Goal: Task Accomplishment & Management: Manage account settings

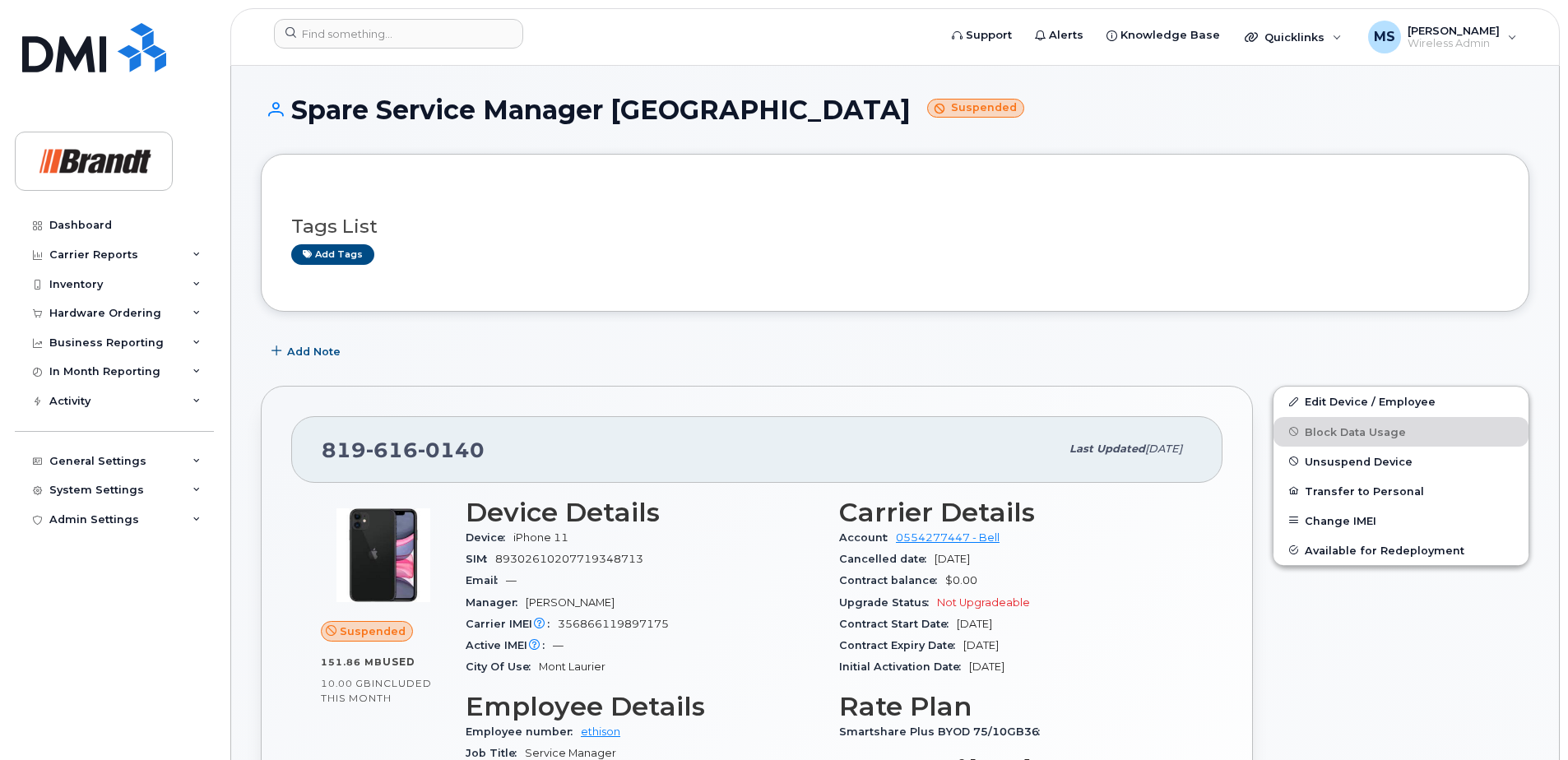
scroll to position [1337, 0]
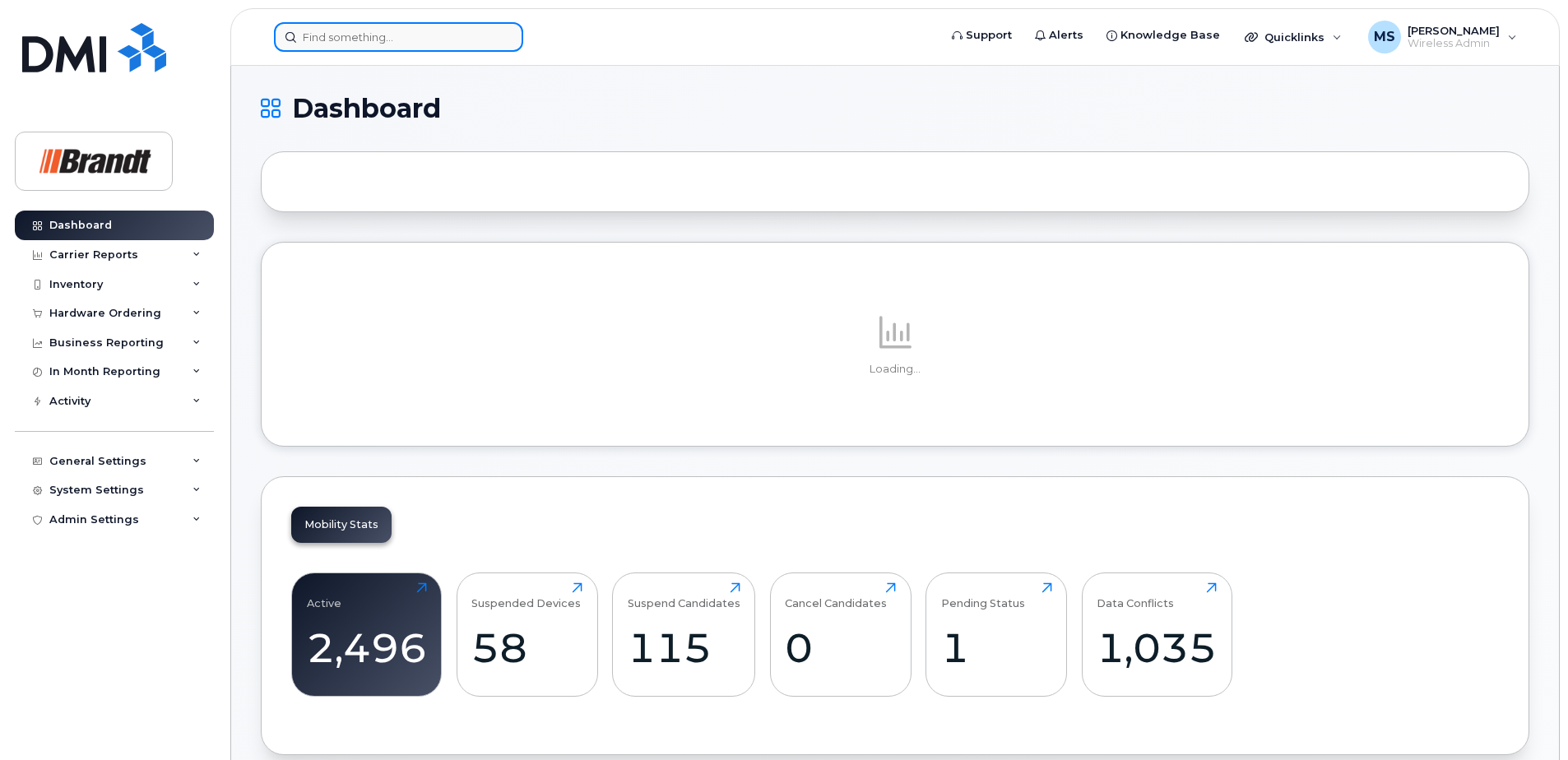
click at [393, 39] on input at bounding box center [398, 37] width 249 height 30
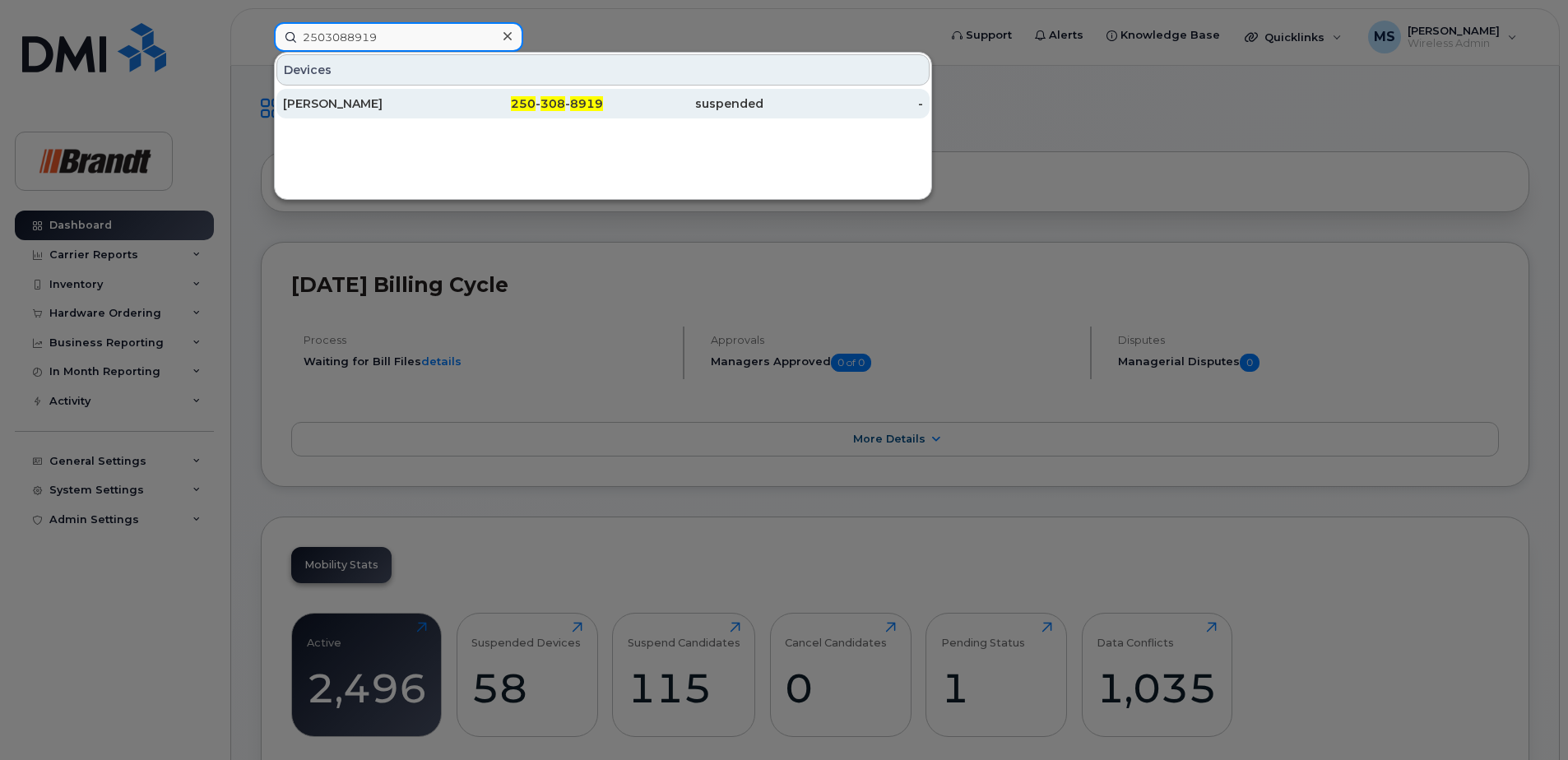
type input "2503088919"
click at [596, 105] on span "8919" at bounding box center [587, 103] width 33 height 15
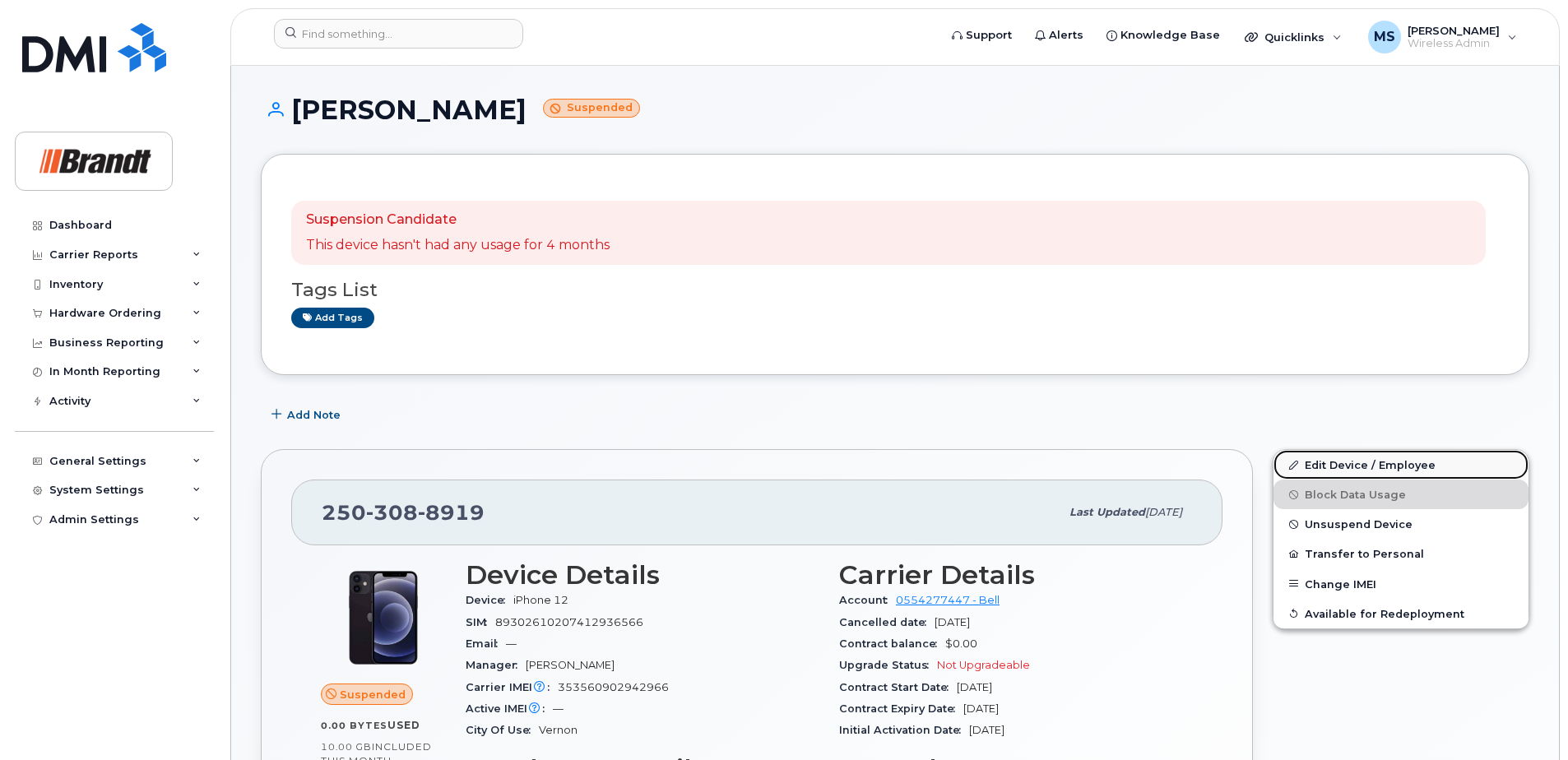
click at [1302, 459] on link "Edit Device / Employee" at bounding box center [1401, 465] width 255 height 30
click at [1342, 468] on link "Edit Device / Employee" at bounding box center [1401, 465] width 255 height 30
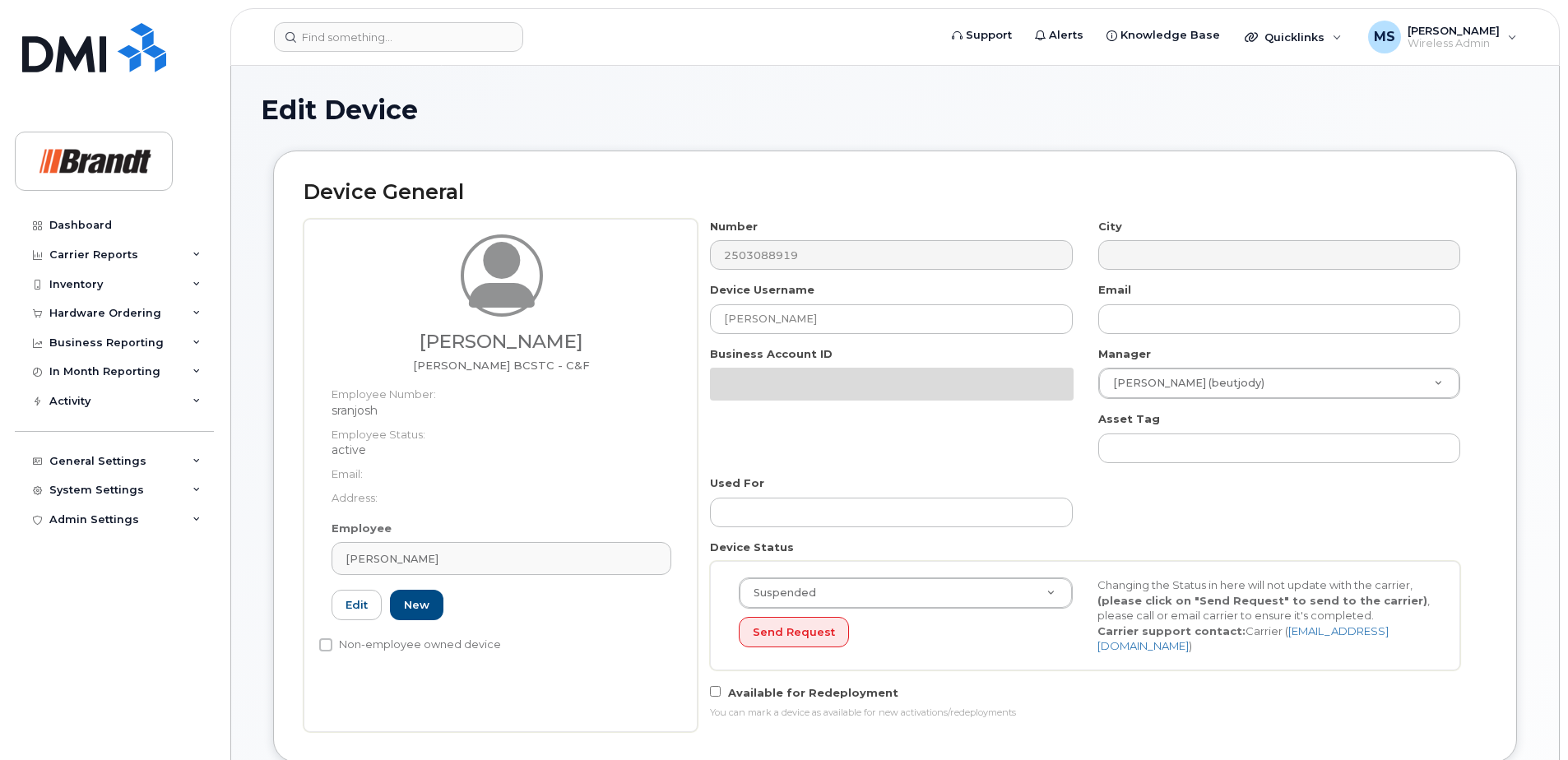
select select "34499241"
select select "34499245"
select select "35155013"
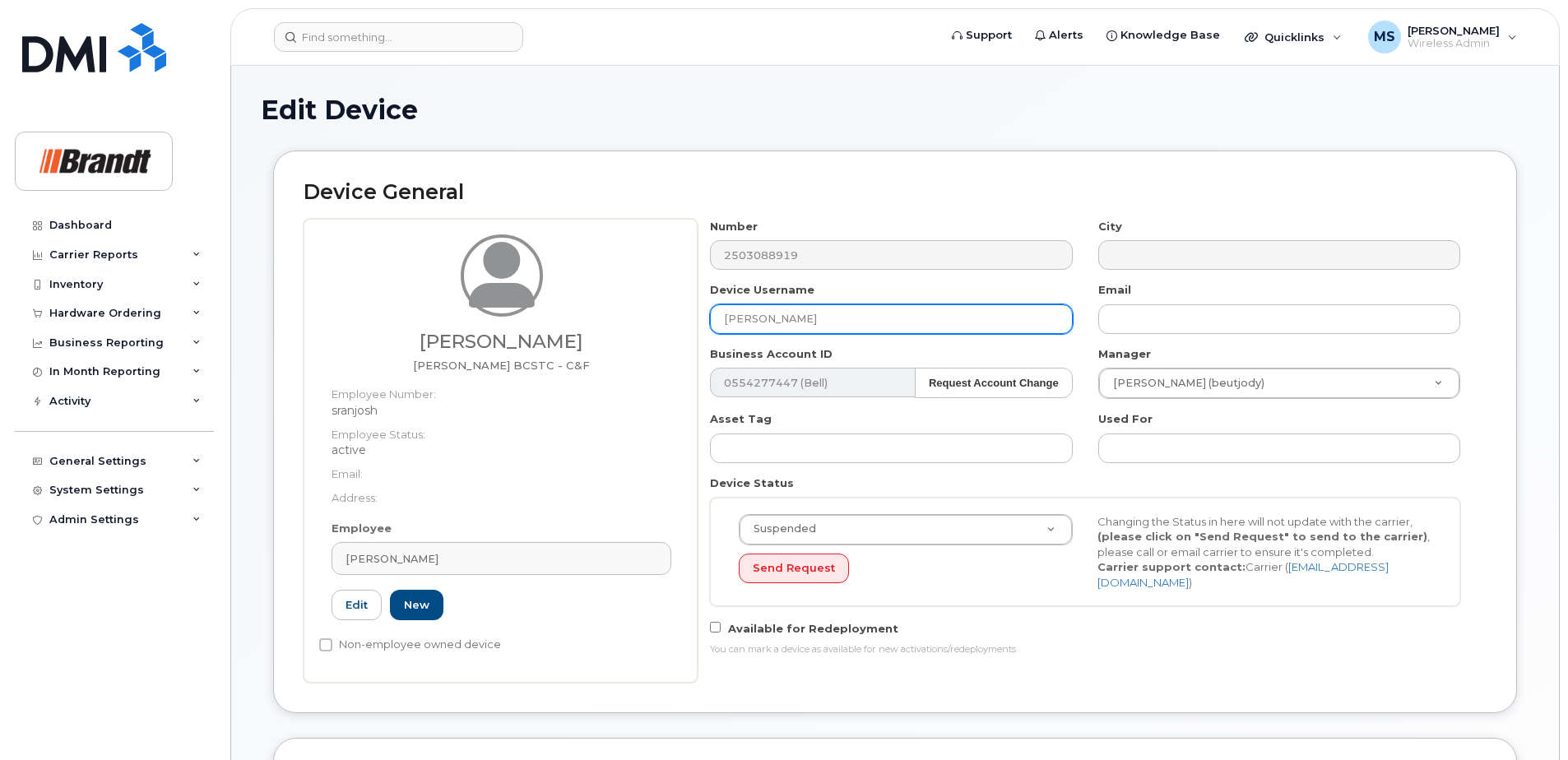
click at [901, 321] on input "Joshua Sranko" at bounding box center [891, 319] width 362 height 30
drag, startPoint x: 892, startPoint y: 321, endPoint x: 461, endPoint y: 356, distance: 432.4
click at [526, 331] on div "Joshua Sranko Fieldman BCSTC - C&F Employee Number: sranjosh Employee Status: a…" at bounding box center [895, 450] width 1183 height 464
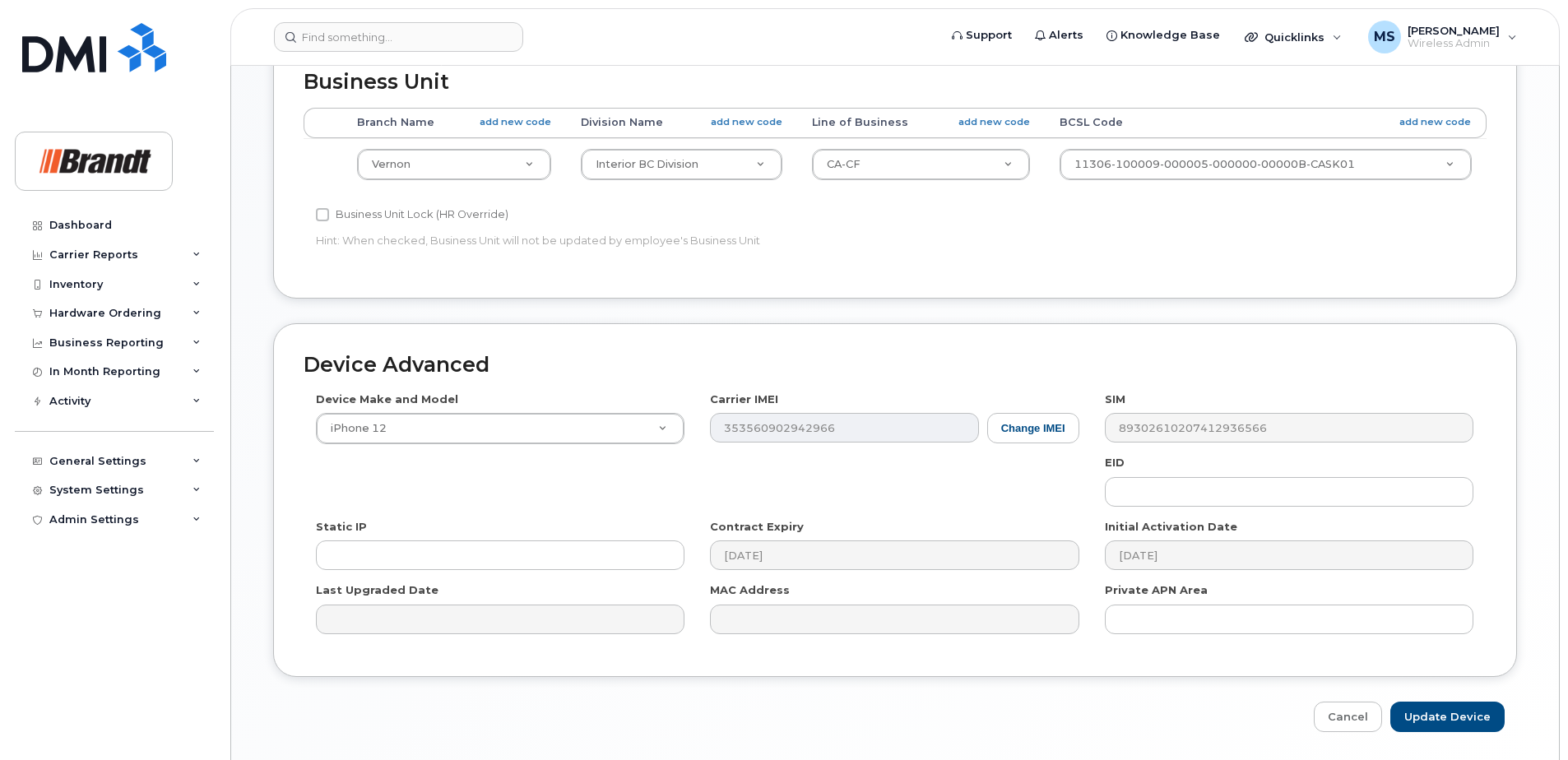
scroll to position [752, 0]
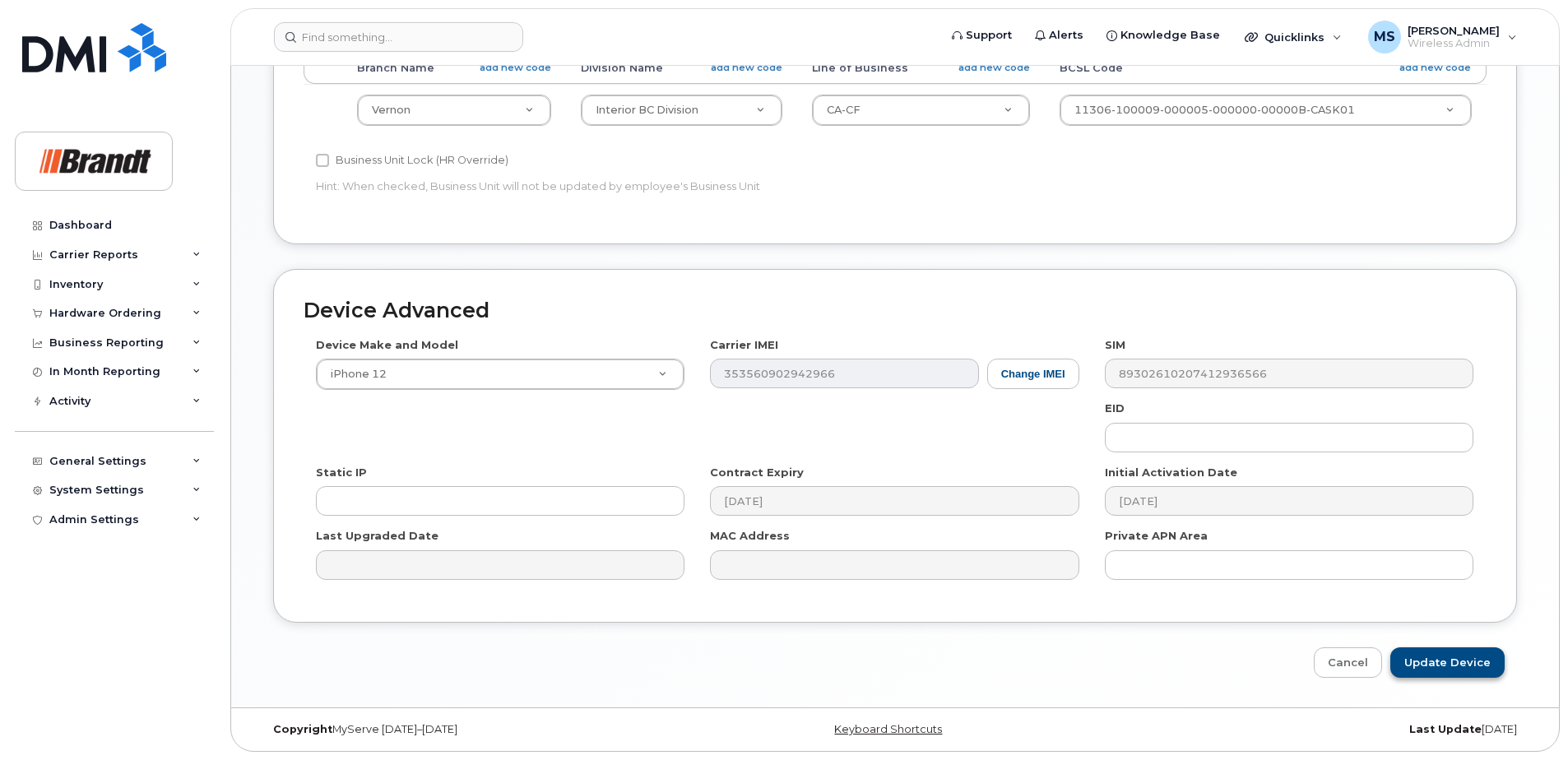
type input "Spare Fieldman Vernon"
click at [1442, 664] on input "Update Device" at bounding box center [1447, 662] width 114 height 31
type input "Saving..."
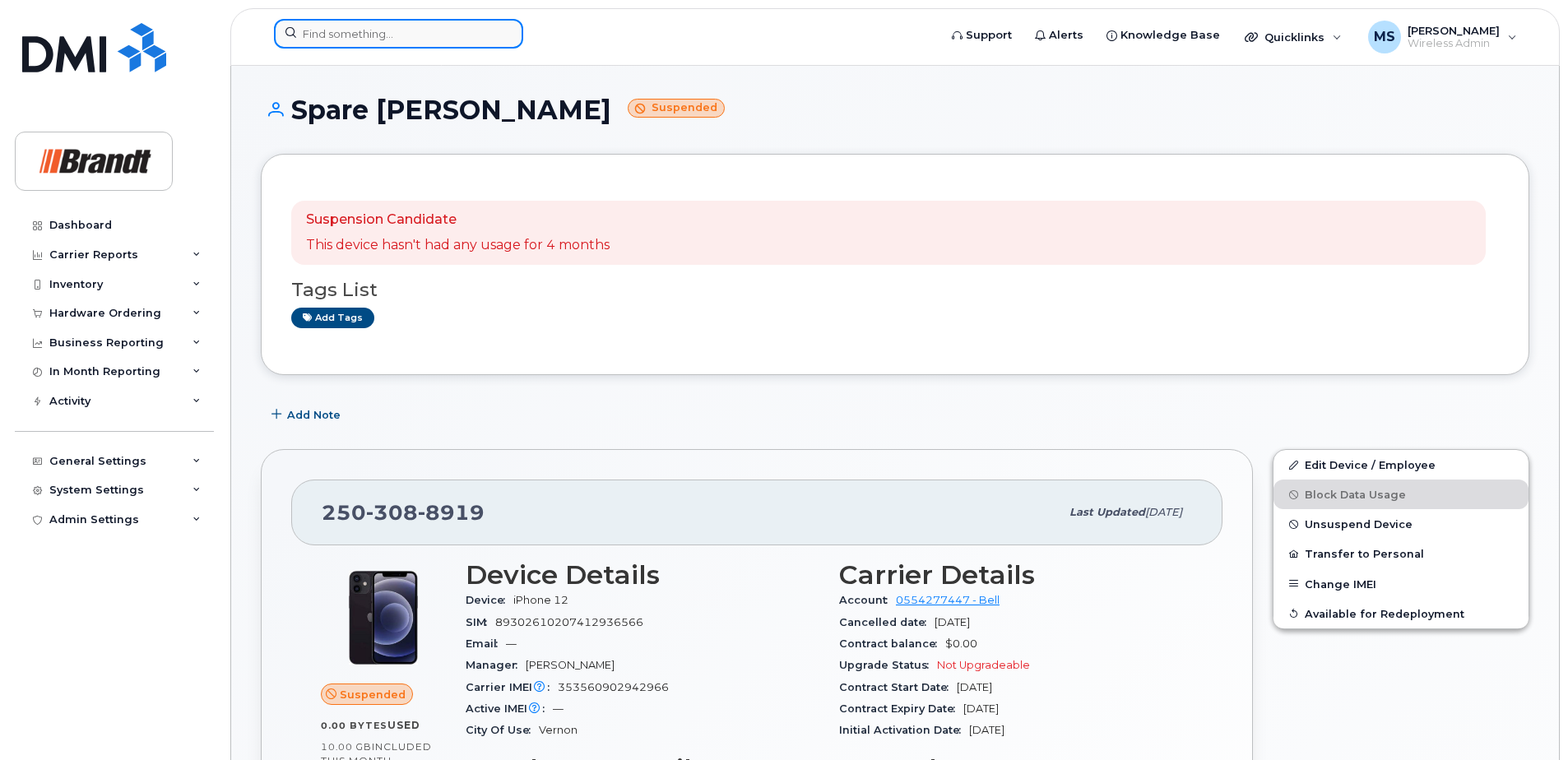
click at [430, 28] on input at bounding box center [398, 34] width 249 height 30
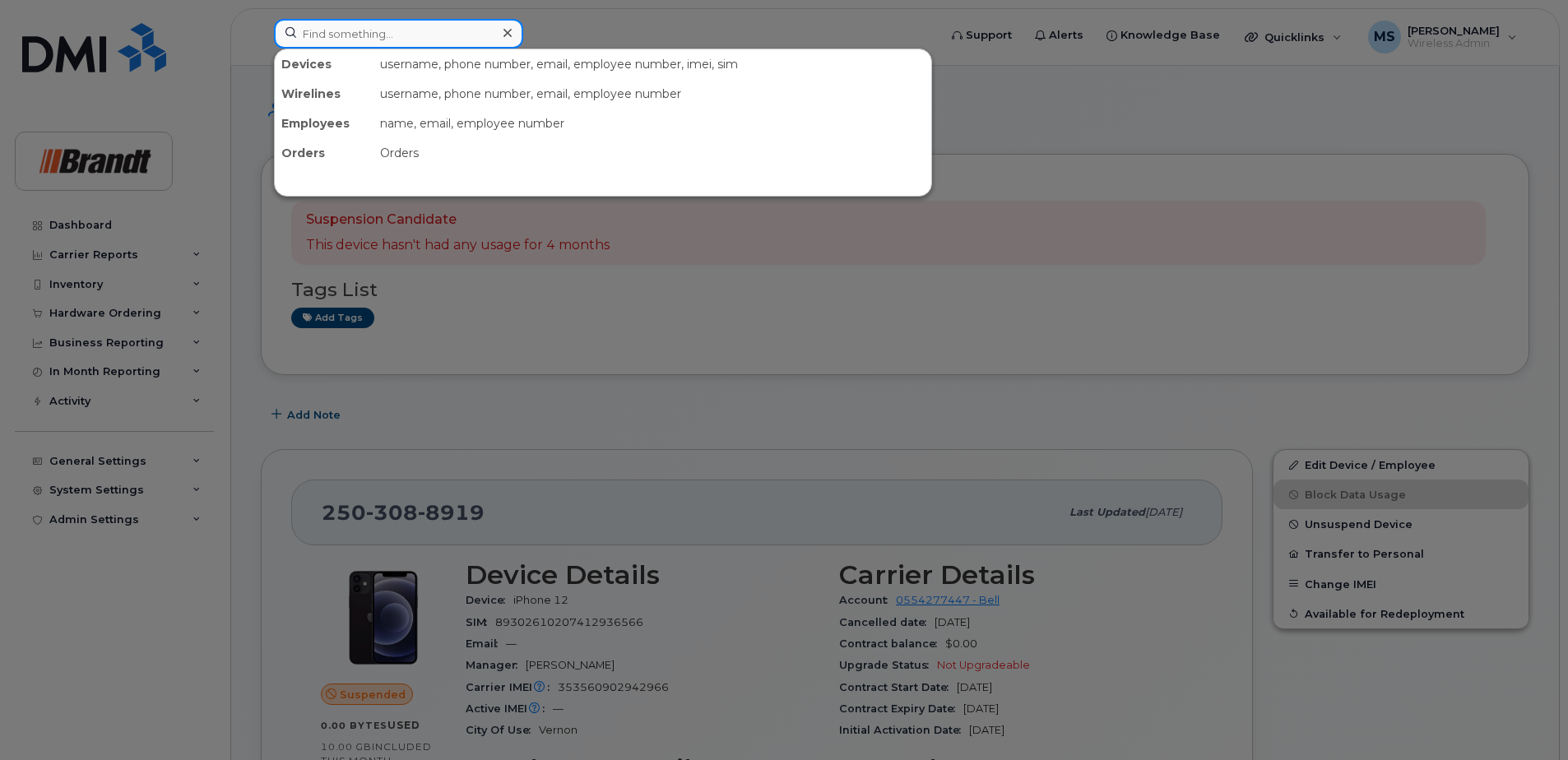
paste input "6472087646"
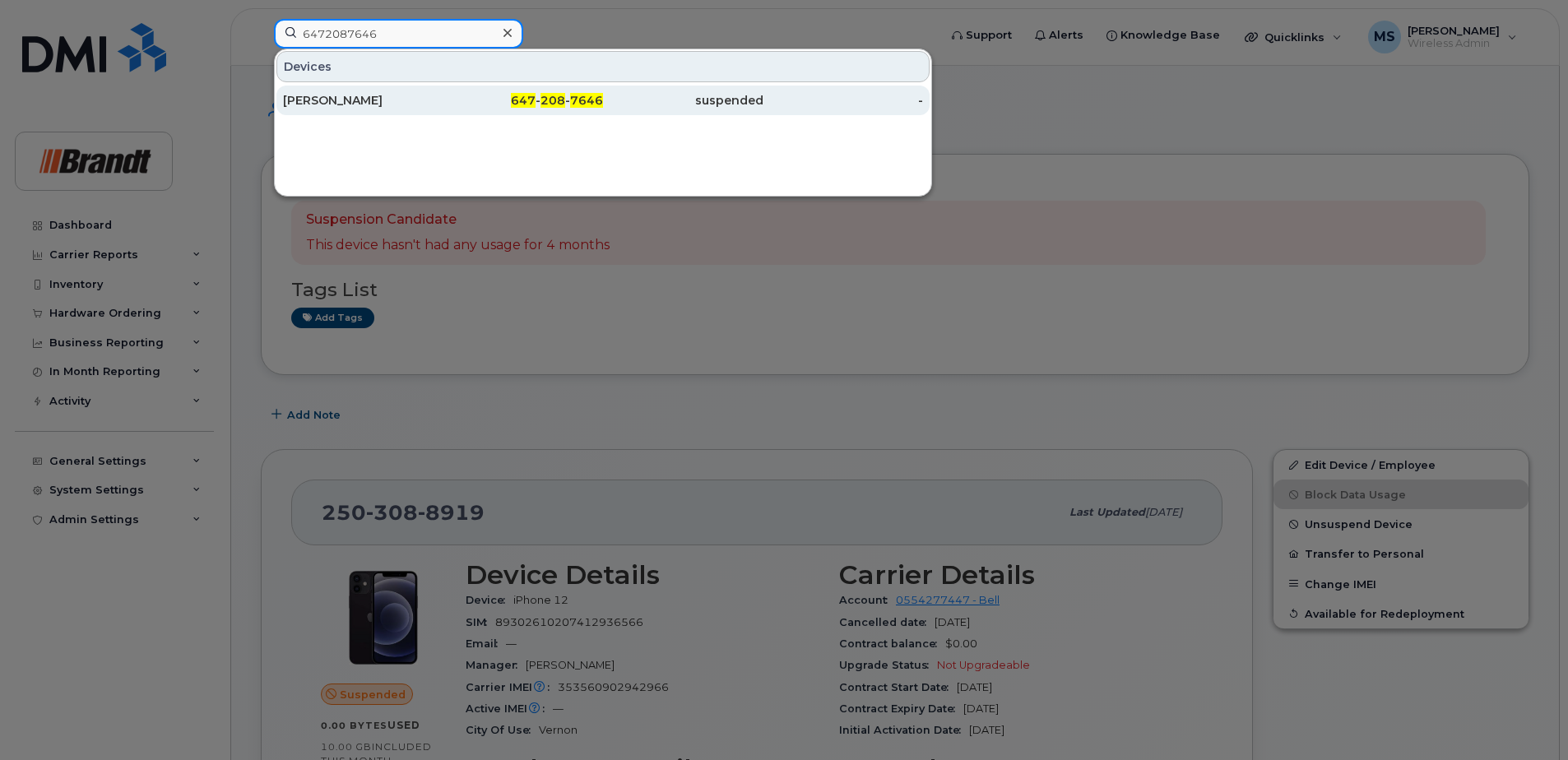
type input "6472087646"
click at [538, 92] on div "647 - 208 - 7646" at bounding box center [524, 100] width 161 height 30
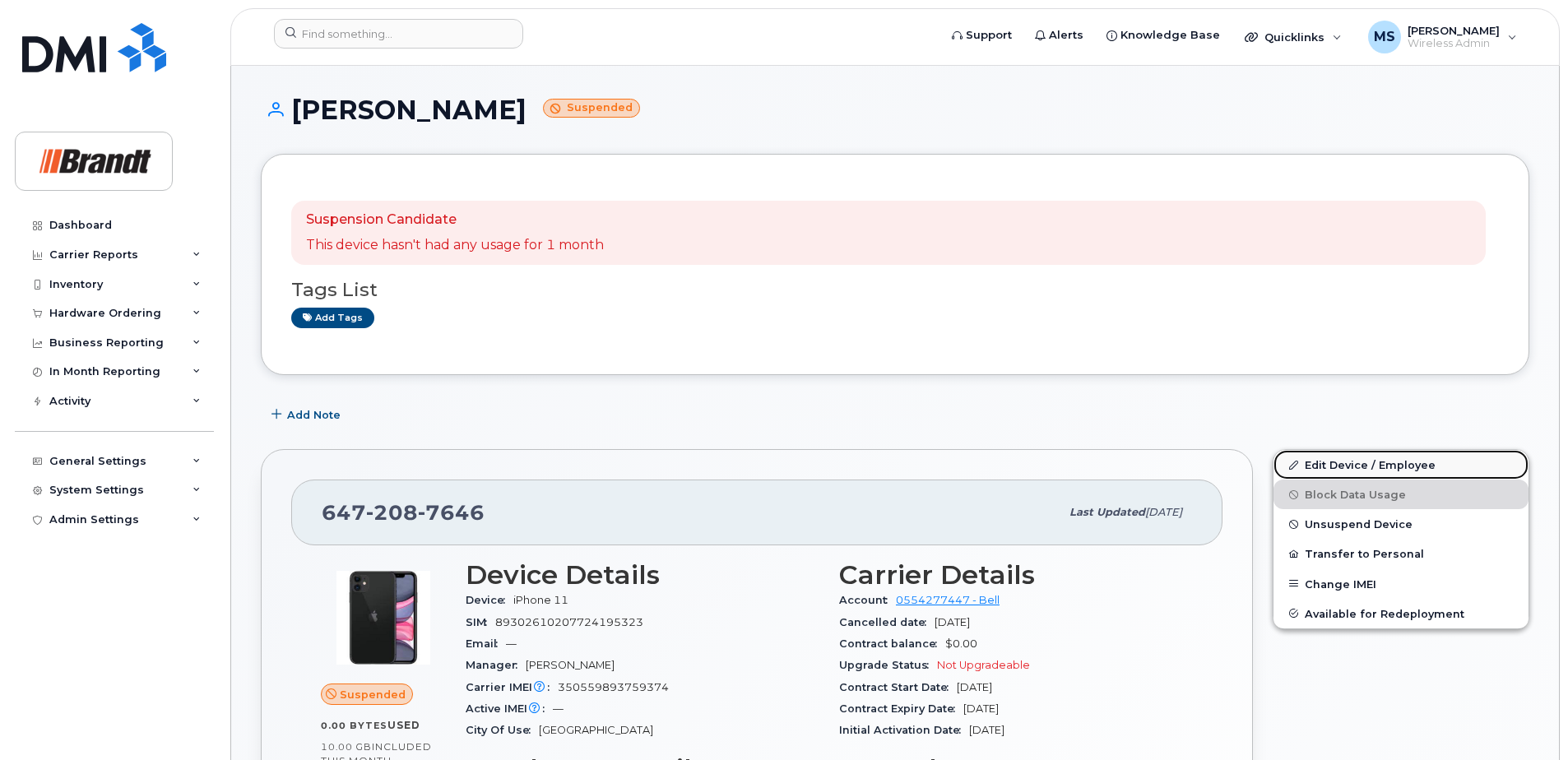
click at [1337, 466] on link "Edit Device / Employee" at bounding box center [1401, 465] width 255 height 30
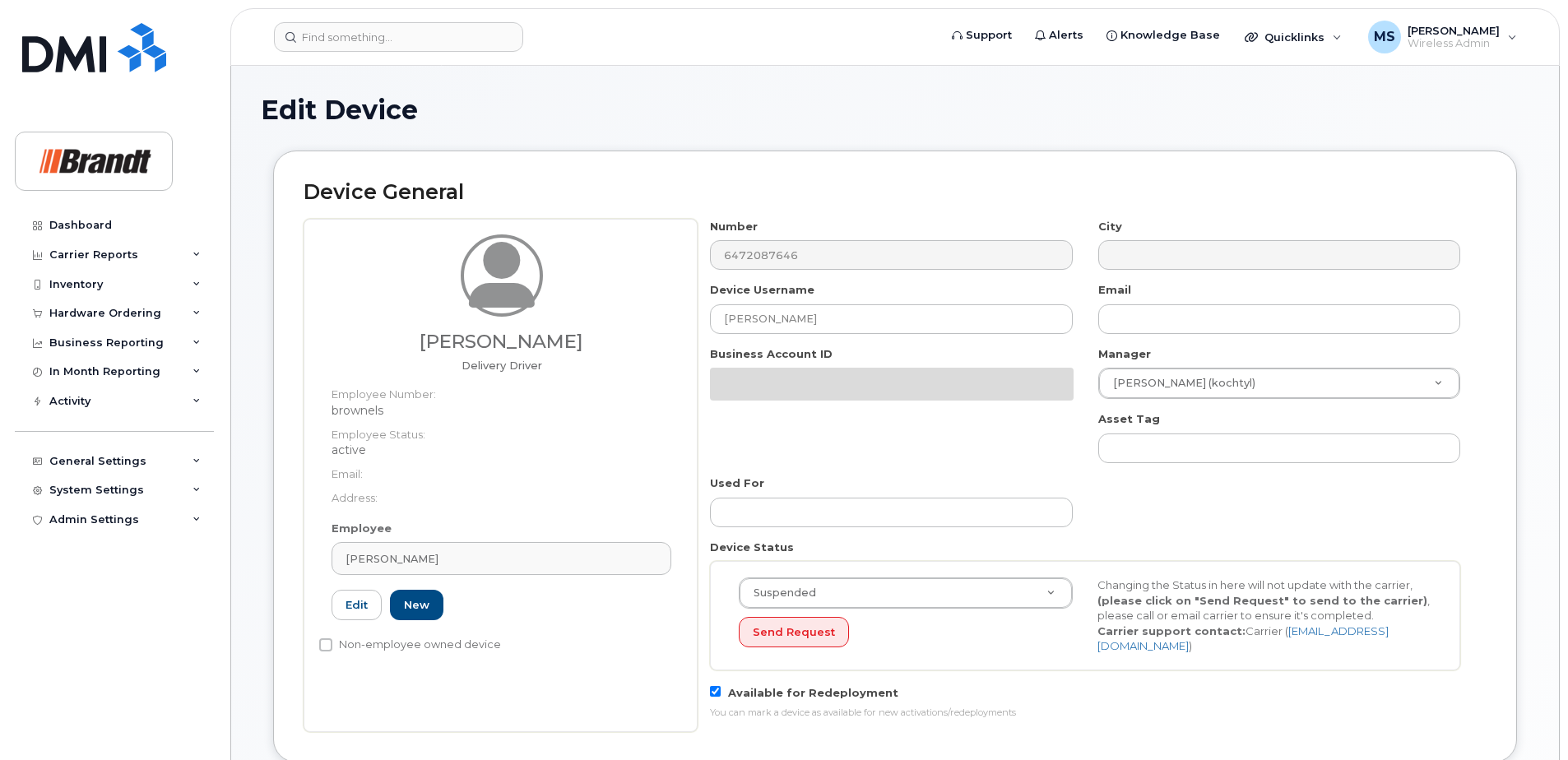
select select "34499225"
select select "34499244"
select select "35155016"
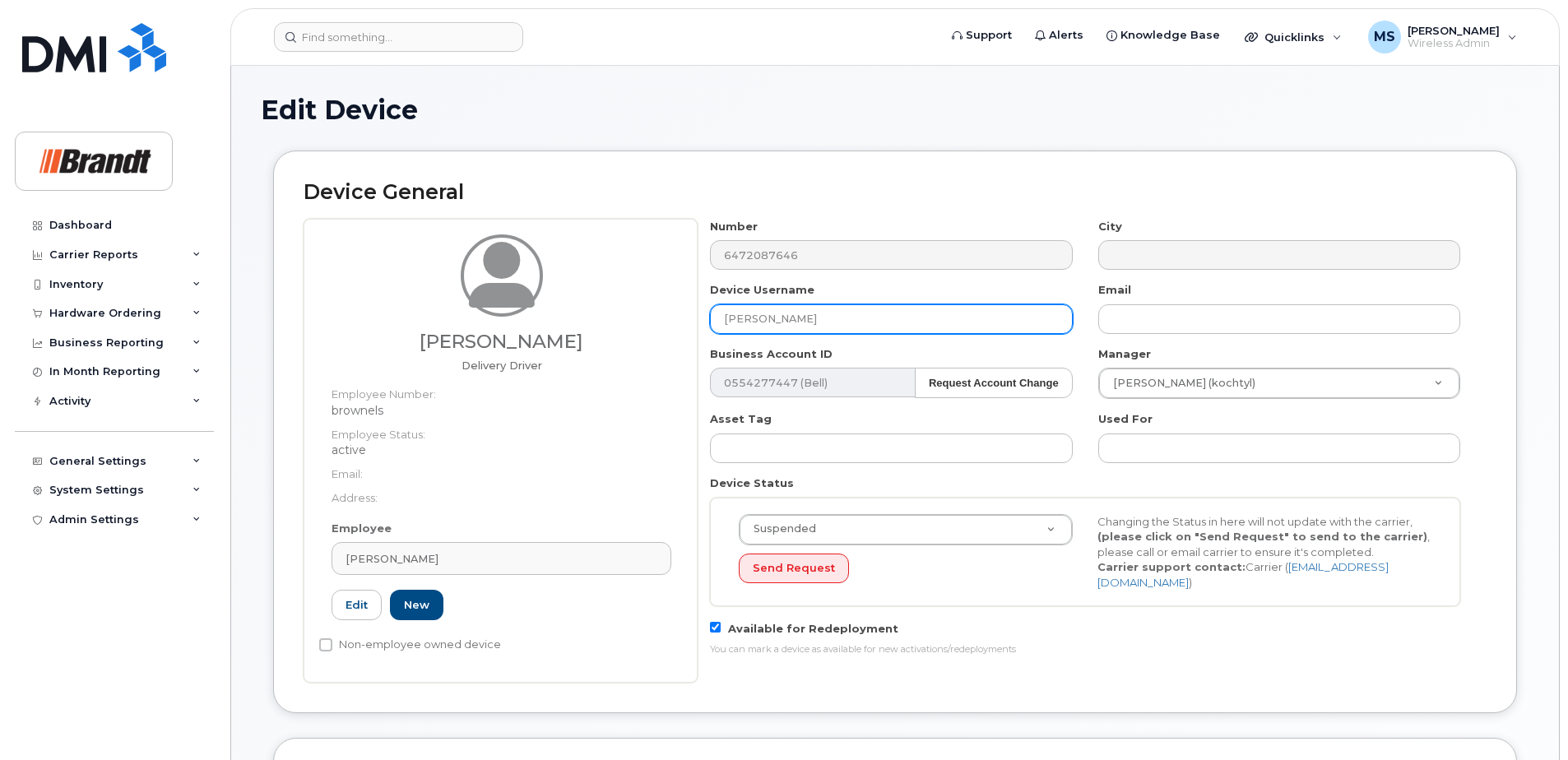
click at [891, 328] on input "[PERSON_NAME]" at bounding box center [891, 319] width 362 height 30
drag, startPoint x: 648, startPoint y: 339, endPoint x: 546, endPoint y: 343, distance: 102.1
click at [555, 340] on div "Nelson Brown Delivery Driver Employee Number: brownels Employee Status: active …" at bounding box center [895, 450] width 1183 height 464
type input "Spare Delivery Driver Mississauga"
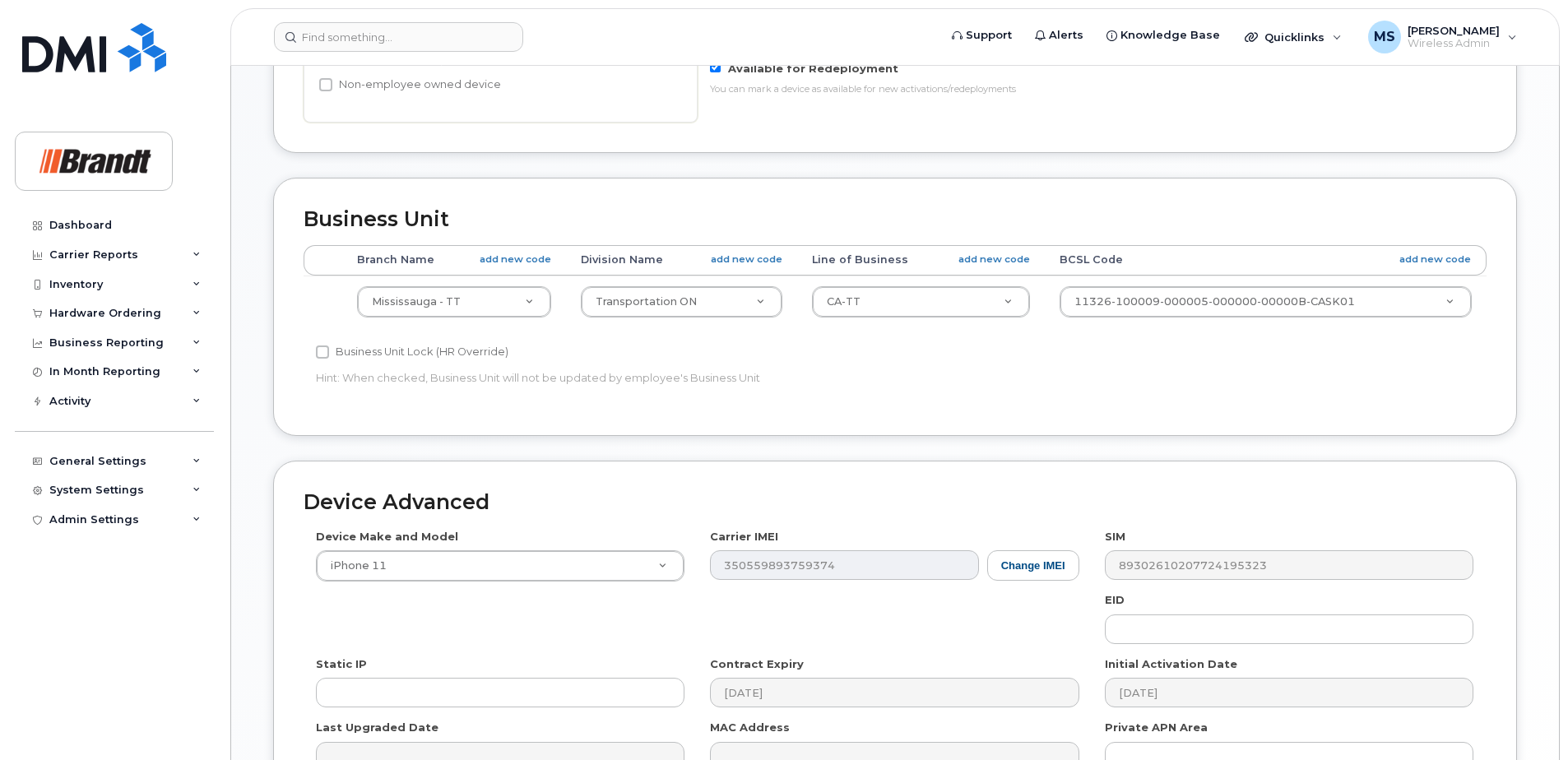
scroll to position [752, 0]
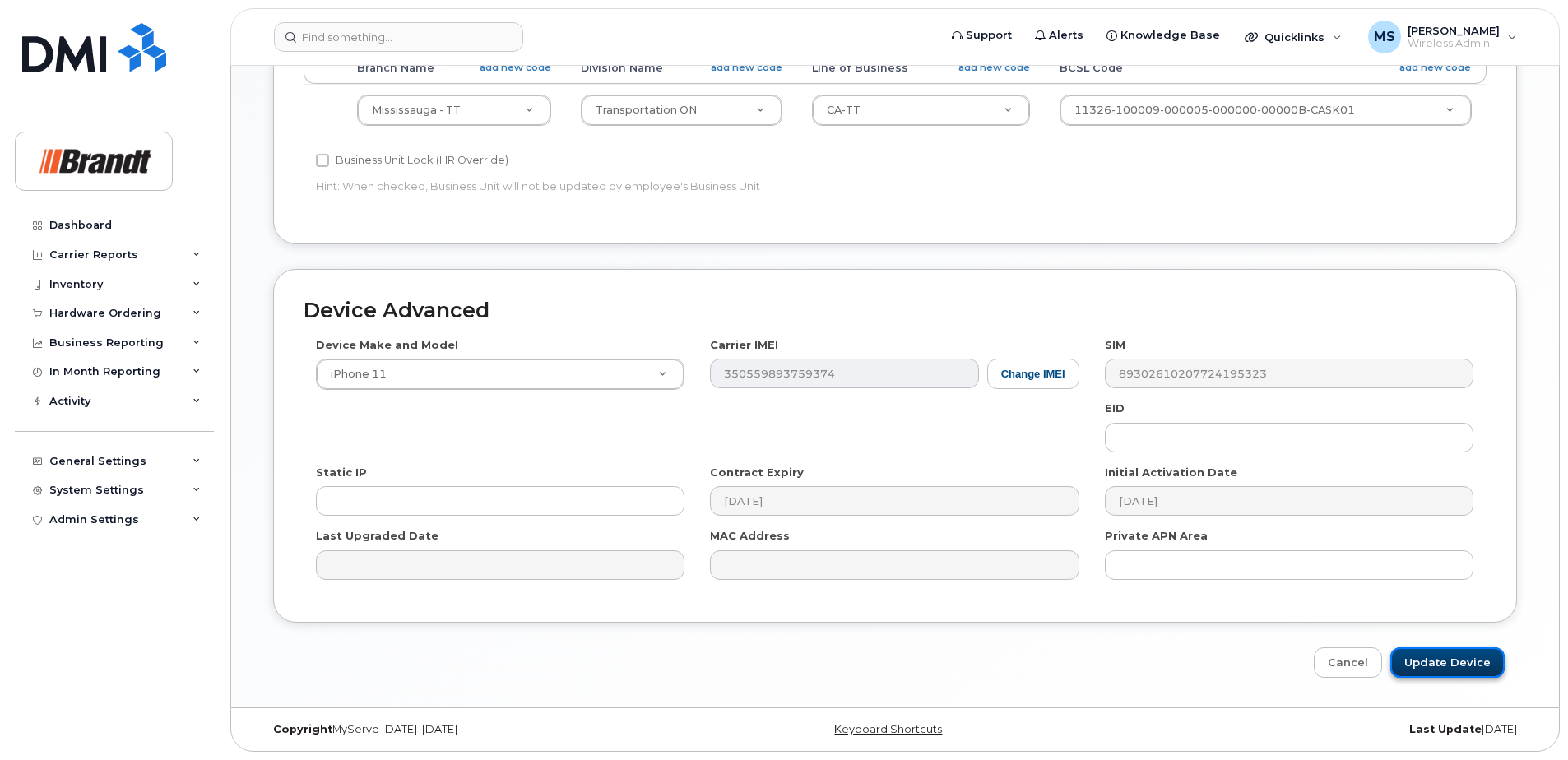
click at [1450, 672] on input "Update Device" at bounding box center [1447, 662] width 114 height 31
type input "Saving..."
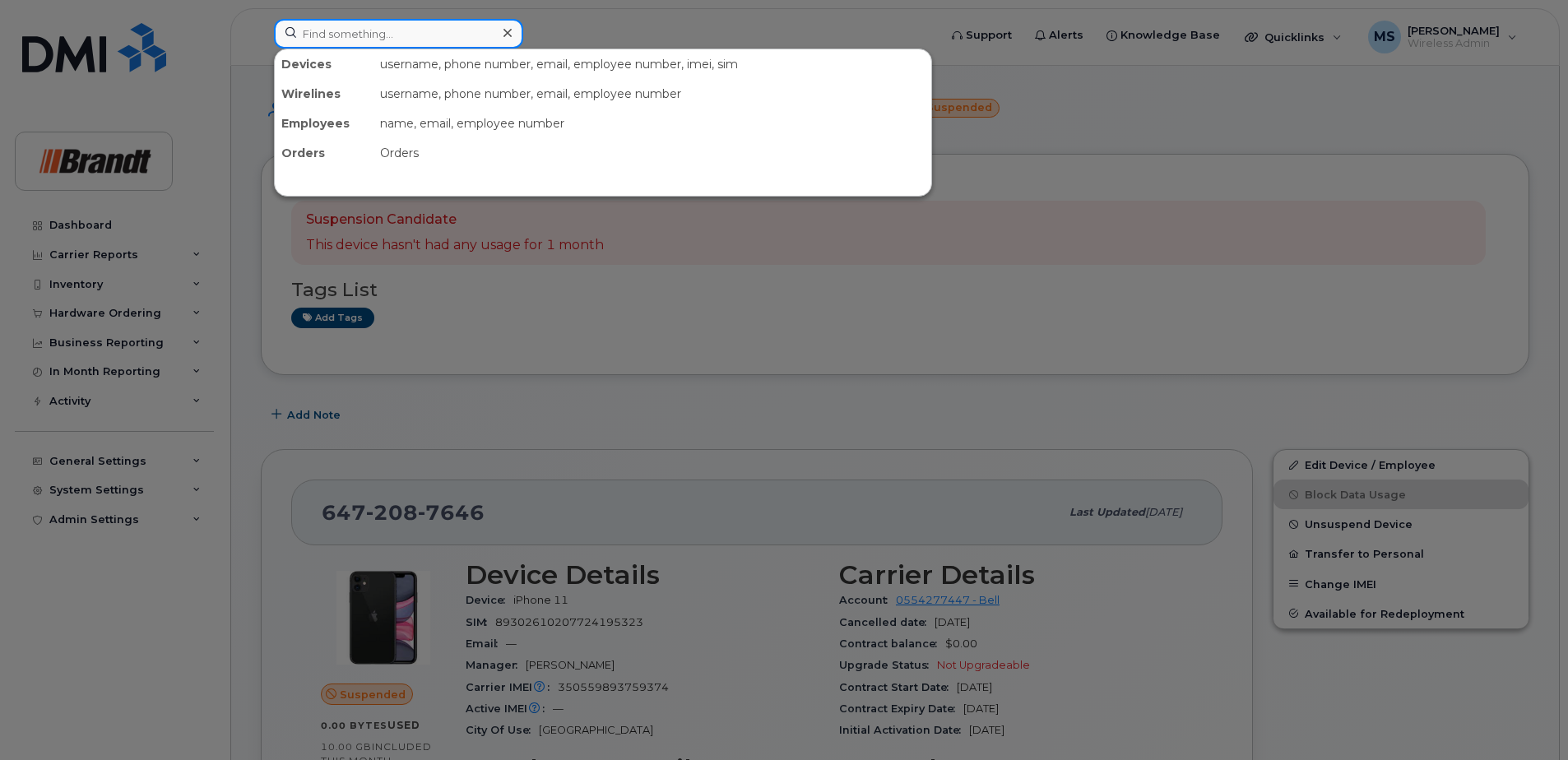
click at [439, 48] on input at bounding box center [398, 34] width 249 height 30
paste input "7804050787"
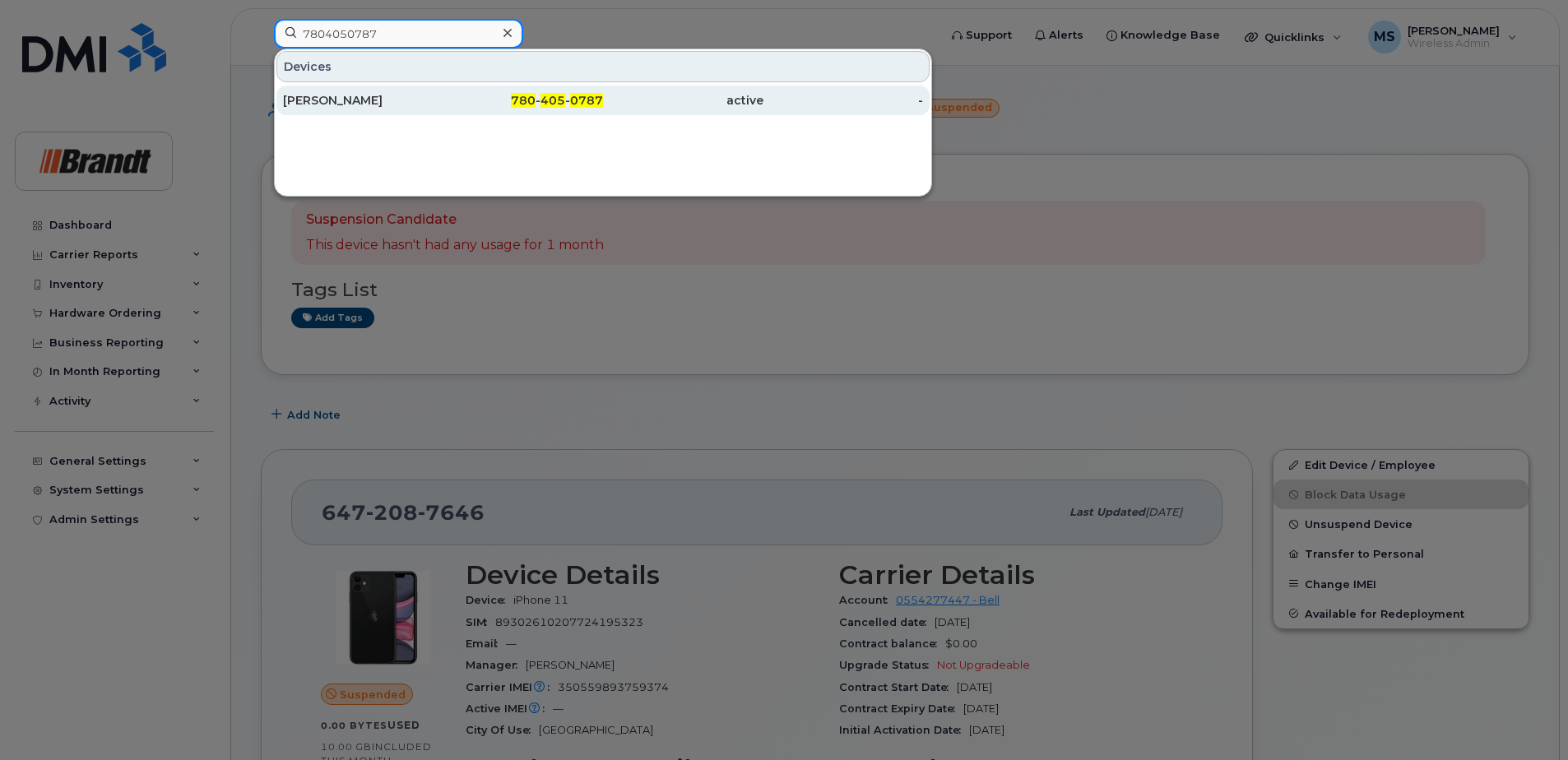
type input "7804050787"
click at [494, 97] on div "780 - 405 - 0787" at bounding box center [524, 100] width 161 height 17
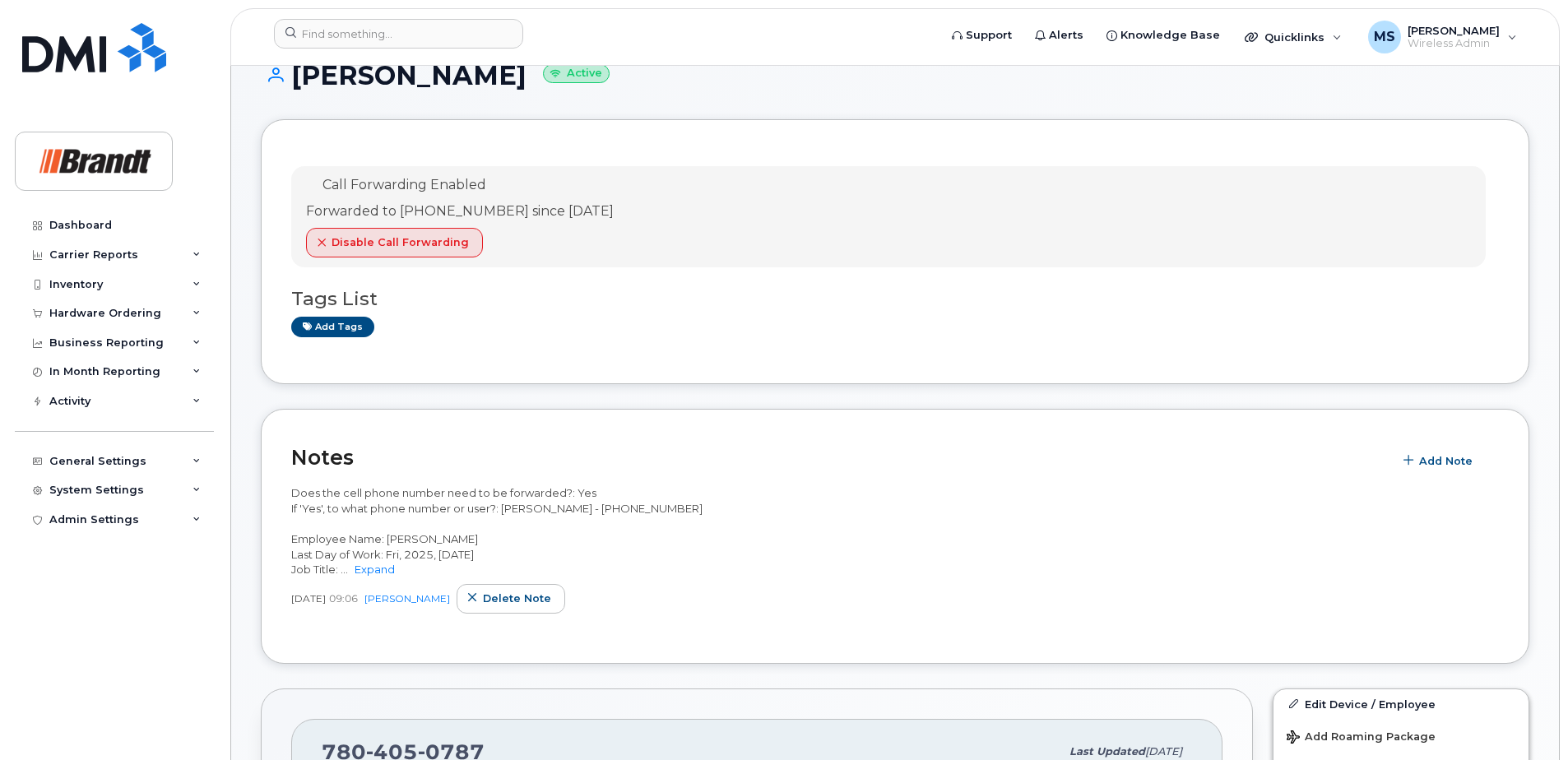
scroll to position [246, 0]
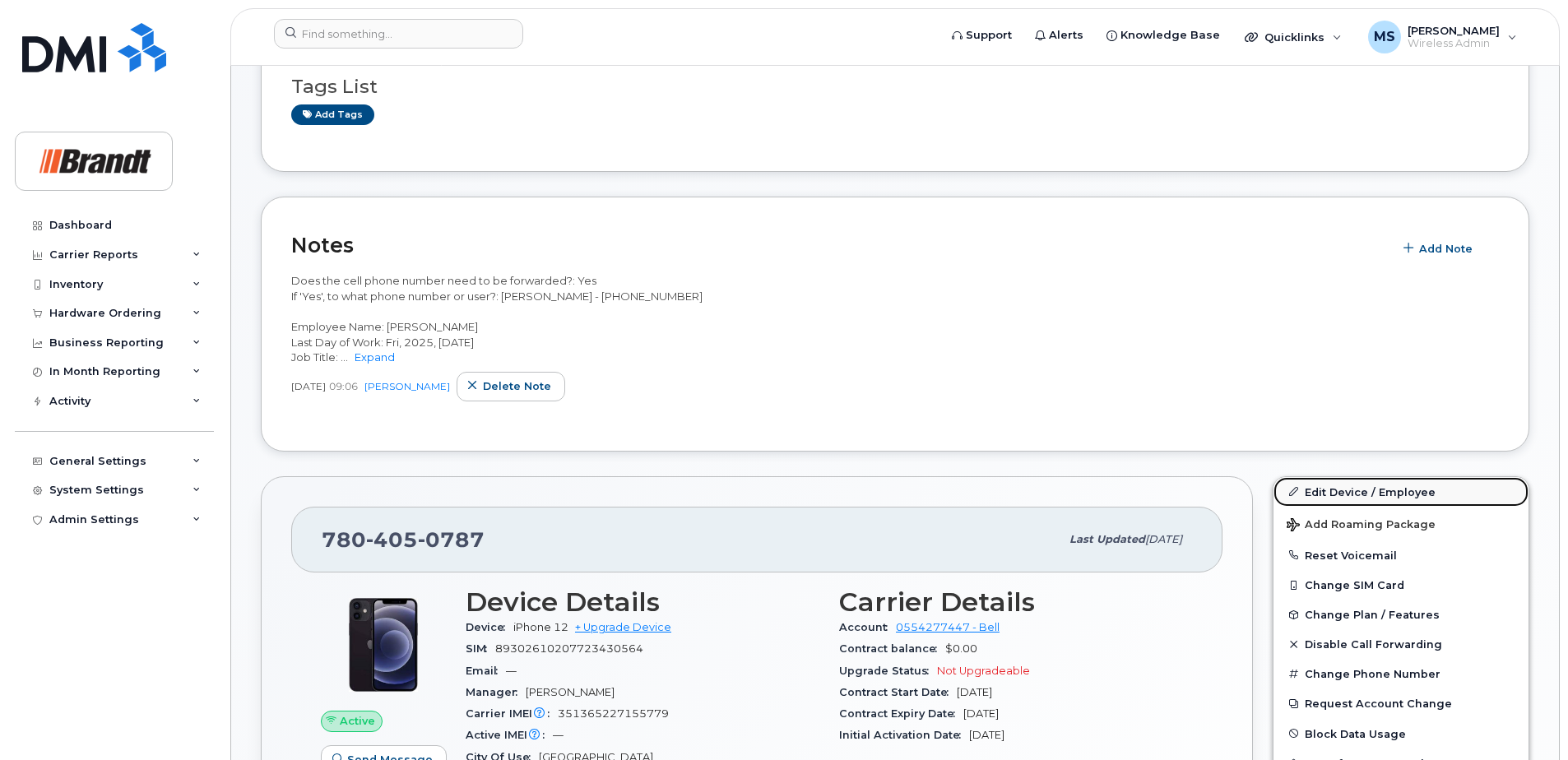
click at [1337, 492] on link "Edit Device / Employee" at bounding box center [1401, 492] width 255 height 30
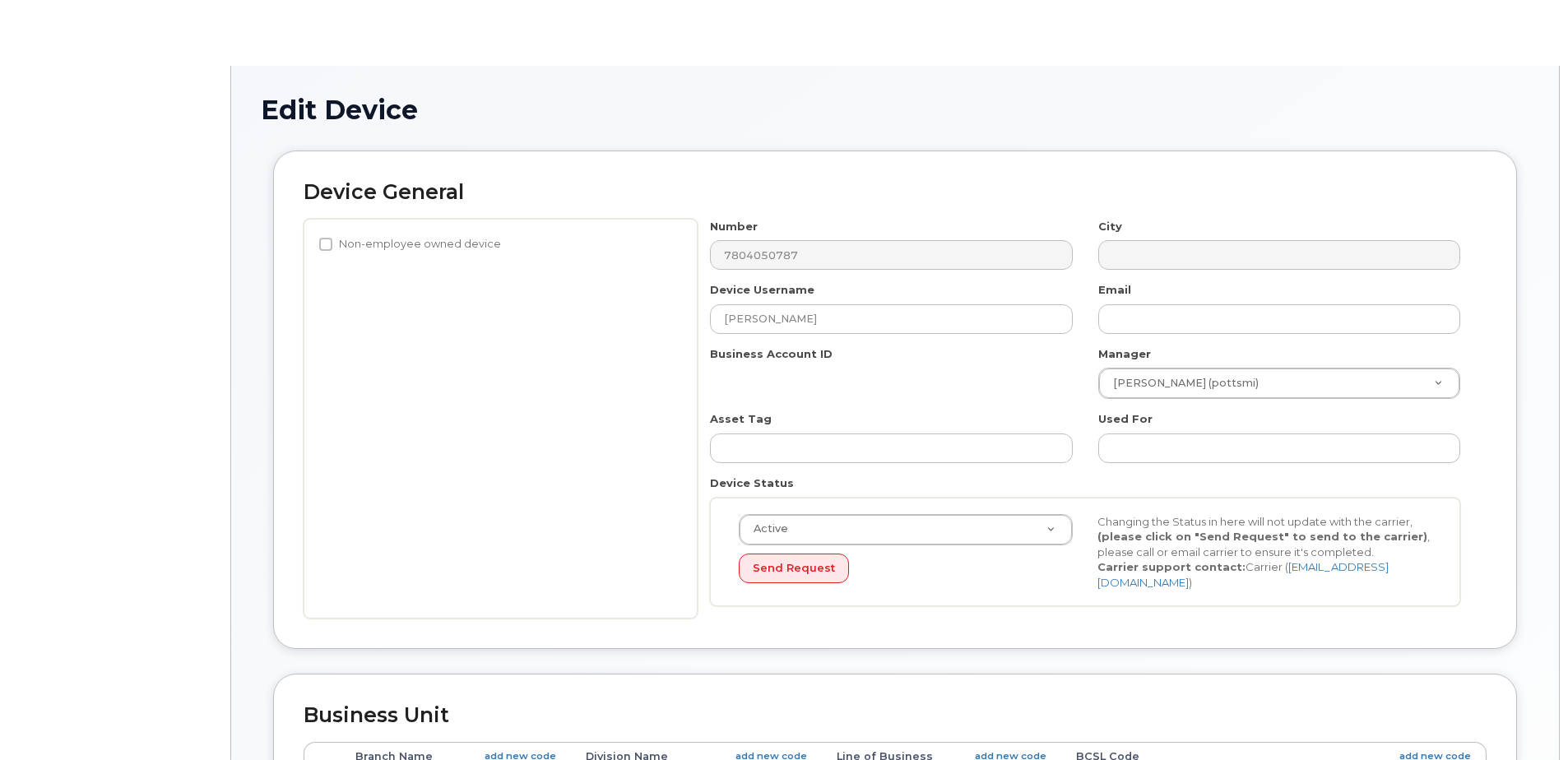
select select "34499230"
select select "34499245"
select select "35155013"
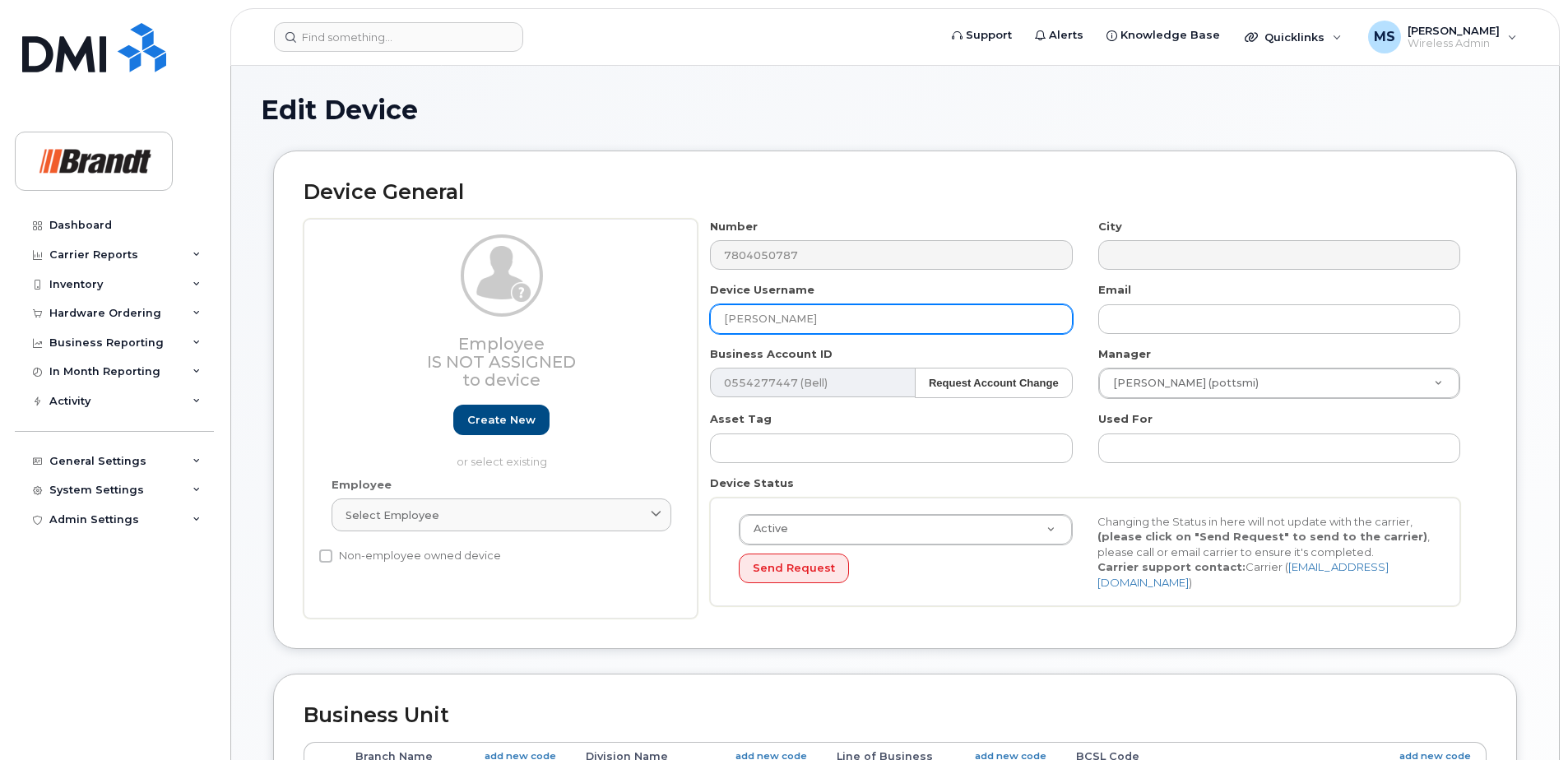
click at [812, 321] on input "[PERSON_NAME]" at bounding box center [891, 319] width 362 height 30
drag, startPoint x: 672, startPoint y: 319, endPoint x: 608, endPoint y: 317, distance: 64.0
click at [608, 317] on div "Employee Is not assigned to device Create new or select existing Employee Selec…" at bounding box center [895, 418] width 1183 height 401
type input "Spare TM [GEOGRAPHIC_DATA]"
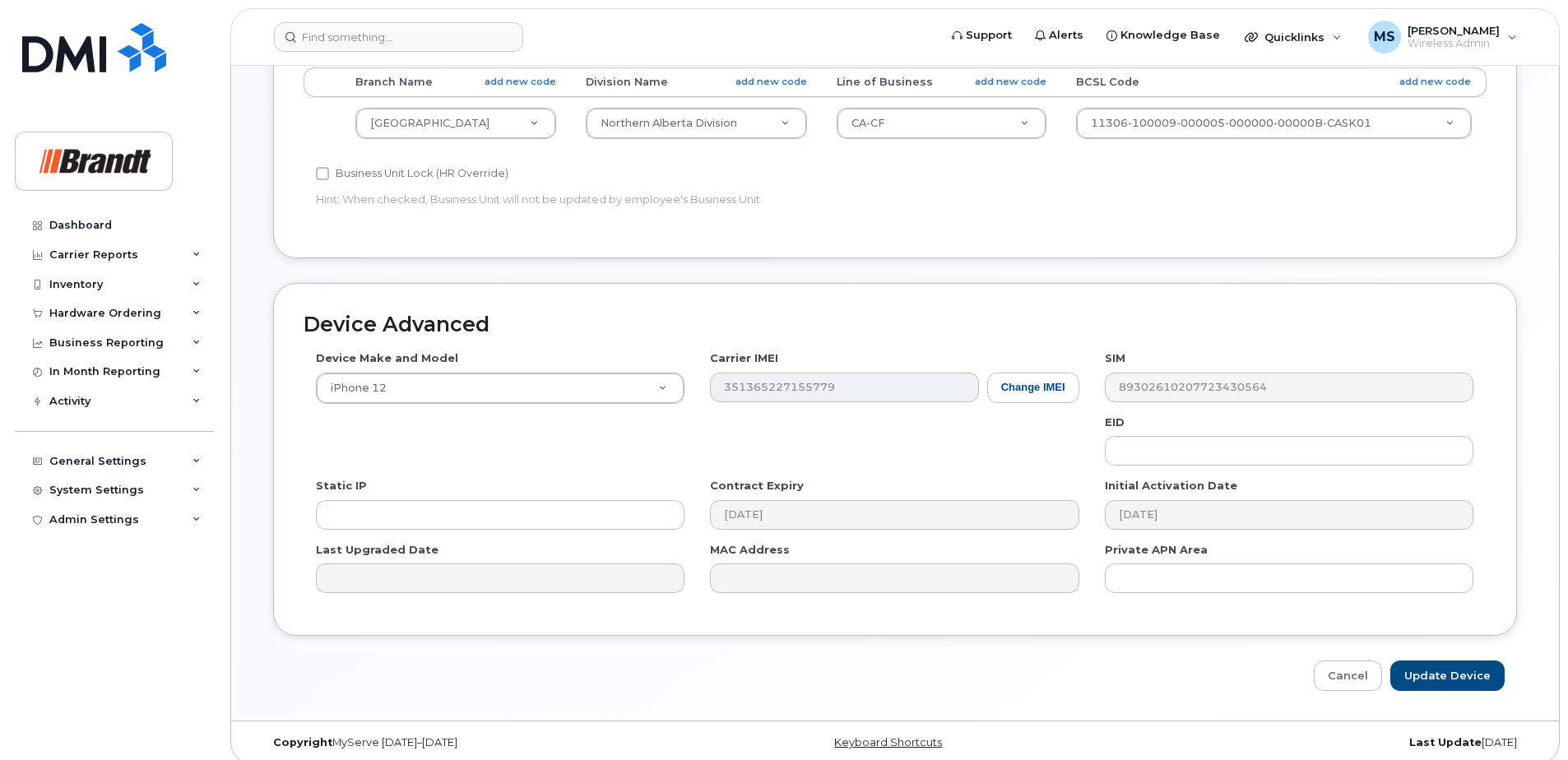
scroll to position [681, 0]
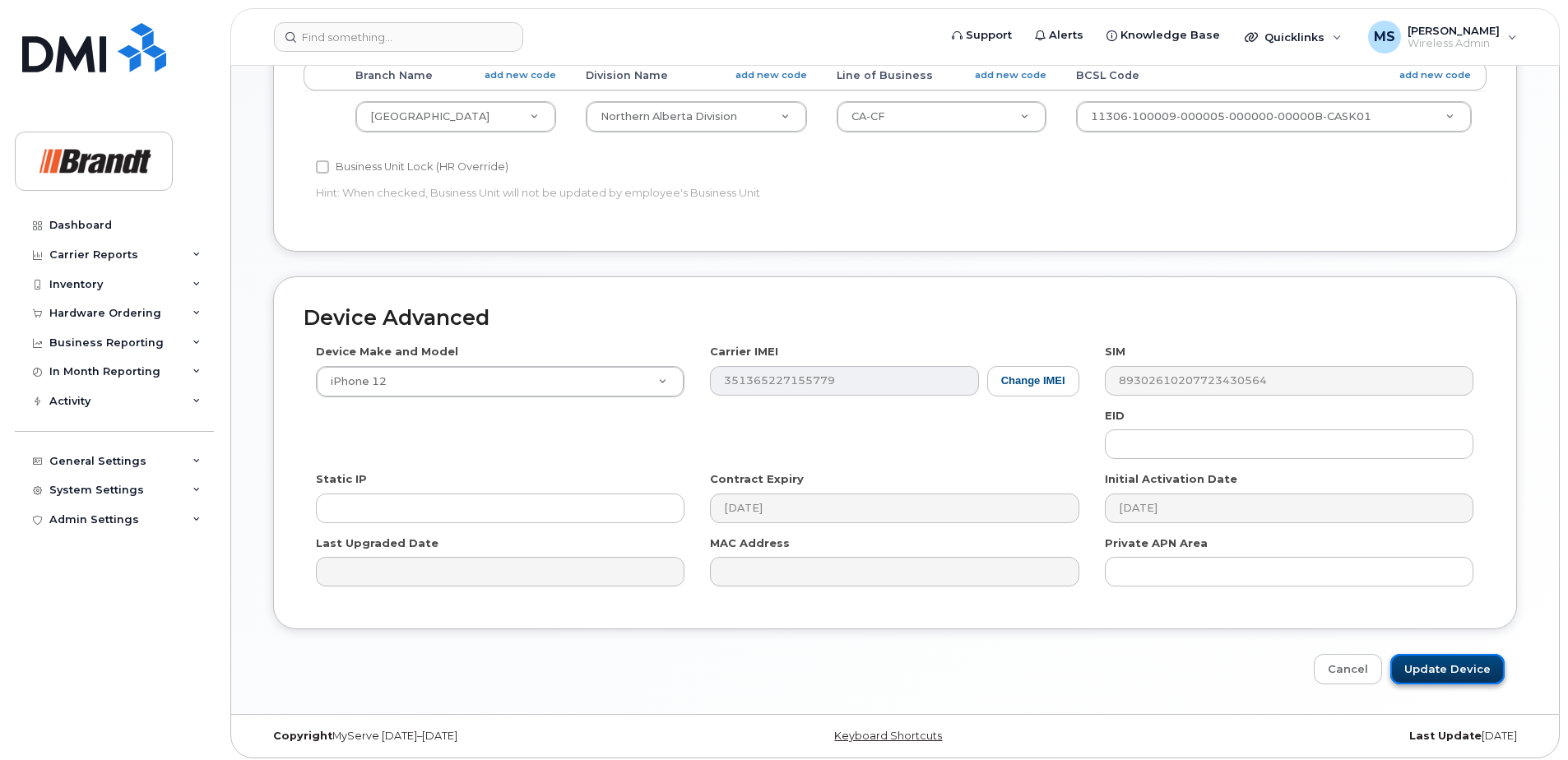
click at [1473, 655] on input "Update Device" at bounding box center [1447, 669] width 114 height 31
type input "Saving..."
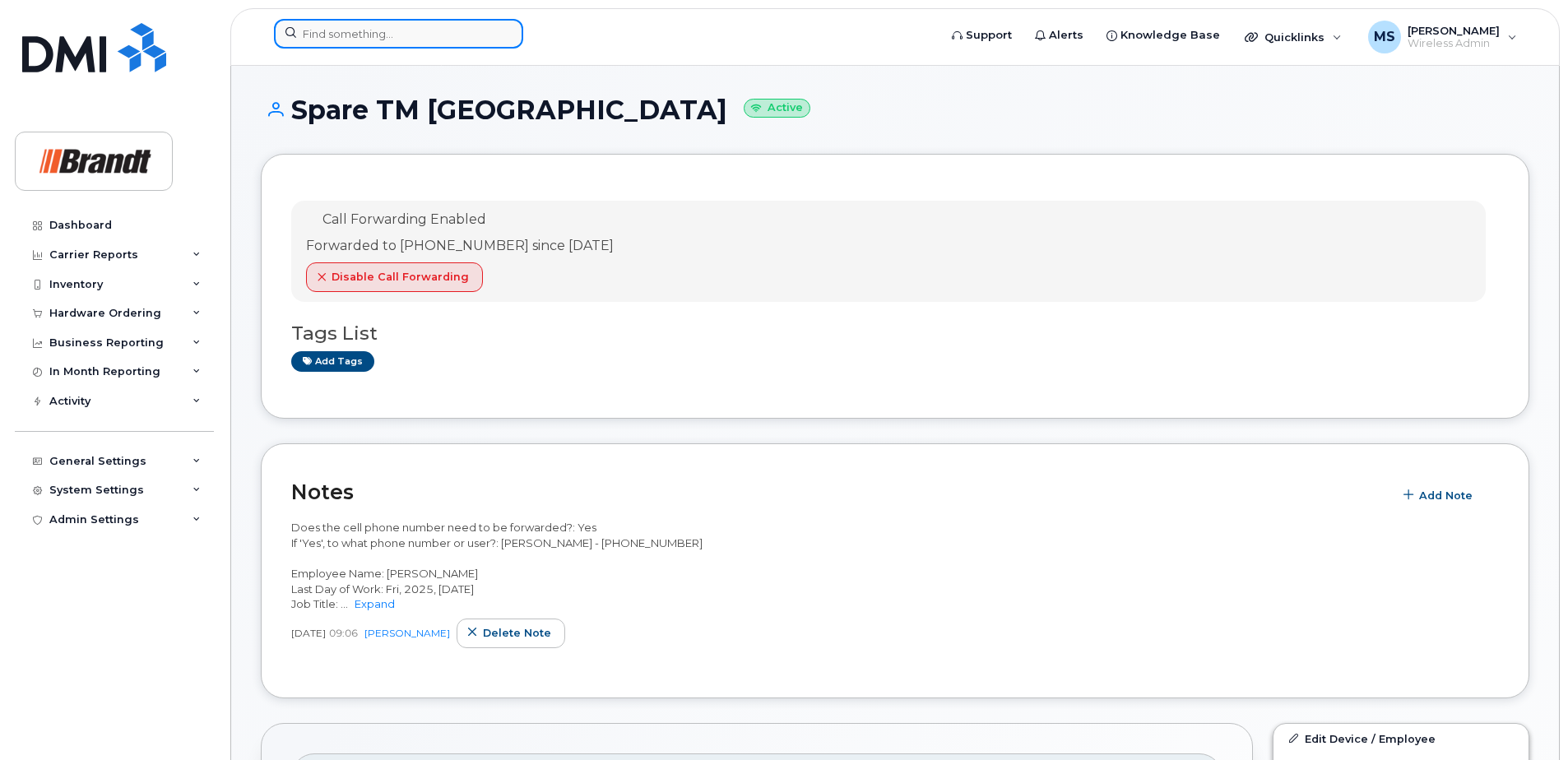
click at [370, 39] on input at bounding box center [398, 34] width 249 height 30
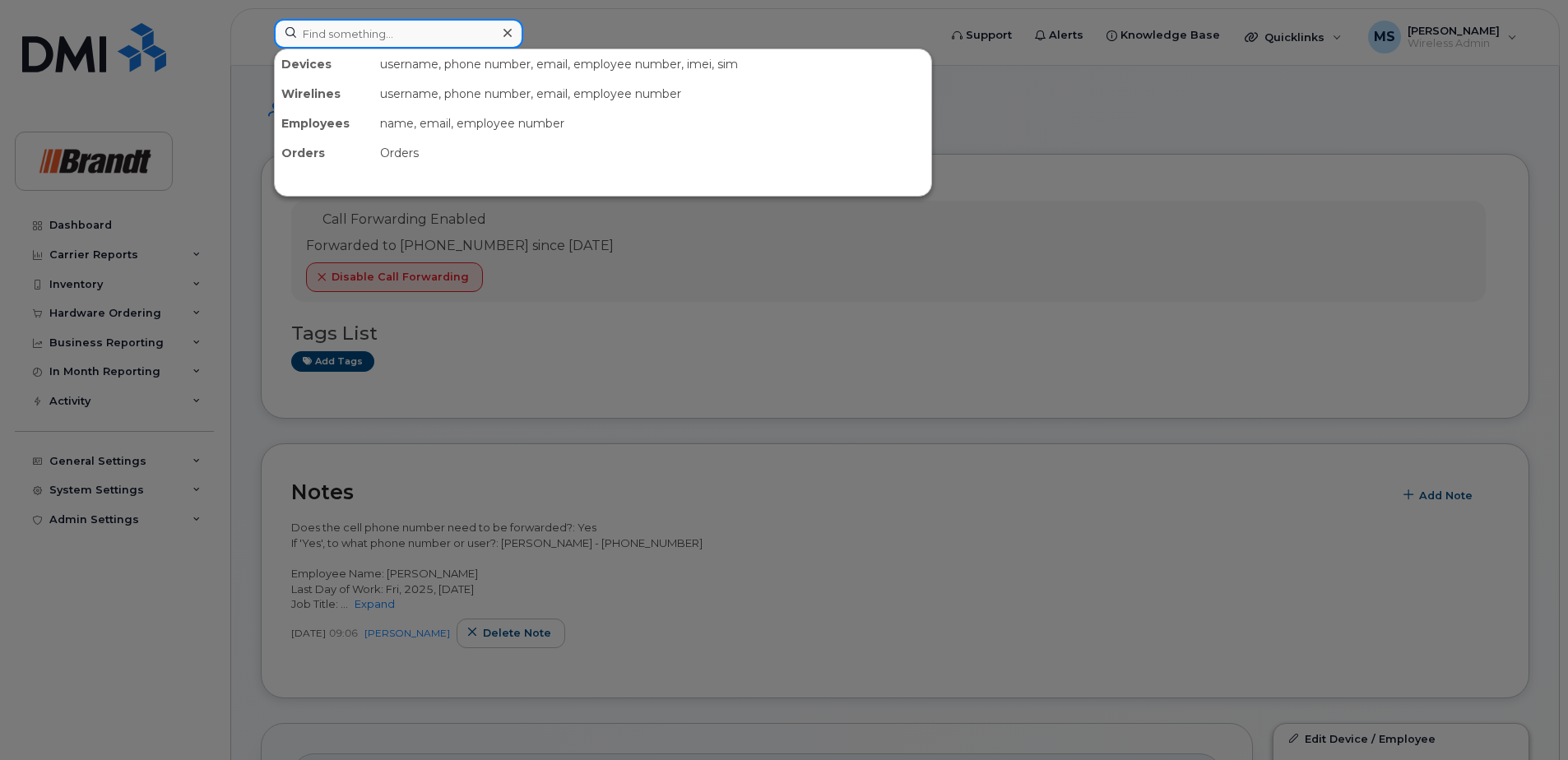
paste input "8196165629"
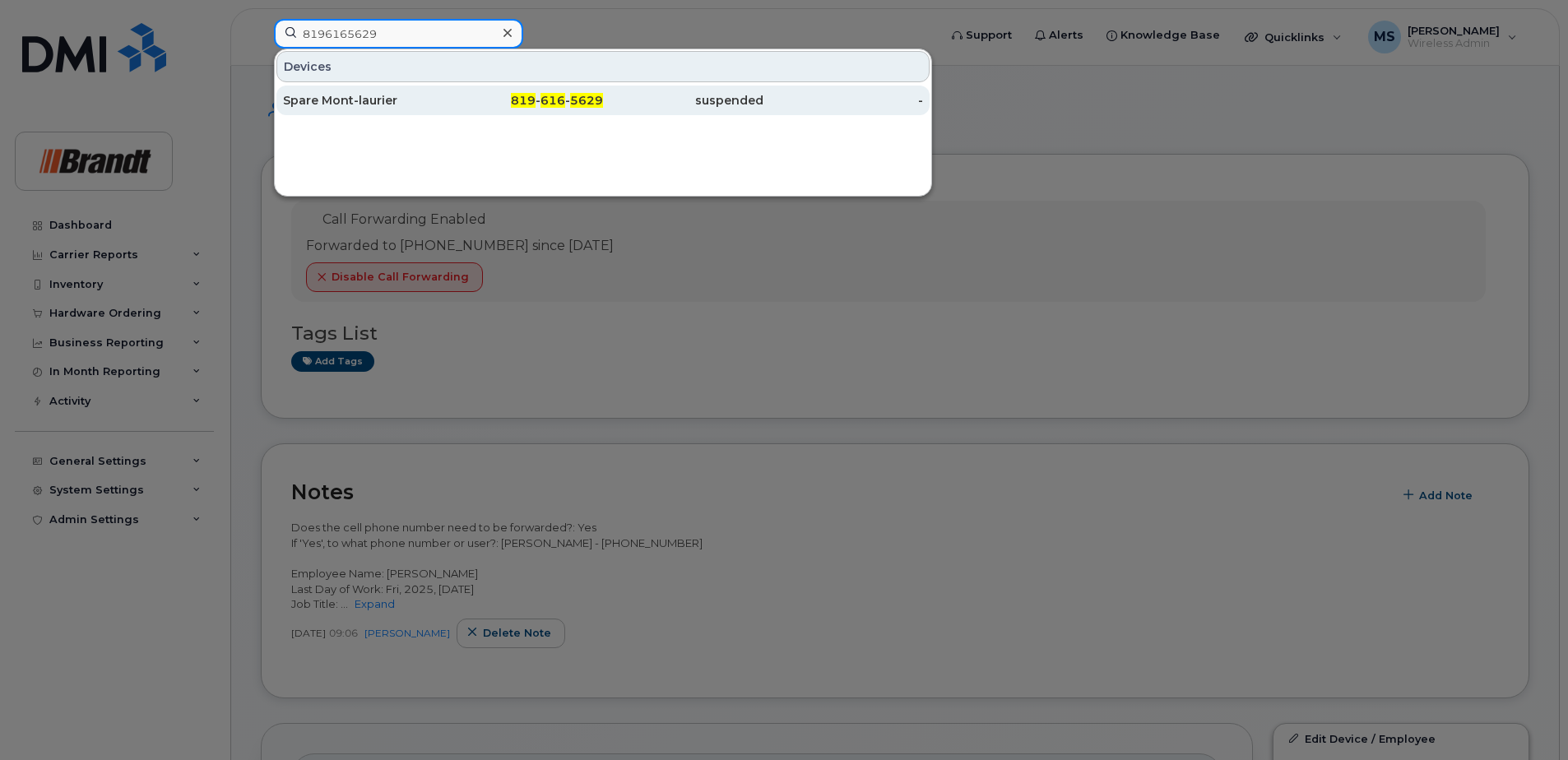
type input "8196165629"
click at [385, 97] on div "Spare Mont-laurier" at bounding box center [363, 100] width 161 height 17
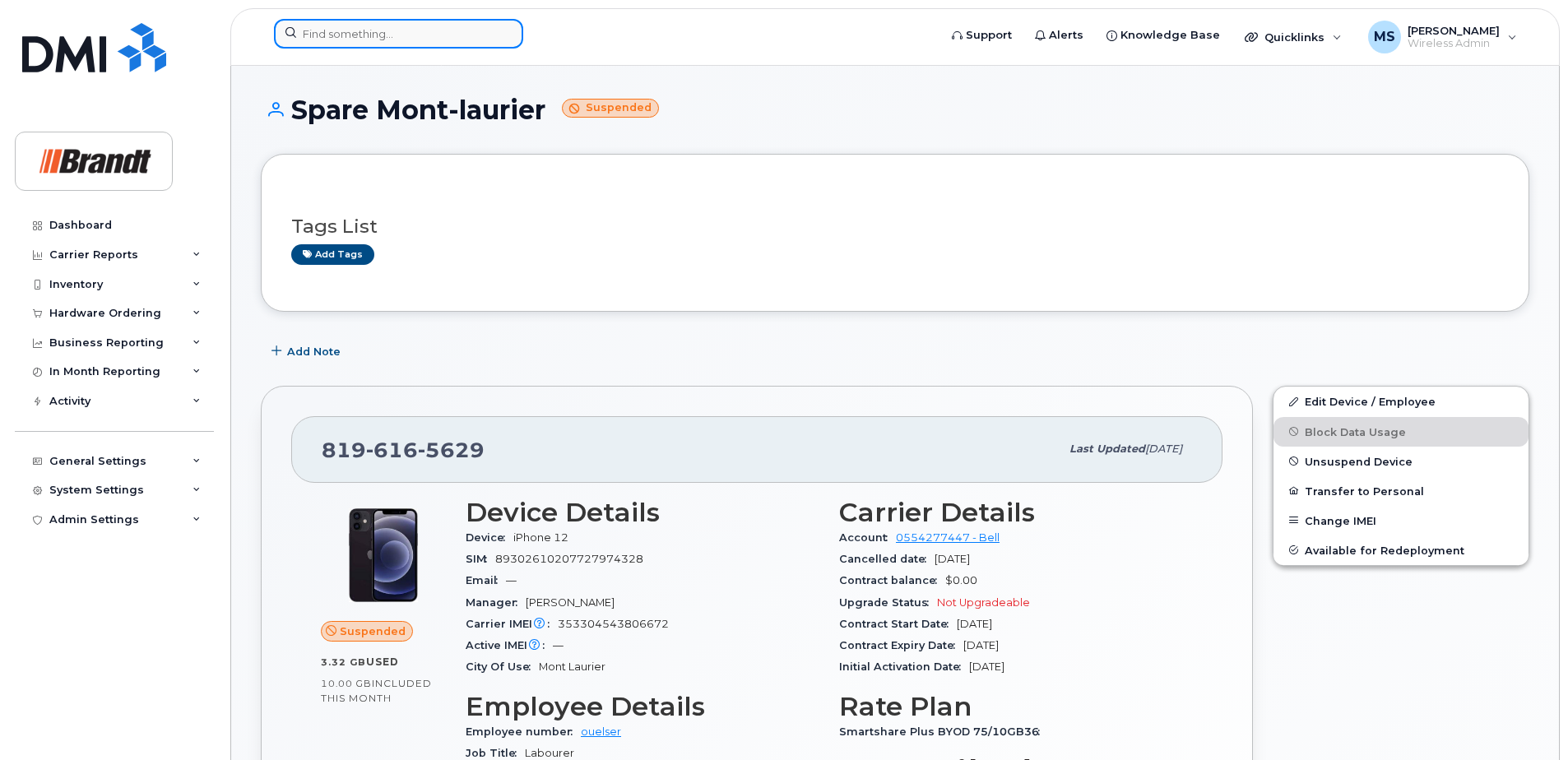
click at [377, 36] on input at bounding box center [398, 34] width 249 height 30
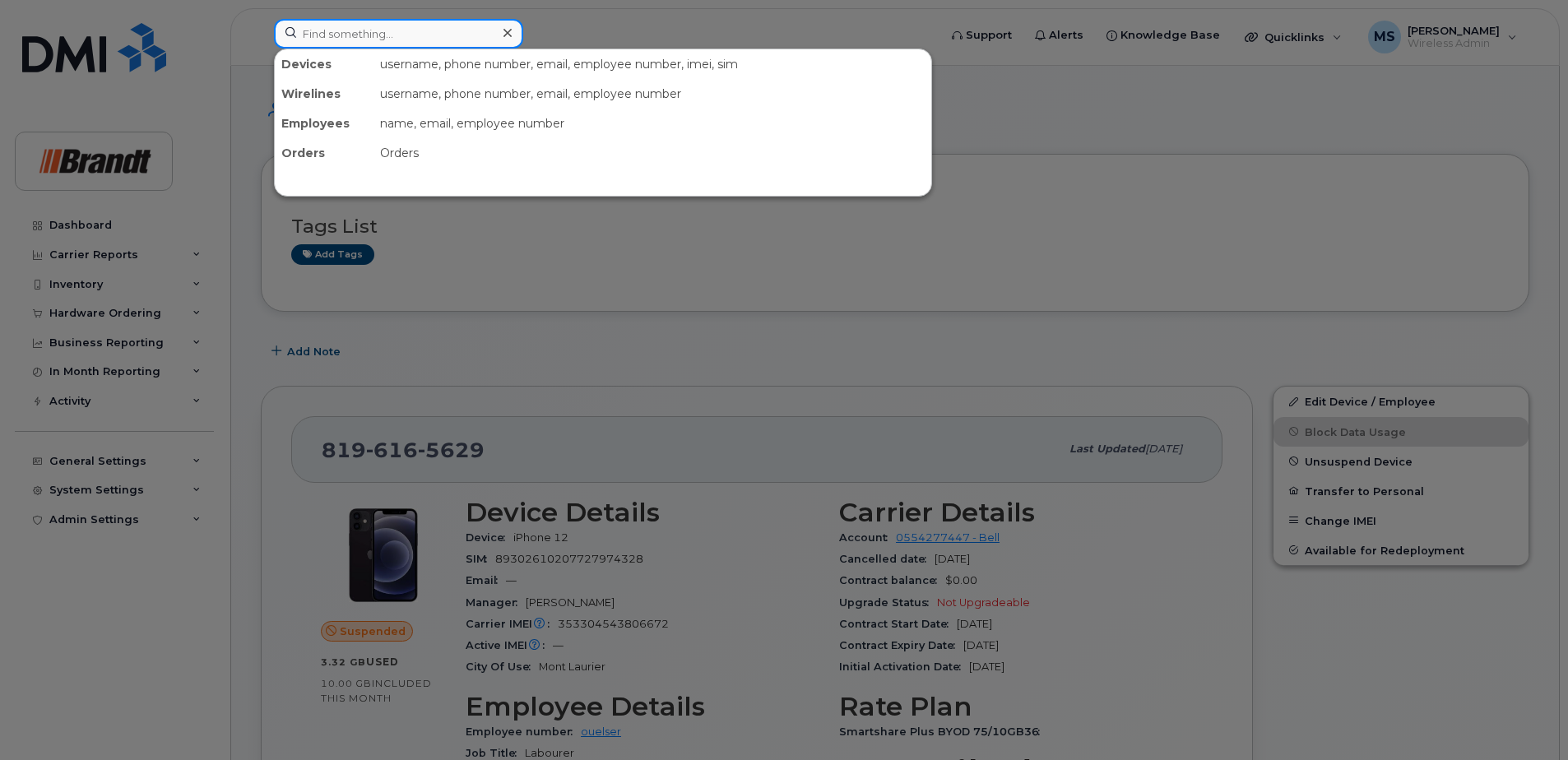
paste input "4033216704"
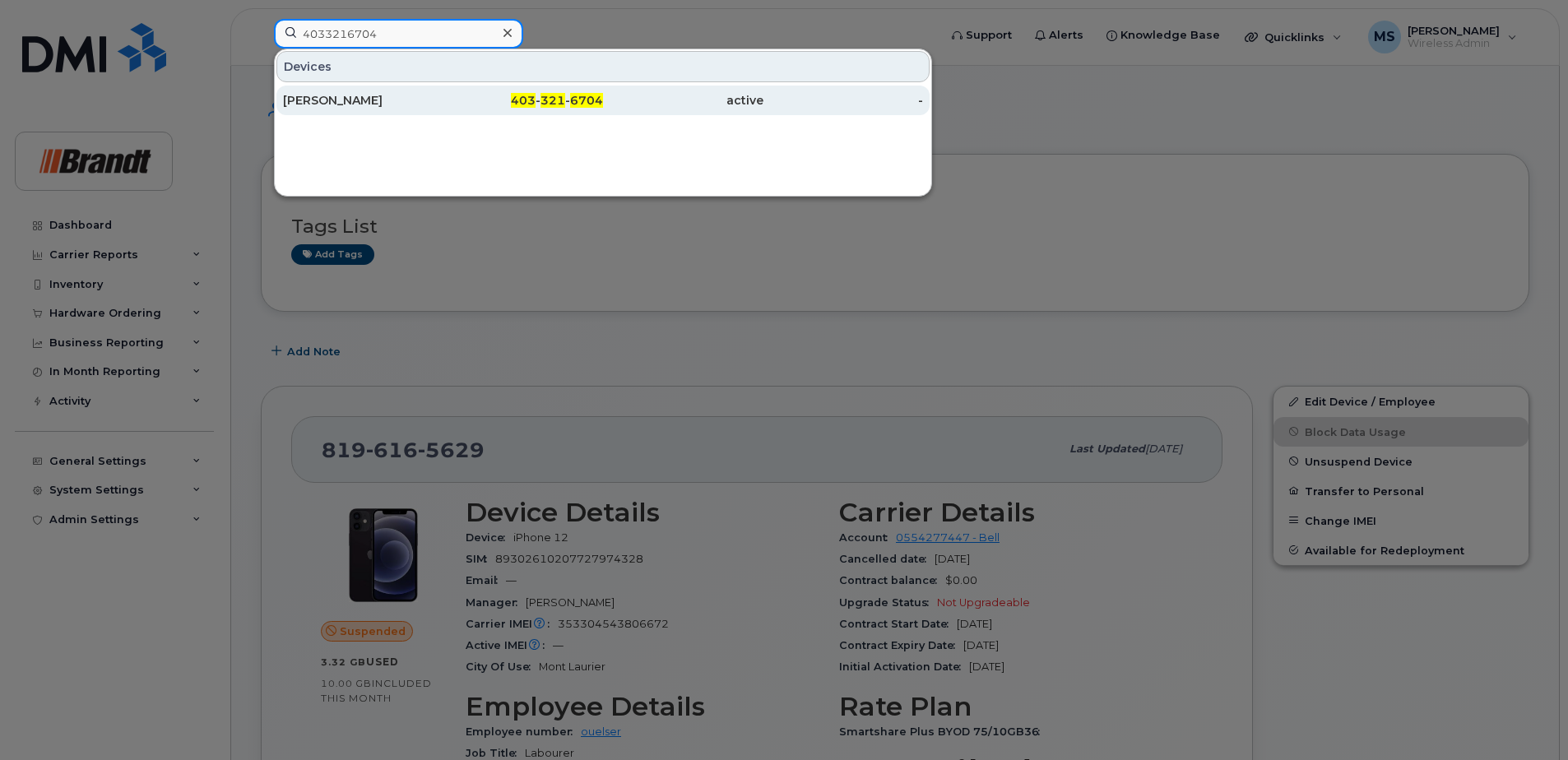
type input "4033216704"
click at [540, 100] on div "403 - 321 - 6704" at bounding box center [524, 100] width 161 height 17
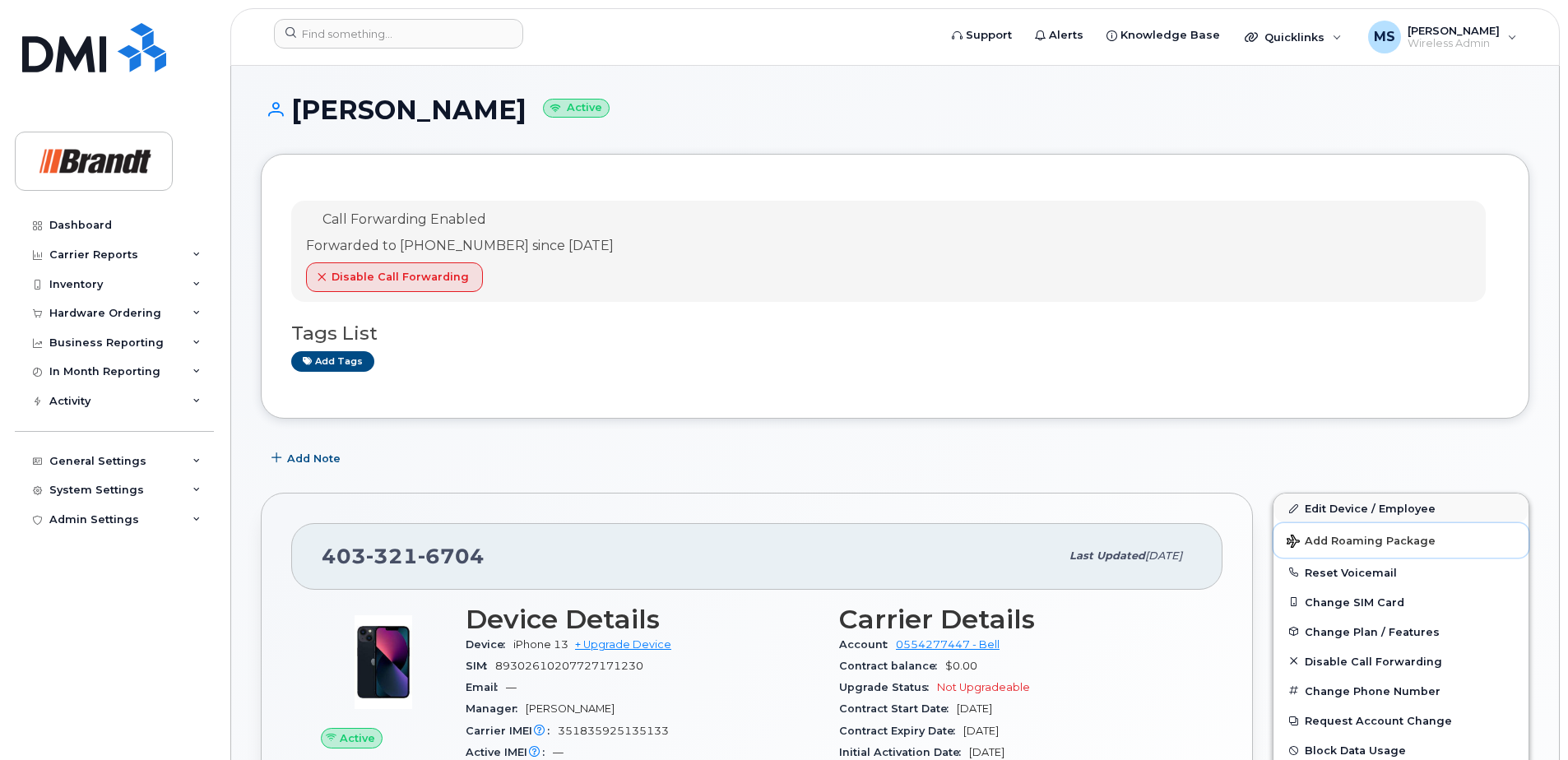
click at [1409, 525] on button "Add Roaming Package" at bounding box center [1401, 540] width 255 height 34
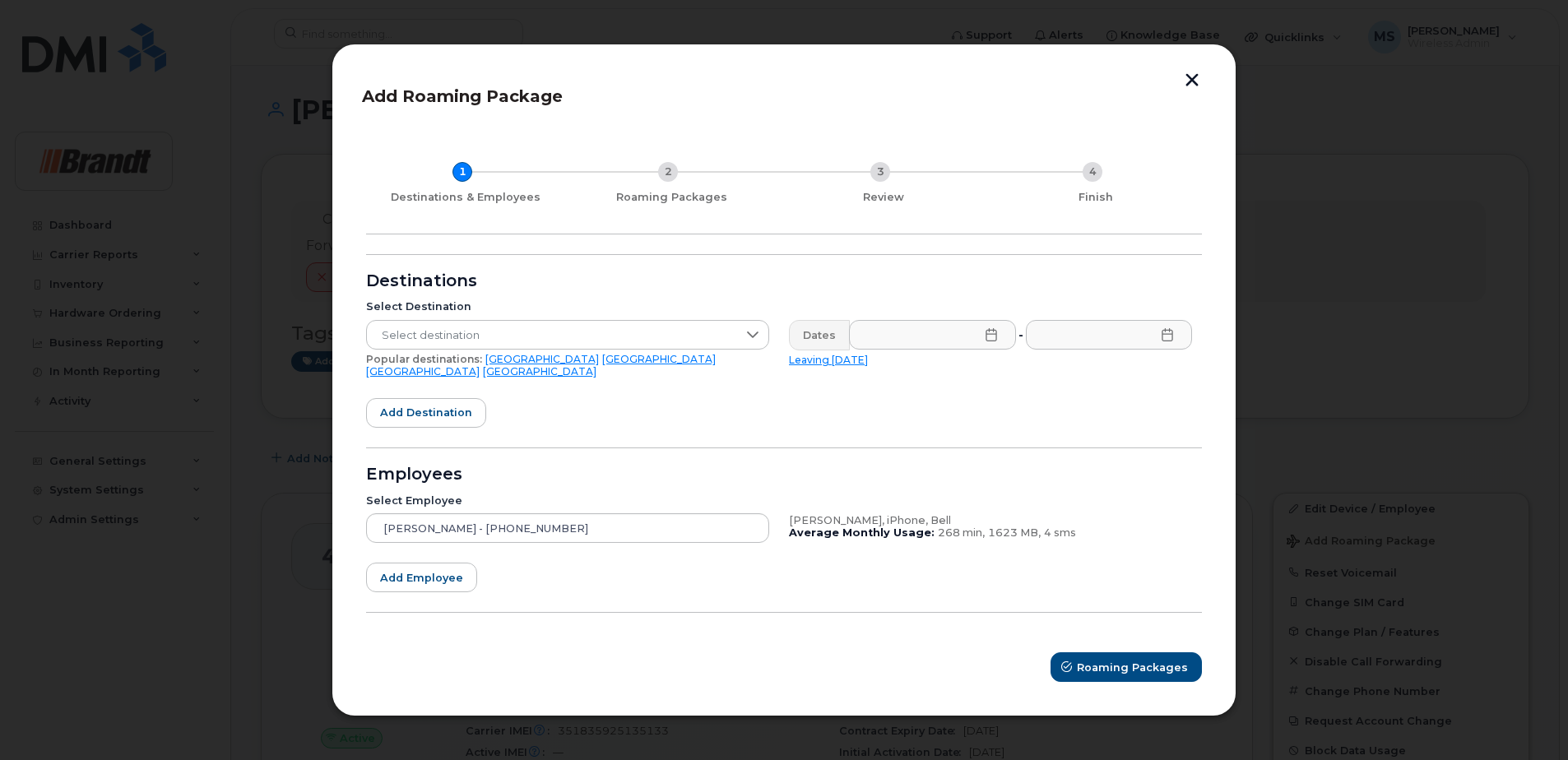
click at [1192, 85] on button "button" at bounding box center [1192, 82] width 24 height 17
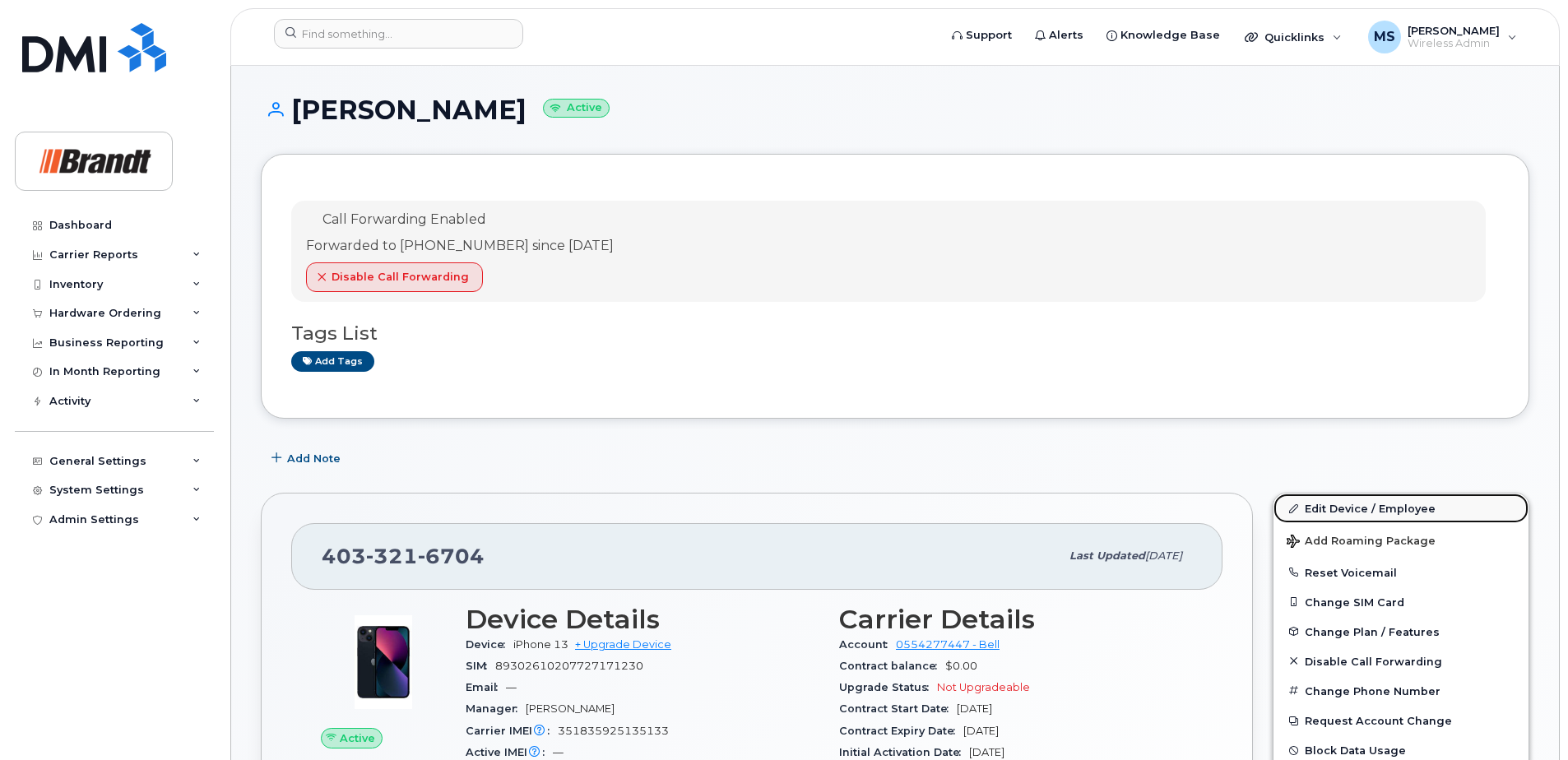
click at [1343, 512] on link "Edit Device / Employee" at bounding box center [1401, 508] width 255 height 30
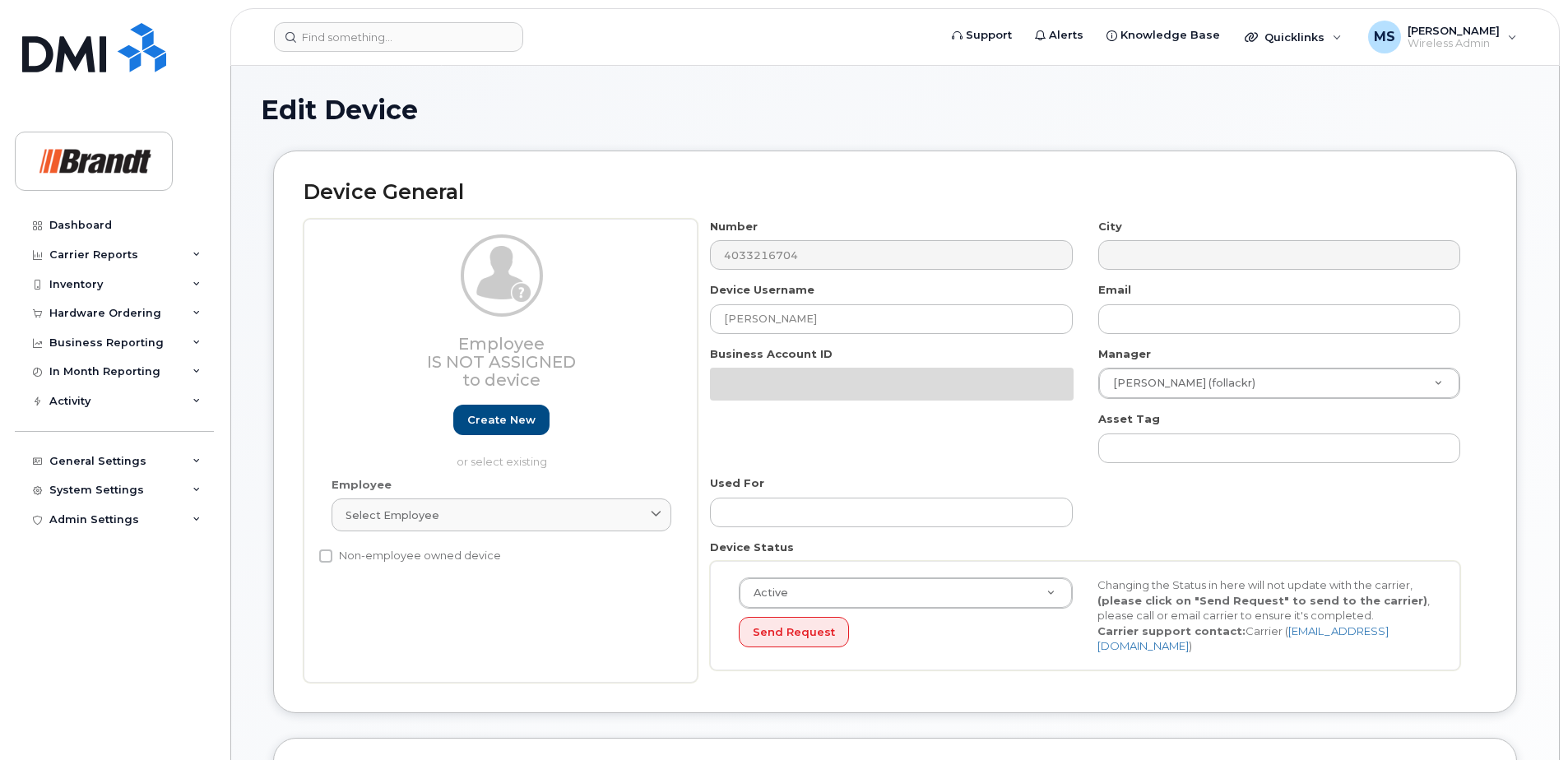
select select "34499227"
select select "35155014"
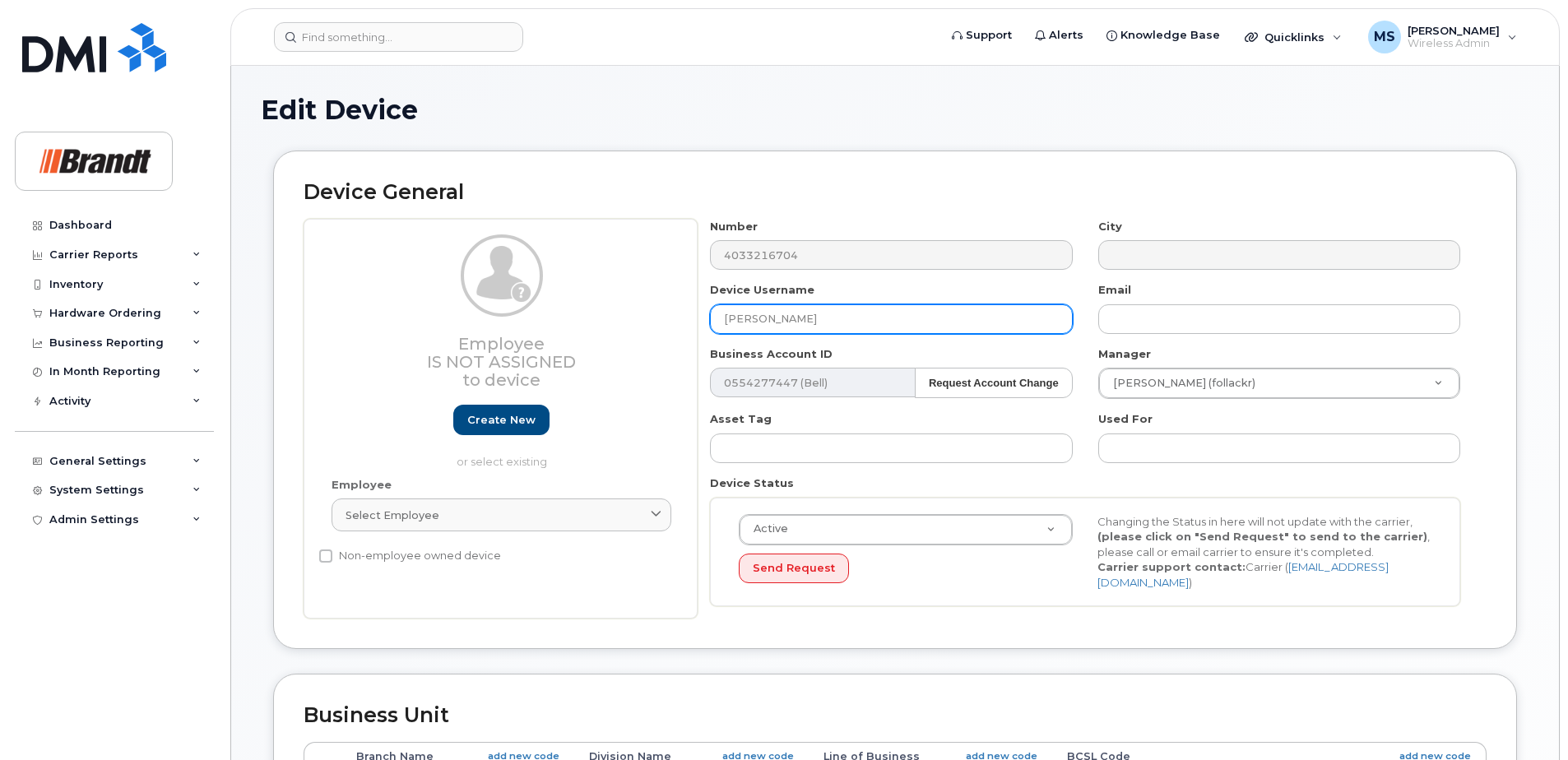
drag, startPoint x: 797, startPoint y: 324, endPoint x: 853, endPoint y: 324, distance: 56.0
click at [798, 324] on input "[PERSON_NAME]" at bounding box center [891, 319] width 362 height 30
drag, startPoint x: 867, startPoint y: 324, endPoint x: 556, endPoint y: 332, distance: 311.1
click at [557, 331] on div "Employee Is not assigned to device Create new or select existing Employee Selec…" at bounding box center [895, 418] width 1183 height 401
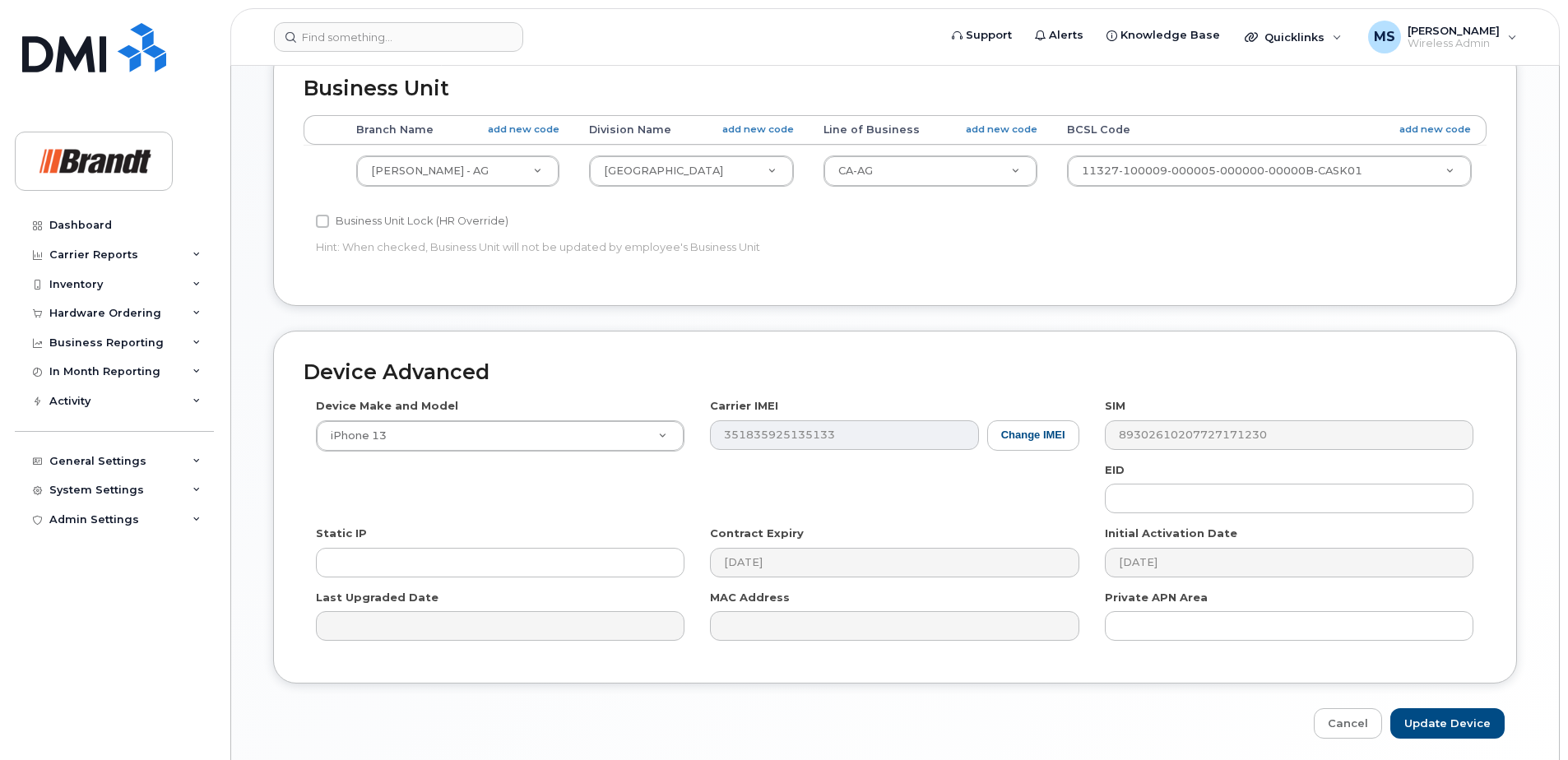
scroll to position [681, 0]
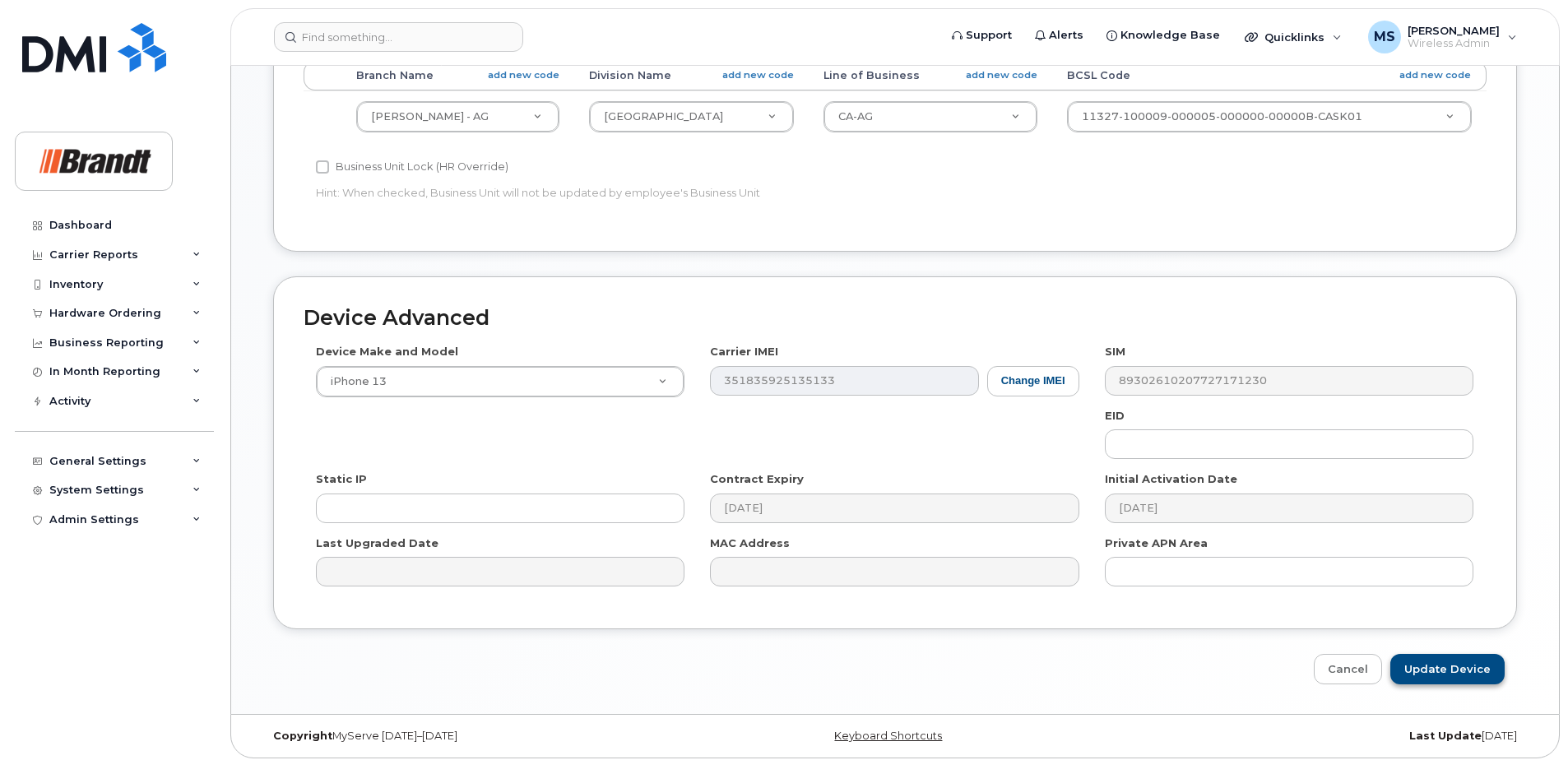
type input "Spare Precision AG Specialist [PERSON_NAME]"
click at [1483, 670] on input "Update Device" at bounding box center [1447, 669] width 114 height 31
type input "Saving..."
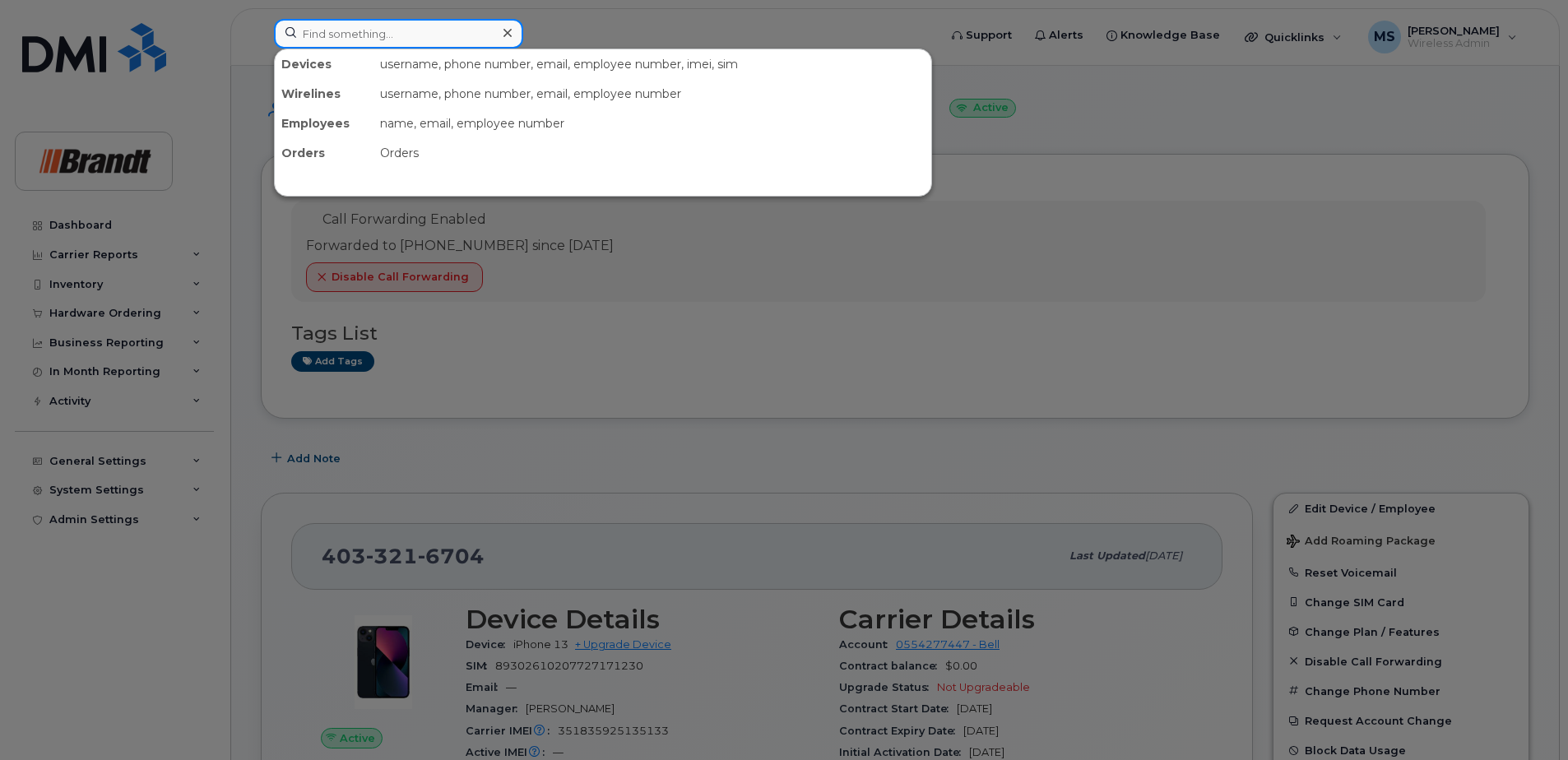
drag, startPoint x: 382, startPoint y: 36, endPoint x: 394, endPoint y: 32, distance: 12.6
click at [383, 36] on input at bounding box center [398, 34] width 249 height 30
paste input "3062216803"
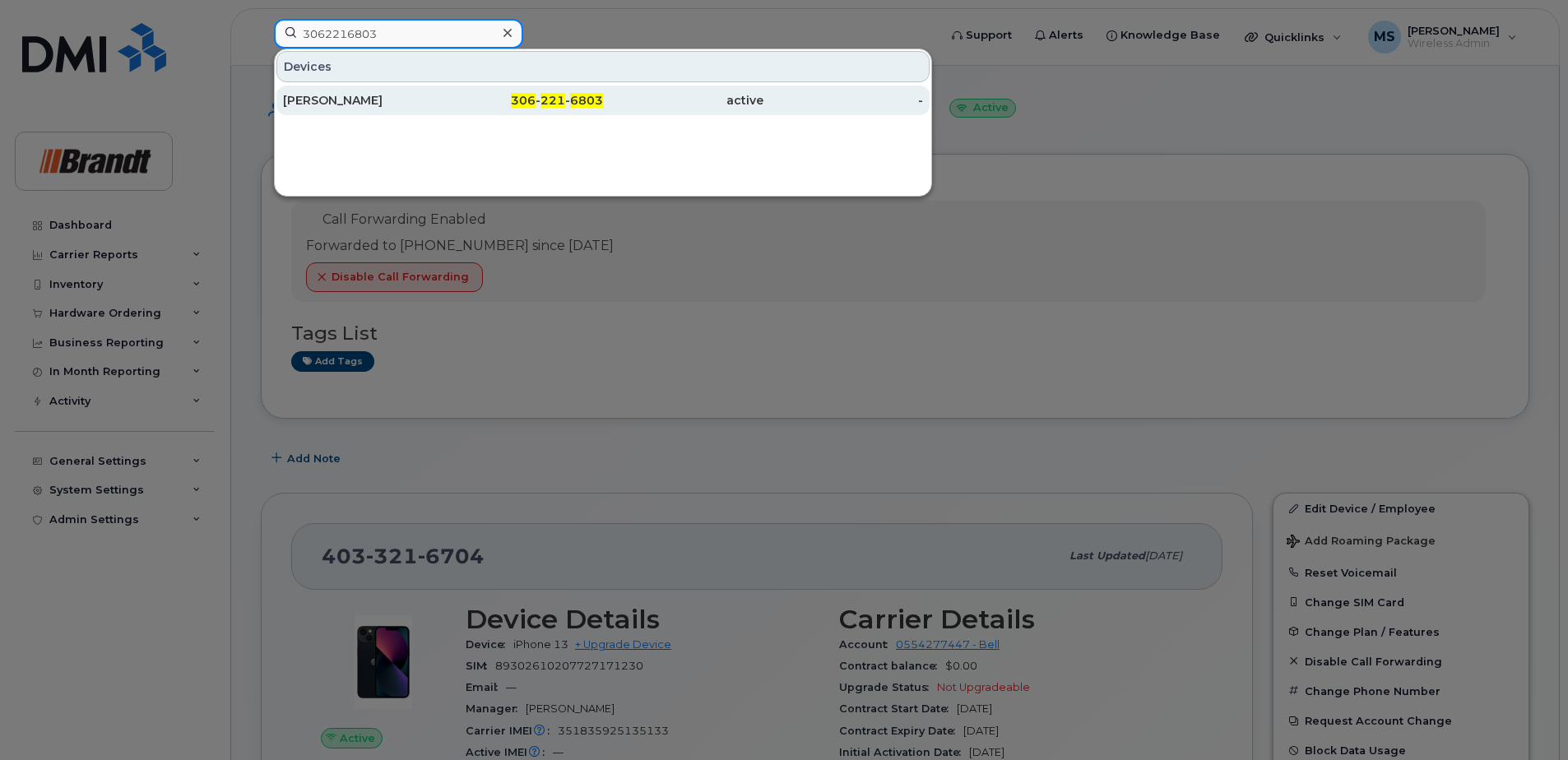
type input "3062216803"
click at [411, 111] on div "[PERSON_NAME]" at bounding box center [363, 100] width 161 height 30
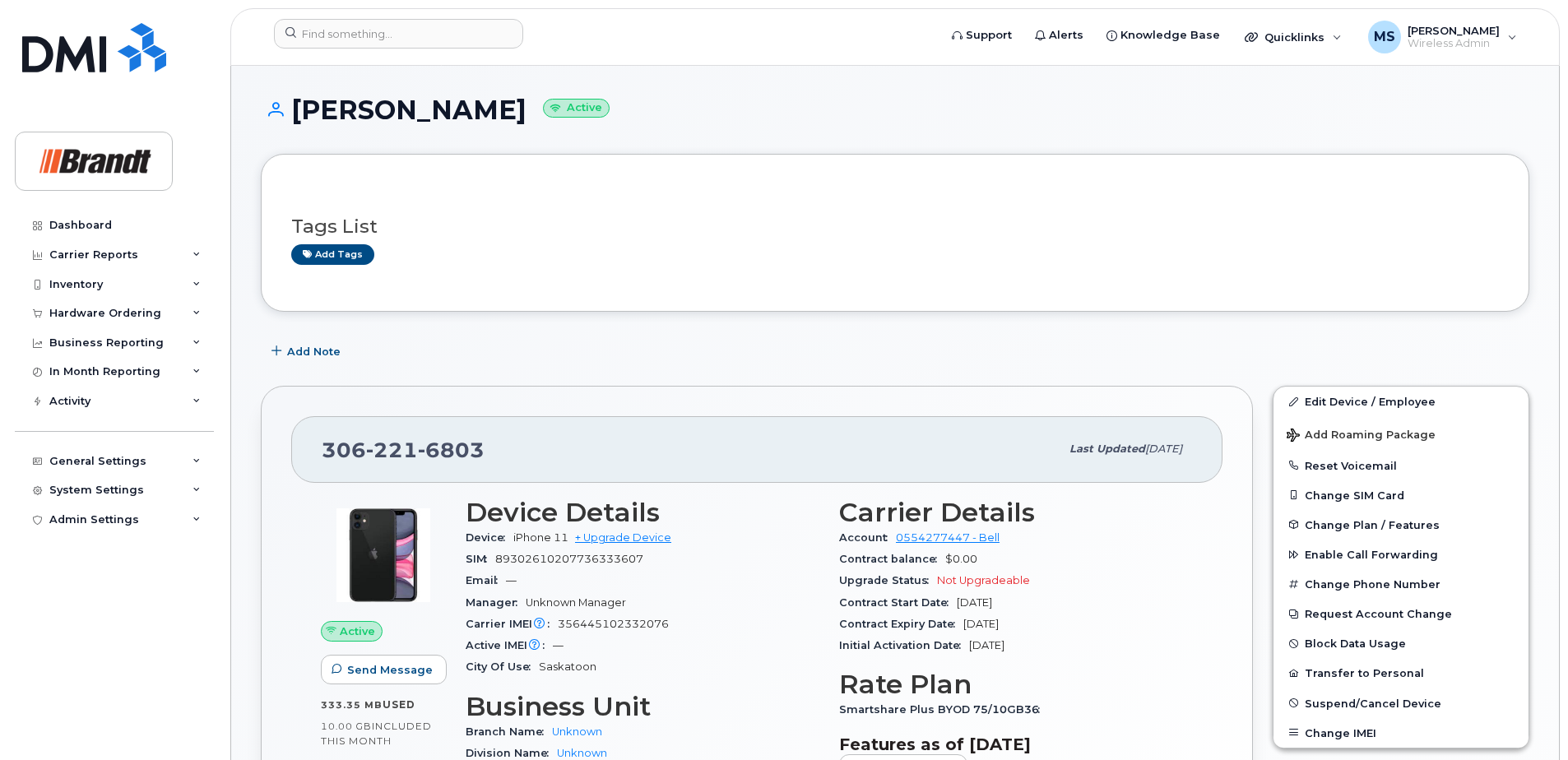
drag, startPoint x: 538, startPoint y: 107, endPoint x: 388, endPoint y: 115, distance: 150.2
click at [388, 115] on h1 "Jamie Mccormick Active" at bounding box center [895, 109] width 1268 height 29
drag, startPoint x: 388, startPoint y: 115, endPoint x: 492, endPoint y: 113, distance: 104.0
copy h1 "Mccormick"
click at [1350, 701] on span "Suspend/Cancel Device" at bounding box center [1372, 703] width 136 height 12
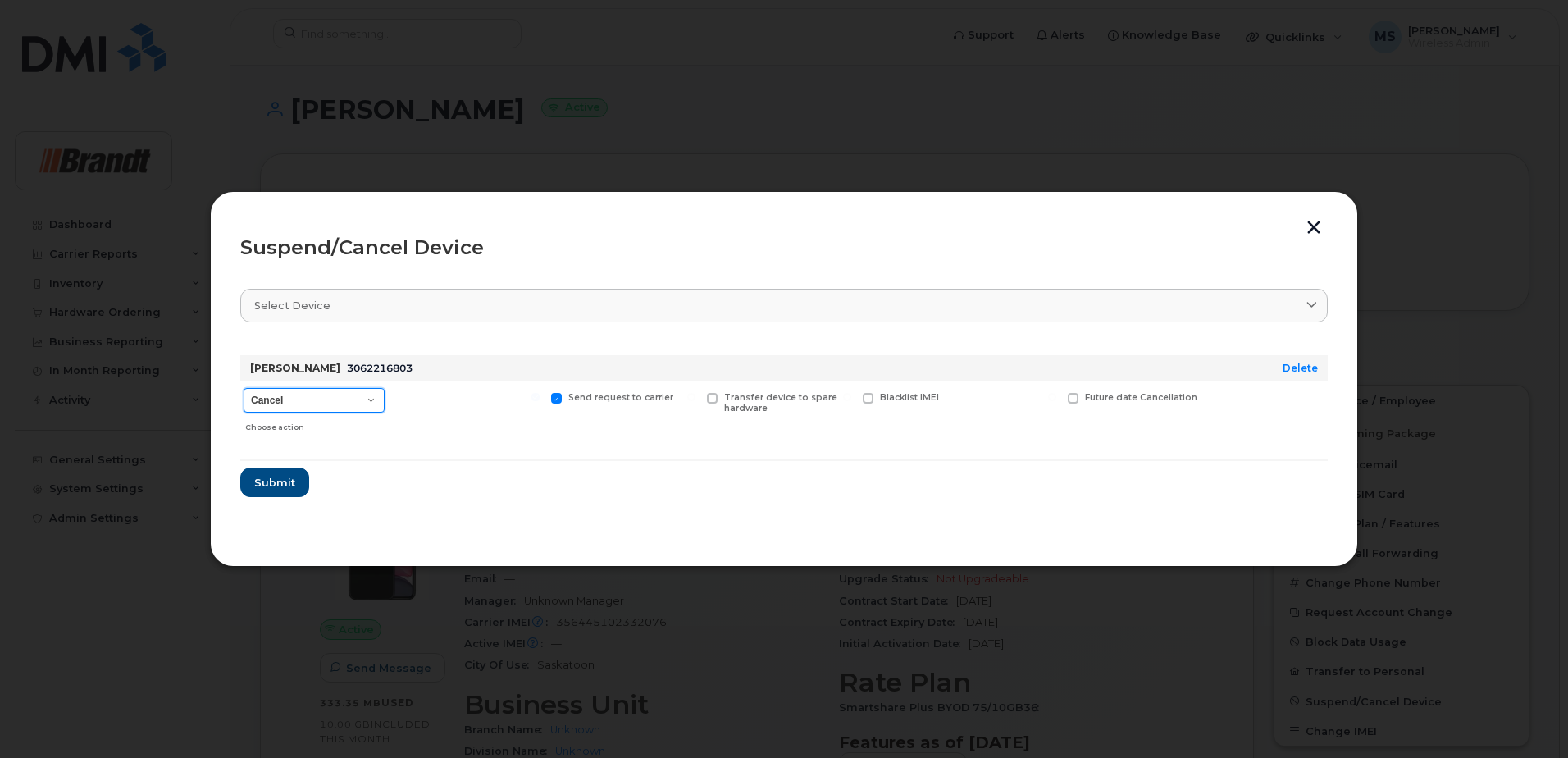
click at [343, 399] on select "Cancel Suspend - Extend Suspension Suspend - Reduced Rate Suspend - Full Rate S…" at bounding box center [314, 400] width 141 height 24
select select "[object Object]"
click at [244, 388] on select "Cancel Suspend - Extend Suspension Suspend - Reduced Rate Suspend - Full Rate S…" at bounding box center [314, 400] width 141 height 24
click at [446, 390] on div "Available for new activations/redeployments" at bounding box center [468, 410] width 152 height 58
click at [452, 401] on span "Available for new activations/redeployments" at bounding box center [474, 403] width 123 height 21
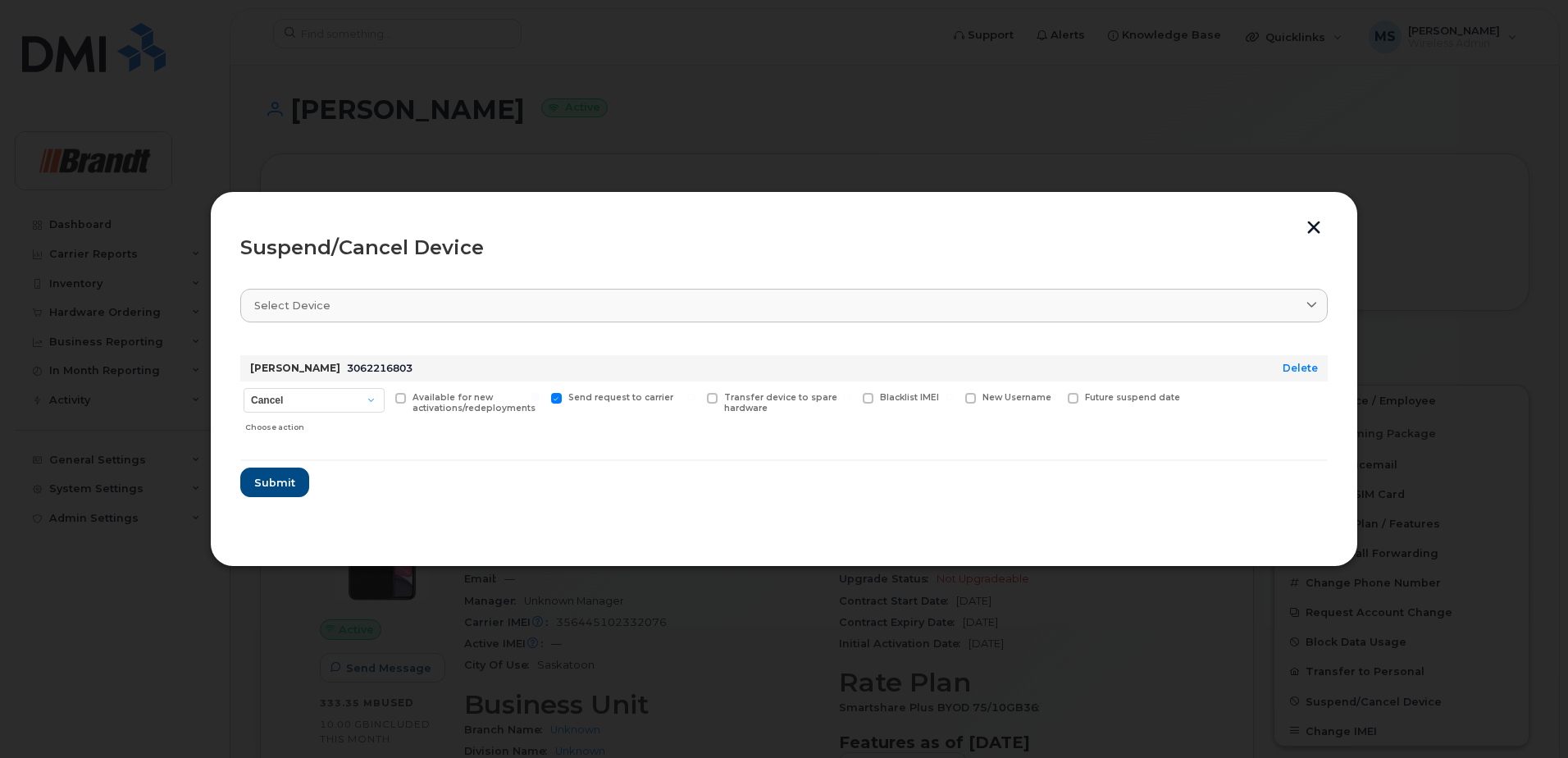
click at [384, 401] on input "Available for new activations/redeployments" at bounding box center [379, 396] width 8 height 8
checkbox input "true"
click at [286, 481] on span "Submit" at bounding box center [274, 483] width 41 height 16
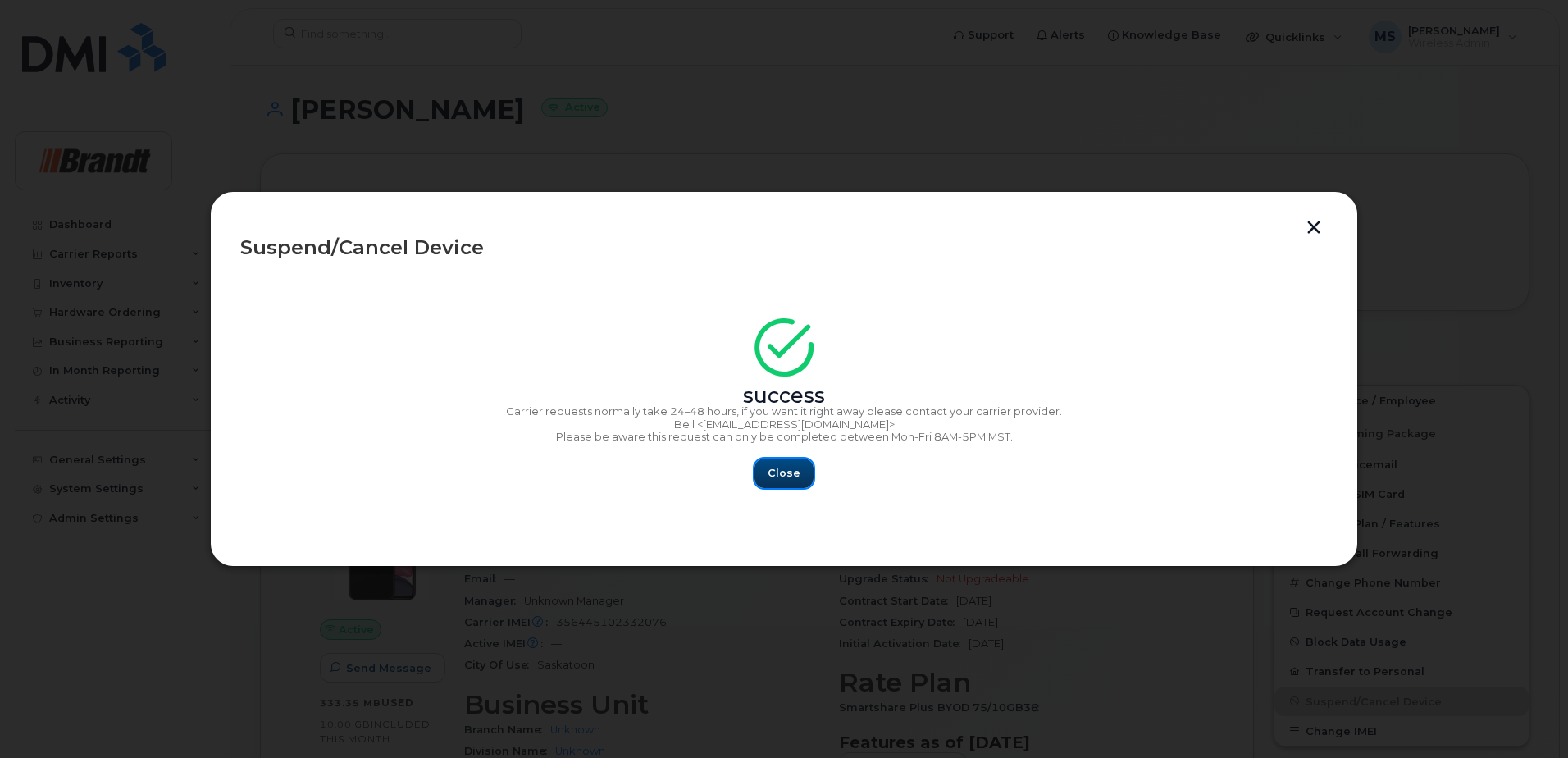
click at [794, 482] on button "Close" at bounding box center [784, 473] width 59 height 30
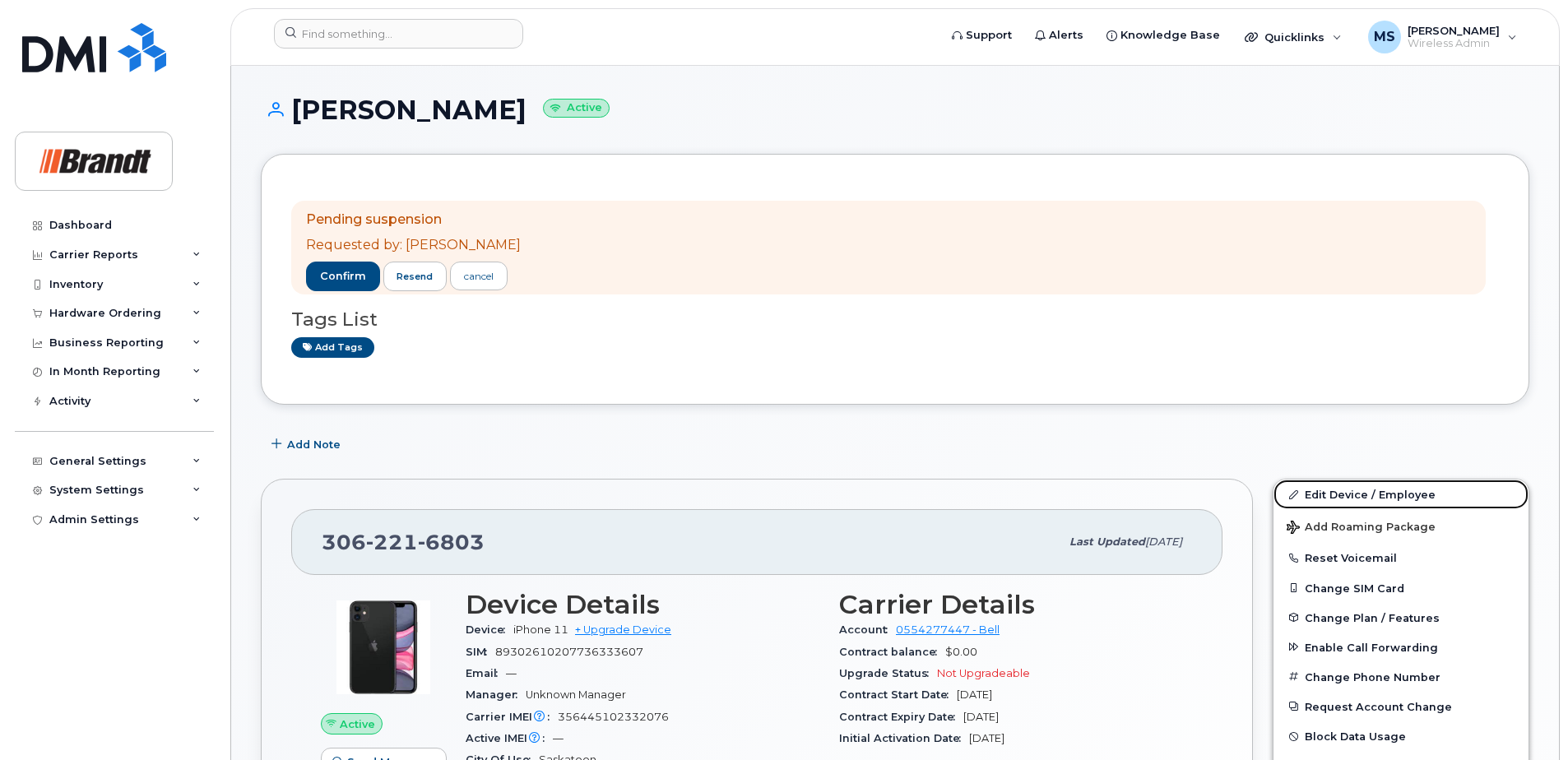
drag, startPoint x: 1323, startPoint y: 487, endPoint x: 1184, endPoint y: 475, distance: 139.5
click at [1323, 487] on link "Edit Device / Employee" at bounding box center [1401, 494] width 255 height 30
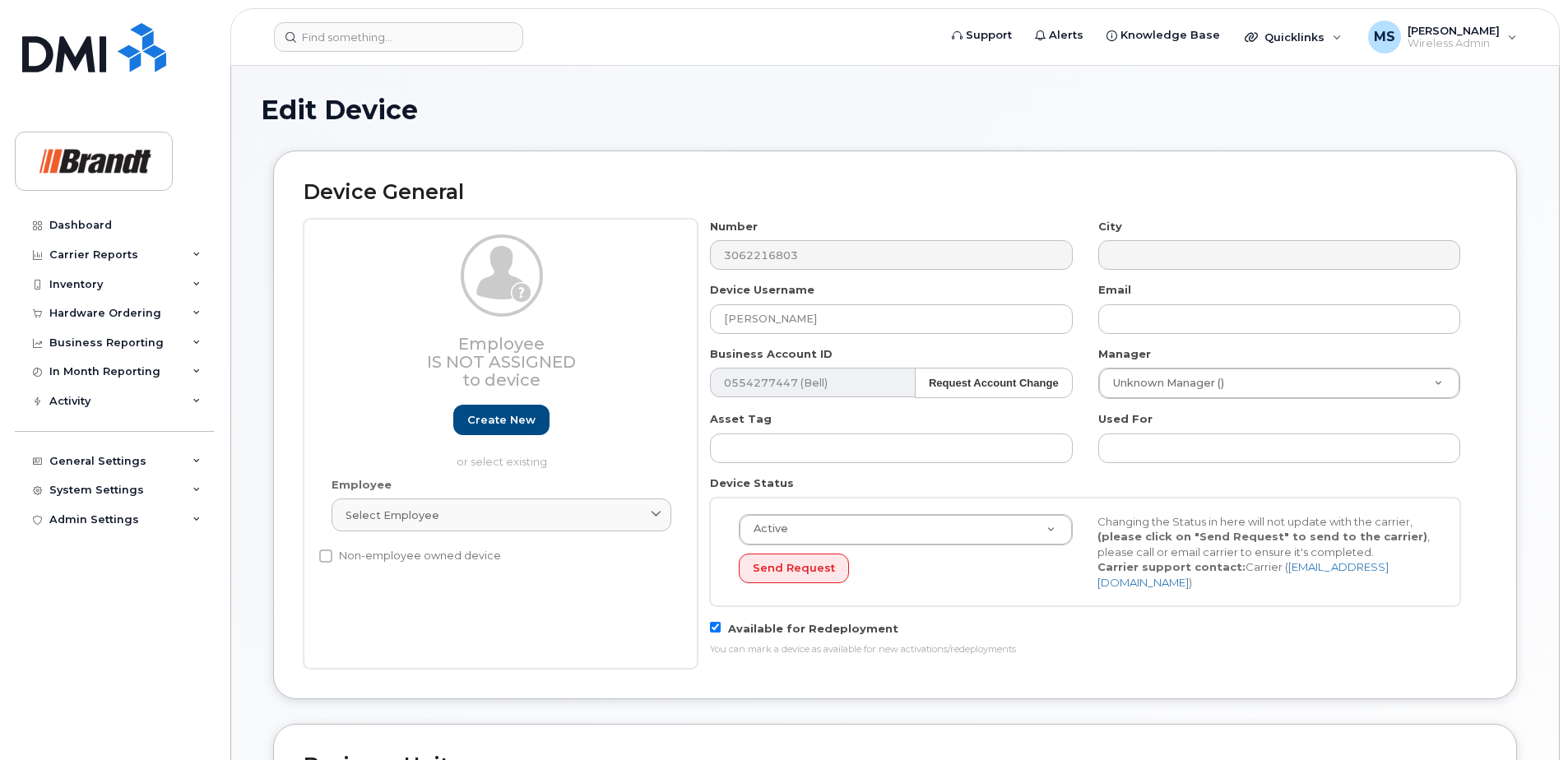
select select "33722384"
select select "34499151"
select select "35132258"
drag, startPoint x: 834, startPoint y: 329, endPoint x: 878, endPoint y: 312, distance: 47.2
click at [836, 328] on input "[PERSON_NAME]" at bounding box center [891, 319] width 362 height 30
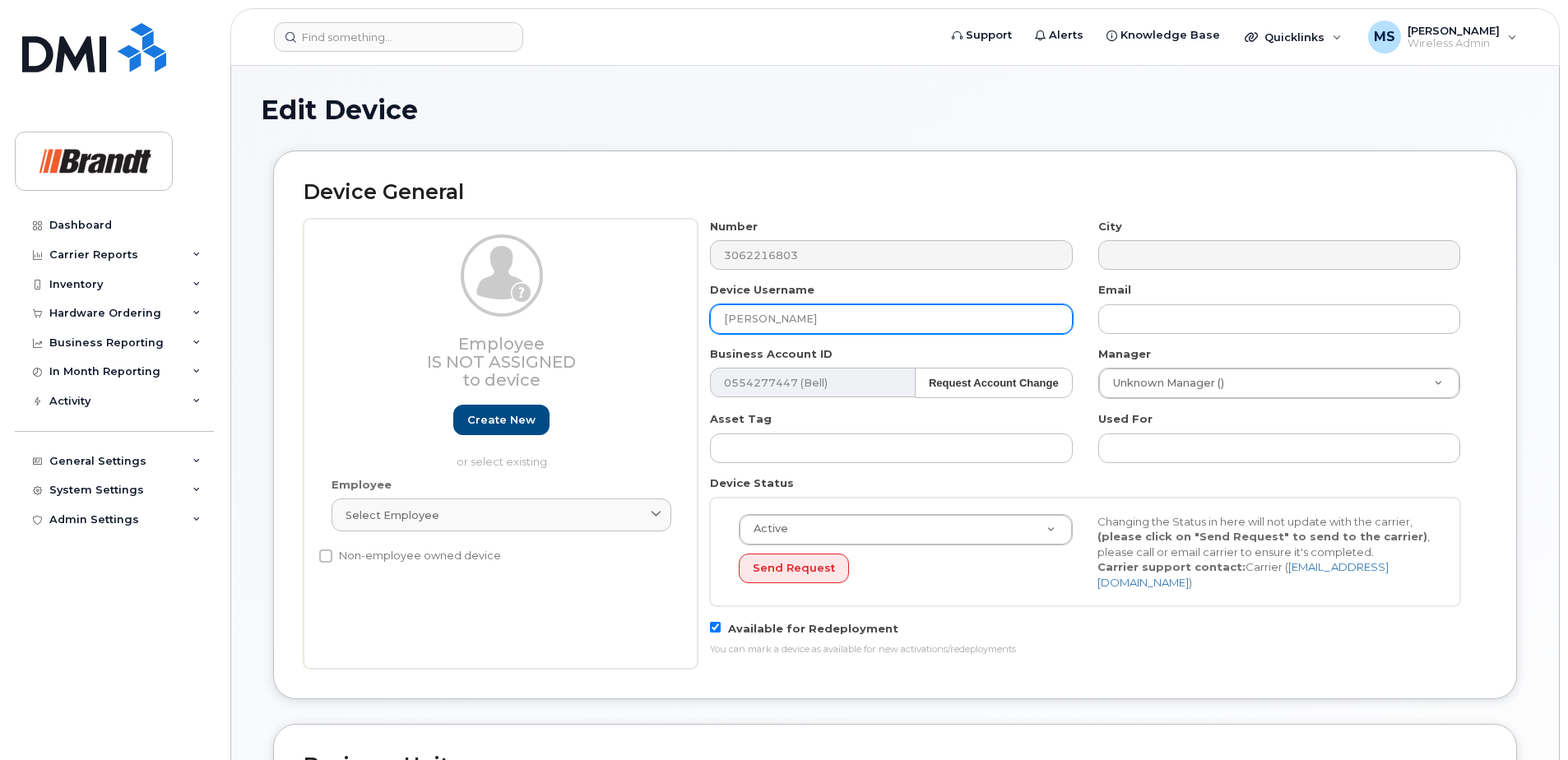
drag, startPoint x: 841, startPoint y: 316, endPoint x: 563, endPoint y: 334, distance: 278.6
click at [571, 335] on div "Employee Is not assigned to device Create new or select existing Employee Selec…" at bounding box center [895, 443] width 1183 height 450
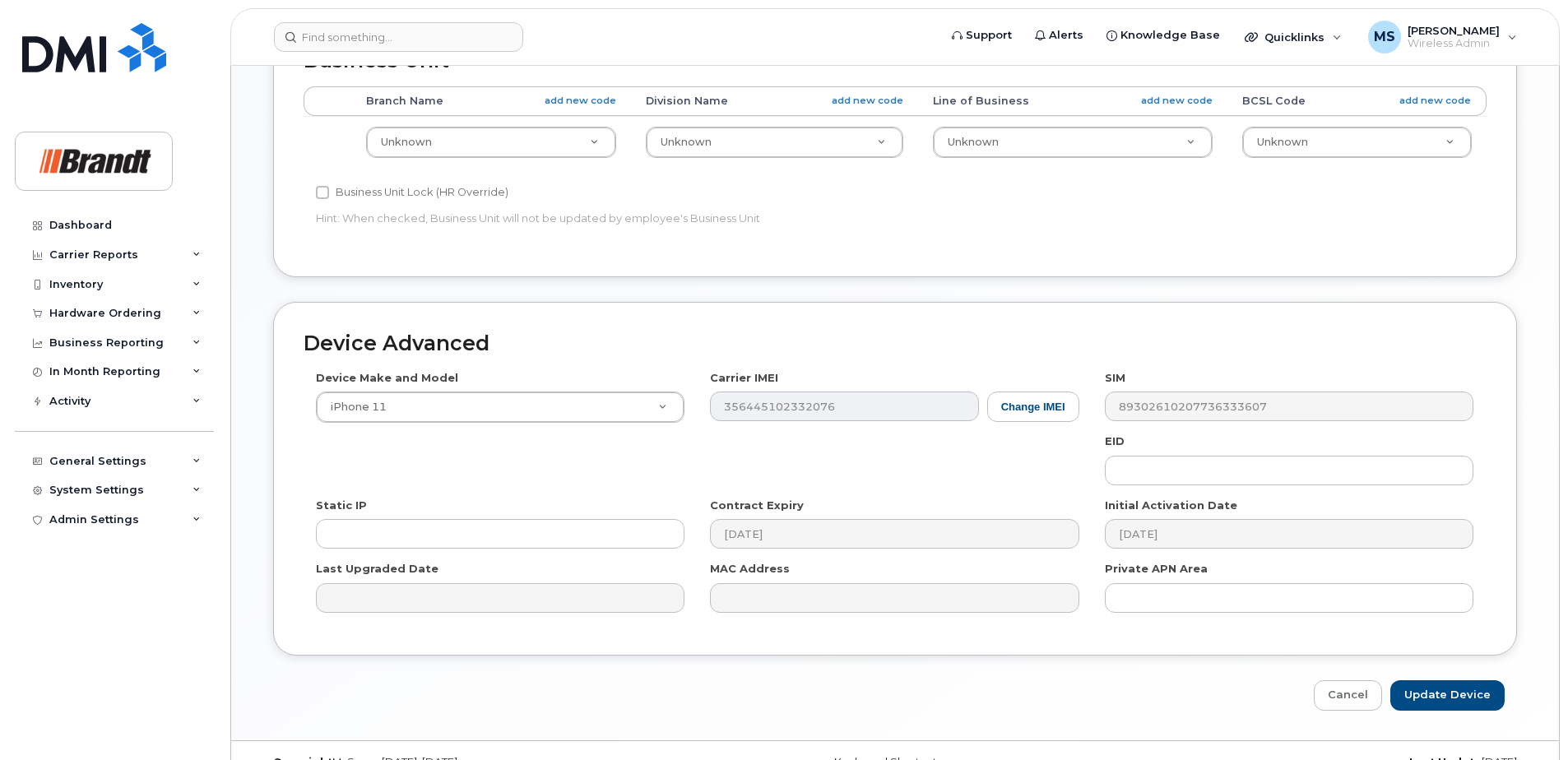
scroll to position [731, 0]
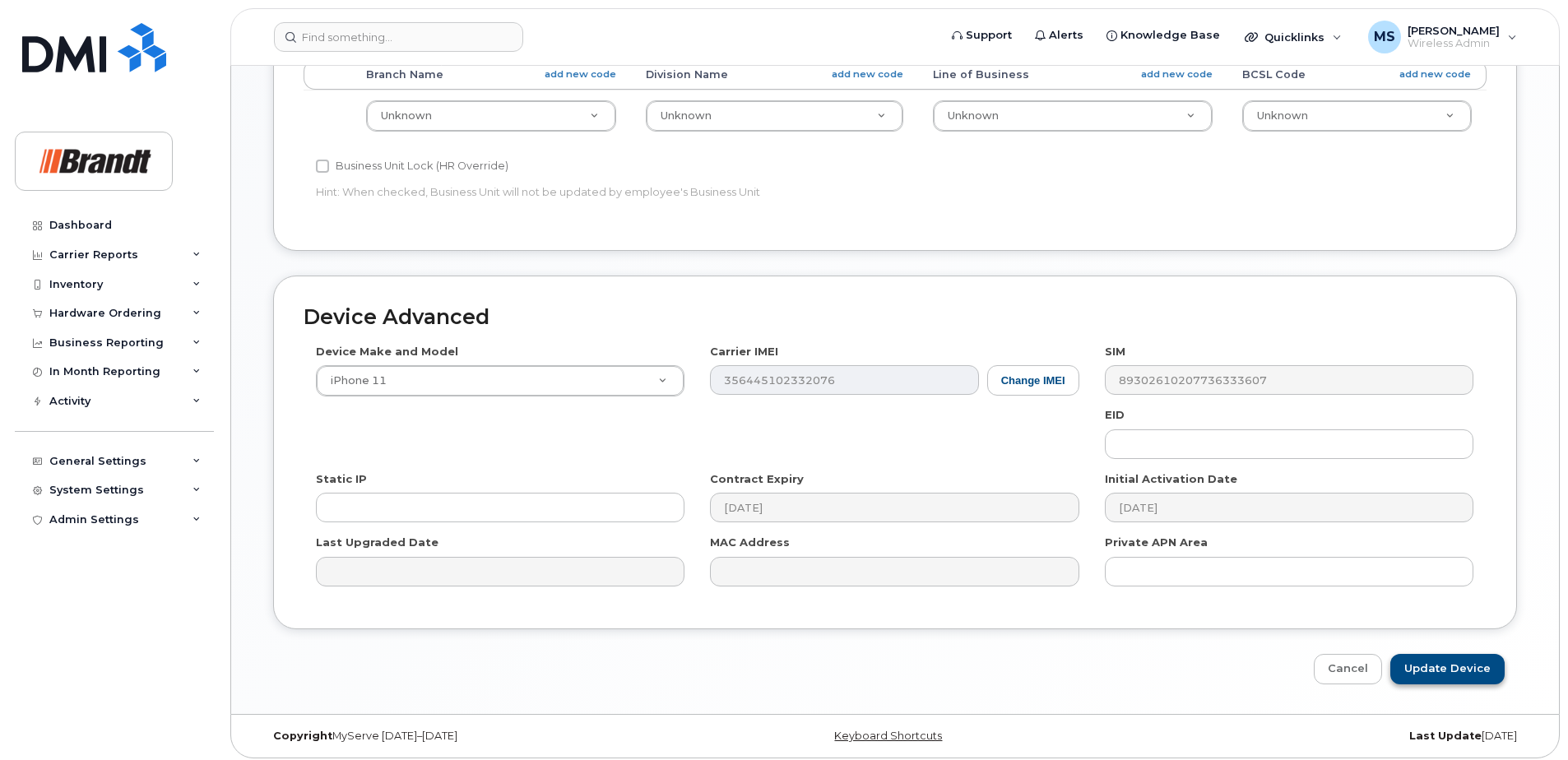
type input "Spare Sales Manager Saskatoon T&T"
click at [1445, 669] on input "Update Device" at bounding box center [1447, 669] width 114 height 31
type input "Saving..."
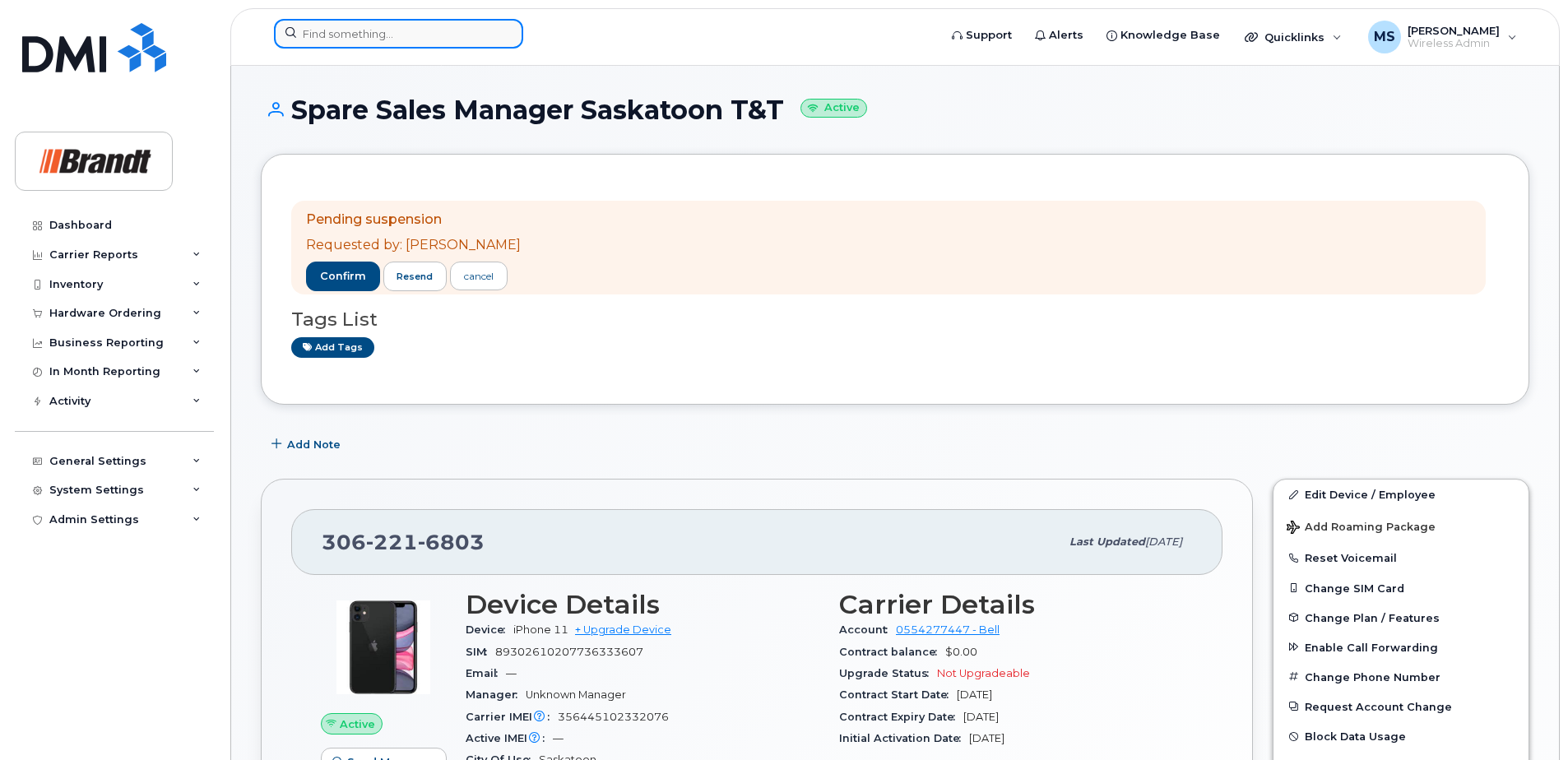
click at [460, 31] on input at bounding box center [398, 34] width 249 height 30
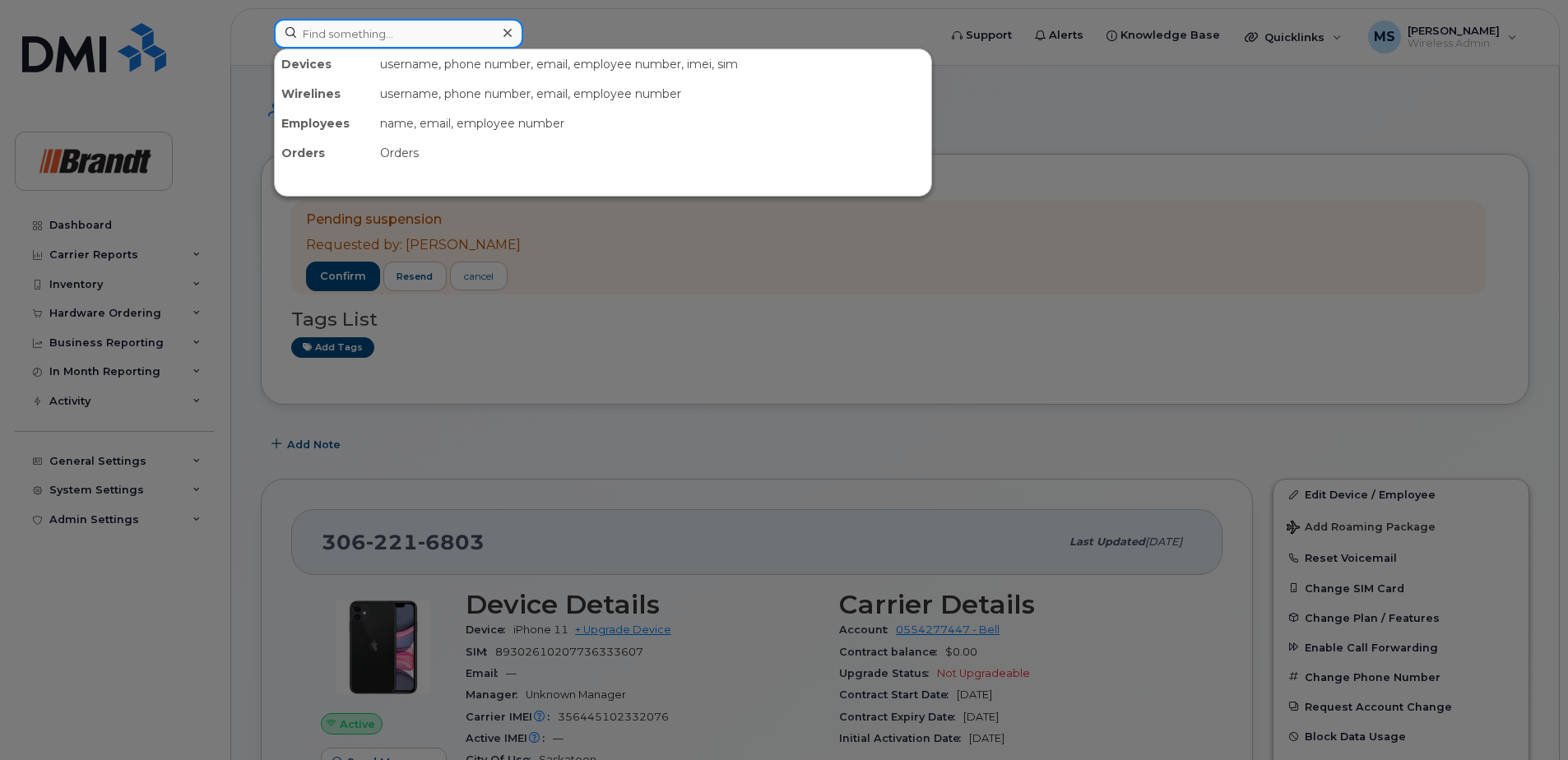
paste input "7786944395"
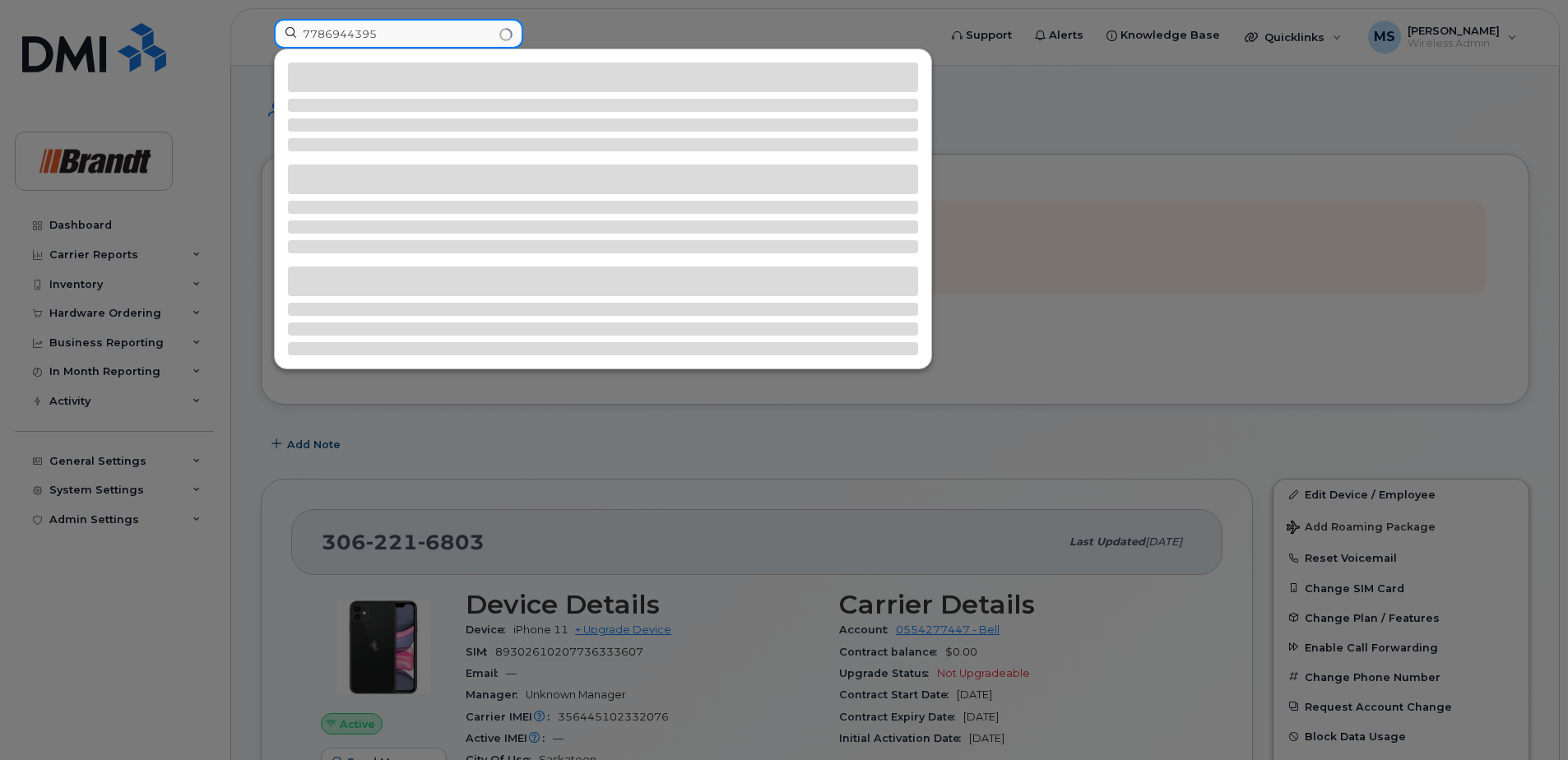
type input "7786944395"
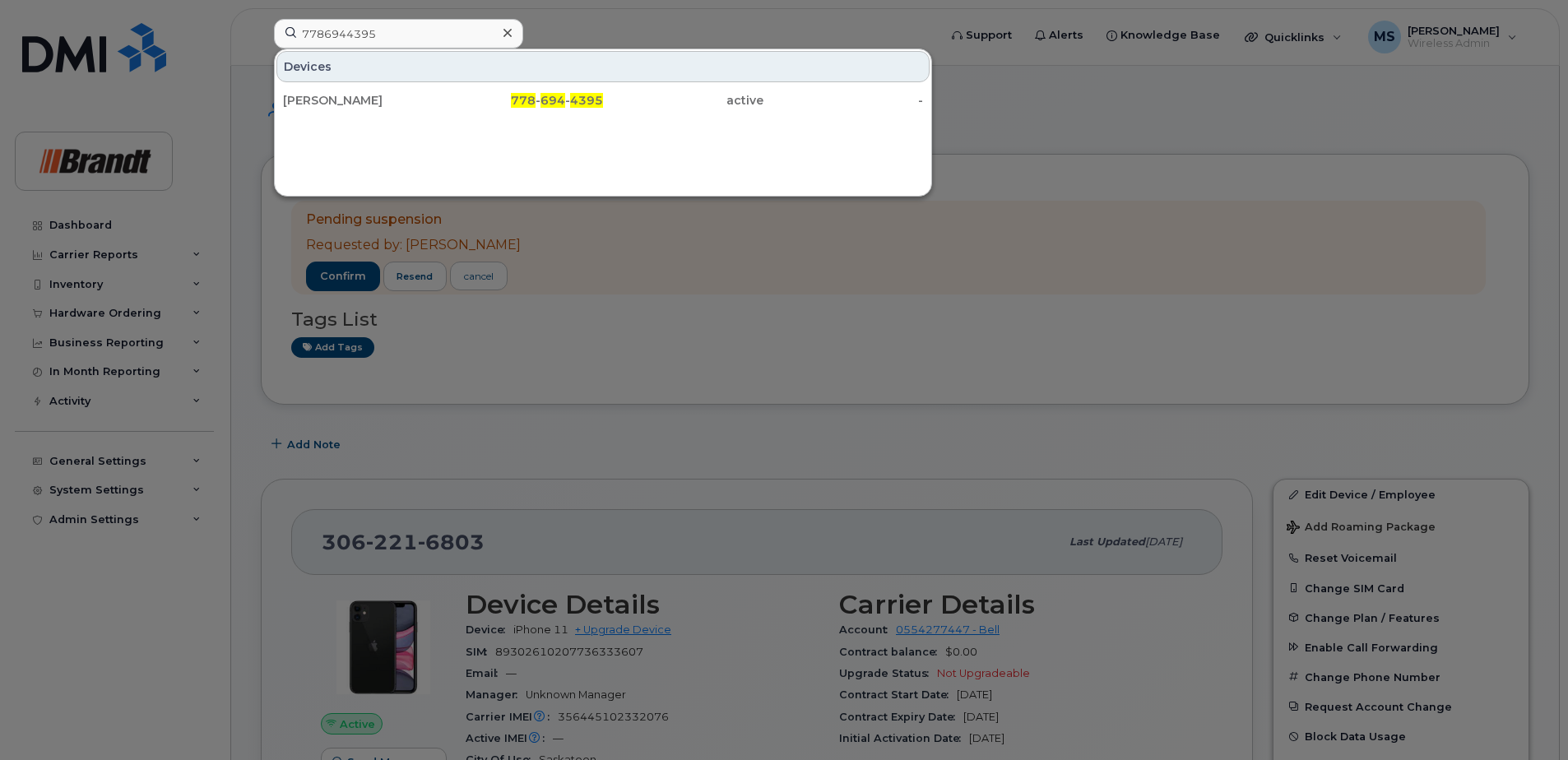
click at [604, 83] on div "Devices Luke Sondergaard 778 - 694 - 4395 active -" at bounding box center [603, 82] width 656 height 67
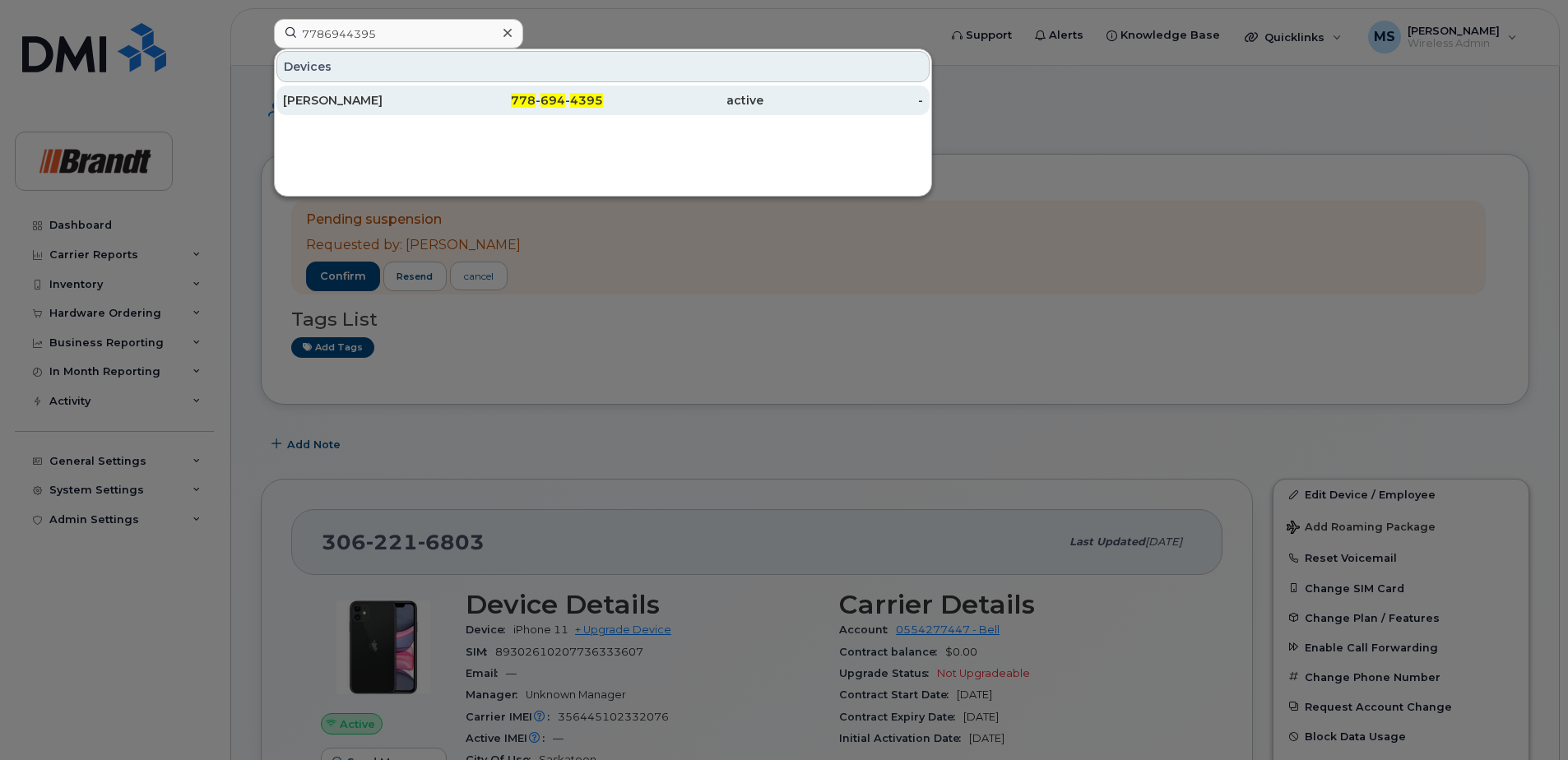
click at [590, 96] on span "4395" at bounding box center [587, 100] width 33 height 15
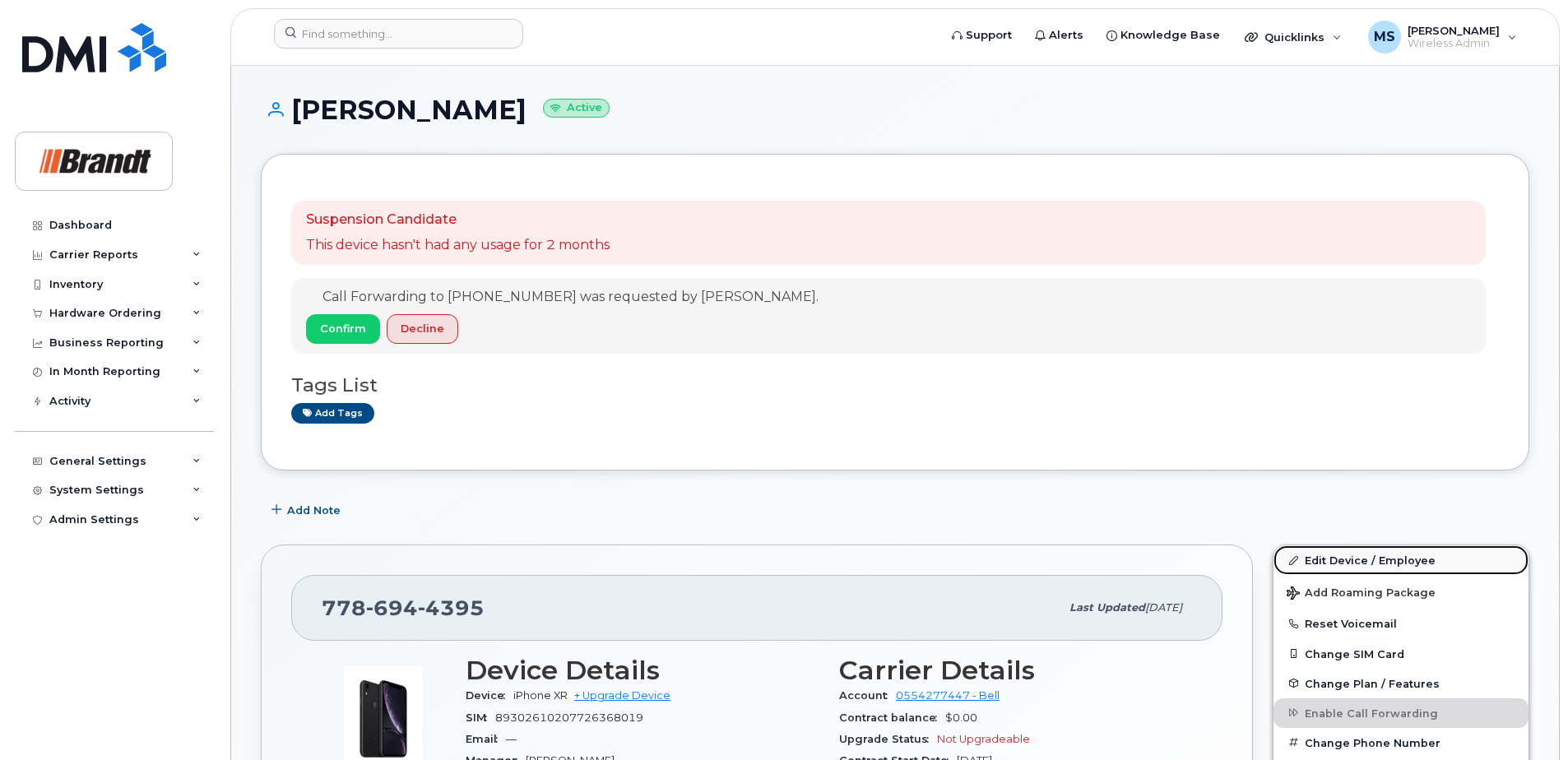
click at [1382, 568] on link "Edit Device / Employee" at bounding box center [1401, 560] width 255 height 30
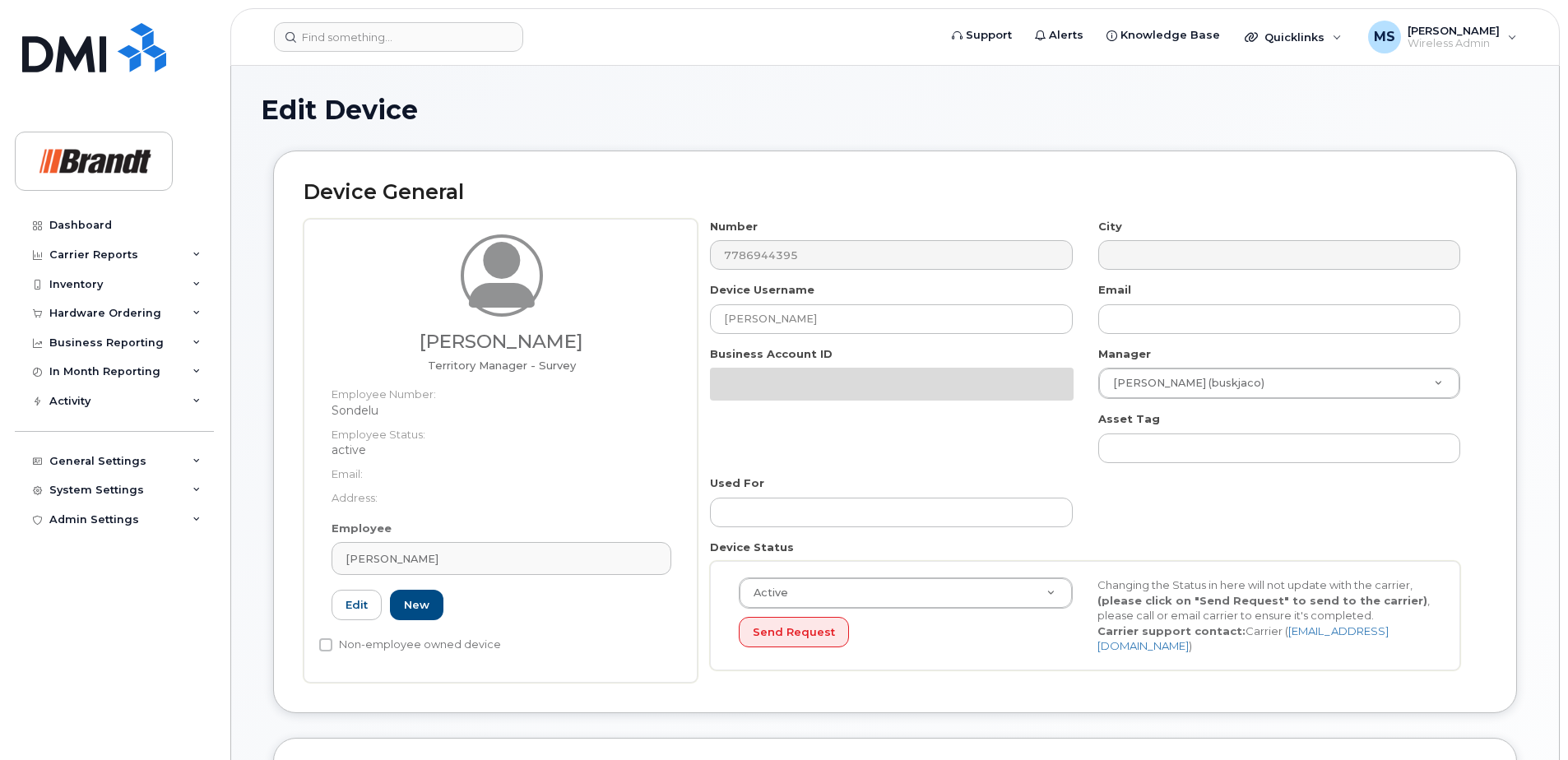
select select "34499241"
select select "34499245"
select select "35155013"
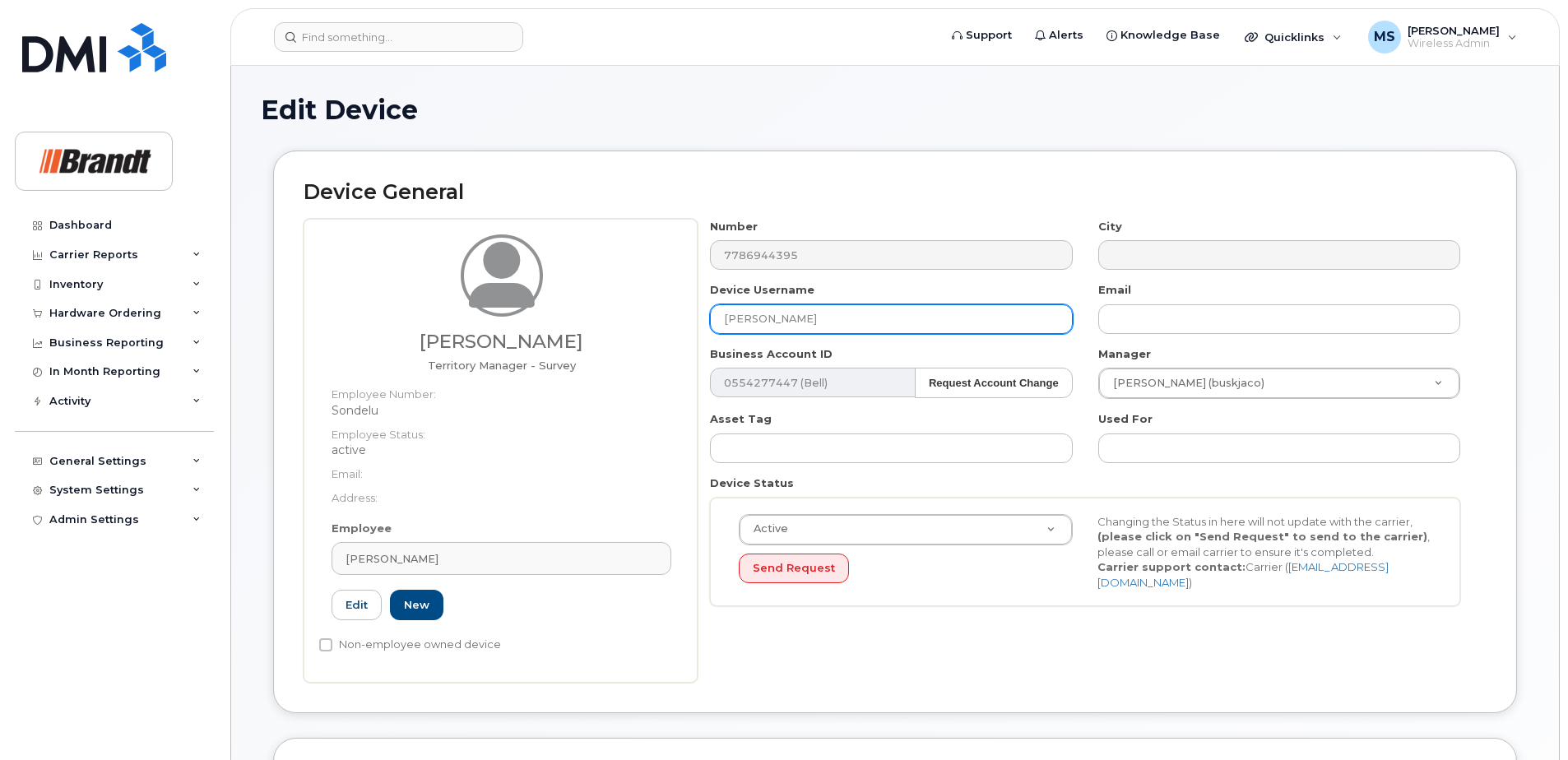
click at [845, 317] on input "Luke Sondergaard" at bounding box center [891, 319] width 362 height 30
drag, startPoint x: 382, startPoint y: 356, endPoint x: 260, endPoint y: 363, distance: 122.2
click at [266, 361] on div "Device General Luke Sondergaard Territory Manager - Survey Employee Number: Son…" at bounding box center [895, 444] width 1268 height 587
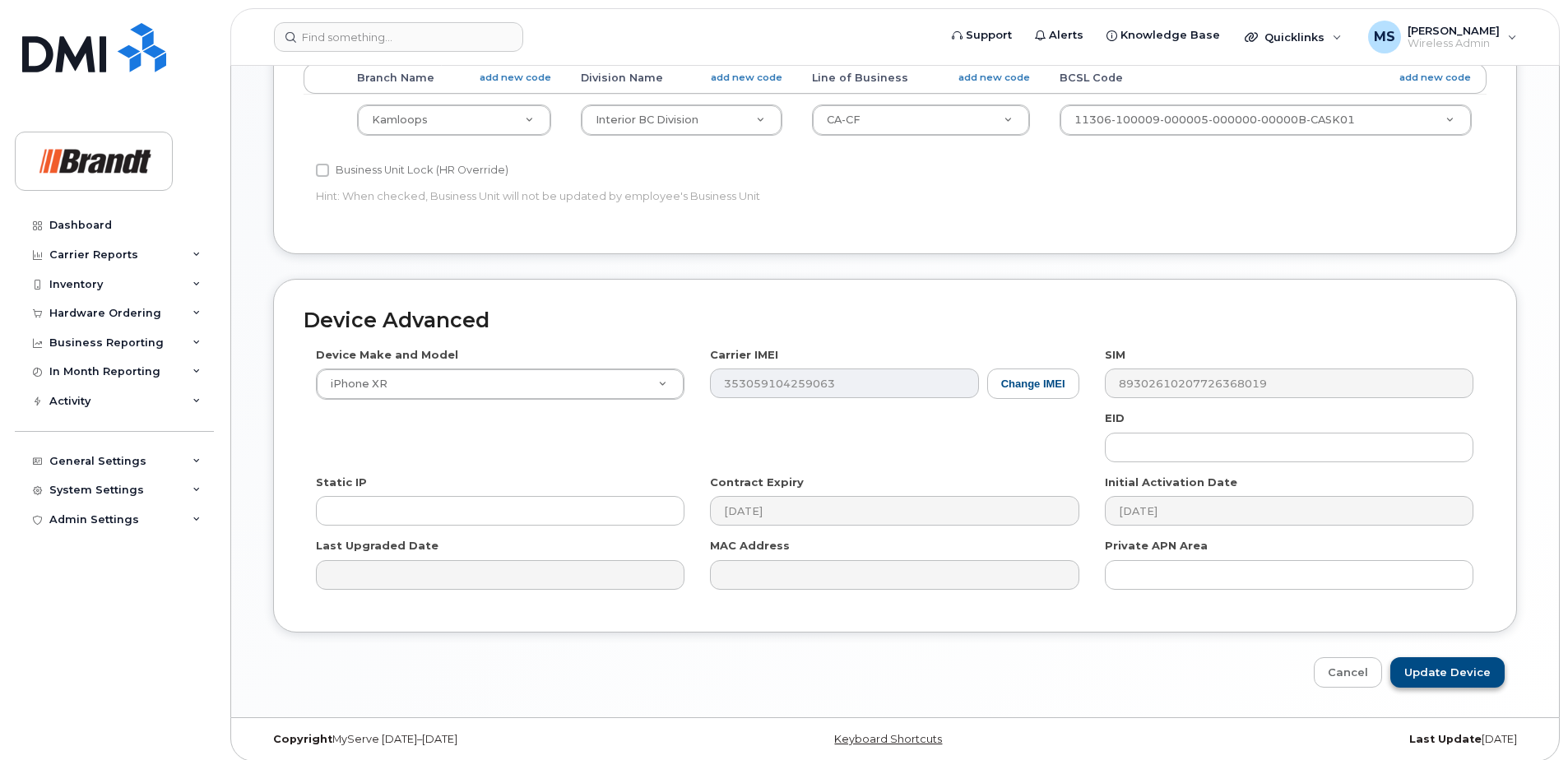
scroll to position [752, 0]
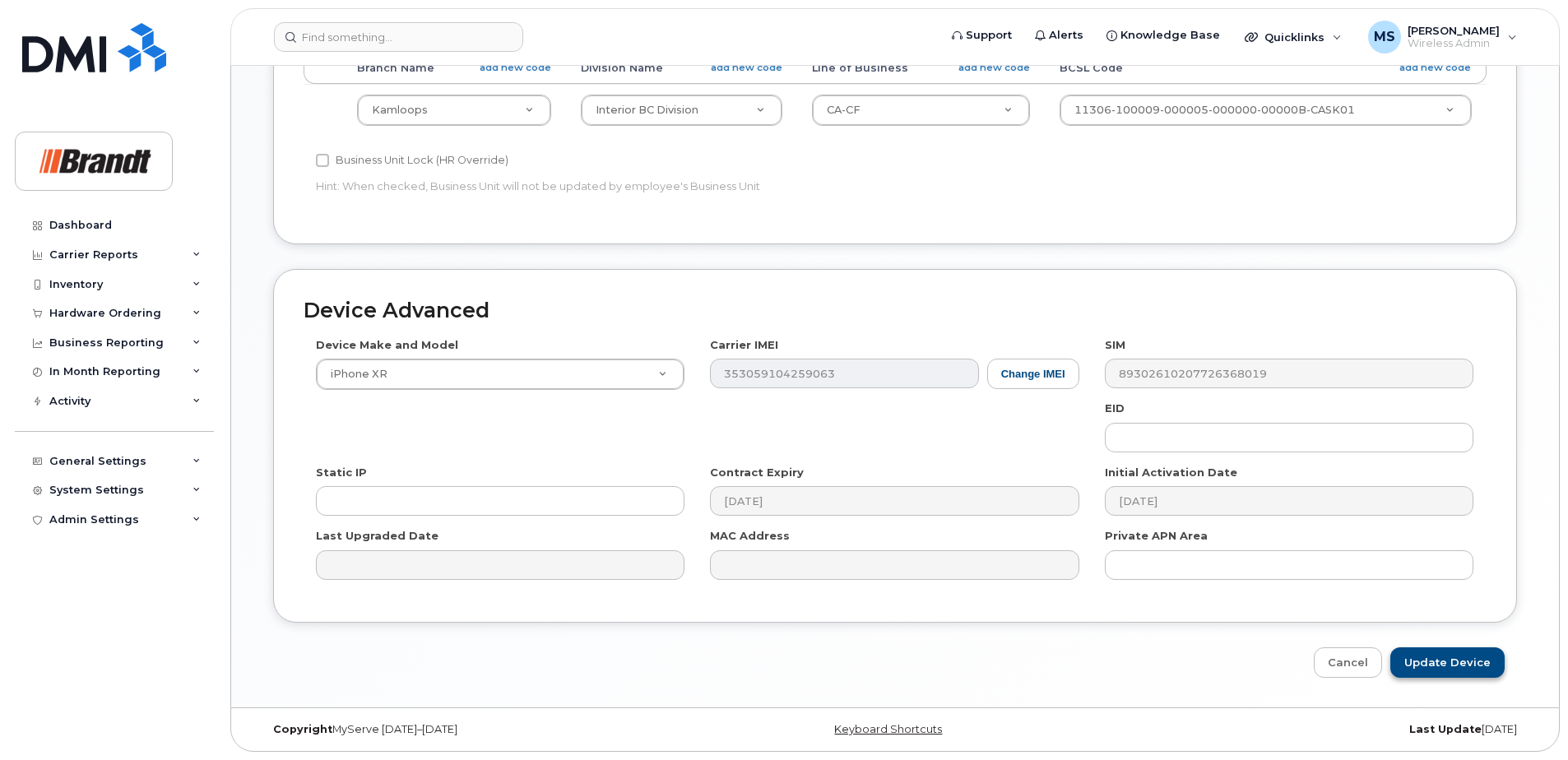
type input "Spare TM Kamloops"
click at [1450, 662] on input "Update Device" at bounding box center [1447, 662] width 114 height 31
type input "Saving..."
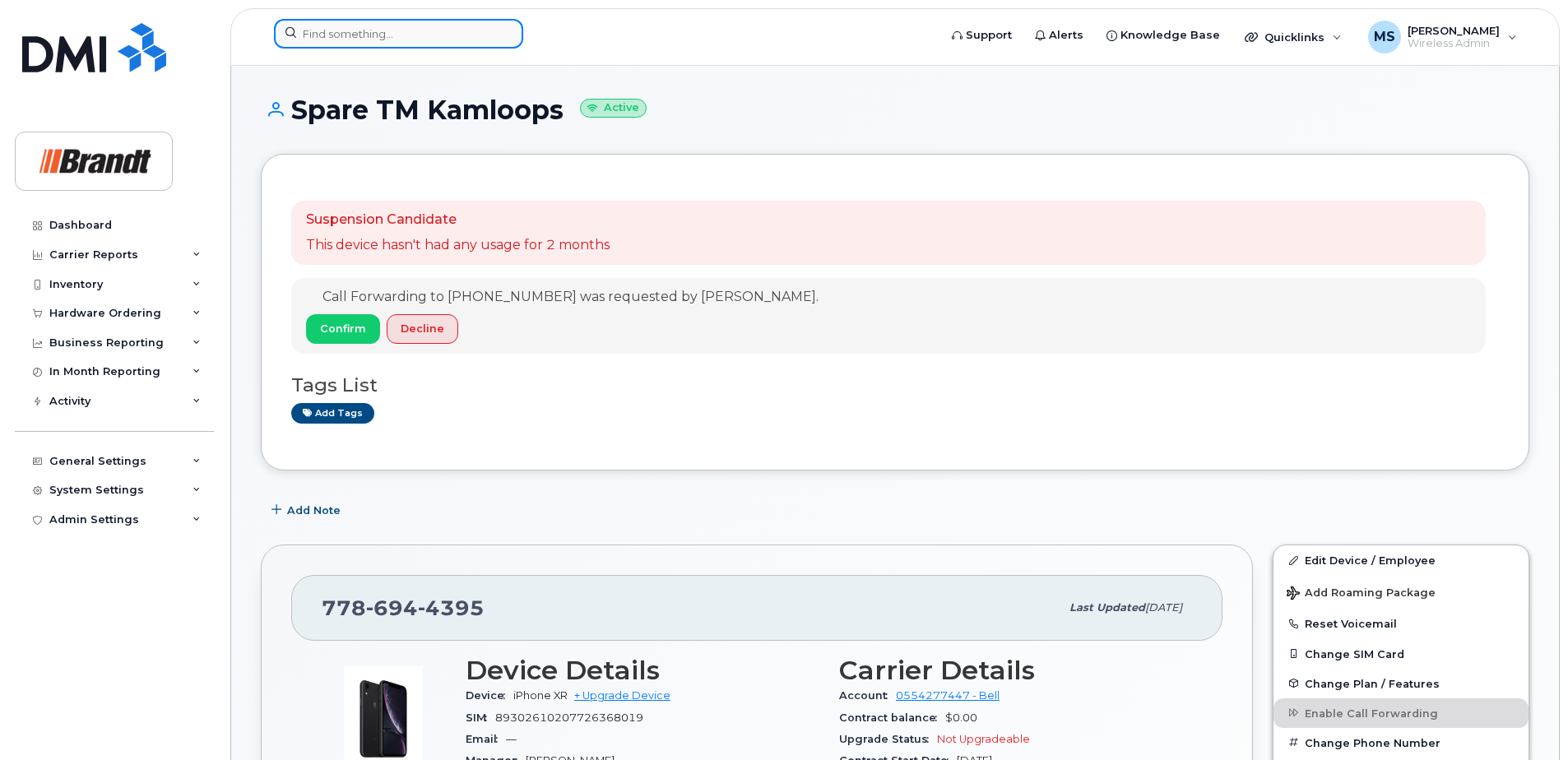
click at [432, 47] on input at bounding box center [398, 34] width 249 height 30
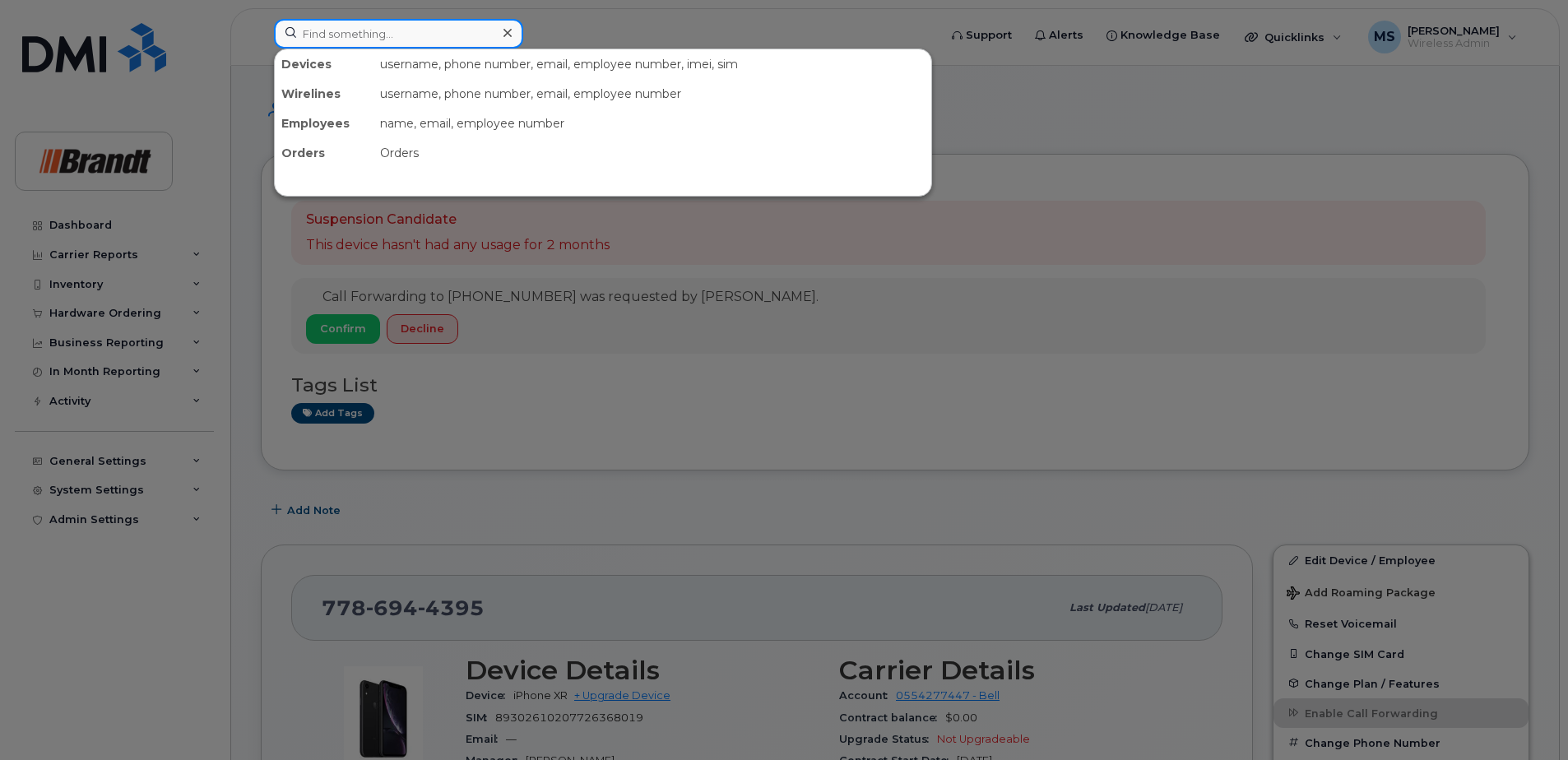
paste input "6729633351"
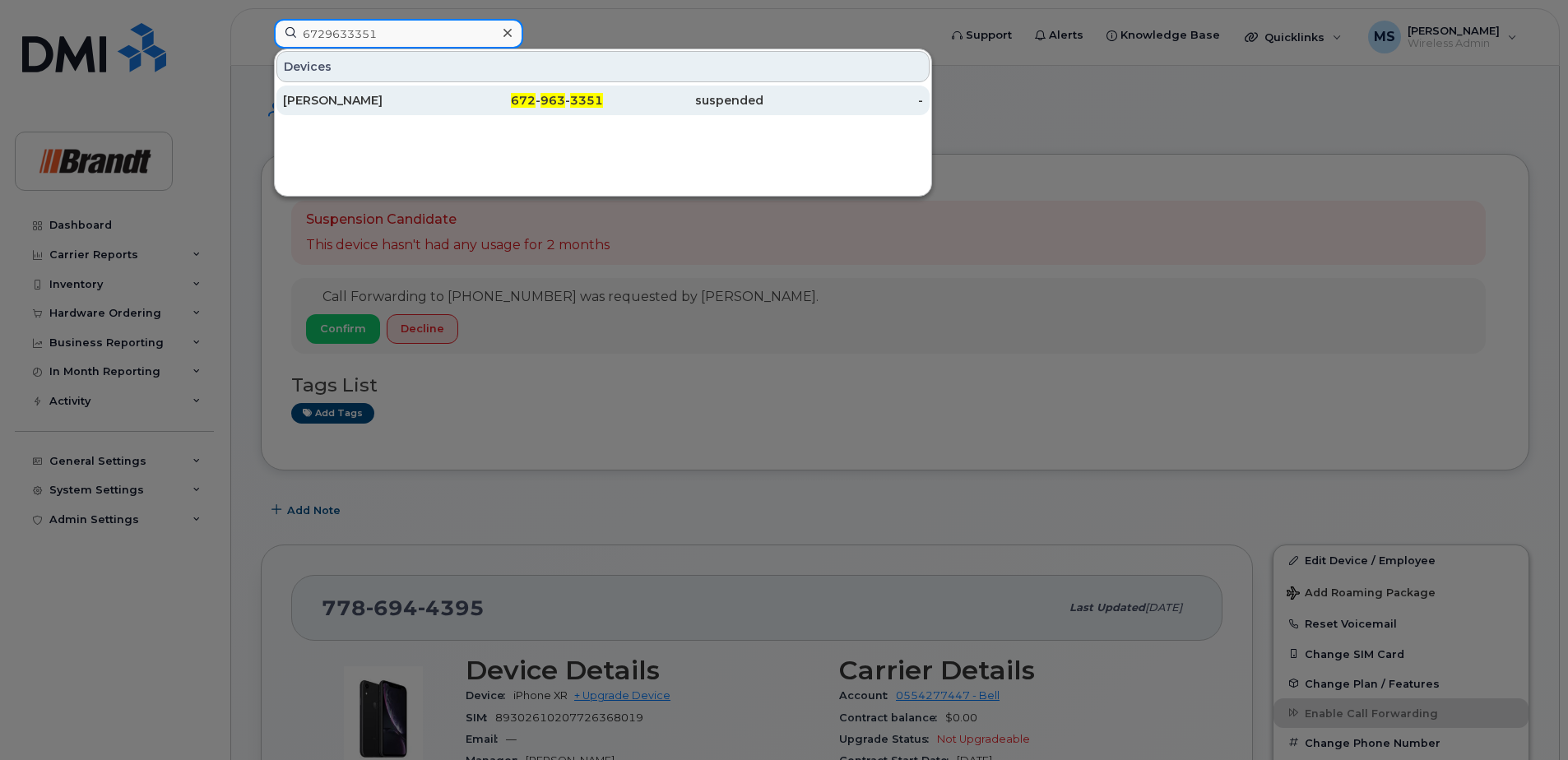
type input "6729633351"
click at [597, 97] on span "3351" at bounding box center [587, 100] width 33 height 15
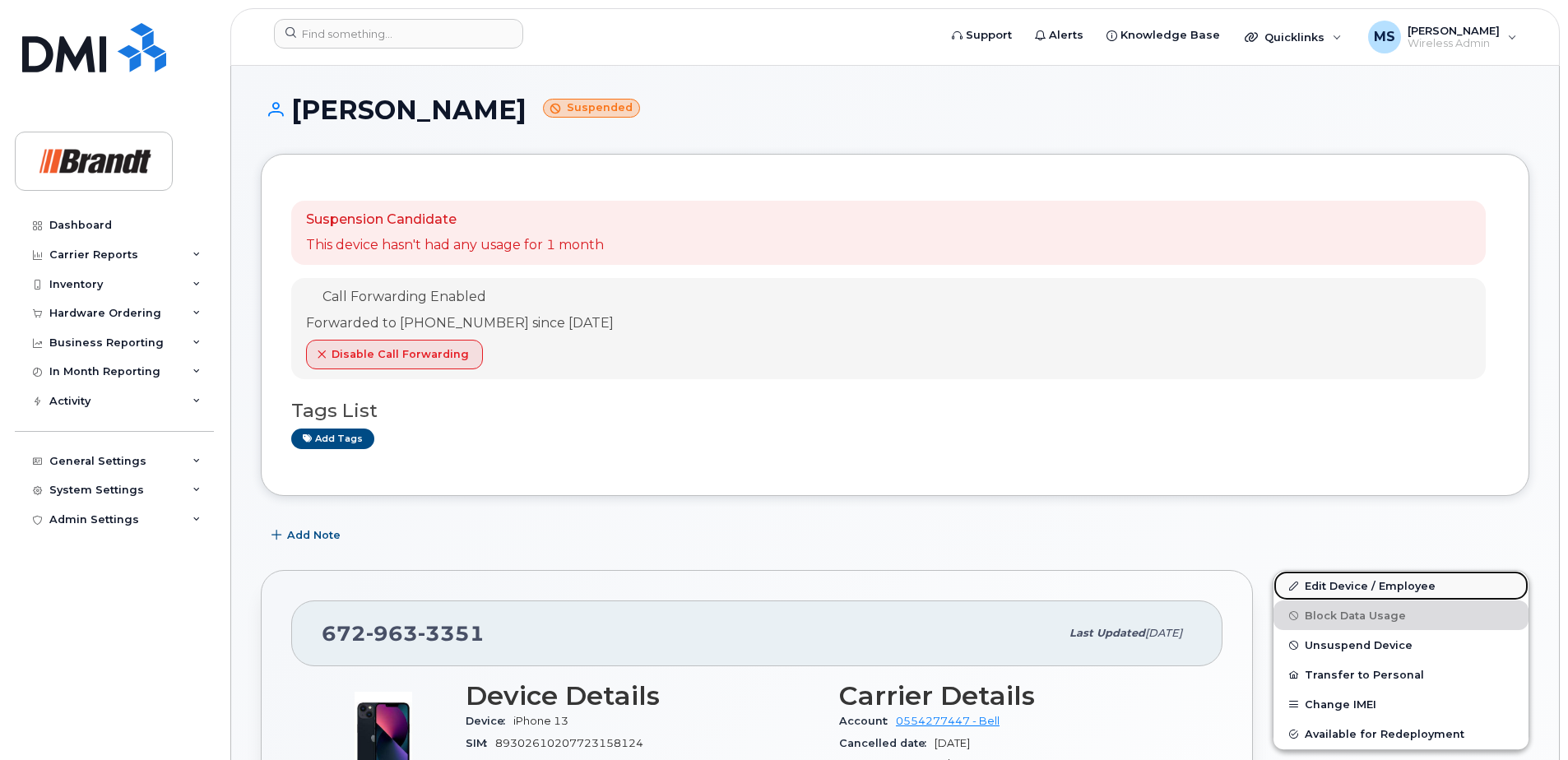
click at [1389, 588] on link "Edit Device / Employee" at bounding box center [1401, 586] width 255 height 30
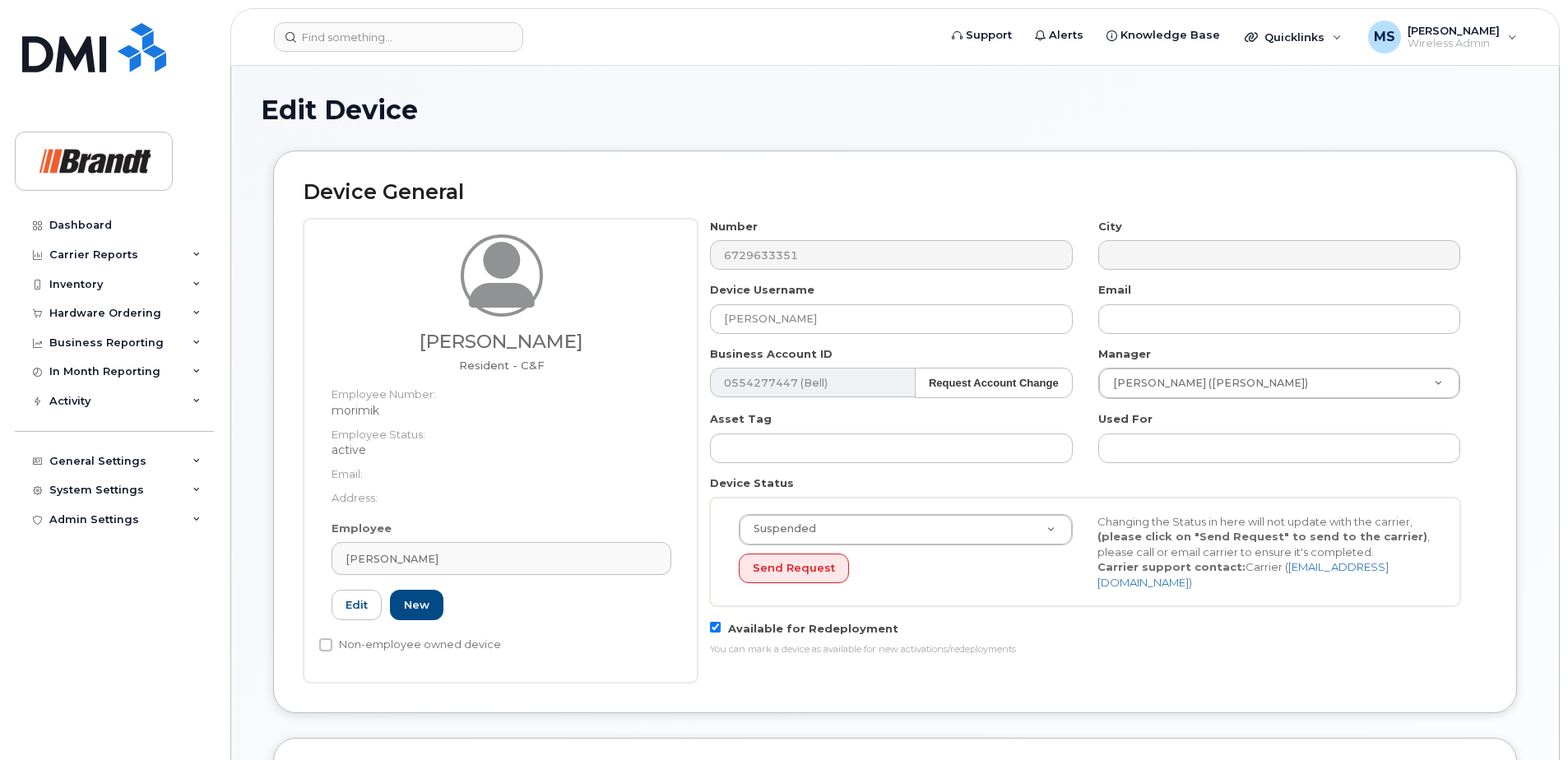
select select "34499238"
select select "34499245"
select select "35155013"
drag, startPoint x: 767, startPoint y: 316, endPoint x: 299, endPoint y: 316, distance: 468.0
click at [301, 316] on div "Device General [PERSON_NAME] Resident - C&F Employee Number: morimik Employee S…" at bounding box center [895, 432] width 1244 height 563
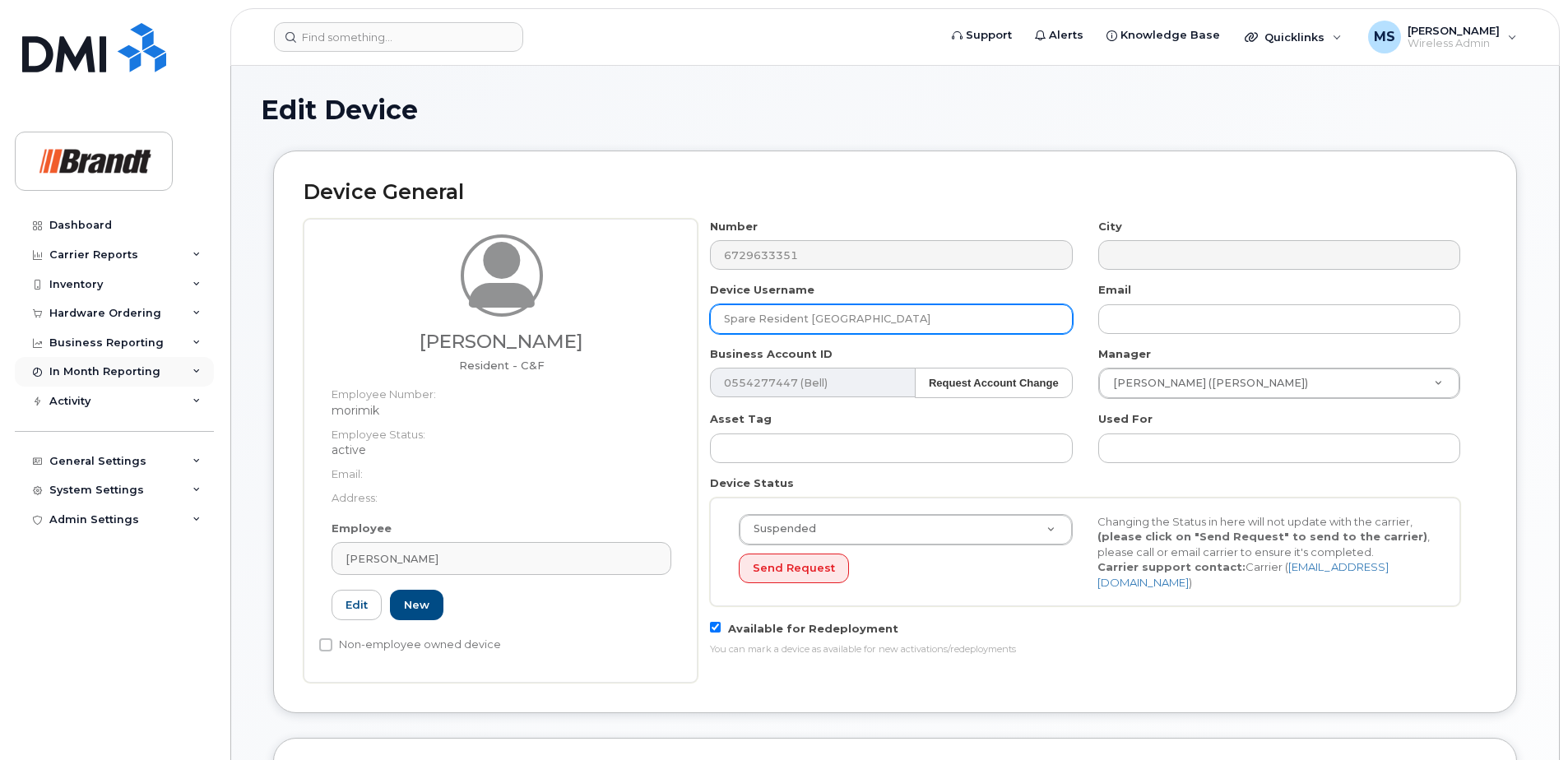
type input "Spare Resident [GEOGRAPHIC_DATA]"
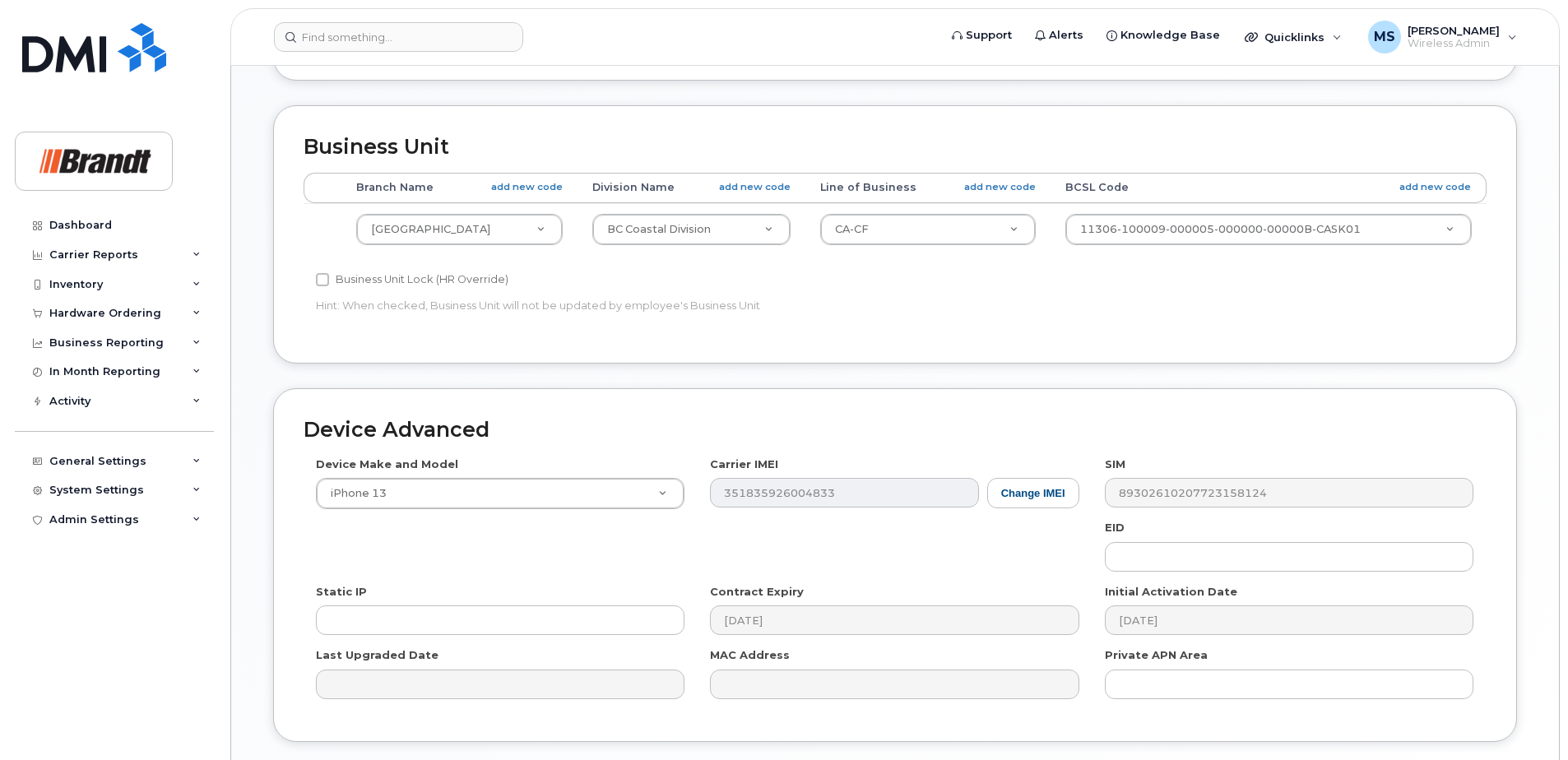
scroll to position [752, 0]
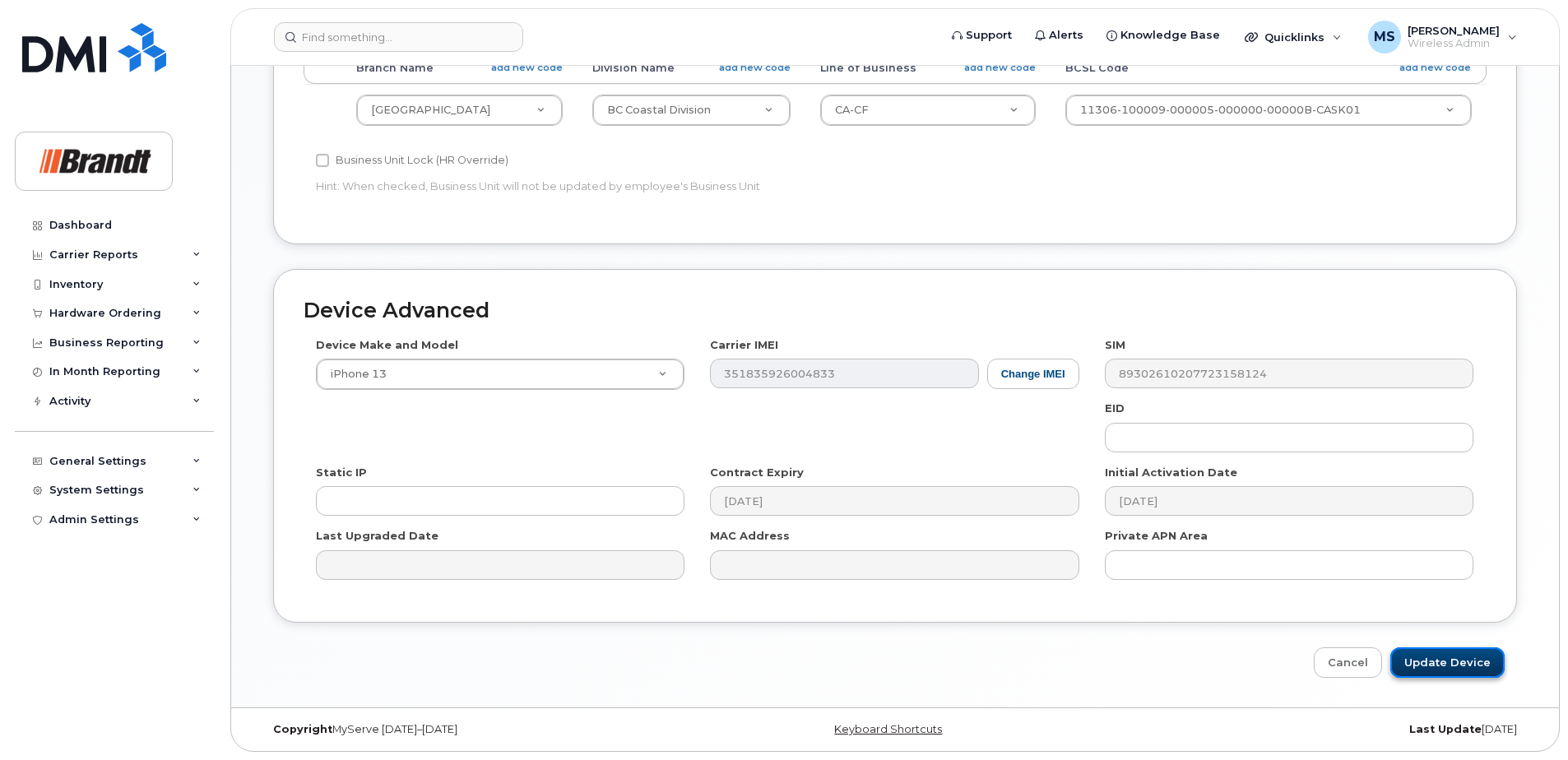
click at [1444, 658] on input "Update Device" at bounding box center [1447, 662] width 114 height 31
type input "Saving..."
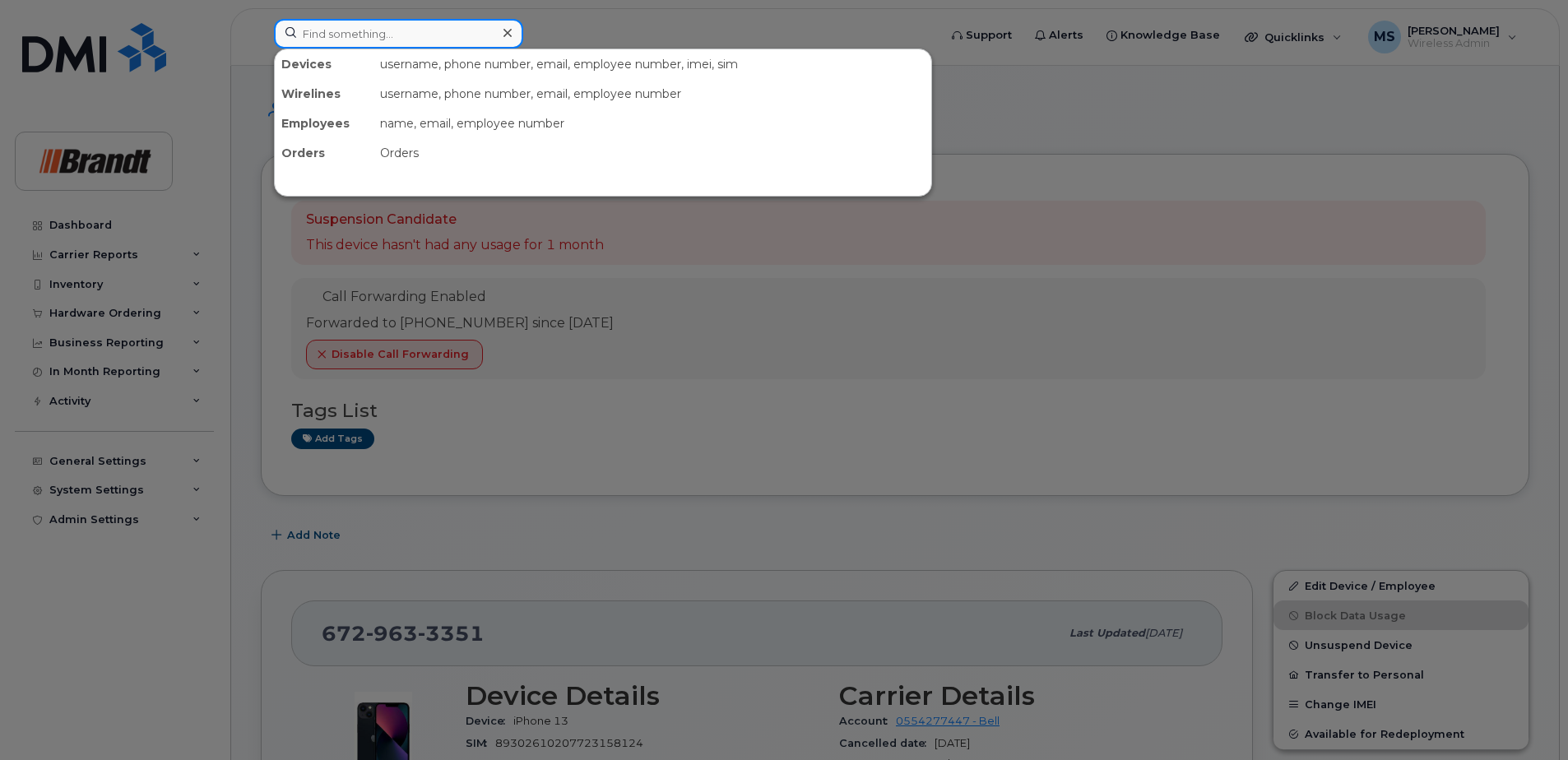
click at [462, 38] on input at bounding box center [398, 34] width 249 height 30
paste input "2045884065"
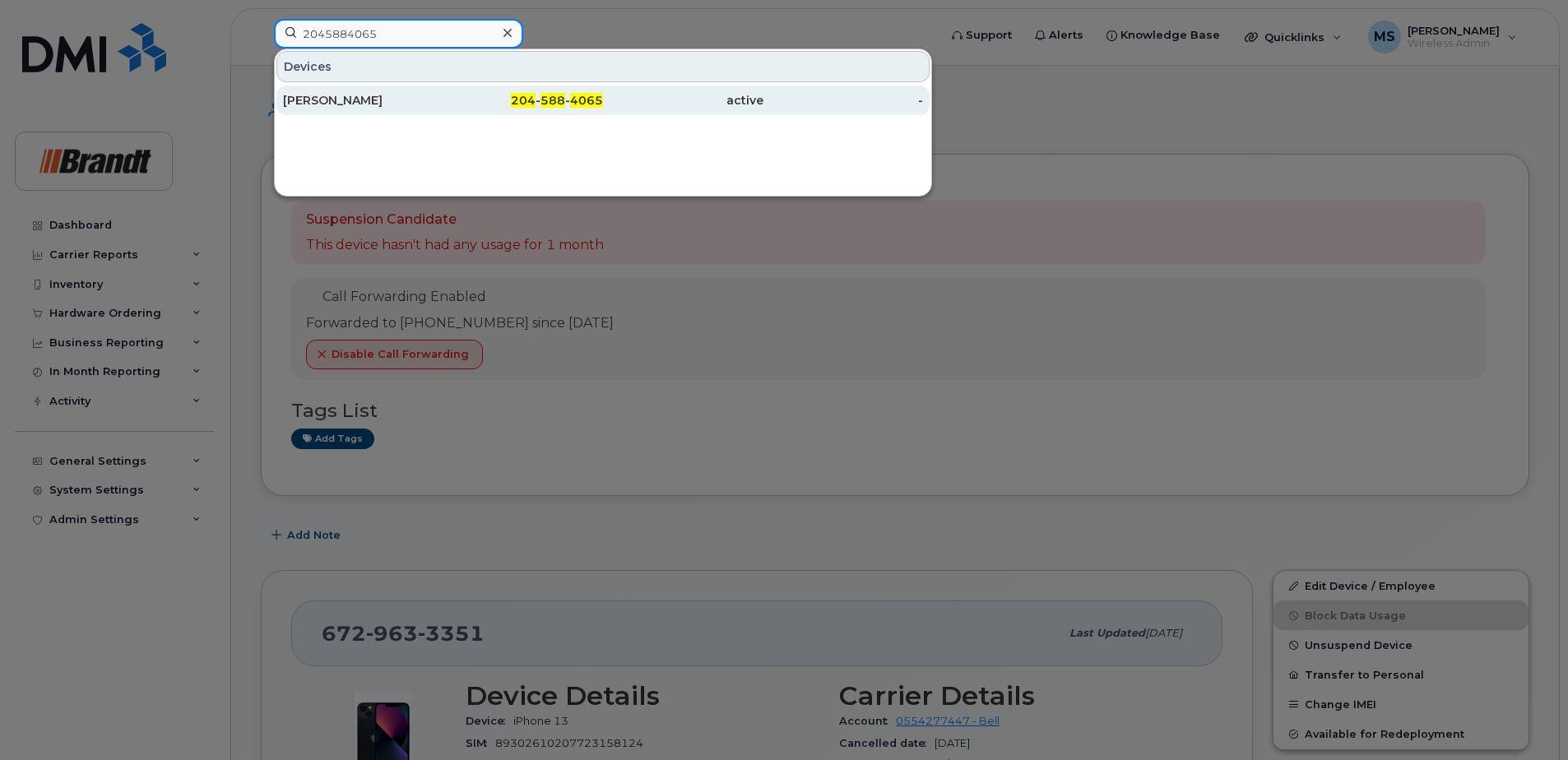
type input "2045884065"
click at [399, 105] on div "[PERSON_NAME]" at bounding box center [363, 100] width 161 height 17
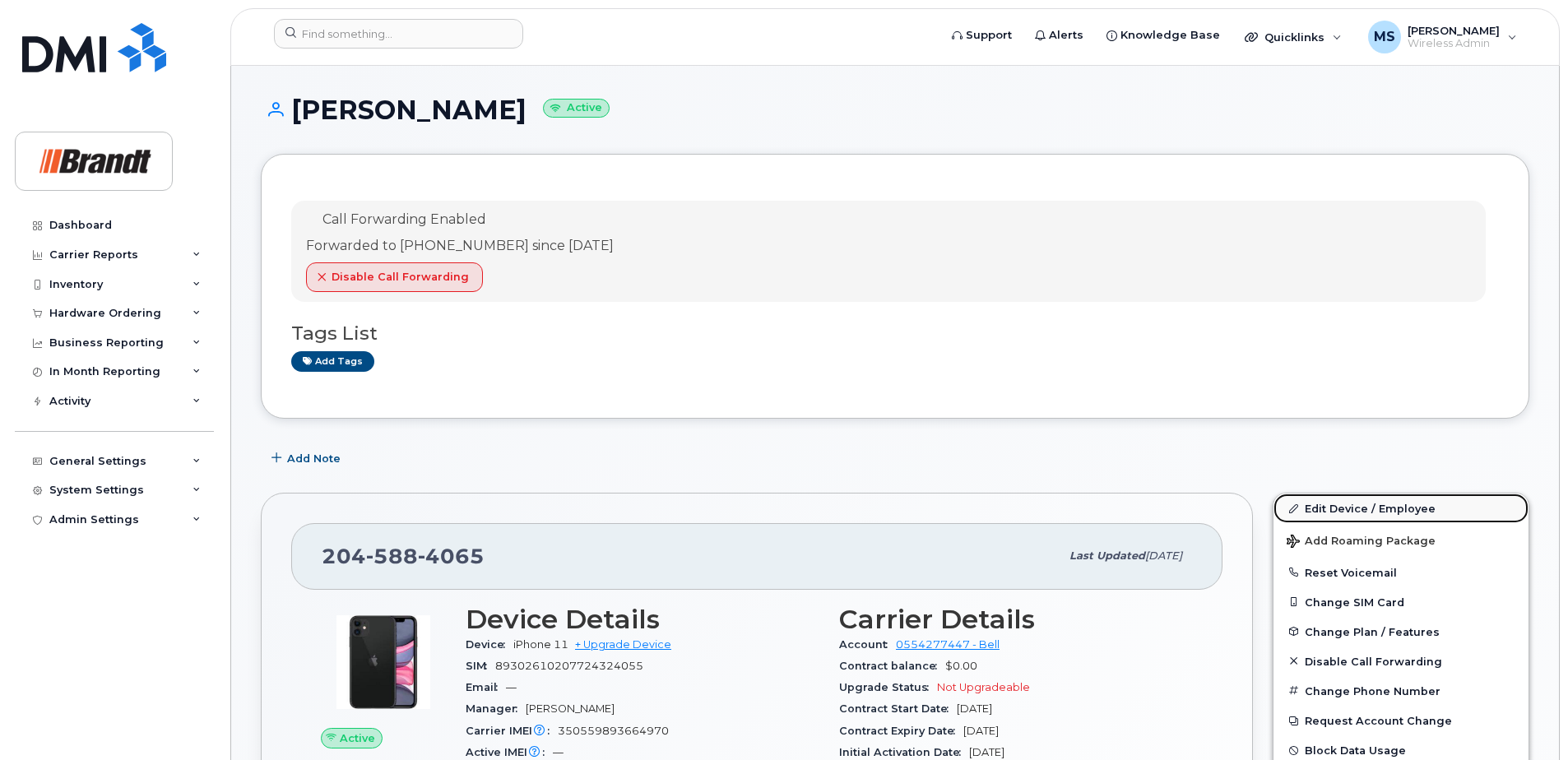
click at [1384, 505] on link "Edit Device / Employee" at bounding box center [1401, 508] width 255 height 30
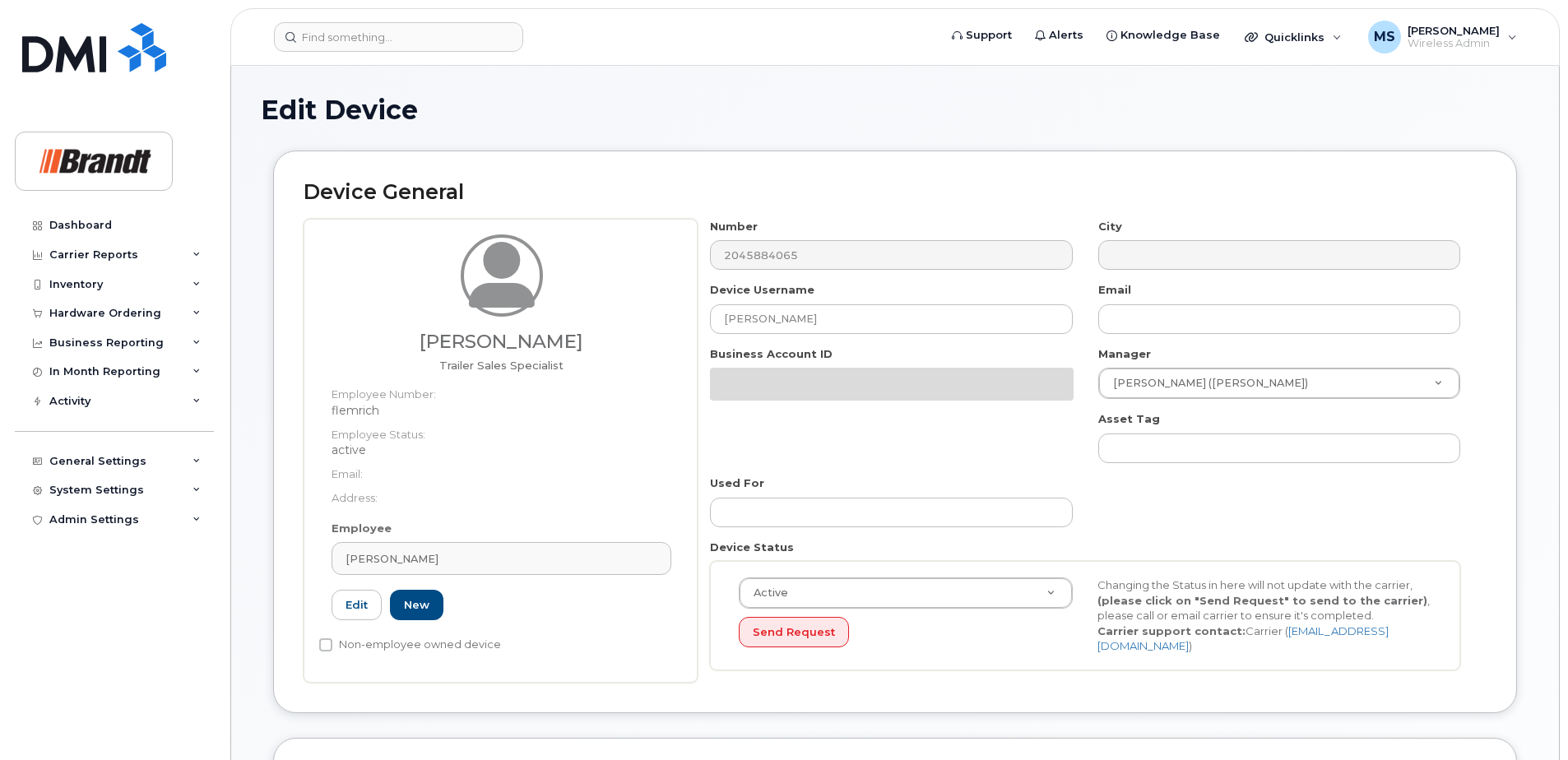
select select "35155011"
select select "34499245"
select select "35155013"
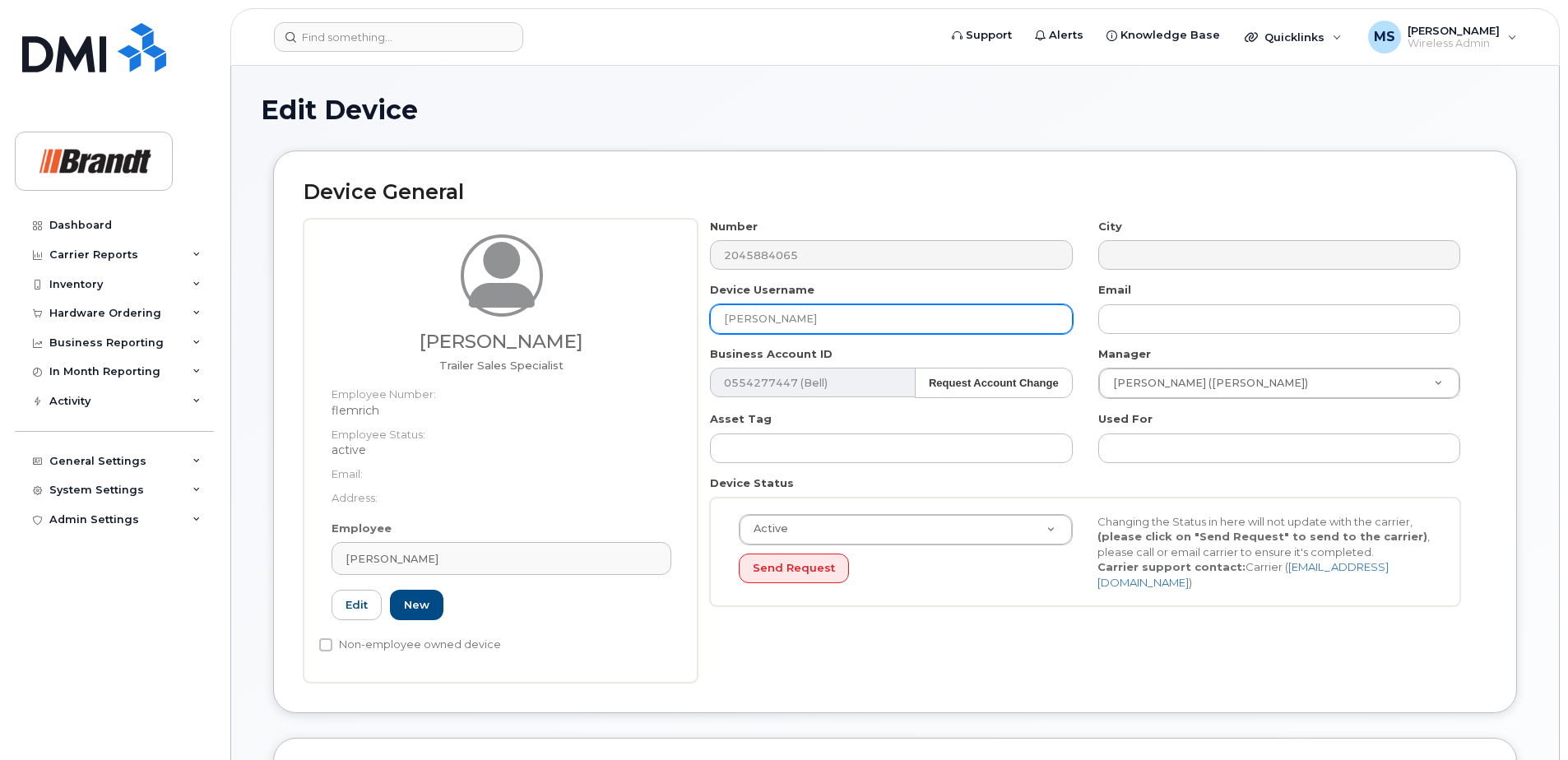
click at [889, 328] on input "Richard Fleming" at bounding box center [891, 319] width 362 height 30
drag, startPoint x: 526, startPoint y: 349, endPoint x: 361, endPoint y: 345, distance: 165.0
click at [408, 354] on div "Richard Fleming Trailer Sales Specialist Employee Number: flemrich Employee Sta…" at bounding box center [895, 450] width 1183 height 464
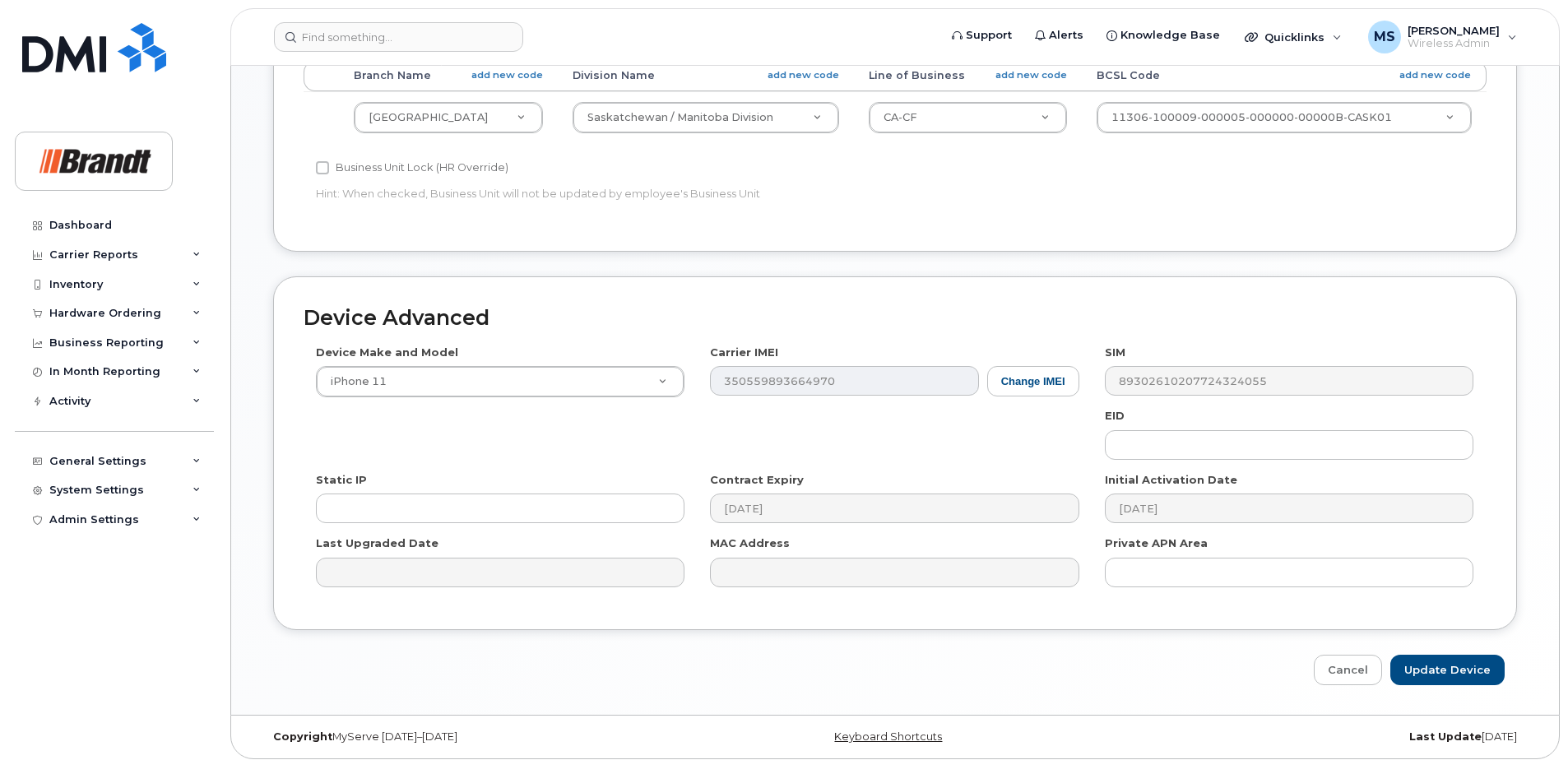
scroll to position [752, 0]
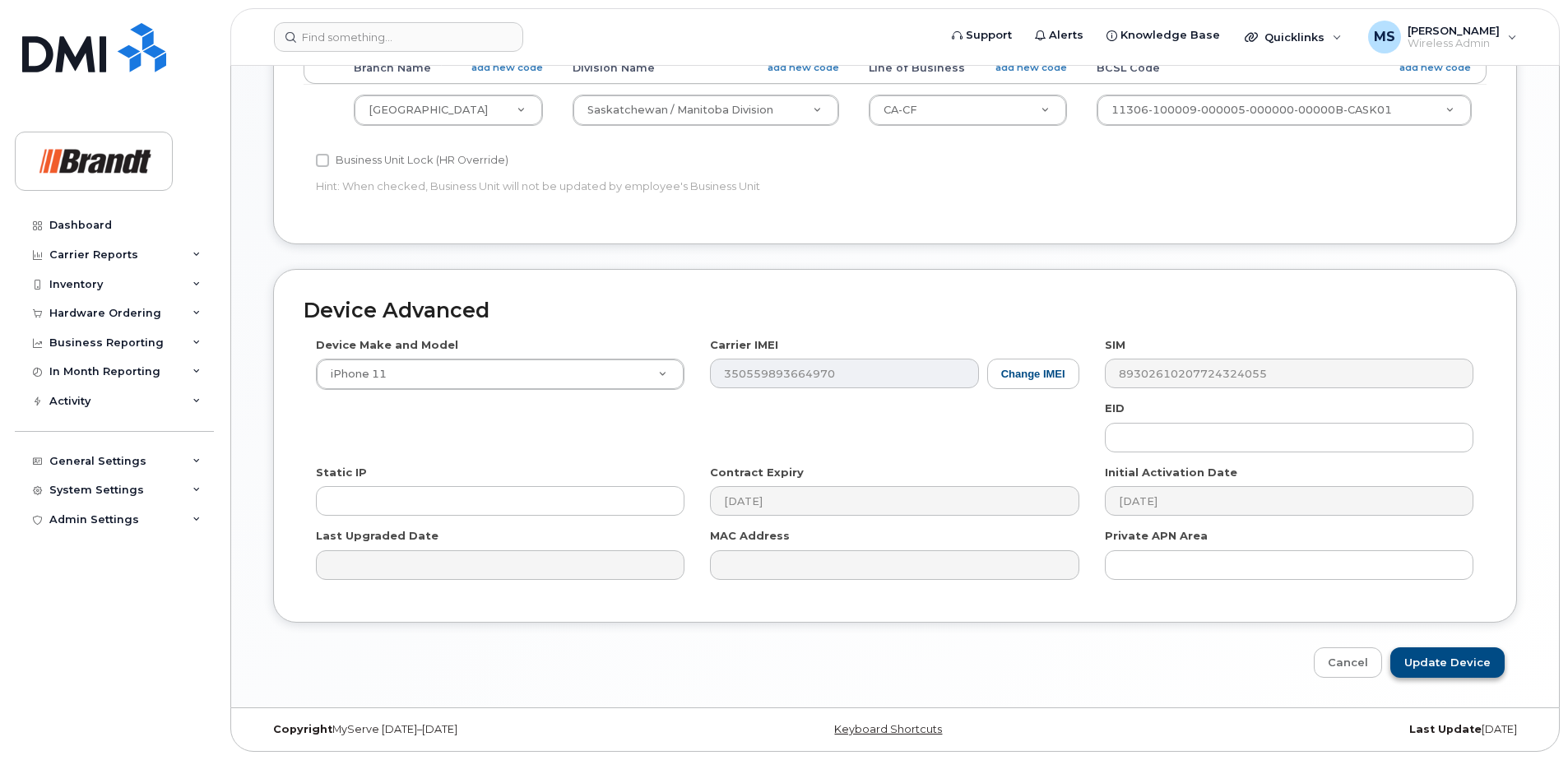
type input "Spare Trail Sales Specialist Winnipeg"
click at [1471, 666] on input "Update Device" at bounding box center [1447, 662] width 114 height 31
type input "Saving..."
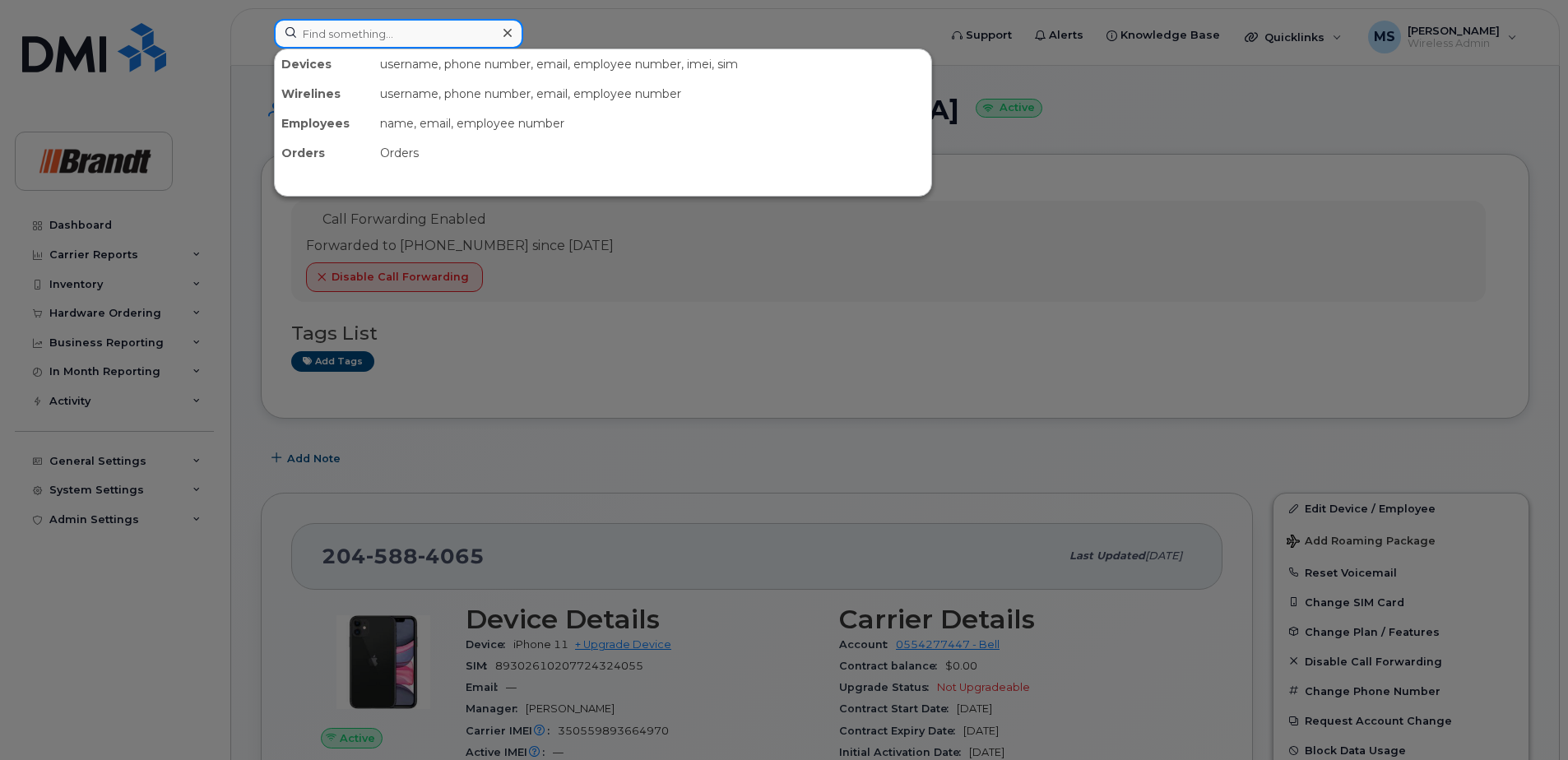
paste input "7807194727"
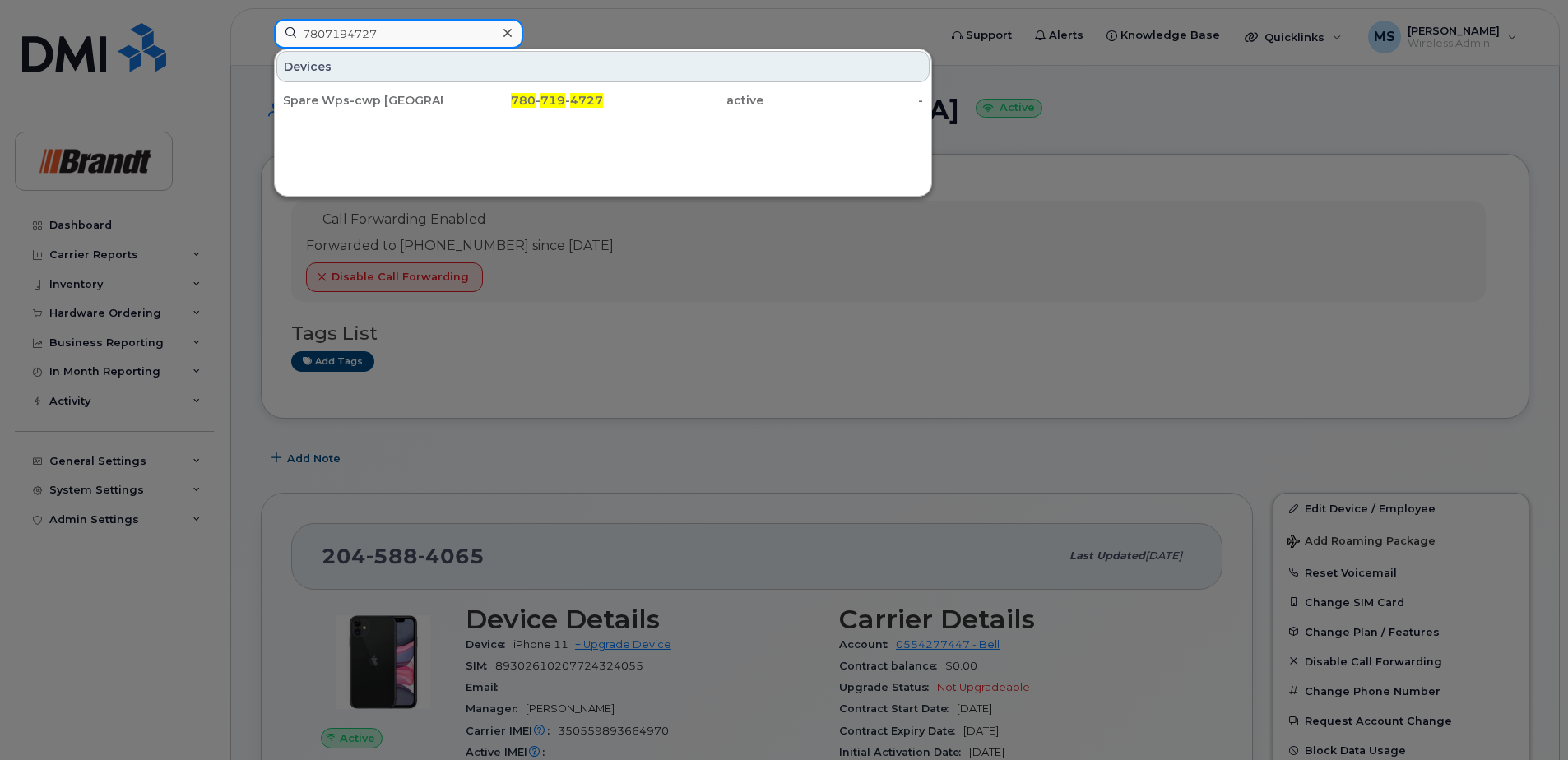
click at [439, 39] on input "7807194727" at bounding box center [398, 34] width 249 height 30
drag, startPoint x: 439, startPoint y: 38, endPoint x: 85, endPoint y: 49, distance: 354.2
paste input "5872026418"
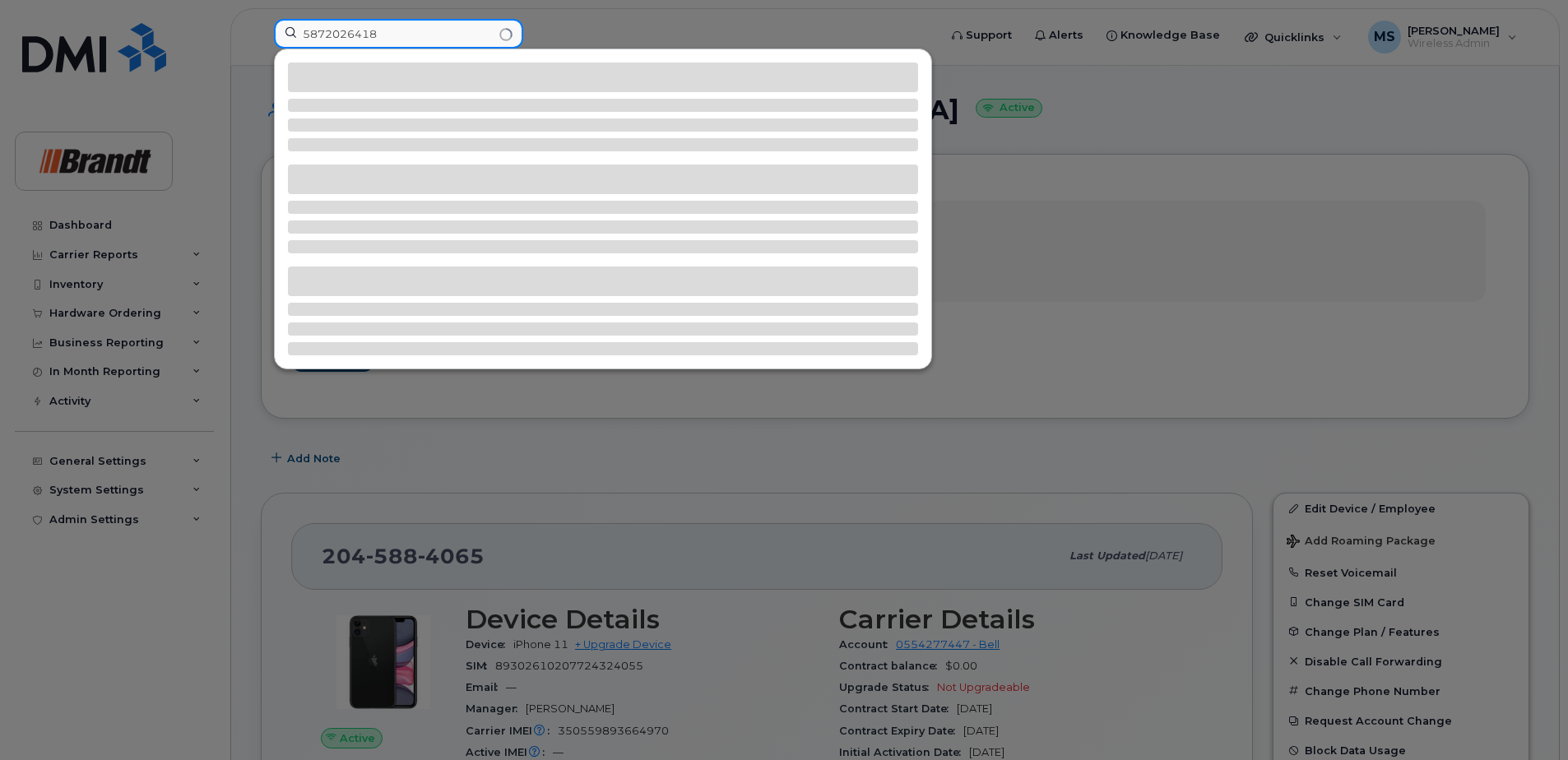
type input "5872026418"
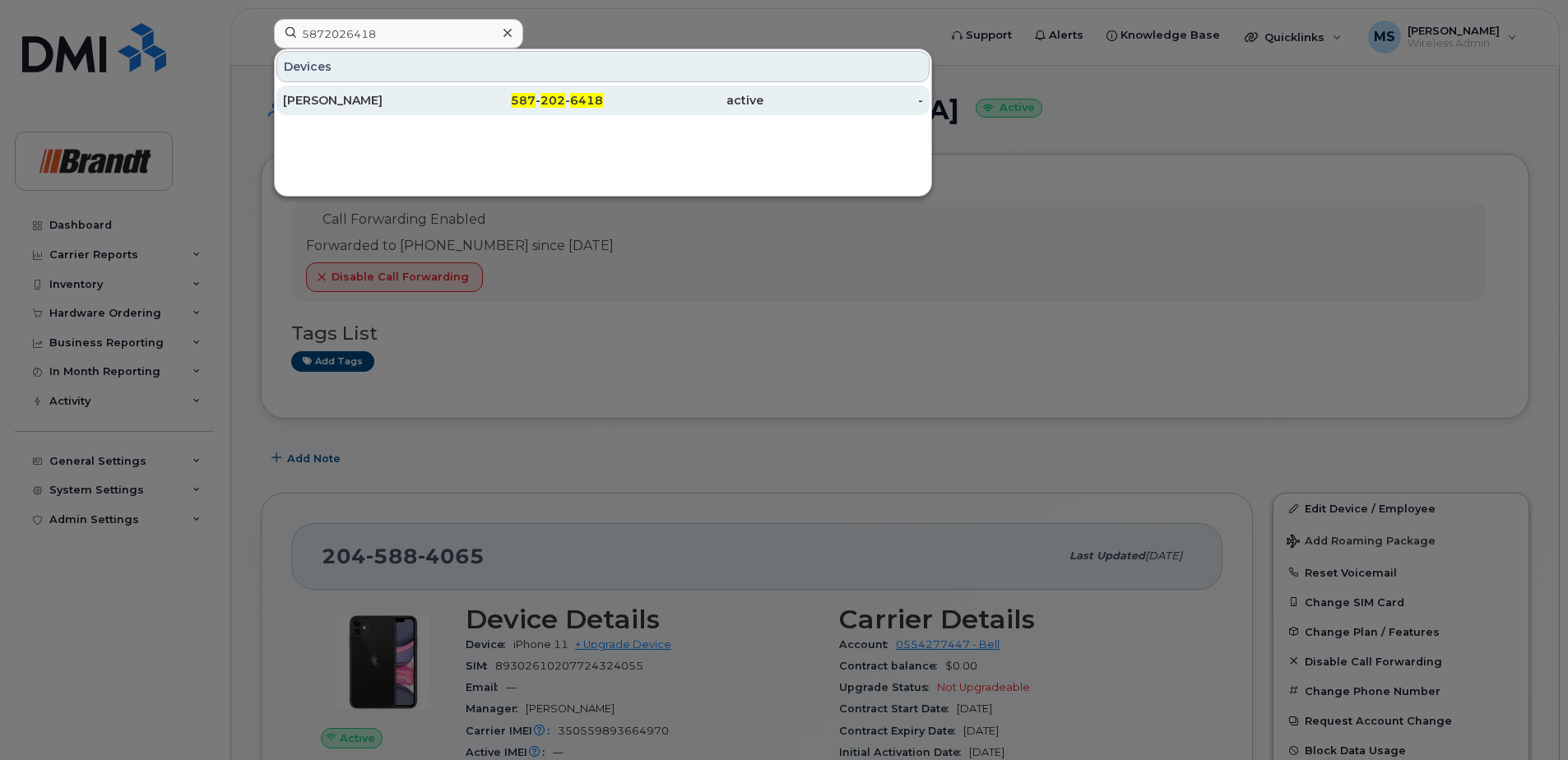
click at [522, 93] on div "587 - 202 - 6418" at bounding box center [524, 100] width 161 height 17
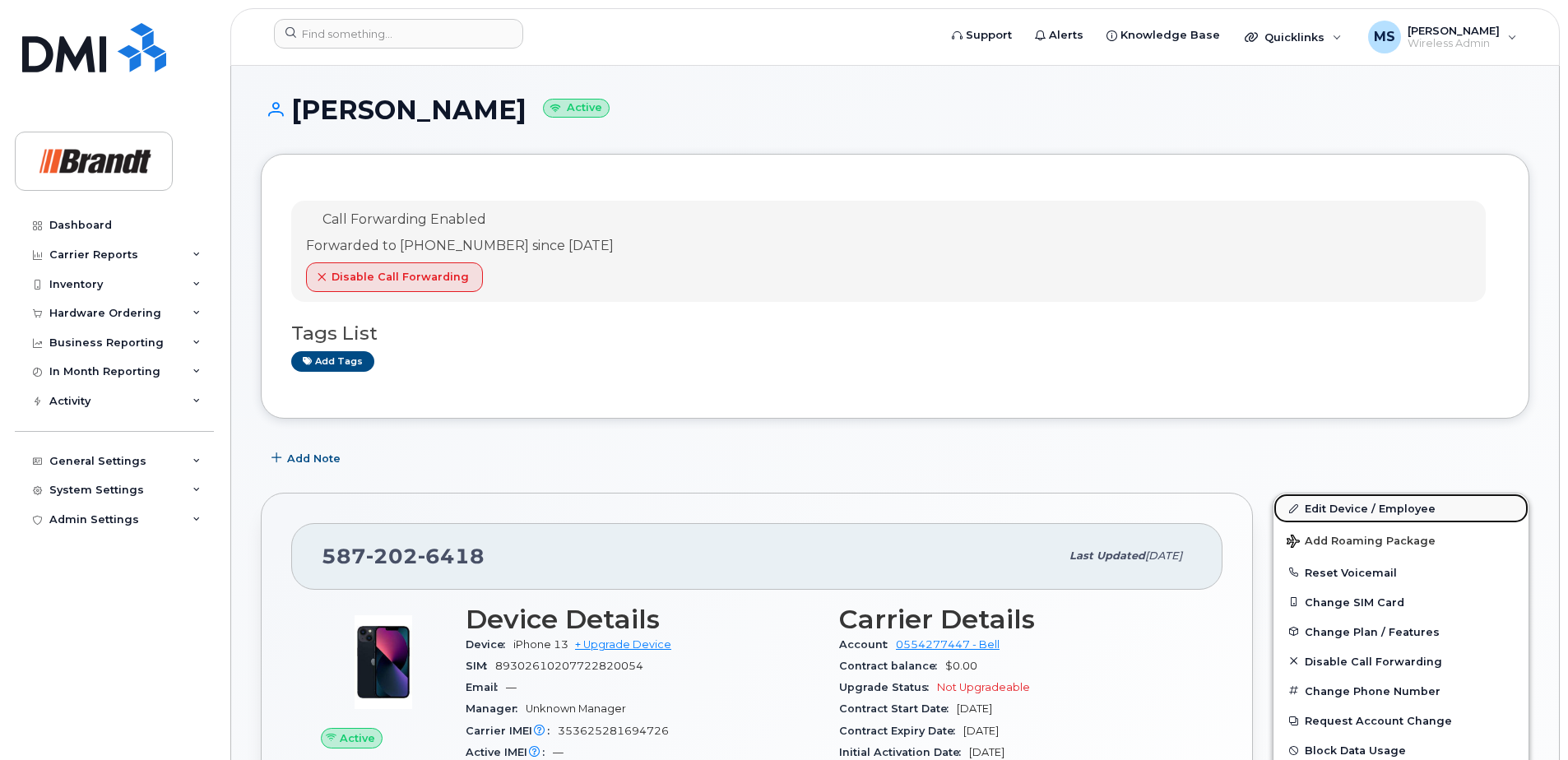
click at [1383, 504] on link "Edit Device / Employee" at bounding box center [1401, 508] width 255 height 30
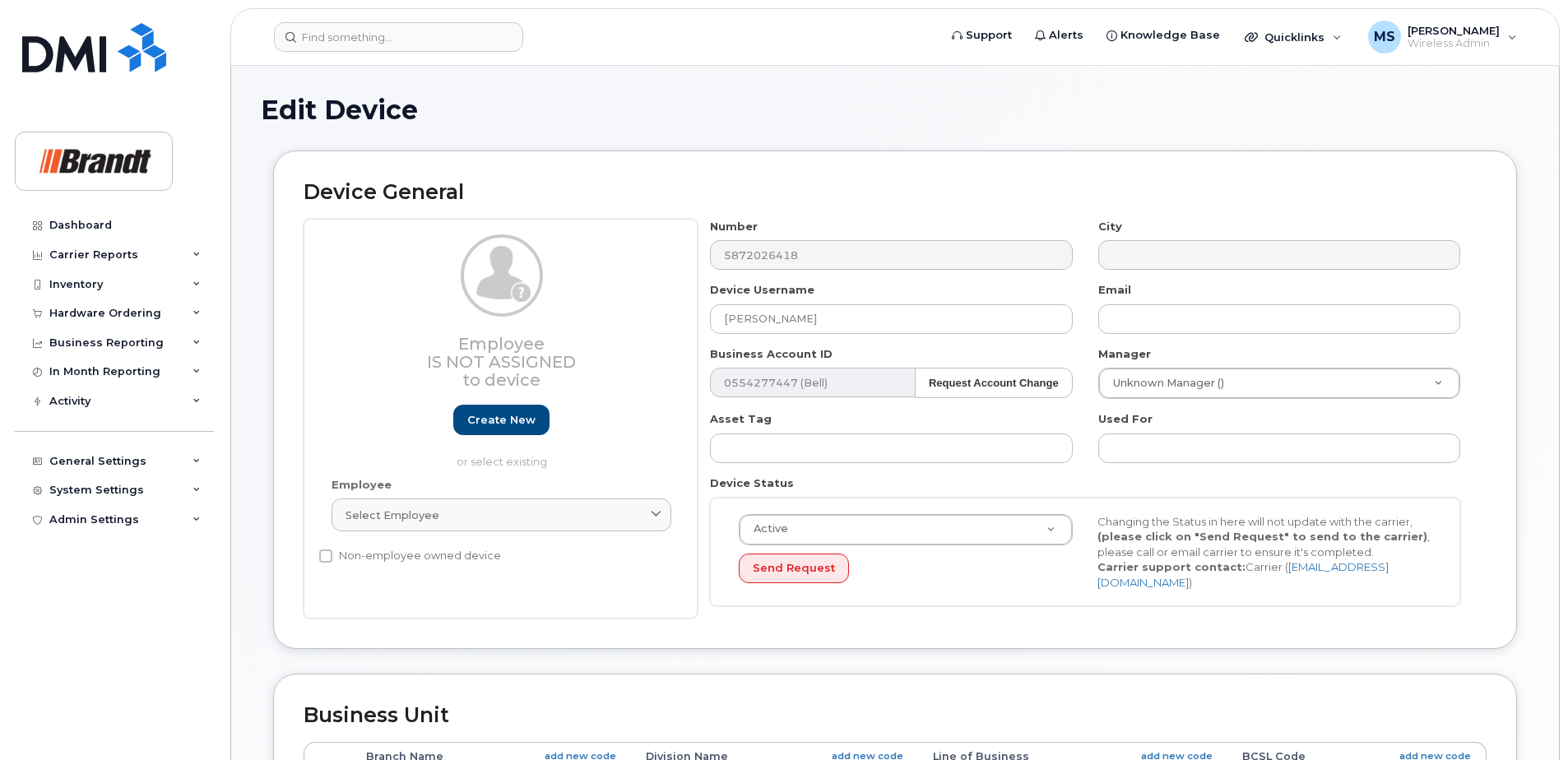
select select "33722384"
select select "34499151"
select select "35132258"
click at [809, 317] on input "[PERSON_NAME]" at bounding box center [891, 319] width 362 height 30
drag, startPoint x: 826, startPoint y: 313, endPoint x: 266, endPoint y: 357, distance: 561.7
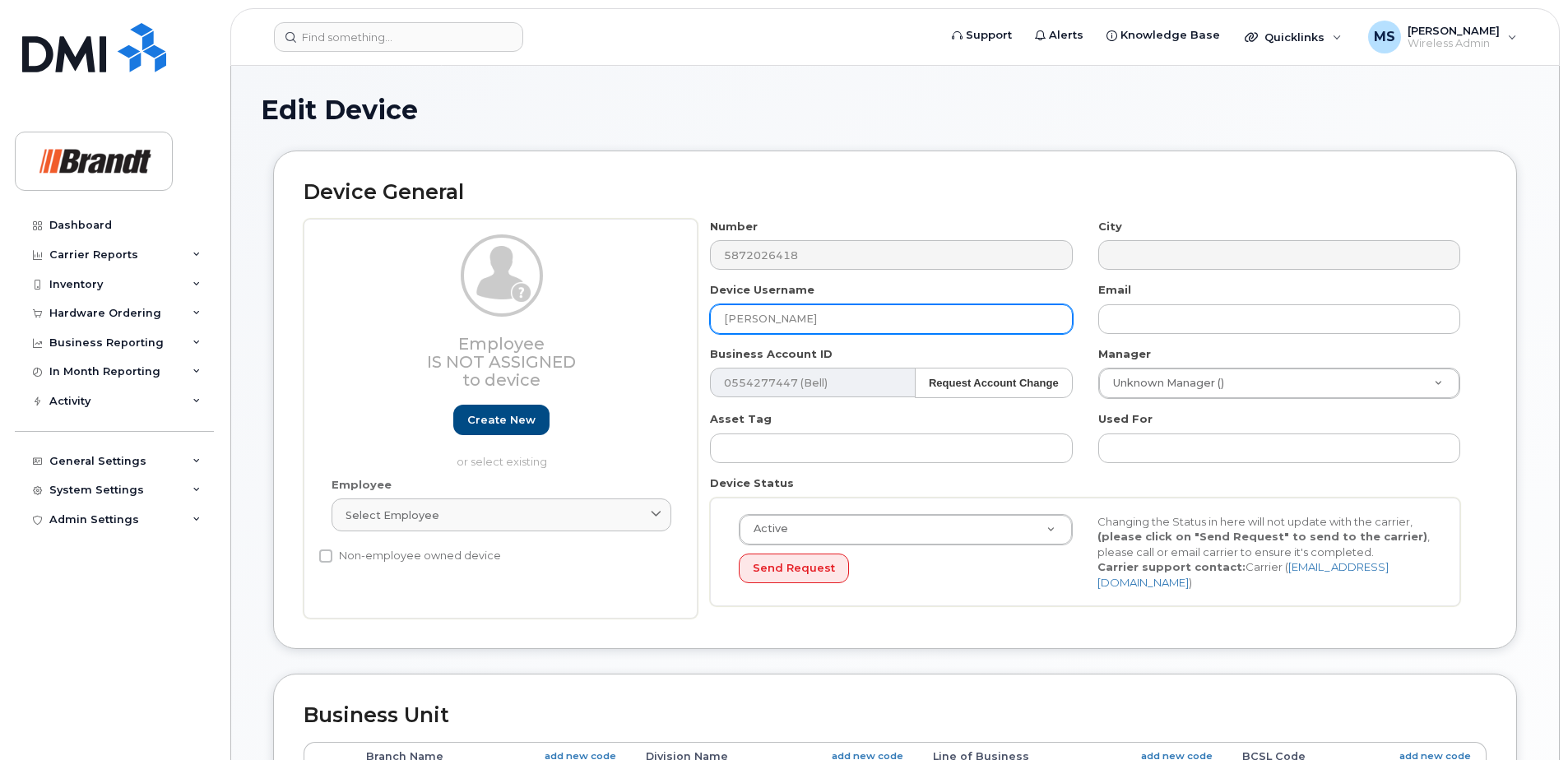
click at [289, 347] on div "Device General Employee Is not assigned to device Create new or select existing…" at bounding box center [895, 399] width 1244 height 499
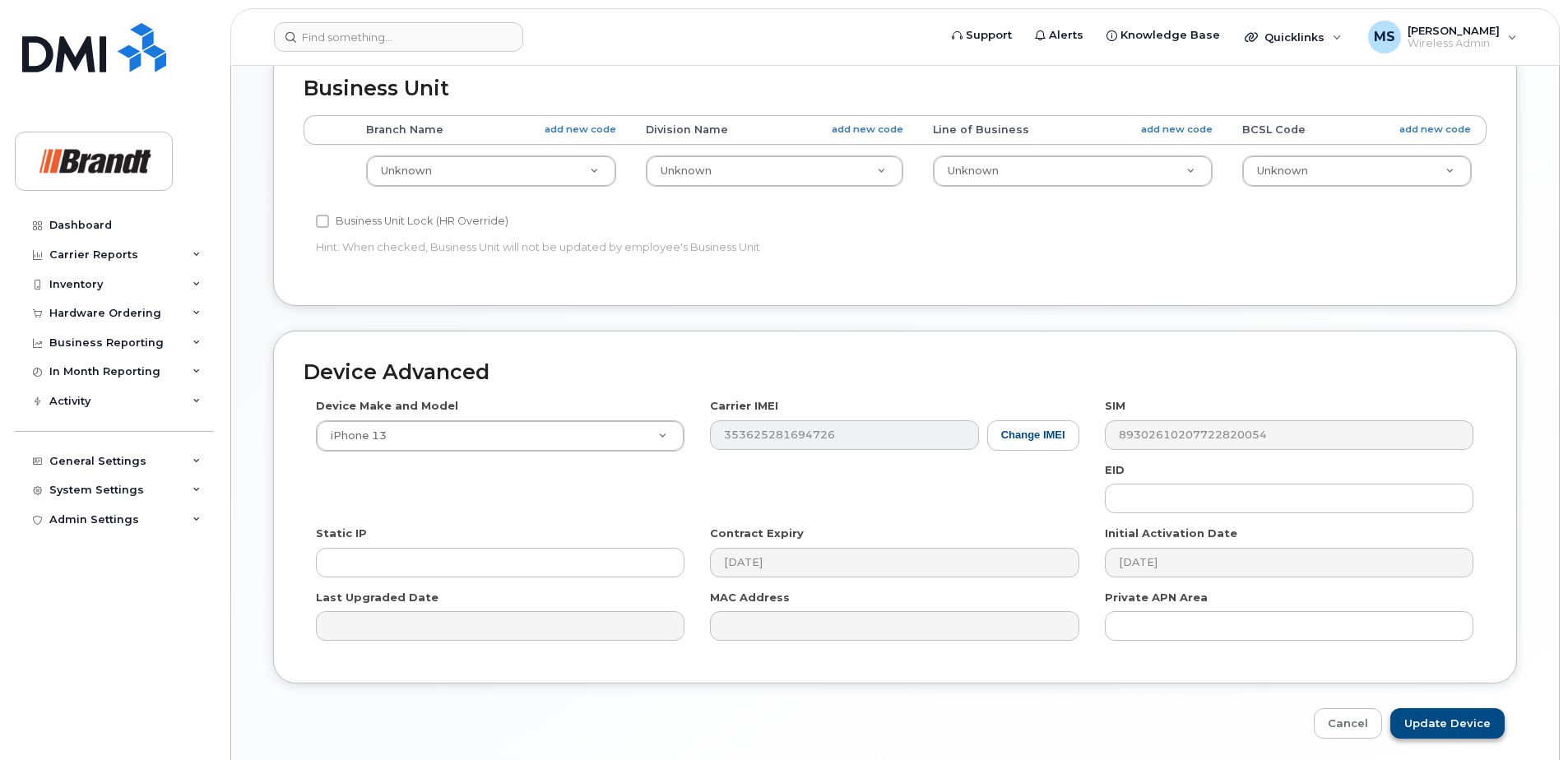
scroll to position [681, 0]
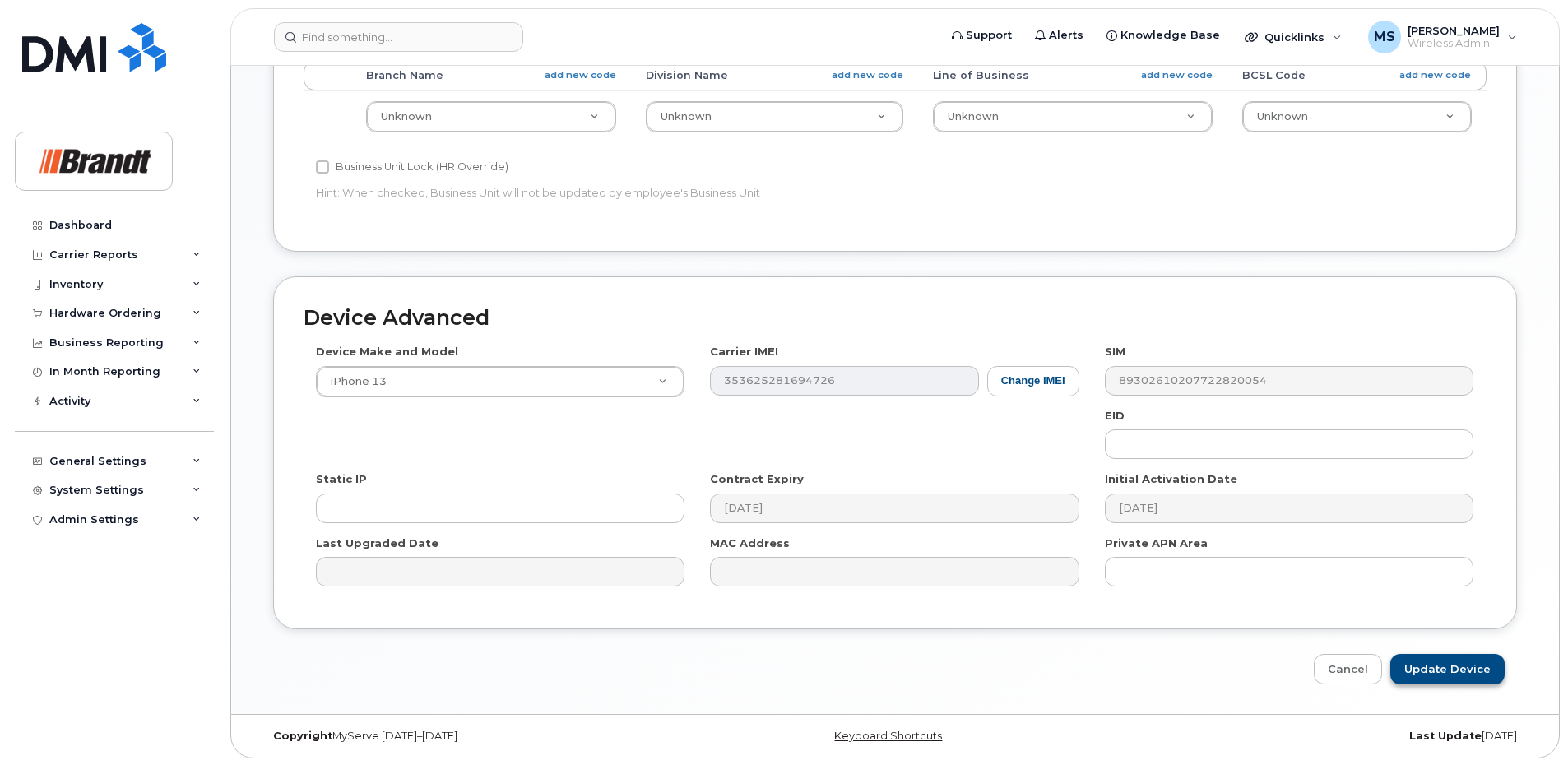
type input "Spare Sales Coordinator [GEOGRAPHIC_DATA]"
click at [1439, 660] on input "Update Device" at bounding box center [1447, 669] width 114 height 31
type input "Saving..."
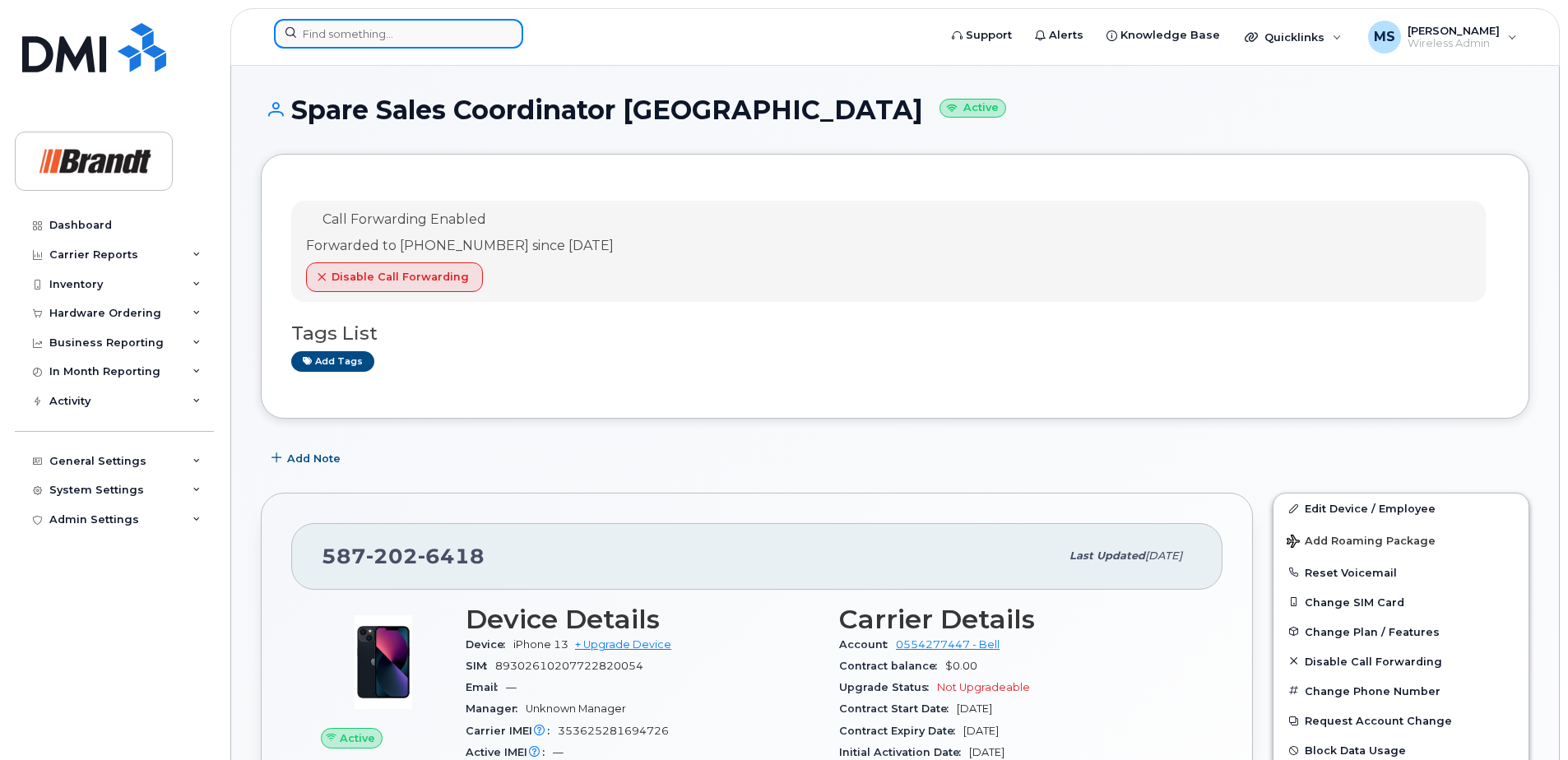
click at [429, 30] on input at bounding box center [398, 34] width 249 height 30
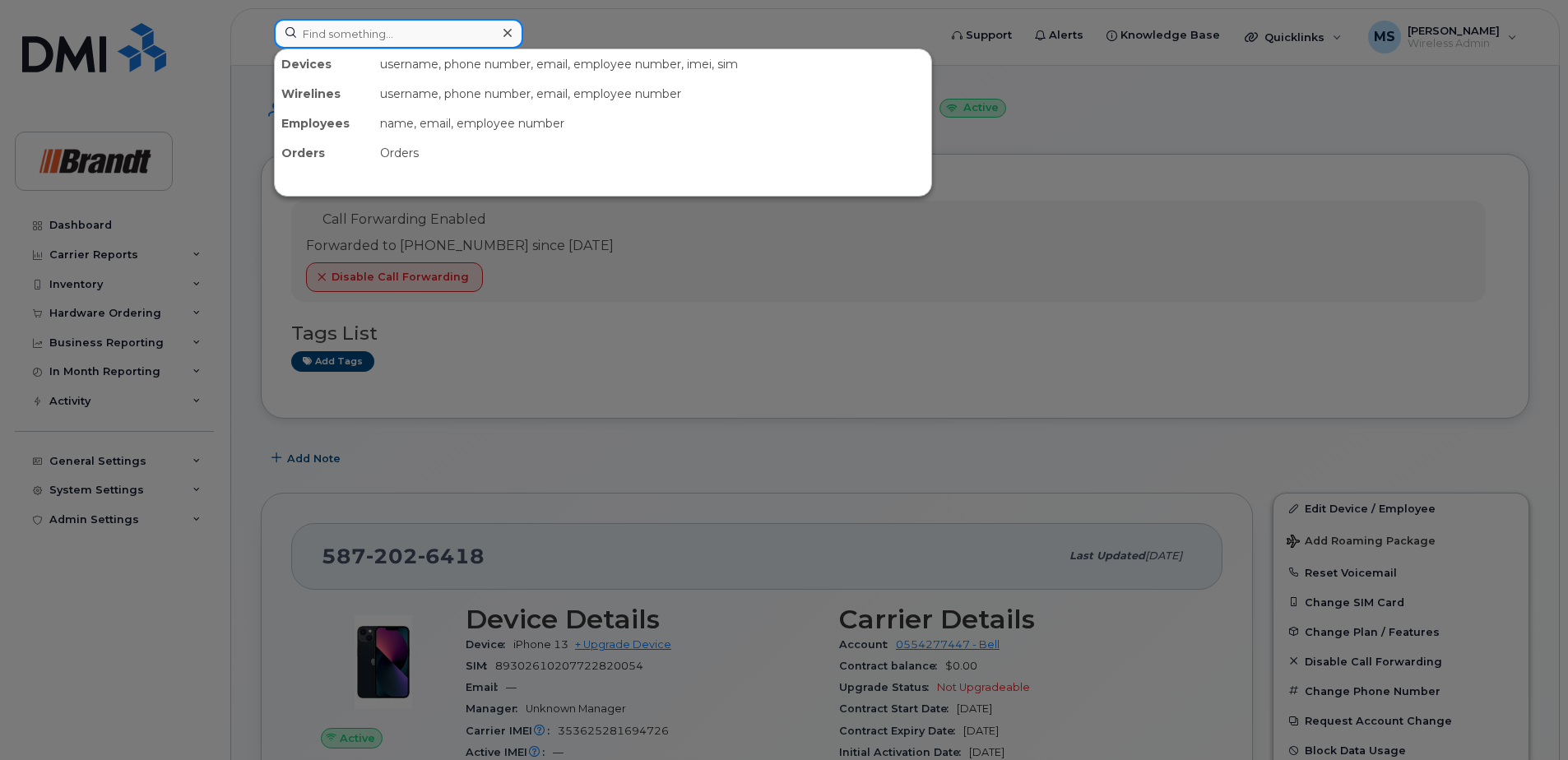
paste input "3069408178"
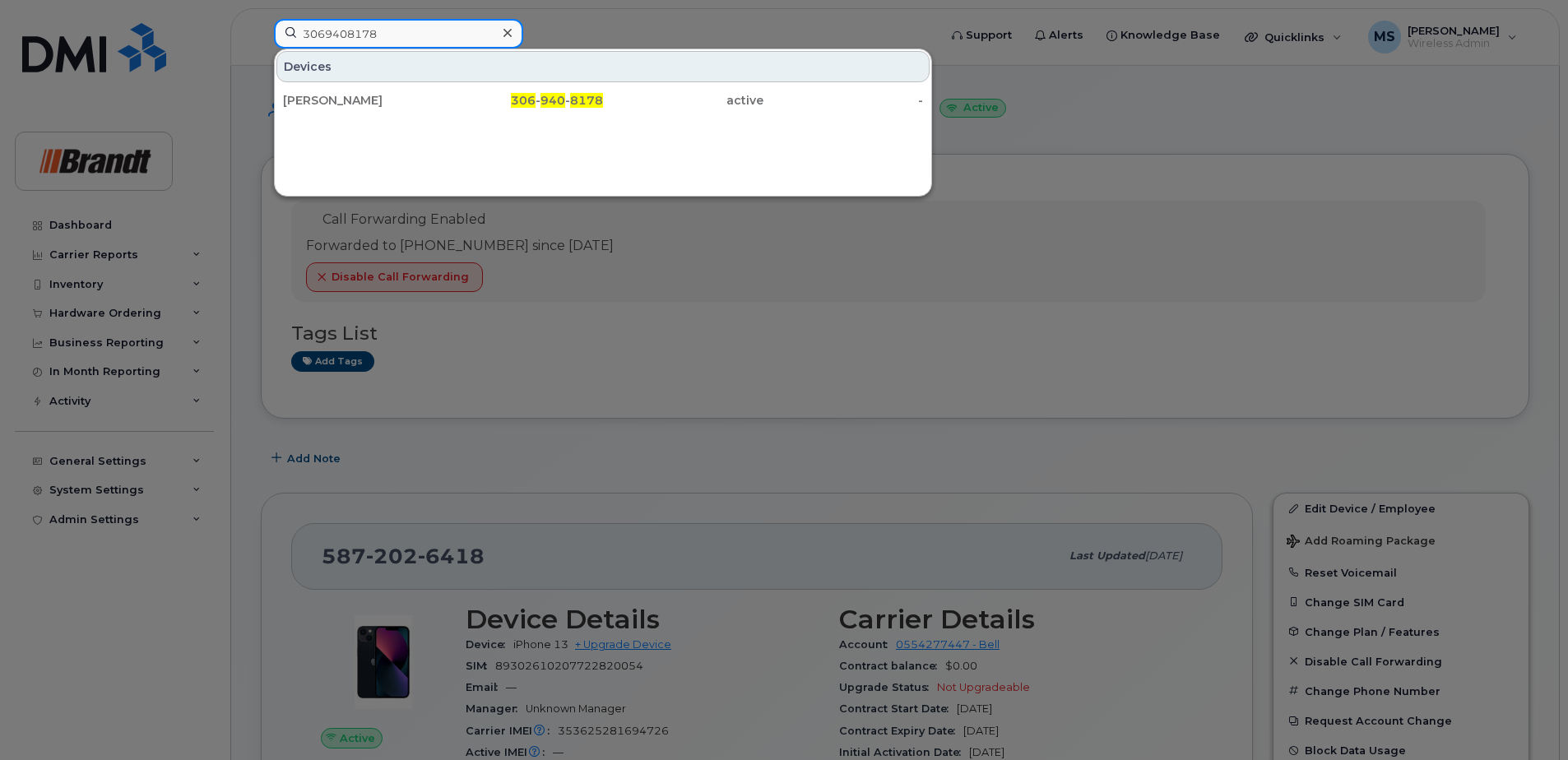
type input "3069408178"
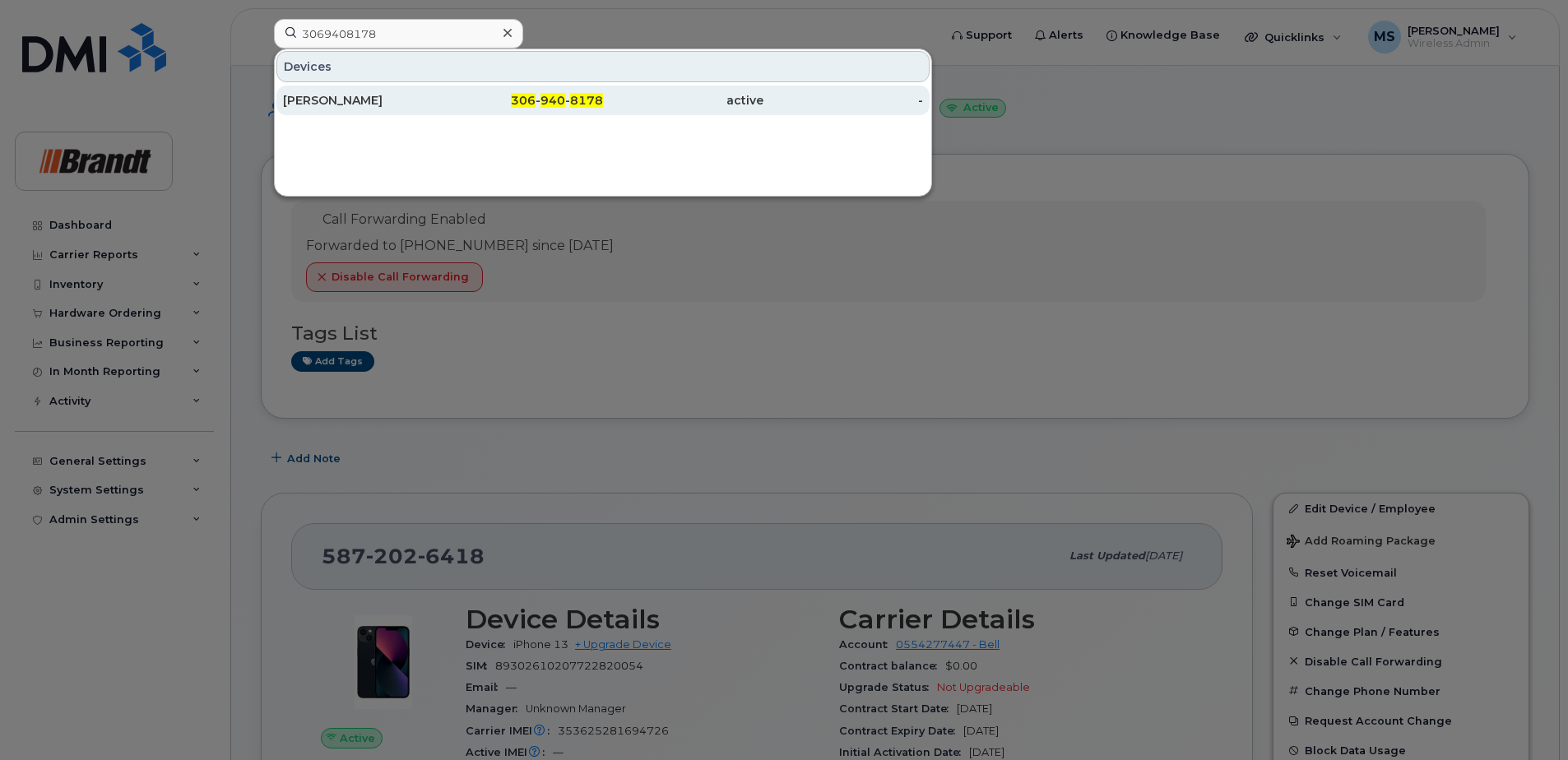
click at [527, 95] on span "306" at bounding box center [523, 100] width 24 height 15
click at [371, 102] on div "[PERSON_NAME]" at bounding box center [363, 100] width 161 height 17
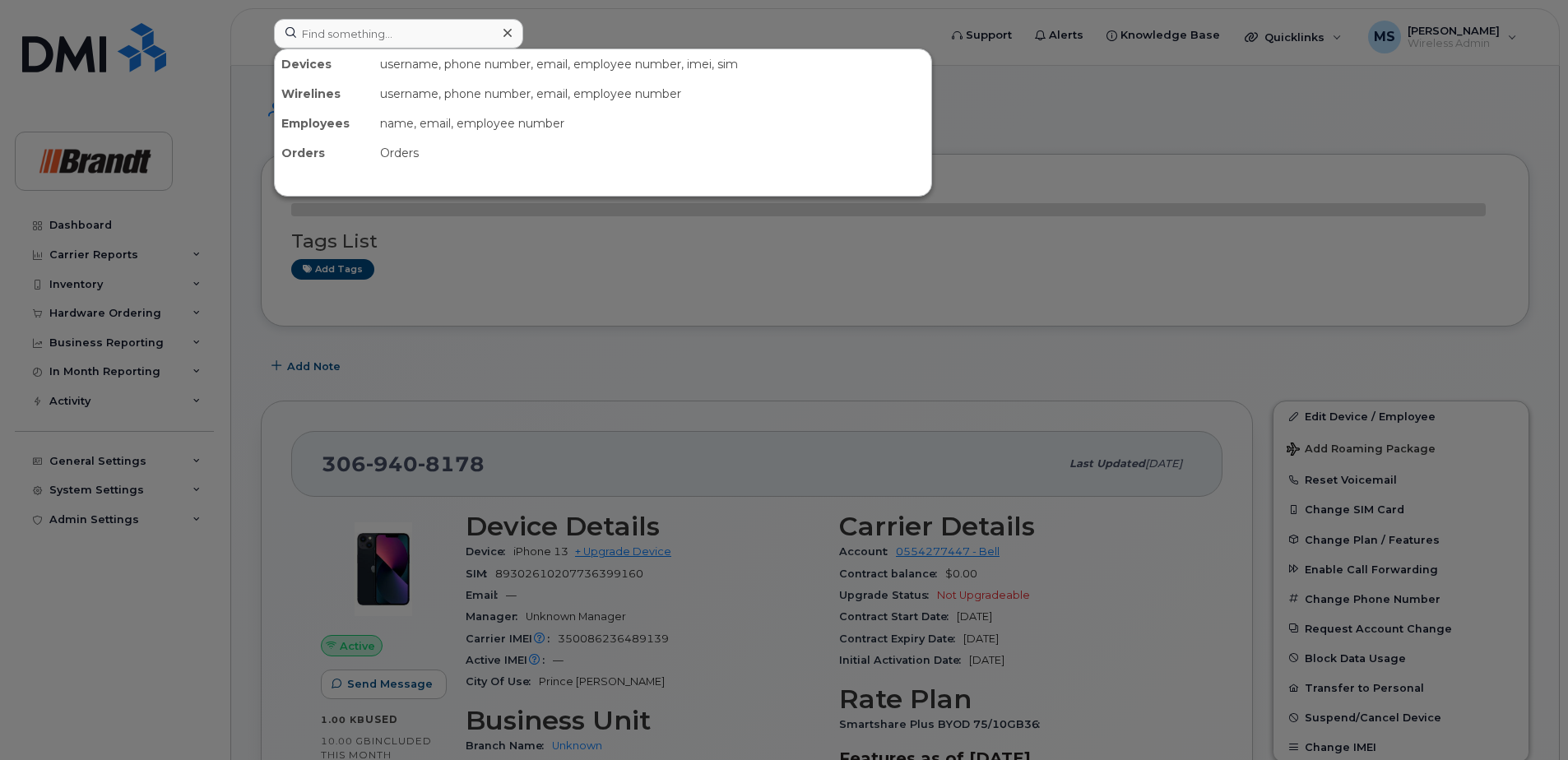
click at [1033, 204] on div at bounding box center [784, 380] width 1568 height 760
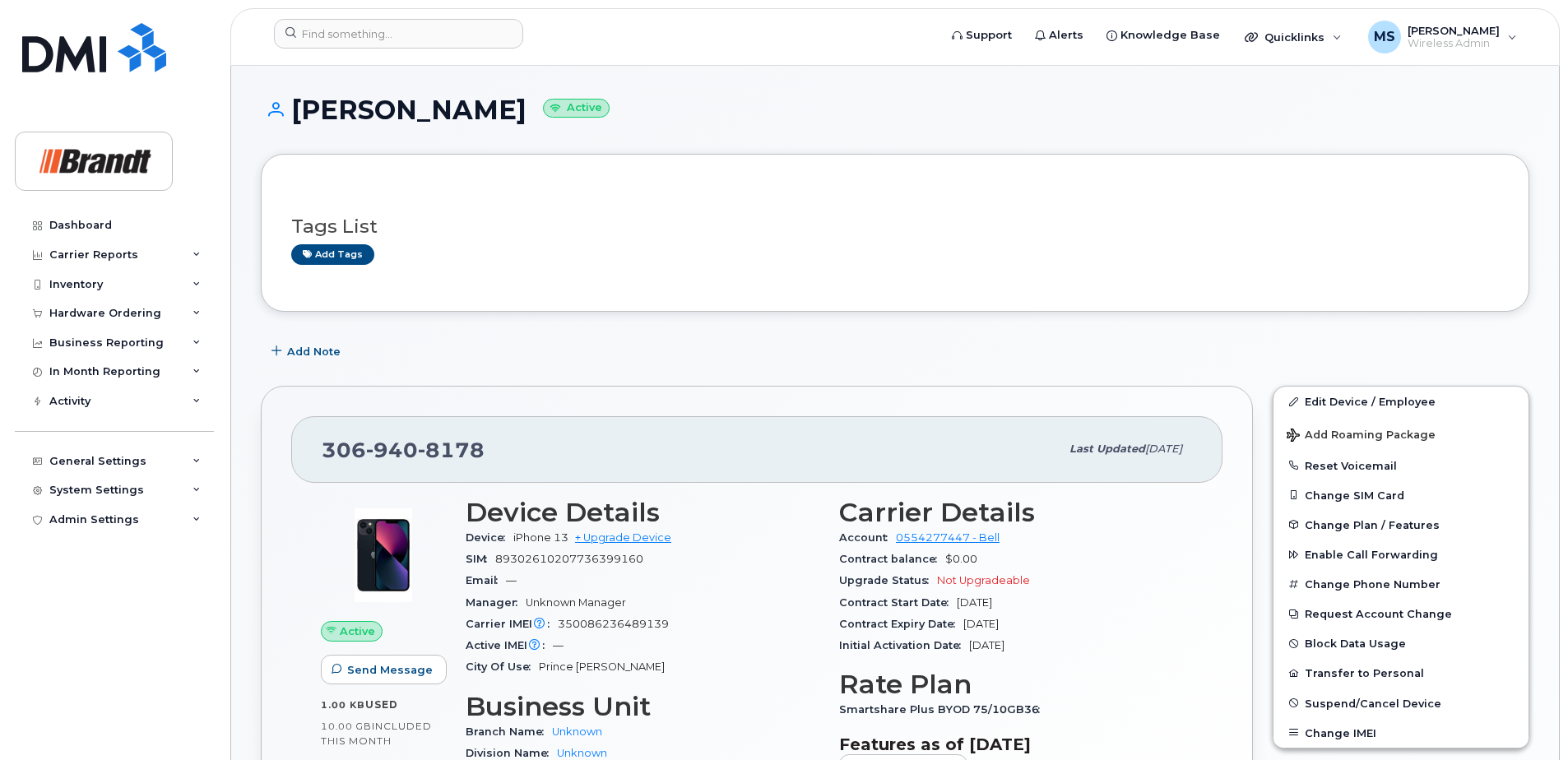
drag, startPoint x: 514, startPoint y: 107, endPoint x: 295, endPoint y: 94, distance: 219.4
click at [295, 95] on h1 "[PERSON_NAME] Active" at bounding box center [895, 109] width 1268 height 29
drag, startPoint x: 295, startPoint y: 94, endPoint x: 413, endPoint y: 115, distance: 119.9
copy h1 "[PERSON_NAME]"
click at [1372, 558] on span "Enable Call Forwarding" at bounding box center [1371, 555] width 134 height 12
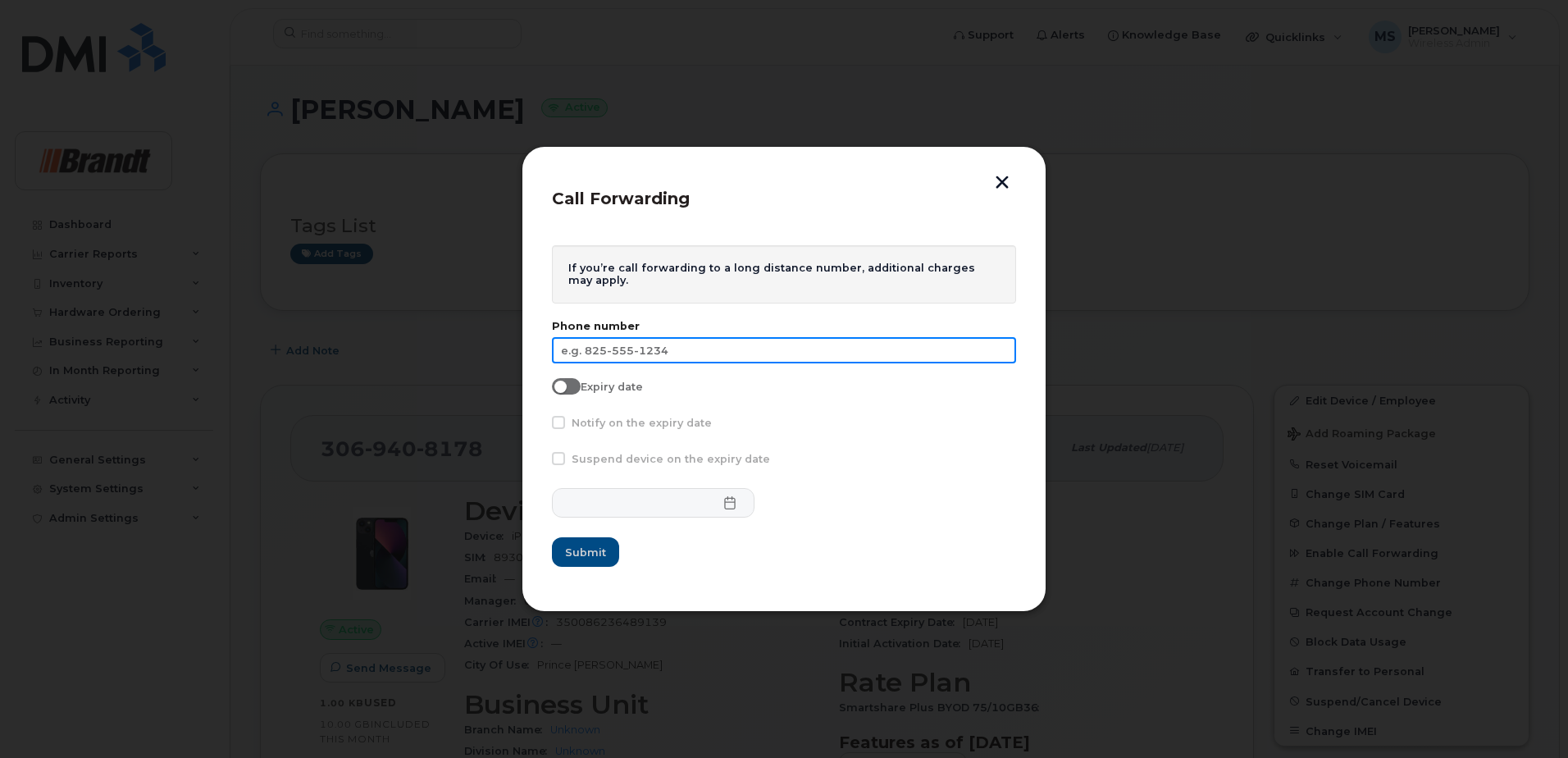
paste input "[PHONE_NUMBER]"
type input "[PHONE_NUMBER]"
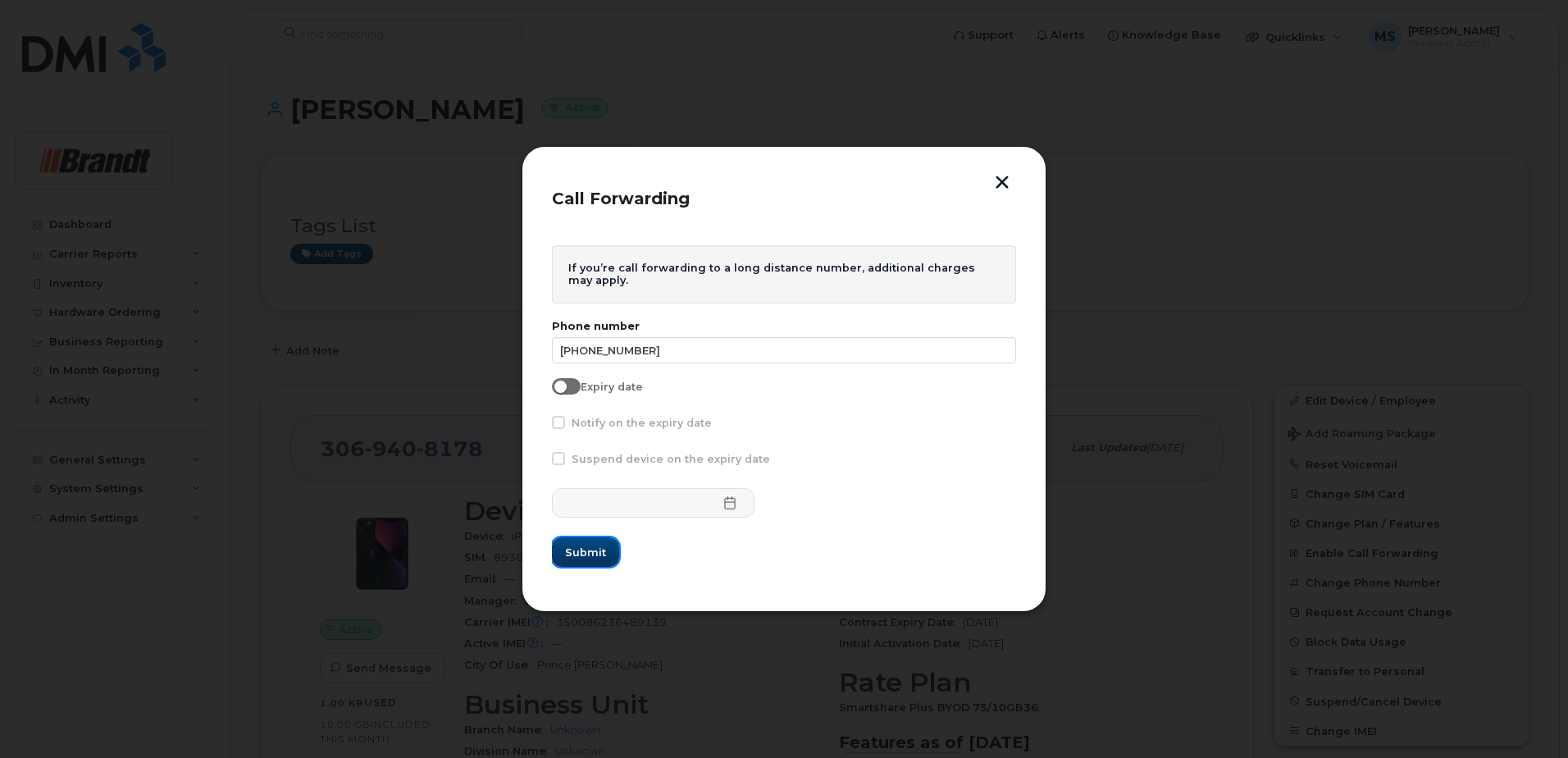
click at [597, 548] on span "Submit" at bounding box center [585, 552] width 41 height 16
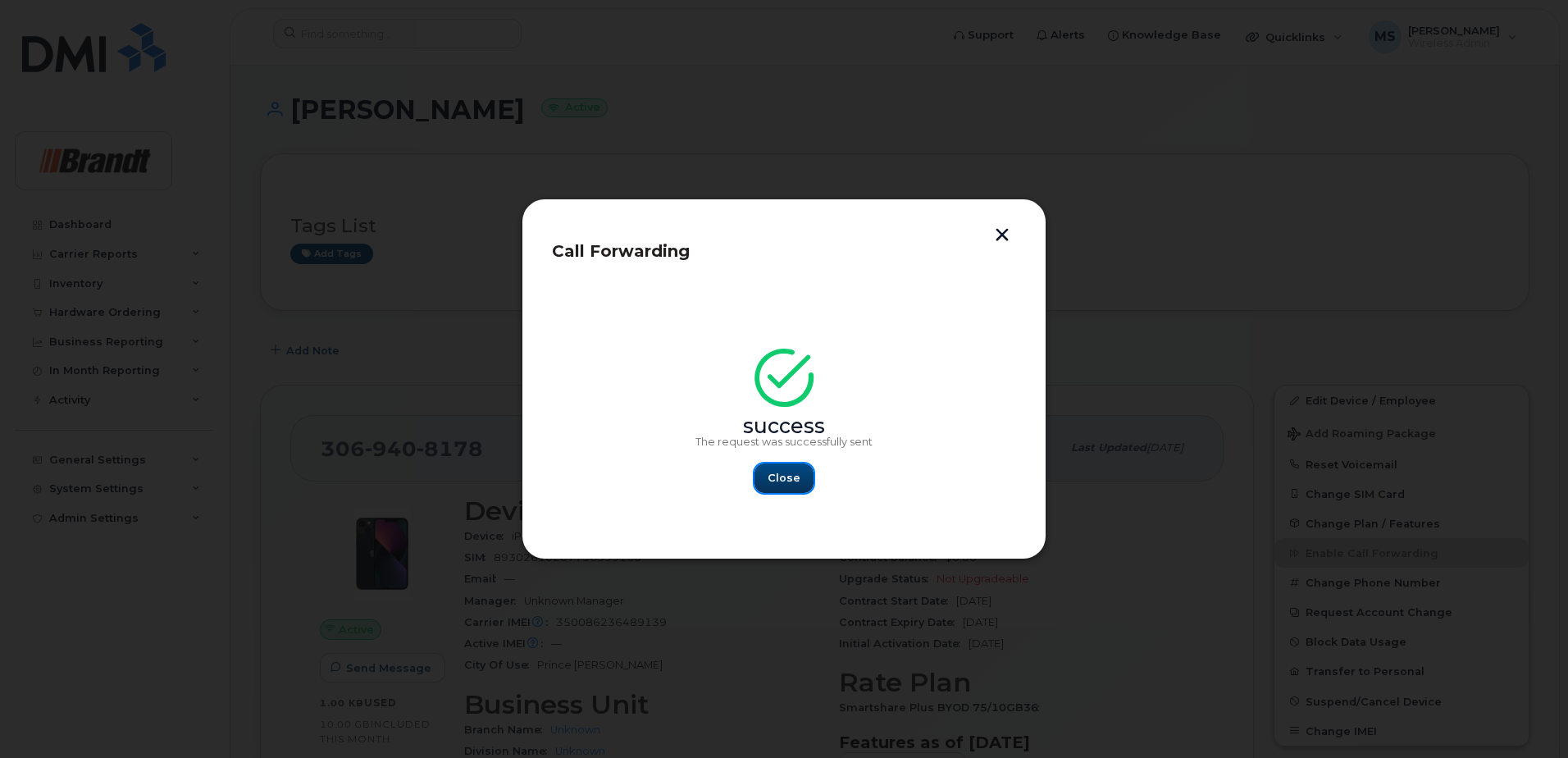
click at [767, 481] on button "Close" at bounding box center [784, 478] width 59 height 30
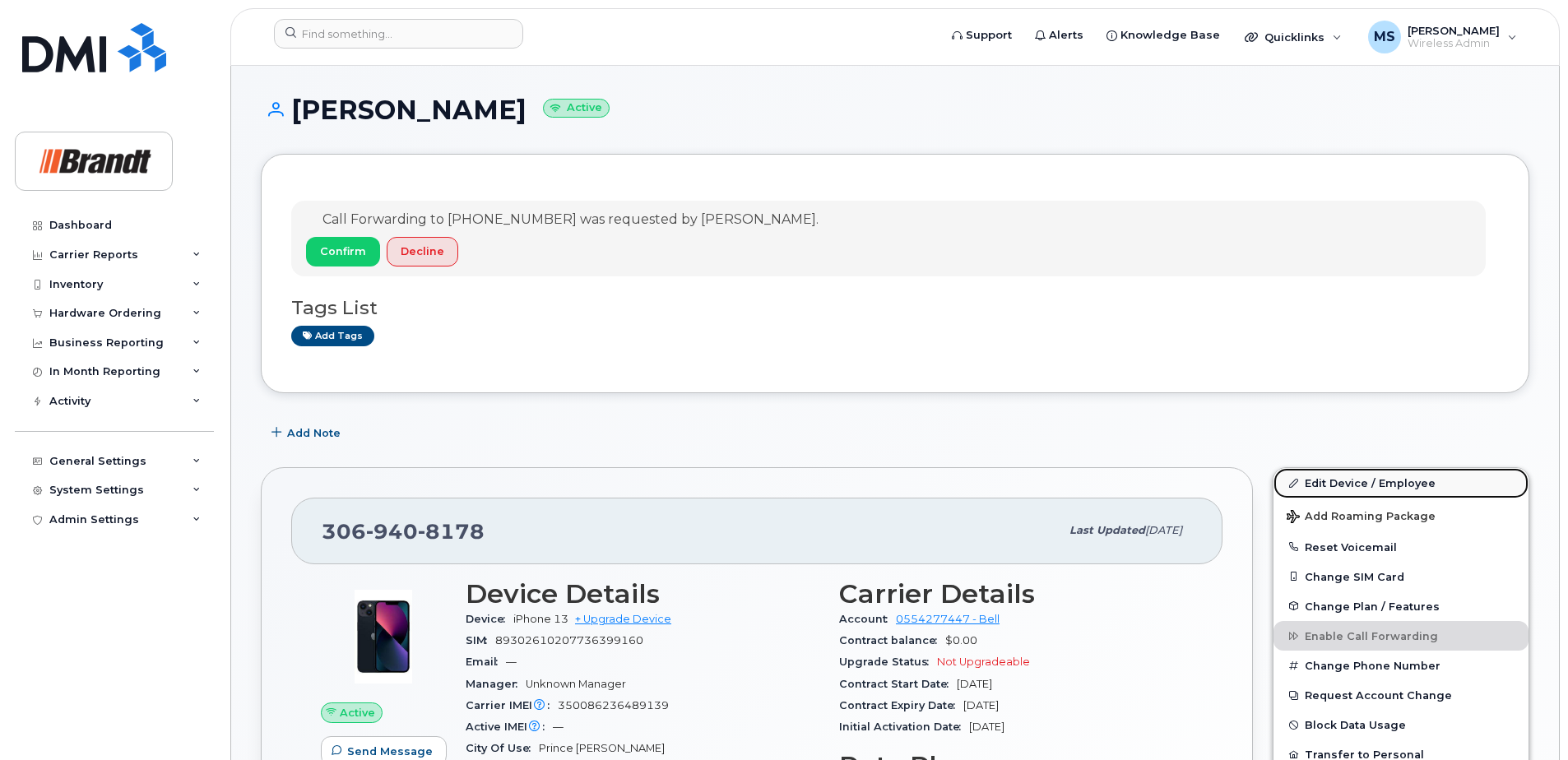
click at [1323, 481] on link "Edit Device / Employee" at bounding box center [1401, 483] width 255 height 30
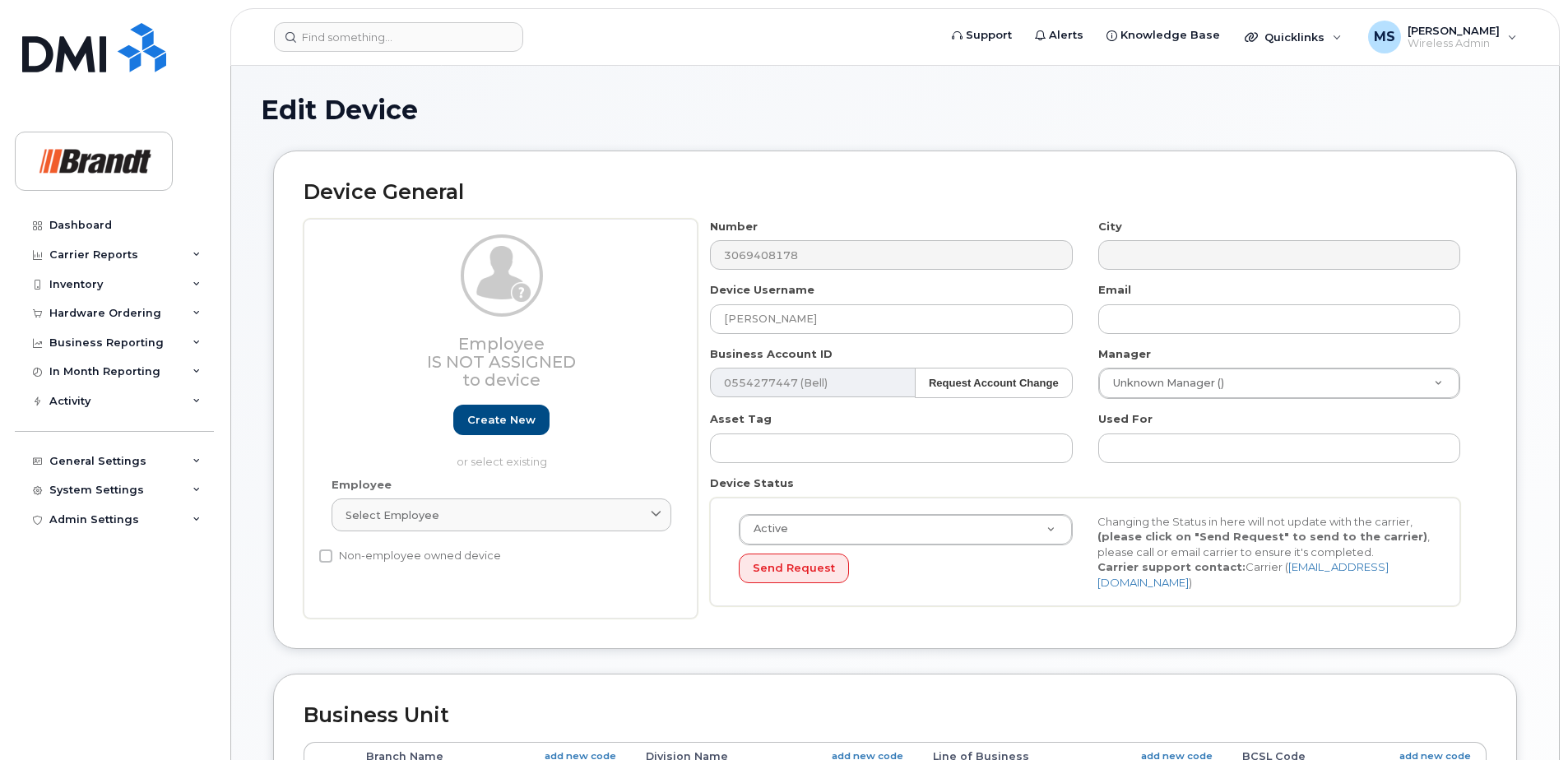
select select "33722384"
select select "34499151"
select select "35132258"
click at [849, 325] on input "[PERSON_NAME]" at bounding box center [891, 319] width 362 height 30
drag, startPoint x: 908, startPoint y: 315, endPoint x: 573, endPoint y: 320, distance: 335.0
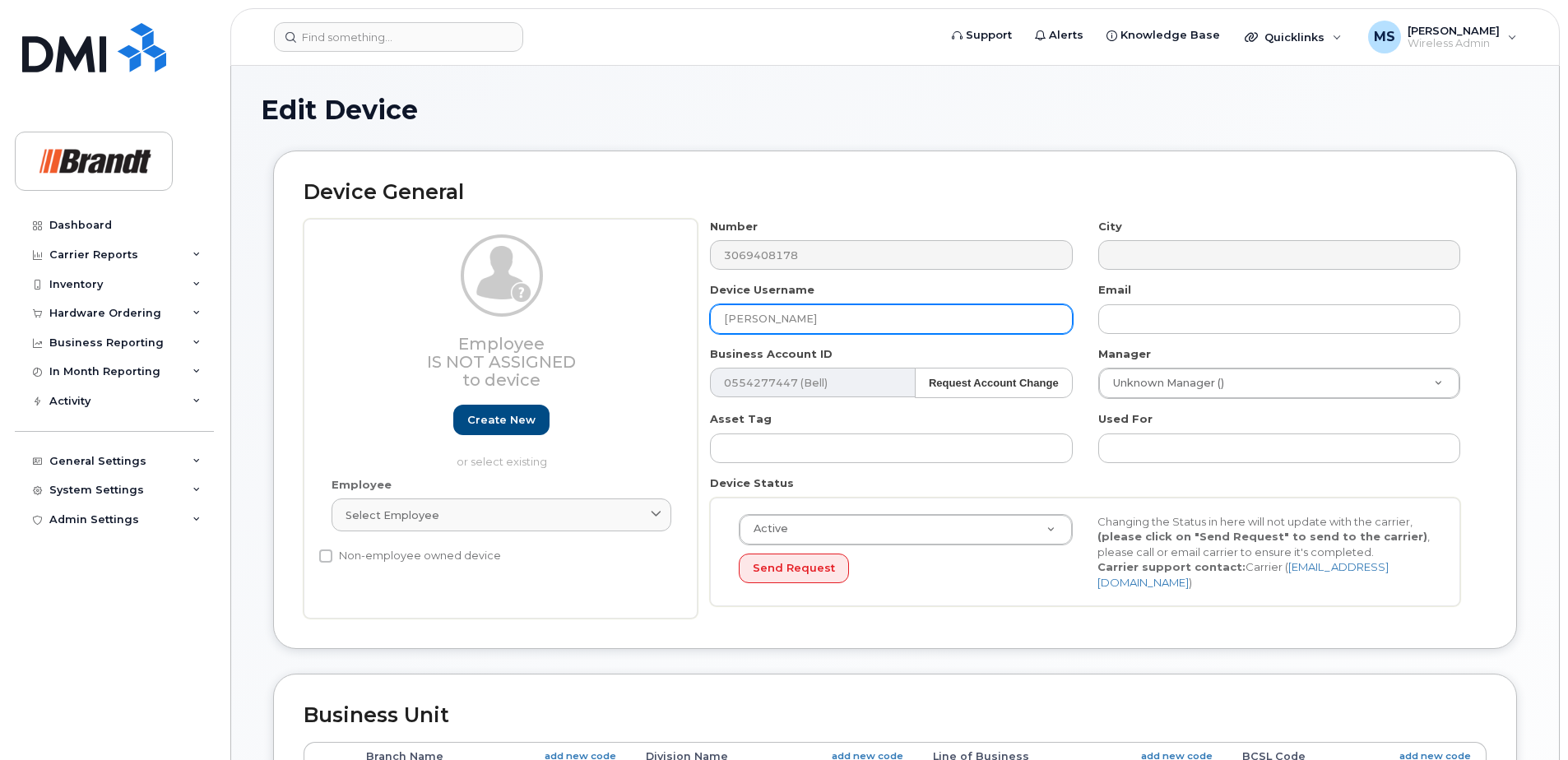
click at [573, 320] on div "Employee Is not assigned to device Create new or select existing Employee Selec…" at bounding box center [895, 418] width 1183 height 401
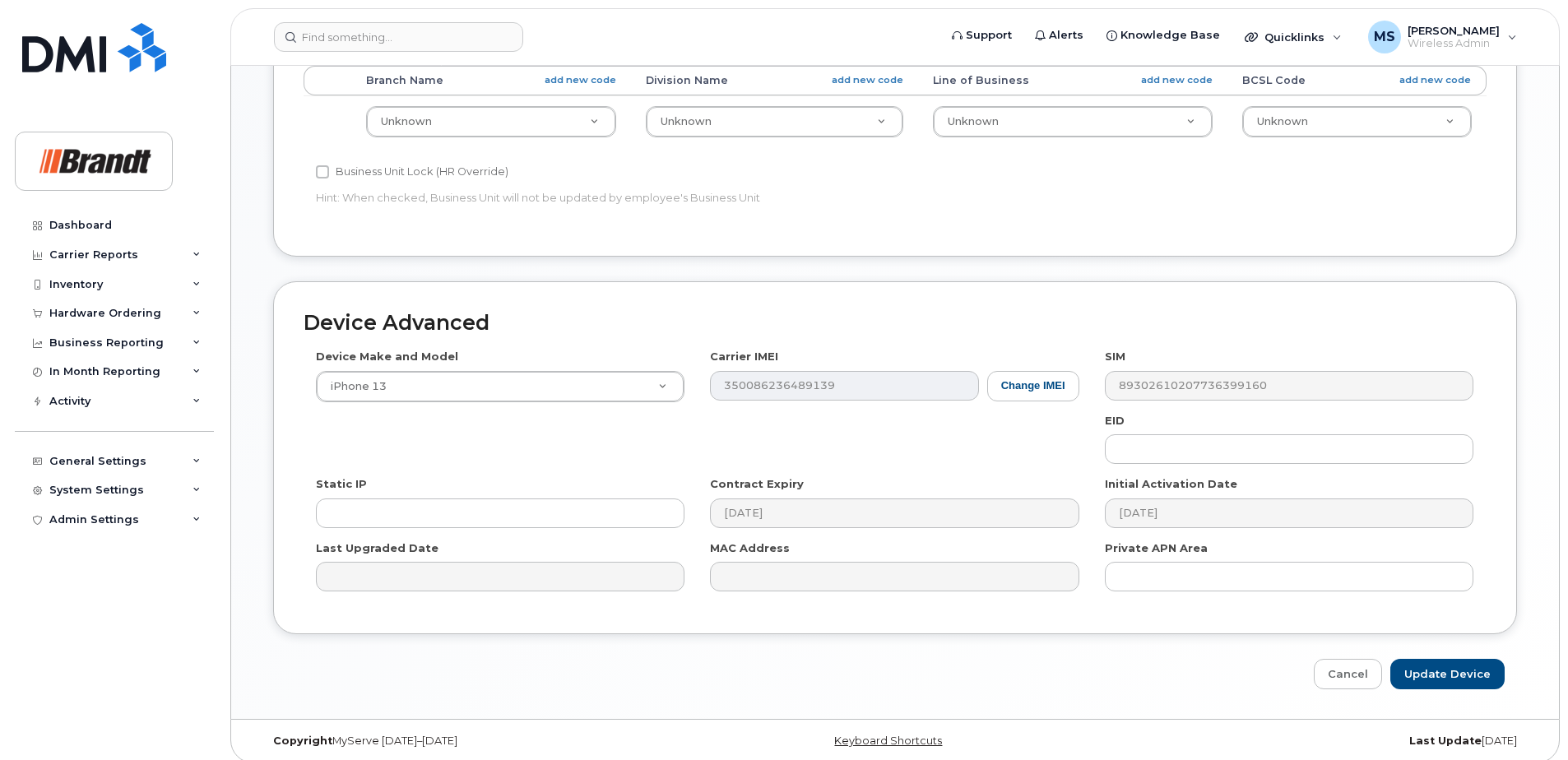
scroll to position [681, 0]
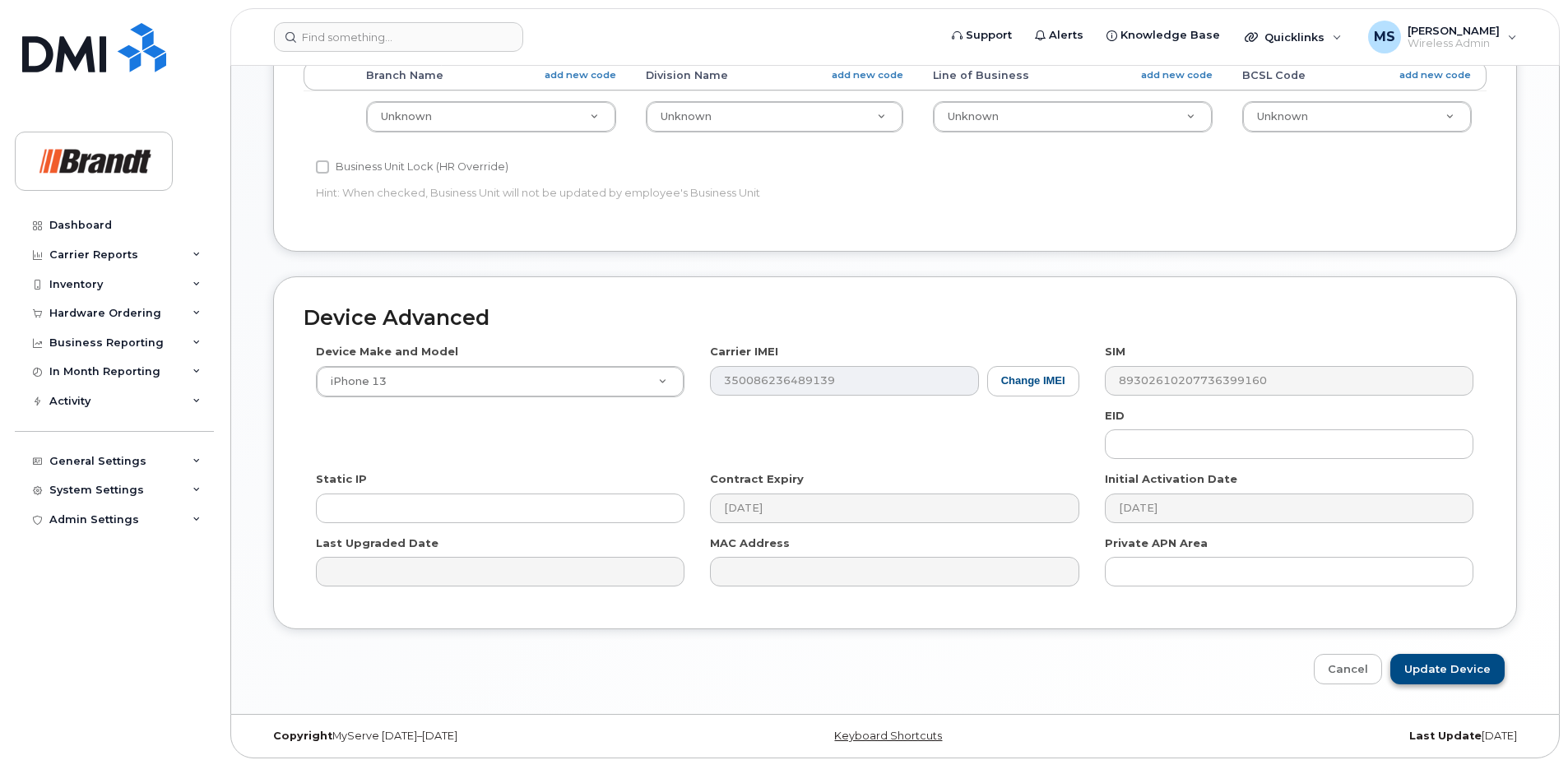
type input "Spare TM Prince Albert"
click at [1445, 656] on input "Update Device" at bounding box center [1447, 669] width 114 height 31
type input "Saving..."
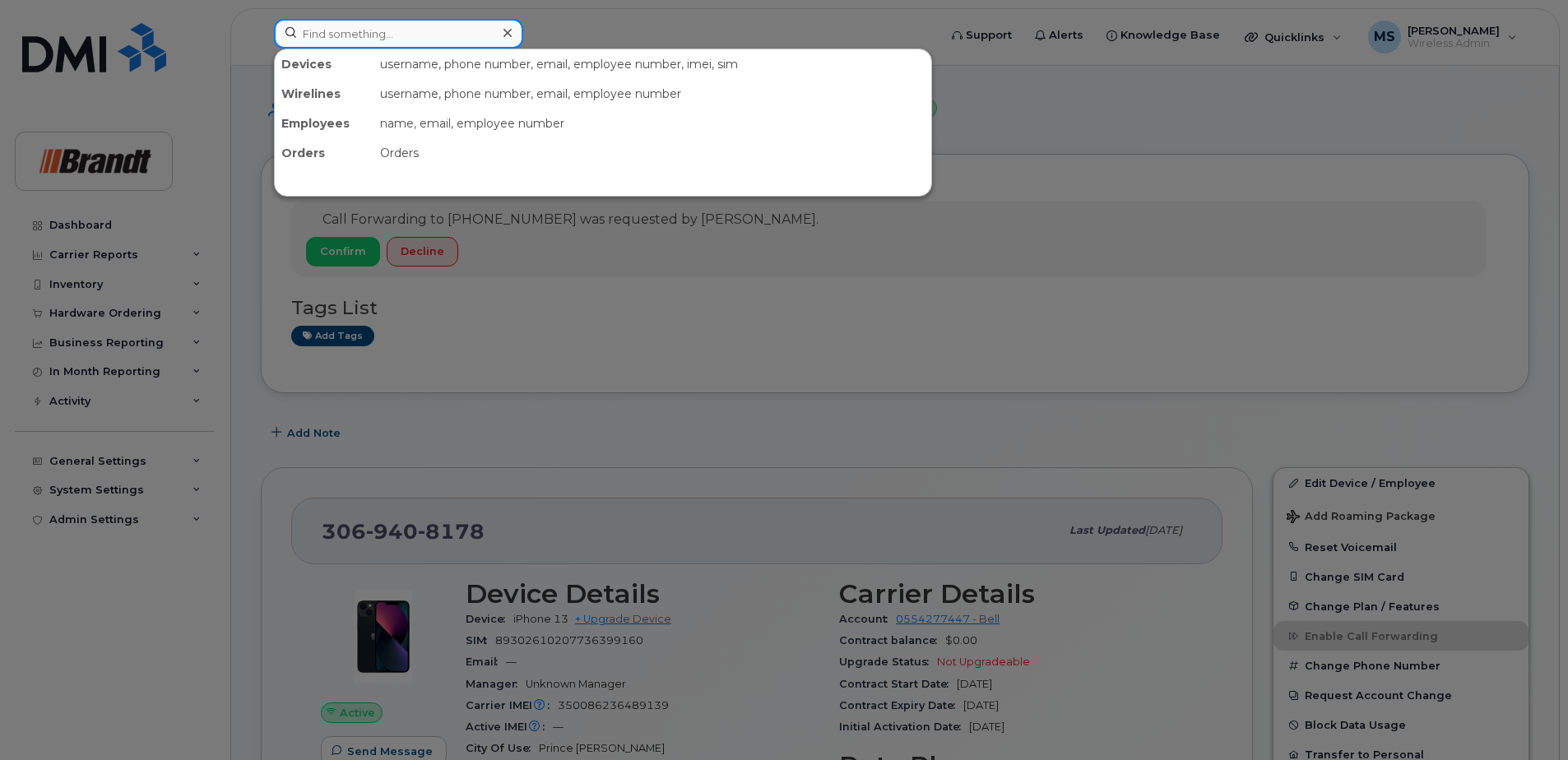
click at [356, 31] on input at bounding box center [398, 34] width 249 height 30
paste input "5872970222"
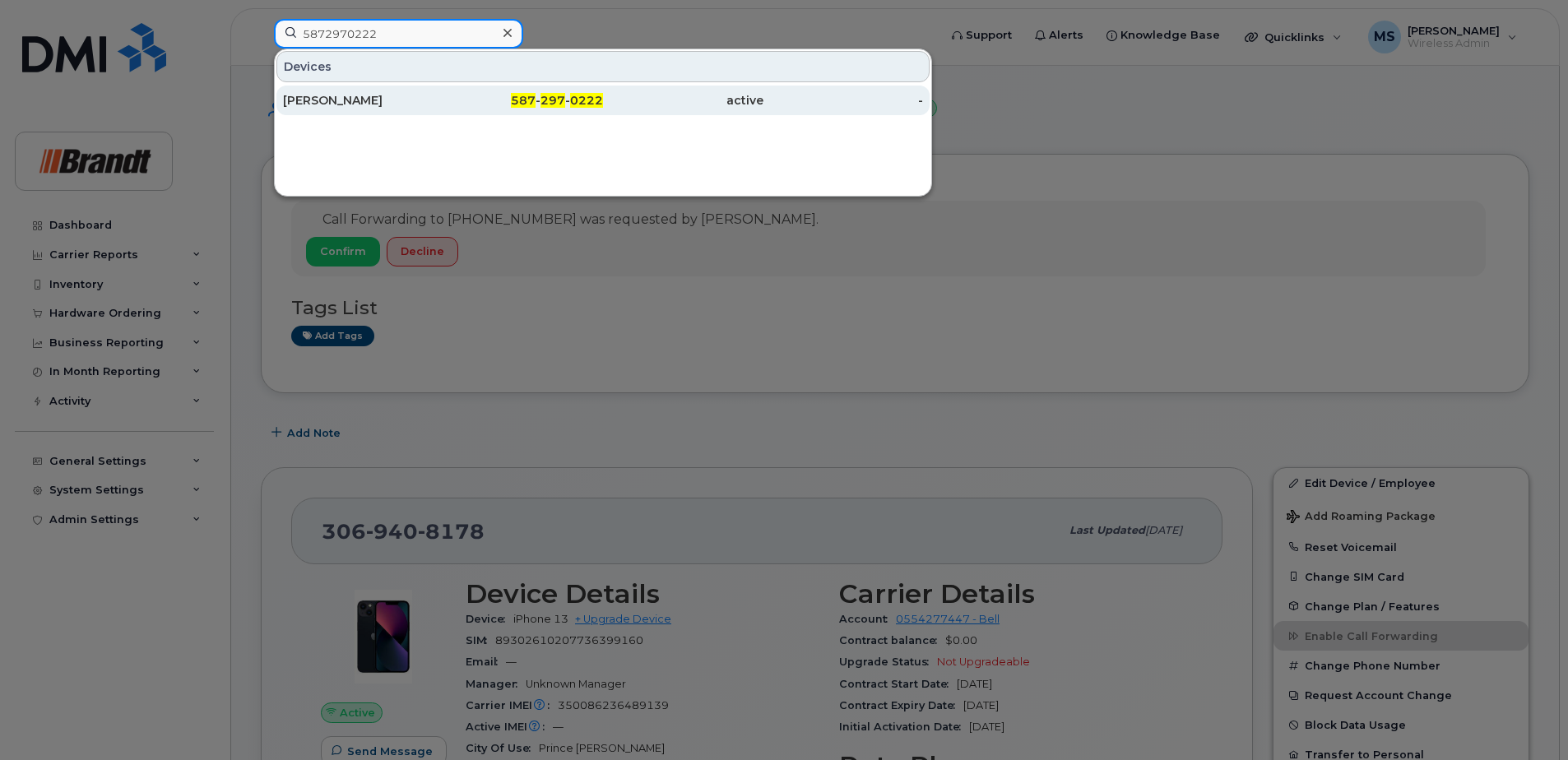
type input "5872970222"
click at [635, 107] on div "active" at bounding box center [683, 100] width 161 height 17
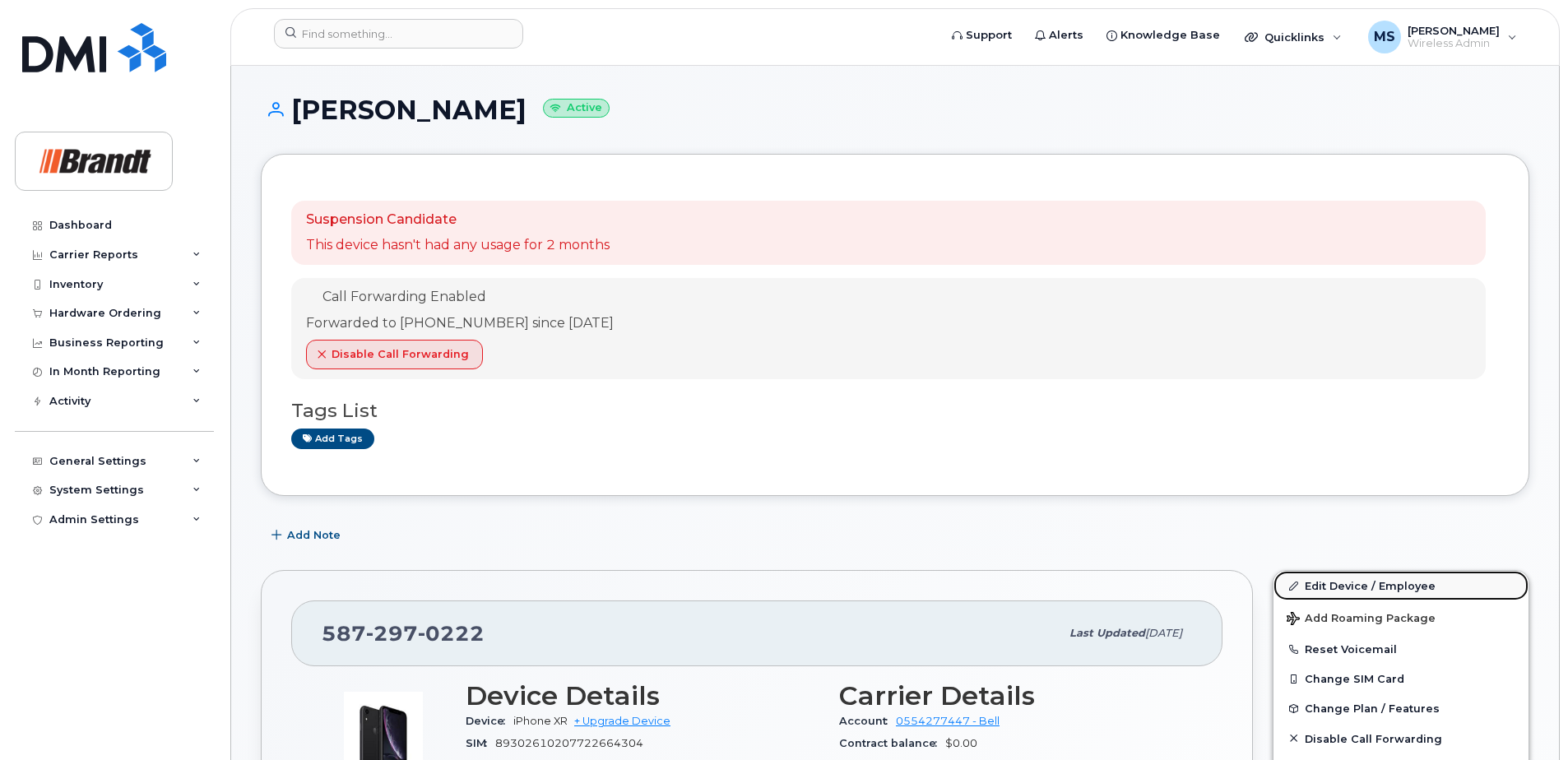
click at [1348, 582] on link "Edit Device / Employee" at bounding box center [1401, 586] width 255 height 30
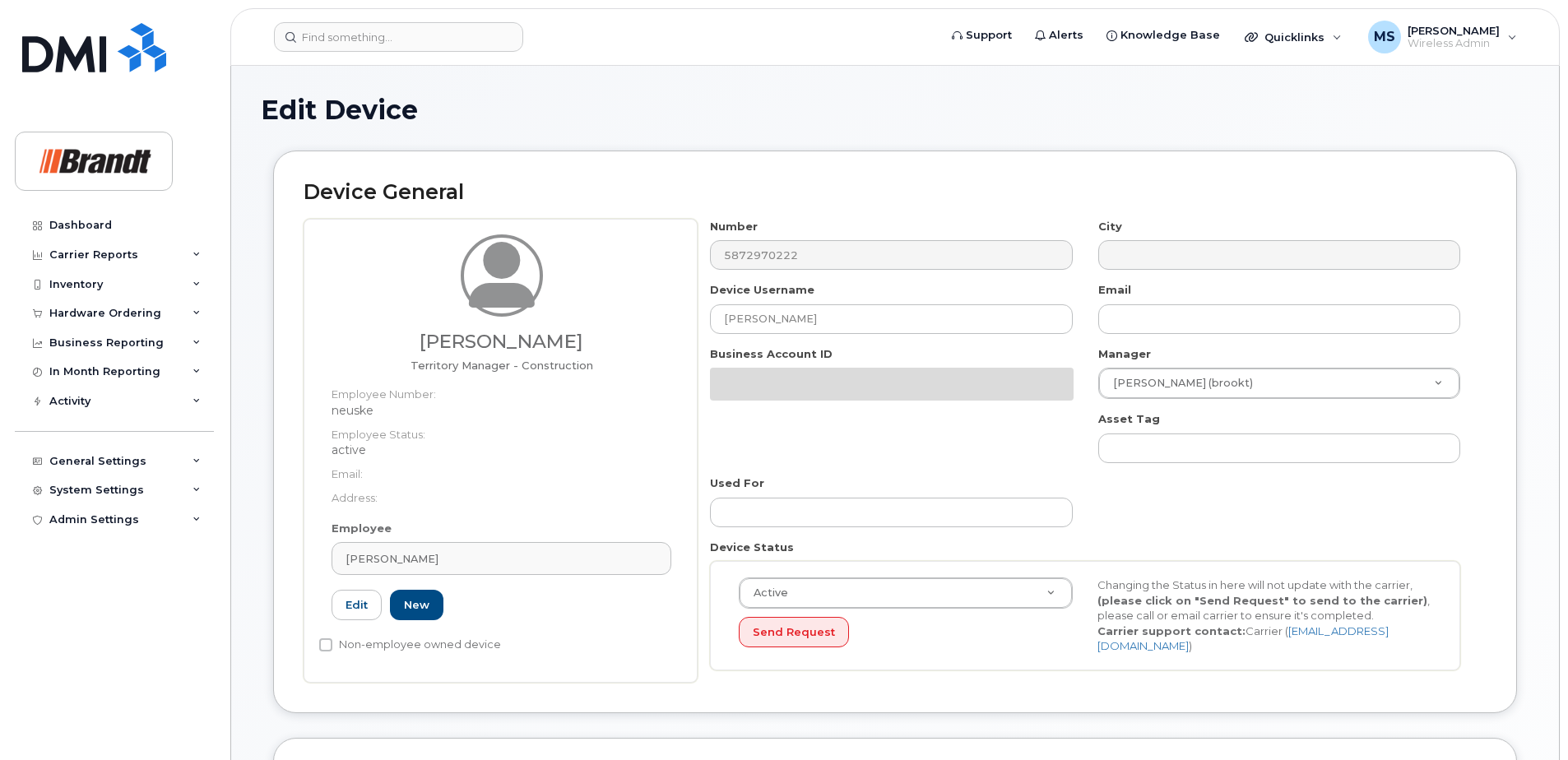
select select "34499223"
select select "34499245"
select select "35155013"
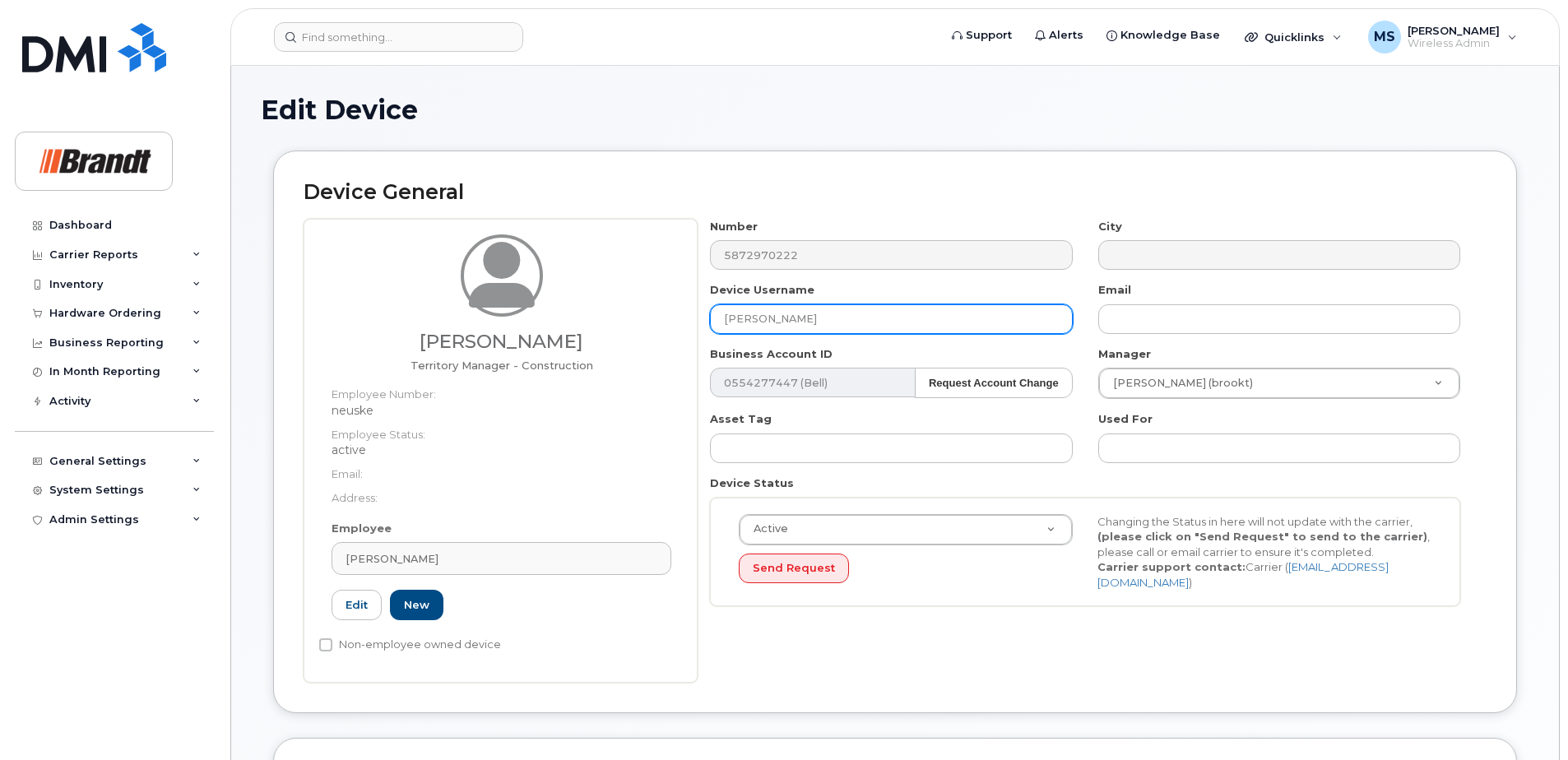
click at [846, 323] on input "[PERSON_NAME]" at bounding box center [891, 319] width 362 height 30
drag, startPoint x: 878, startPoint y: 315, endPoint x: 301, endPoint y: 331, distance: 577.2
click at [315, 331] on div "[PERSON_NAME] Territory Manager - Construction Employee Number: neuske Employee…" at bounding box center [895, 450] width 1183 height 464
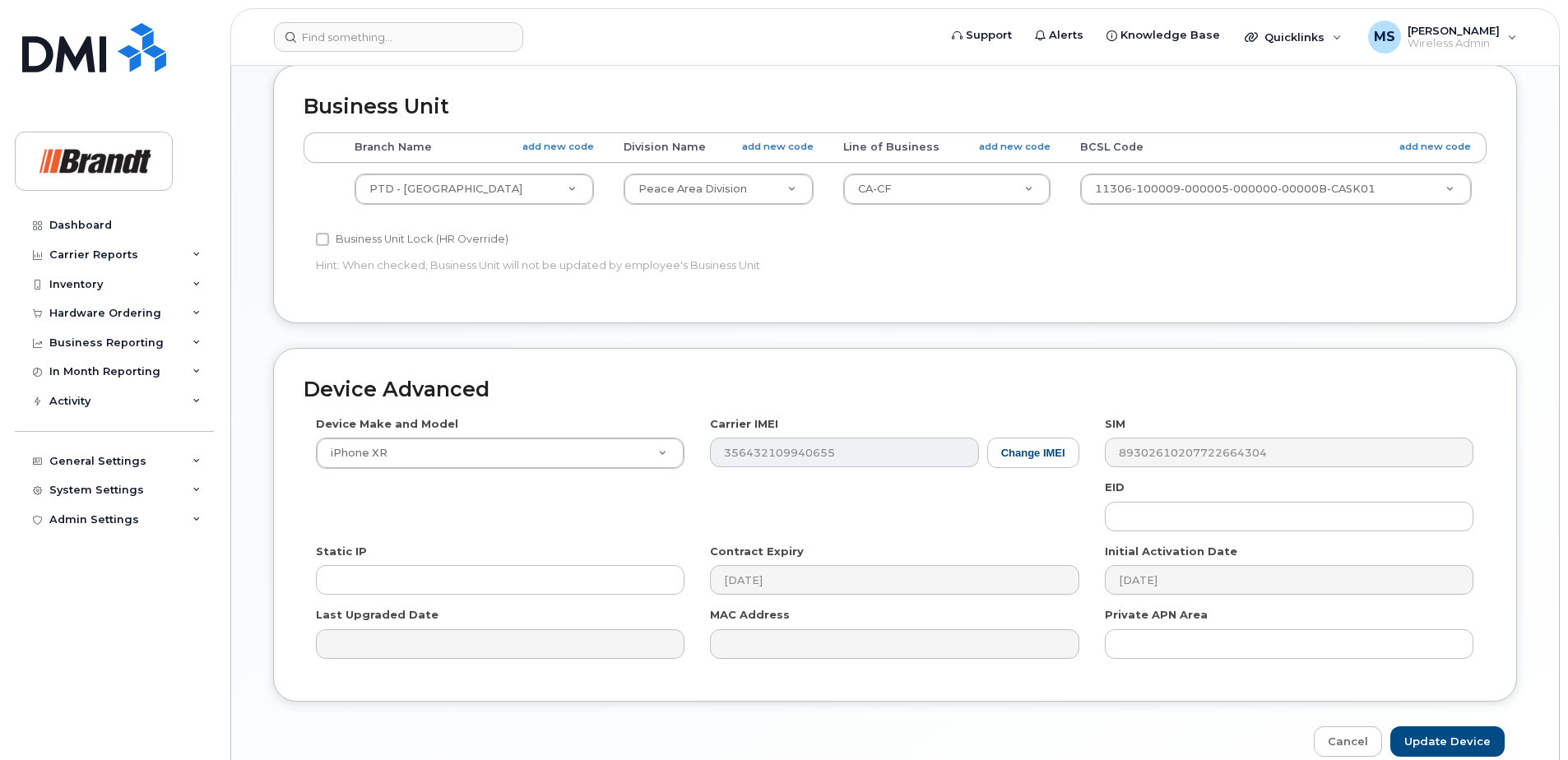
scroll to position [752, 0]
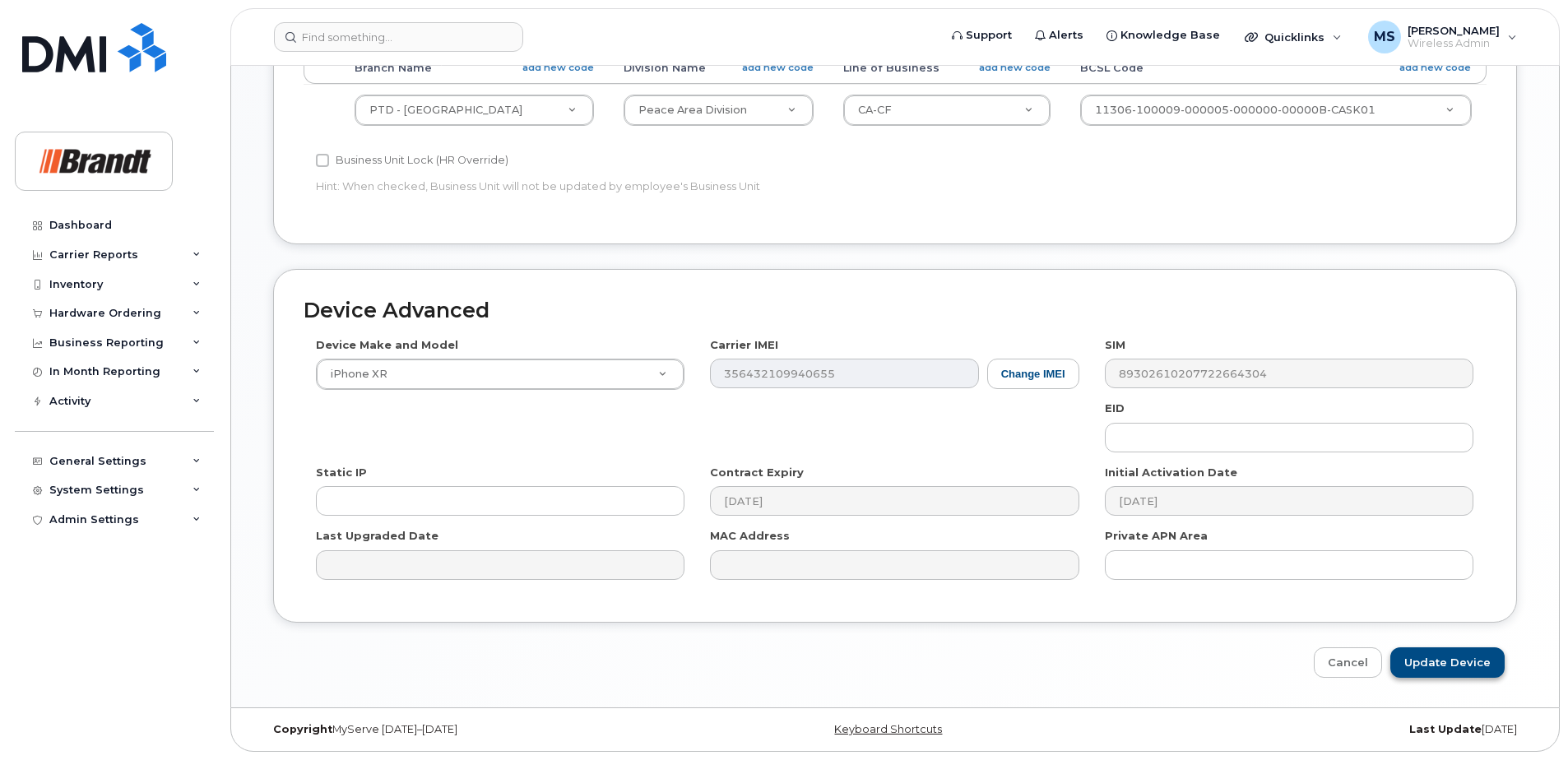
type input "Spare TM [GEOGRAPHIC_DATA]"
click at [1479, 662] on input "Update Device" at bounding box center [1447, 662] width 114 height 31
type input "Saving..."
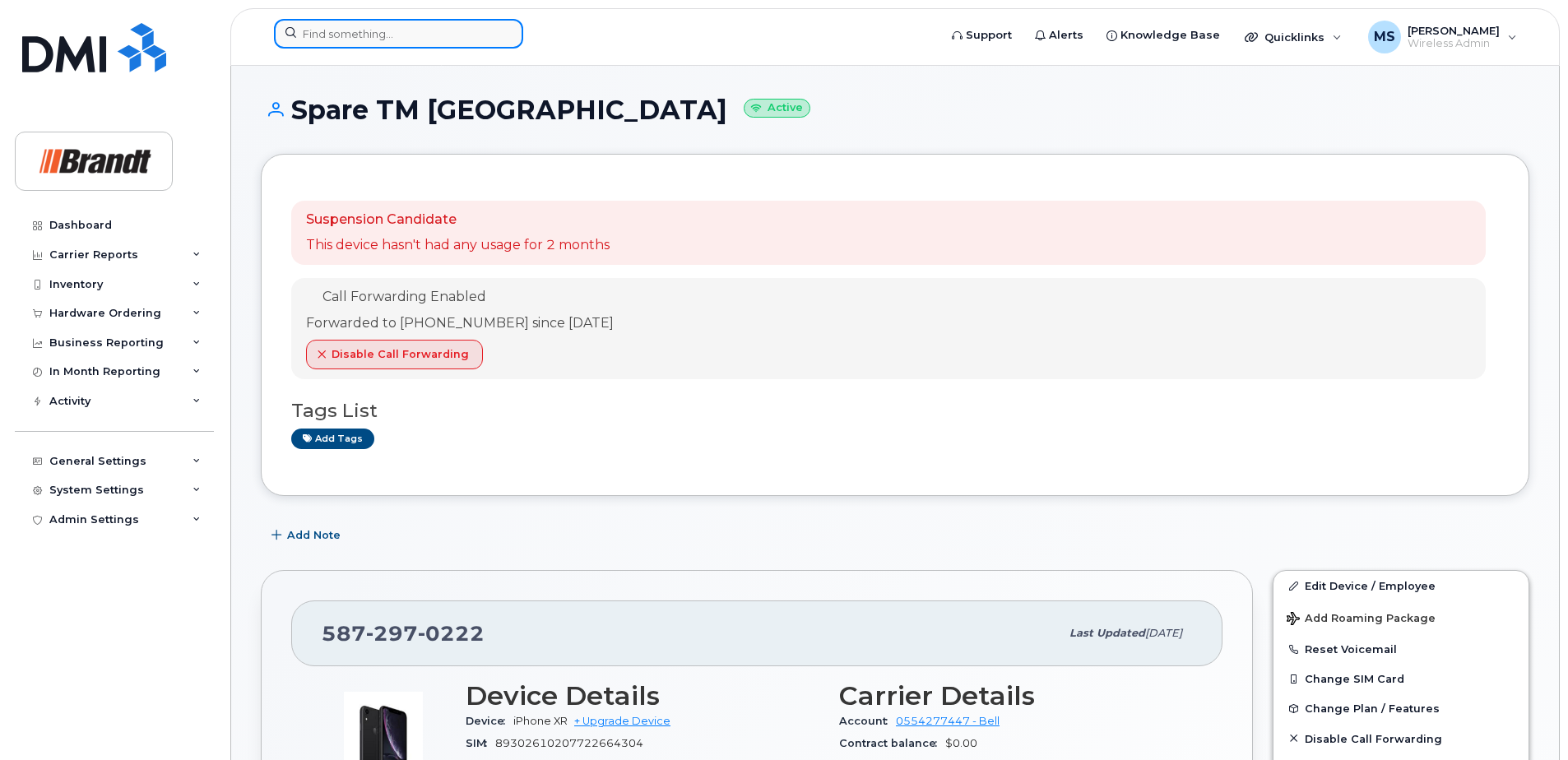
click at [382, 39] on input at bounding box center [398, 34] width 249 height 30
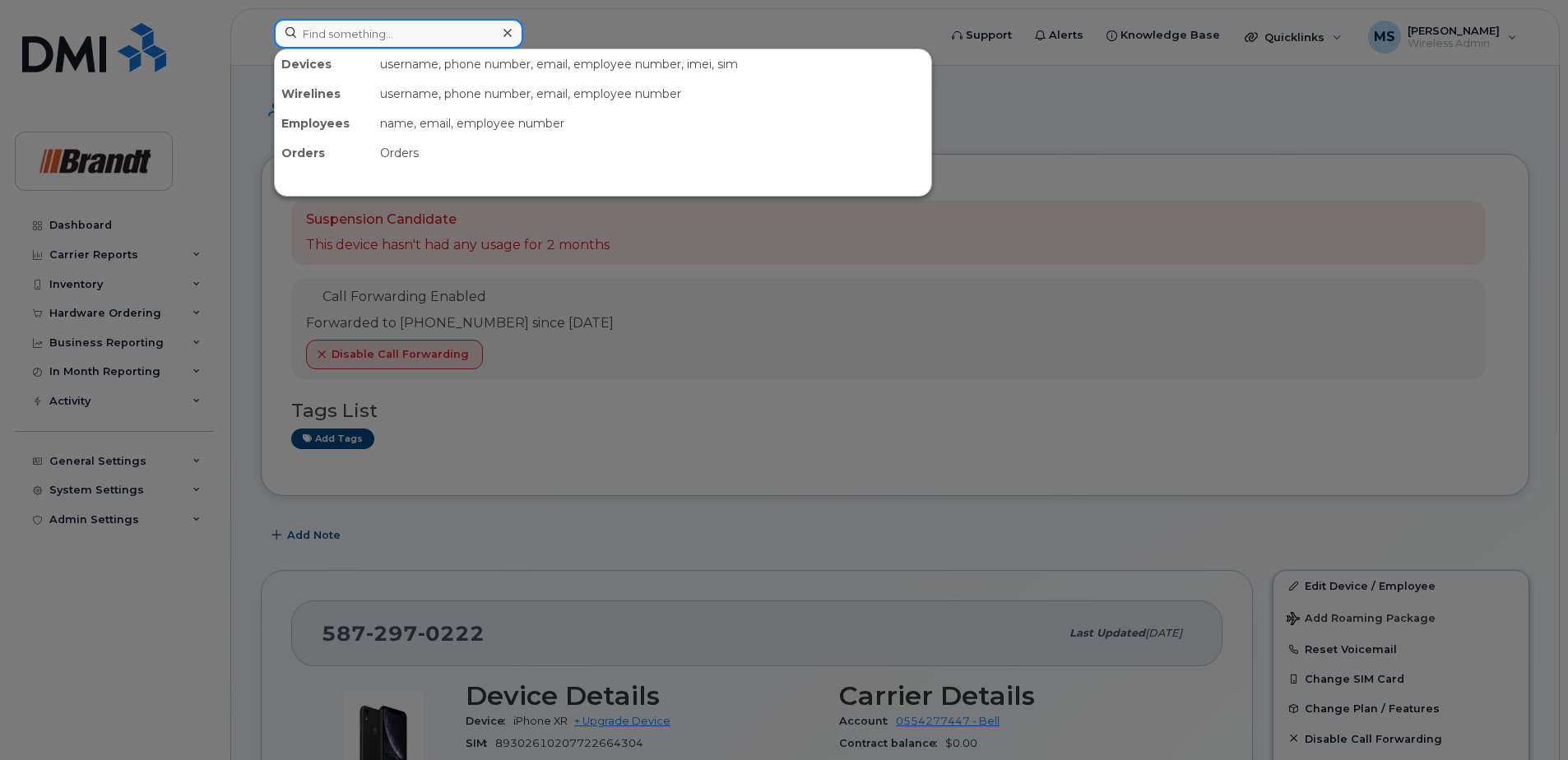
paste input "3065198577"
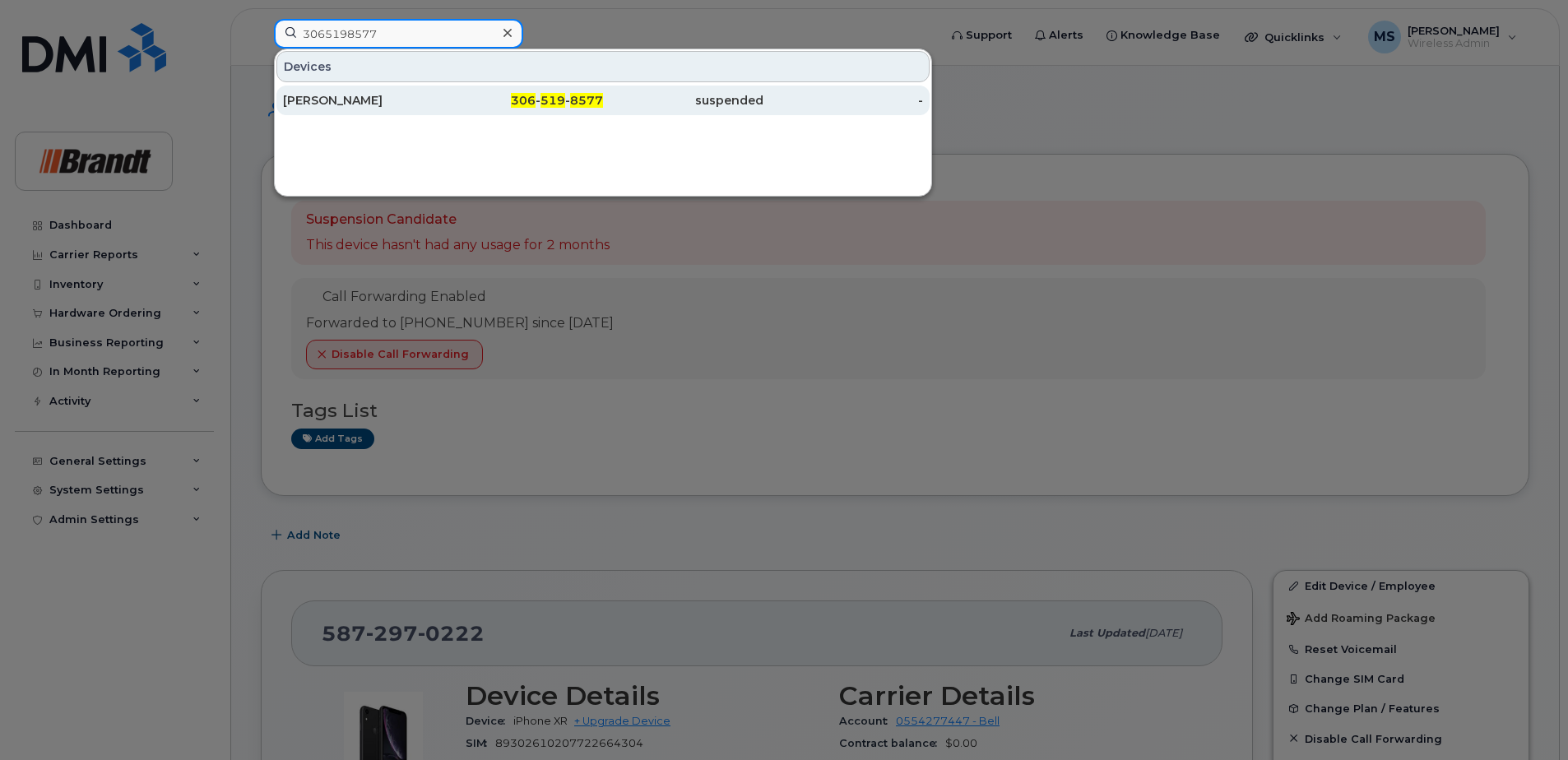
type input "3065198577"
click at [473, 105] on div "306 - 519 - 8577" at bounding box center [524, 100] width 161 height 17
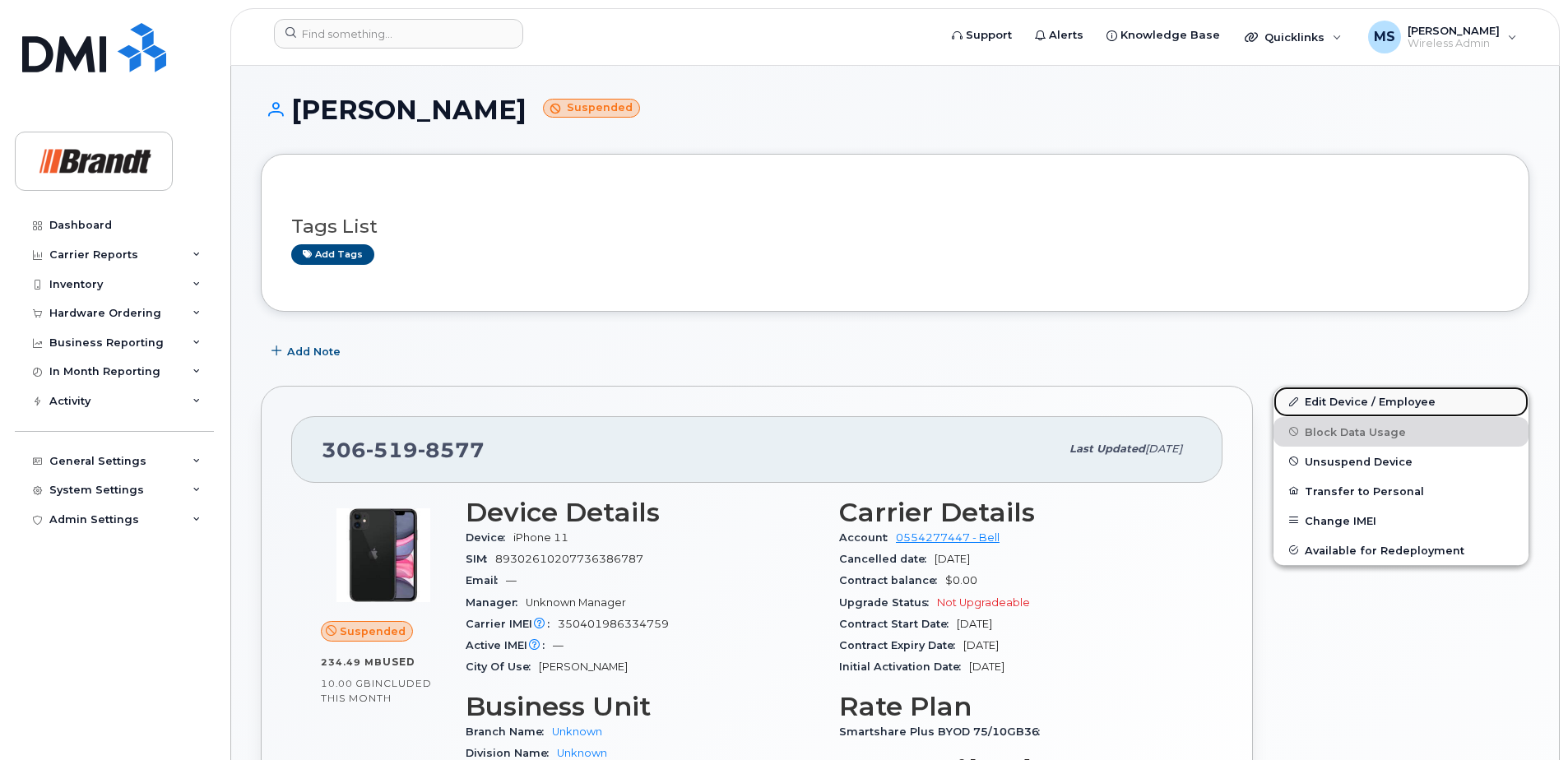
click at [1362, 403] on link "Edit Device / Employee" at bounding box center [1401, 402] width 255 height 30
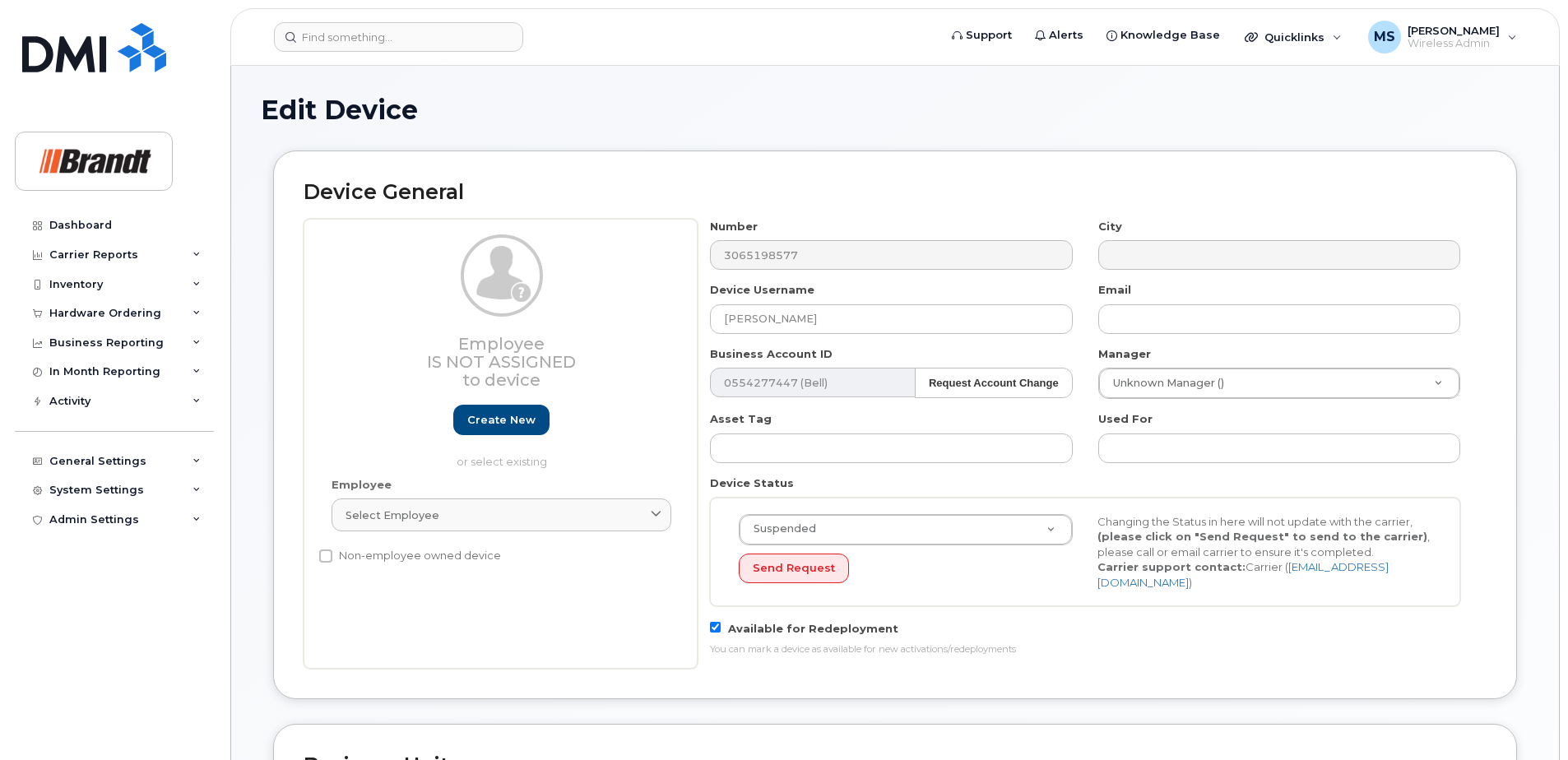
select select "33722384"
select select "34499151"
select select "35132258"
click at [1001, 317] on input "[PERSON_NAME]" at bounding box center [891, 319] width 362 height 30
drag, startPoint x: 758, startPoint y: 321, endPoint x: 233, endPoint y: 335, distance: 525.2
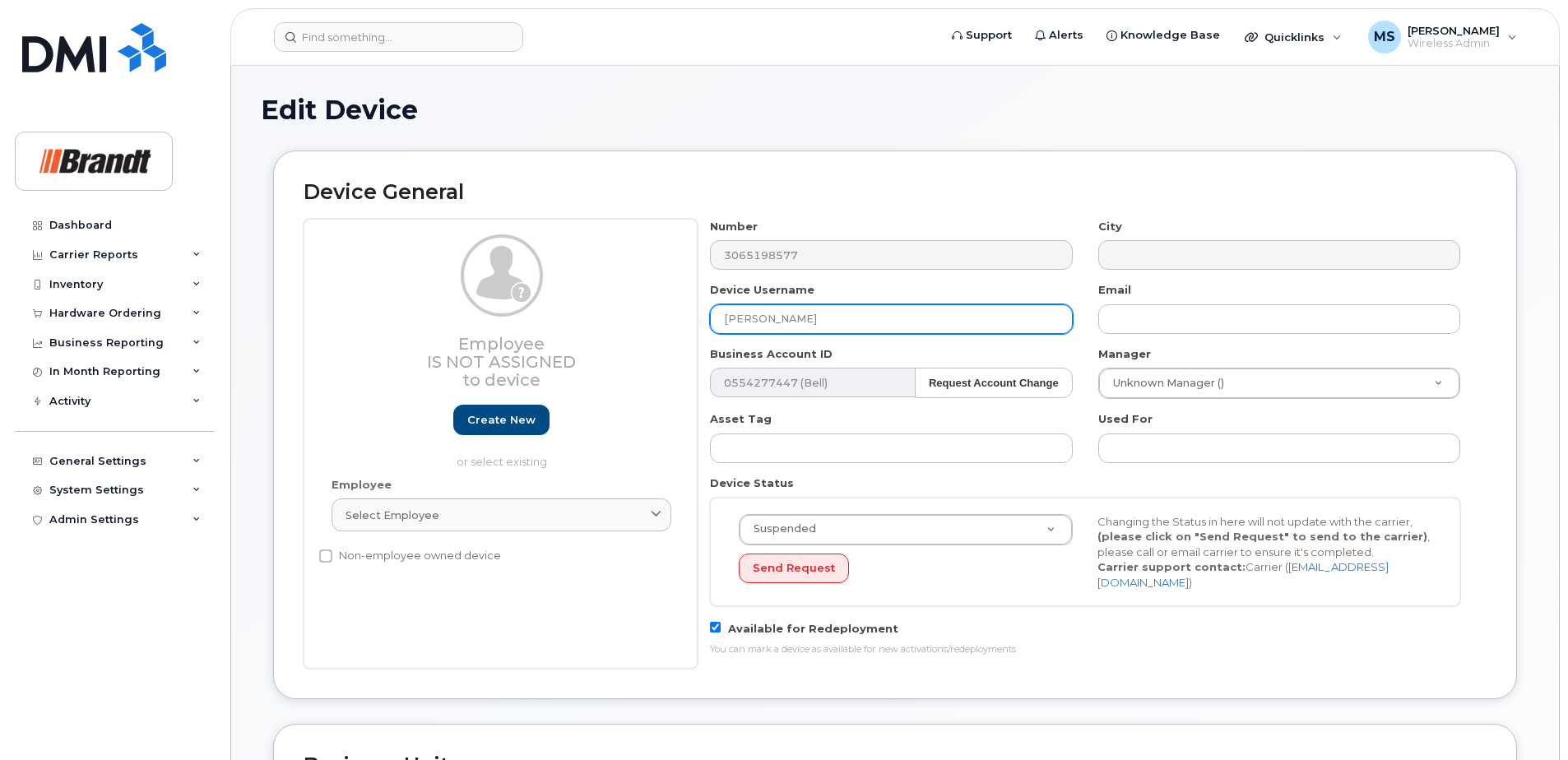
click at [233, 335] on div "Edit Device Device General Employee Is not assigned to device Create new or sel…" at bounding box center [895, 755] width 1328 height 1379
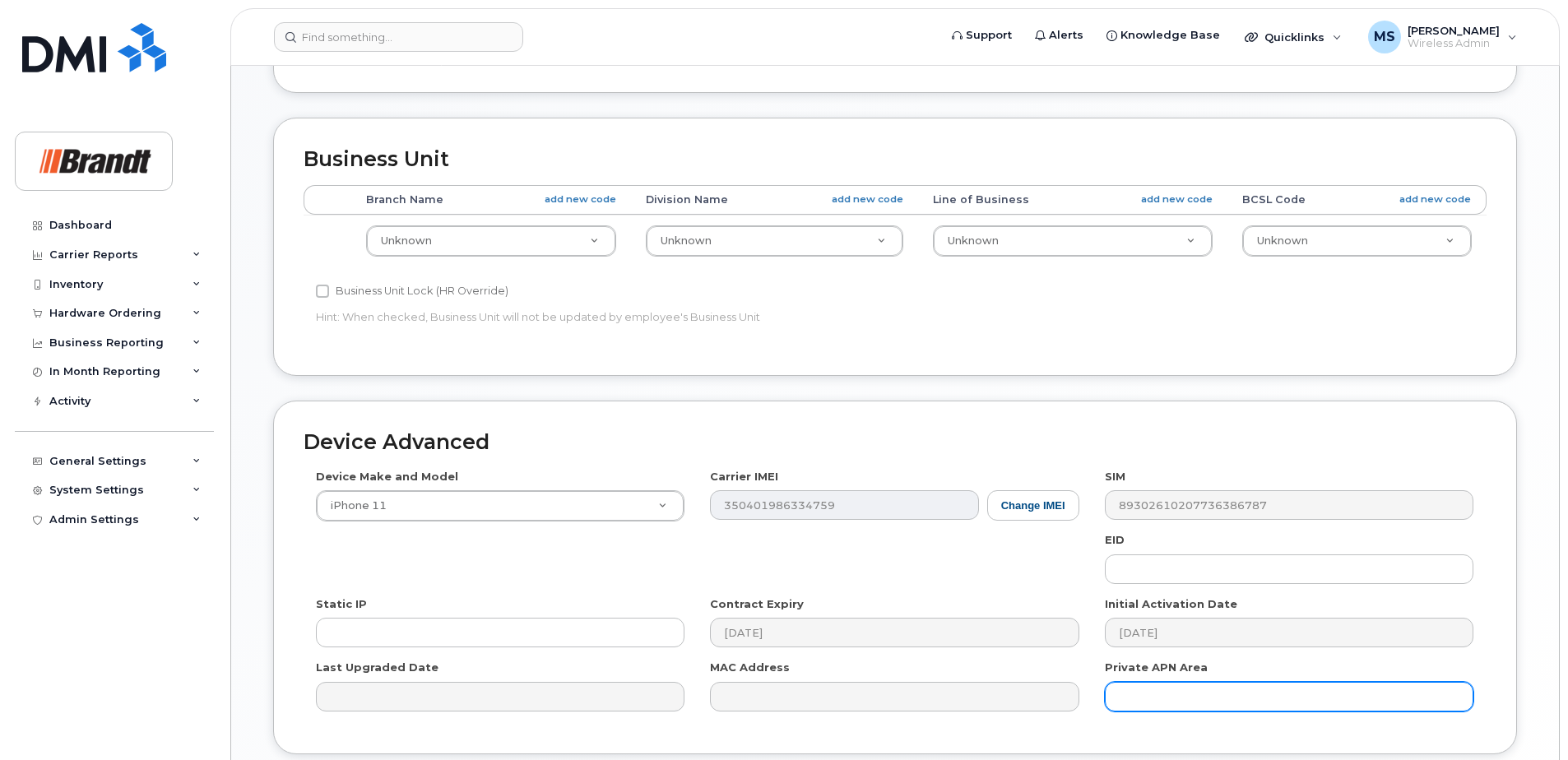
scroll to position [731, 0]
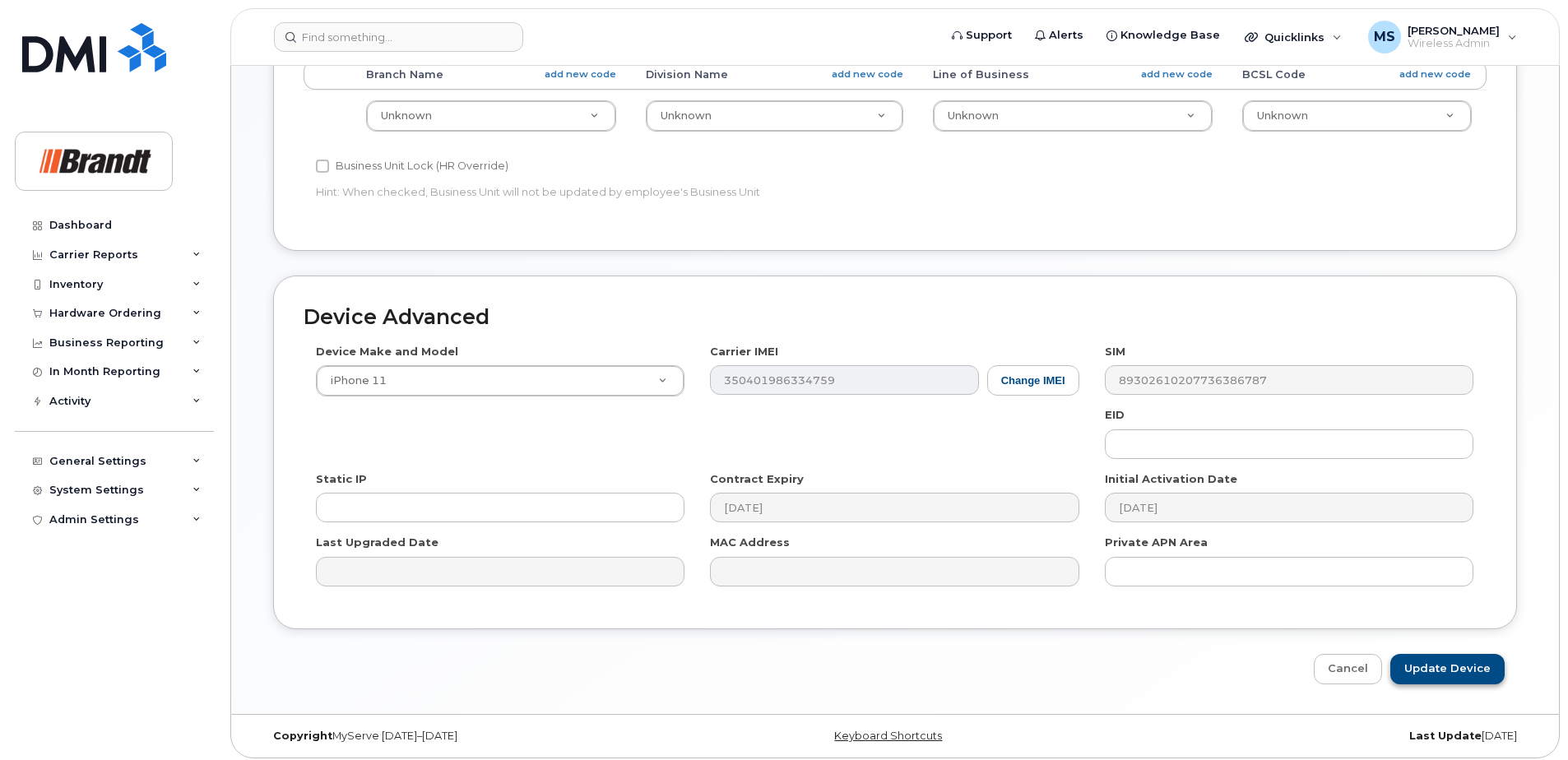
type input "Spare Electrical Lead Hand 284 Mill St"
click at [1443, 654] on input "Update Device" at bounding box center [1447, 669] width 114 height 31
type input "Saving..."
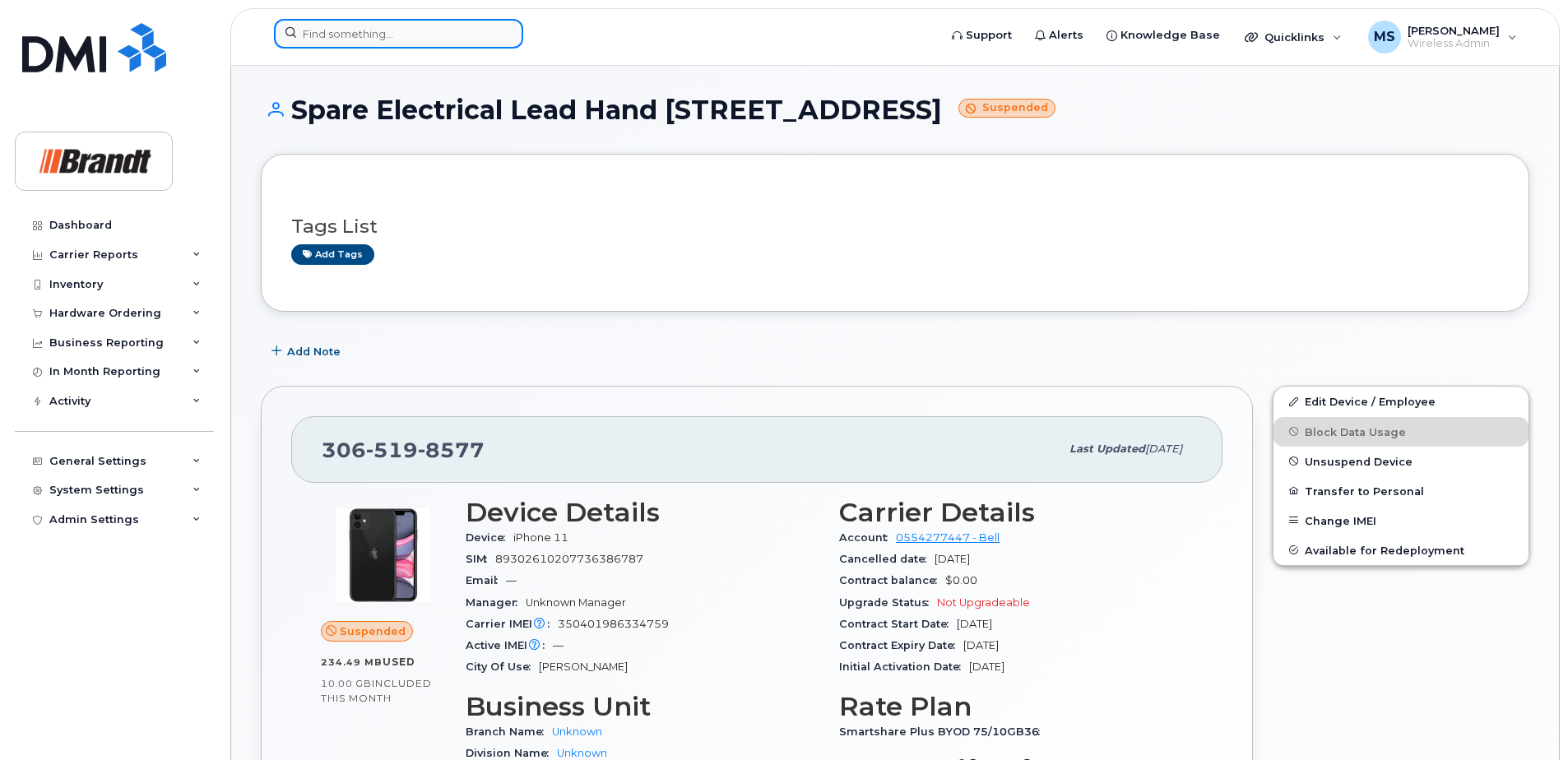
click at [337, 49] on div at bounding box center [601, 34] width 653 height 30
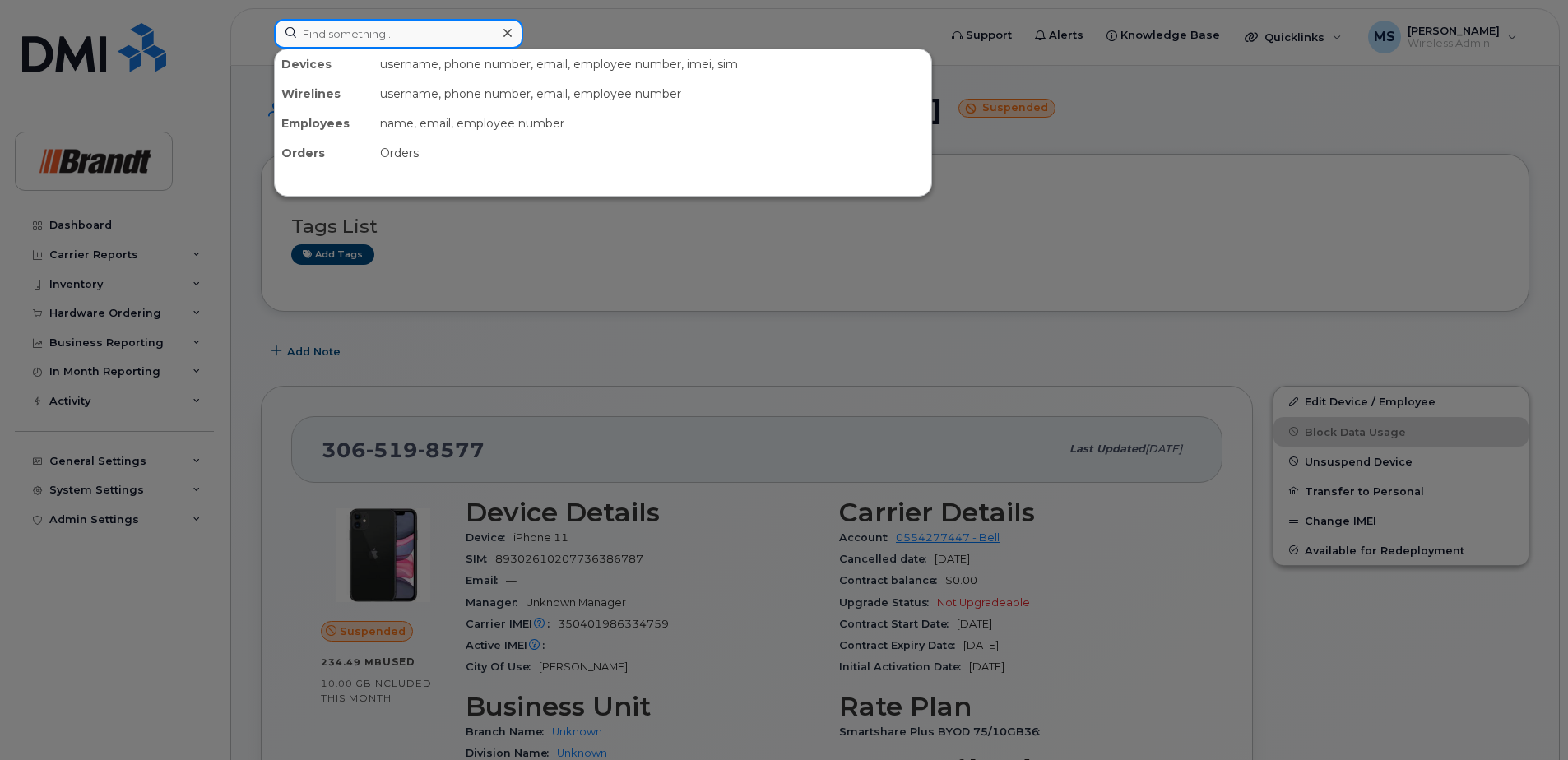
paste input "3062500672"
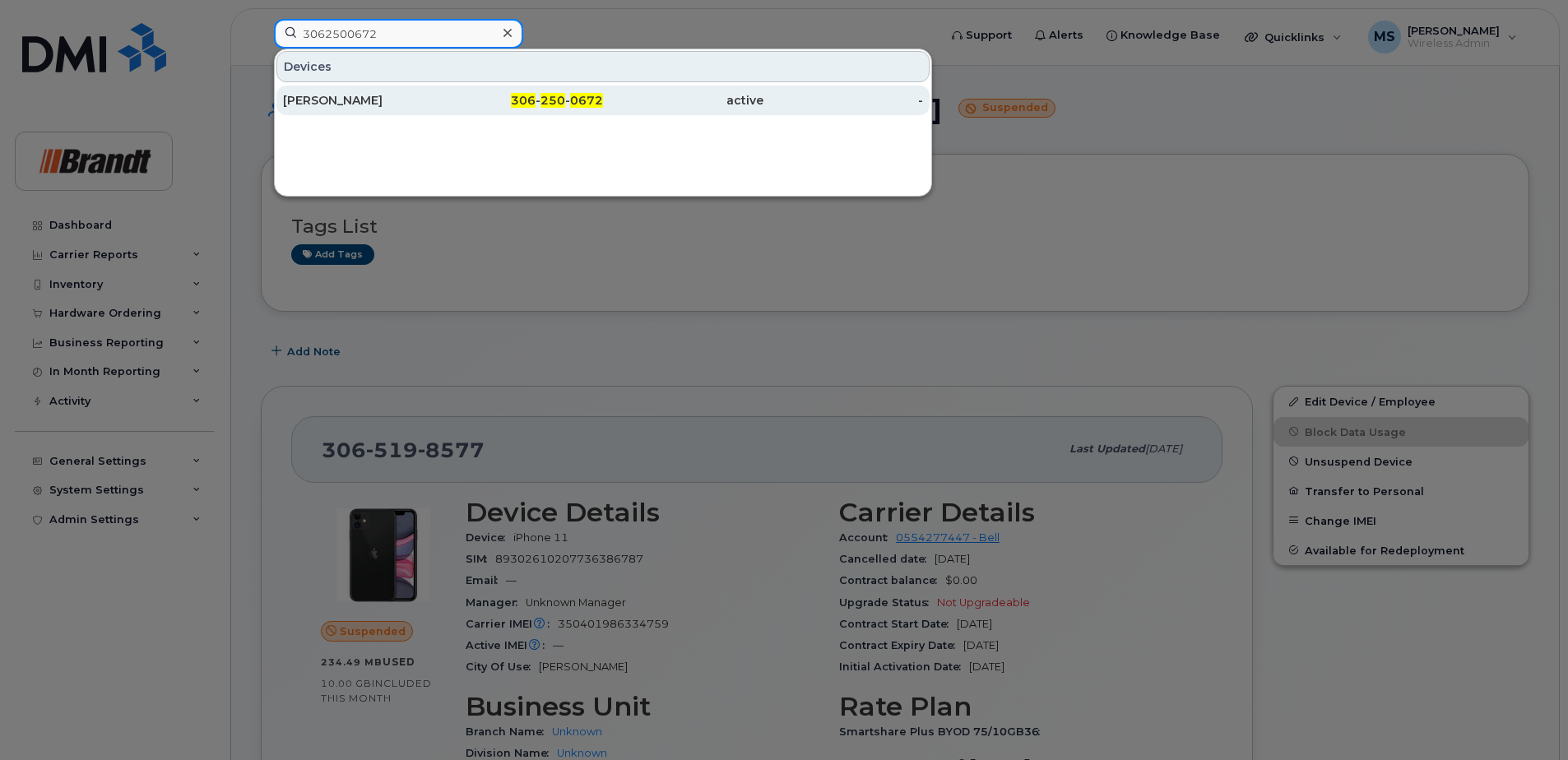
type input "3062500672"
click at [383, 100] on div "[PERSON_NAME]" at bounding box center [363, 100] width 161 height 17
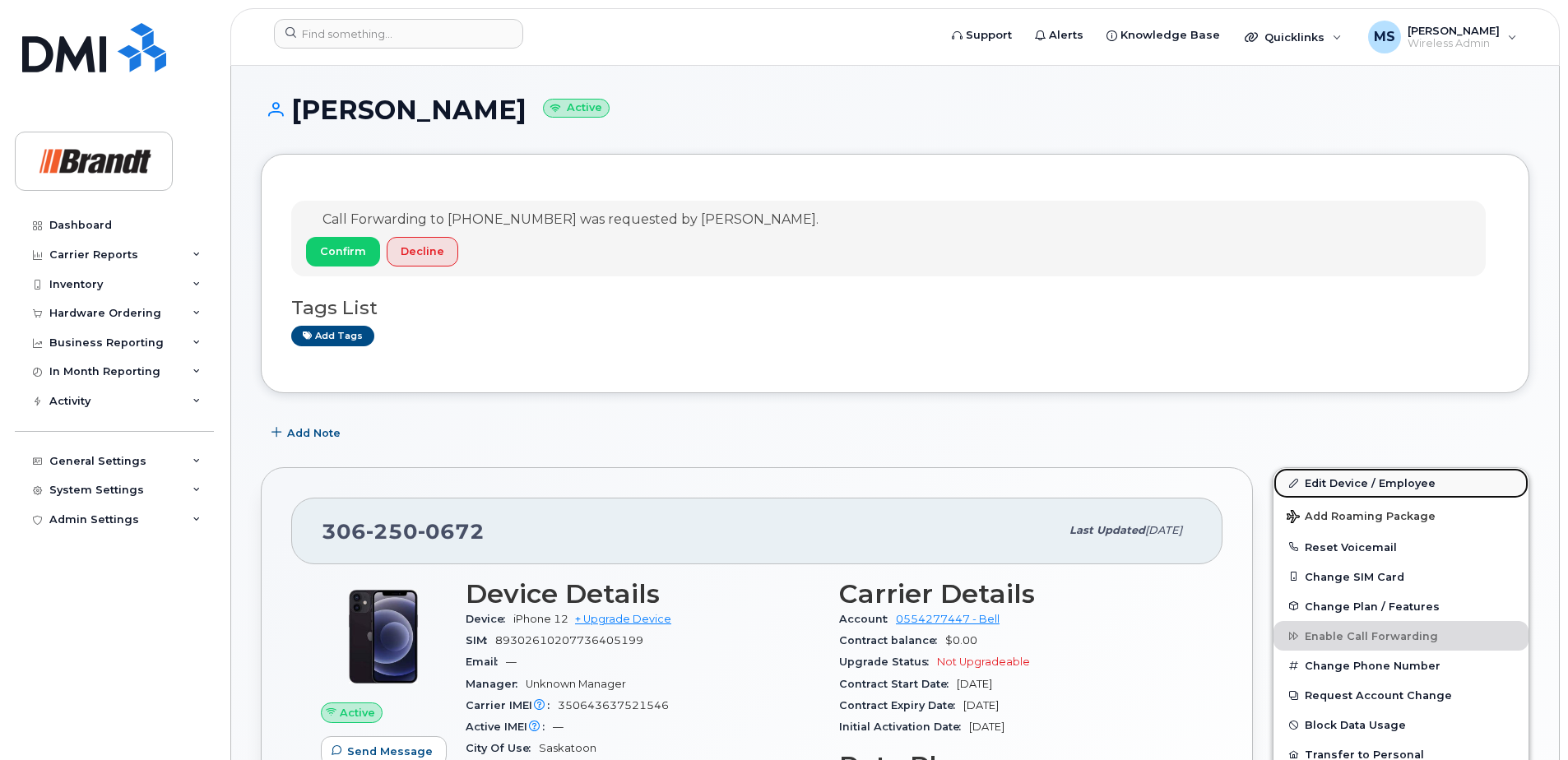
click at [1376, 487] on link "Edit Device / Employee" at bounding box center [1401, 483] width 255 height 30
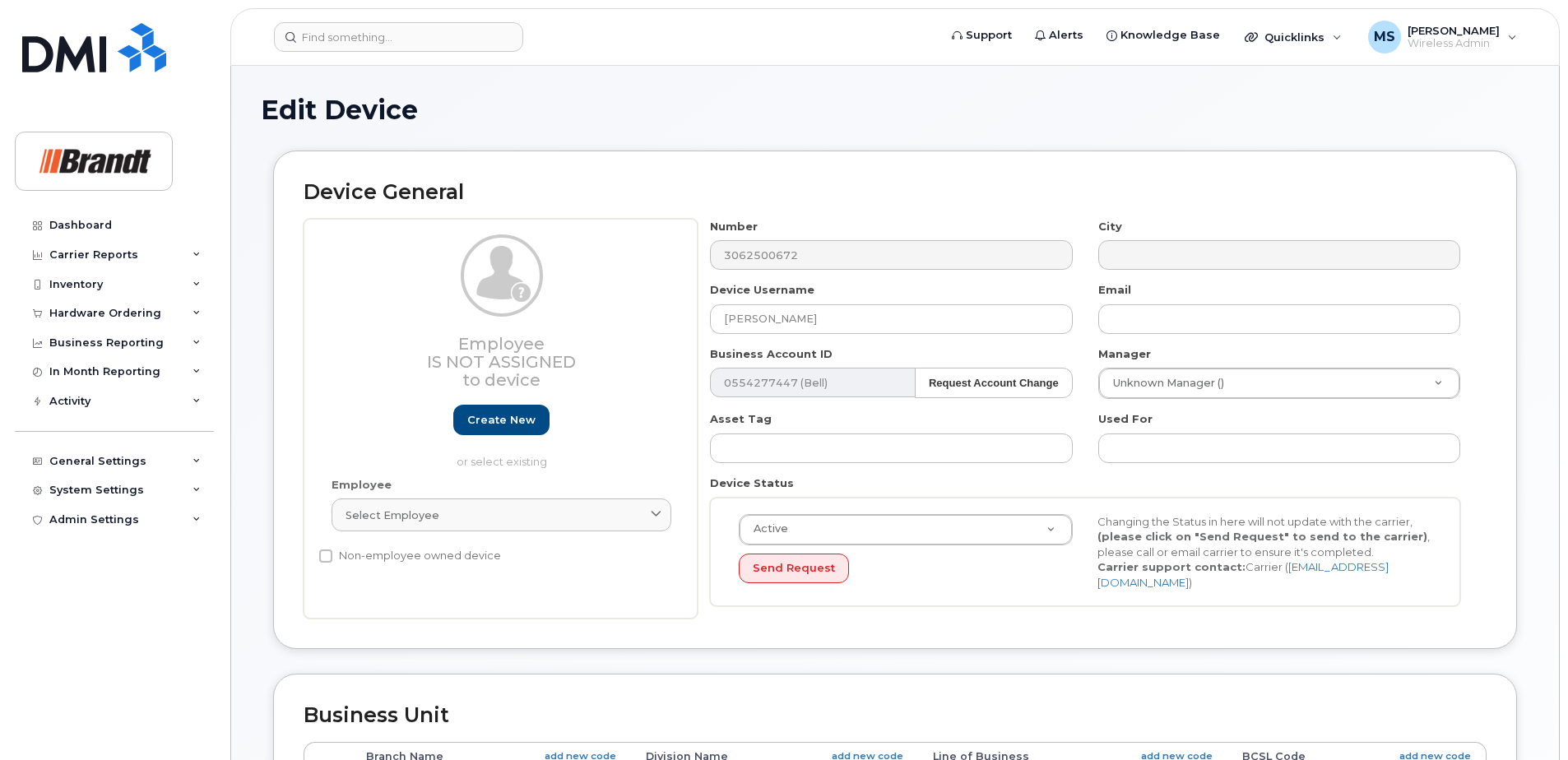
select select "33722384"
select select "34499151"
select select "35132258"
click at [864, 322] on input "[PERSON_NAME]" at bounding box center [891, 319] width 362 height 30
drag, startPoint x: 639, startPoint y: 328, endPoint x: 530, endPoint y: 335, distance: 109.2
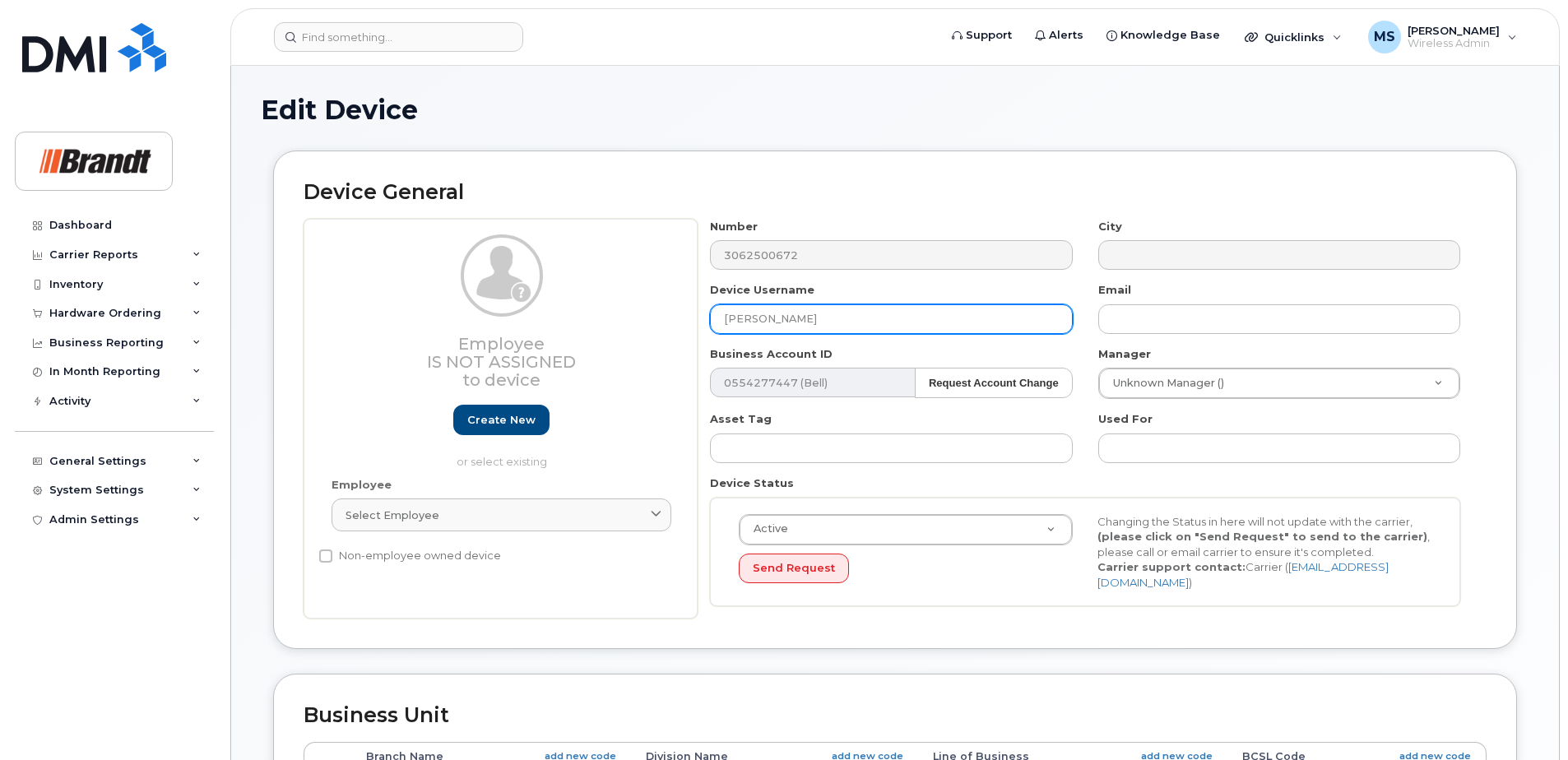
click at [554, 338] on div "Employee Is not assigned to device Create new or select existing Employee Selec…" at bounding box center [895, 418] width 1183 height 401
click at [979, 319] on input "Spare Precision AG Specialist Drumheller" at bounding box center [891, 319] width 362 height 30
drag, startPoint x: 961, startPoint y: 321, endPoint x: 881, endPoint y: 325, distance: 80.1
click at [881, 325] on input "Spare Precision AG Specialist Drumheller" at bounding box center [891, 319] width 362 height 30
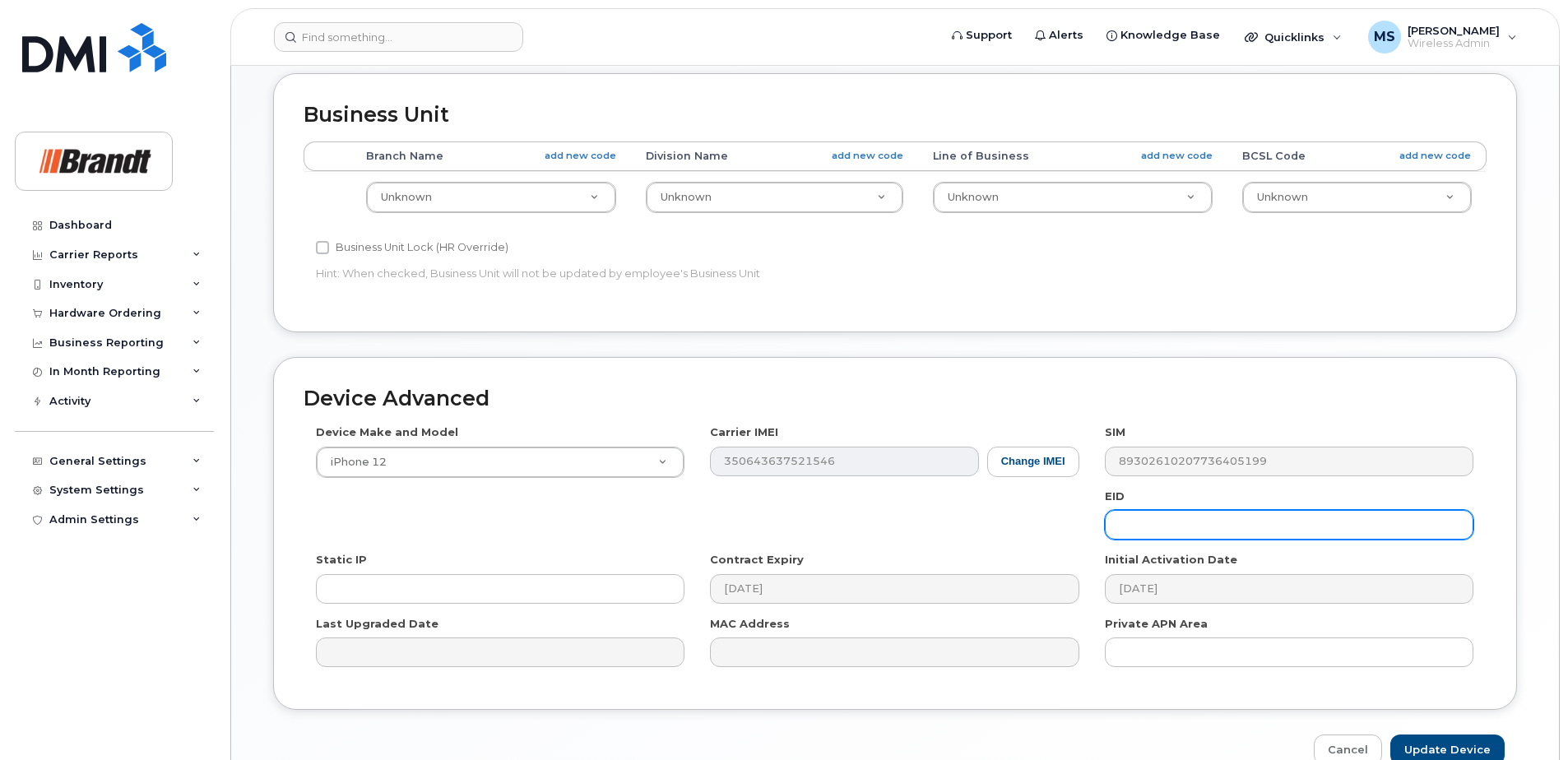
scroll to position [681, 0]
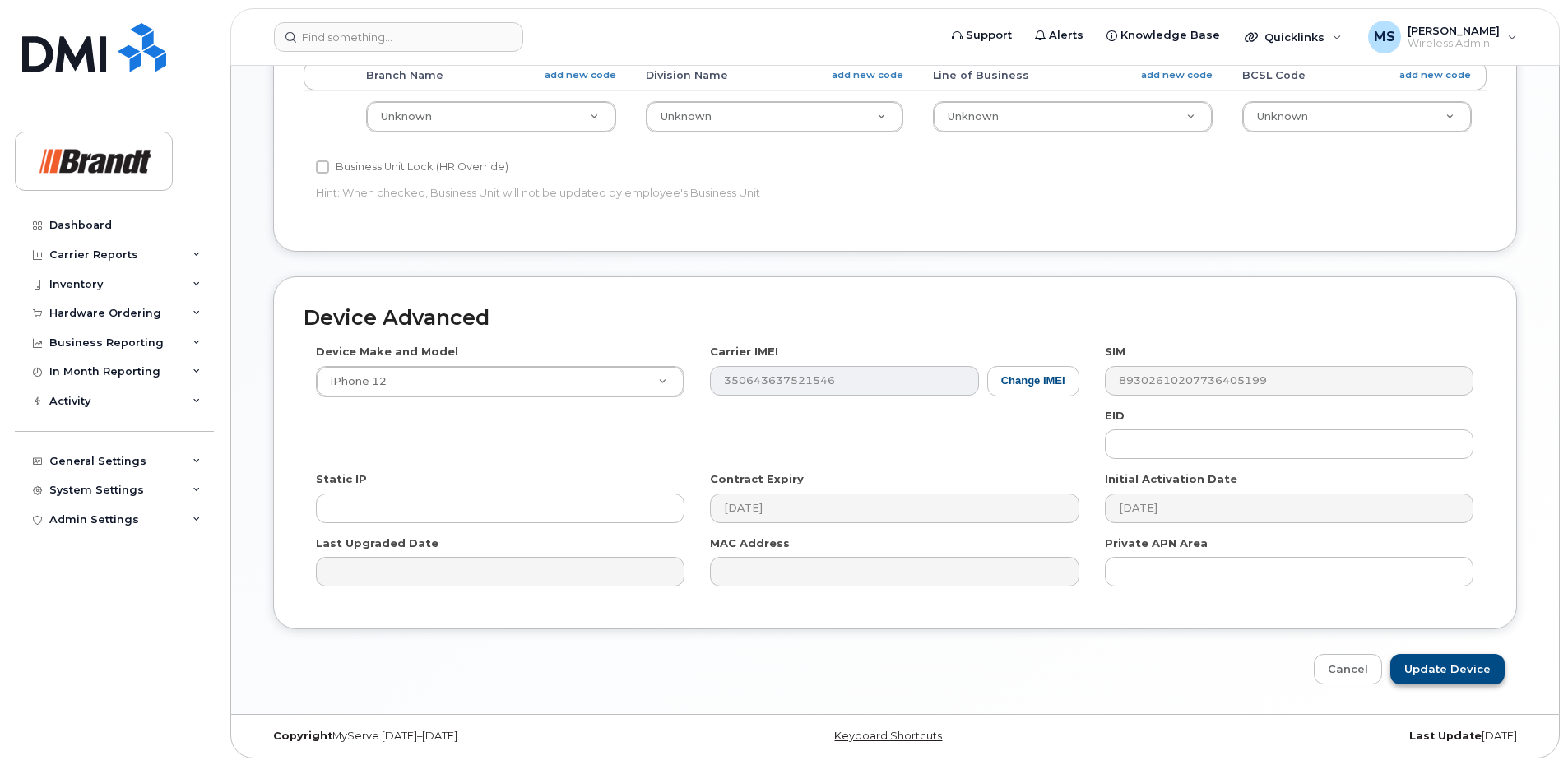
type input "Spare Precision AG Specialist Saskatoon"
click at [1482, 670] on input "Update Device" at bounding box center [1447, 669] width 114 height 31
type input "Saving..."
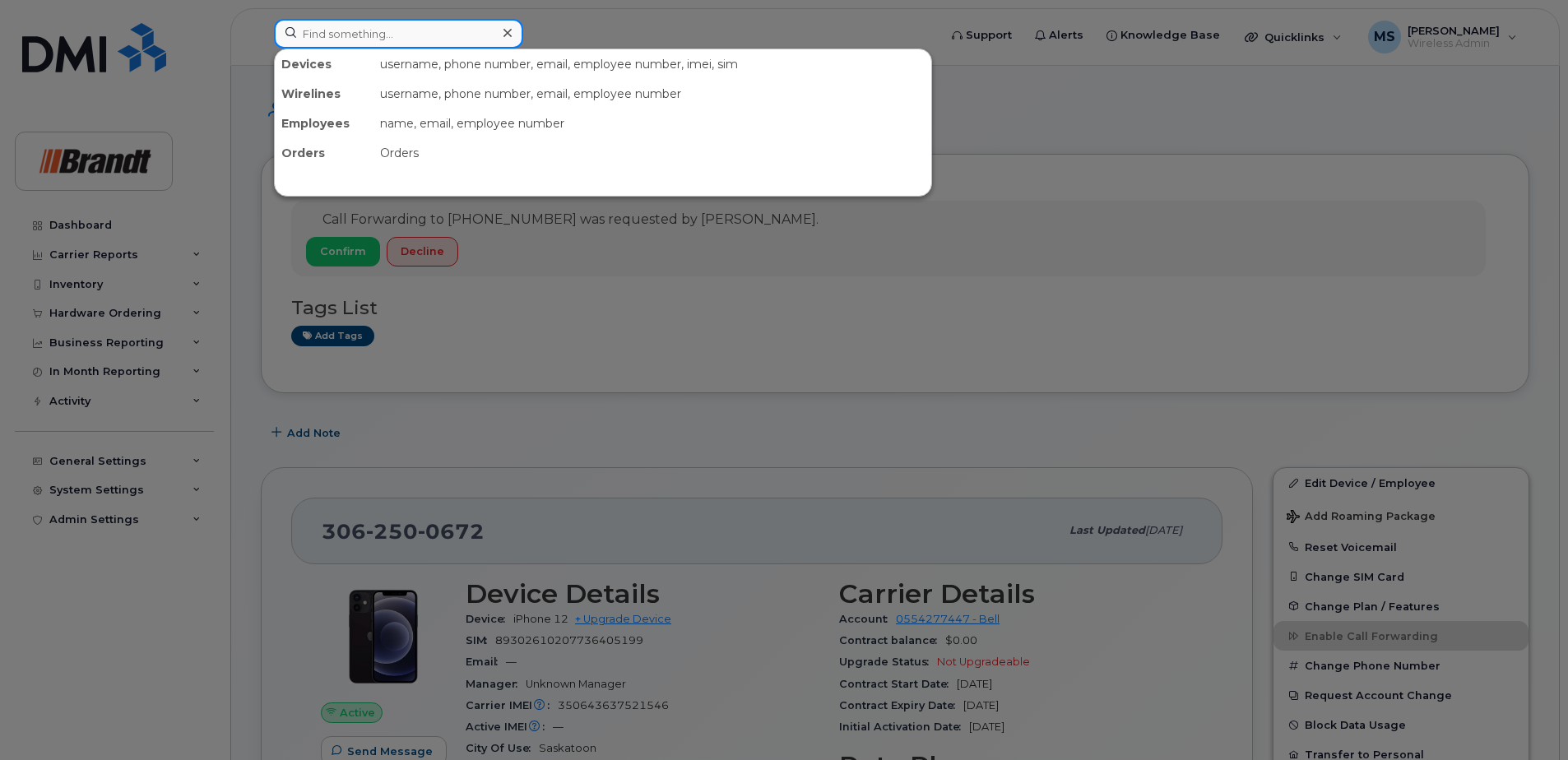
click at [430, 45] on input at bounding box center [398, 34] width 249 height 30
paste input "4185724598"
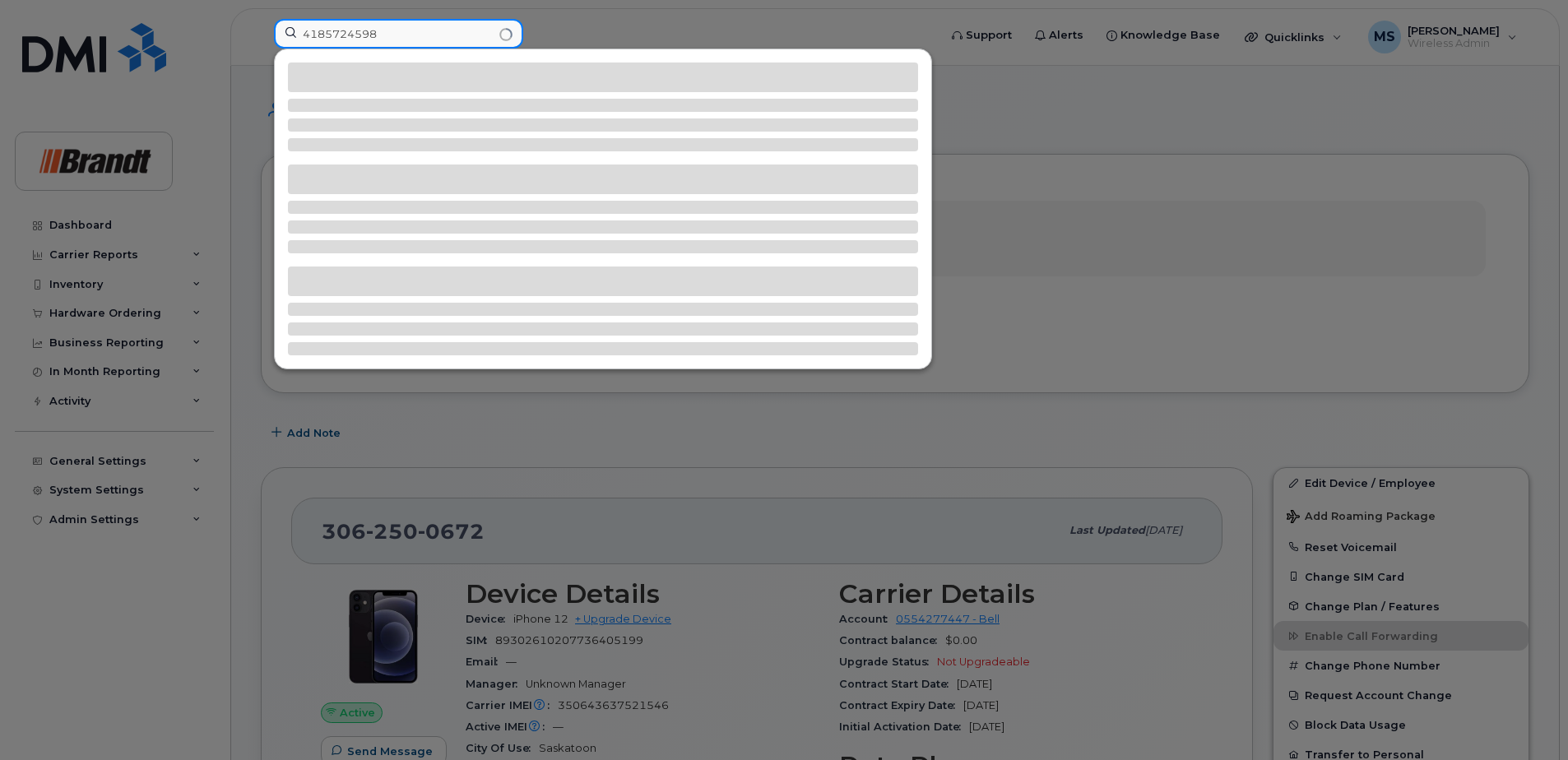
type input "4185724598"
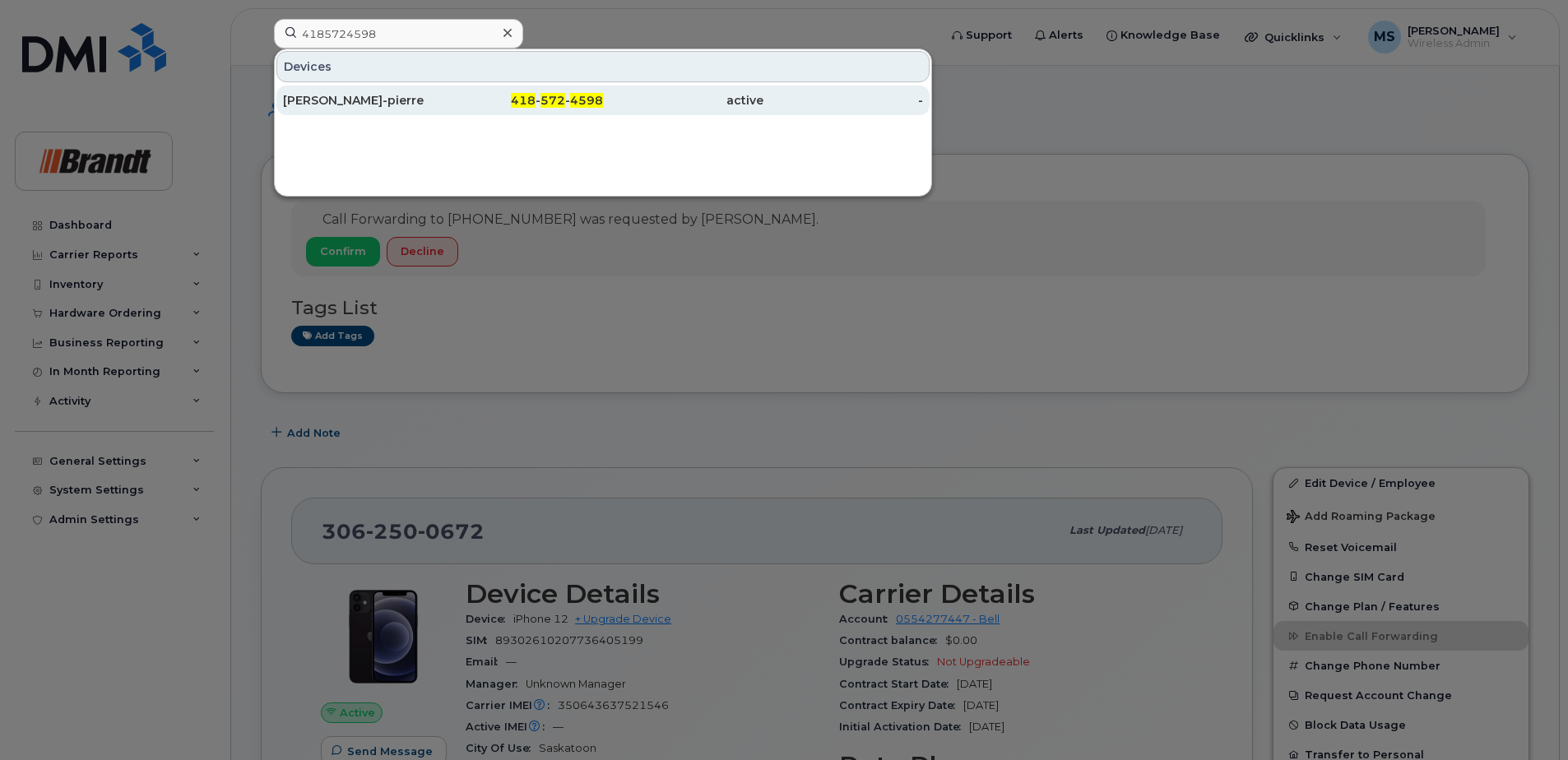
click at [618, 102] on div "active" at bounding box center [683, 100] width 161 height 17
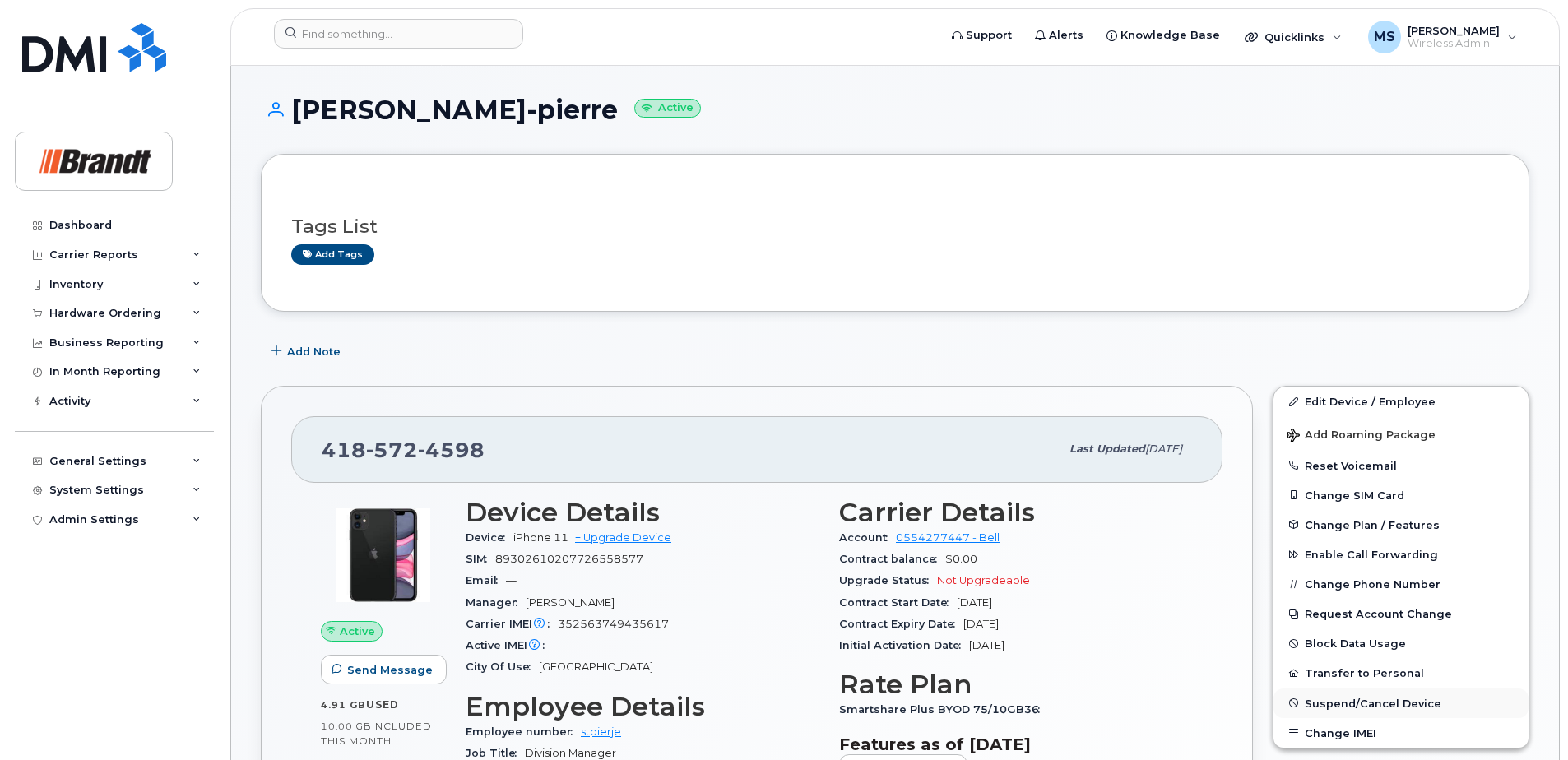
click at [1413, 700] on span "Suspend/Cancel Device" at bounding box center [1372, 703] width 136 height 12
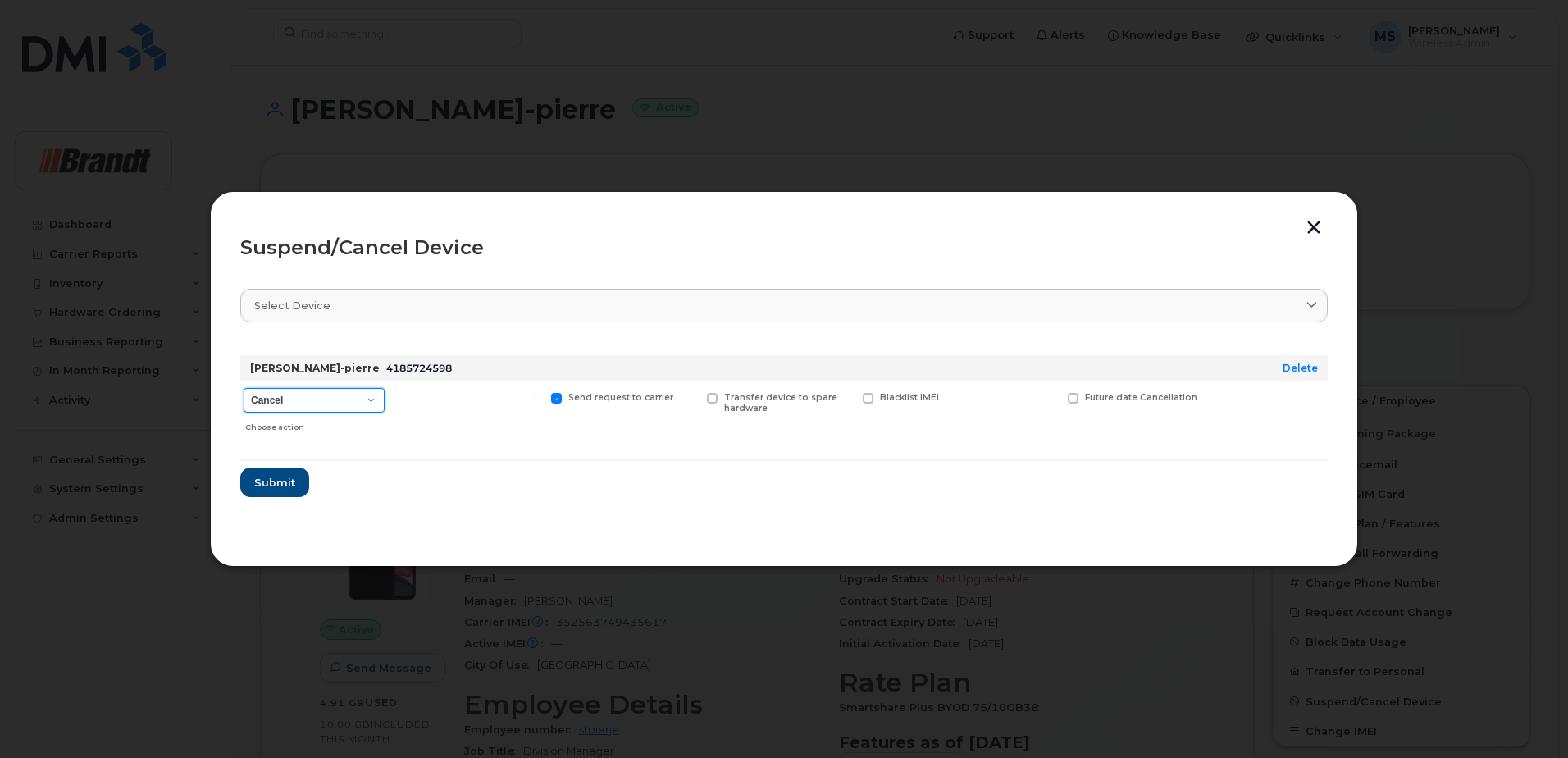
click at [320, 401] on select "Cancel Suspend - Extend Suspension Suspend - Reduced Rate Suspend - Full Rate S…" at bounding box center [314, 400] width 141 height 24
select select "[object Object]"
click at [244, 388] on select "Cancel Suspend - Extend Suspension Suspend - Reduced Rate Suspend - Full Rate S…" at bounding box center [314, 400] width 141 height 24
click at [461, 401] on span "Available for new activations/redeployments" at bounding box center [474, 403] width 123 height 21
click at [384, 401] on input "Available for new activations/redeployments" at bounding box center [379, 396] width 8 height 8
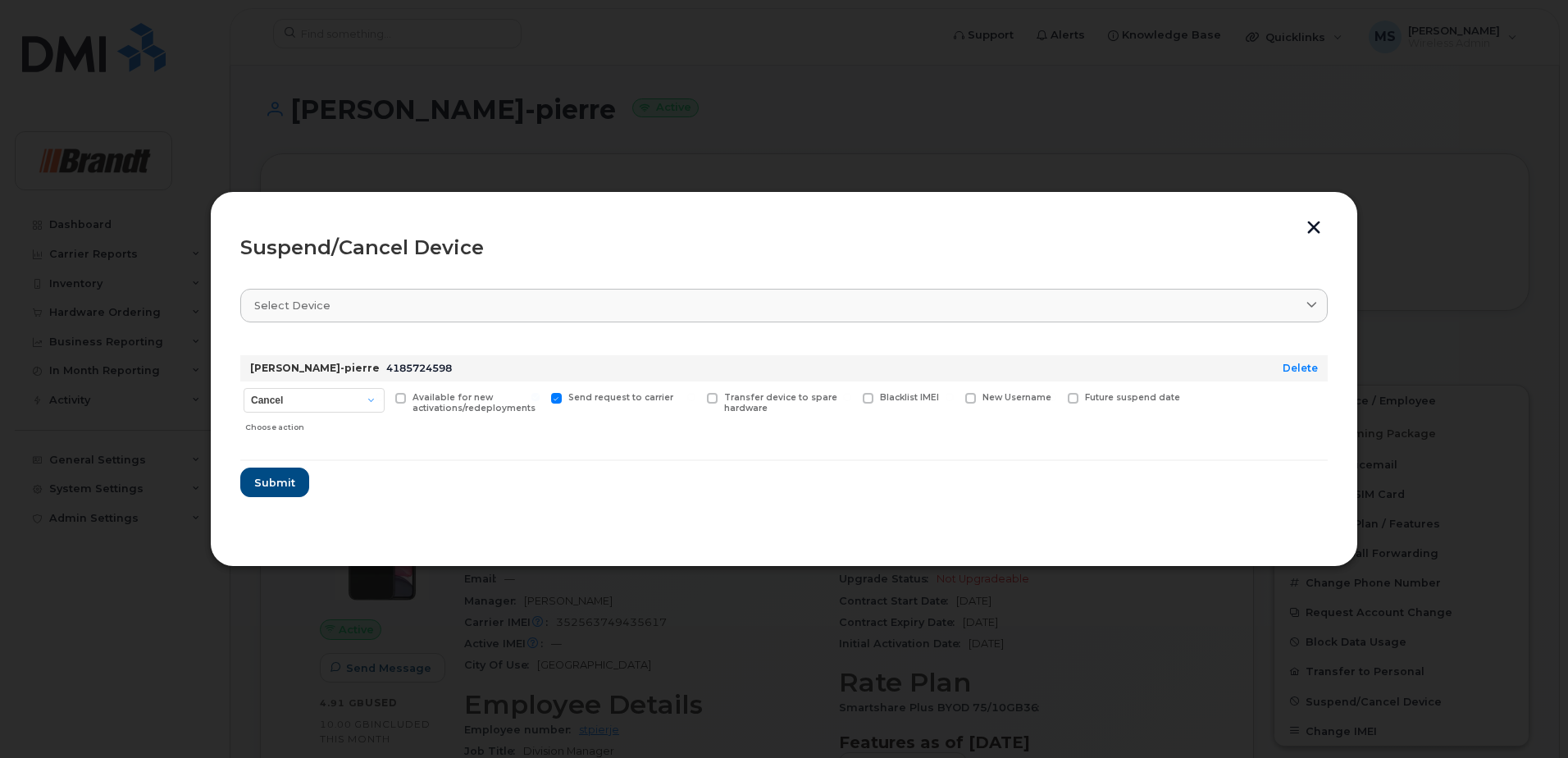
checkbox input "true"
click at [991, 396] on span "New Username" at bounding box center [1017, 397] width 69 height 10
click at [954, 396] on input "New Username" at bounding box center [950, 396] width 8 height 8
checkbox input "true"
click at [983, 424] on input "text" at bounding box center [1010, 423] width 91 height 30
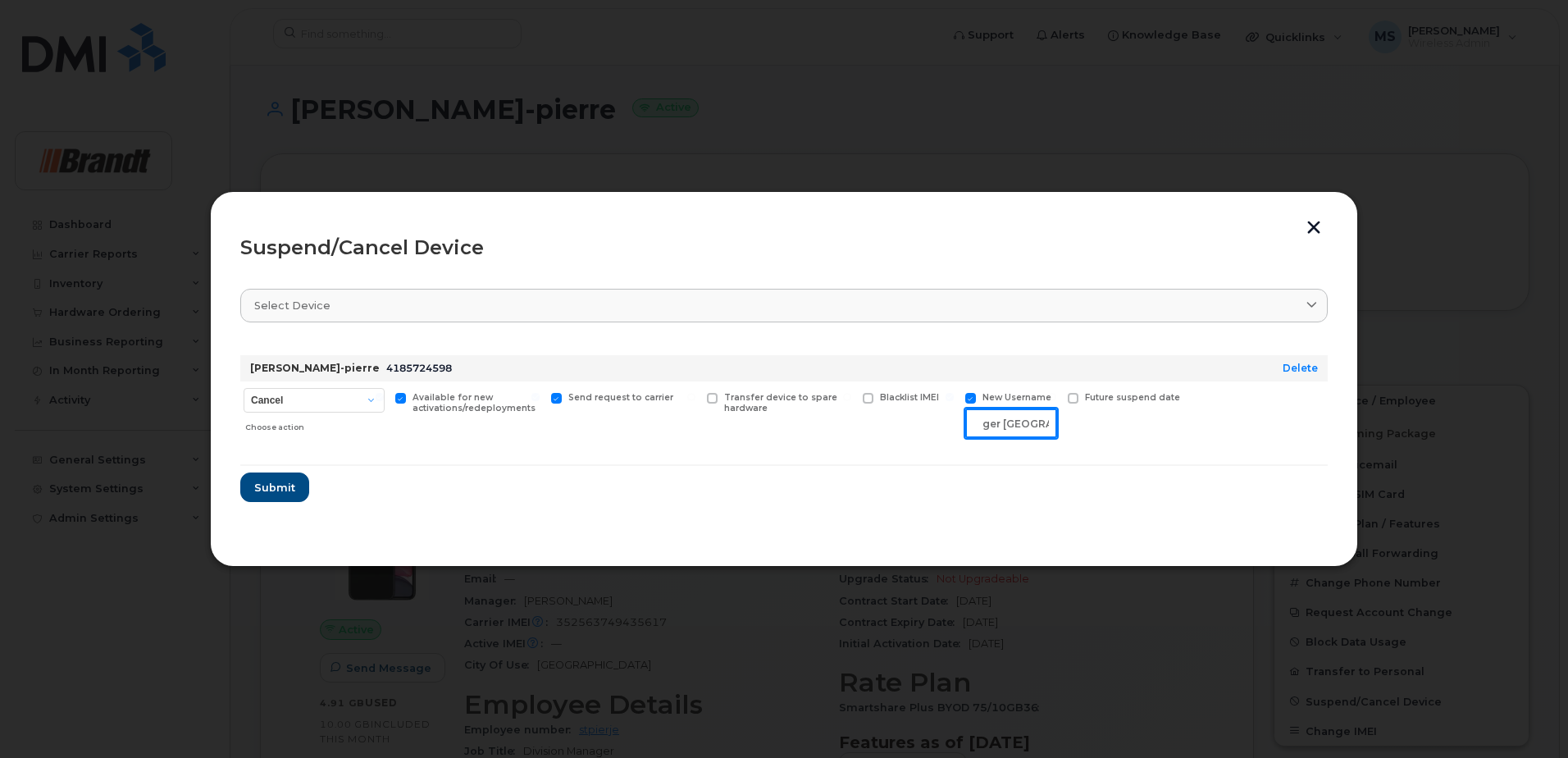
scroll to position [0, 112]
type input "Spare Branch Manager St Augustin"
click at [274, 485] on span "Submit" at bounding box center [274, 488] width 41 height 16
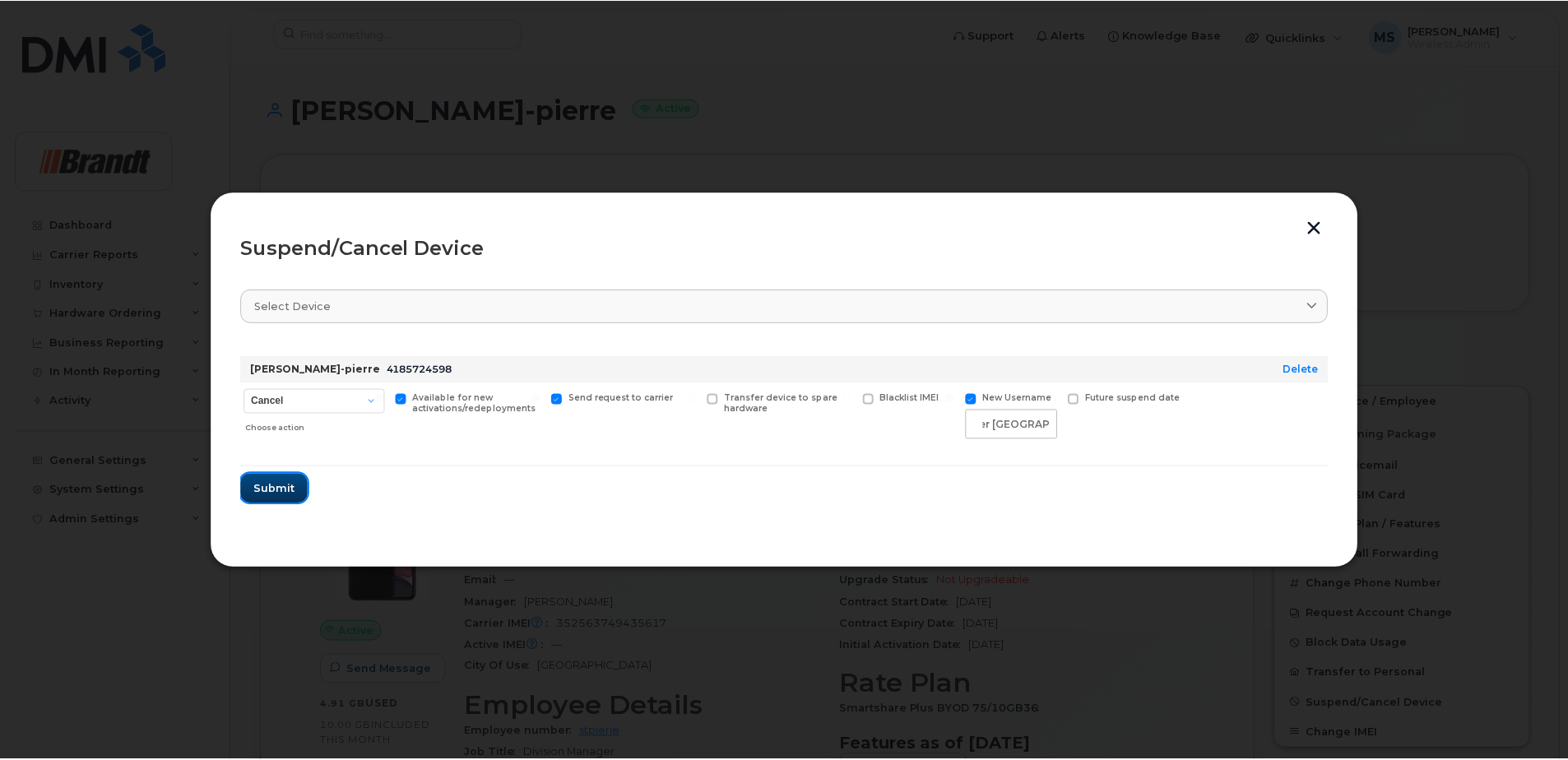
scroll to position [0, 0]
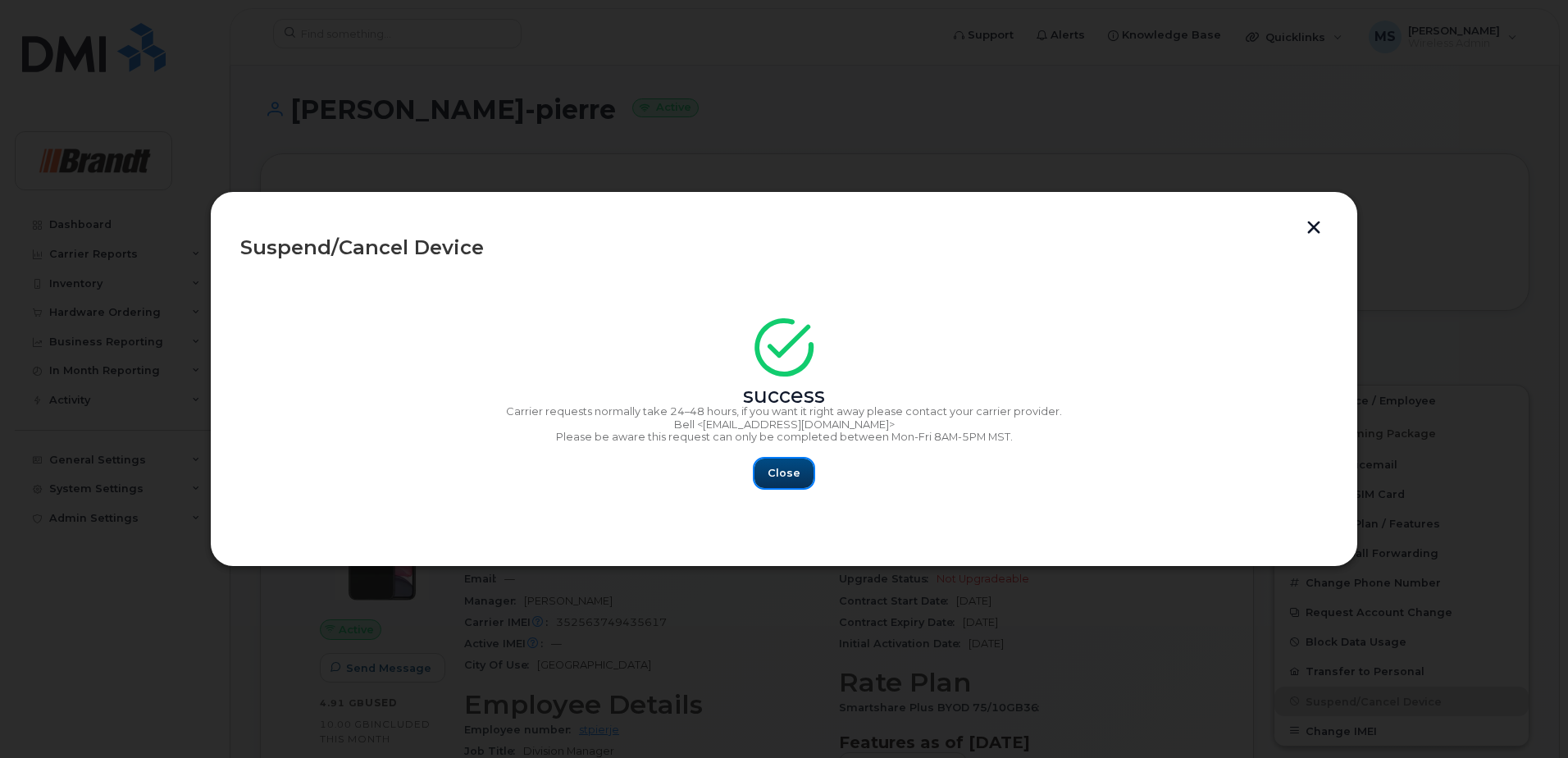
click at [772, 481] on span "Close" at bounding box center [784, 473] width 33 height 16
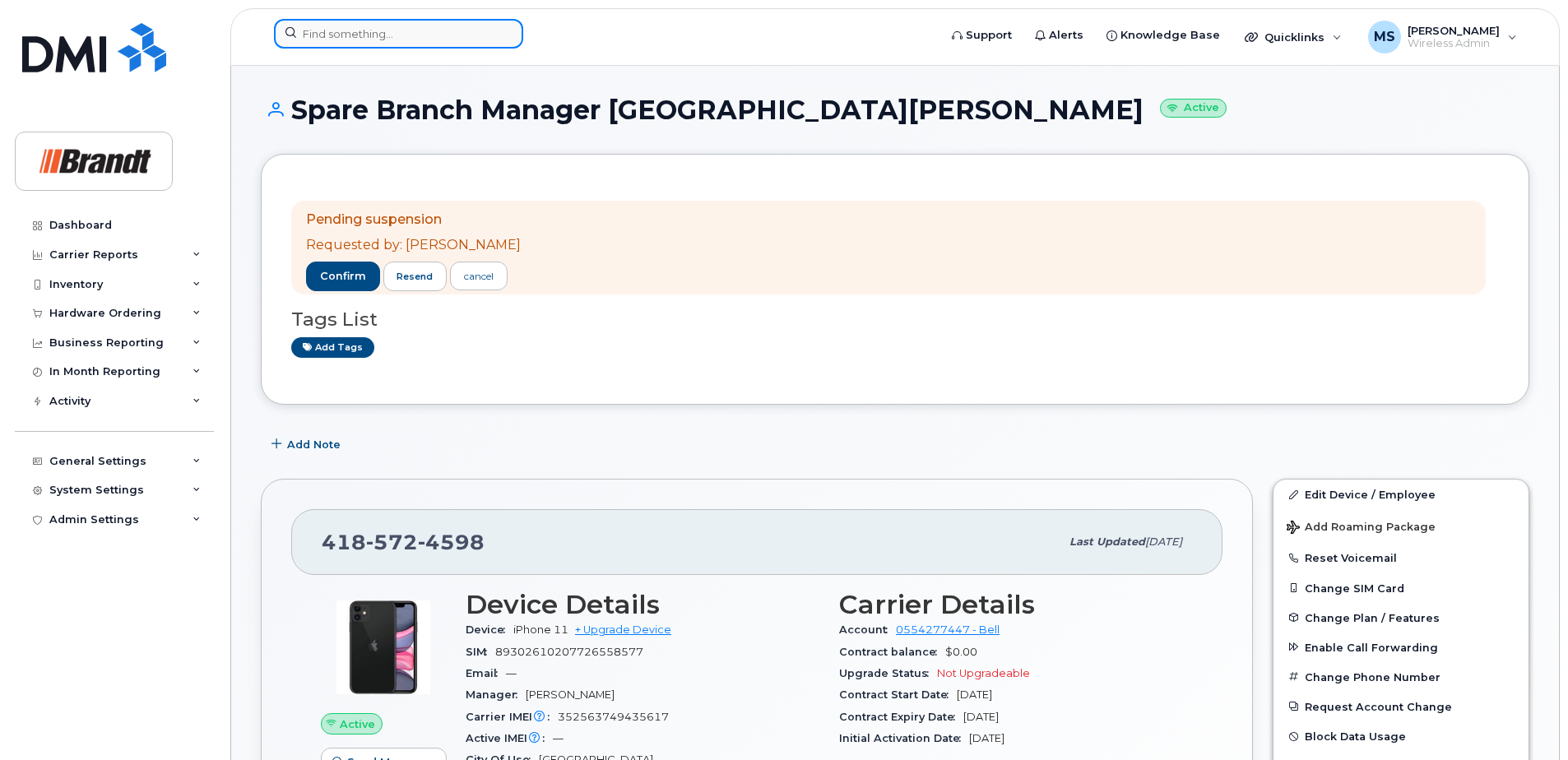
click at [470, 38] on input at bounding box center [398, 34] width 249 height 30
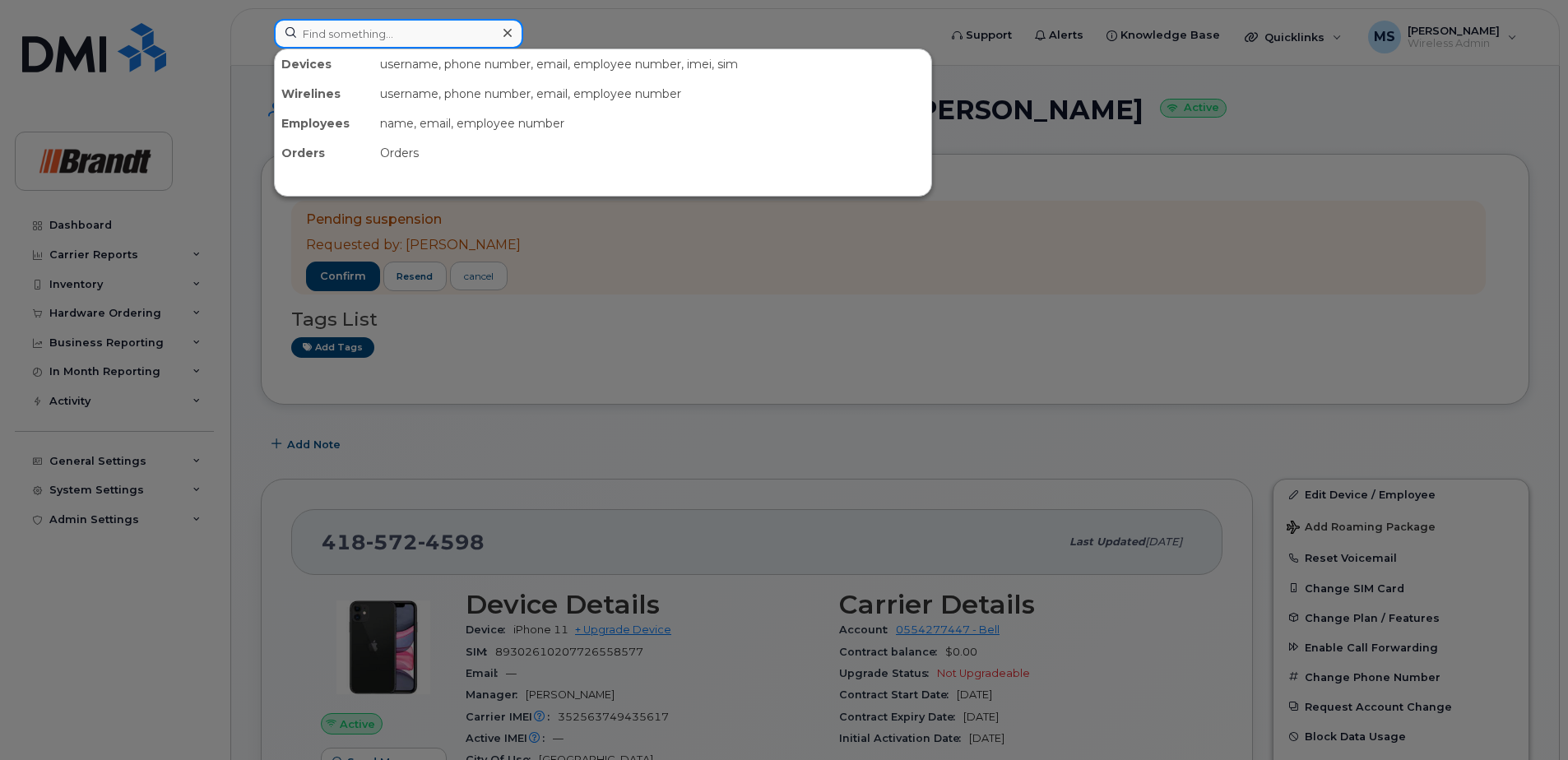
paste input "3062812846"
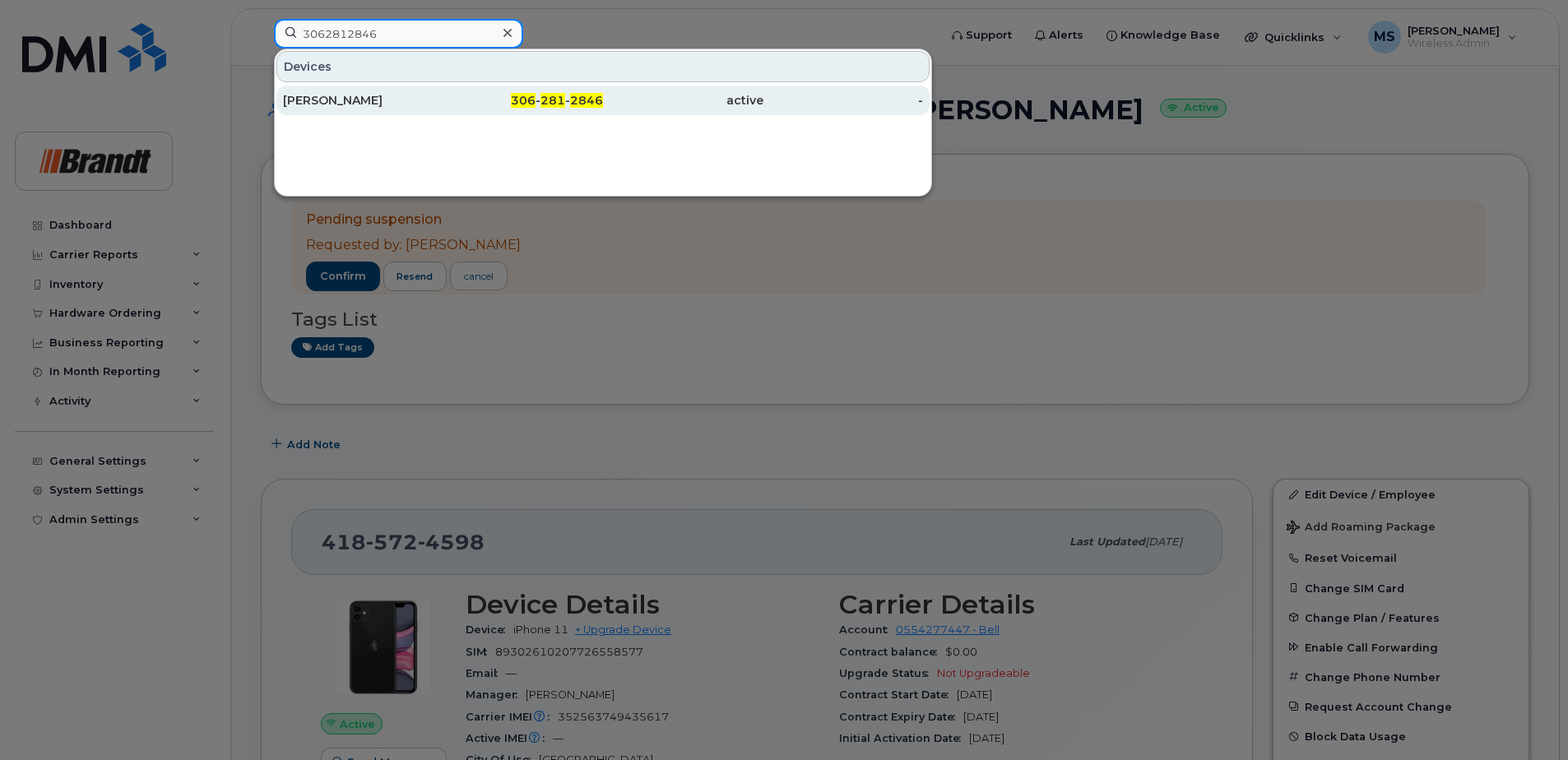
type input "3062812846"
click at [435, 102] on div "[PERSON_NAME]" at bounding box center [363, 100] width 161 height 17
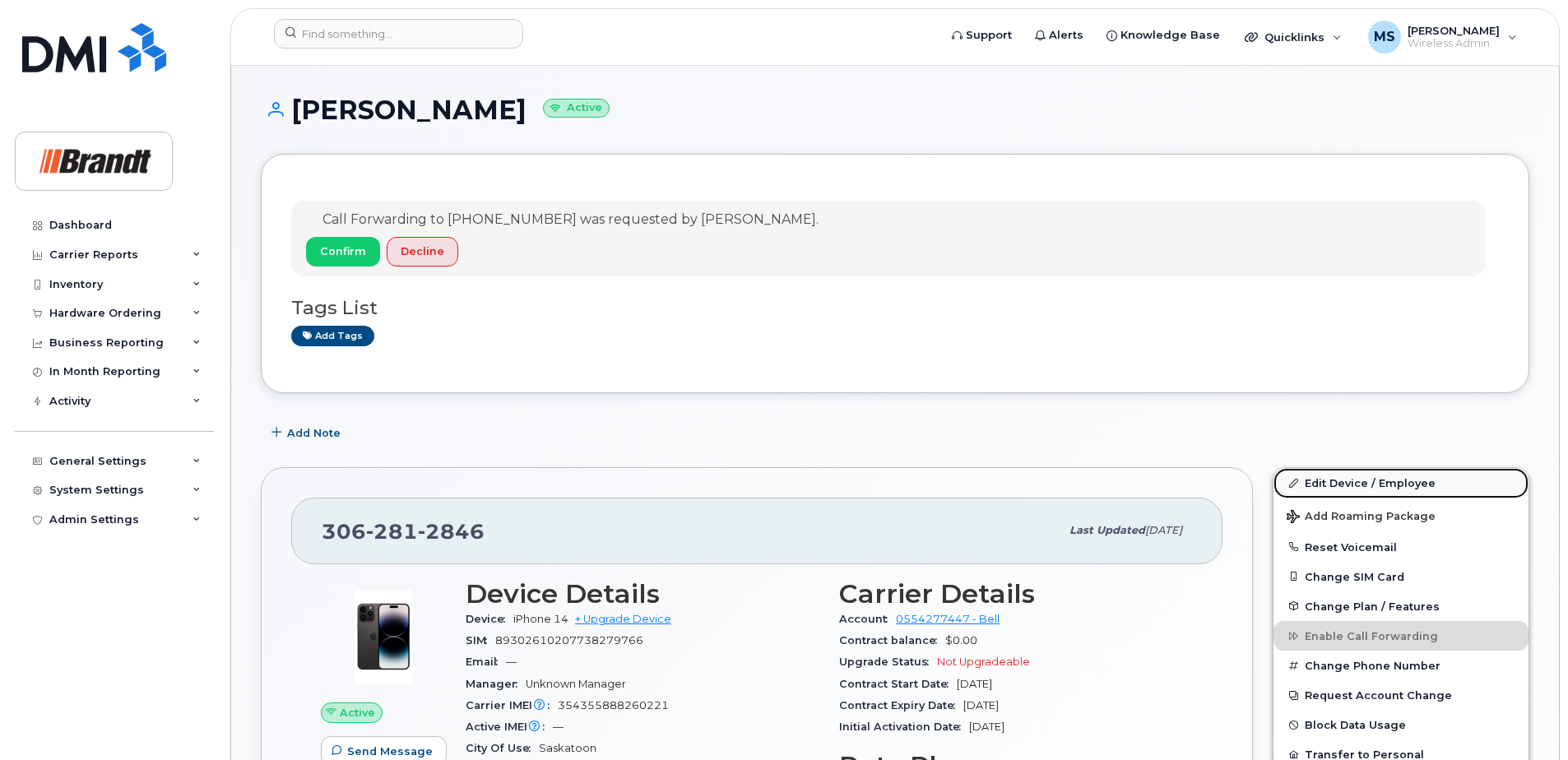
click at [1398, 481] on link "Edit Device / Employee" at bounding box center [1401, 483] width 255 height 30
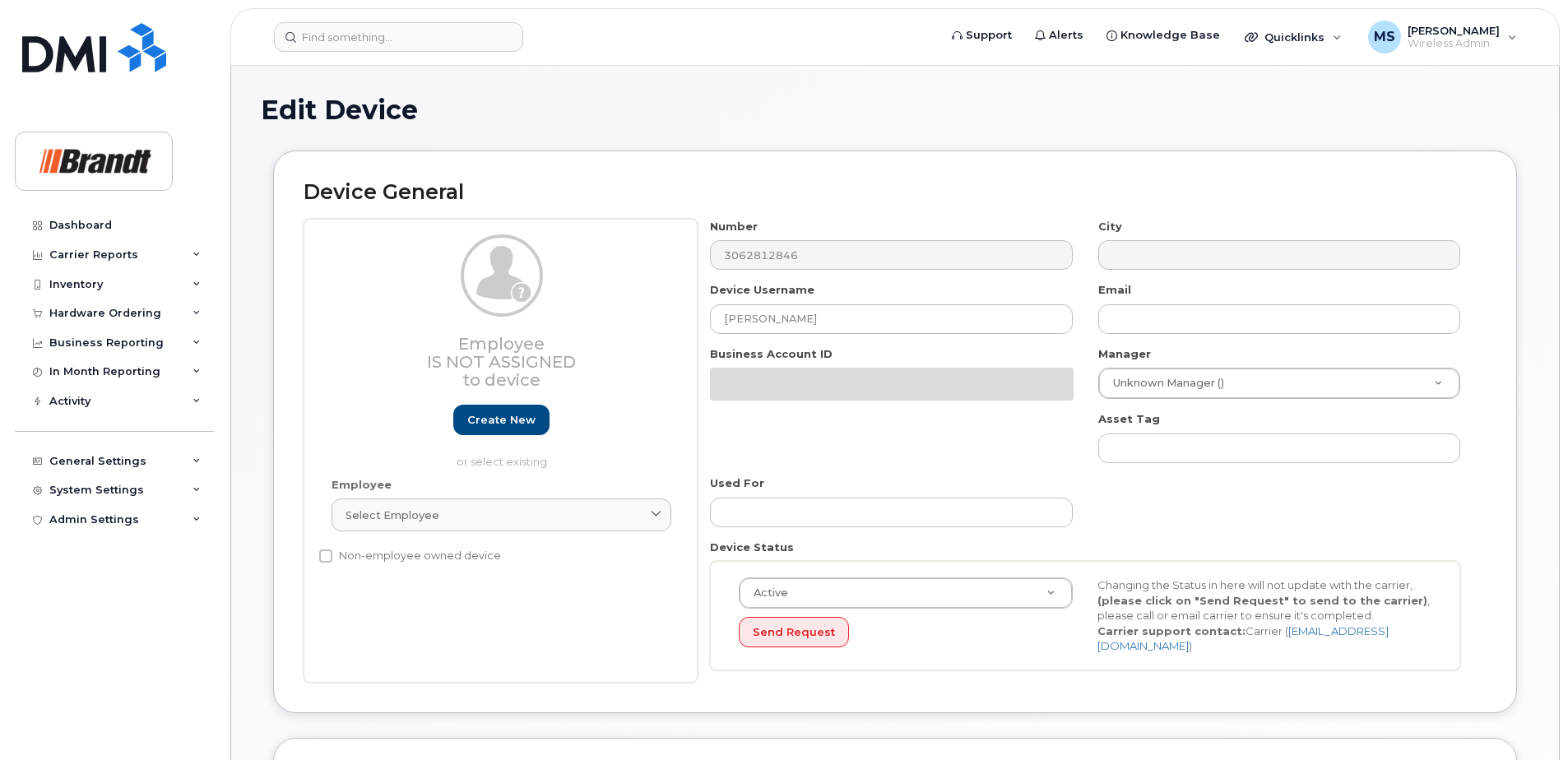
select select "33722384"
select select "34499151"
select select "35132258"
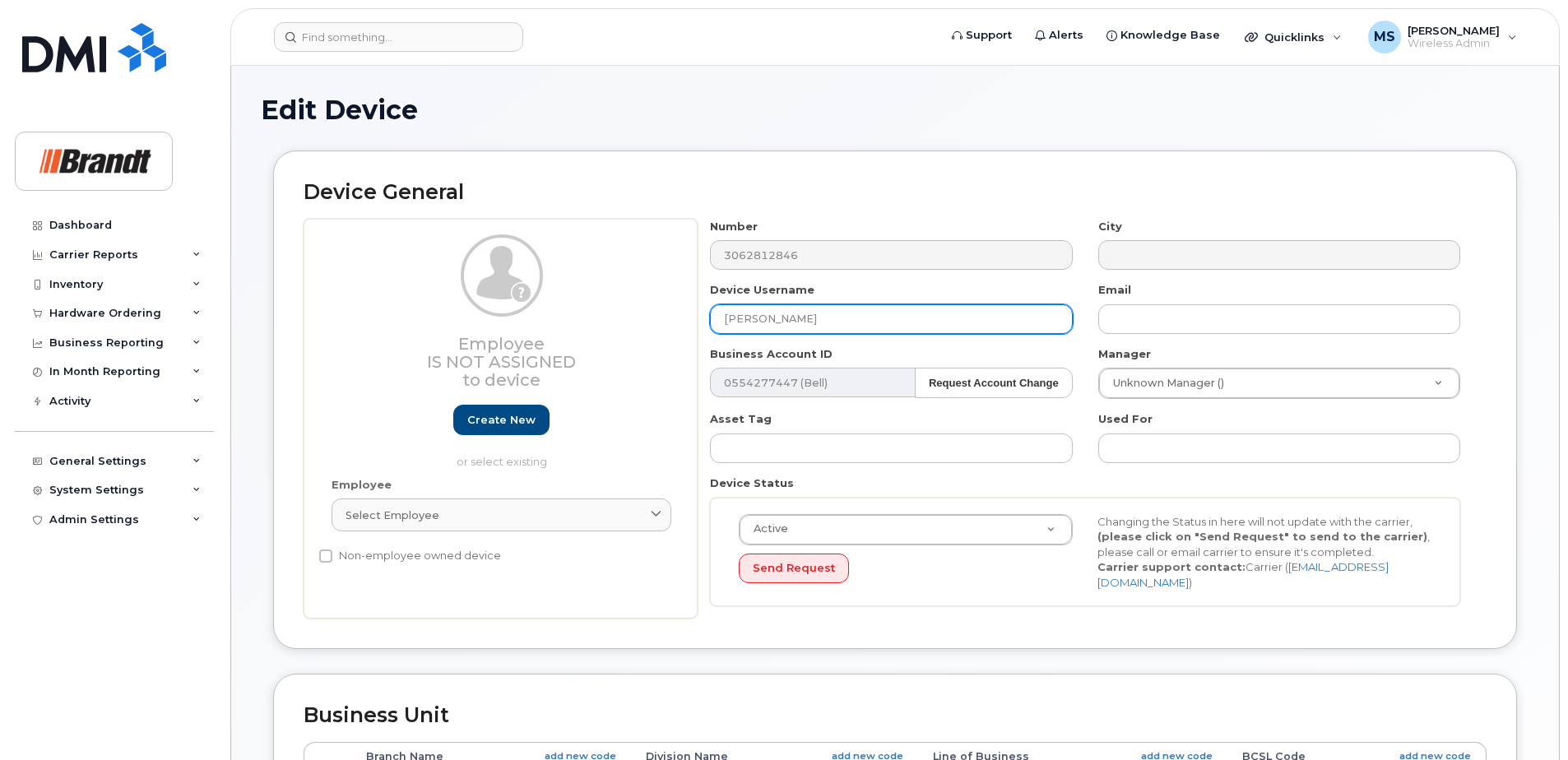
drag, startPoint x: 977, startPoint y: 321, endPoint x: 360, endPoint y: 330, distance: 617.1
click at [363, 330] on div "Employee Is not assigned to device Create new or select existing Employee Selec…" at bounding box center [895, 418] width 1183 height 401
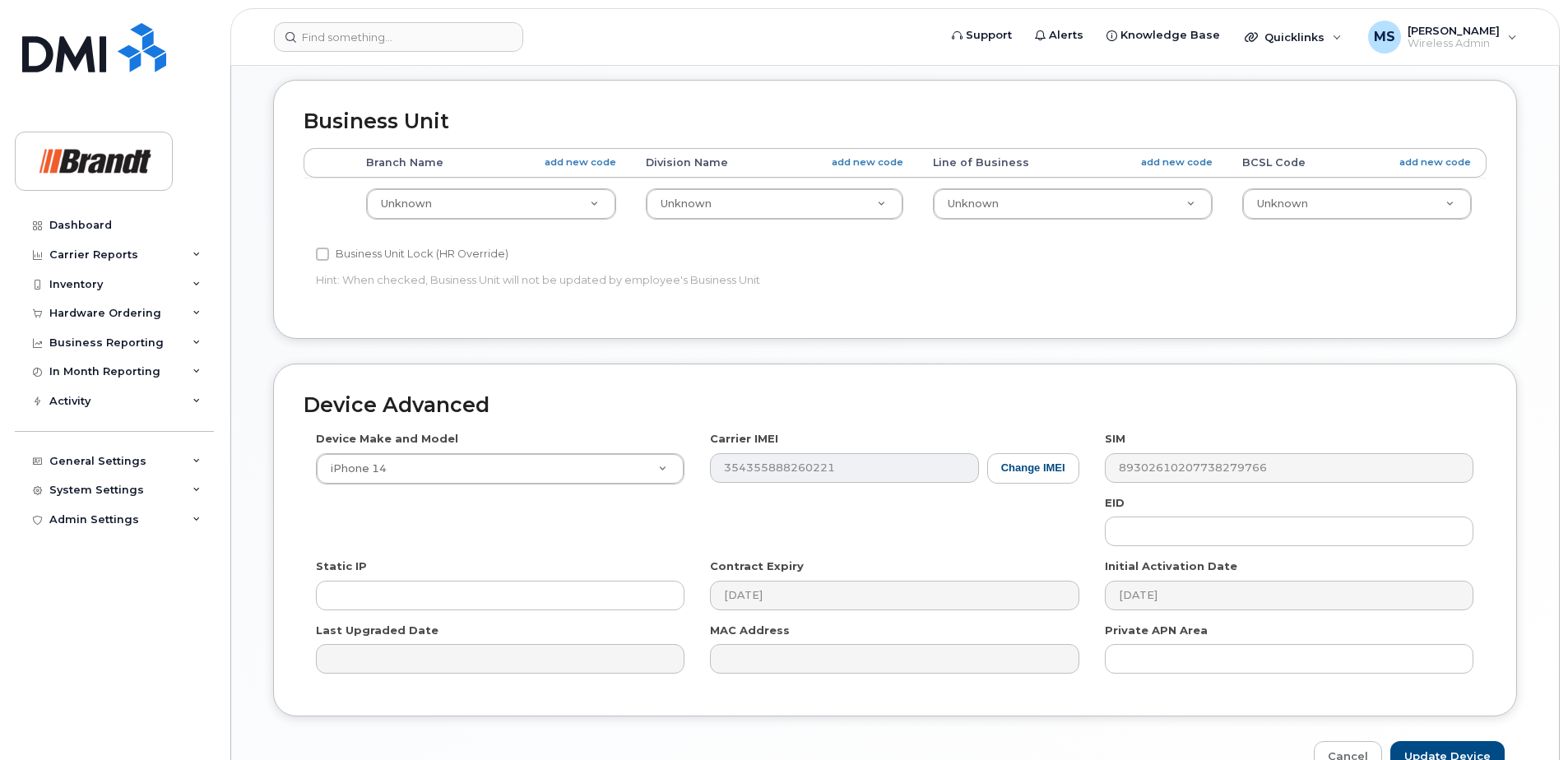
scroll to position [681, 0]
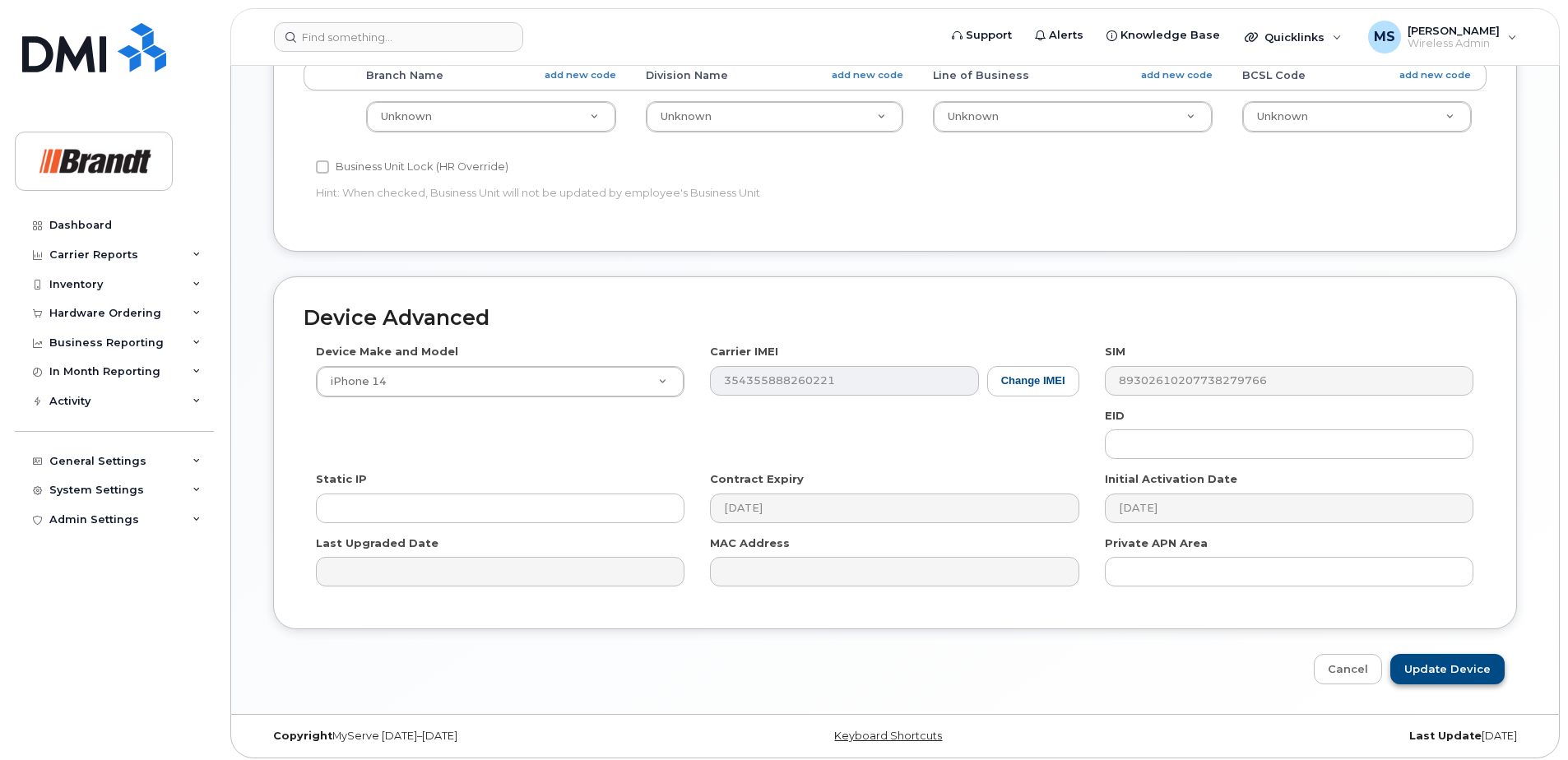
type input "Spare Sales Coordinator Saskatoon T&T"
click at [1459, 670] on input "Update Device" at bounding box center [1447, 669] width 114 height 31
type input "Saving..."
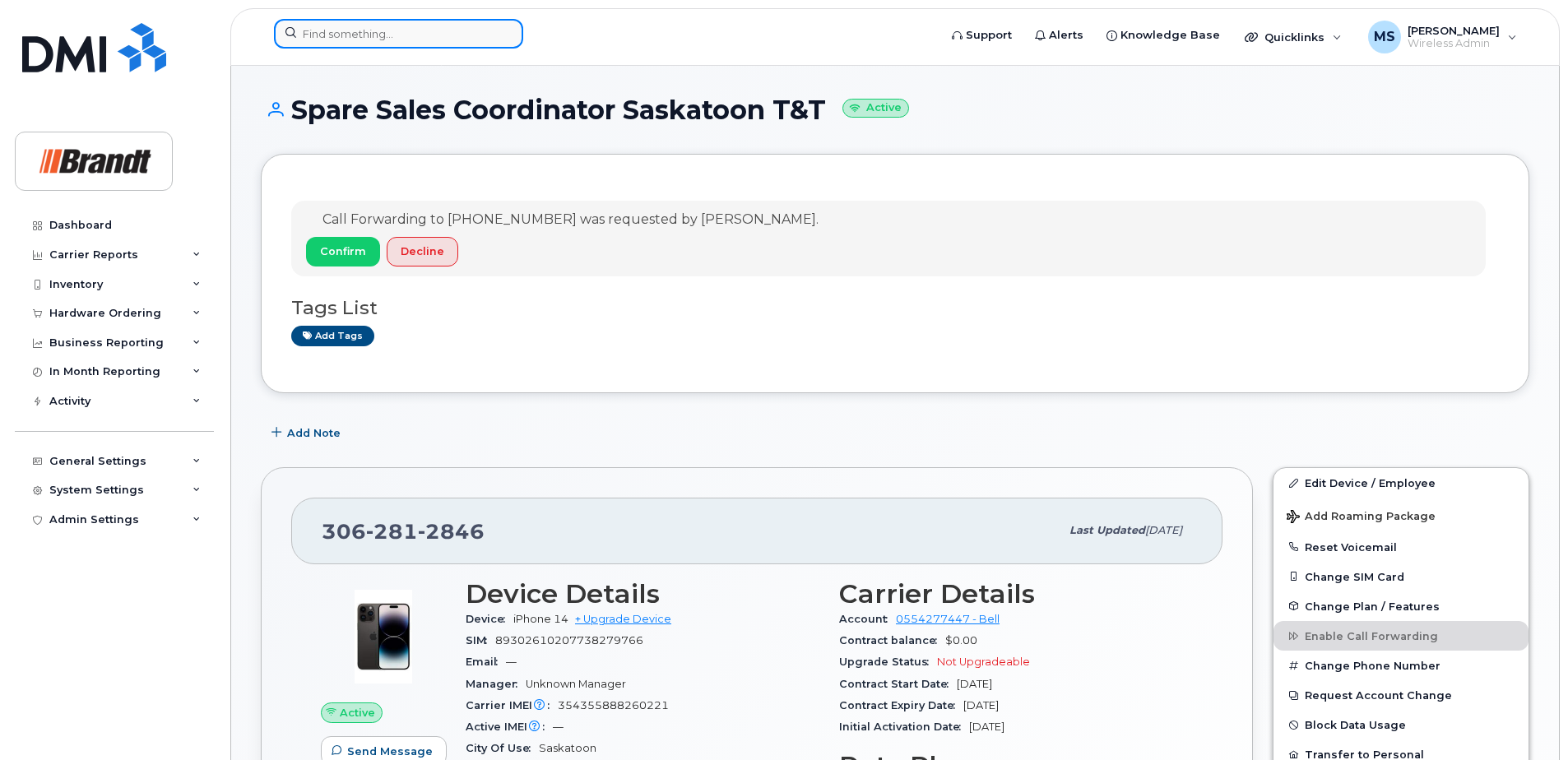
click at [397, 22] on input at bounding box center [398, 34] width 249 height 30
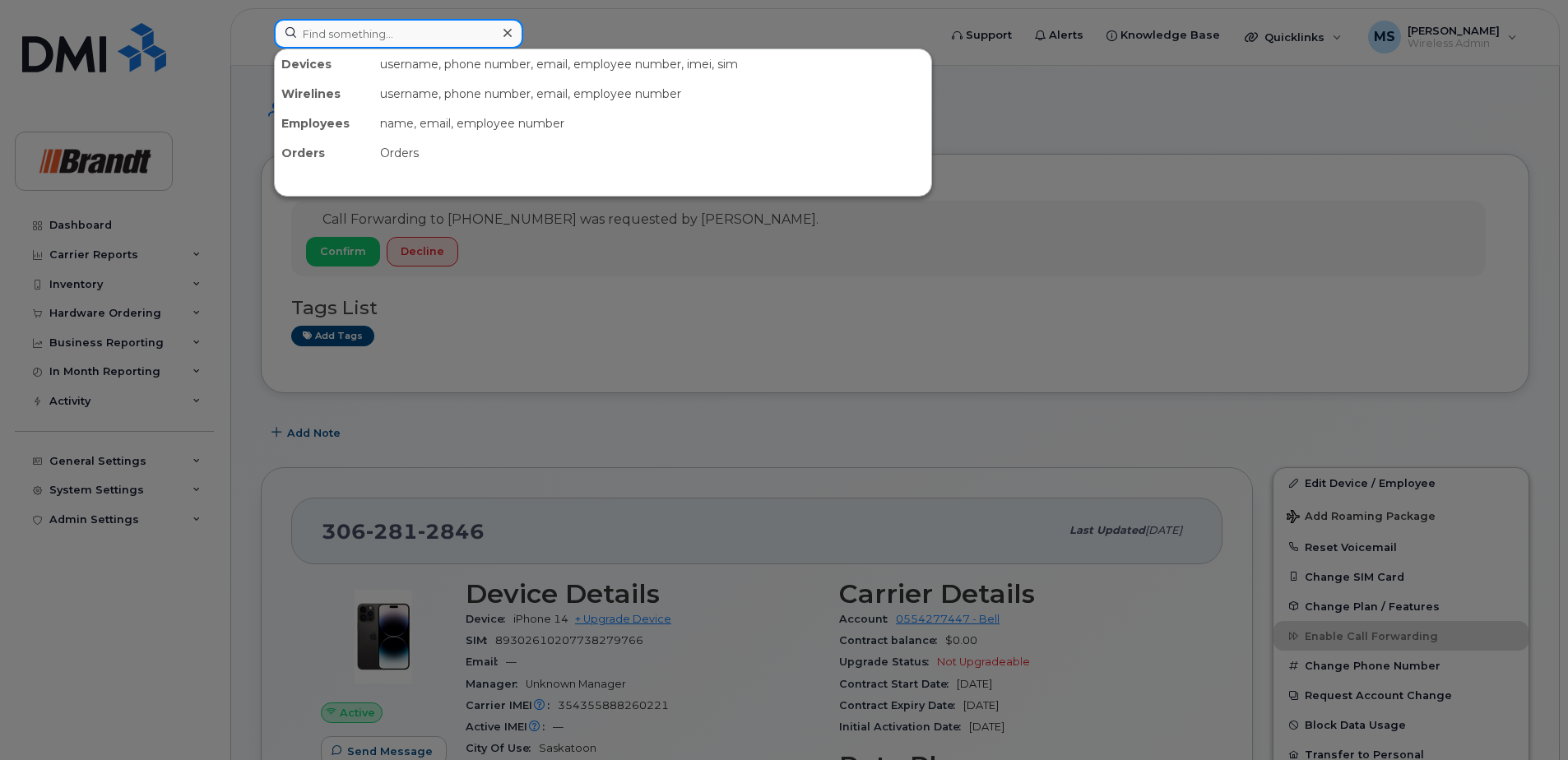
paste input "4039999577"
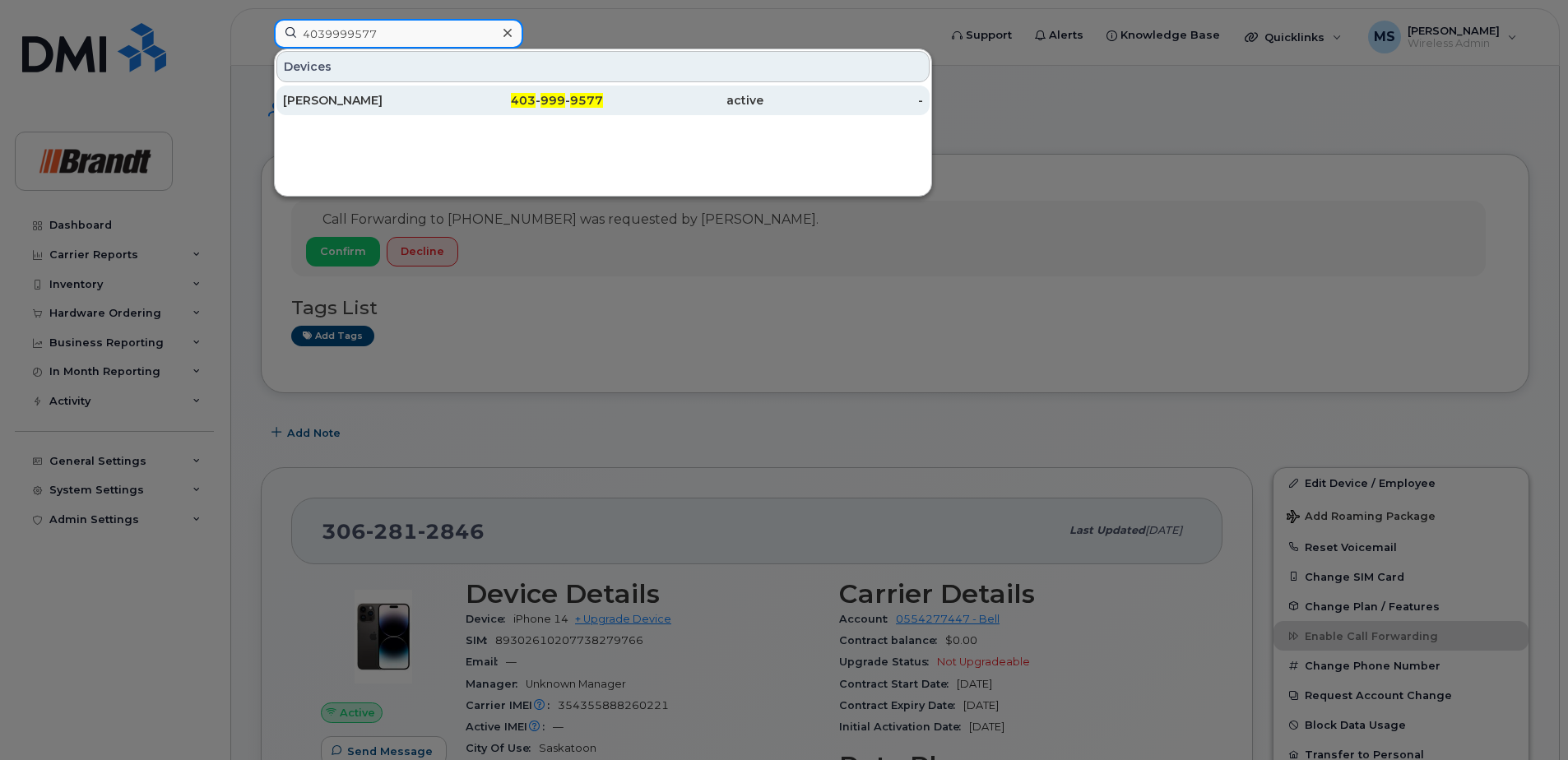
type input "4039999577"
click at [431, 97] on div "[PERSON_NAME]" at bounding box center [363, 100] width 161 height 17
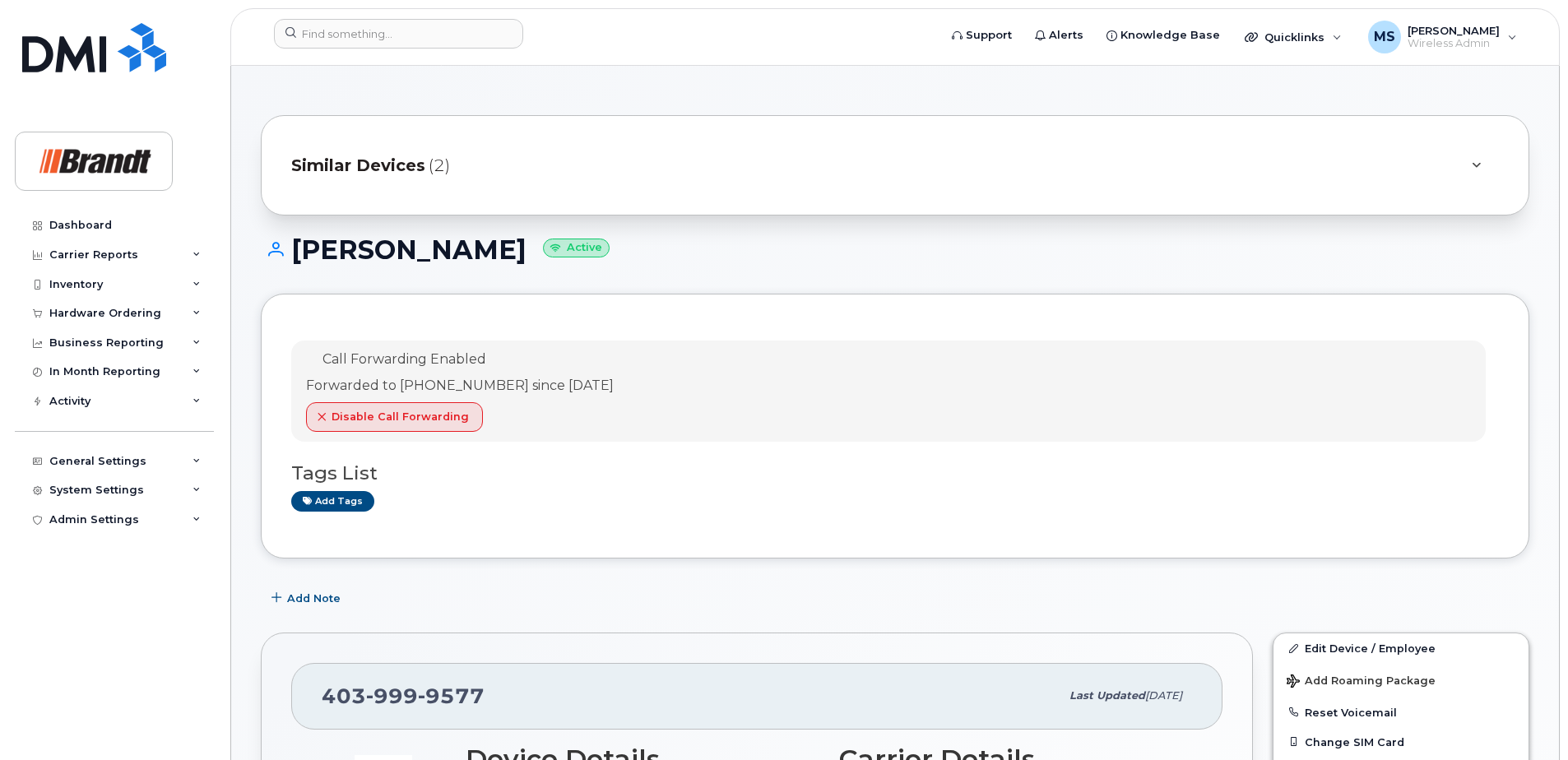
click at [396, 163] on span "Similar Devices" at bounding box center [357, 165] width 134 height 24
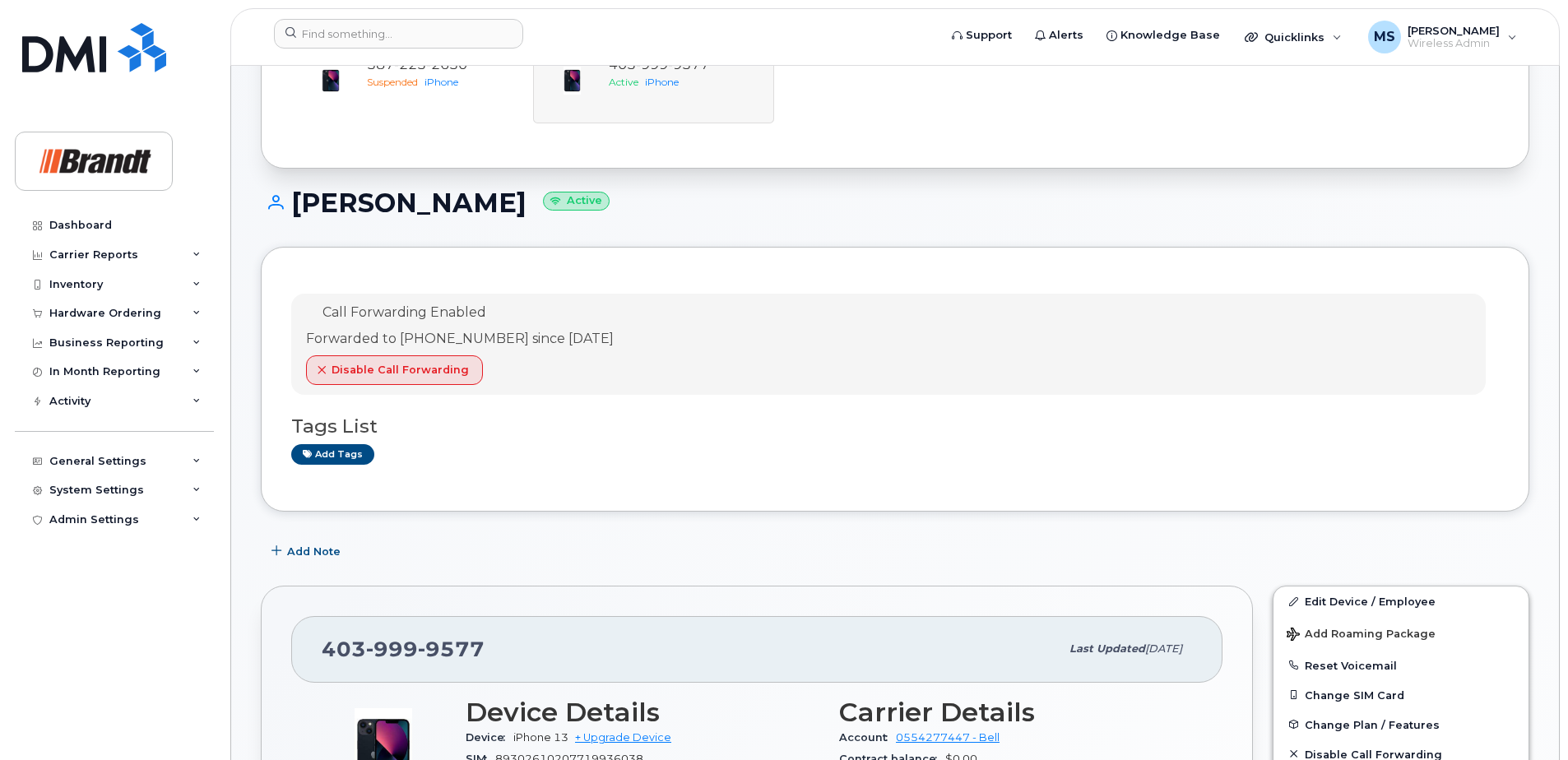
scroll to position [164, 0]
click at [1318, 608] on link "Edit Device / Employee" at bounding box center [1401, 600] width 255 height 30
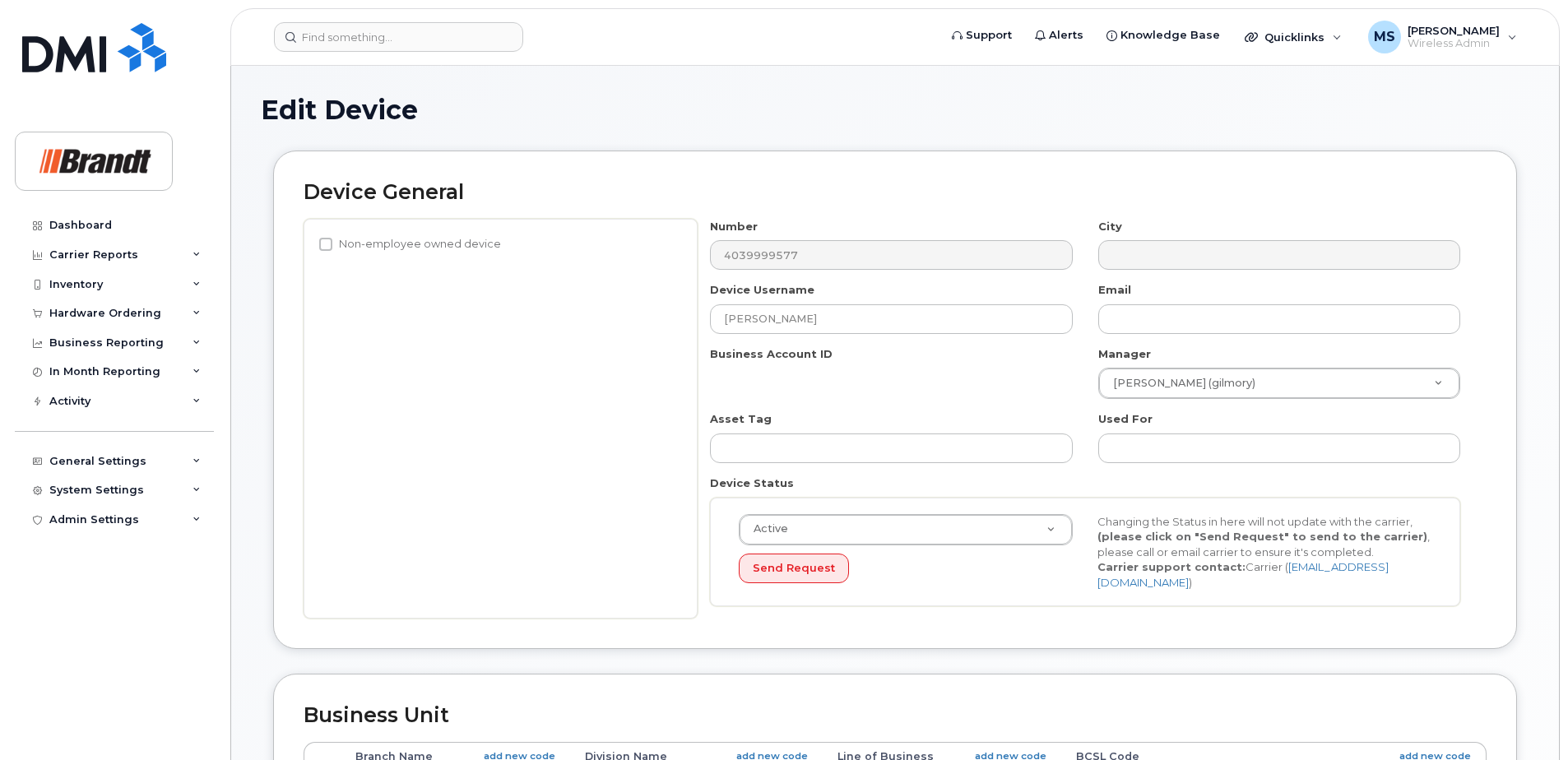
select select "34499226"
select select "34499245"
select select "35155013"
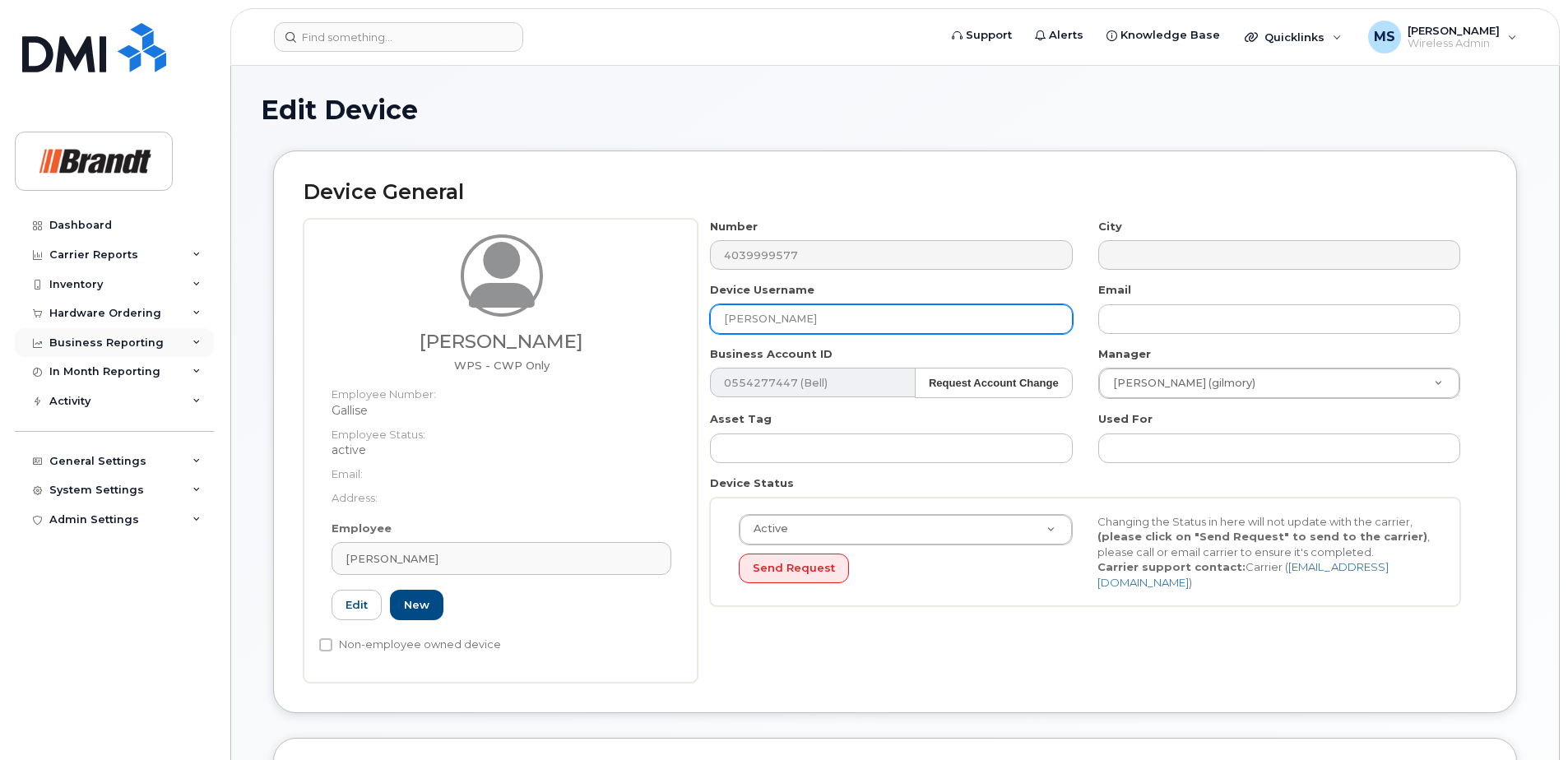
drag, startPoint x: 763, startPoint y: 321, endPoint x: 73, endPoint y: 330, distance: 690.1
click at [231, 330] on div "Support Alerts Knowledge Base Quicklinks Suspend / Cancel Device Change SIM Car…" at bounding box center [895, 762] width 1330 height 1393
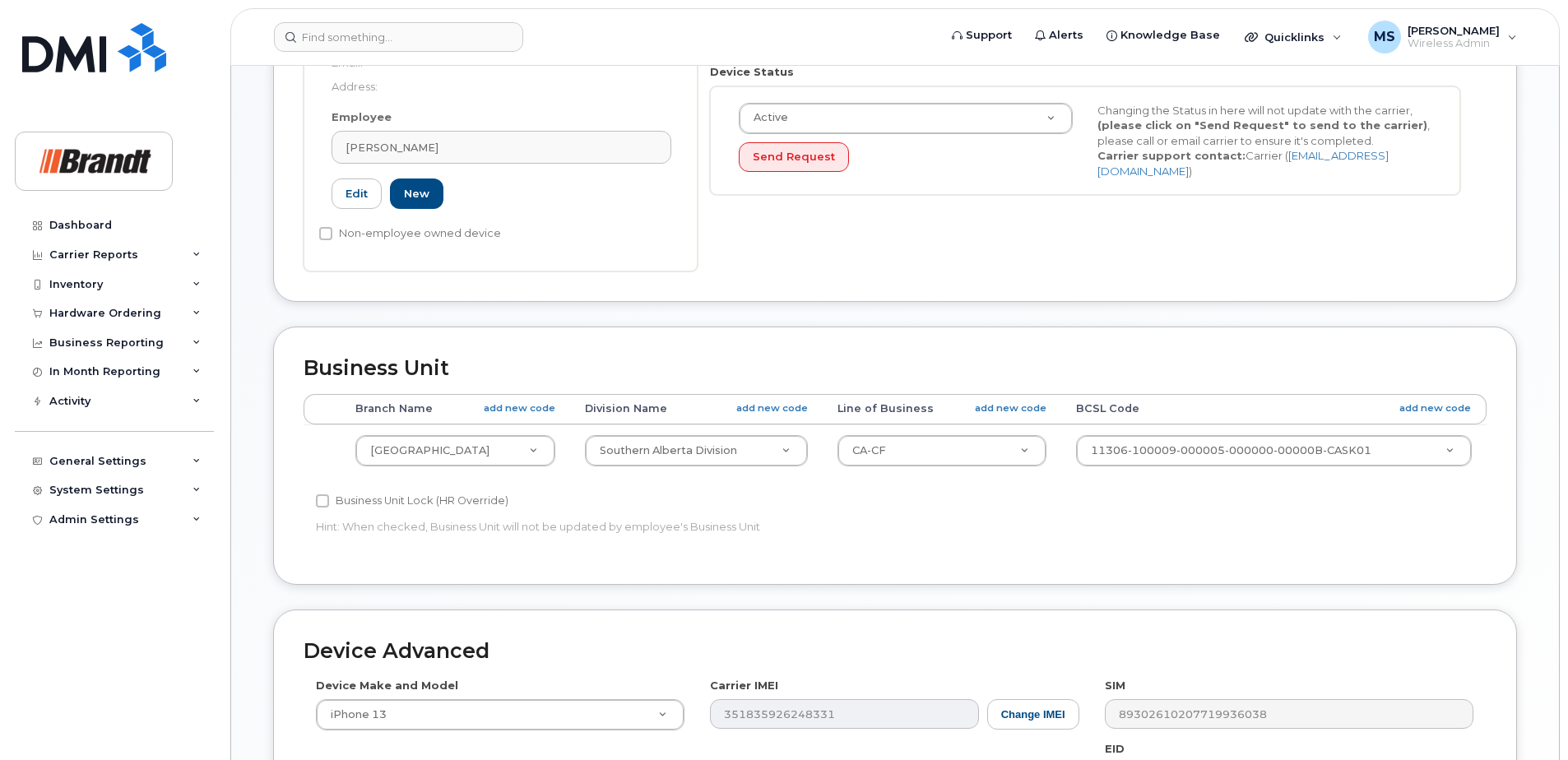
scroll to position [752, 0]
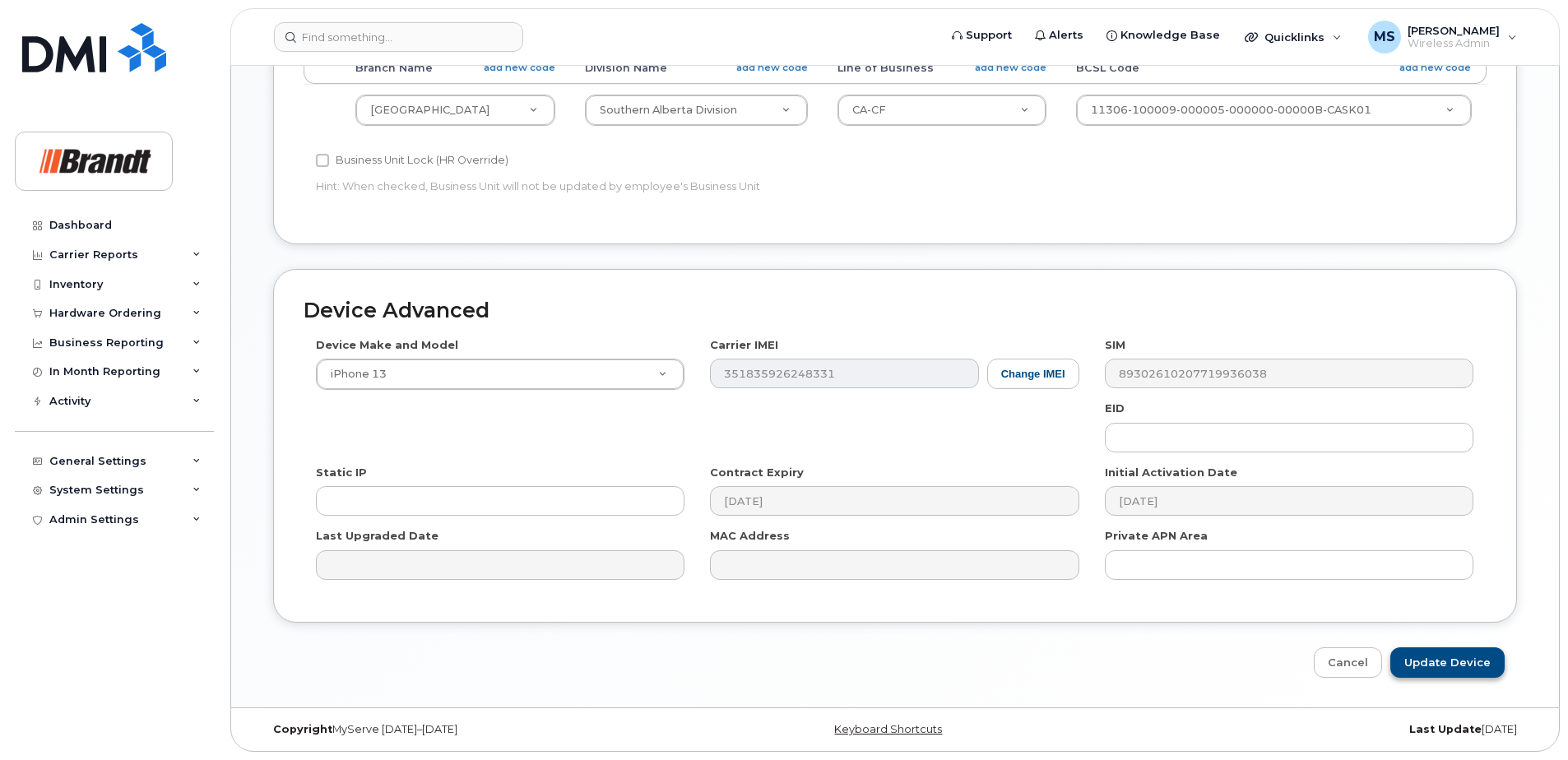
type input "Spare WPS-CWP Calgary"
click at [1479, 655] on input "Update Device" at bounding box center [1447, 662] width 114 height 31
type input "Saving..."
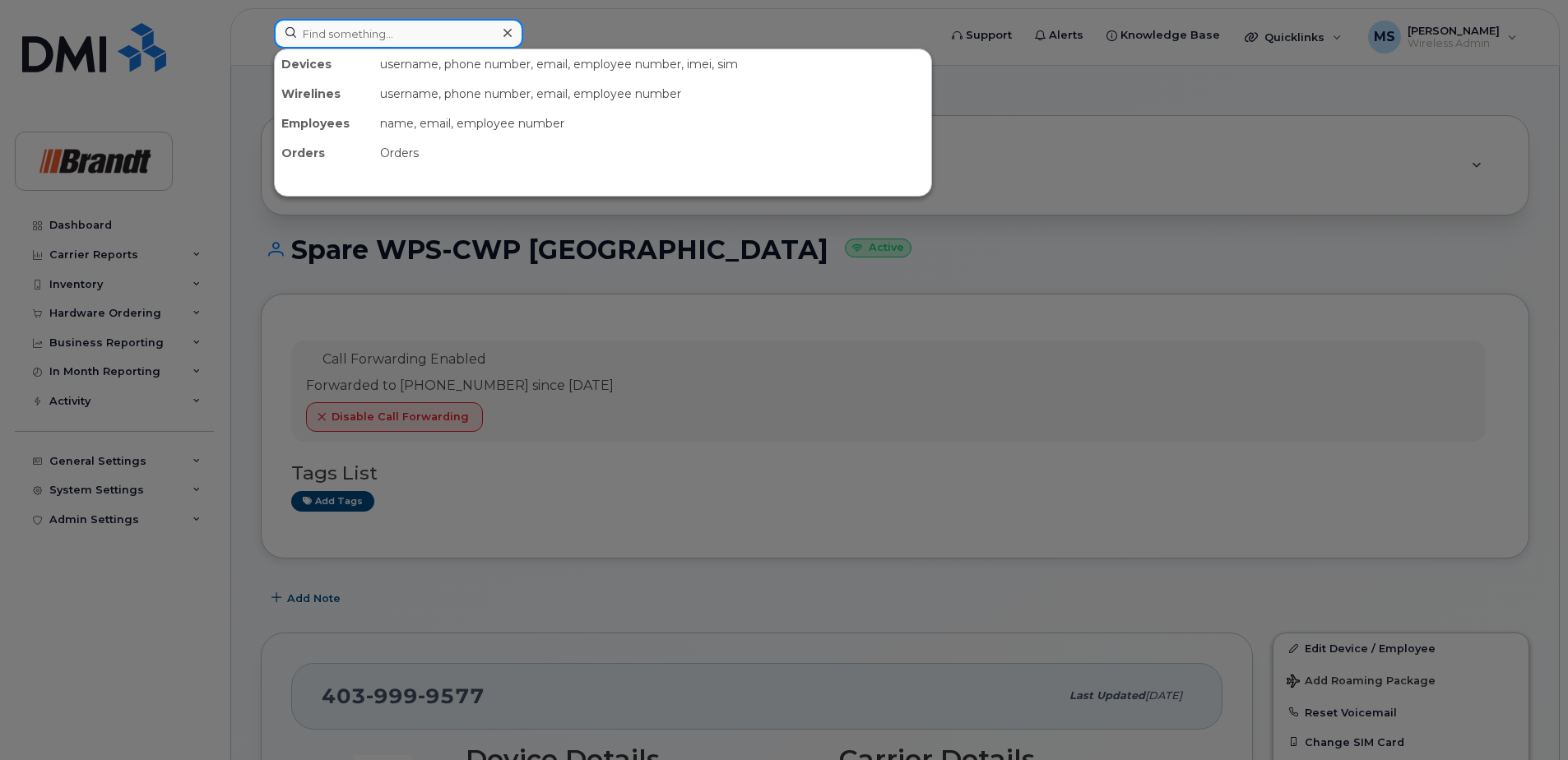
click at [459, 31] on input at bounding box center [398, 34] width 249 height 30
paste input "6042093056"
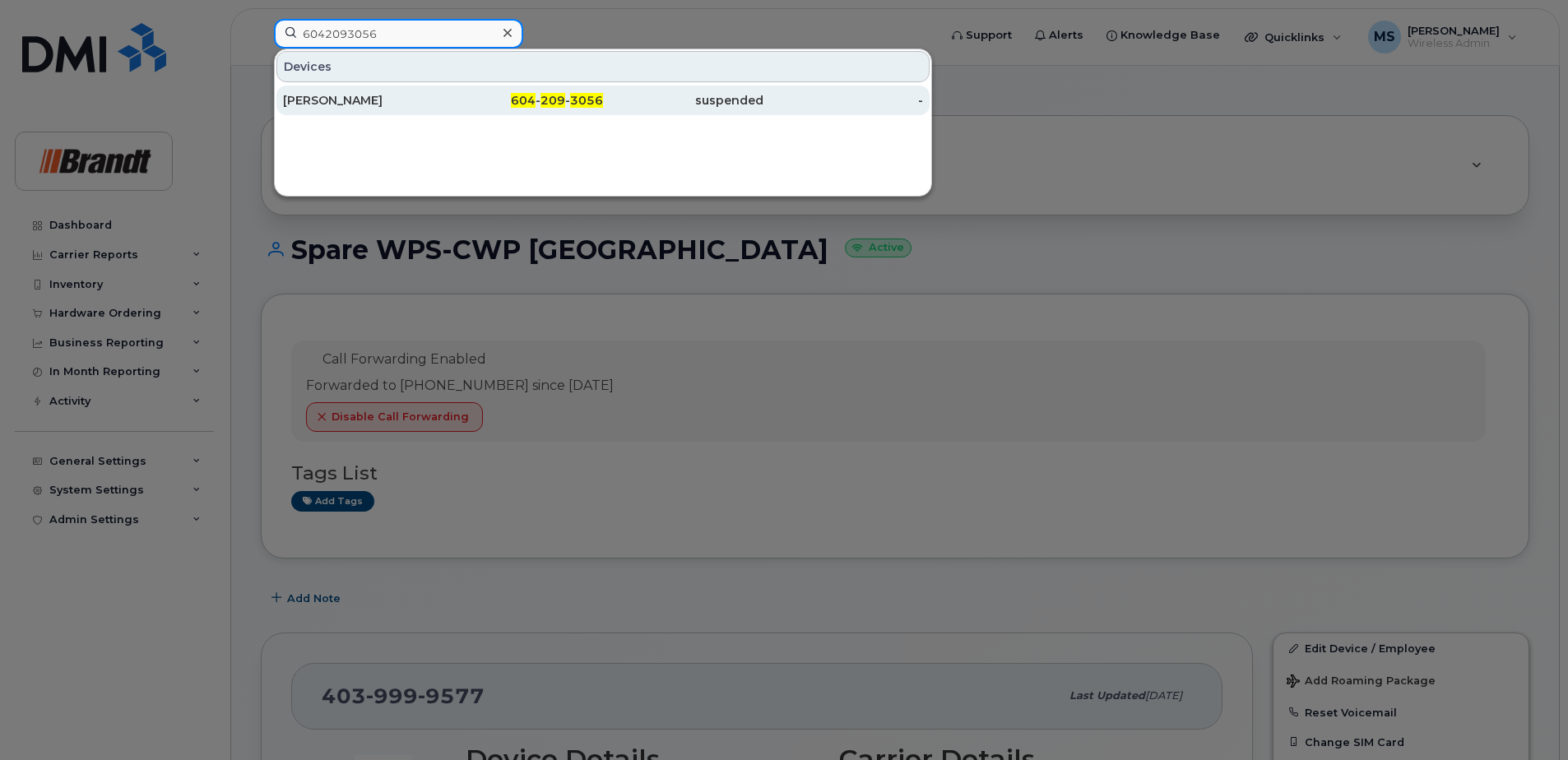
type input "6042093056"
click at [506, 101] on div "604 - 209 - 3056" at bounding box center [524, 100] width 161 height 17
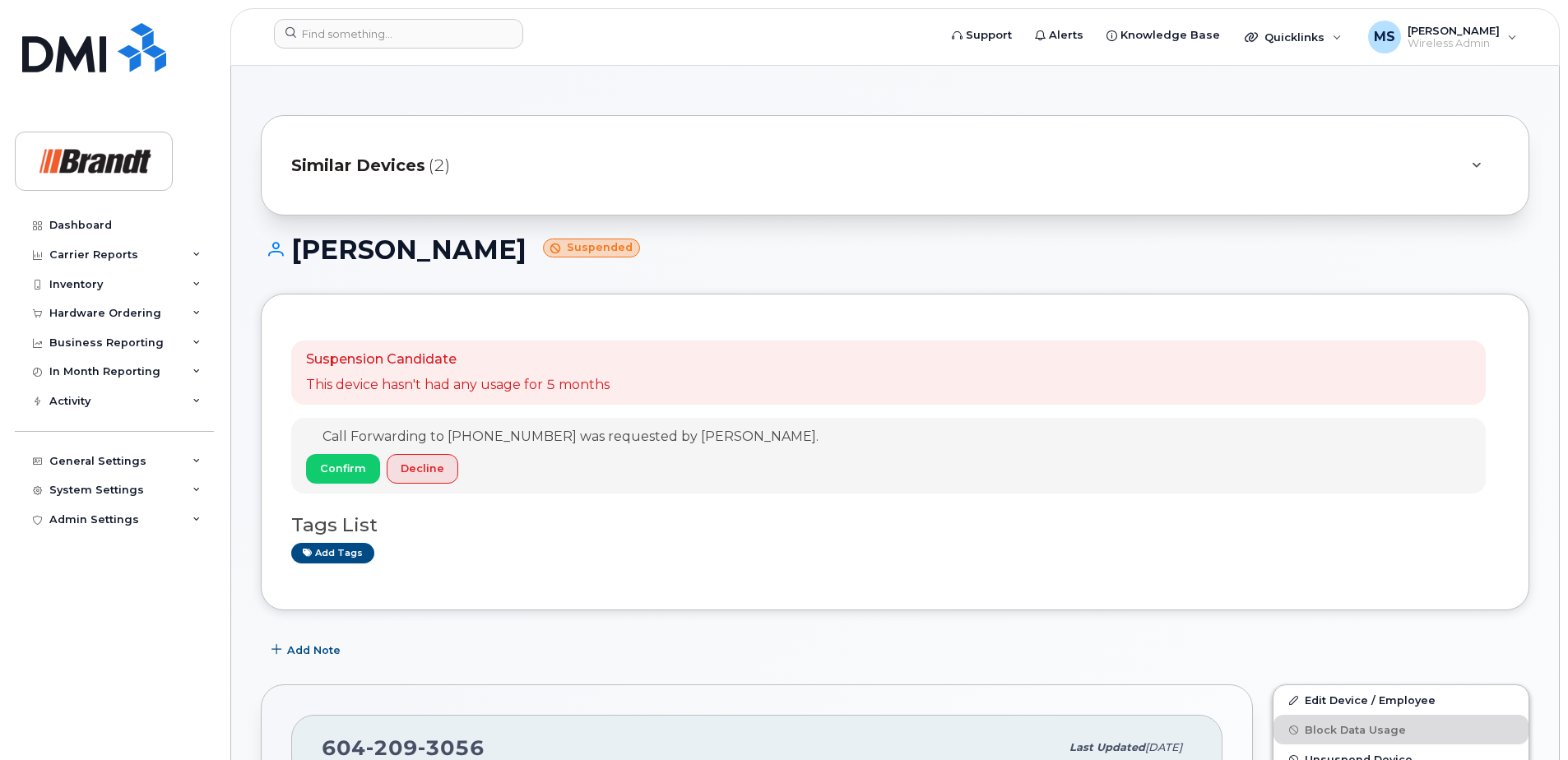
click at [405, 169] on span "Similar Devices" at bounding box center [357, 165] width 134 height 24
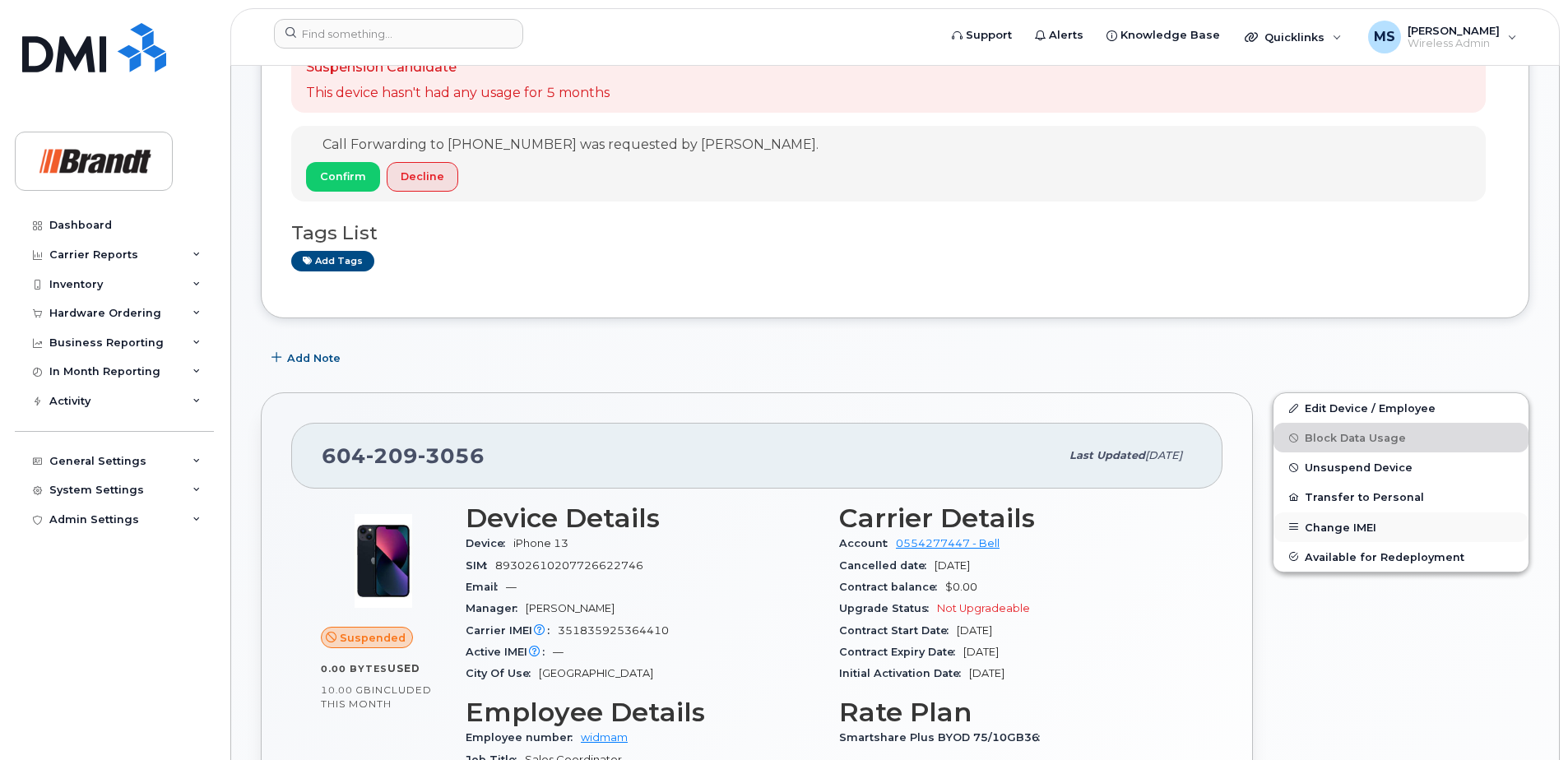
scroll to position [411, 0]
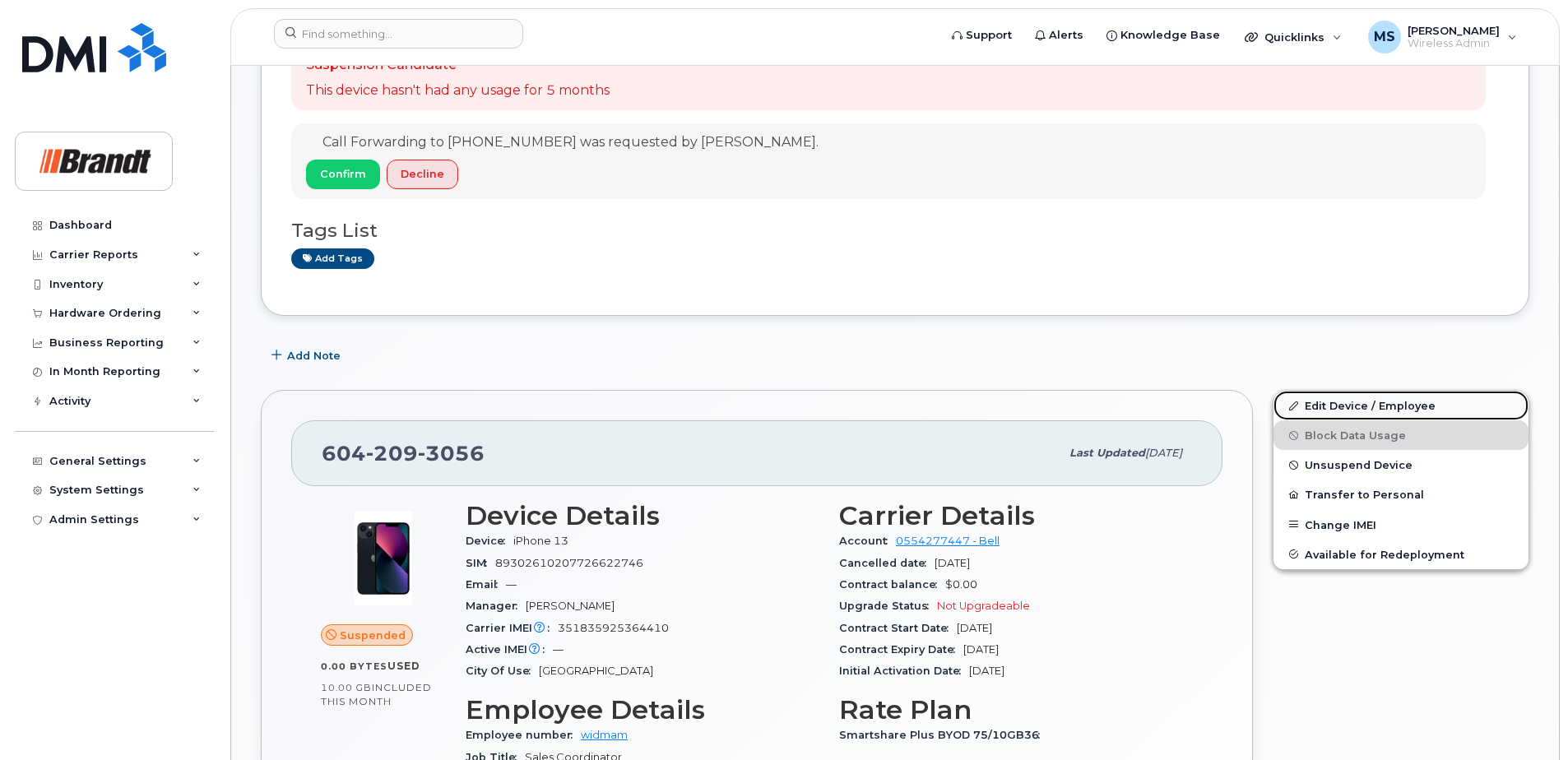
click at [1356, 408] on link "Edit Device / Employee" at bounding box center [1401, 405] width 255 height 30
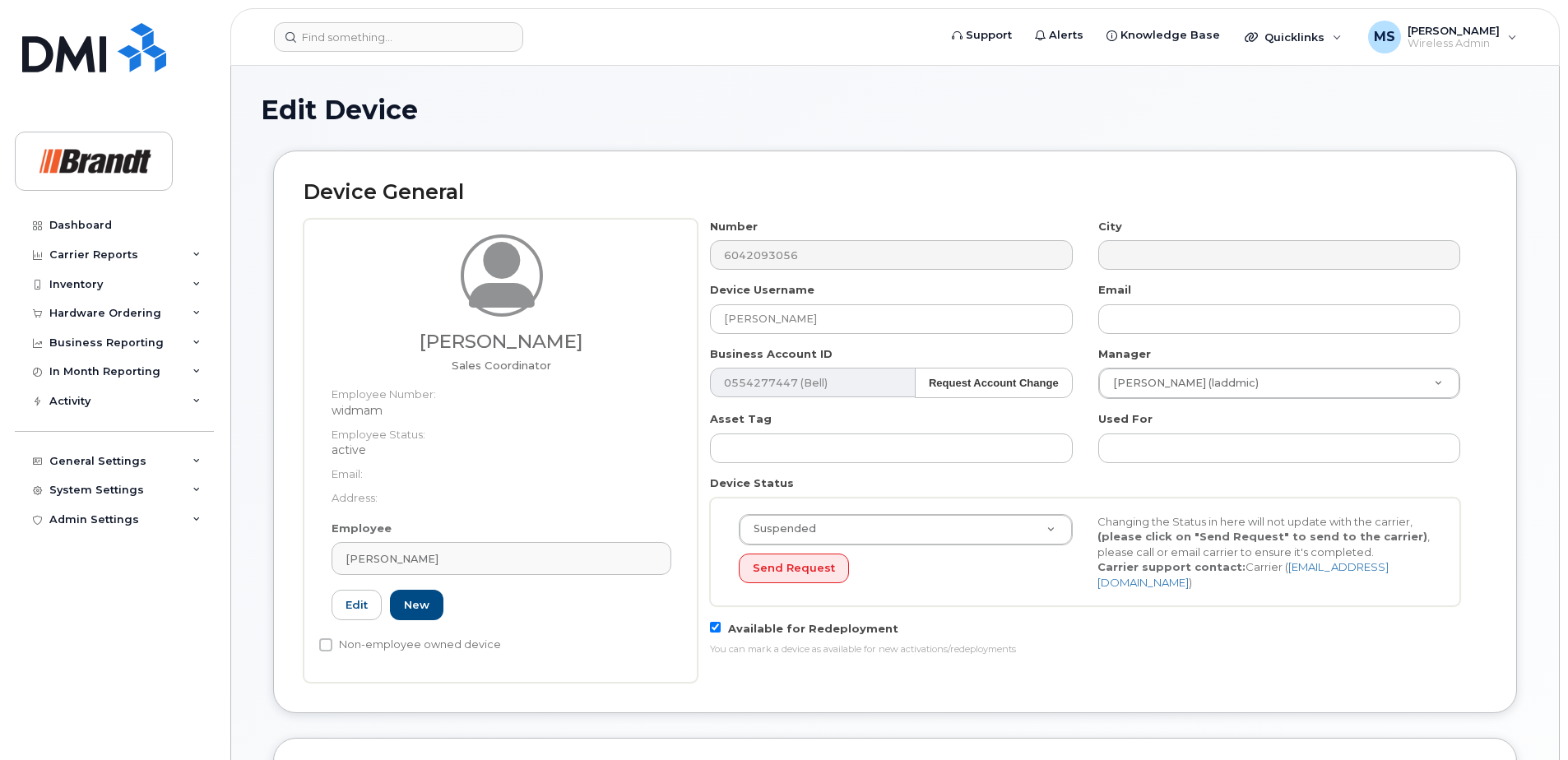
select select "34499238"
select select "34499245"
select select "35155013"
drag, startPoint x: 881, startPoint y: 319, endPoint x: 454, endPoint y: 314, distance: 427.0
click at [456, 314] on div "Amber Widman Sales Coordinator Employee Number: widmam Employee Status: active …" at bounding box center [895, 450] width 1183 height 464
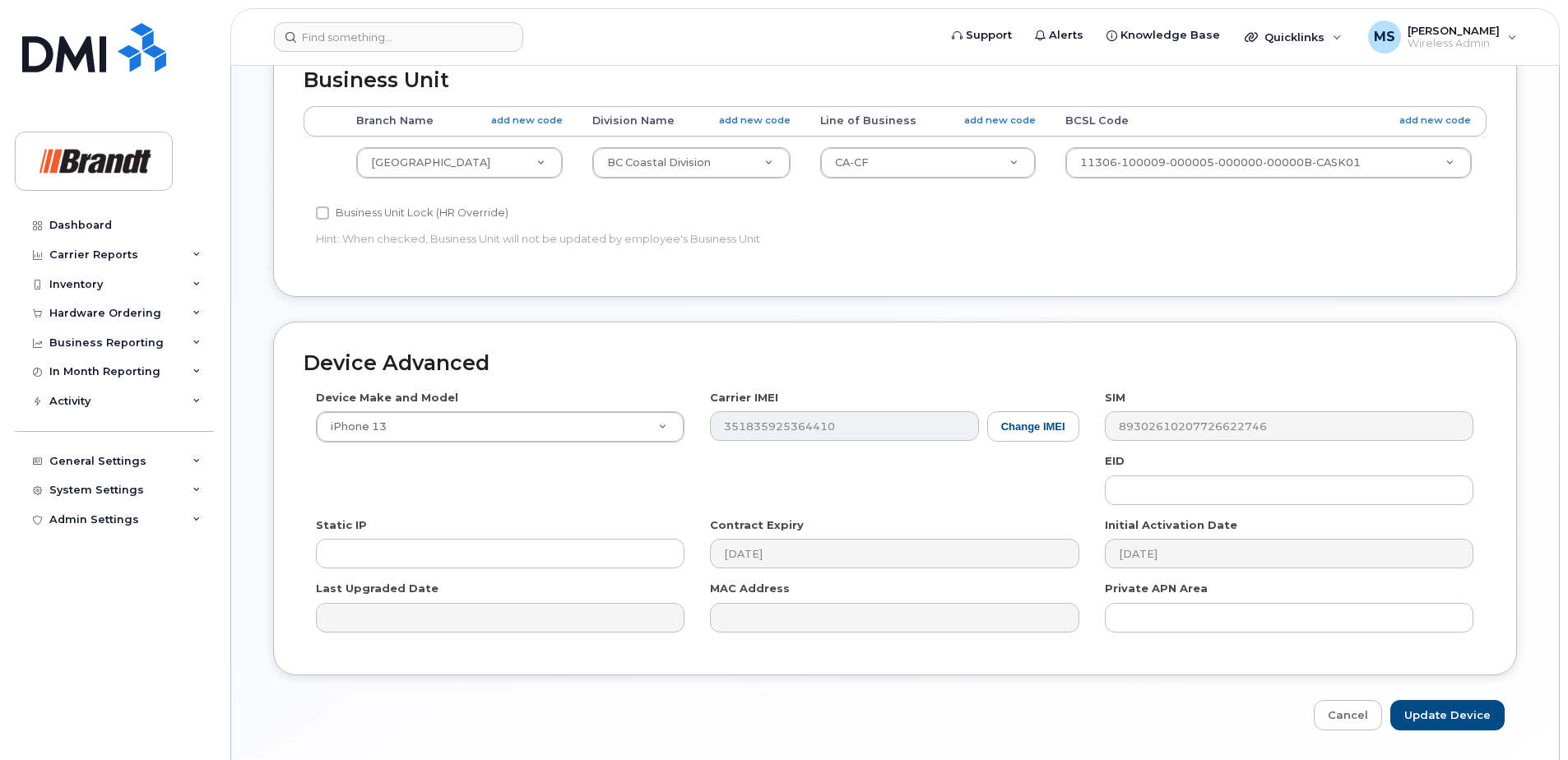
scroll to position [670, 0]
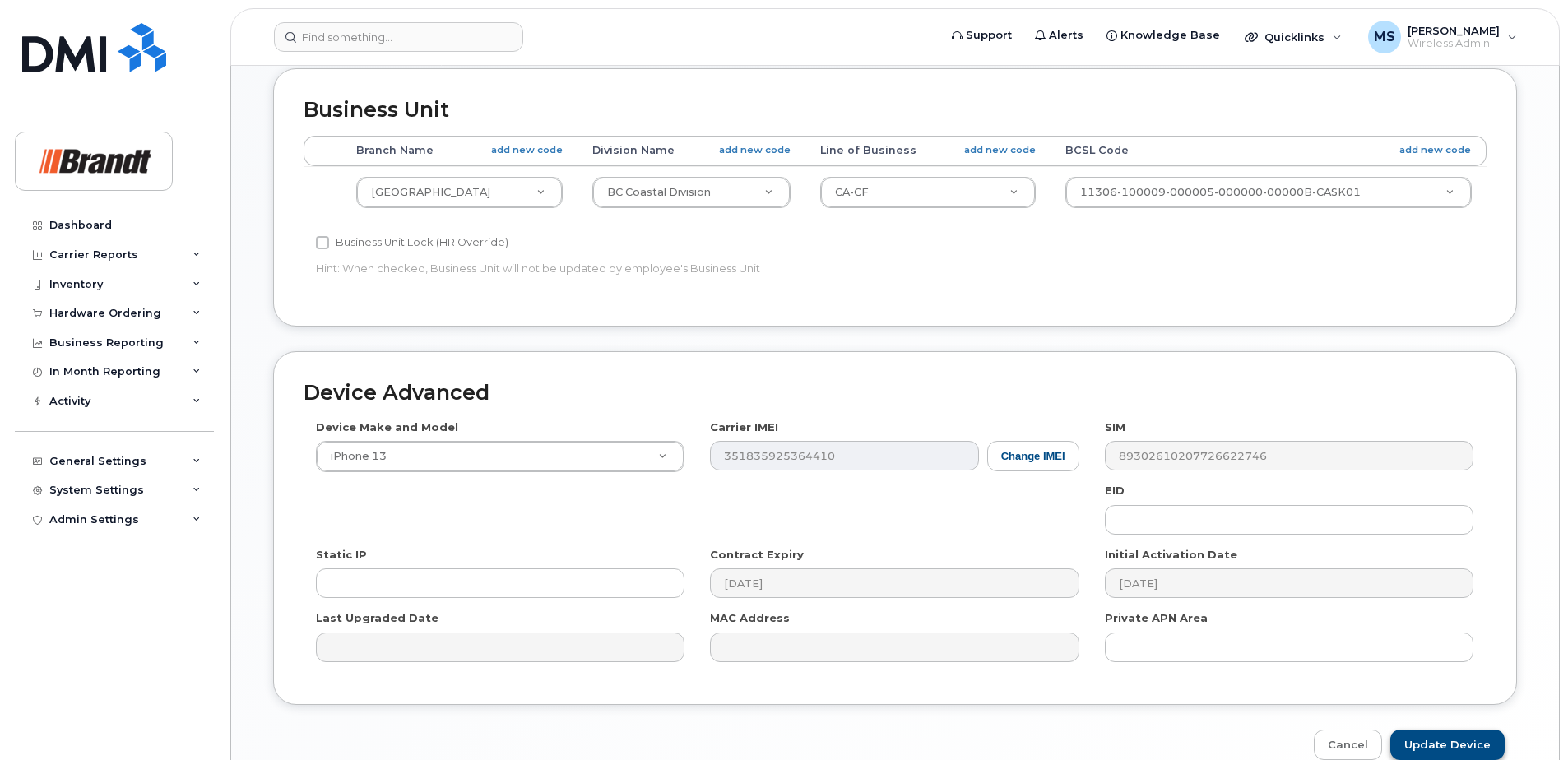
type input "Spare Surrey"
click at [1461, 736] on input "Update Device" at bounding box center [1447, 744] width 114 height 31
type input "Saving..."
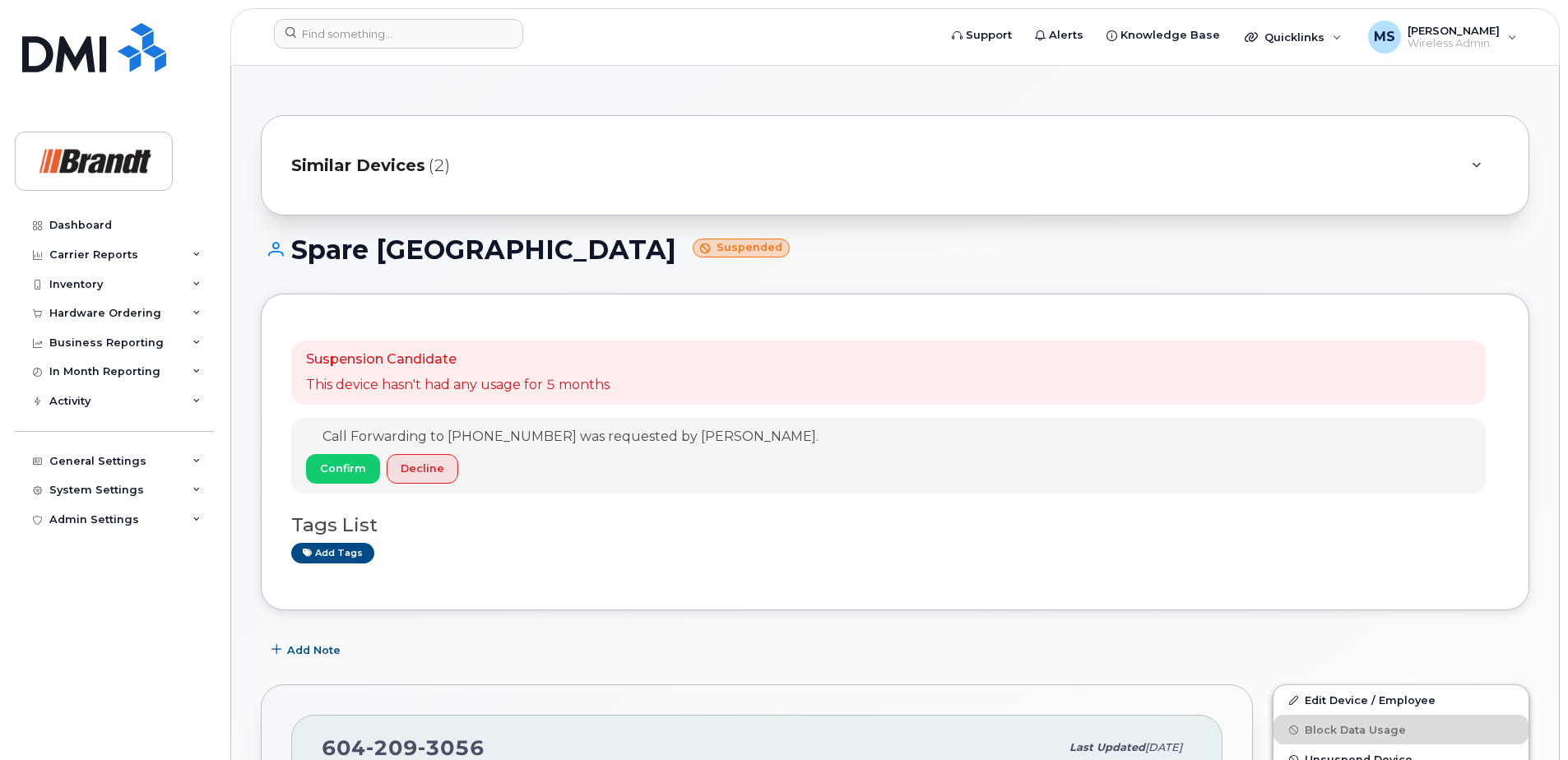
click at [425, 176] on div "Similar Devices (2)" at bounding box center [872, 165] width 1162 height 39
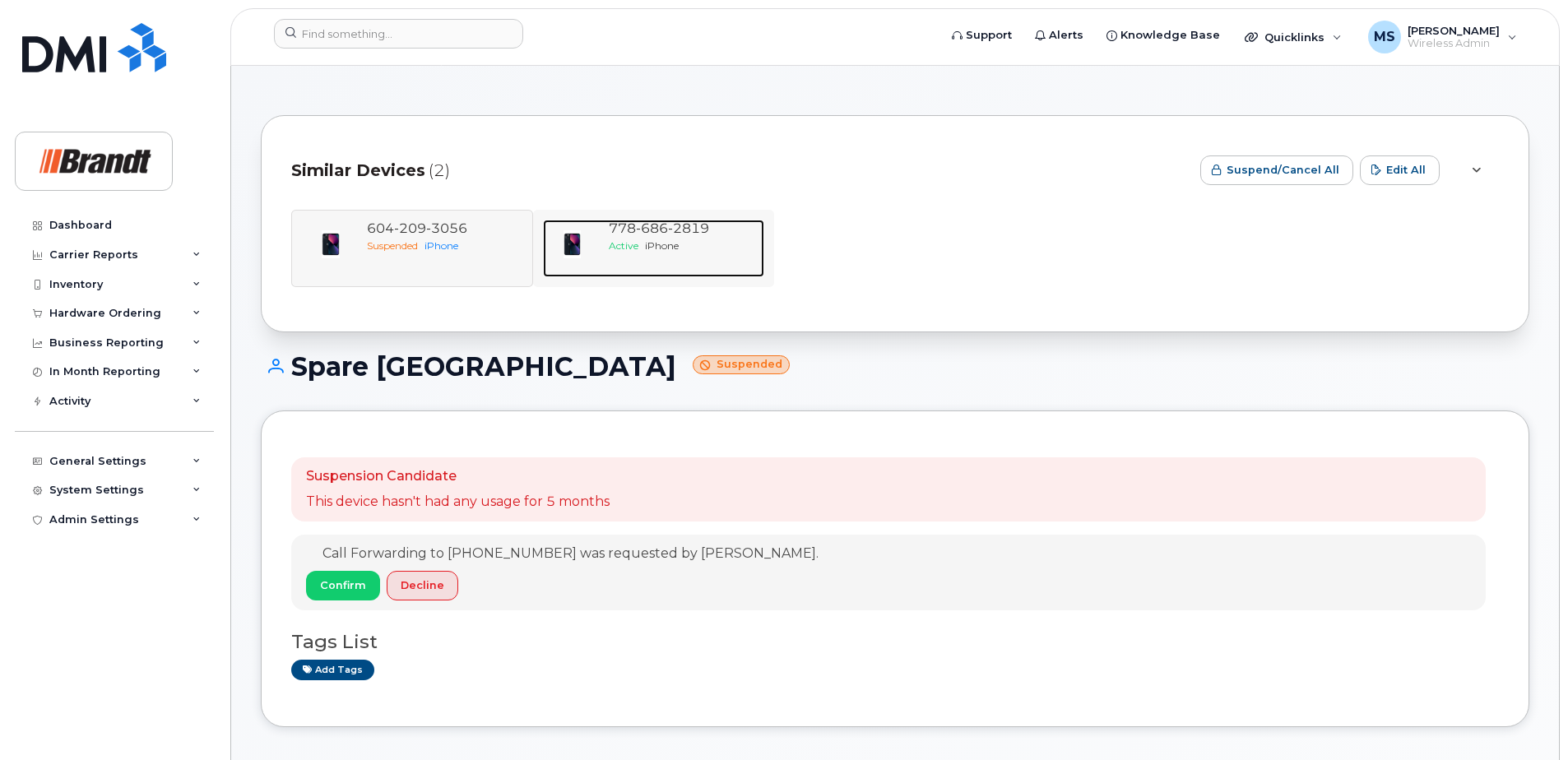
click at [664, 238] on div "Active iPhone" at bounding box center [683, 245] width 149 height 14
click at [472, 244] on div "604 209 3056 Suspended iPhone 778 686 2819 Active iPhone" at bounding box center [895, 248] width 1207 height 78
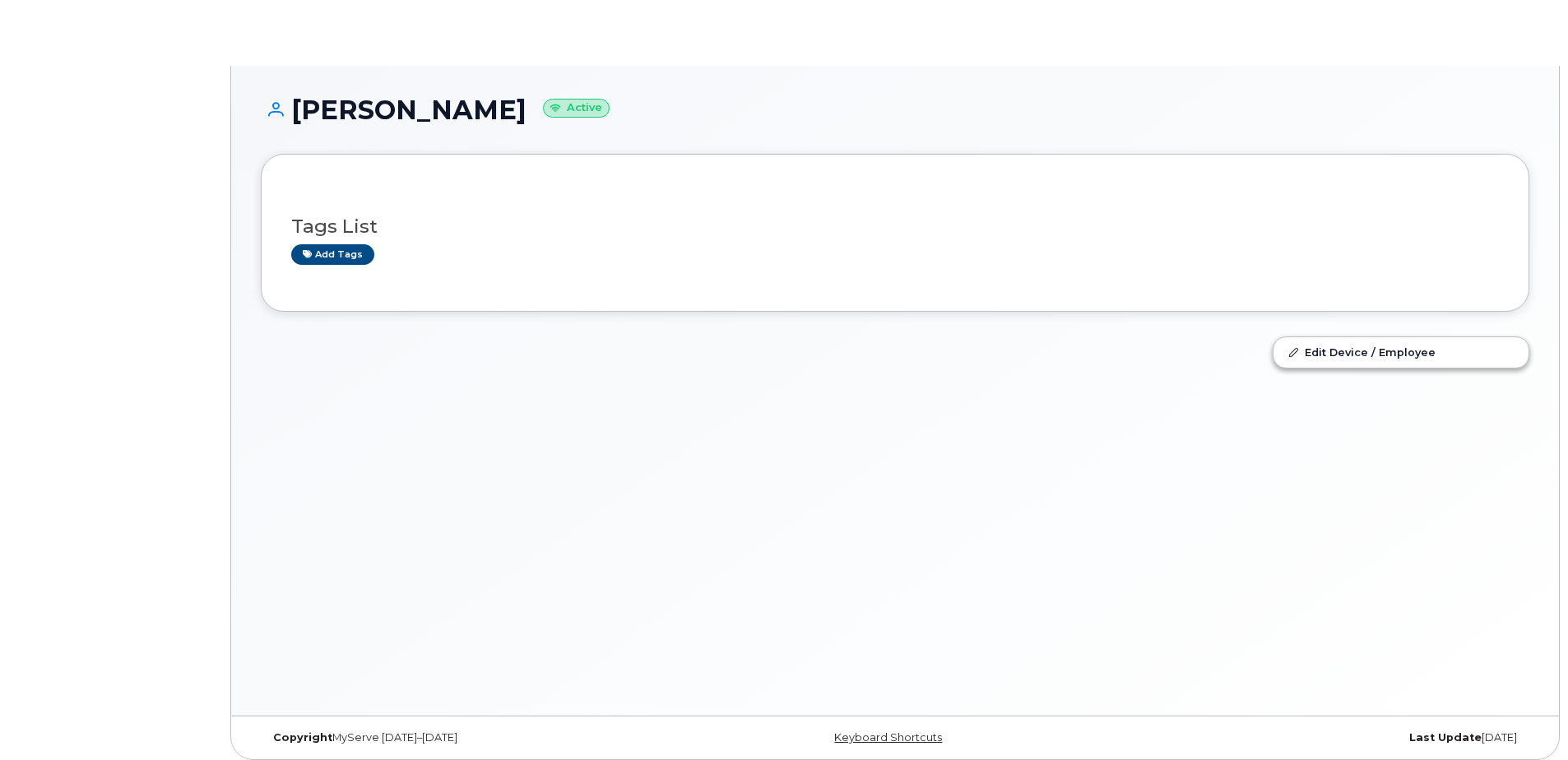
click at [421, 235] on h3 "Tags List" at bounding box center [895, 227] width 1207 height 21
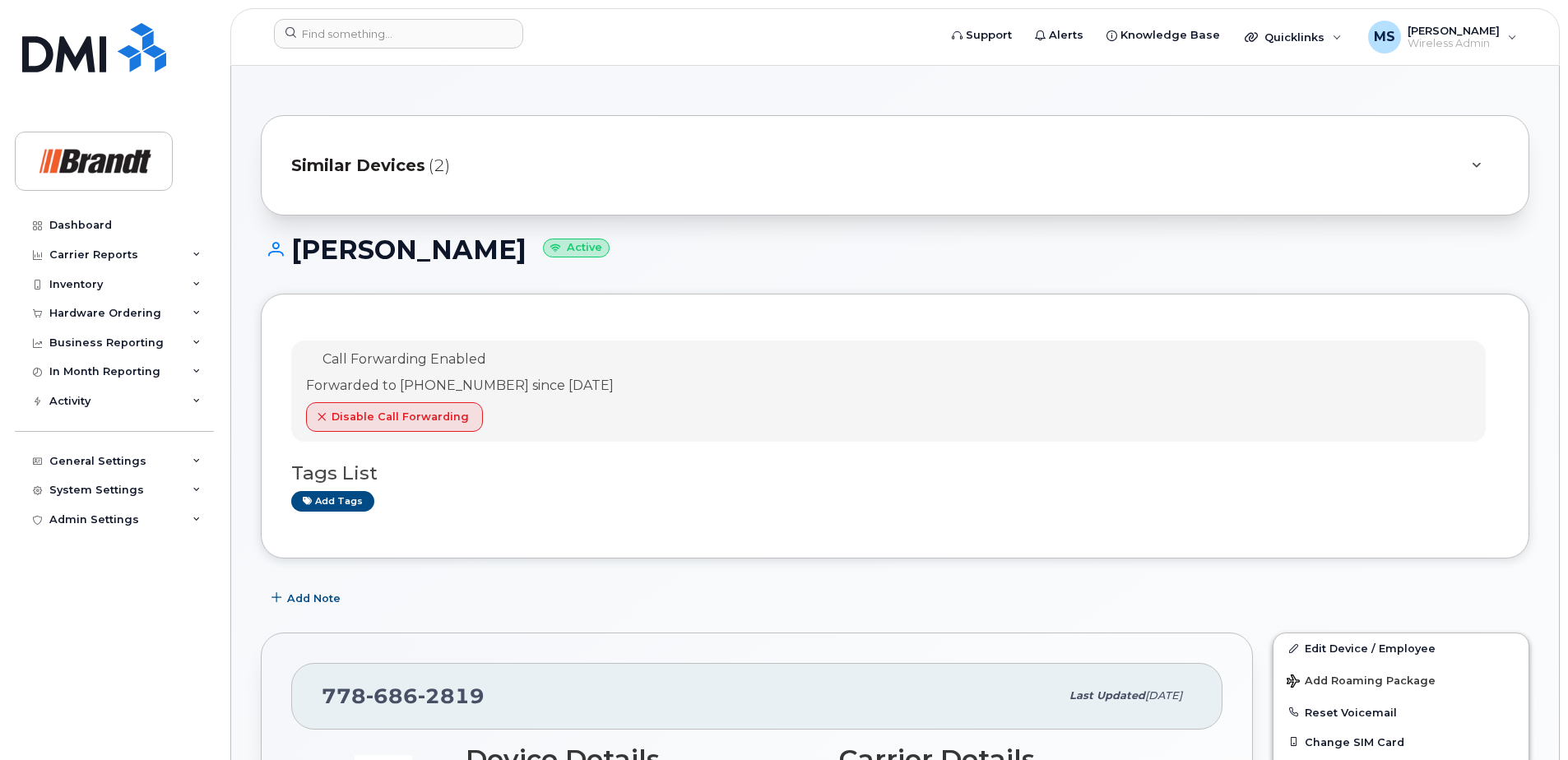
click at [408, 168] on span "Similar Devices" at bounding box center [357, 165] width 134 height 24
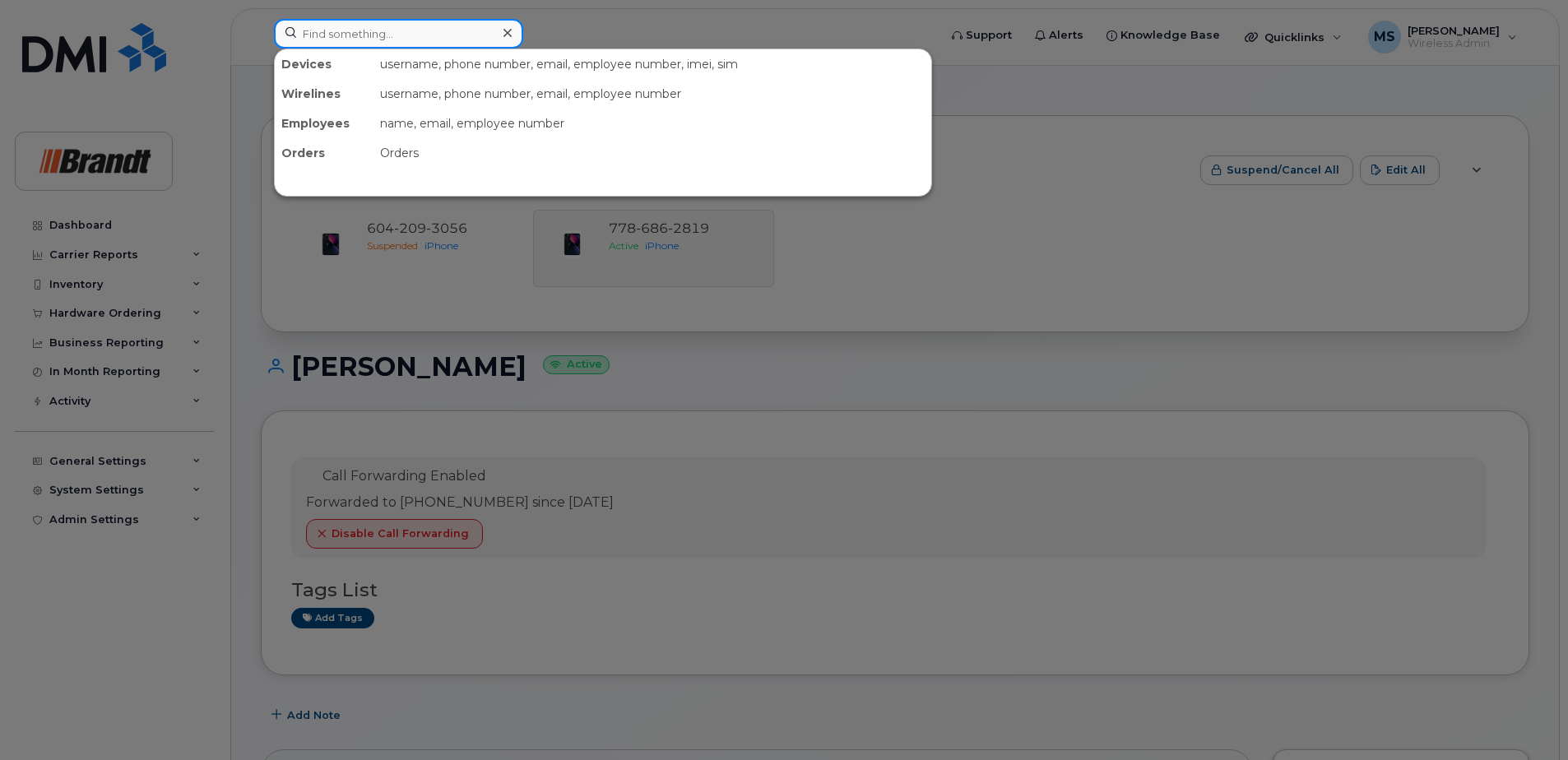
click at [444, 28] on input at bounding box center [398, 34] width 249 height 30
paste input "4504387814"
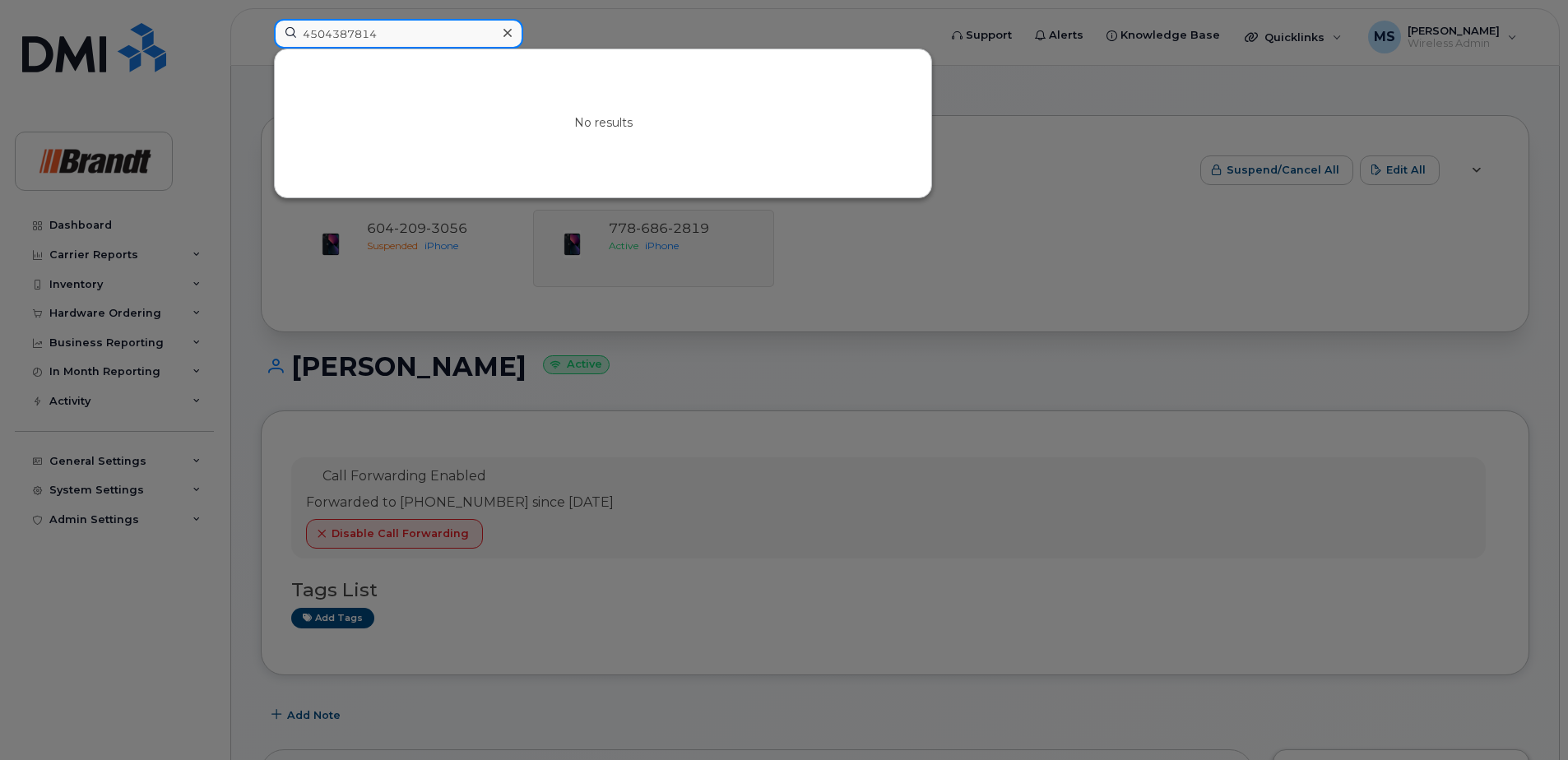
click at [420, 33] on input "4504387814" at bounding box center [398, 34] width 249 height 30
drag, startPoint x: 82, startPoint y: 59, endPoint x: 28, endPoint y: 66, distance: 54.5
click at [261, 55] on div "4504387814 No results" at bounding box center [601, 37] width 680 height 36
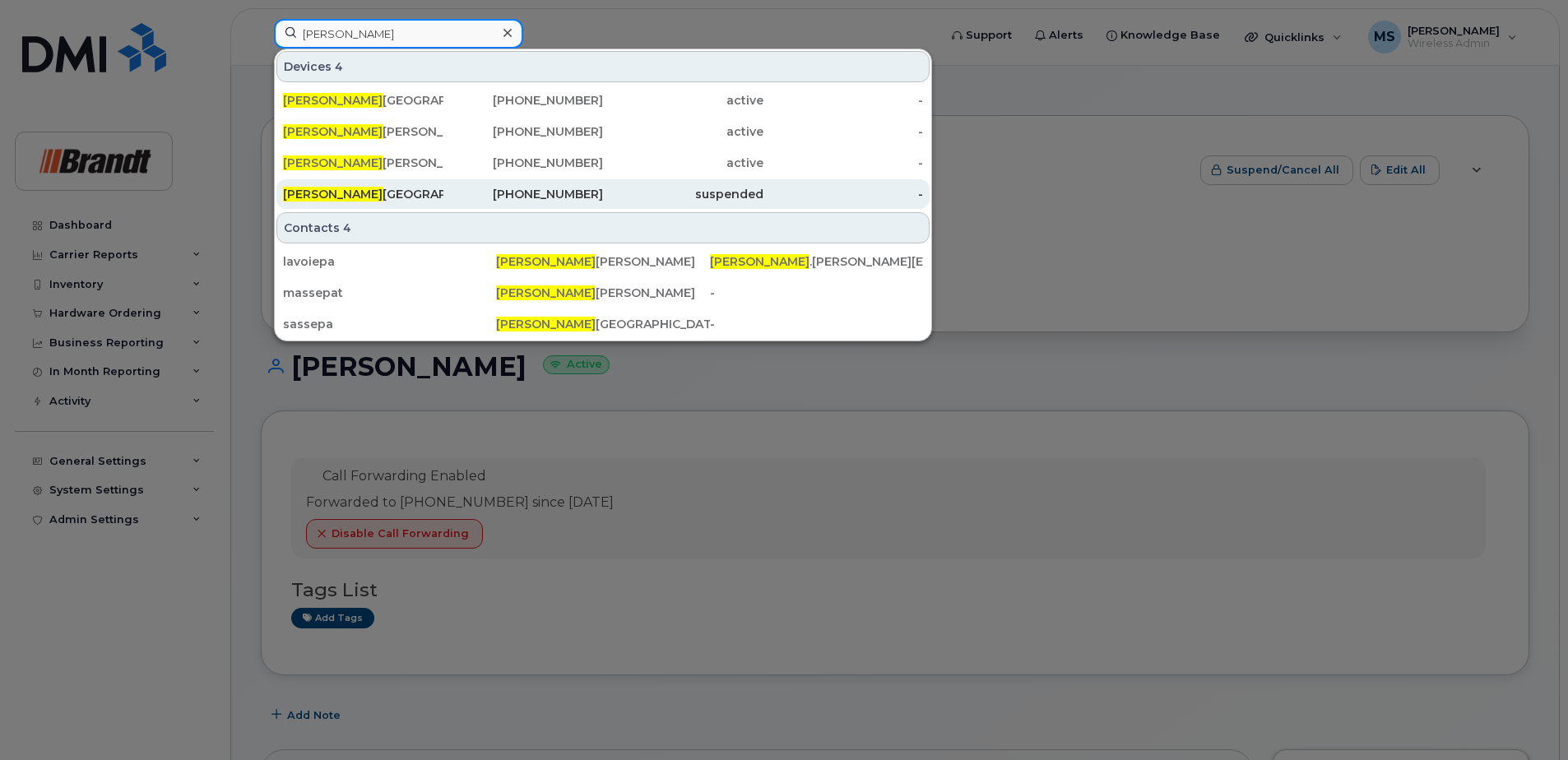
type input "[PERSON_NAME]"
click at [591, 190] on div "[PHONE_NUMBER]" at bounding box center [524, 194] width 161 height 17
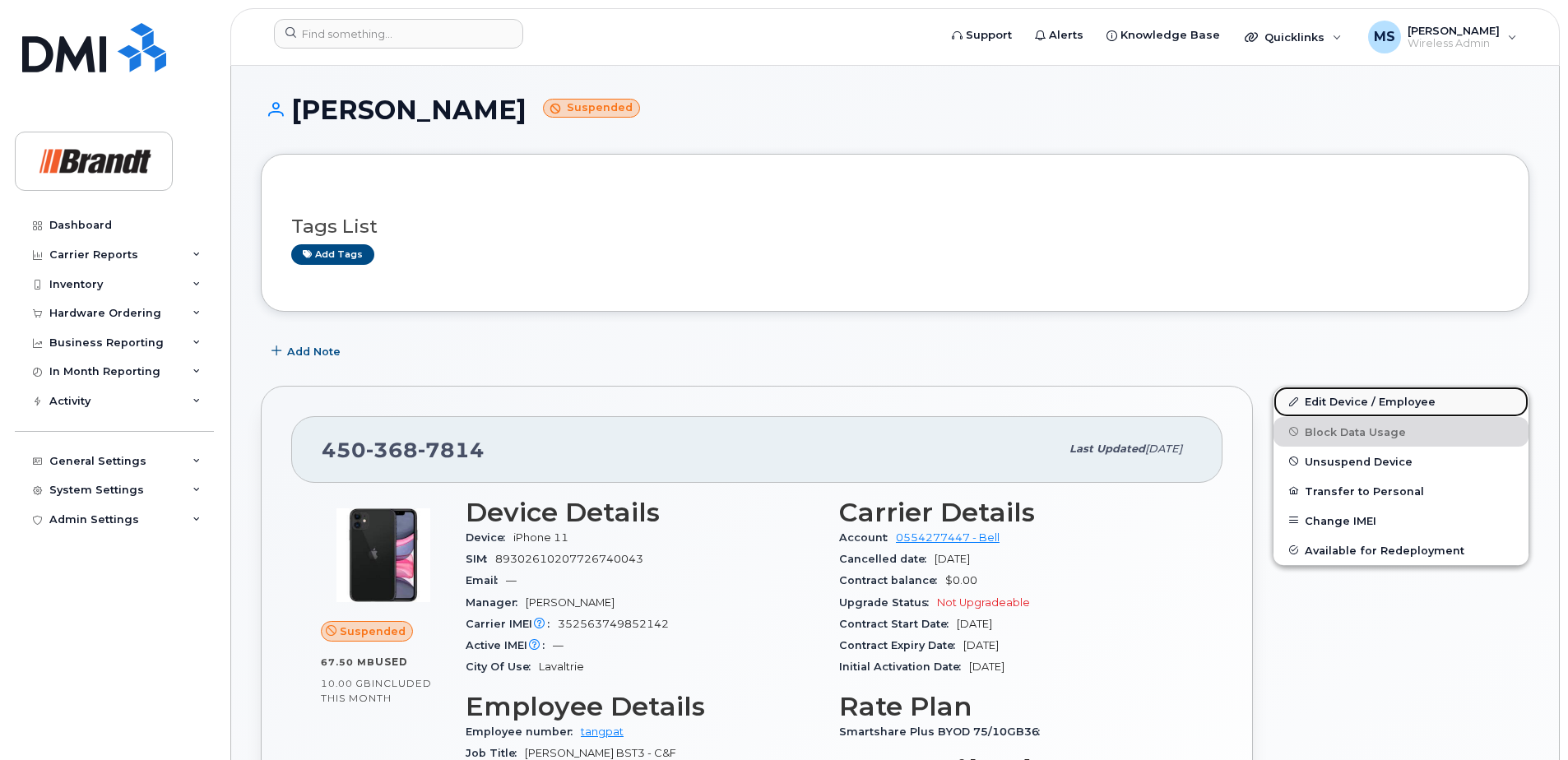
click at [1337, 398] on link "Edit Device / Employee" at bounding box center [1401, 402] width 255 height 30
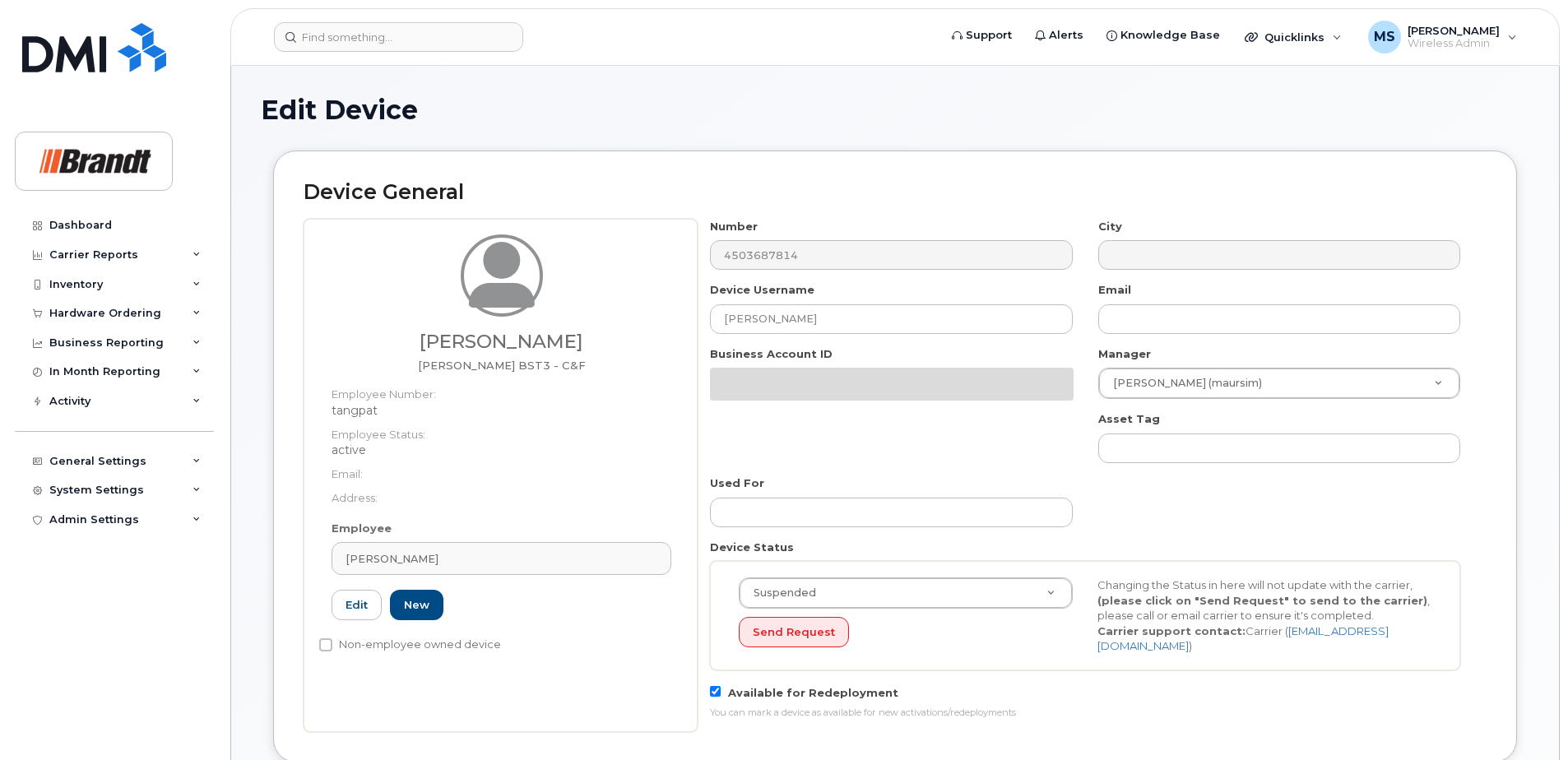
select select "34499237"
select select "34499245"
select select "35155013"
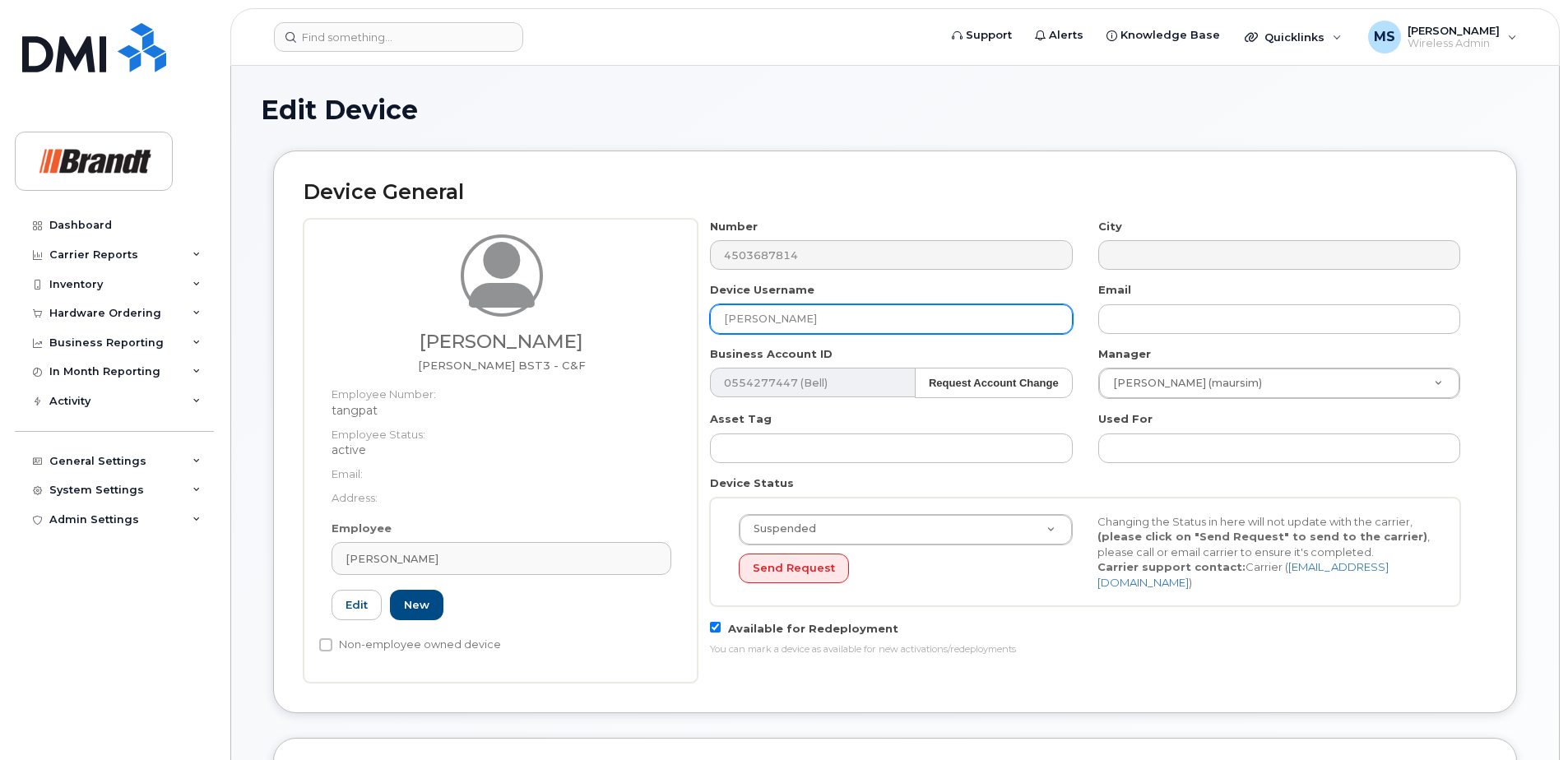
drag, startPoint x: 799, startPoint y: 324, endPoint x: 477, endPoint y: 327, distance: 322.0
click at [479, 327] on div "[PERSON_NAME] [PERSON_NAME] BST3 - C&F Employee Number: tangpat Employee Status…" at bounding box center [895, 450] width 1183 height 464
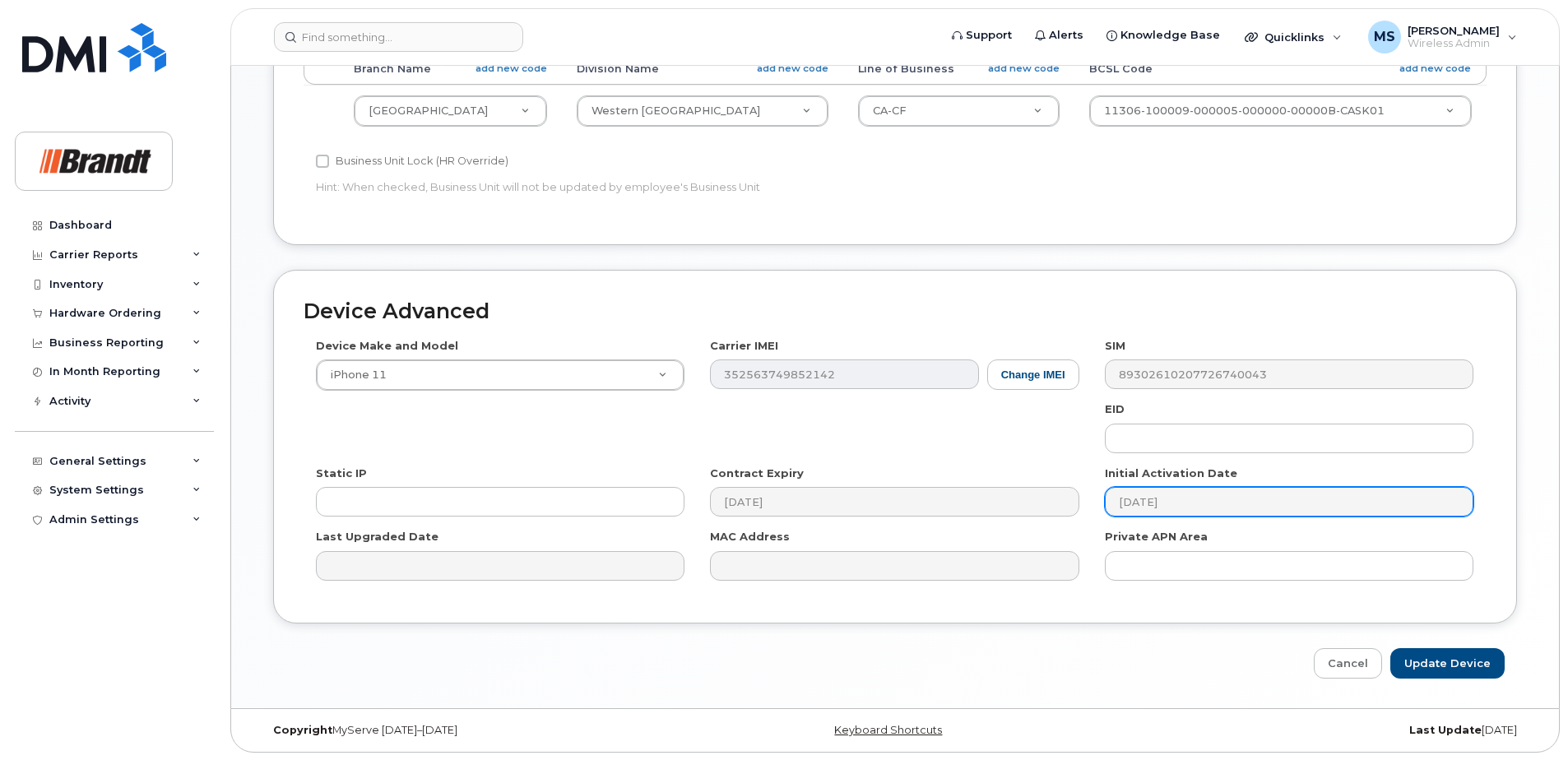
scroll to position [752, 0]
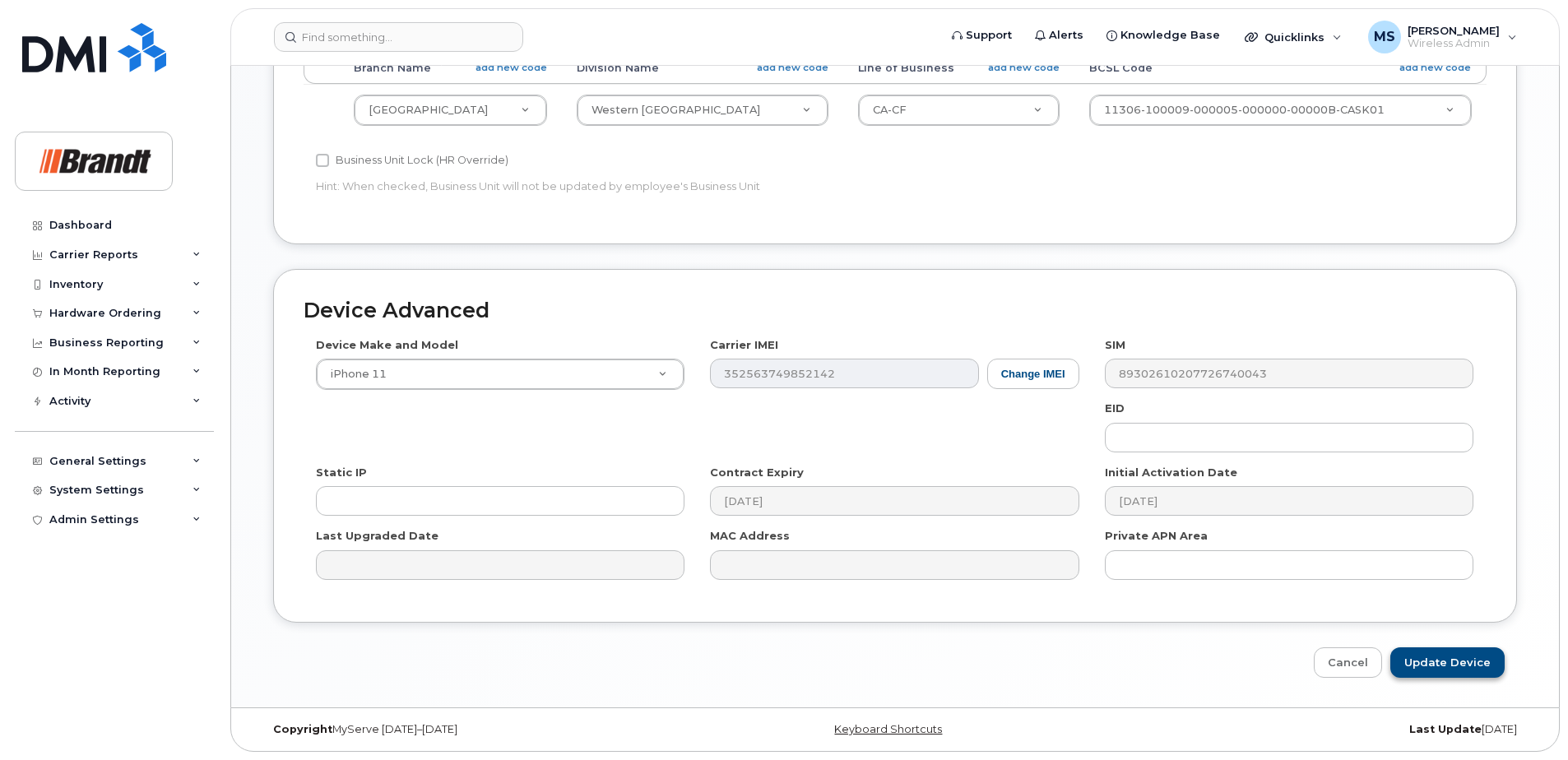
type input "Spare [PERSON_NAME] Laval"
click at [1443, 665] on input "Update Device" at bounding box center [1447, 662] width 114 height 31
type input "Saving..."
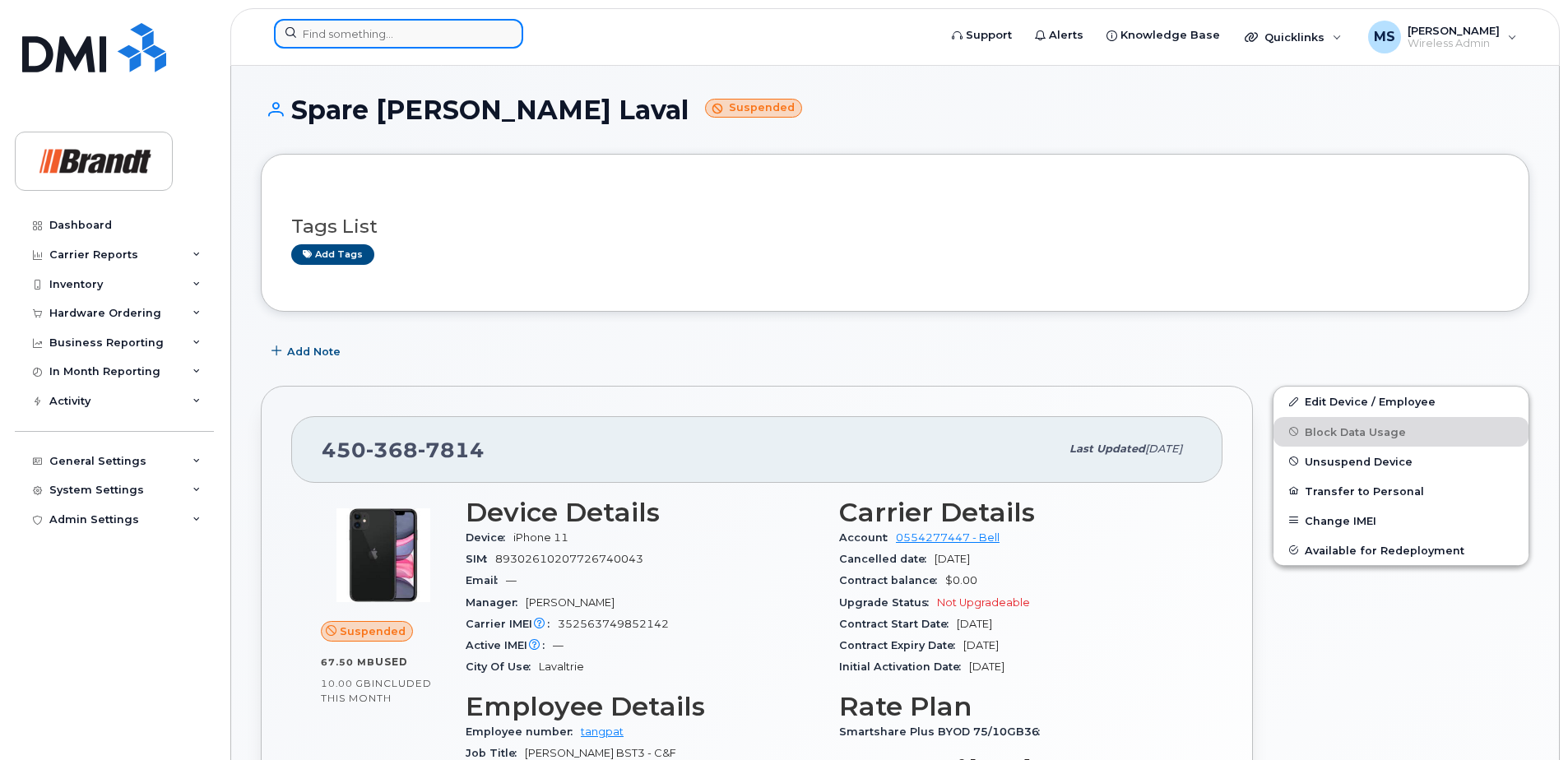
click at [383, 29] on input at bounding box center [398, 34] width 249 height 30
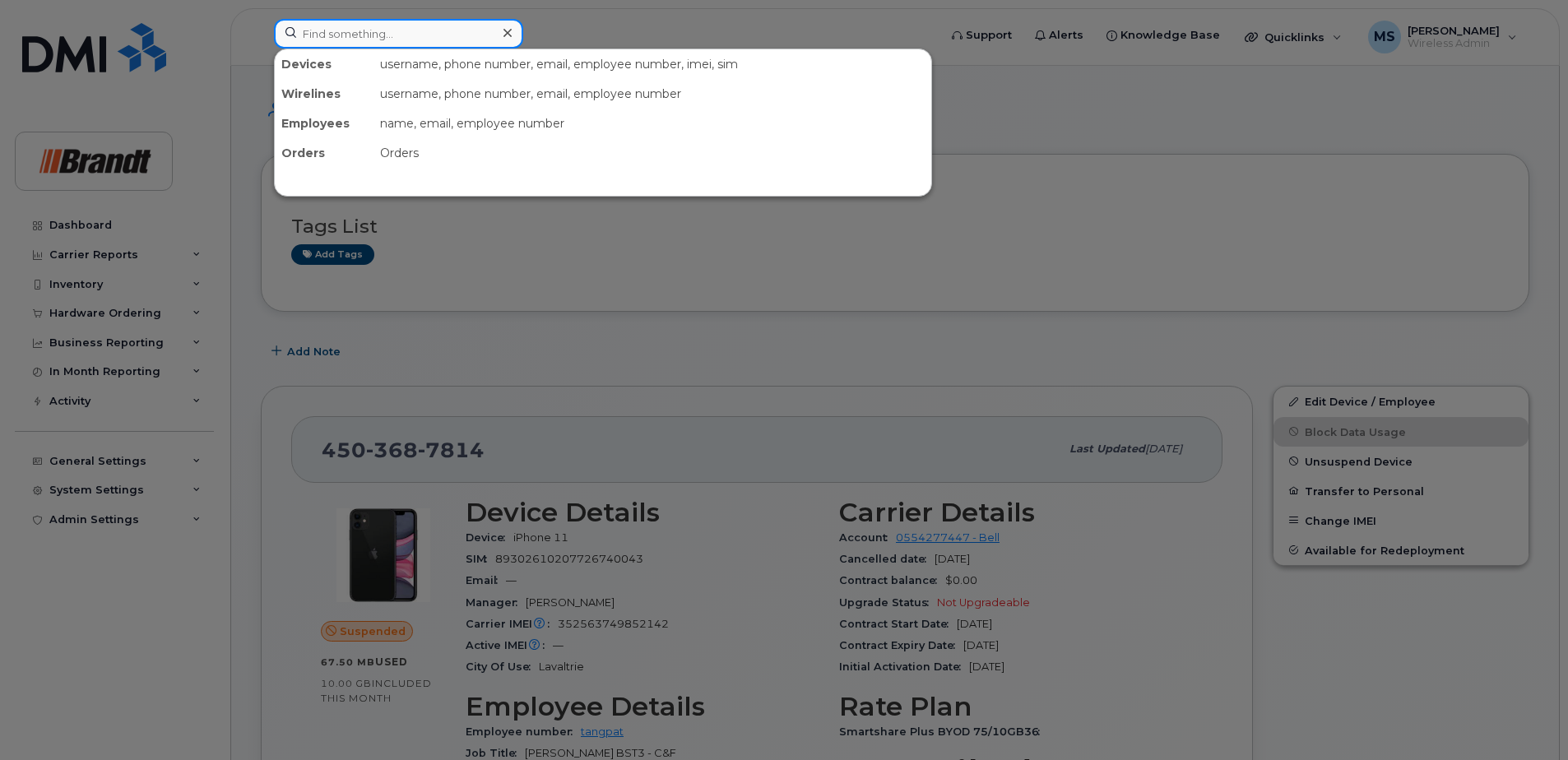
paste input "5816249538"
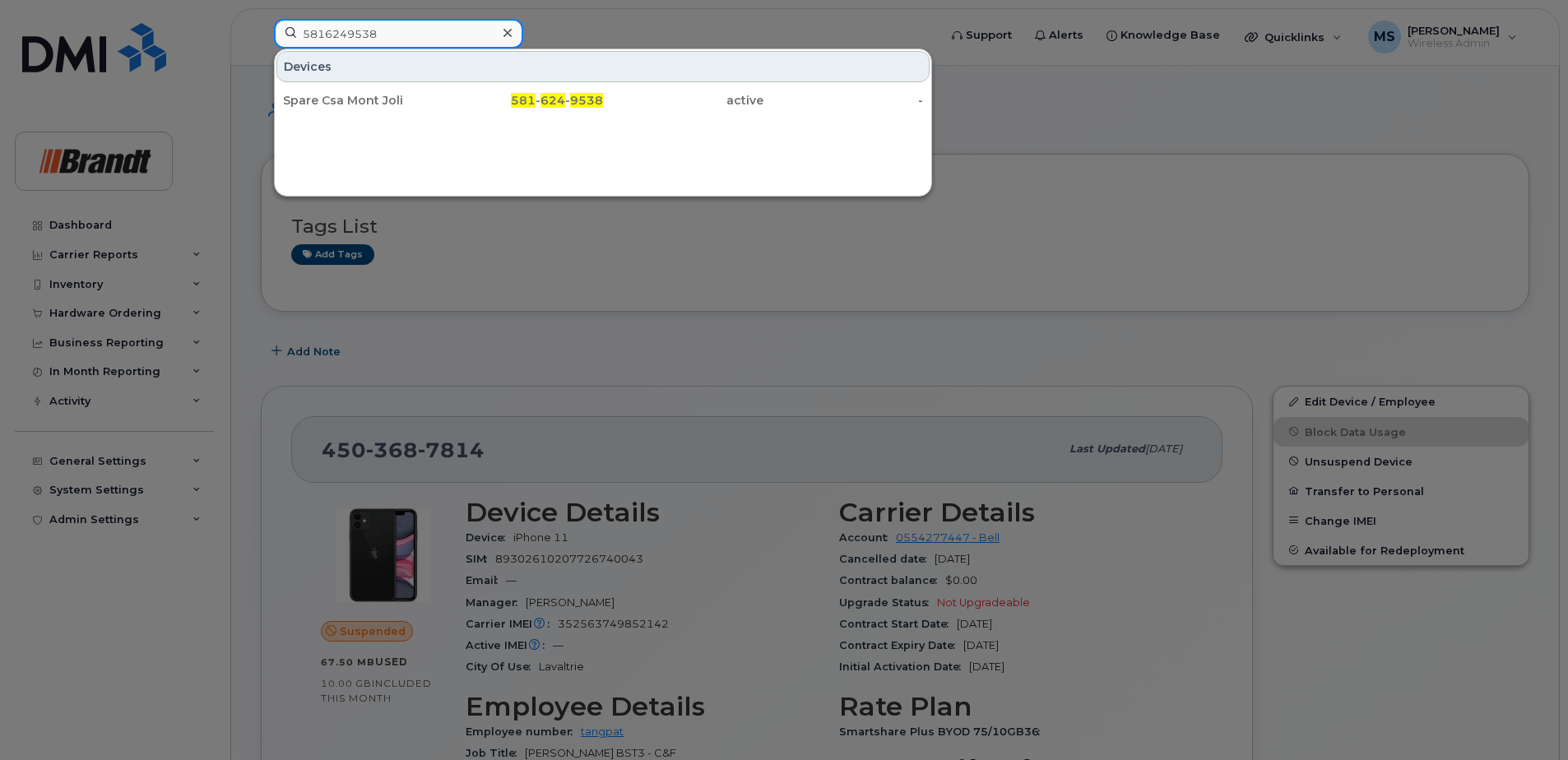
drag, startPoint x: 380, startPoint y: 31, endPoint x: 274, endPoint y: 44, distance: 106.8
click at [261, 43] on div "5816249538 Devices Spare Csa Mont Joli 581 - 624 - 9538 active -" at bounding box center [601, 37] width 680 height 36
paste input "250202337"
drag, startPoint x: 255, startPoint y: 35, endPoint x: 173, endPoint y: 35, distance: 82.0
click at [261, 35] on div "2502023378 Devices Spare Branch Manager Campbell River 250 - 202 - 3378 active -" at bounding box center [601, 37] width 680 height 36
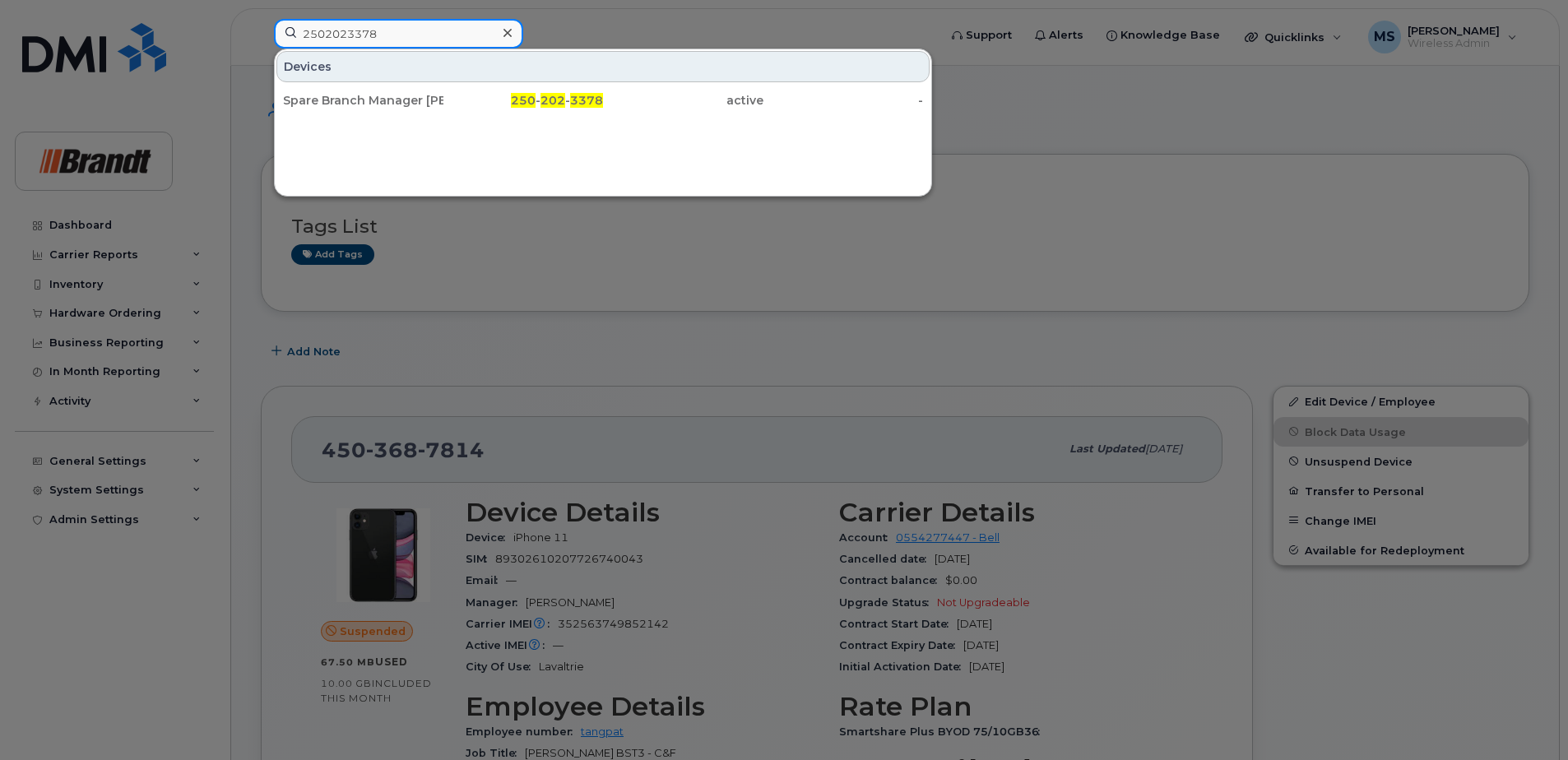
paste input "3062279790"
drag, startPoint x: 402, startPoint y: 38, endPoint x: 90, endPoint y: 19, distance: 312.6
click div "3062279790 Devices Spare Resident Saskatoon 306 - 227 - 9790 suspended -"
paste input "4383579749"
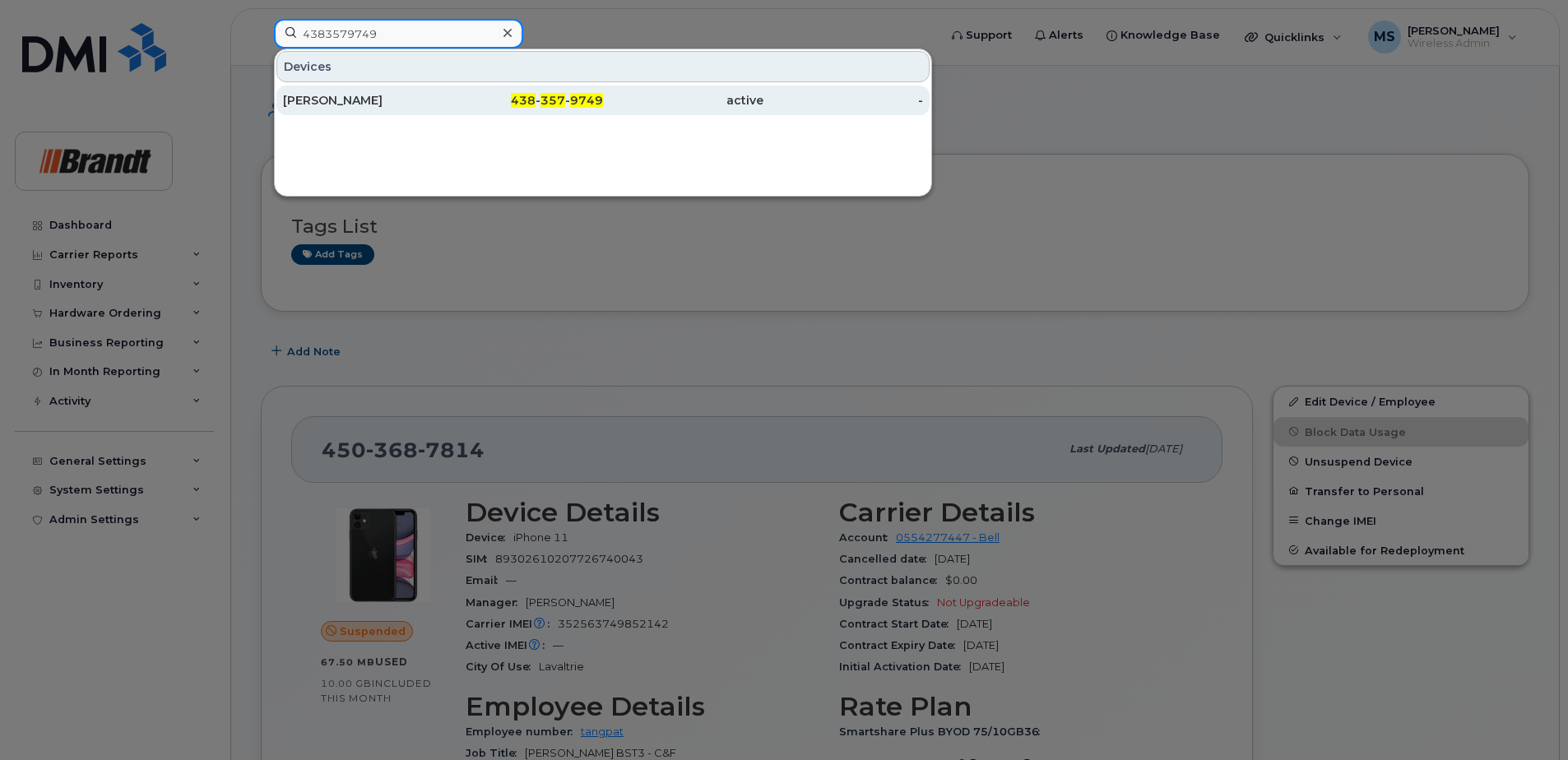
type input "4383579749"
click span "357"
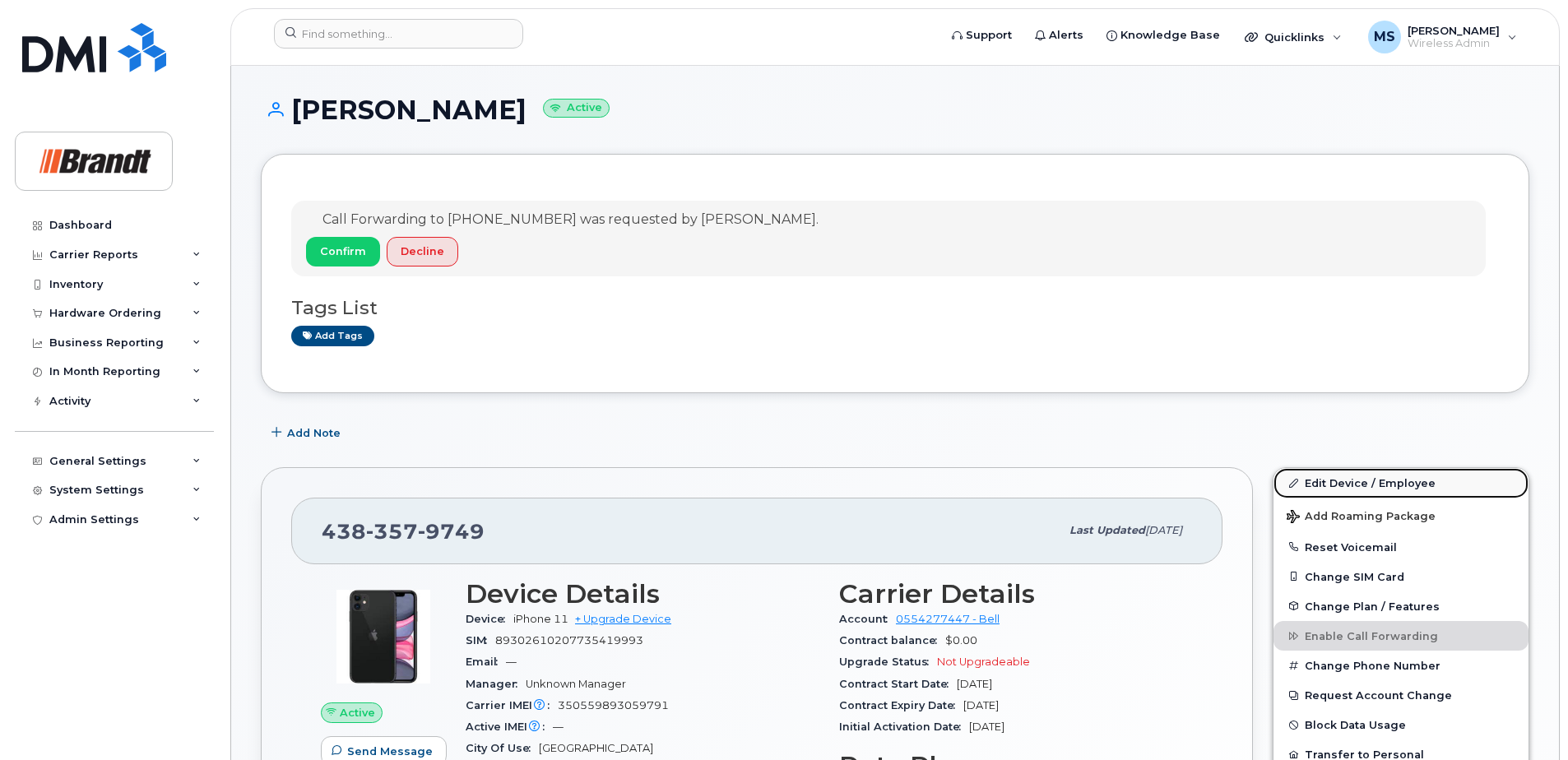
click at [1378, 480] on link "Edit Device / Employee" at bounding box center [1401, 483] width 255 height 30
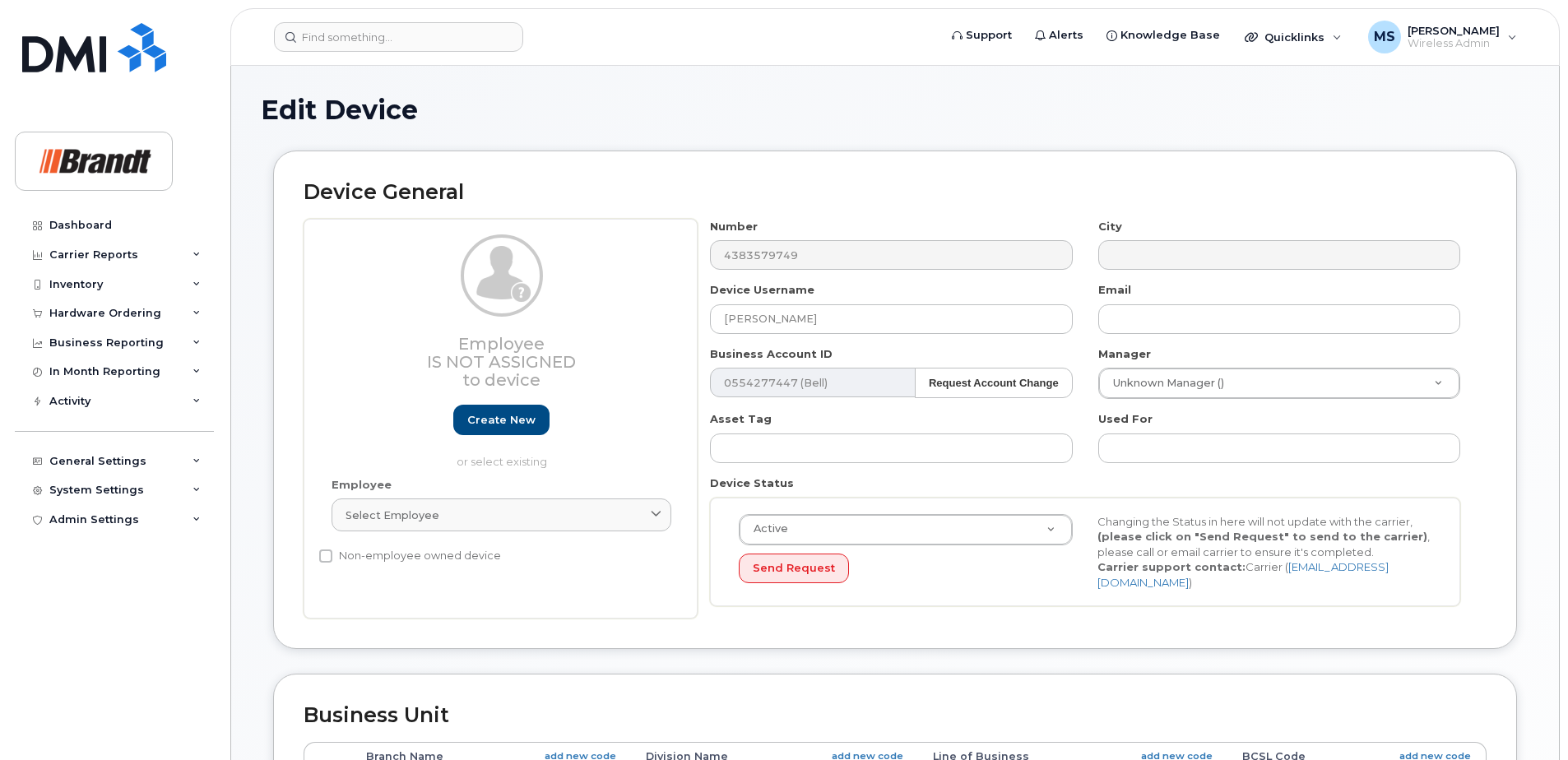
select select "33722384"
select select "34499151"
select select "35132258"
drag, startPoint x: 565, startPoint y: 317, endPoint x: 511, endPoint y: 325, distance: 54.6
click at [520, 324] on div "Employee Is not assigned to device Create new or select existing Employee Selec…" at bounding box center [895, 418] width 1183 height 401
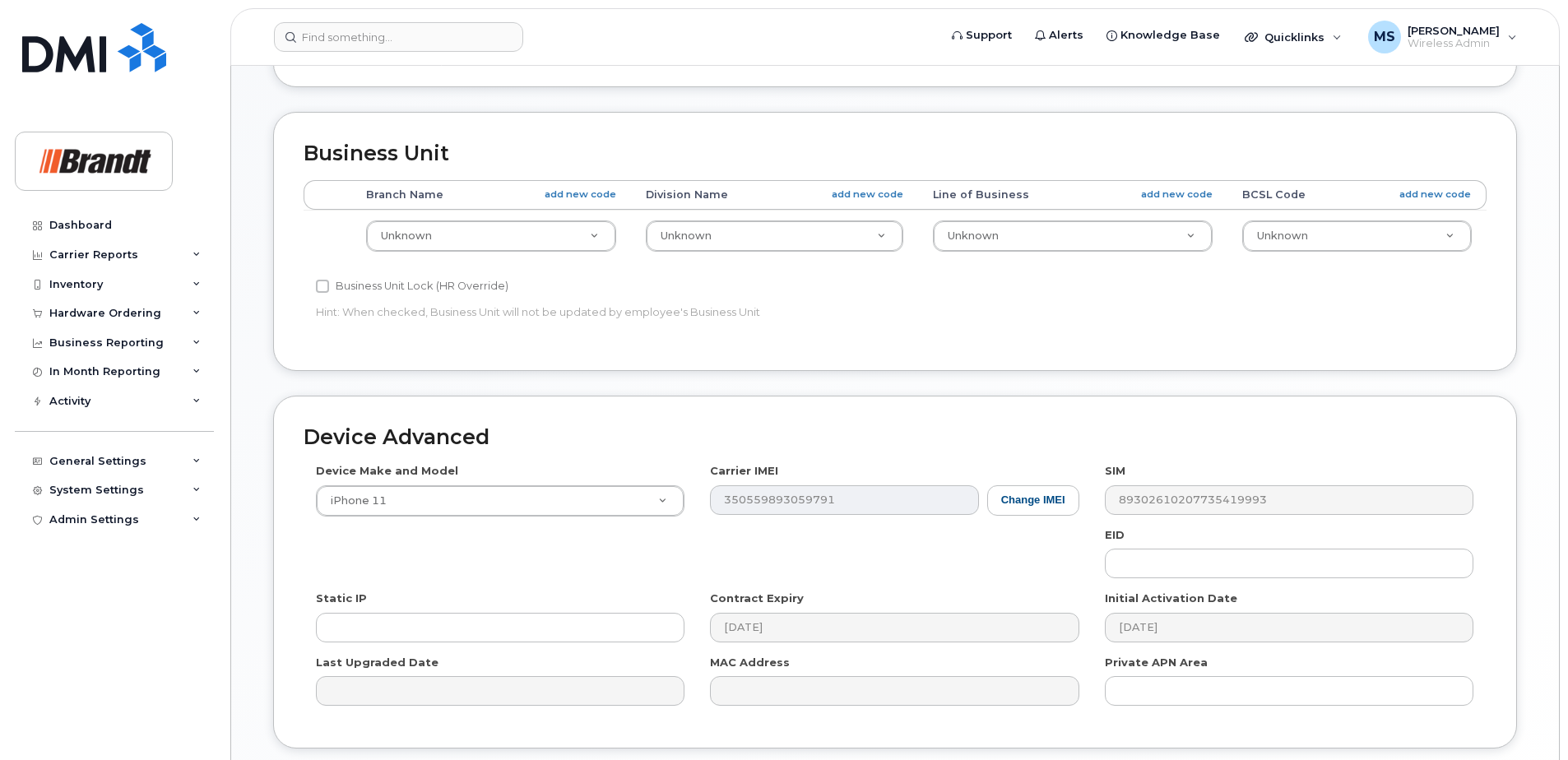
scroll to position [681, 0]
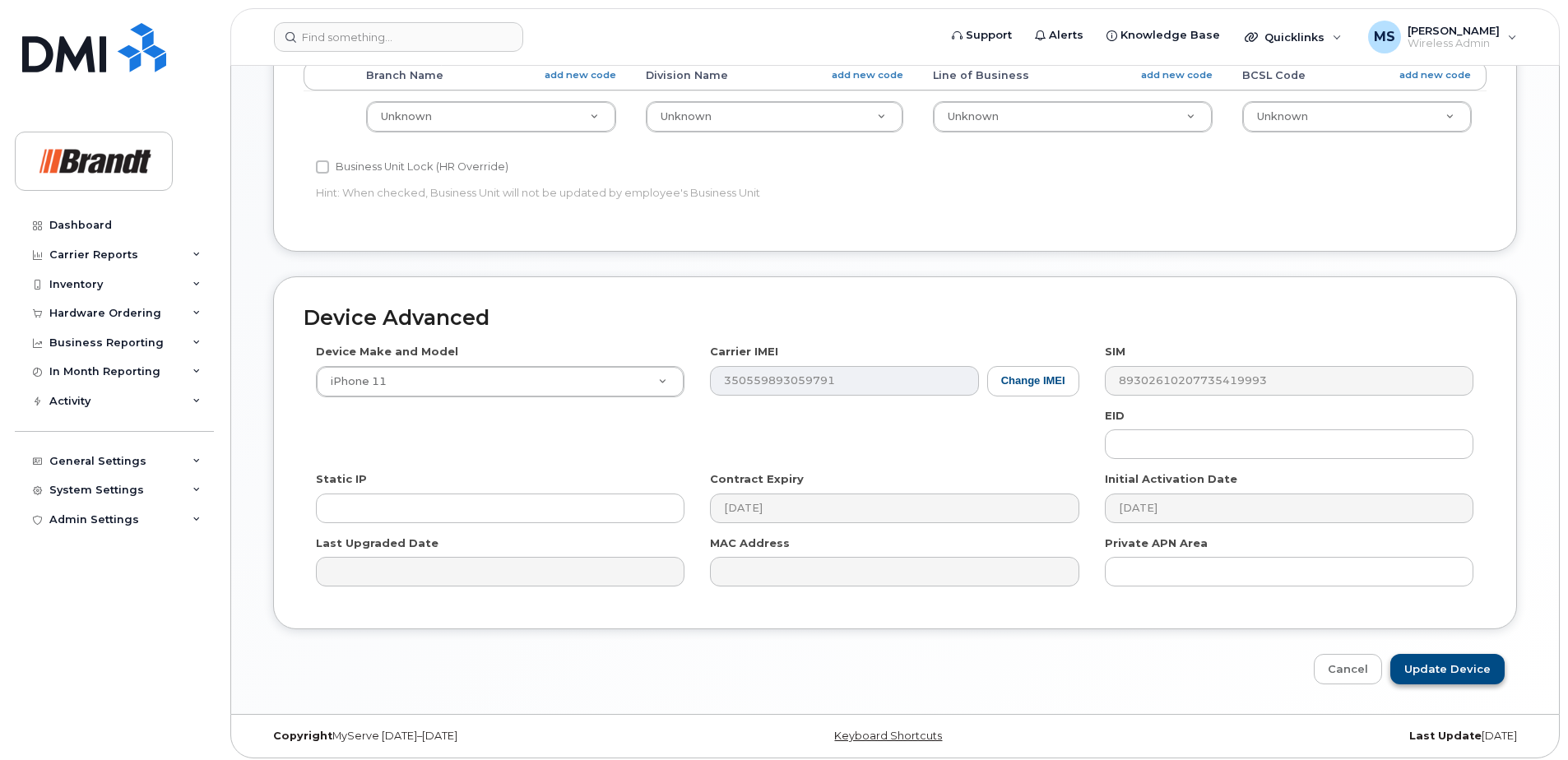
type input "Spare Sales Manager Brossard"
click at [1444, 660] on input "Update Device" at bounding box center [1447, 669] width 114 height 31
type input "Saving..."
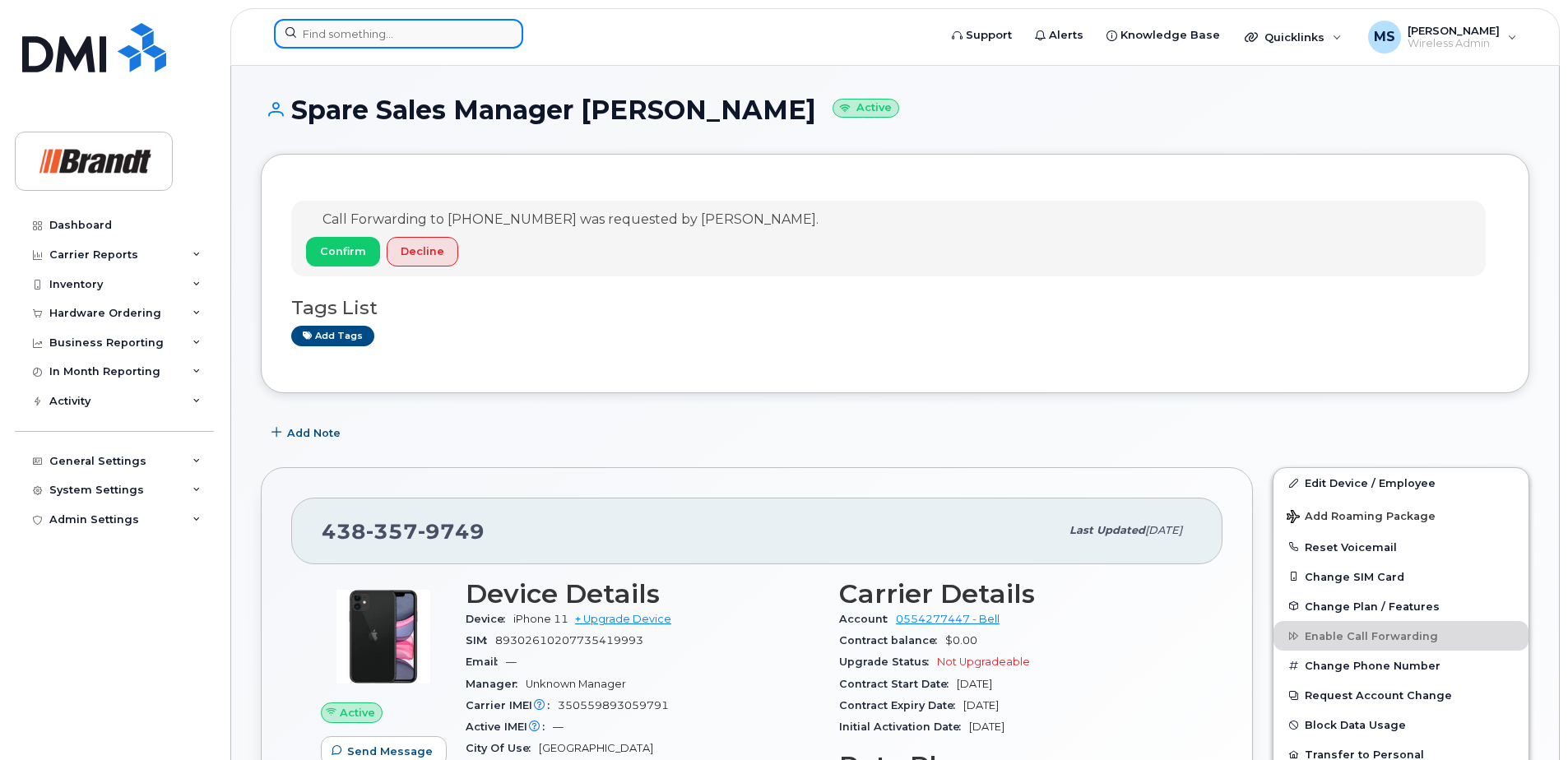
click at [444, 42] on input at bounding box center [398, 34] width 249 height 30
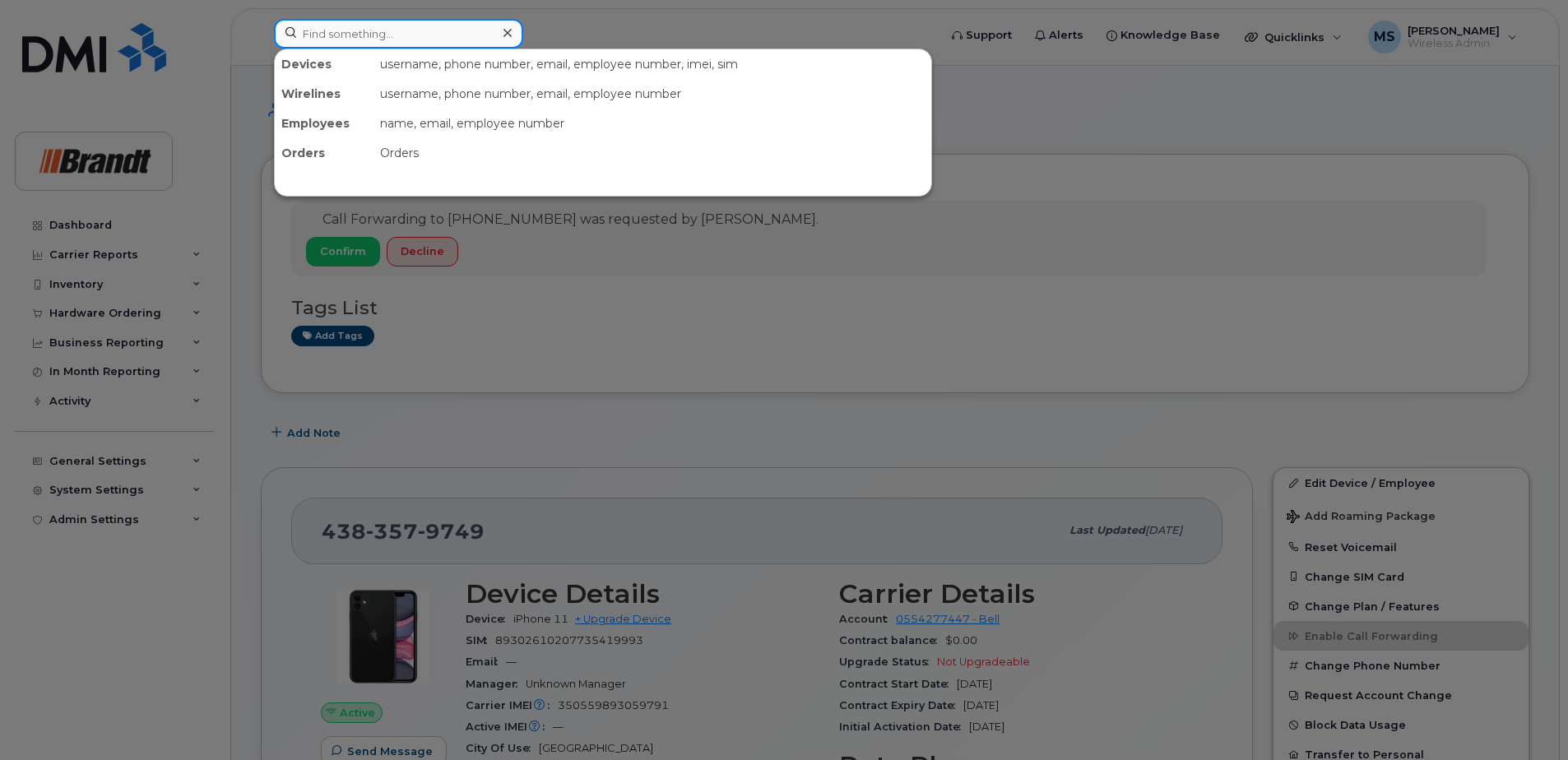
paste input "5062320924"
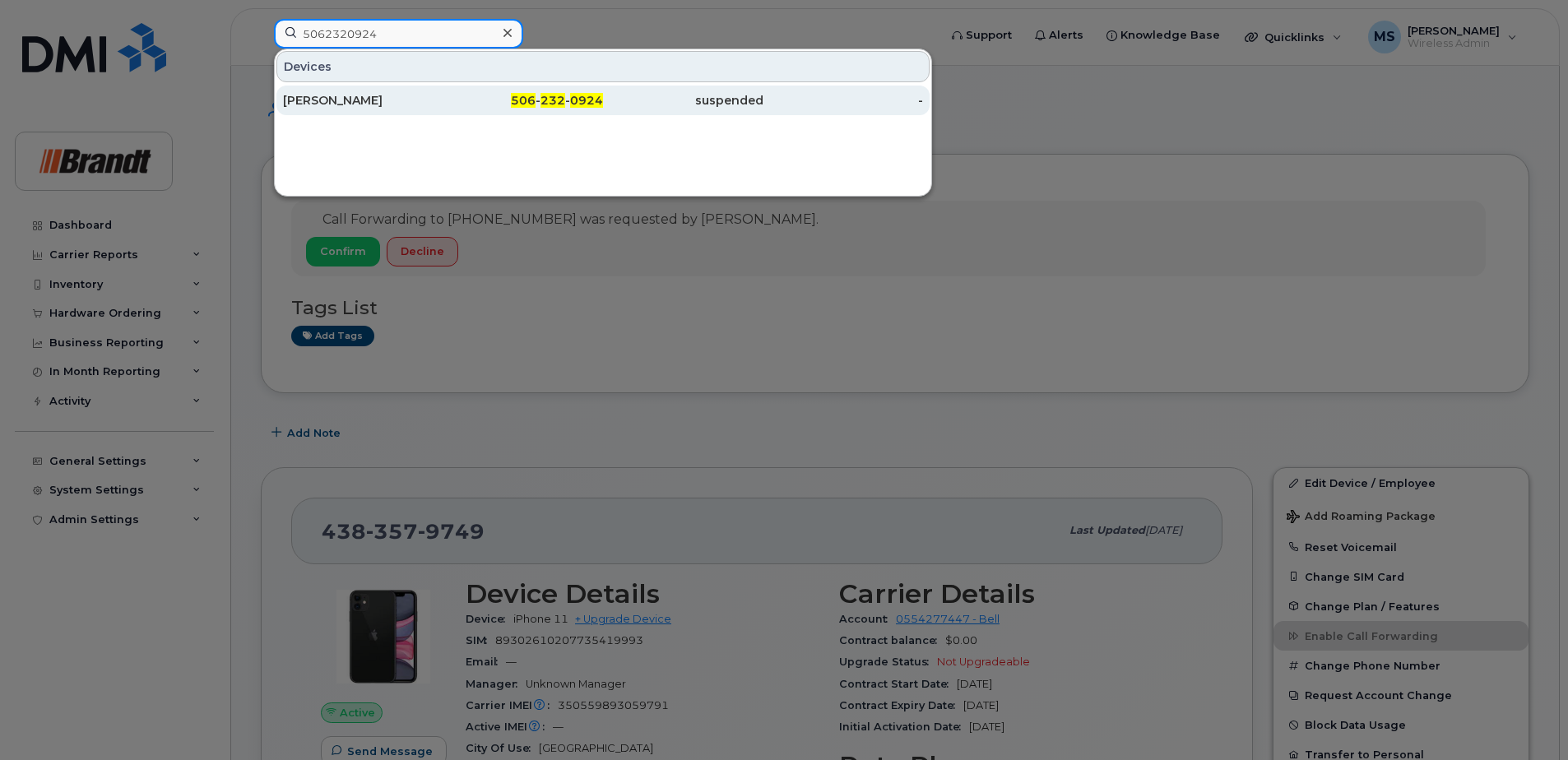
type input "5062320924"
click at [321, 101] on div "[PERSON_NAME]" at bounding box center [363, 100] width 161 height 17
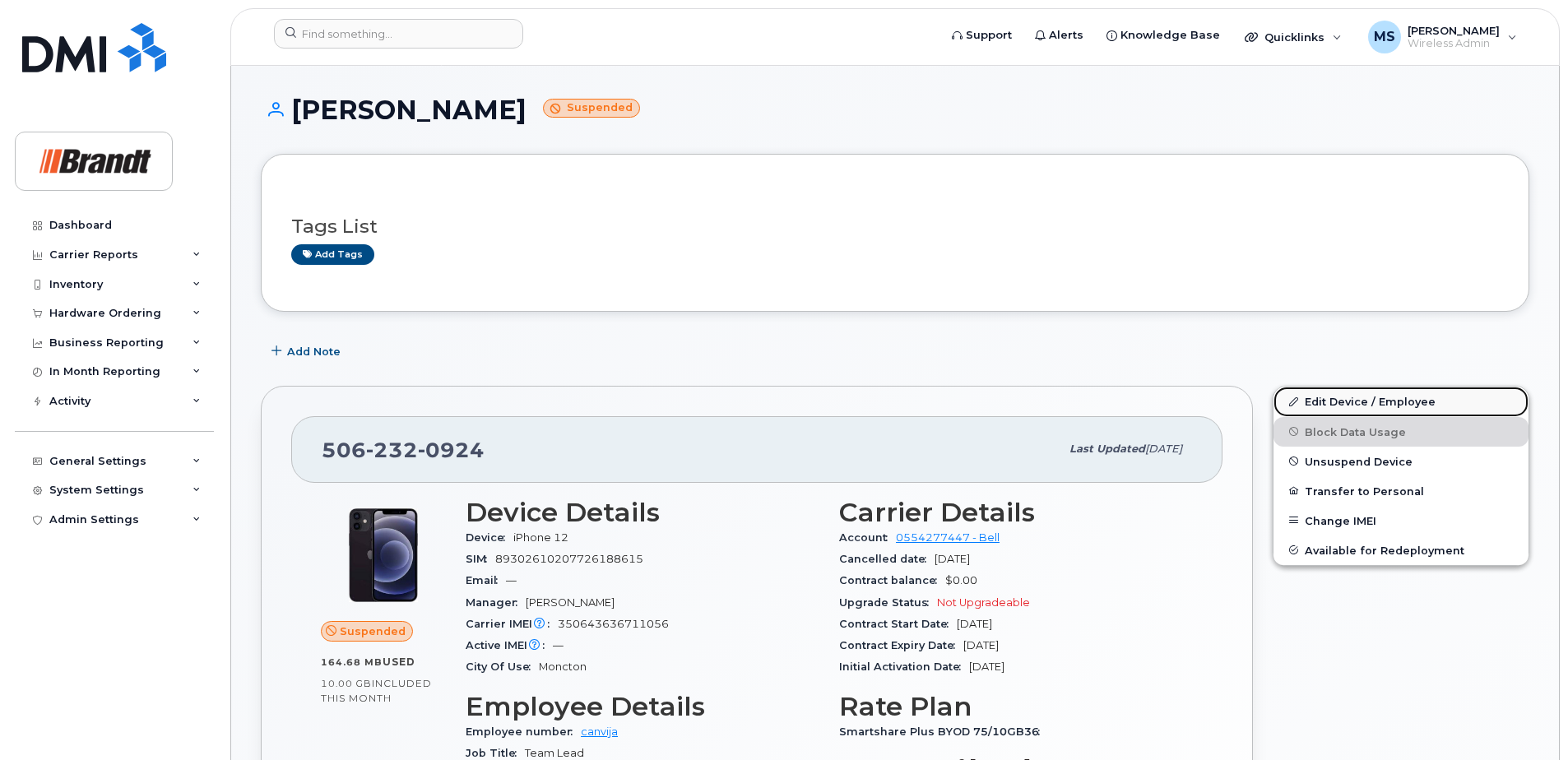
click at [1323, 405] on link "Edit Device / Employee" at bounding box center [1401, 402] width 255 height 30
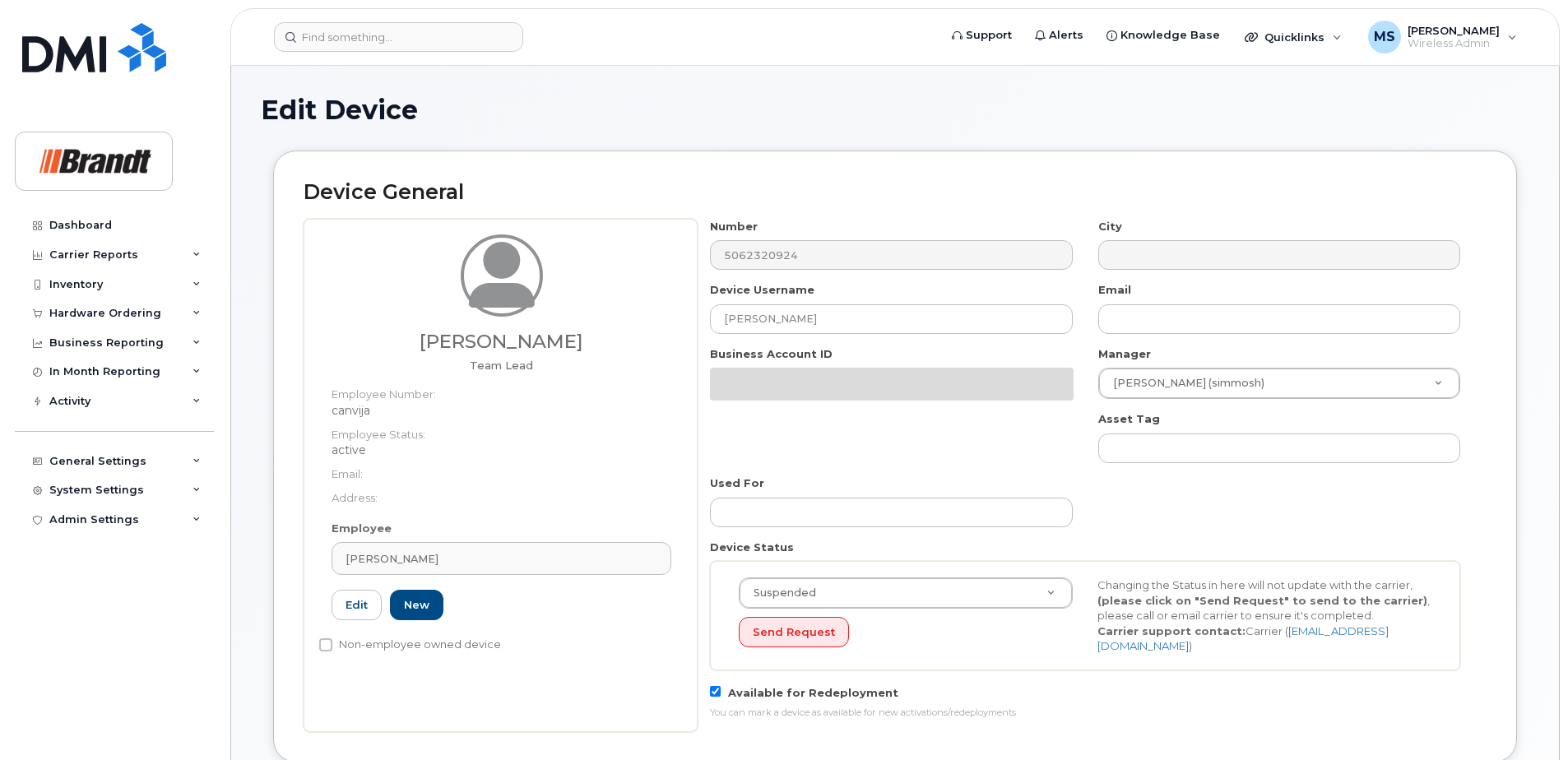
select select "34499232"
select select "34499245"
select select "35155013"
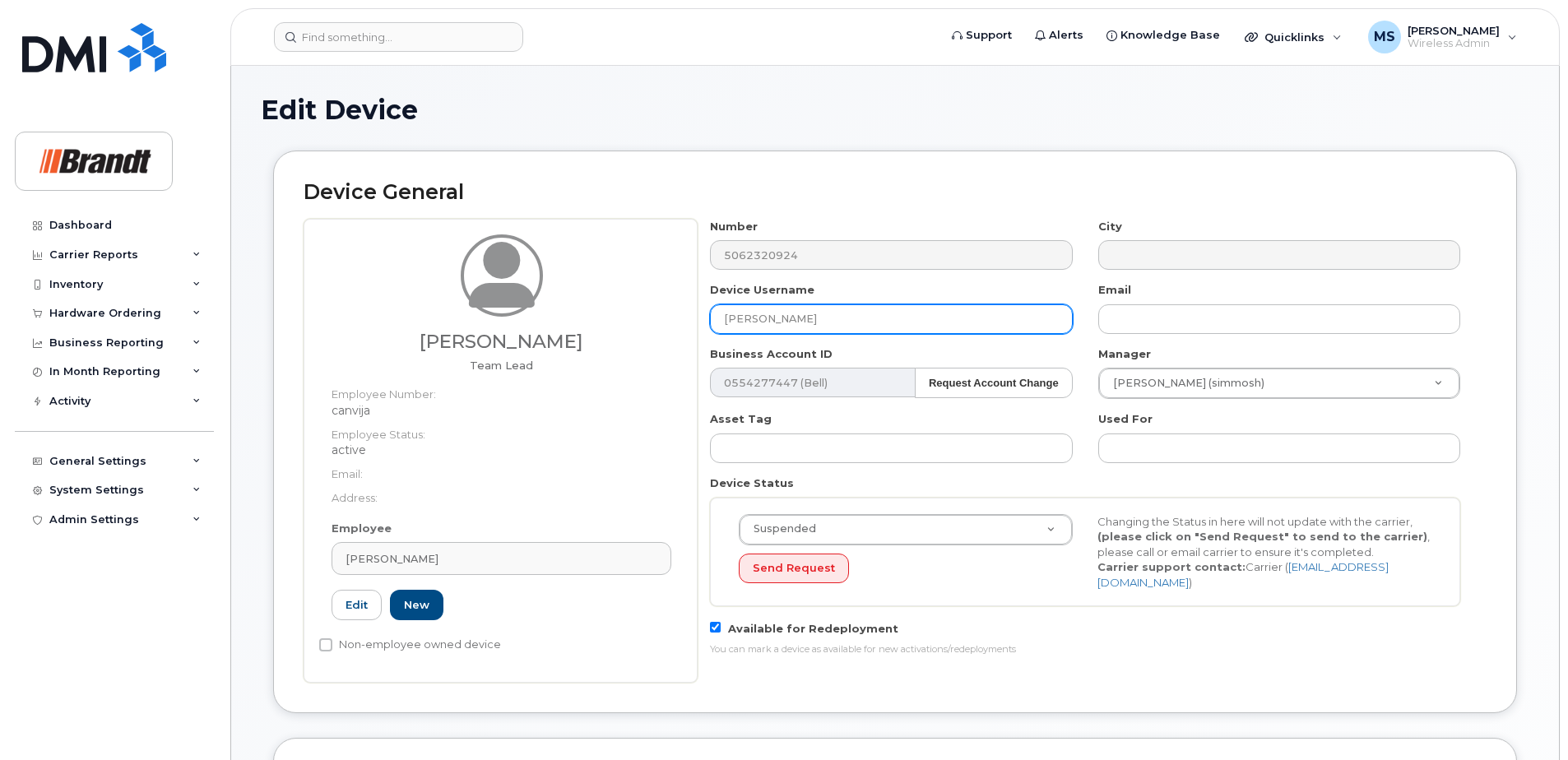
drag, startPoint x: 390, startPoint y: 312, endPoint x: 239, endPoint y: 280, distance: 154.4
click at [269, 298] on div "Device General [PERSON_NAME] Team Lead Employee Number: canvija Employee Status…" at bounding box center [895, 444] width 1268 height 587
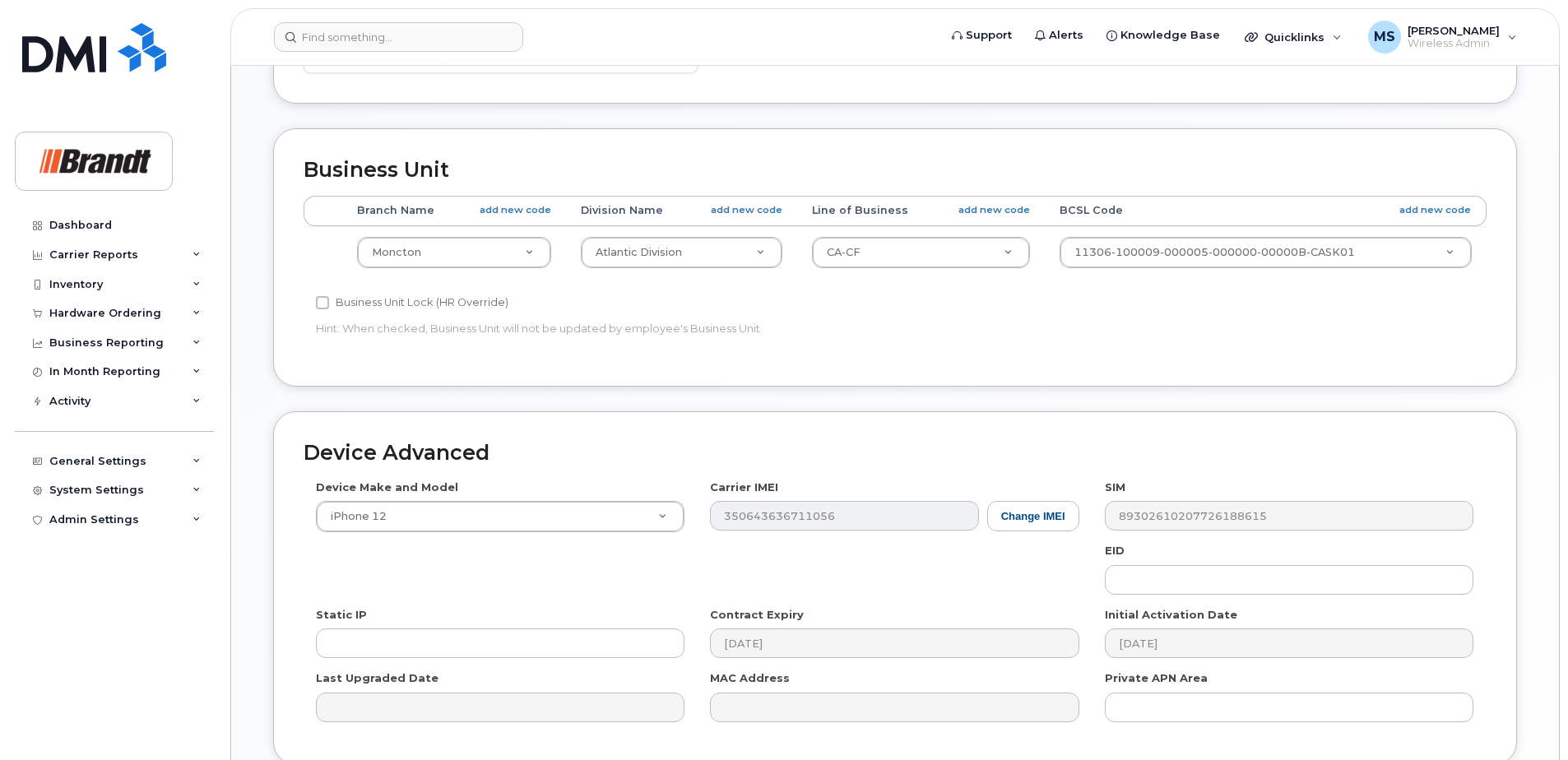
scroll to position [752, 0]
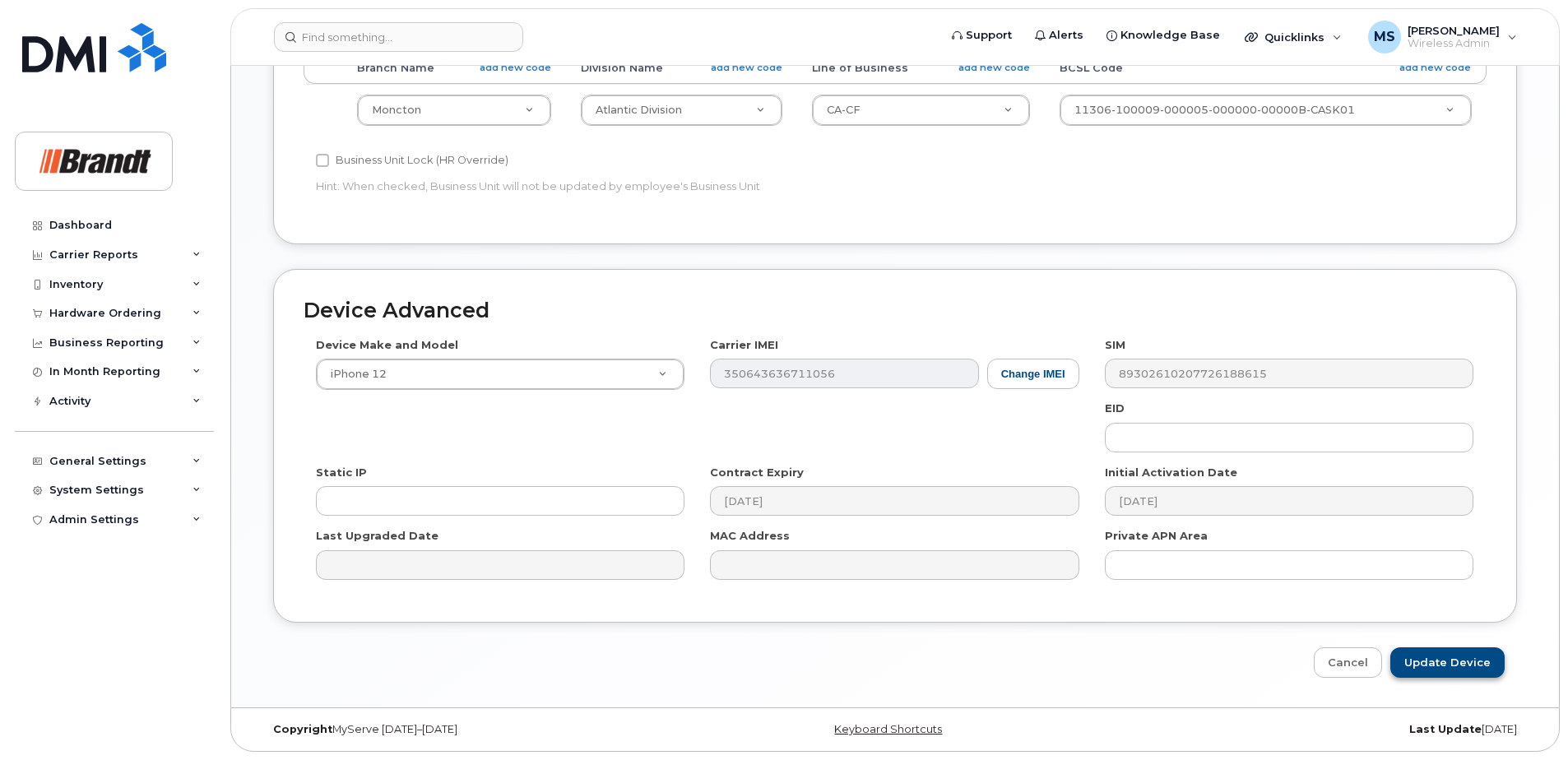
type input "Spare Moncton"
click at [1442, 658] on input "Update Device" at bounding box center [1447, 662] width 114 height 31
type input "Saving..."
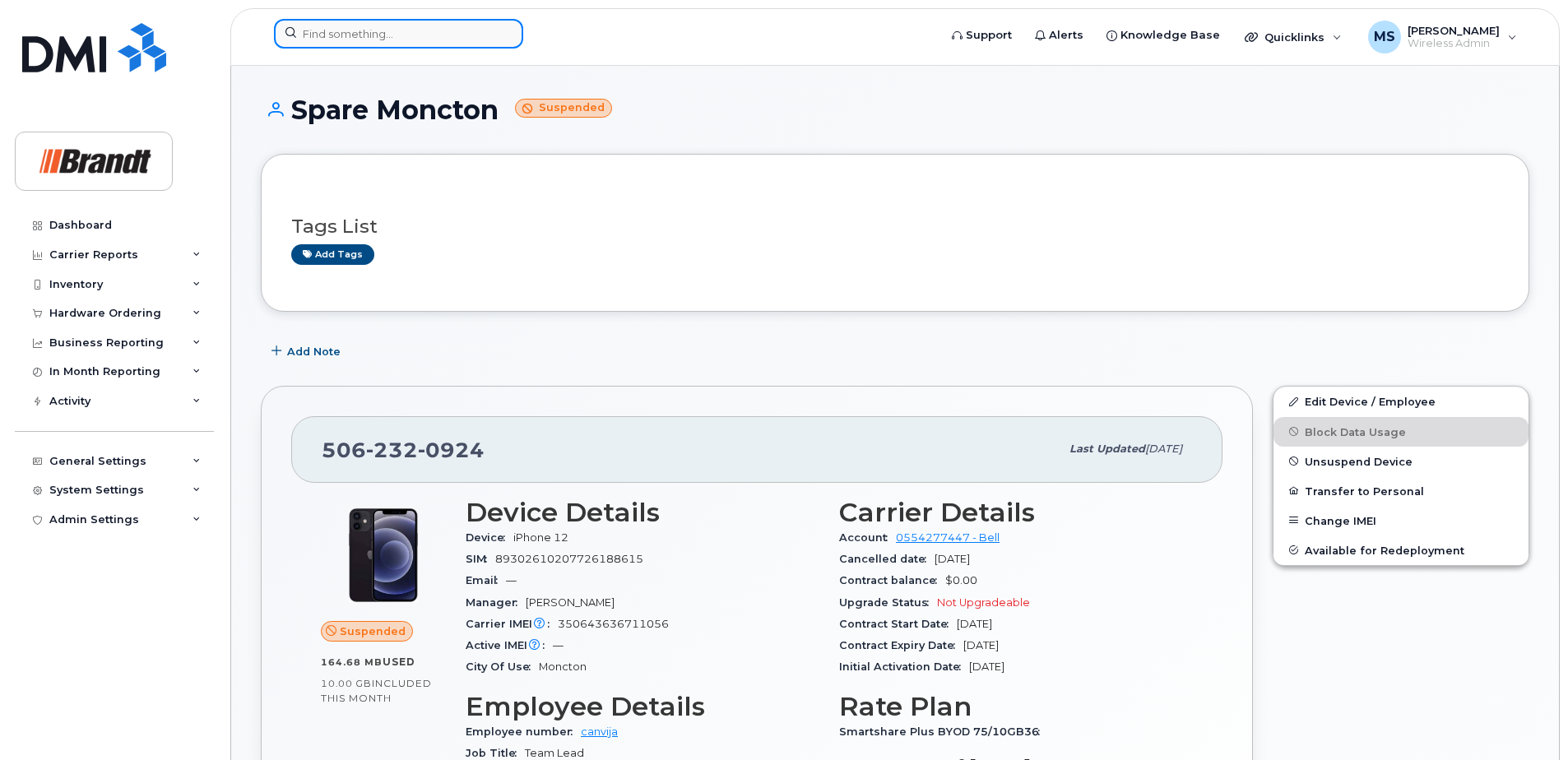
click at [403, 45] on input at bounding box center [398, 34] width 249 height 30
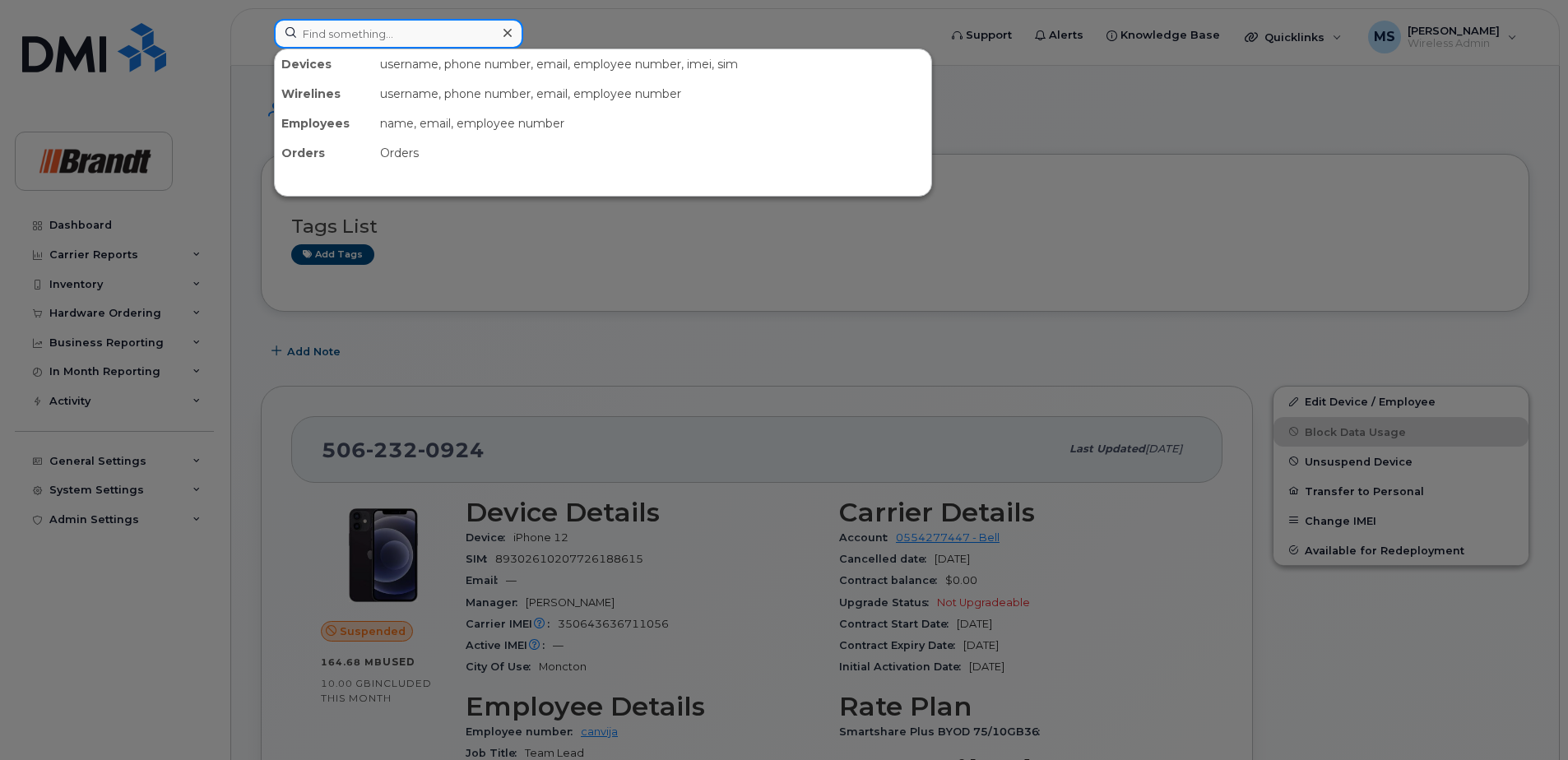
paste input "2047819644"
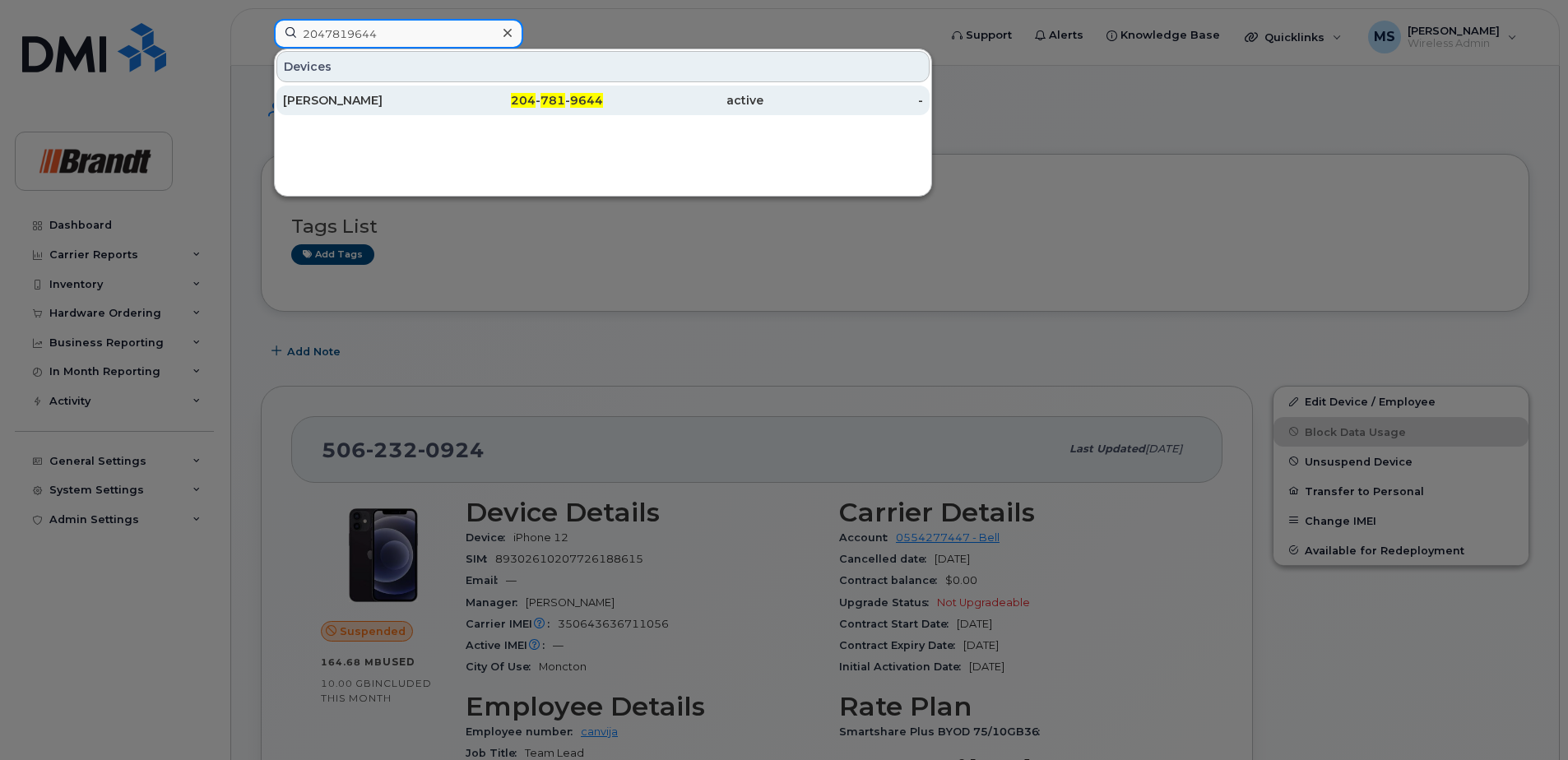
type input "2047819644"
click at [383, 106] on div "Kyle Brazeau" at bounding box center [363, 100] width 161 height 17
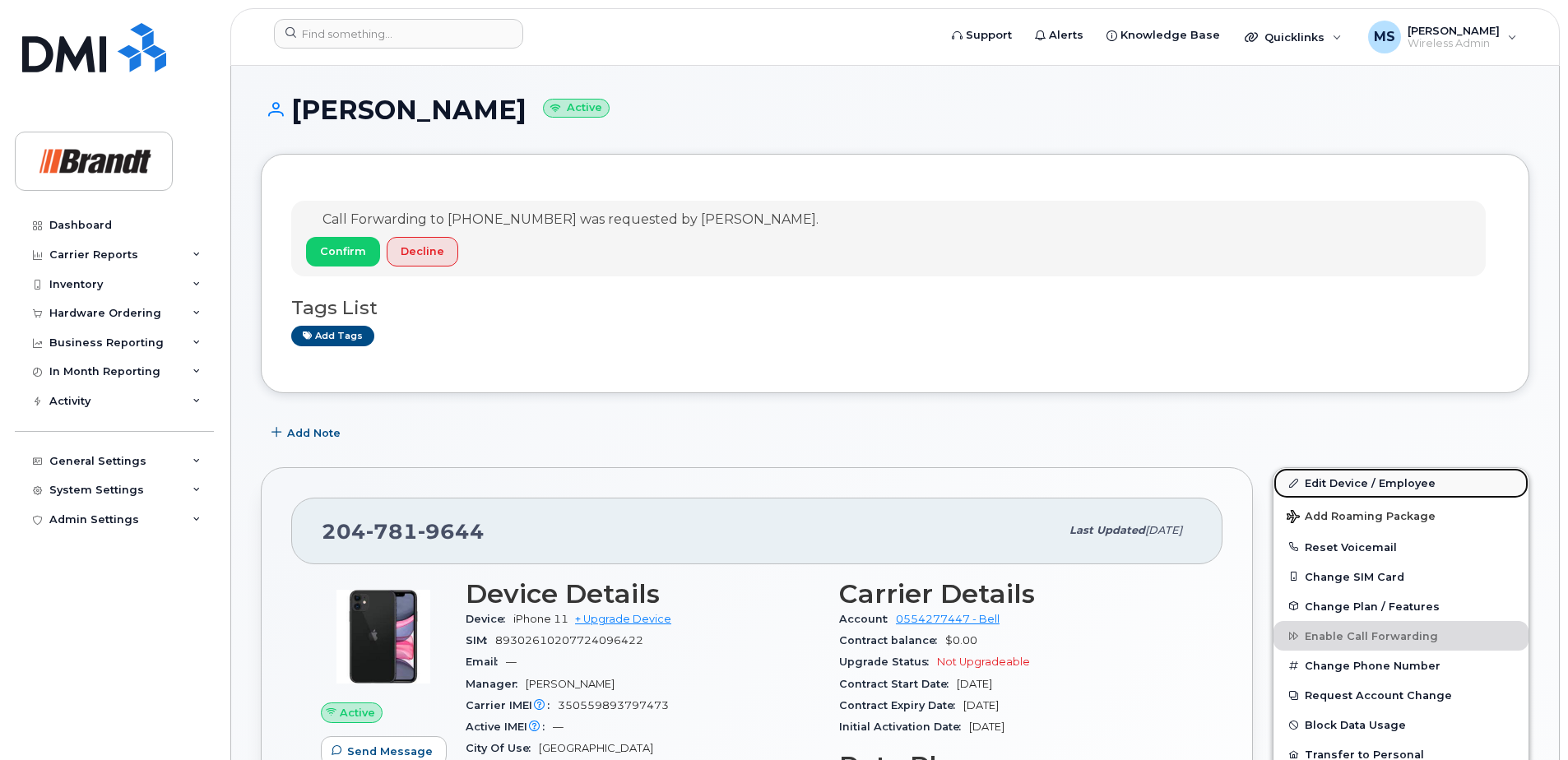
click at [1387, 485] on link "Edit Device / Employee" at bounding box center [1401, 483] width 255 height 30
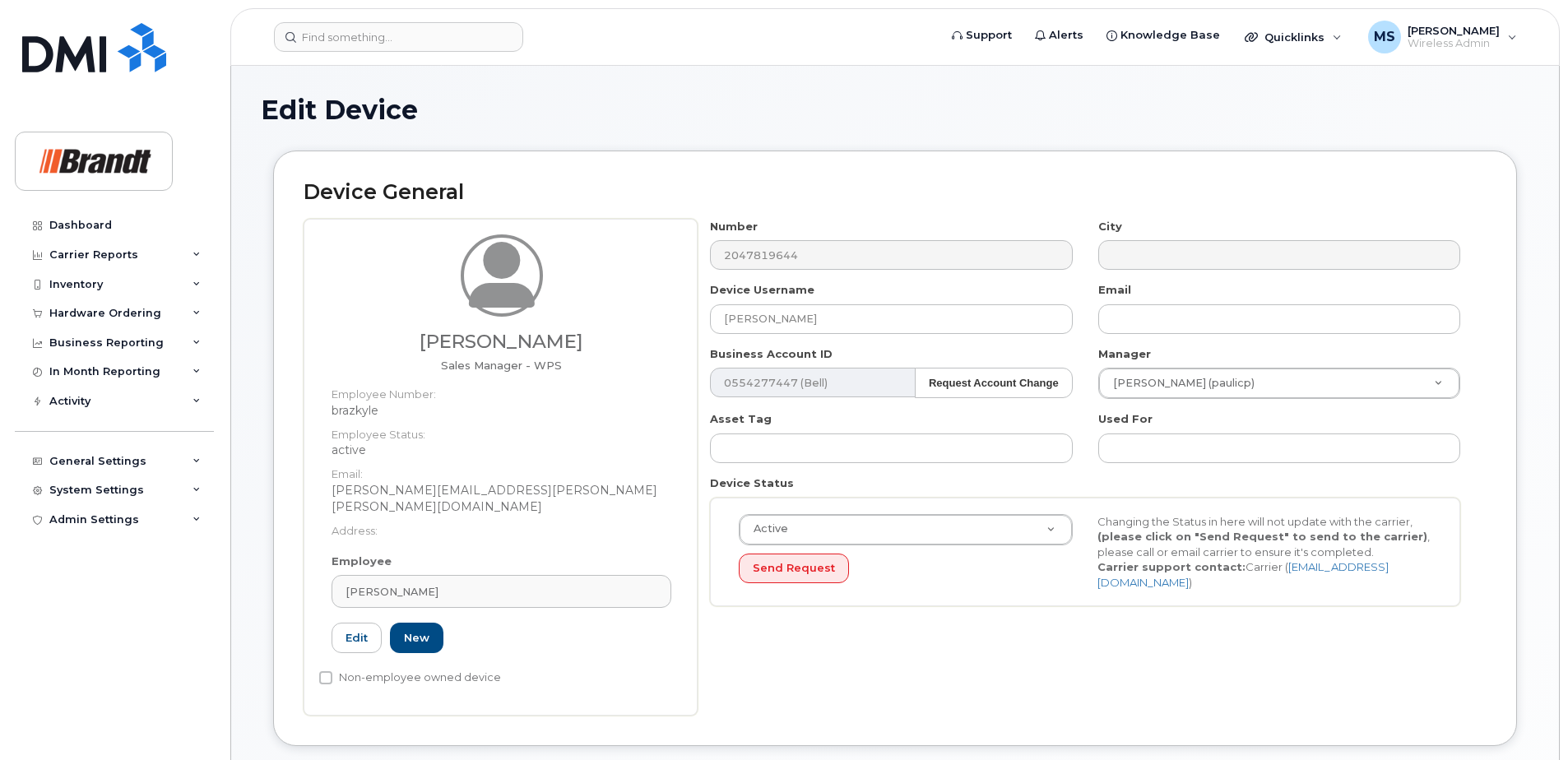
select select "35155011"
select select "34499245"
select select "35155013"
drag, startPoint x: 840, startPoint y: 318, endPoint x: 112, endPoint y: 376, distance: 730.3
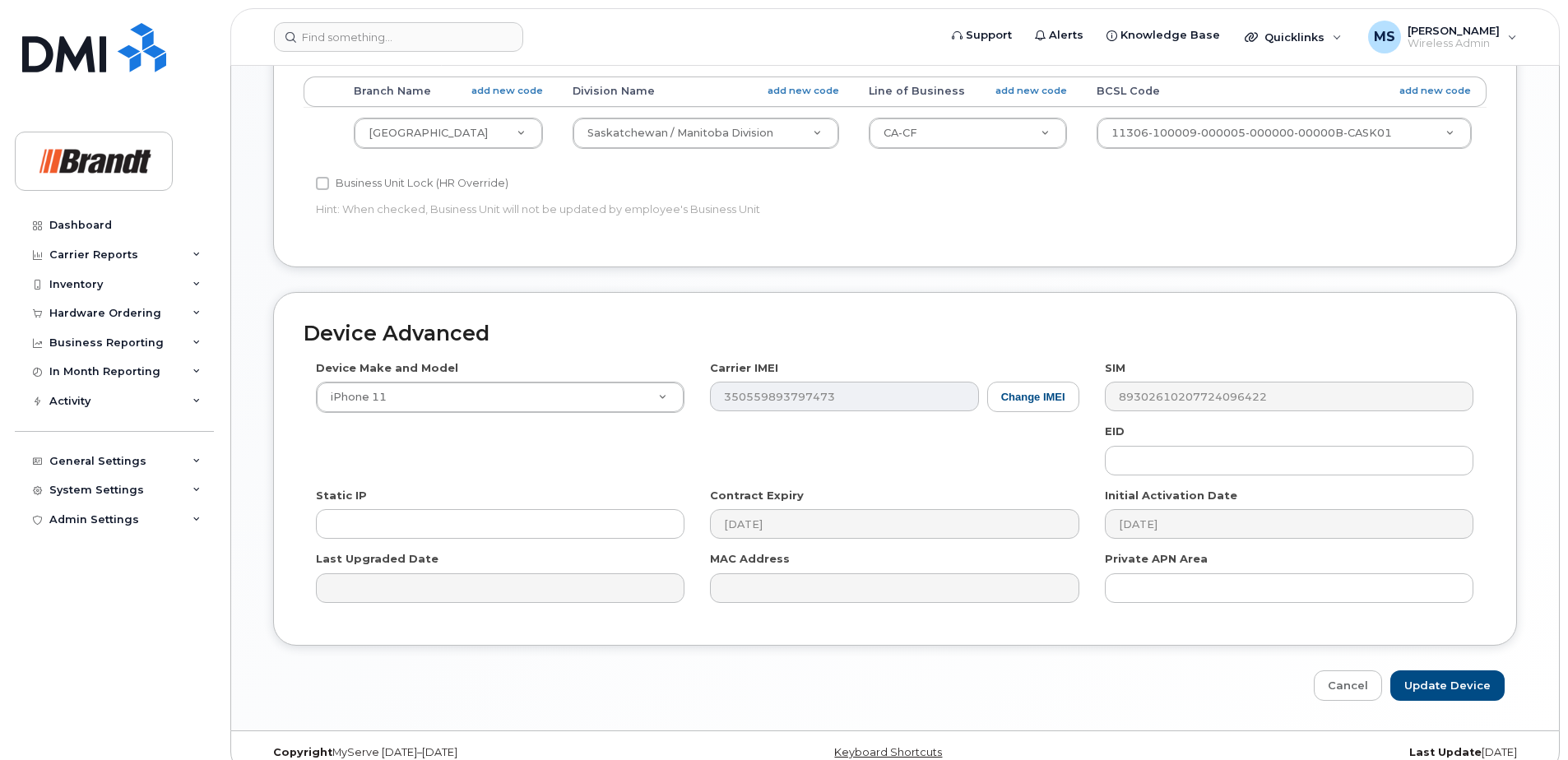
scroll to position [768, 0]
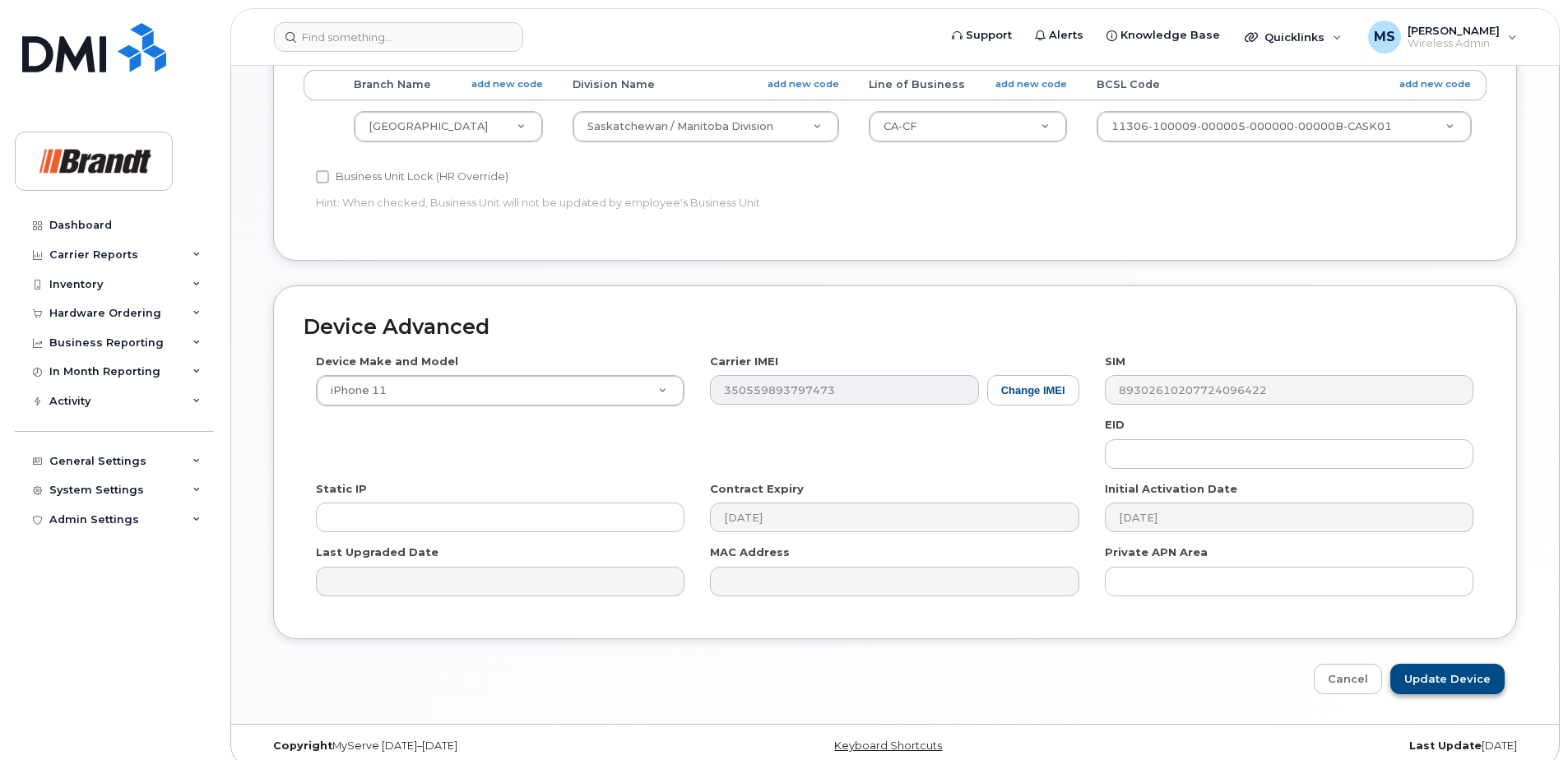
type input "Spare WPS-DW only [GEOGRAPHIC_DATA]"
click at [1438, 664] on input "Update Device" at bounding box center [1447, 679] width 114 height 31
type input "Saving..."
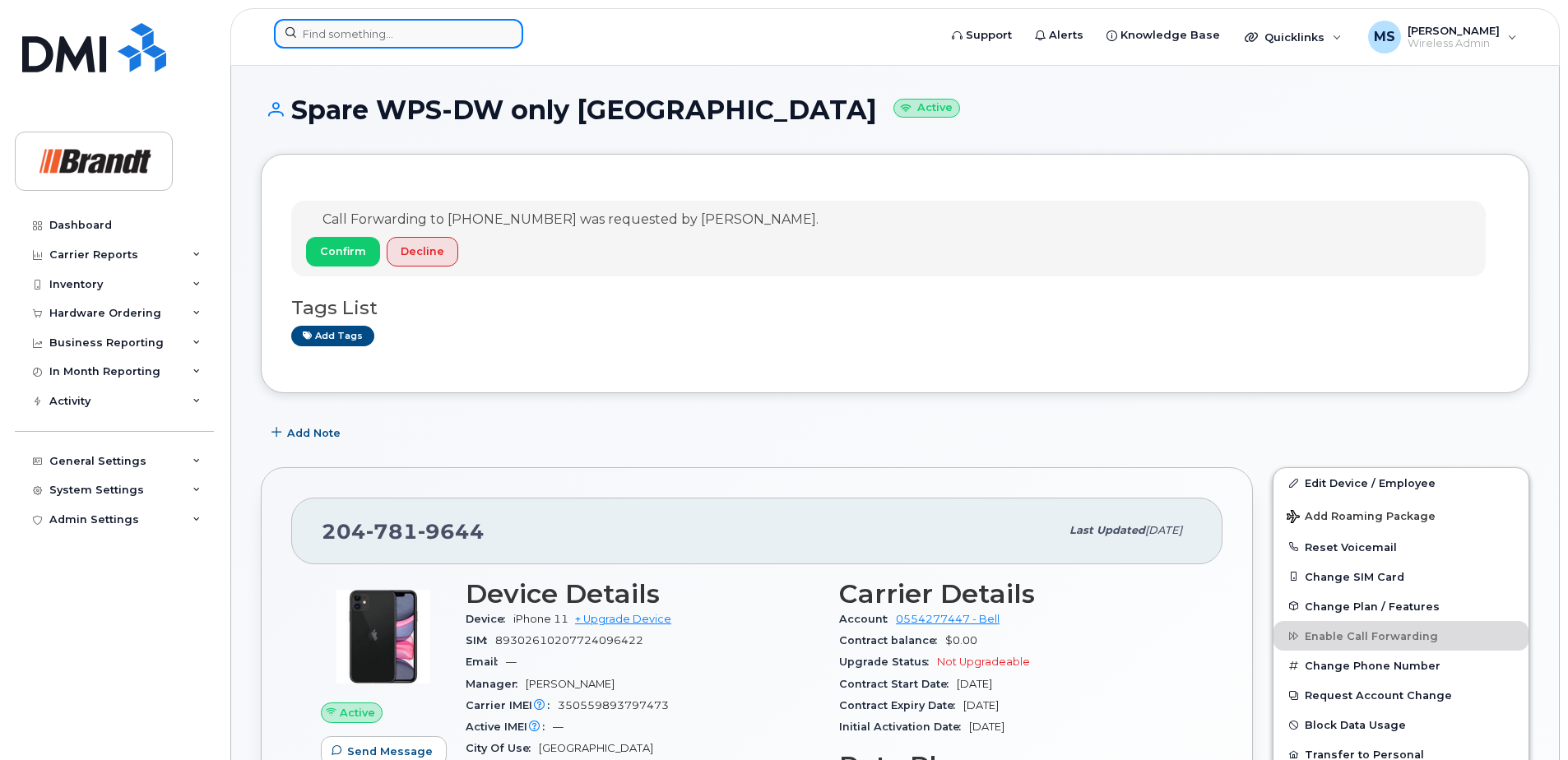
click at [383, 38] on input at bounding box center [398, 34] width 249 height 30
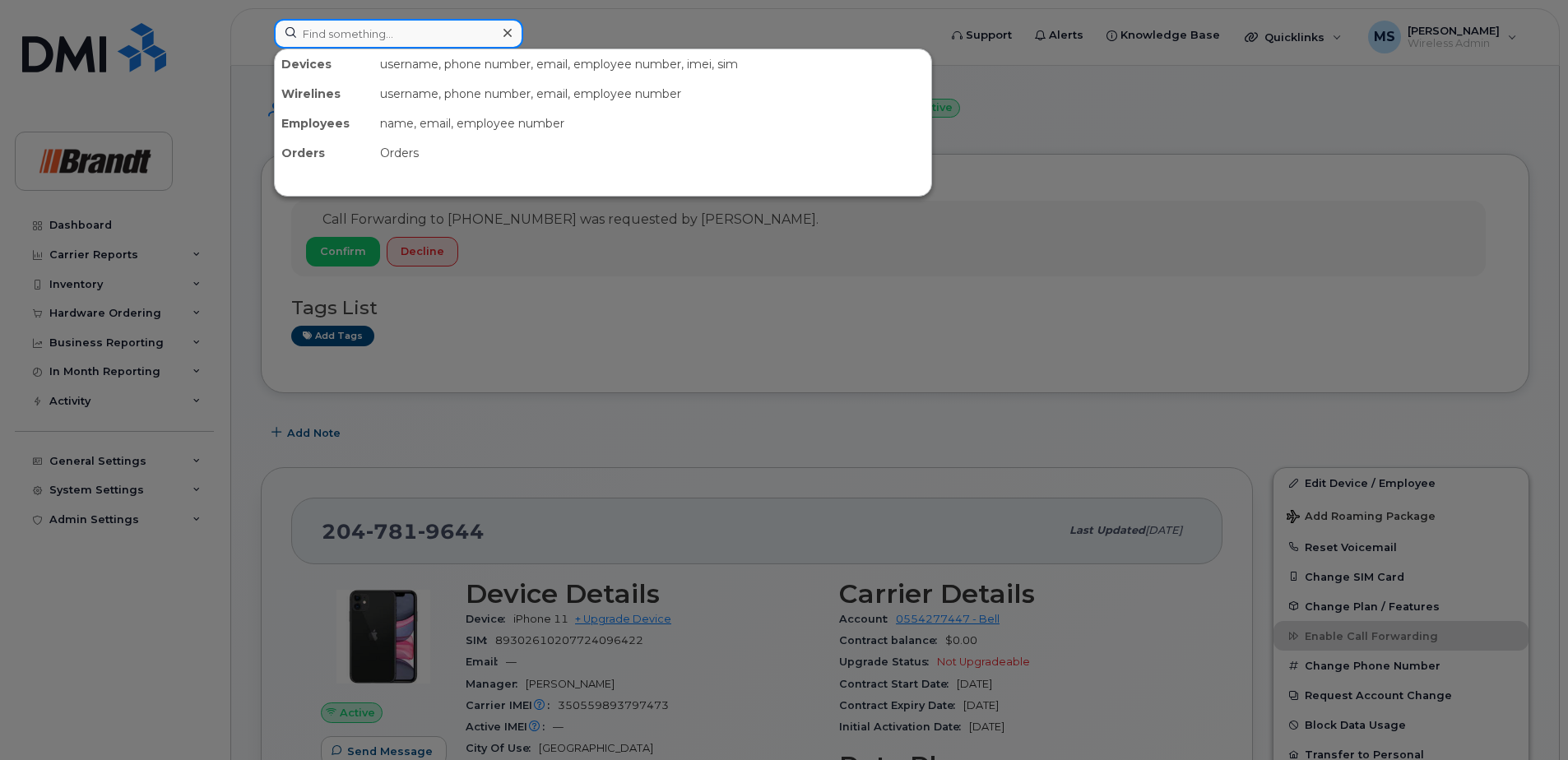
paste input "4036509626"
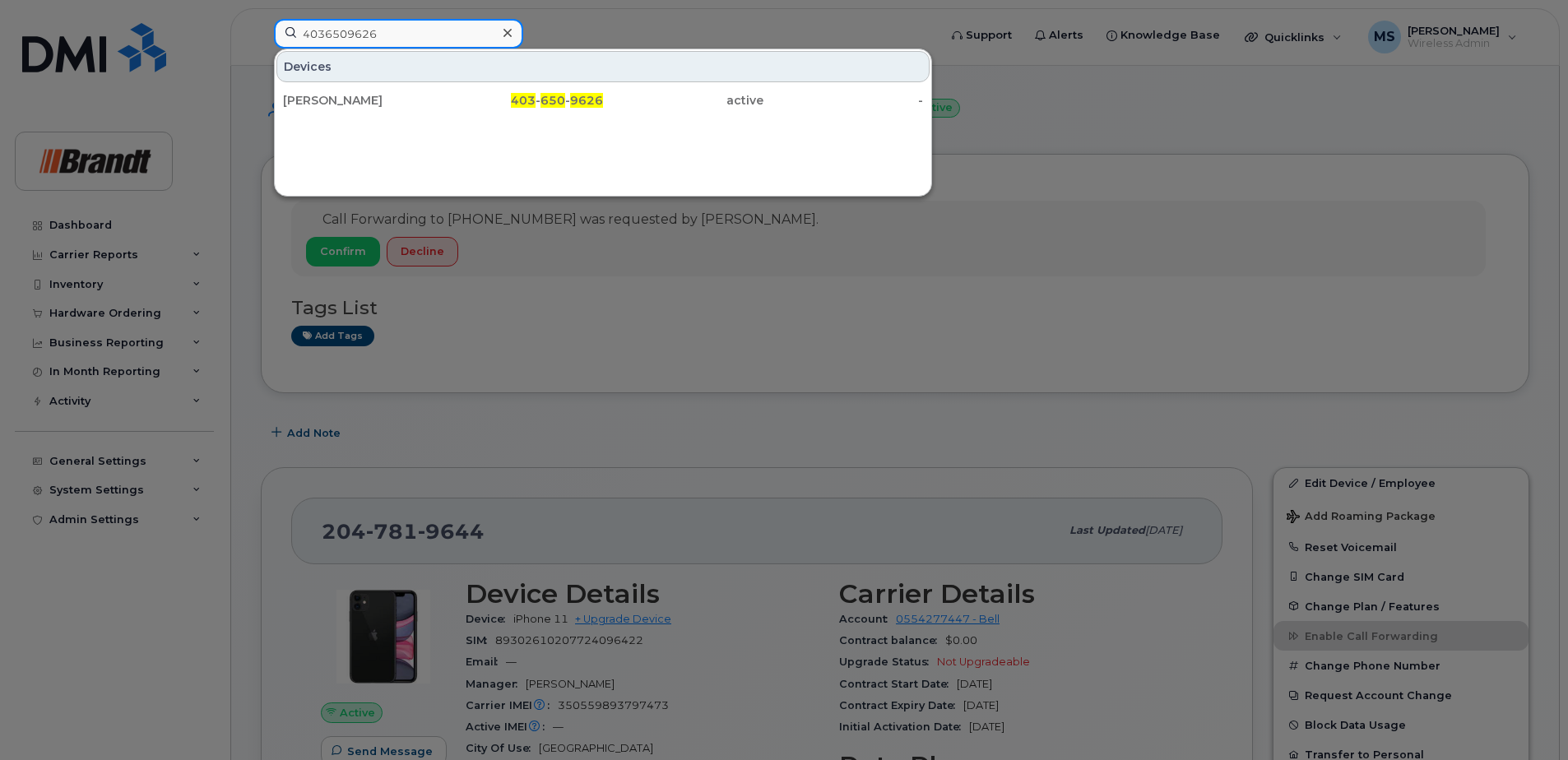
type input "4036509626"
click at [422, 93] on div "Patrick Whyte" at bounding box center [363, 100] width 161 height 17
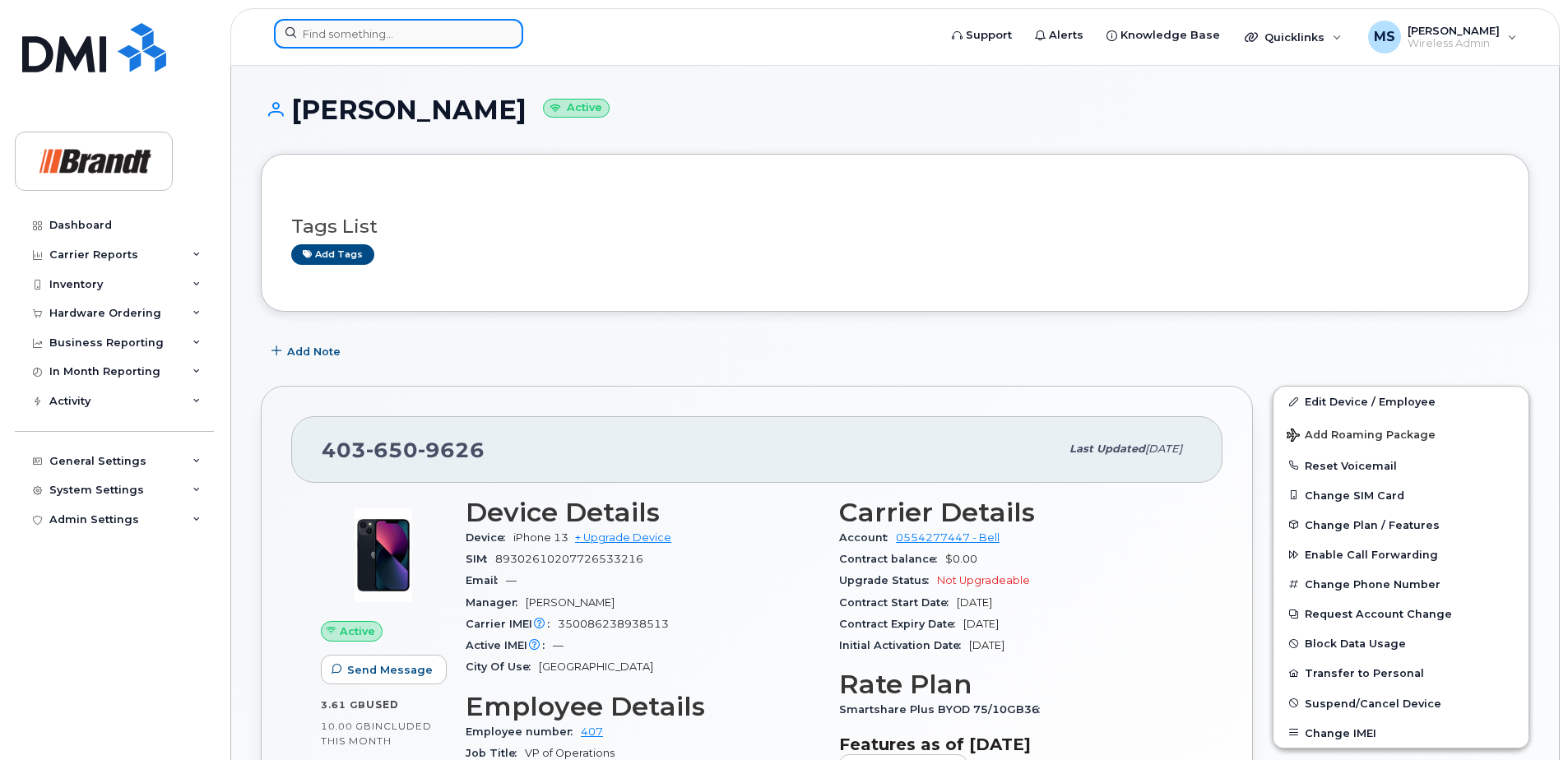
click at [401, 40] on input at bounding box center [398, 34] width 249 height 30
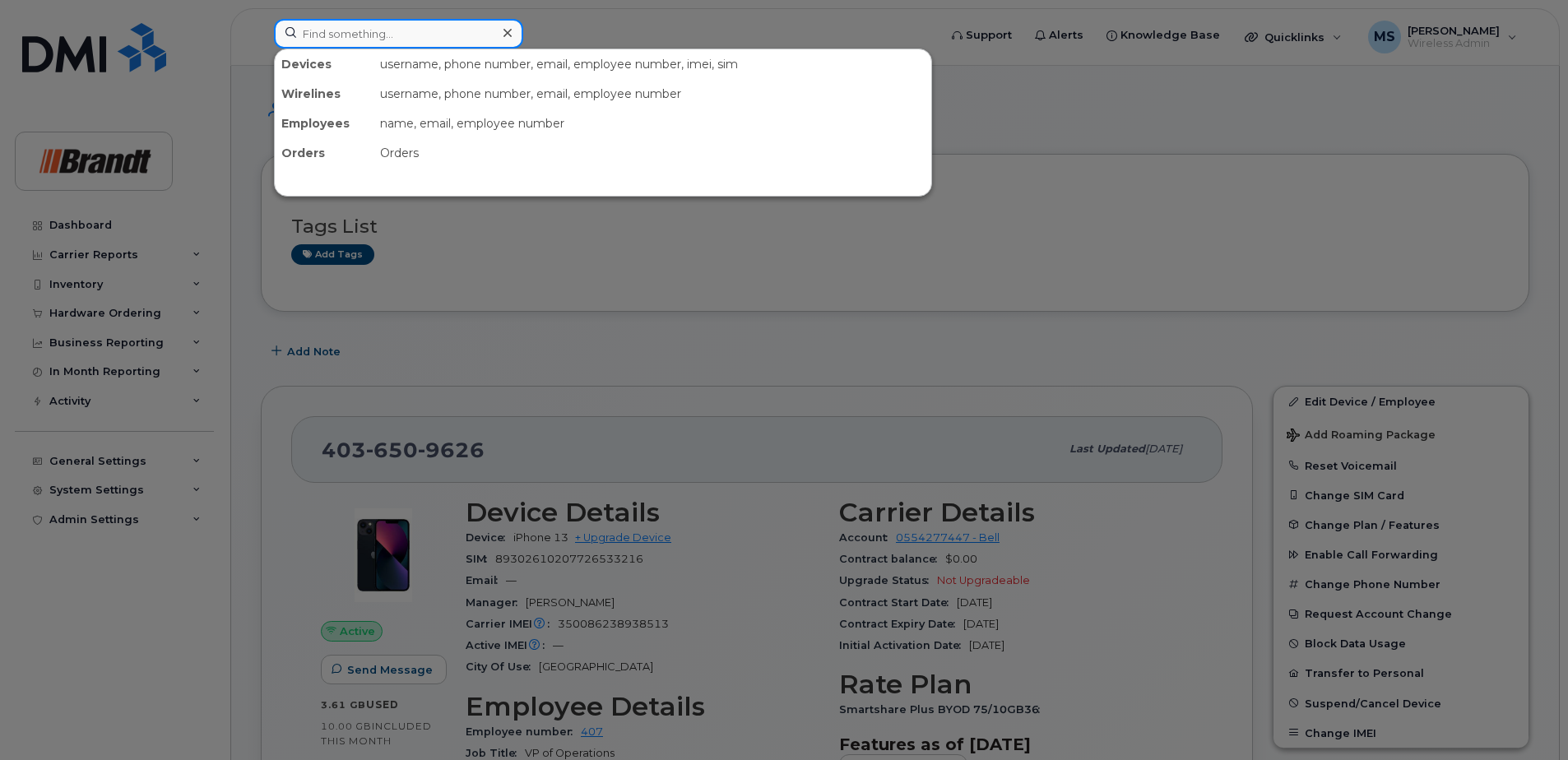
paste input "[PERSON_NAME]"
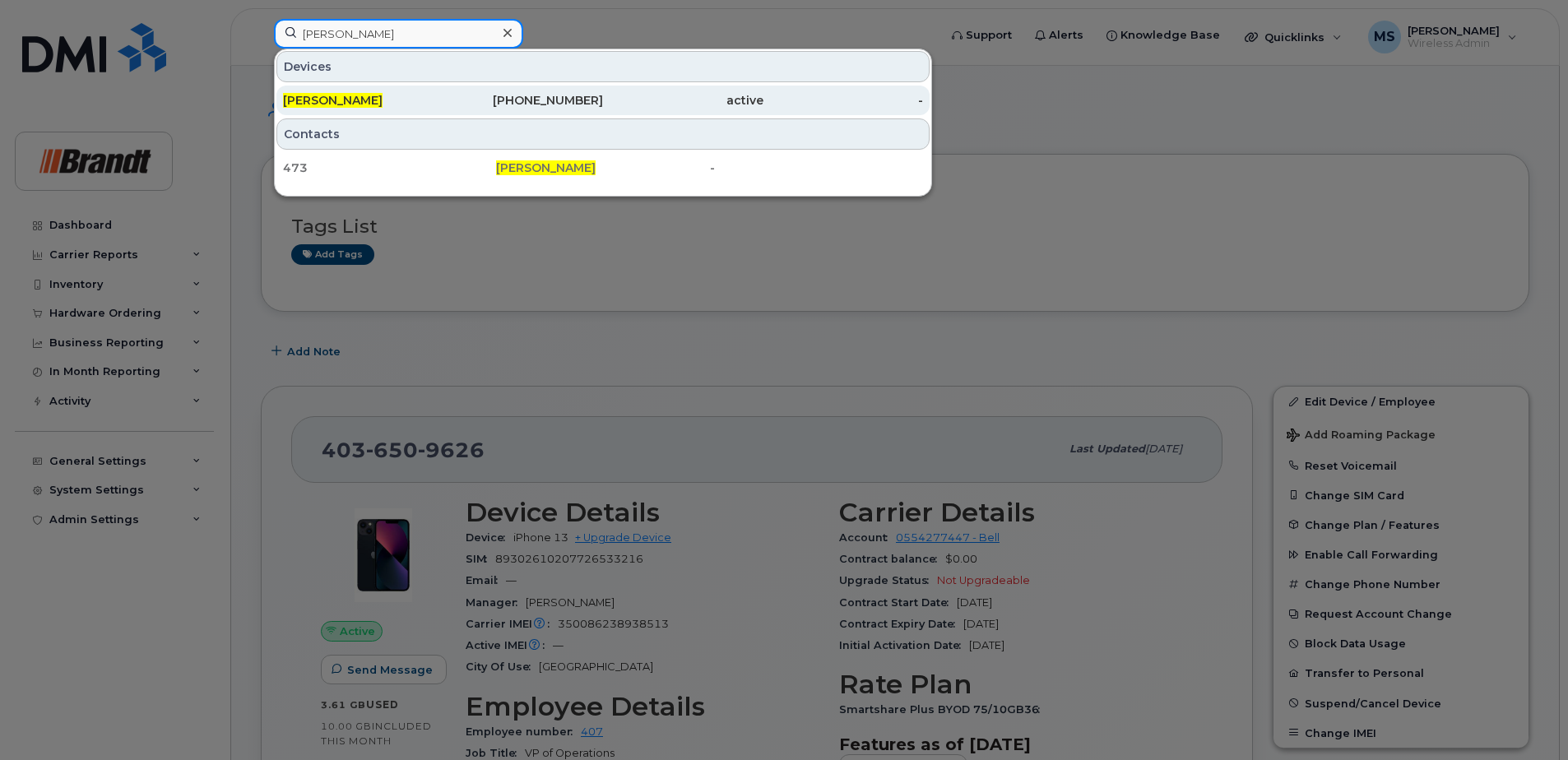
type input "[PERSON_NAME]"
click at [564, 110] on div "[PHONE_NUMBER]" at bounding box center [524, 100] width 161 height 30
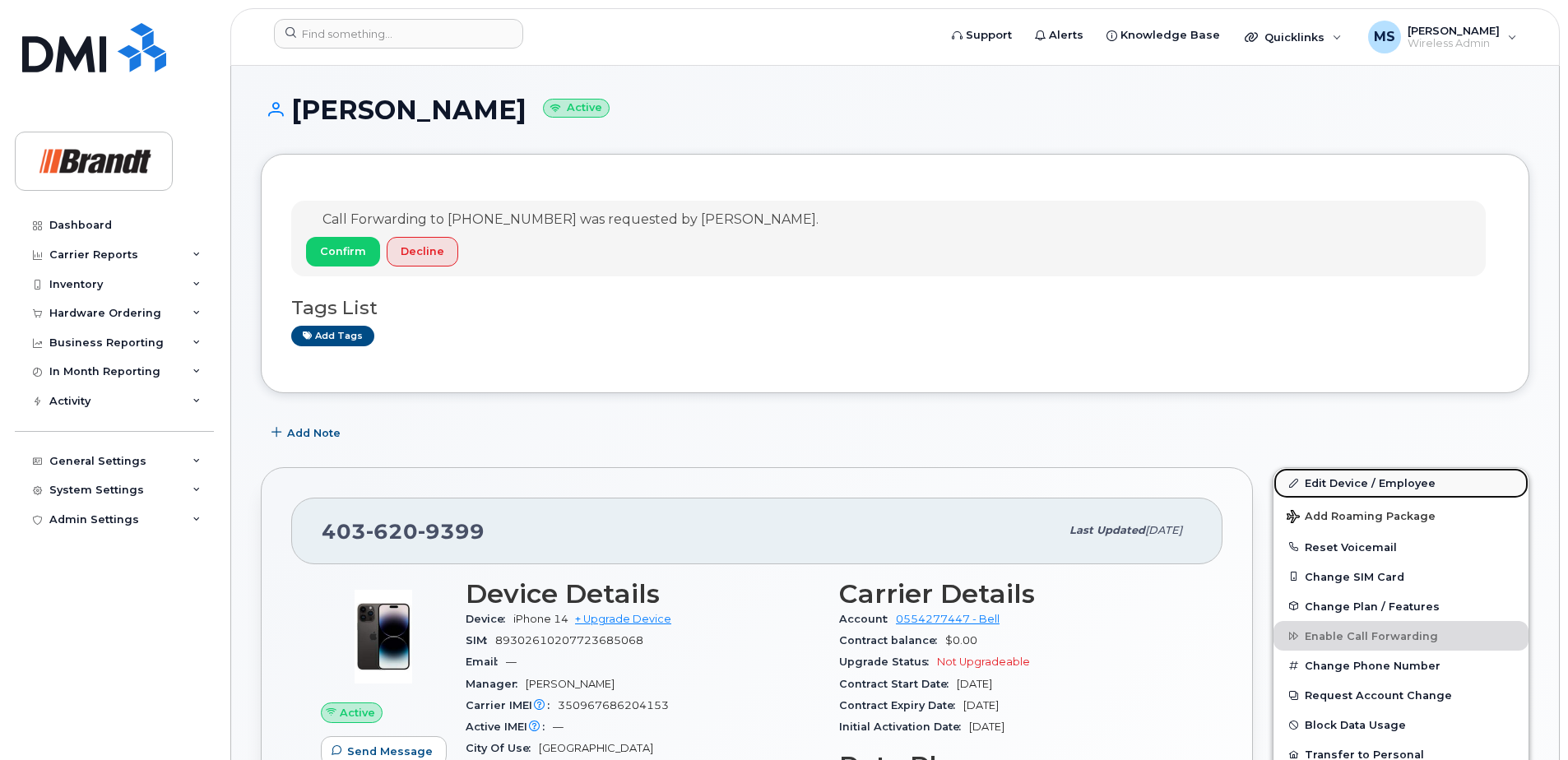
click at [1389, 483] on link "Edit Device / Employee" at bounding box center [1401, 483] width 255 height 30
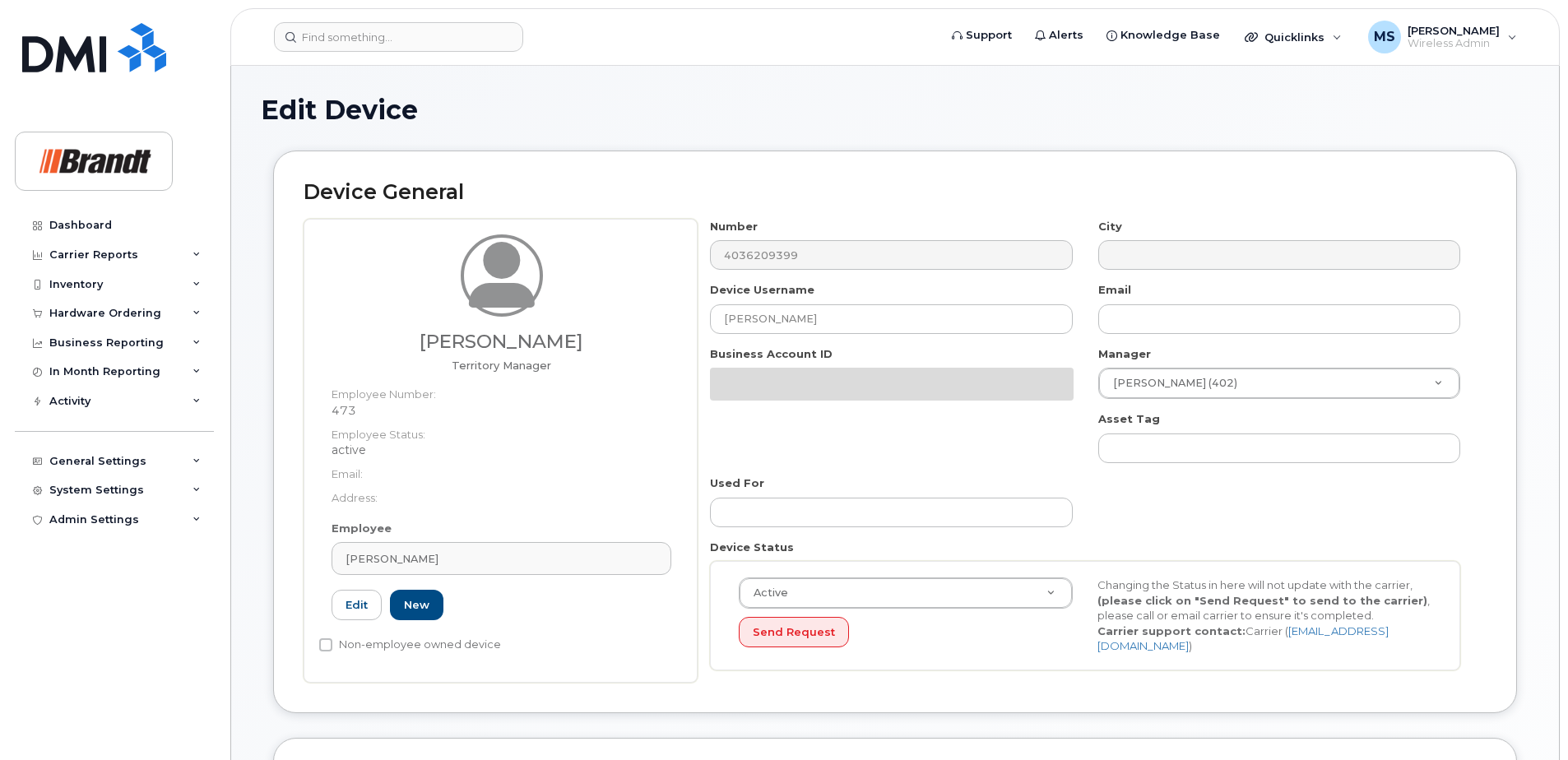
select select "34499226"
select select "34499245"
select select "35155013"
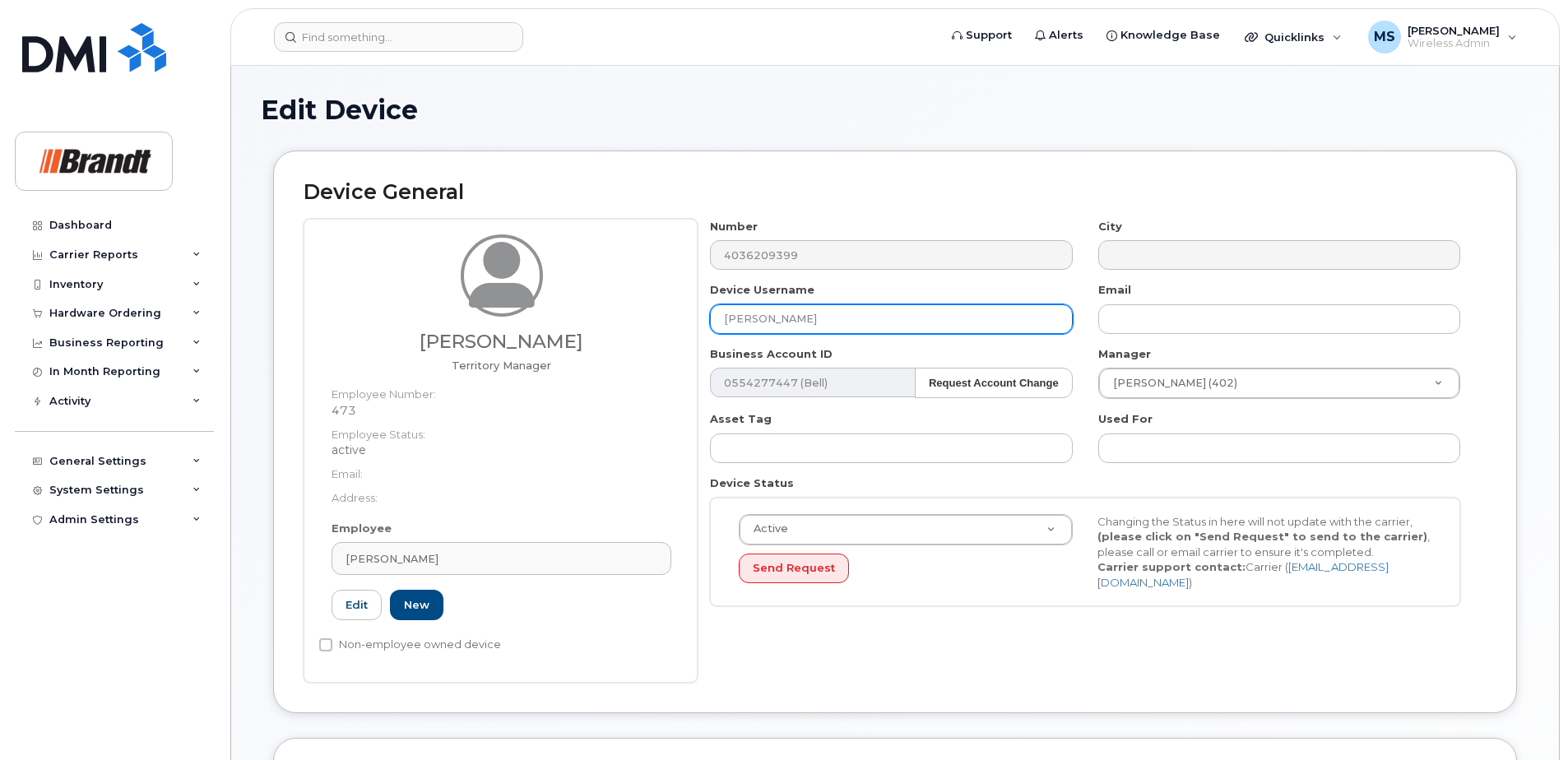
click at [844, 322] on input "[PERSON_NAME]" at bounding box center [891, 319] width 362 height 30
drag, startPoint x: 644, startPoint y: 317, endPoint x: 592, endPoint y: 331, distance: 53.9
click at [604, 326] on div "[PERSON_NAME] Territory Manager Employee Number: 473 Employee Status: active Em…" at bounding box center [895, 450] width 1183 height 464
type input "Spare TM [GEOGRAPHIC_DATA]"
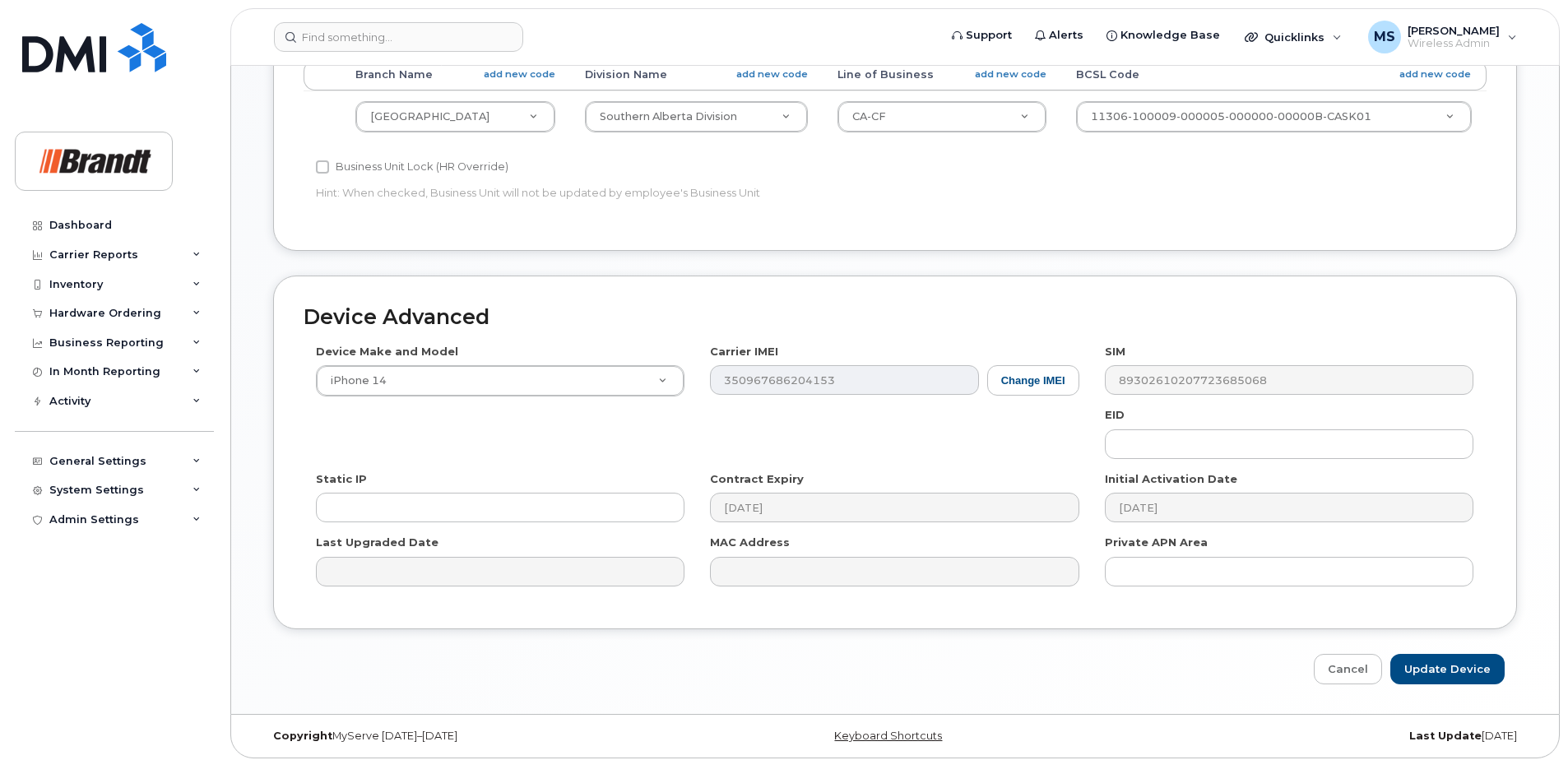
scroll to position [752, 0]
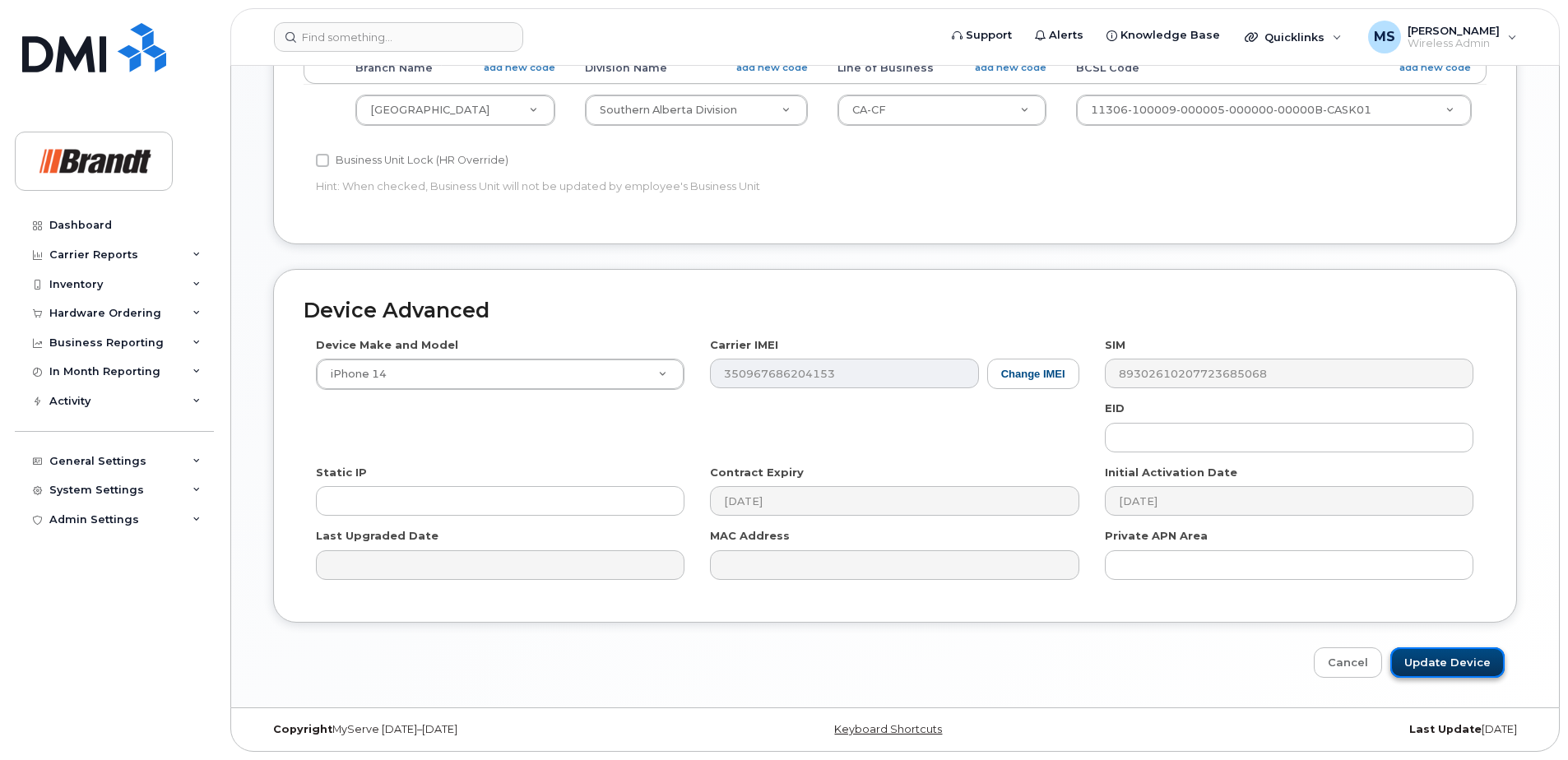
click at [1447, 667] on input "Update Device" at bounding box center [1447, 662] width 114 height 31
type input "Saving..."
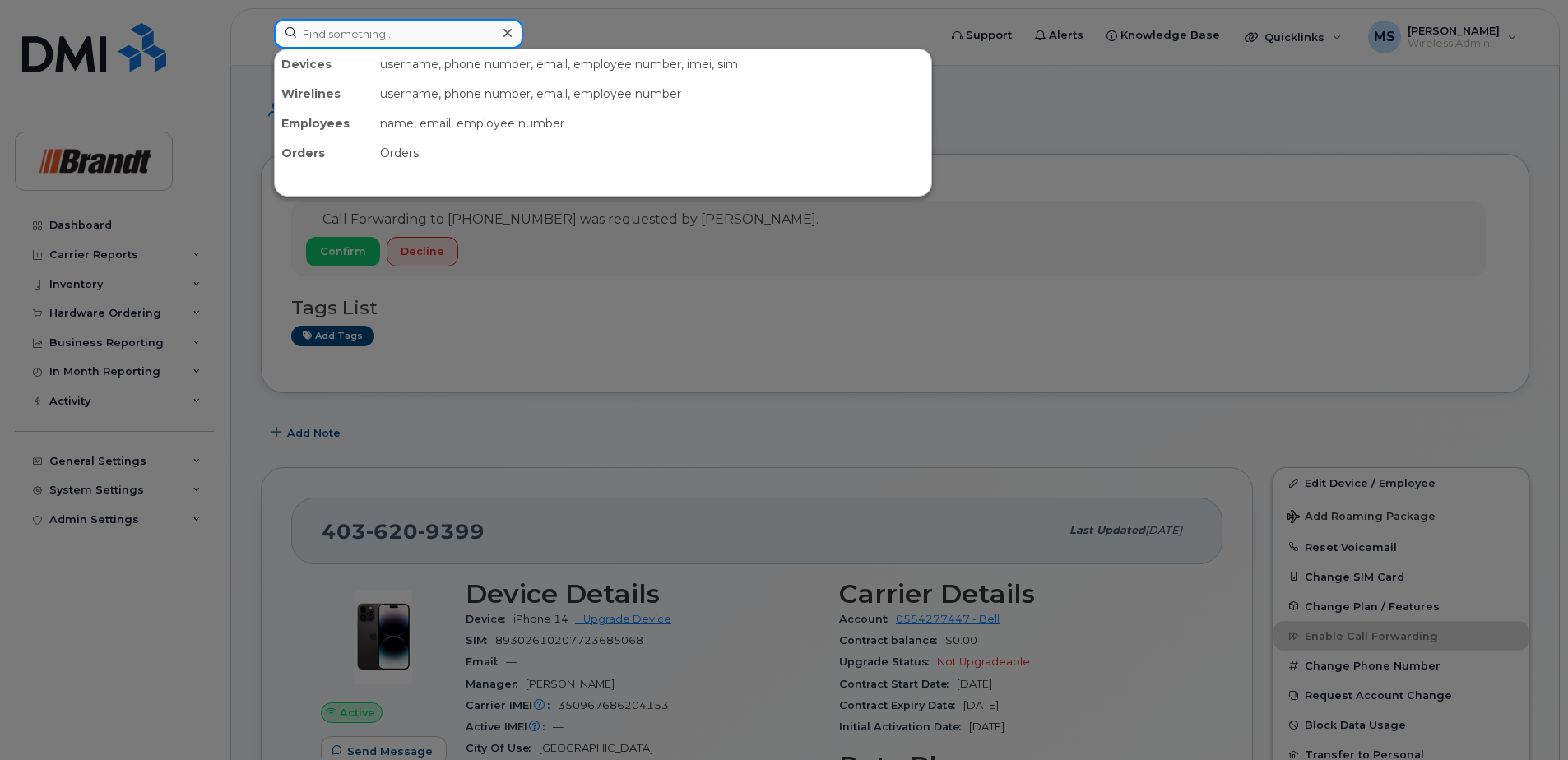
click at [411, 24] on input at bounding box center [398, 34] width 249 height 30
drag, startPoint x: 425, startPoint y: 38, endPoint x: 416, endPoint y: 42, distance: 9.8
paste input "3065106395"
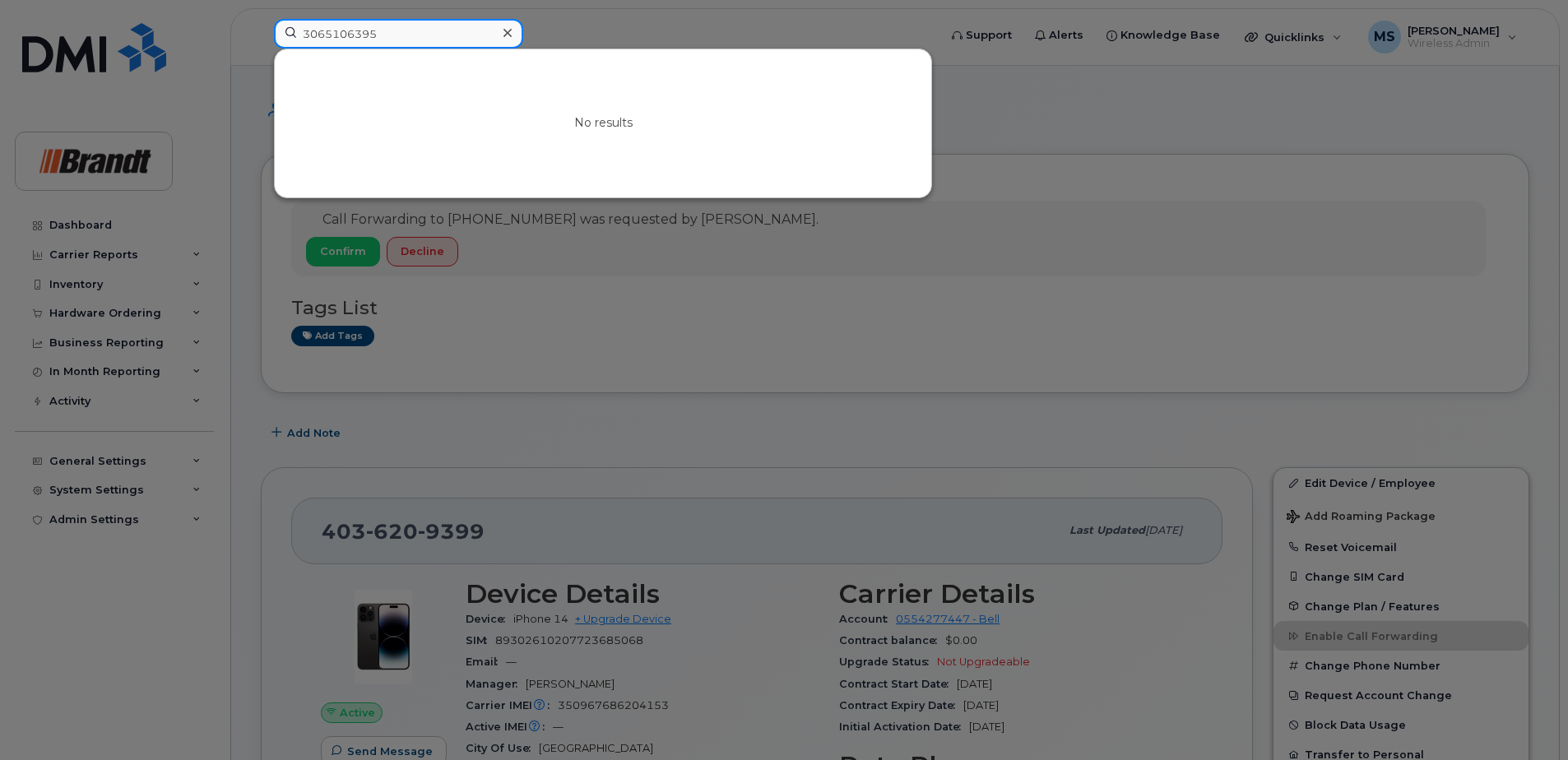
click at [418, 37] on input "3065106395" at bounding box center [398, 34] width 249 height 30
drag, startPoint x: 365, startPoint y: 37, endPoint x: 264, endPoint y: 43, distance: 101.2
click at [261, 43] on div "3065106395 No results" at bounding box center [601, 37] width 680 height 36
paste input "[PERSON_NAME]"
drag, startPoint x: 426, startPoint y: 35, endPoint x: 335, endPoint y: 36, distance: 91.0
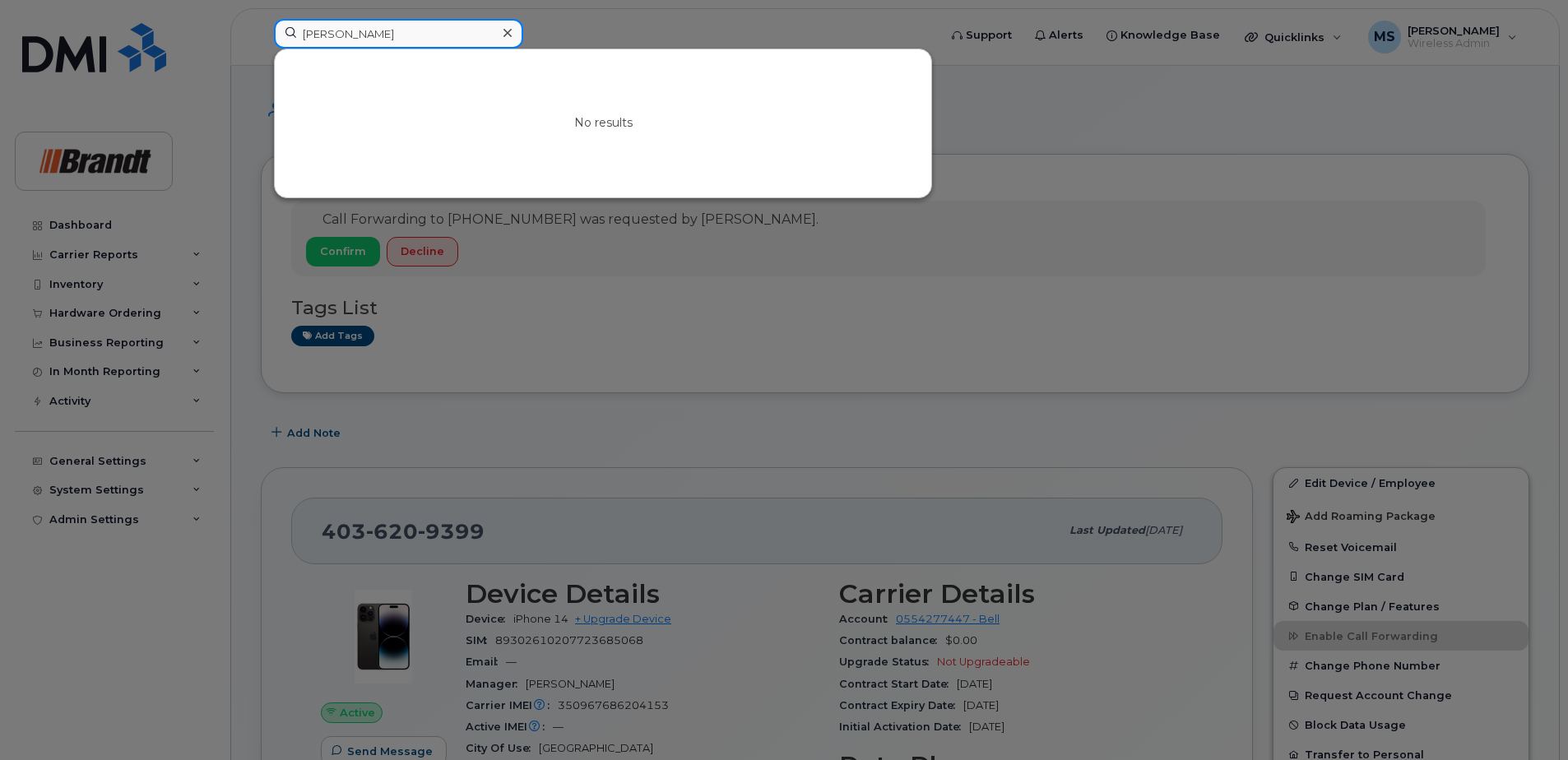
click at [335, 36] on input "[PERSON_NAME]" at bounding box center [398, 34] width 249 height 30
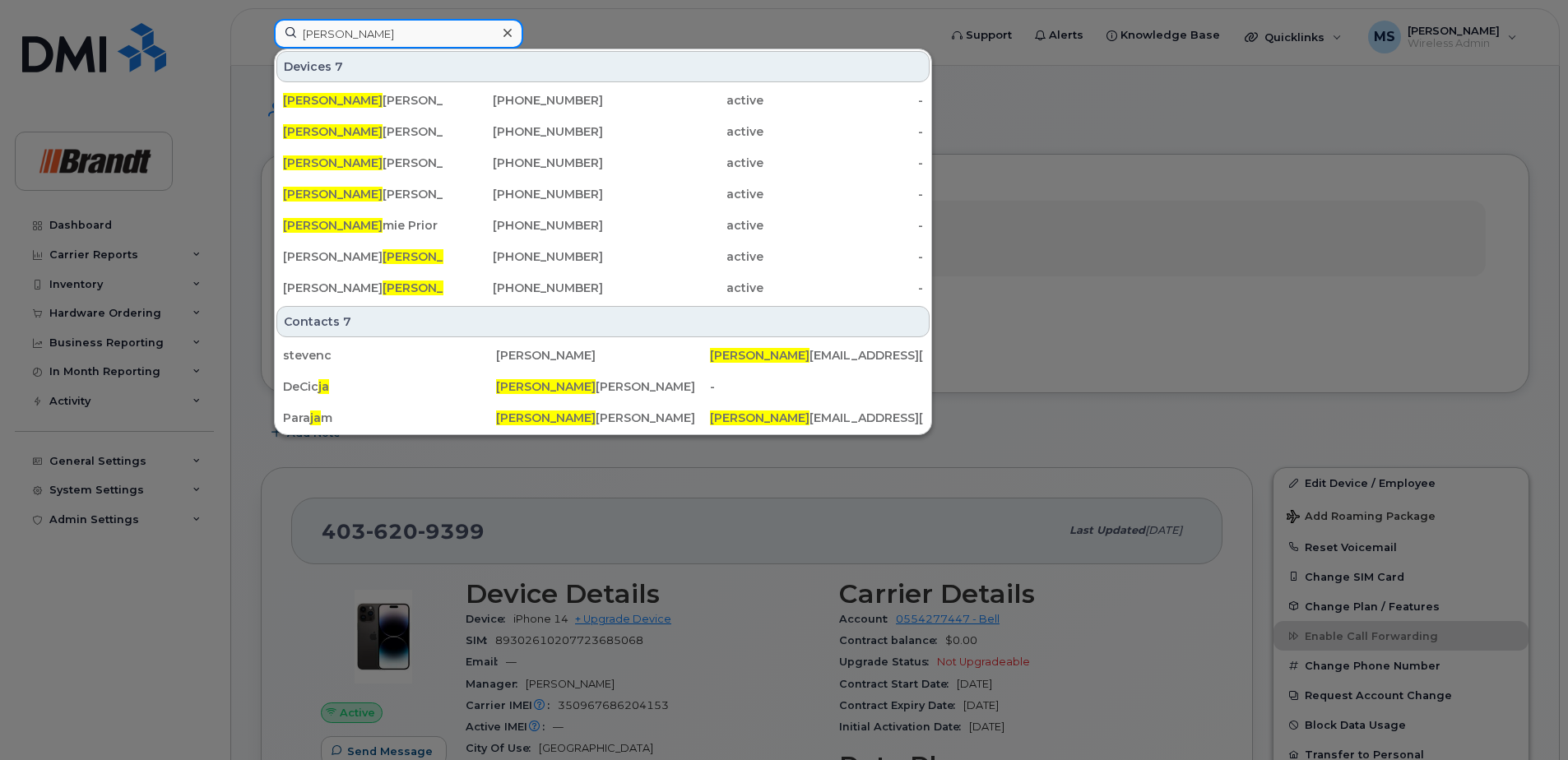
type input "J"
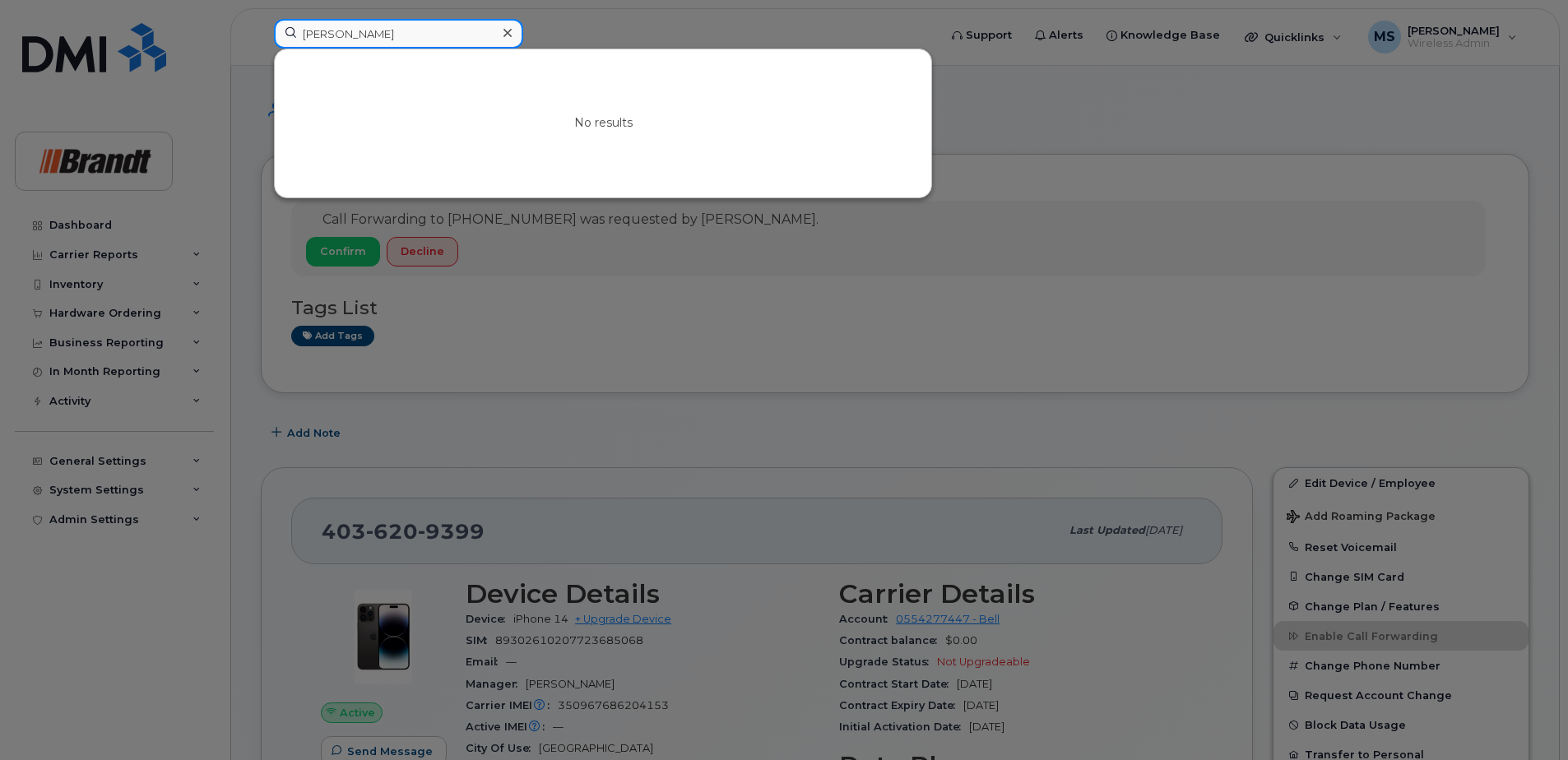
drag, startPoint x: 426, startPoint y: 43, endPoint x: 209, endPoint y: 45, distance: 217.0
click at [261, 46] on div "[PERSON_NAME] No results" at bounding box center [601, 37] width 680 height 36
drag, startPoint x: 350, startPoint y: 31, endPoint x: 342, endPoint y: 32, distance: 8.1
paste input "5872027010"
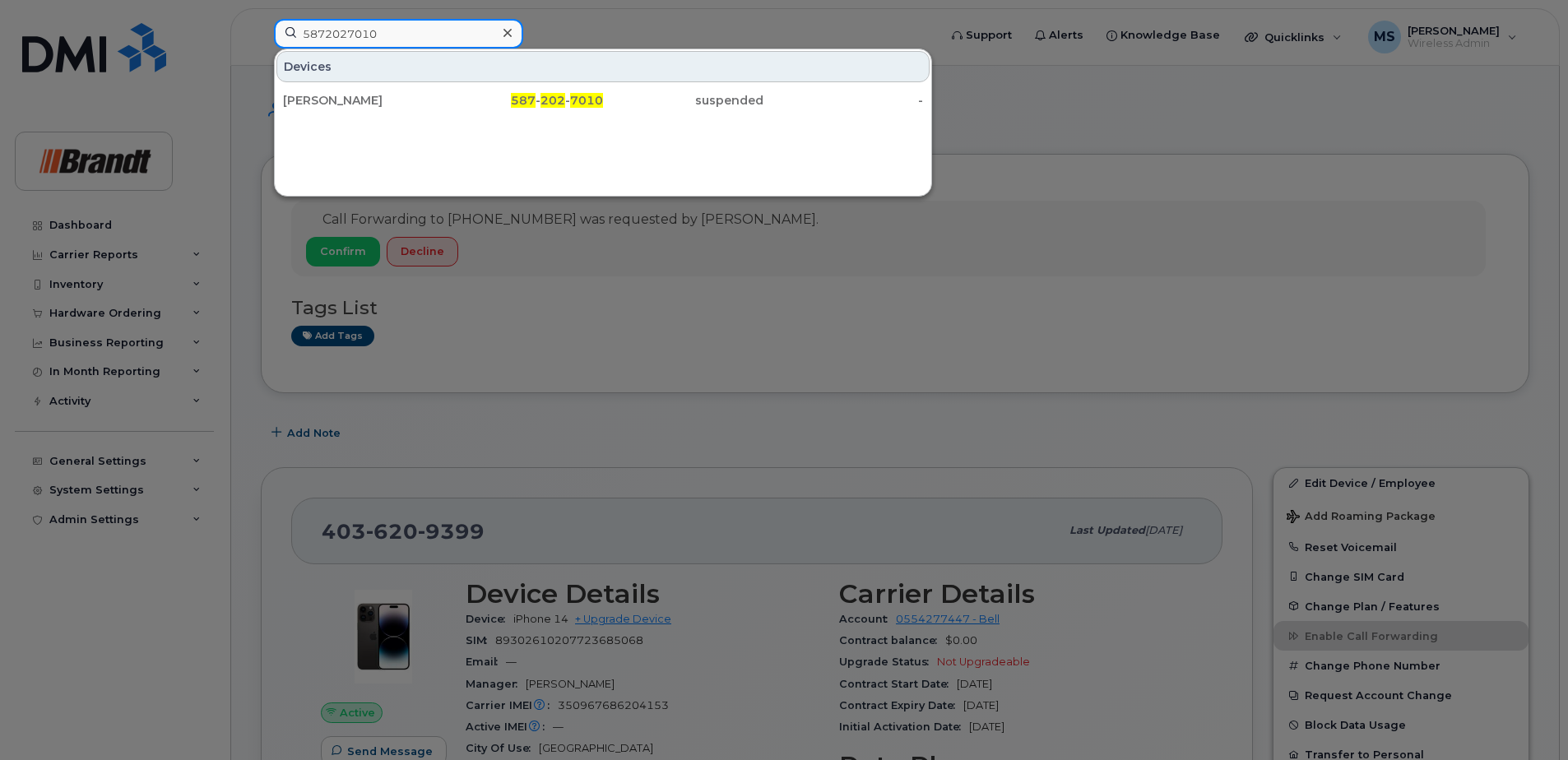
type input "5872027010"
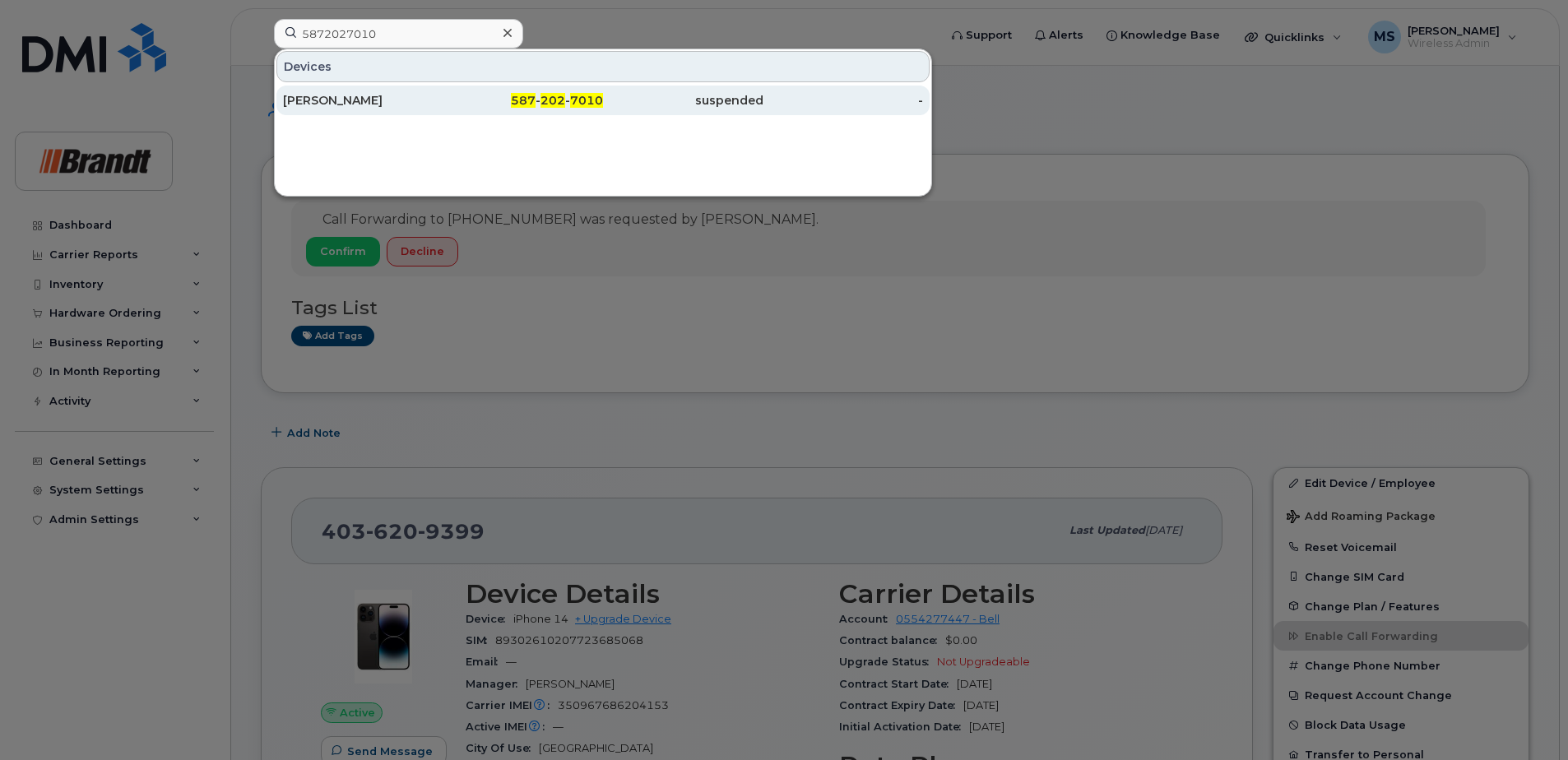
click at [404, 102] on div "[PERSON_NAME]" at bounding box center [363, 100] width 161 height 17
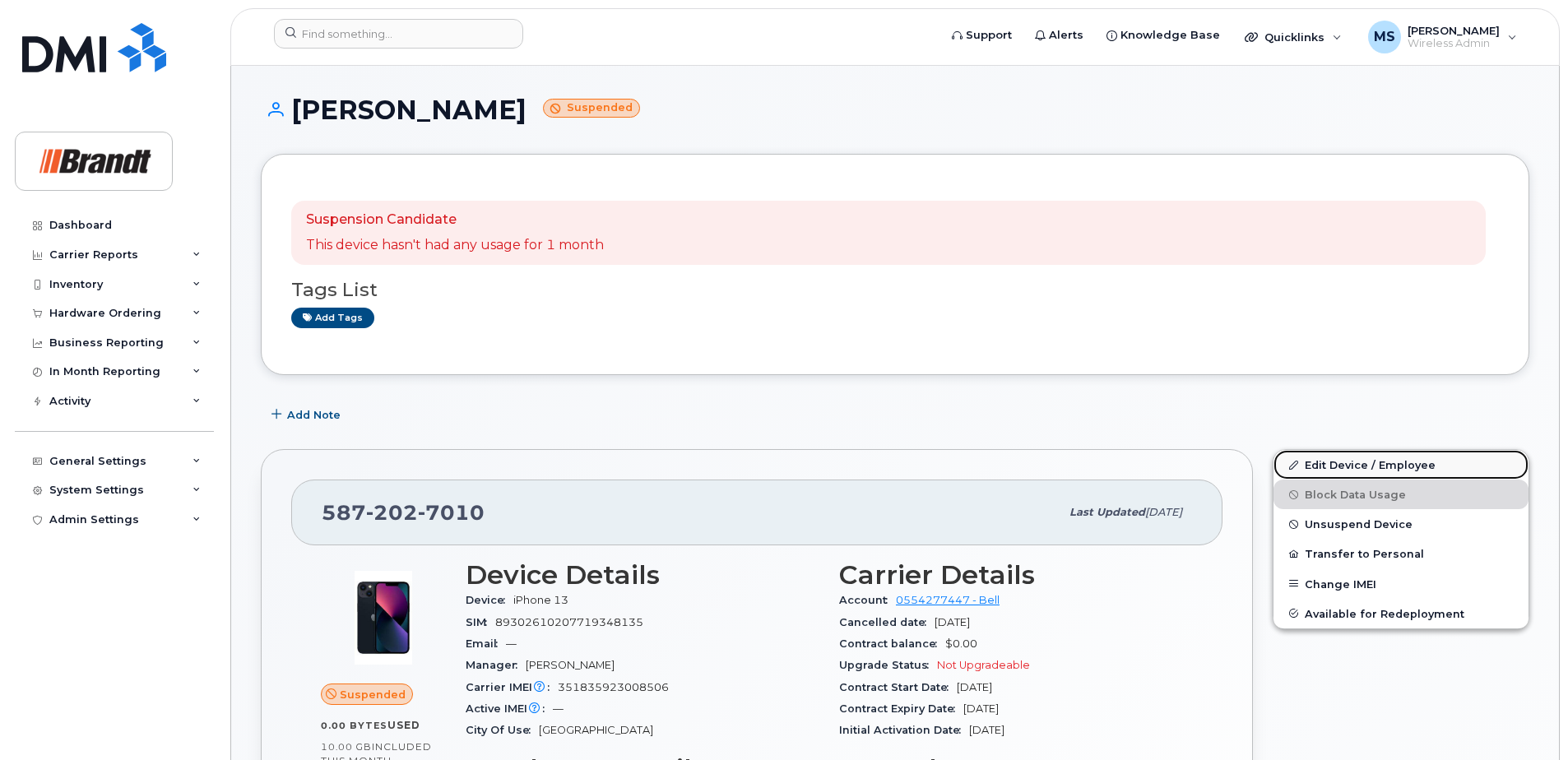
click at [1421, 462] on link "Edit Device / Employee" at bounding box center [1401, 465] width 255 height 30
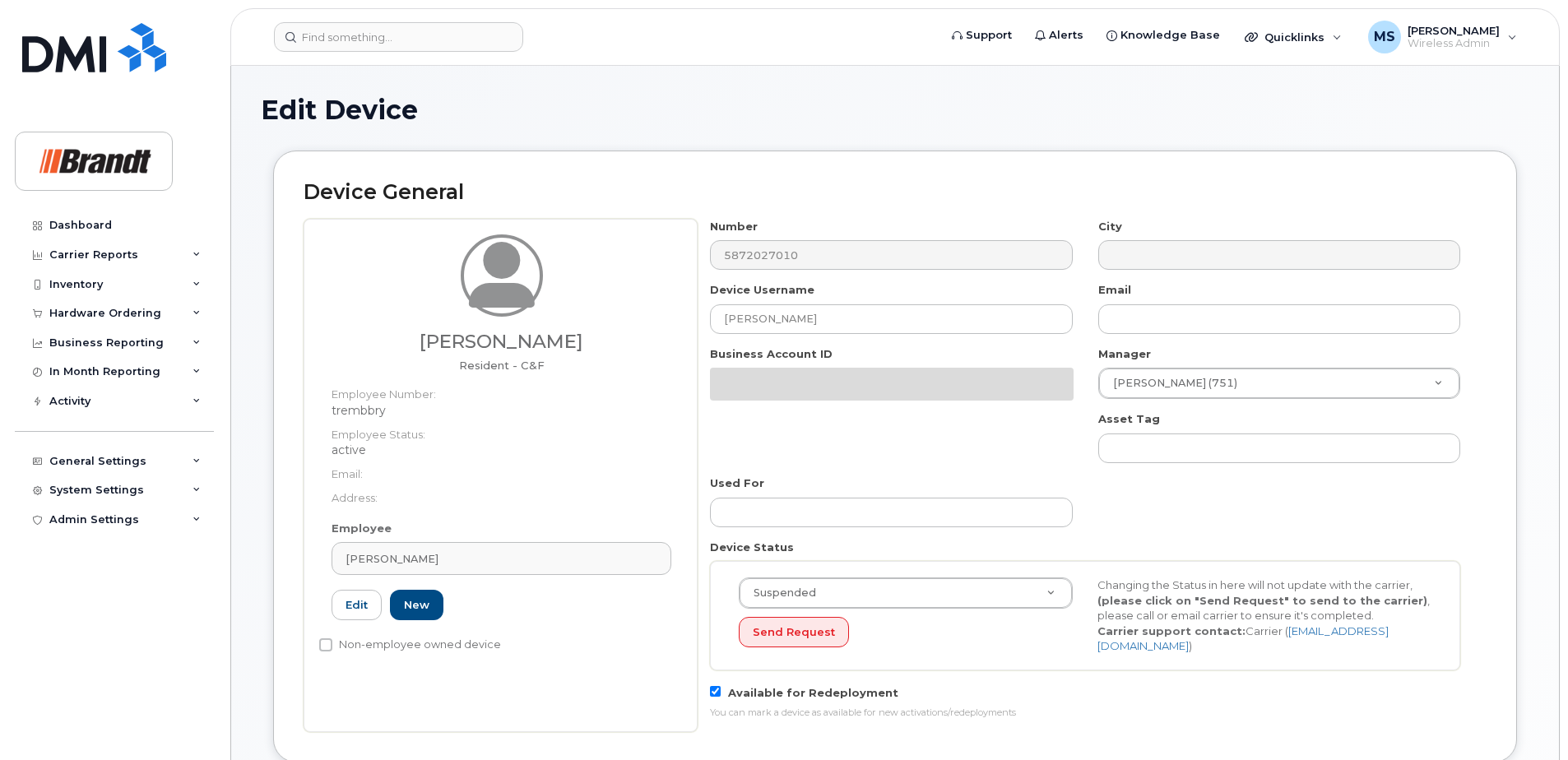
select select "34499223"
select select "34499245"
select select "35155013"
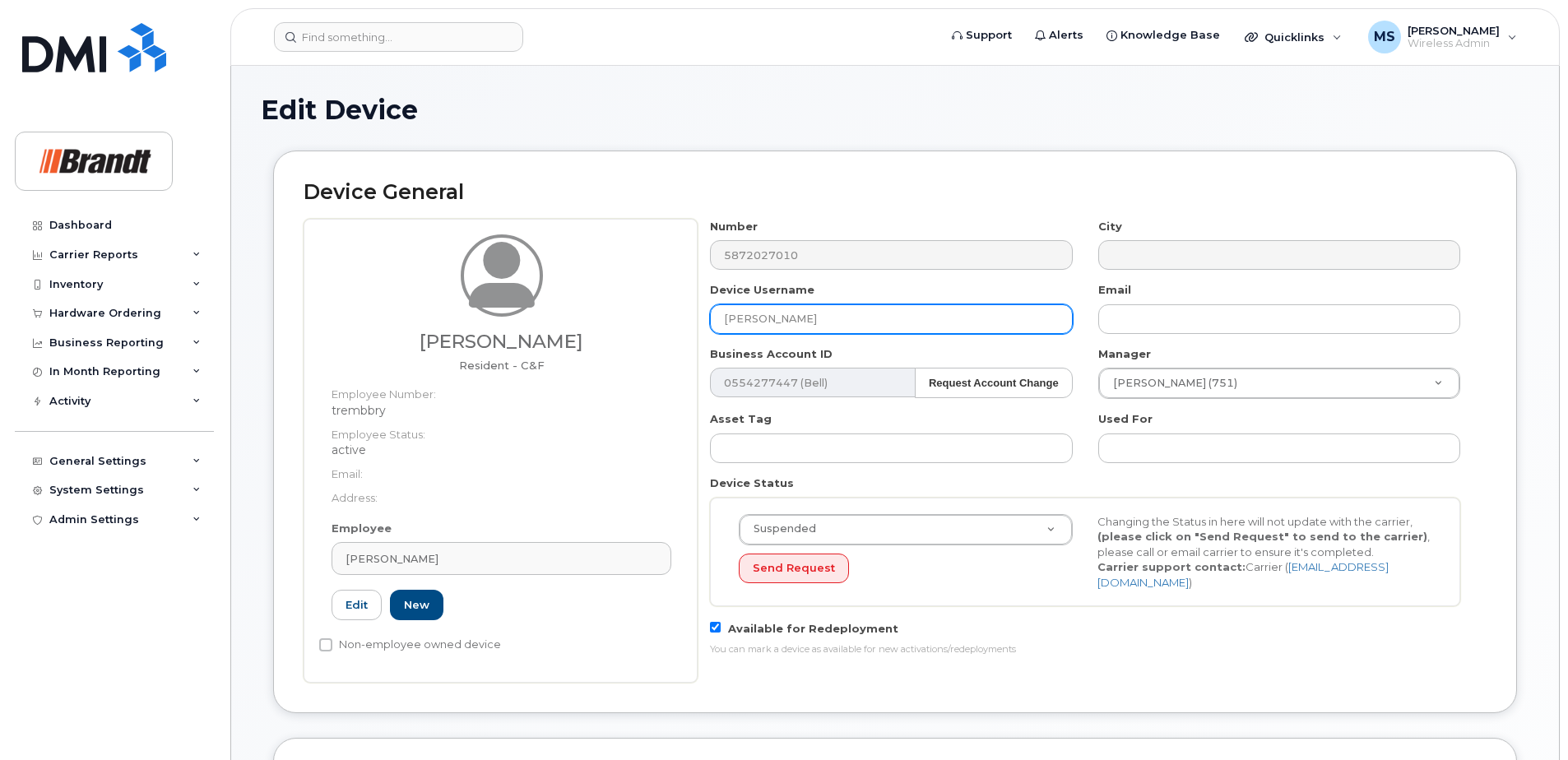
click at [824, 333] on input "[PERSON_NAME]" at bounding box center [891, 319] width 362 height 30
drag, startPoint x: 867, startPoint y: 321, endPoint x: 300, endPoint y: 325, distance: 567.0
click at [302, 328] on div "Device General [PERSON_NAME] Resident - C&F Employee Number: trembbry Employee …" at bounding box center [895, 432] width 1244 height 563
type input "Spare Resident [GEOGRAPHIC_DATA]"
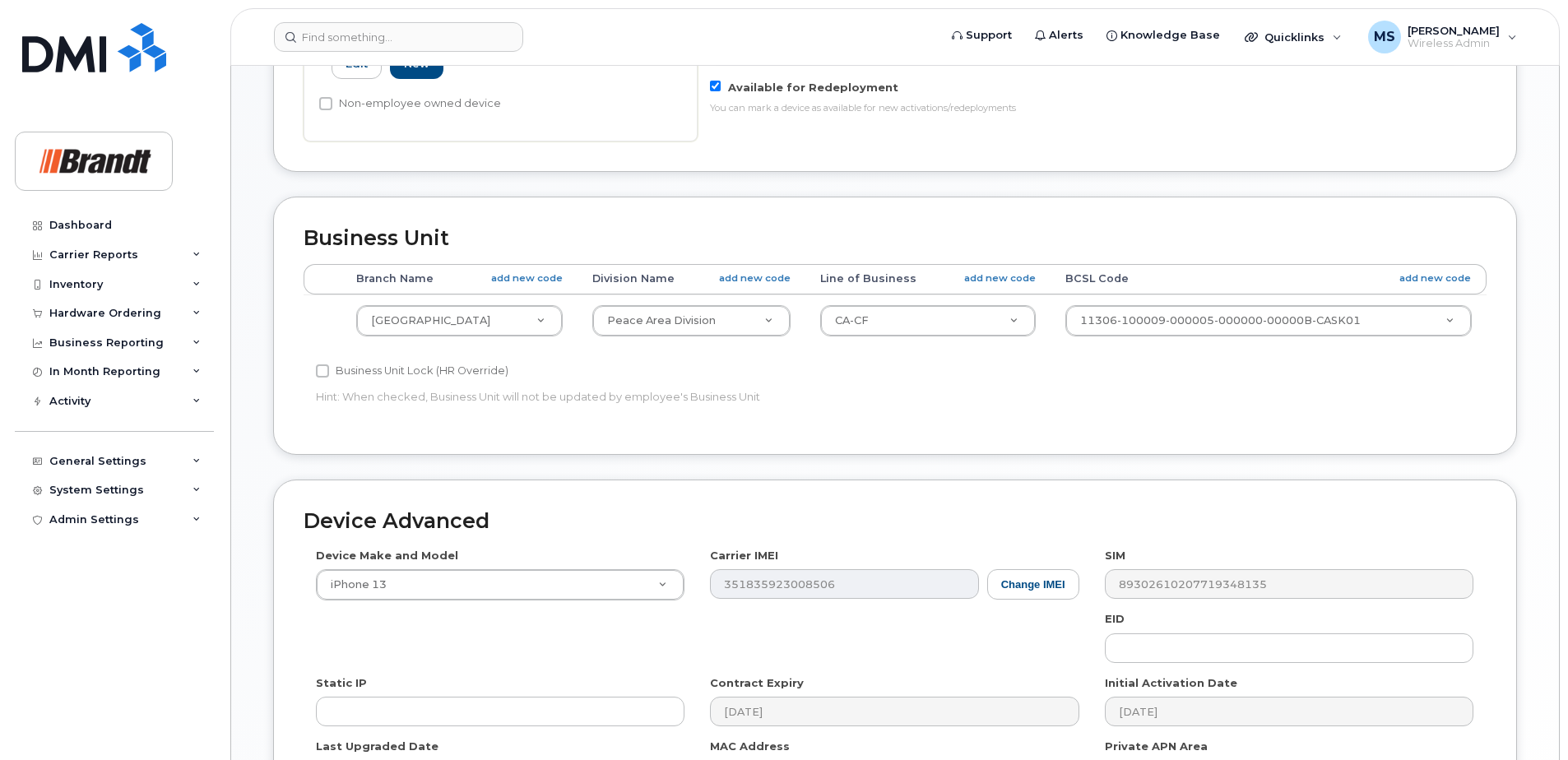
scroll to position [752, 0]
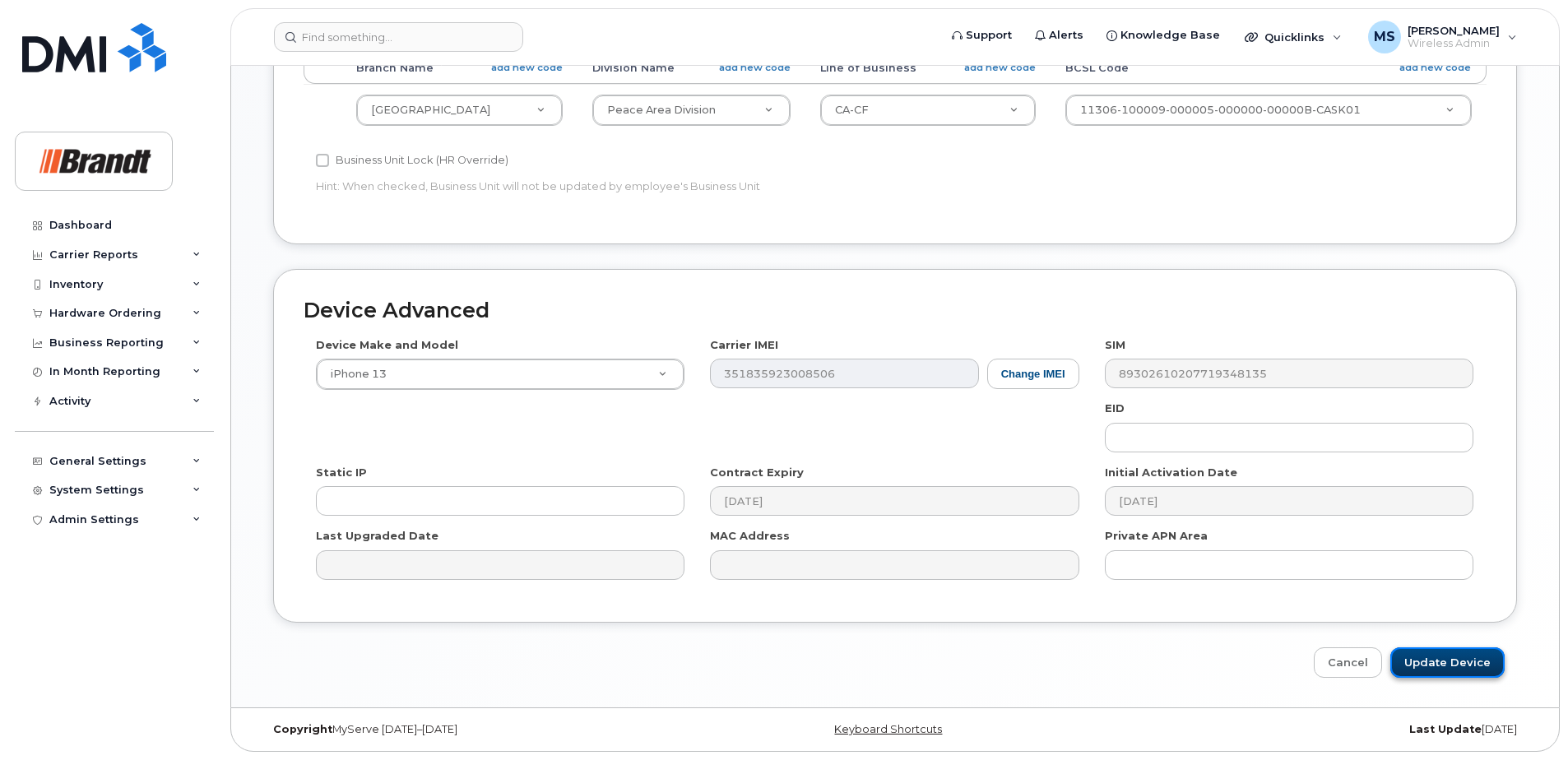
drag, startPoint x: 1448, startPoint y: 657, endPoint x: 1455, endPoint y: 650, distance: 9.9
click at [1448, 657] on input "Update Device" at bounding box center [1447, 662] width 114 height 31
type input "Saving..."
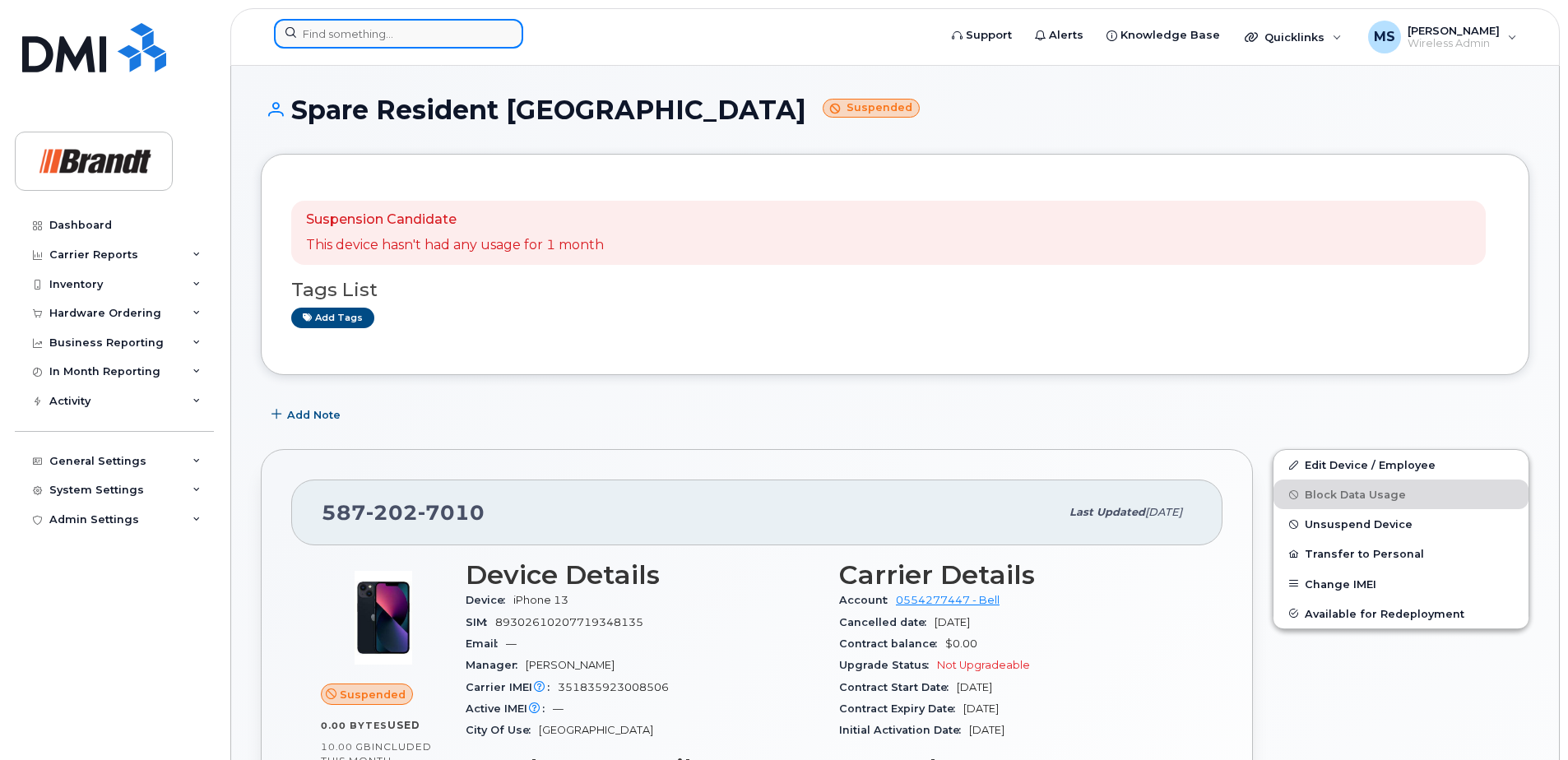
click at [431, 33] on input at bounding box center [398, 34] width 249 height 30
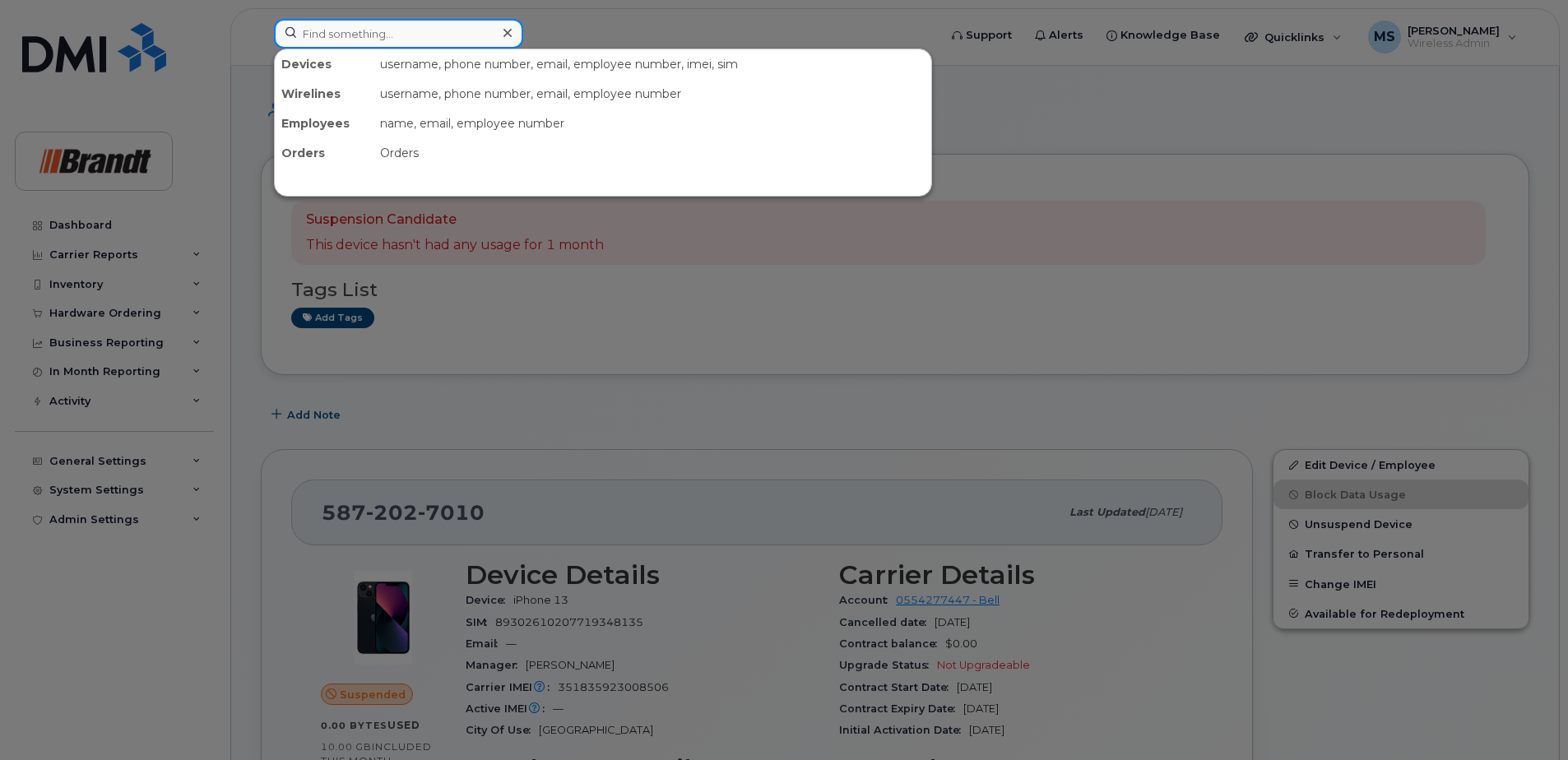
paste input "6729671378"
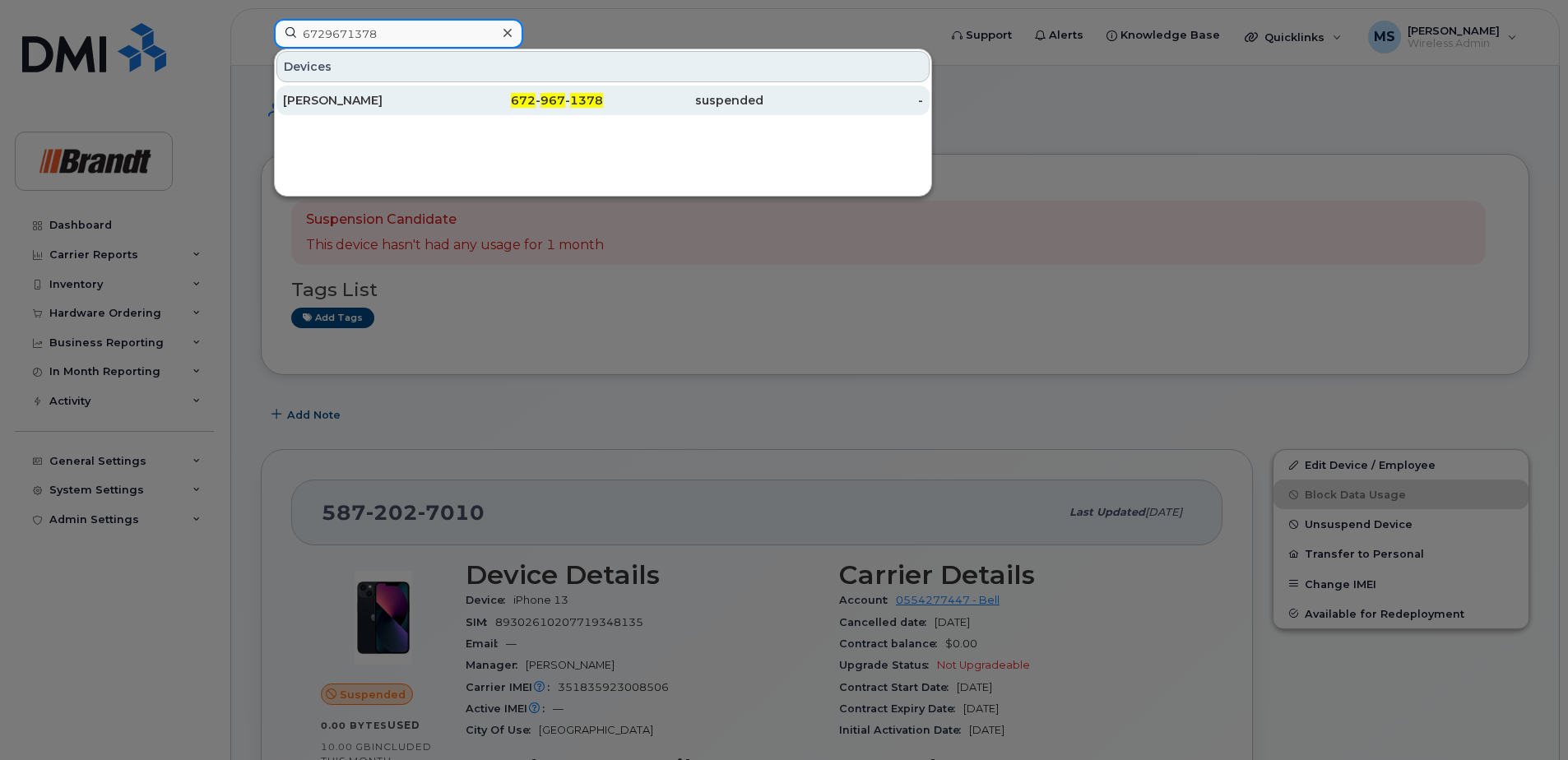
type input "6729671378"
click at [653, 93] on div "suspended" at bounding box center [683, 100] width 161 height 17
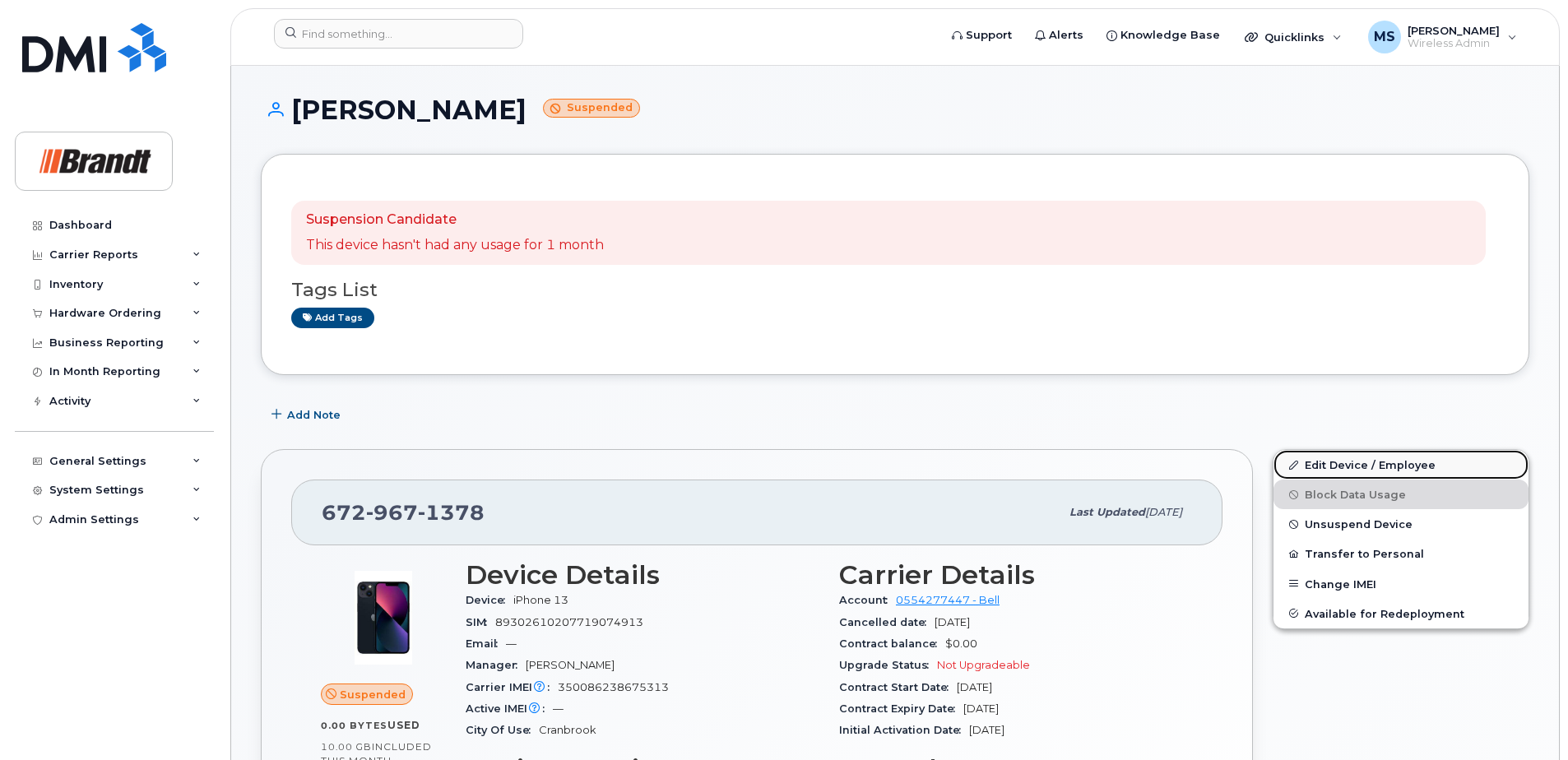
click at [1333, 458] on link "Edit Device / Employee" at bounding box center [1401, 465] width 255 height 30
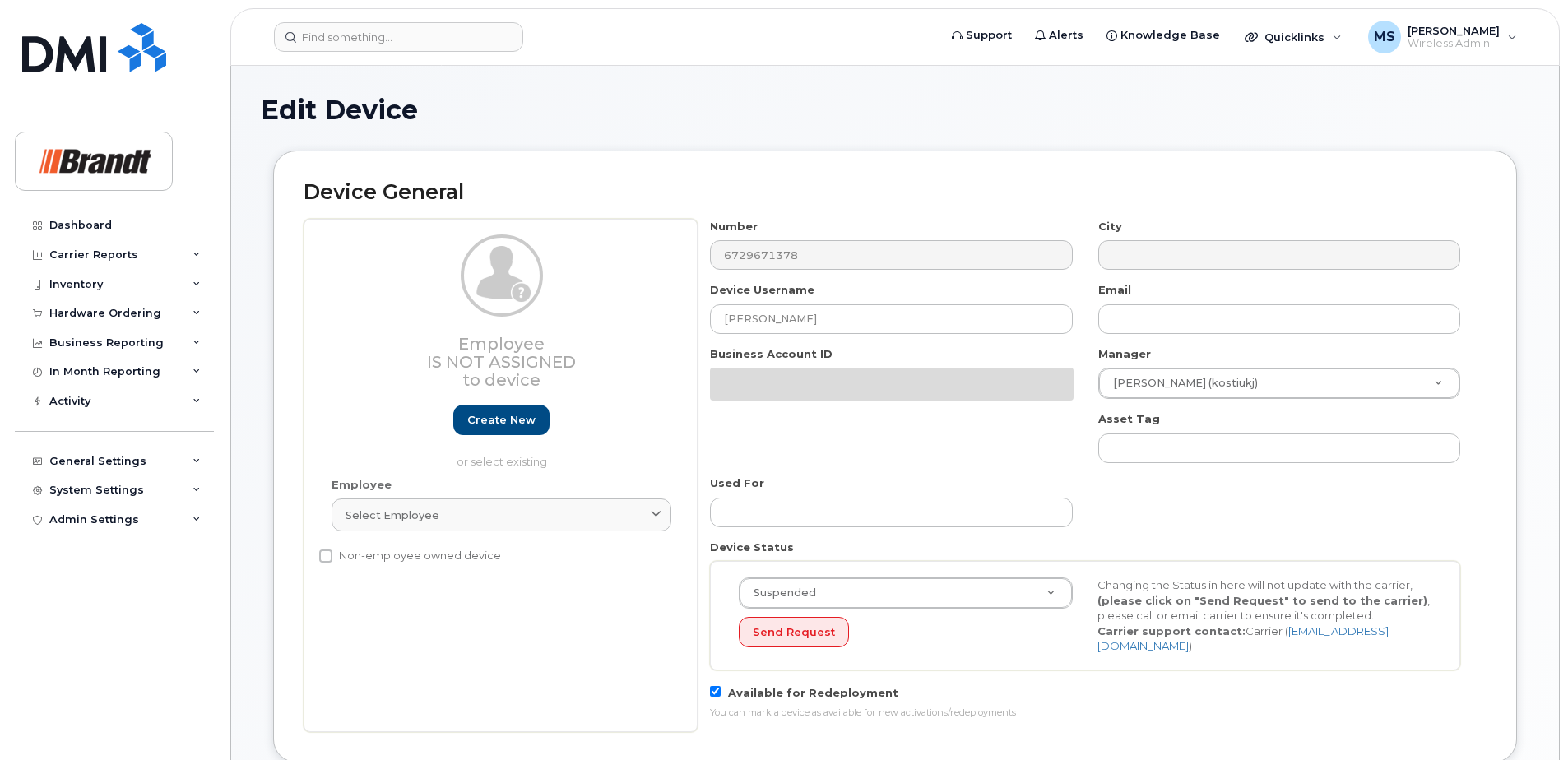
select select "34499226"
select select "34499245"
select select "35155013"
drag, startPoint x: 916, startPoint y: 321, endPoint x: 190, endPoint y: 317, distance: 726.0
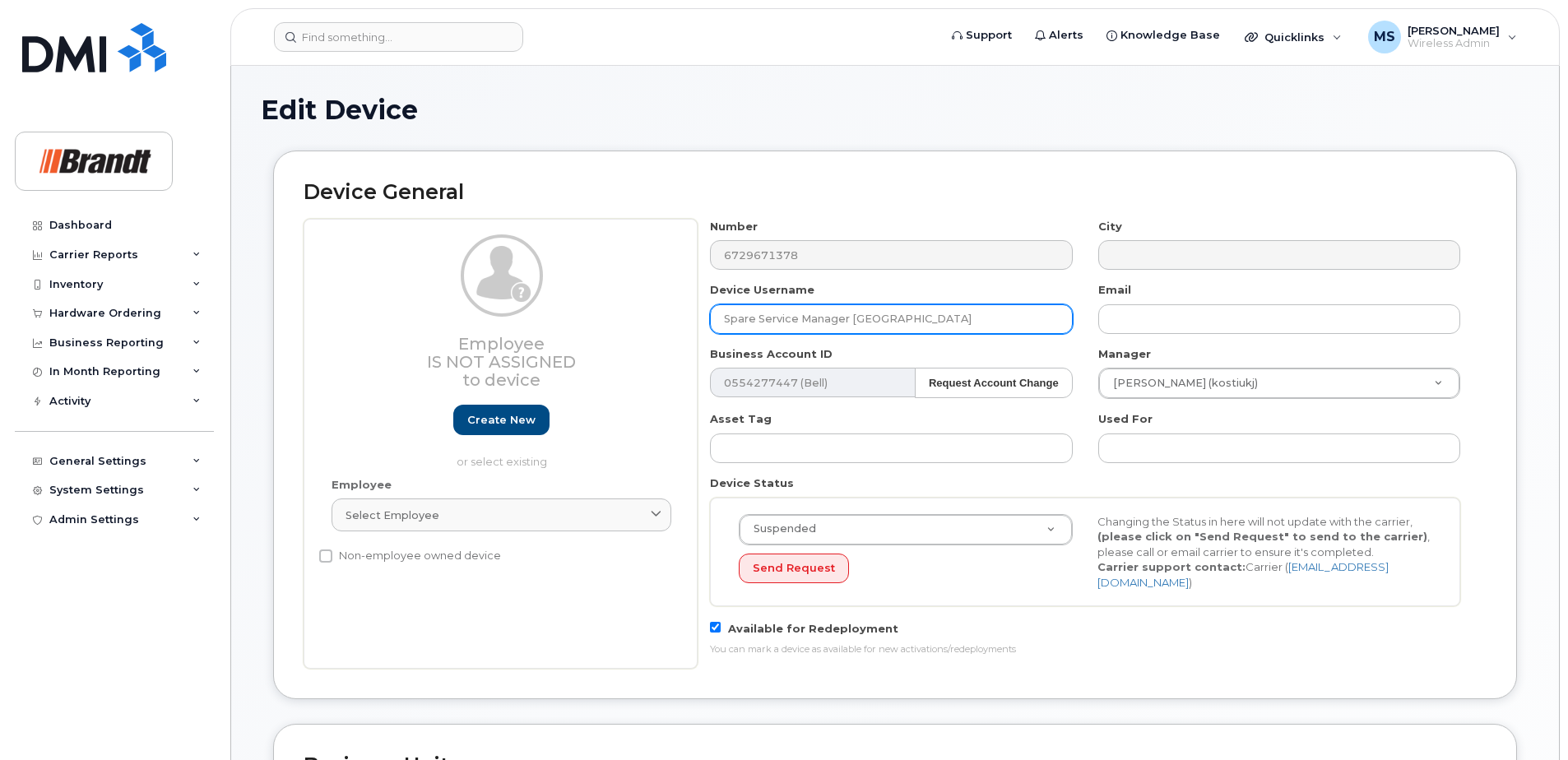
click at [1044, 318] on input "Spare Service Manager [GEOGRAPHIC_DATA]" at bounding box center [891, 319] width 362 height 30
type input "Spare Service Manager [GEOGRAPHIC_DATA]"
click at [971, 294] on div "Device Username Spare Service Manager Cranbrook" at bounding box center [892, 307] width 388 height 52
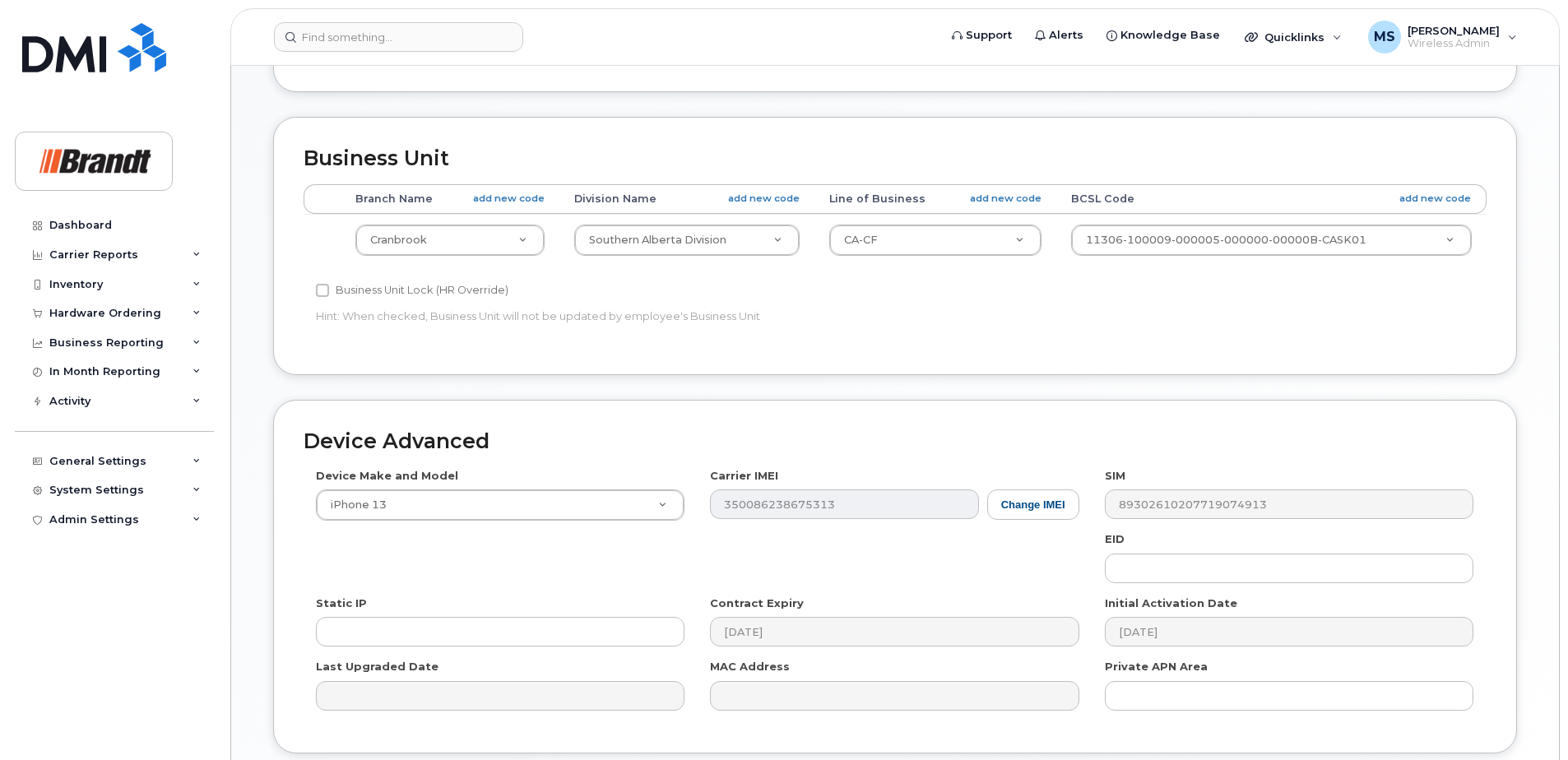
scroll to position [731, 0]
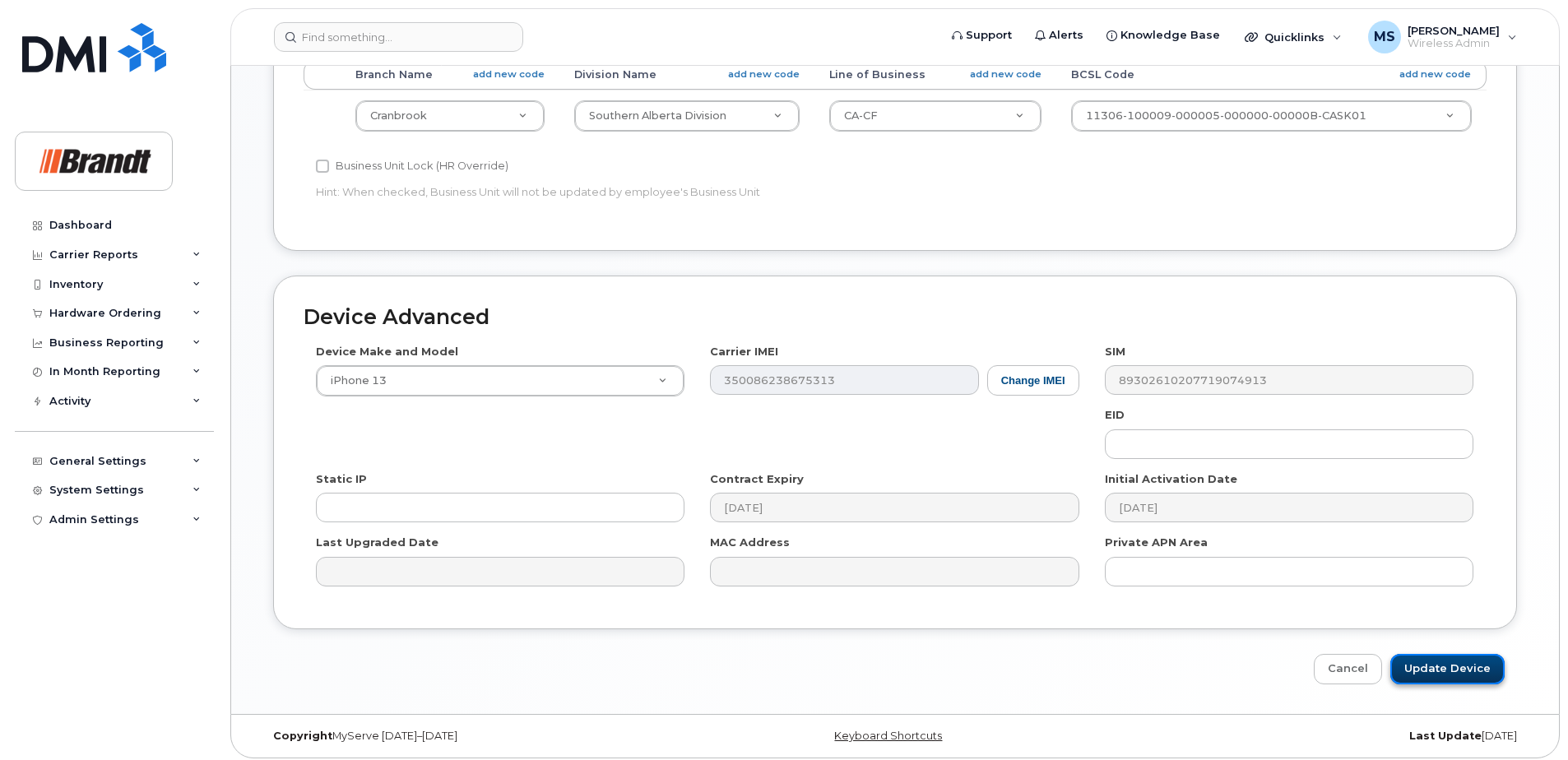
click at [1448, 654] on input "Update Device" at bounding box center [1447, 669] width 114 height 31
type input "Saving..."
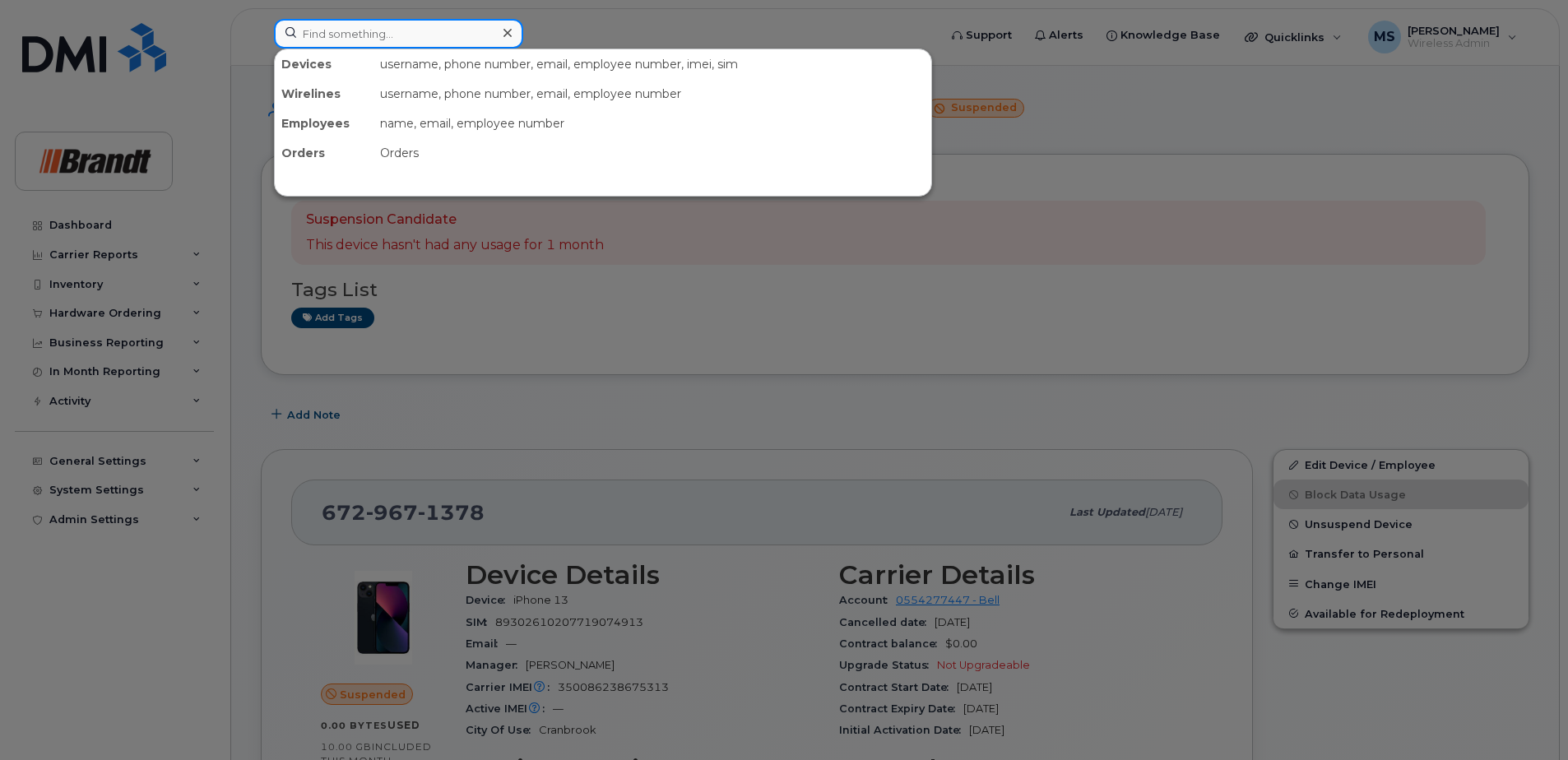
paste input "3063610100"
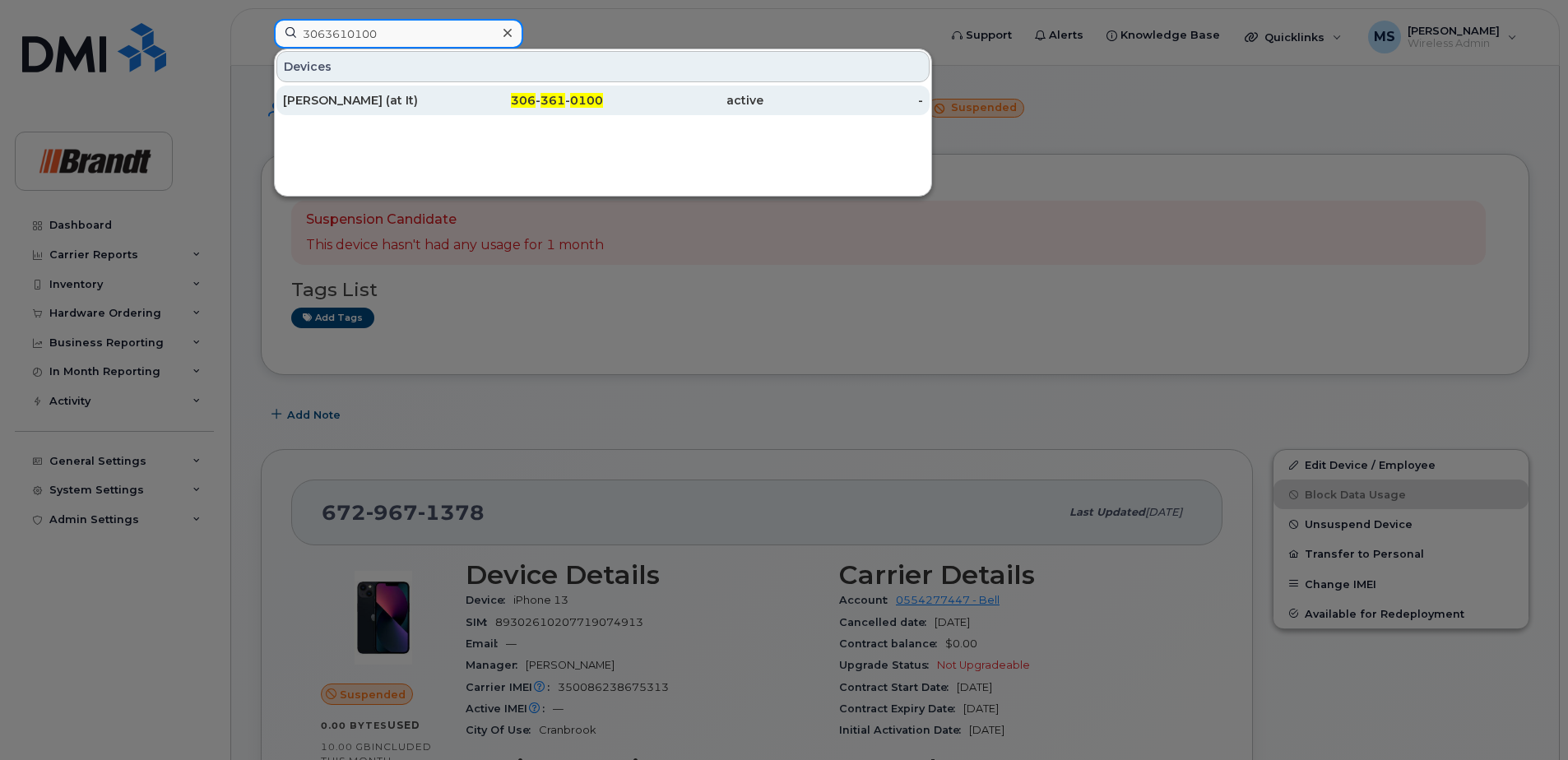
type input "3063610100"
click at [452, 100] on div "306 - 361 - 0100" at bounding box center [524, 100] width 161 height 17
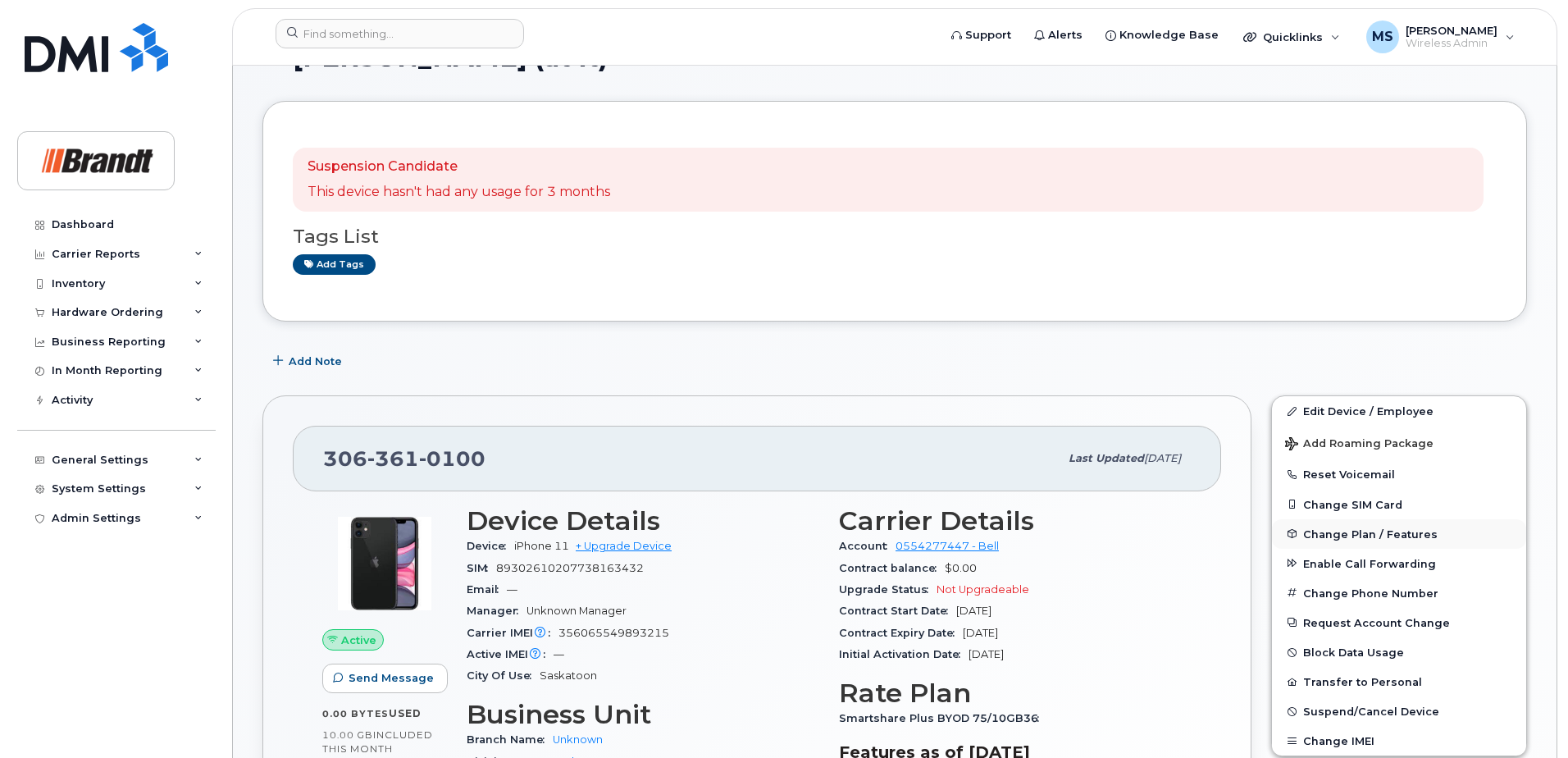
scroll to position [82, 0]
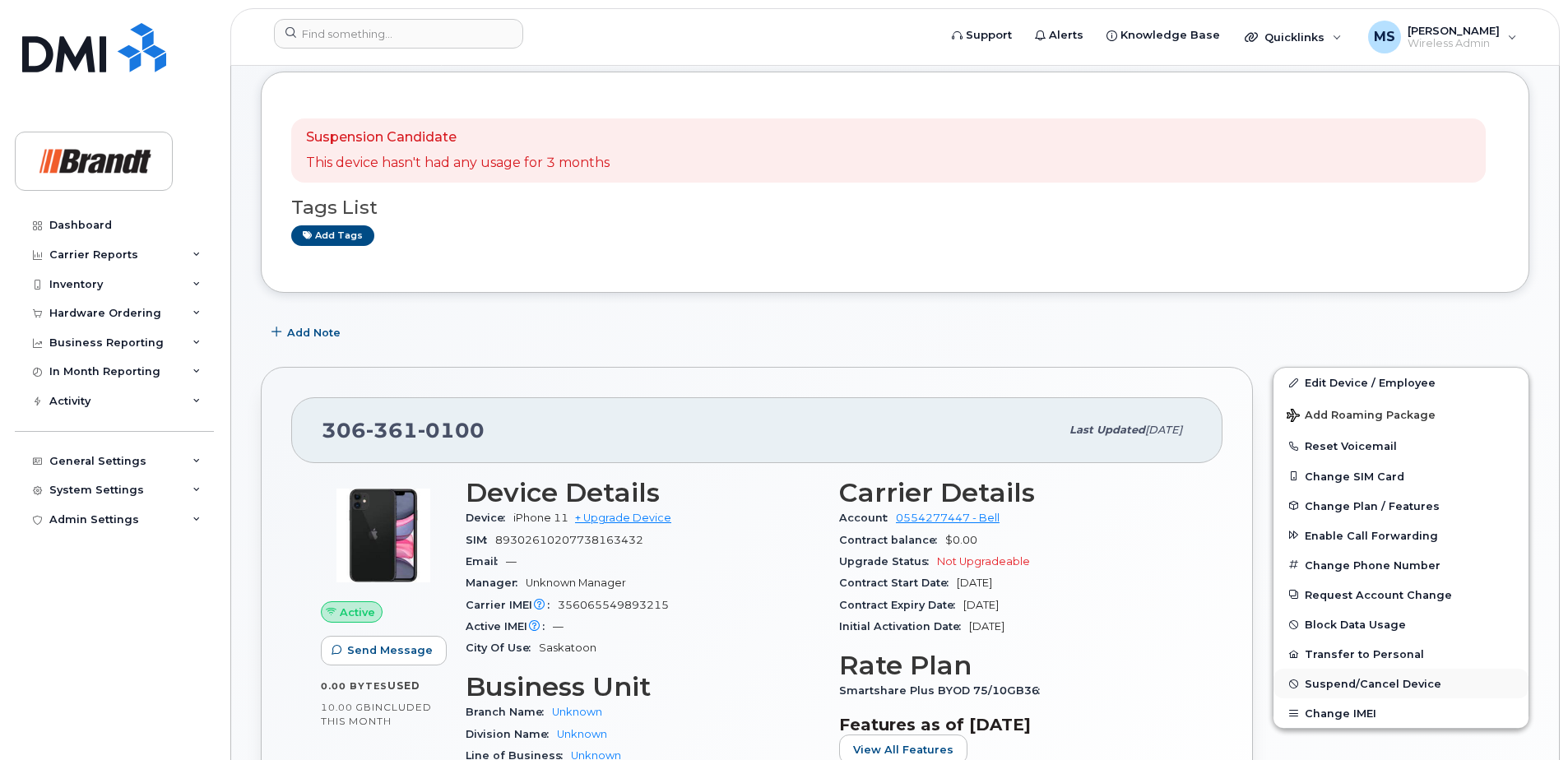
click at [1358, 673] on button "Suspend/Cancel Device" at bounding box center [1401, 684] width 255 height 30
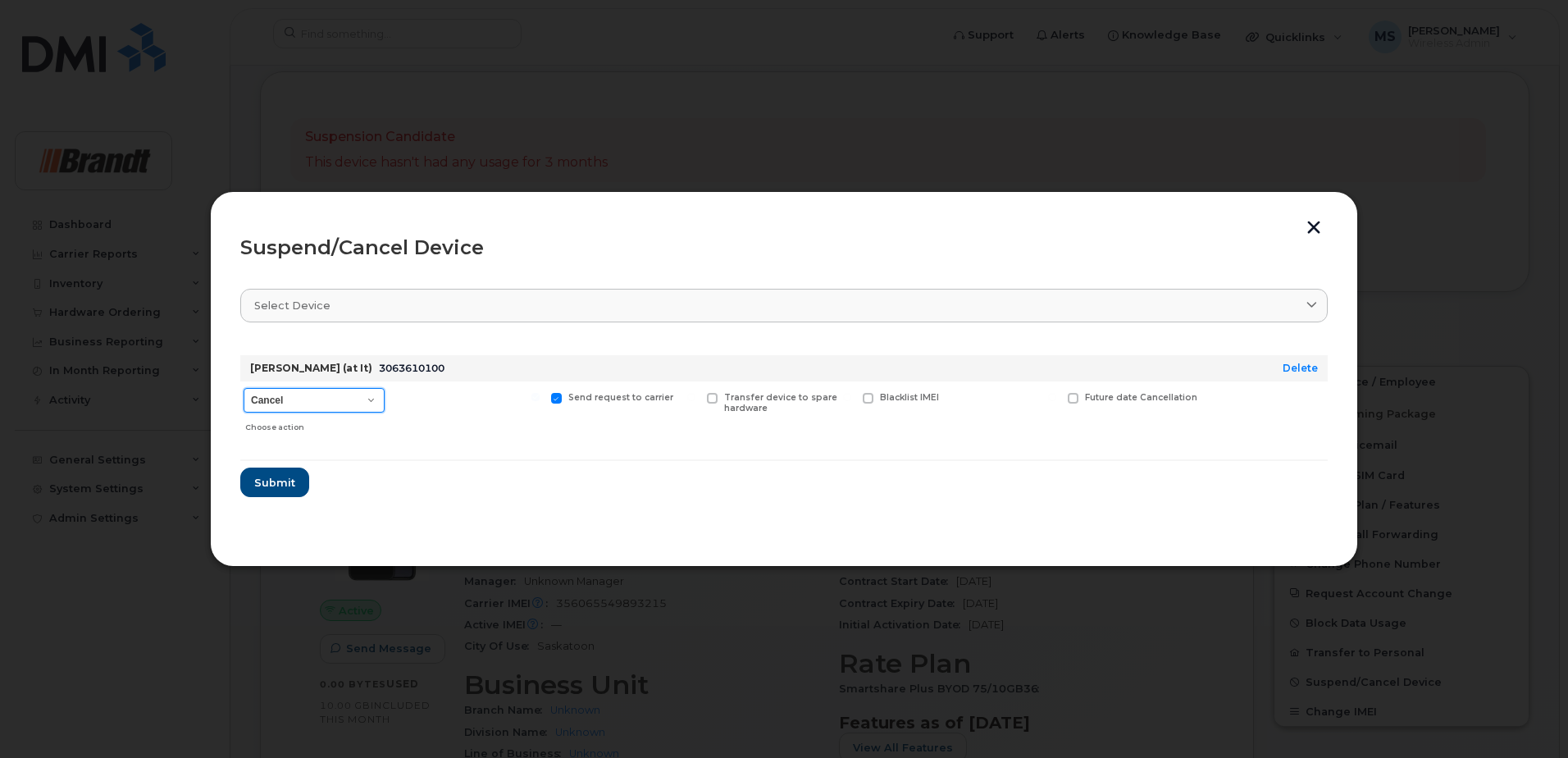
click at [308, 400] on select "Cancel Suspend - Extend Suspension Suspend - Reduced Rate Suspend - Full Rate S…" at bounding box center [314, 400] width 141 height 24
select select "[object Object]"
click at [244, 388] on select "Cancel Suspend - Extend Suspension Suspend - Reduced Rate Suspend - Full Rate S…" at bounding box center [314, 400] width 141 height 24
drag, startPoint x: 441, startPoint y: 401, endPoint x: 487, endPoint y: 400, distance: 46.0
click at [441, 401] on span "Available for new activations/redeployments" at bounding box center [474, 403] width 123 height 21
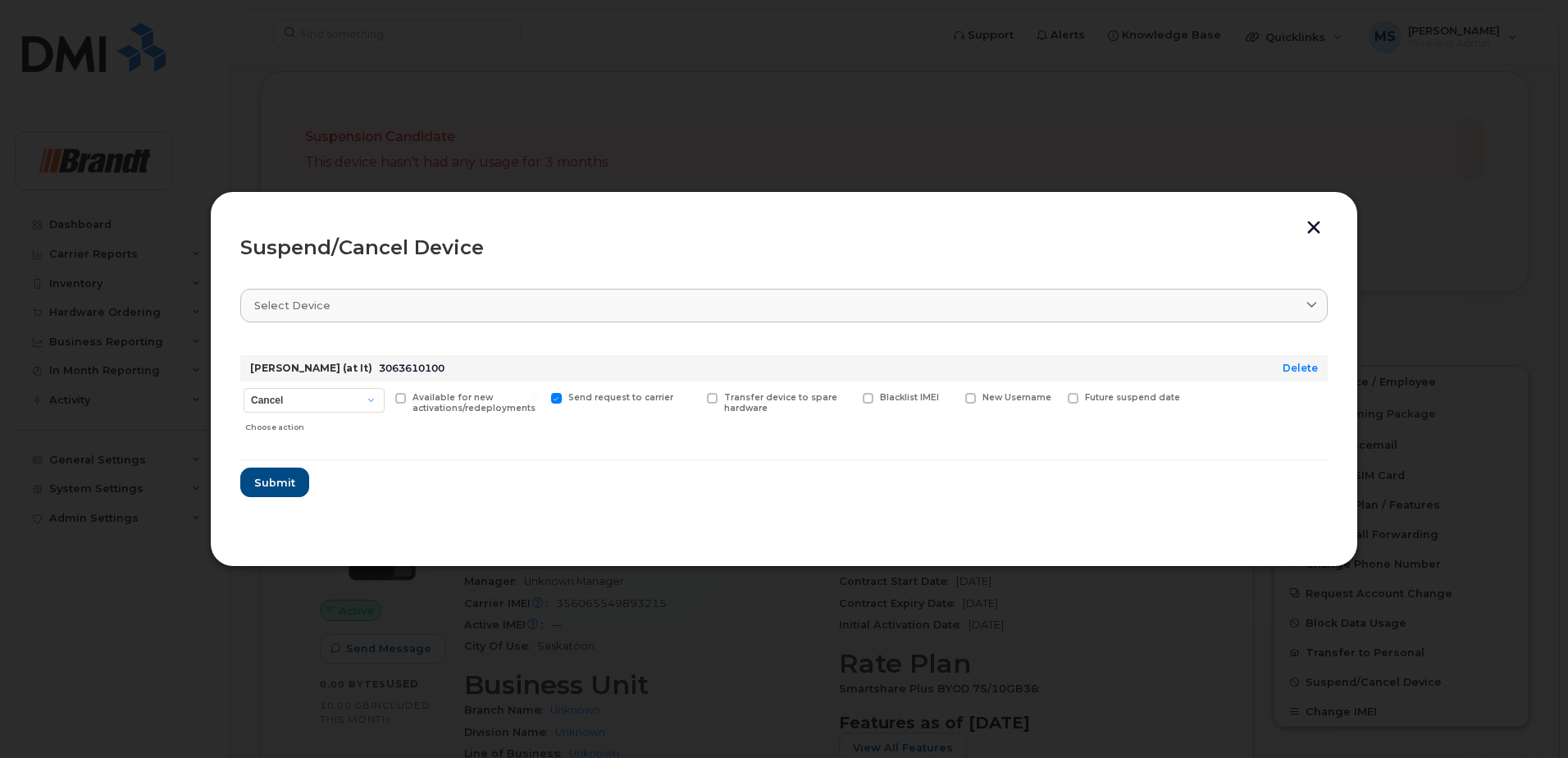
click at [384, 401] on input "Available for new activations/redeployments" at bounding box center [379, 396] width 8 height 8
checkbox input "true"
click at [995, 399] on span "New Username" at bounding box center [1017, 397] width 69 height 10
click at [954, 399] on input "New Username" at bounding box center [950, 396] width 8 height 8
checkbox input "true"
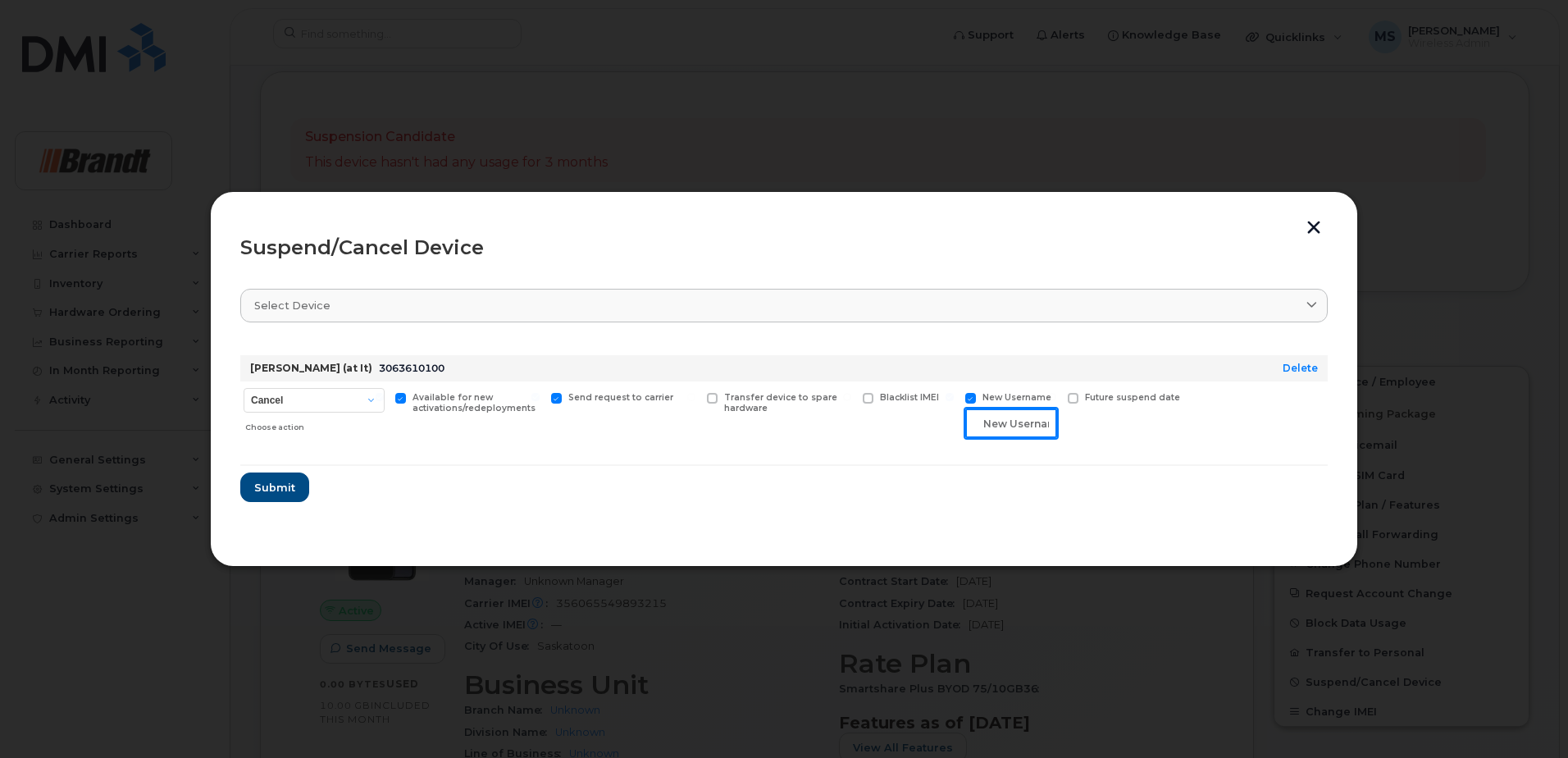
click at [990, 419] on input "text" at bounding box center [1010, 423] width 91 height 30
type input "Spare Resident [GEOGRAPHIC_DATA]"
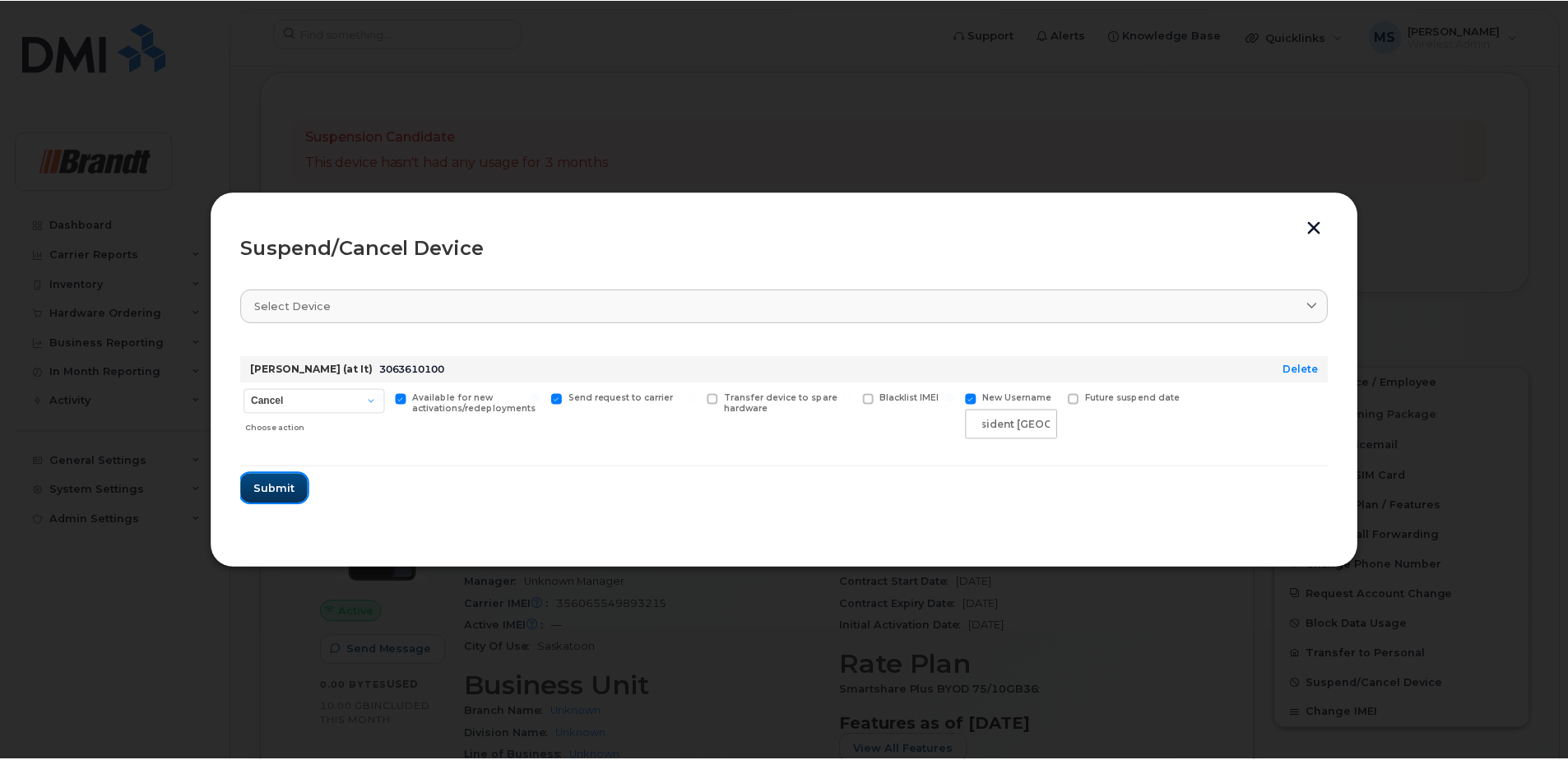
scroll to position [0, 0]
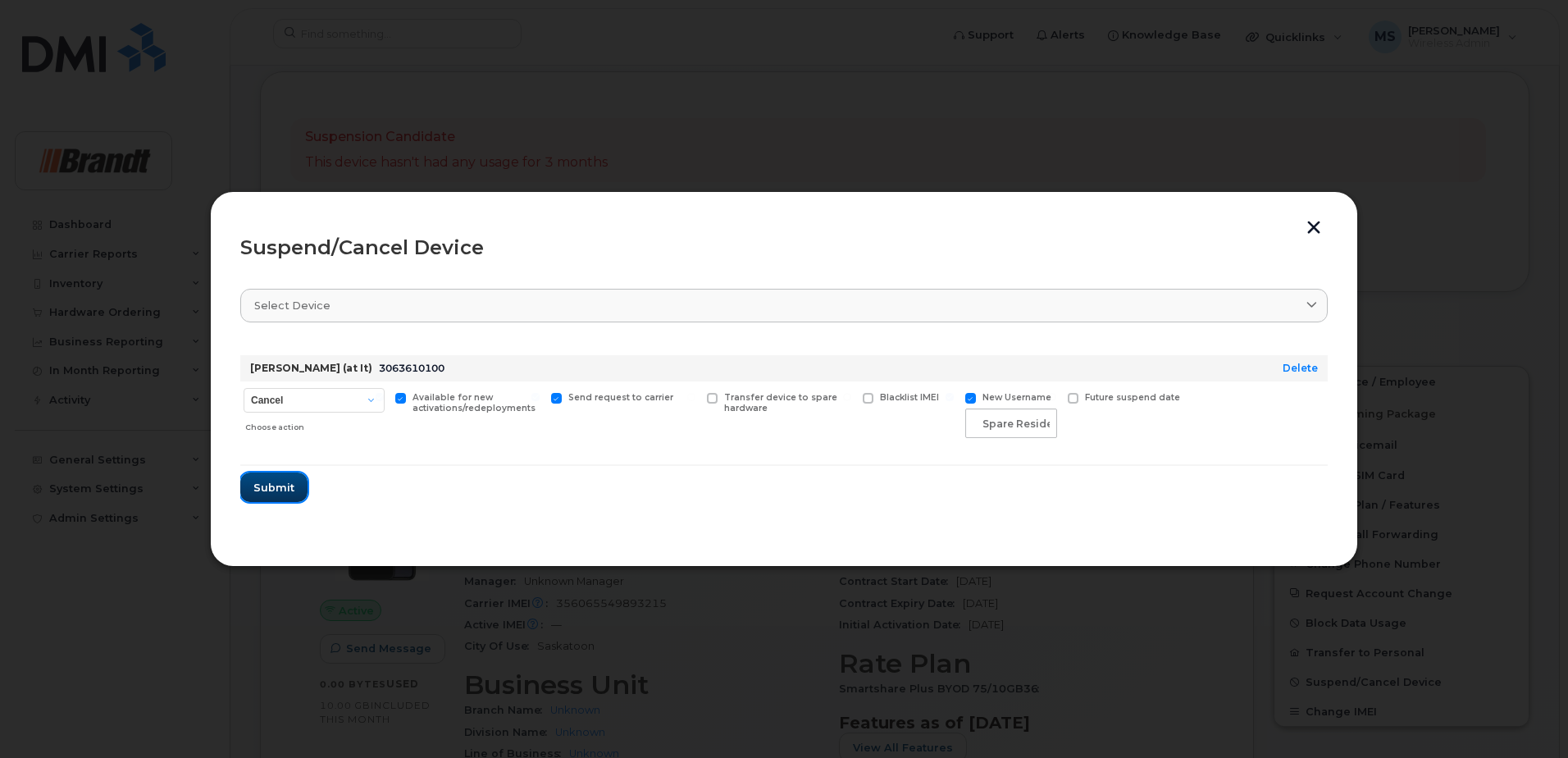
click at [284, 487] on span "Submit" at bounding box center [274, 488] width 41 height 16
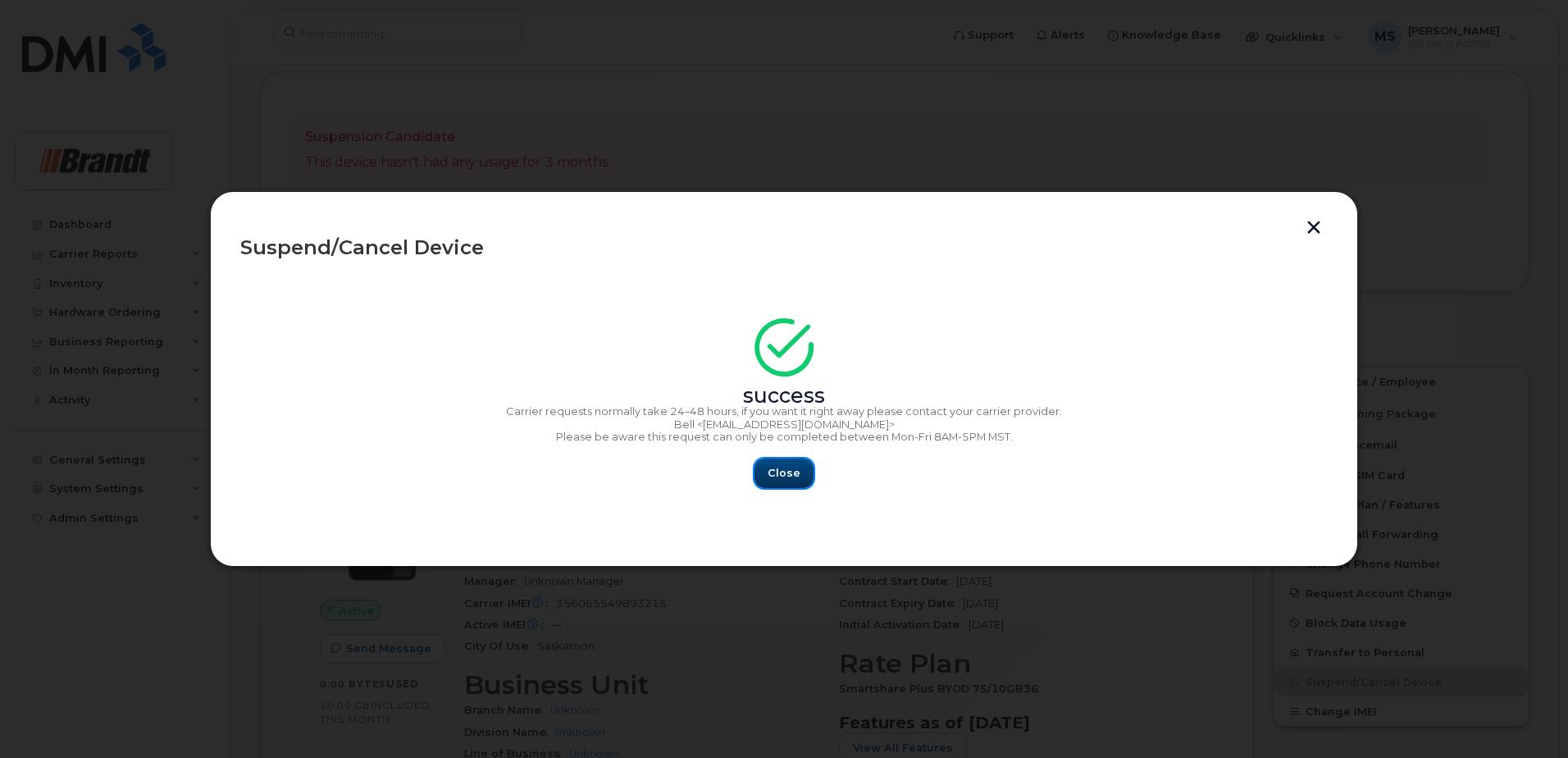
click at [779, 466] on span "Close" at bounding box center [784, 473] width 33 height 16
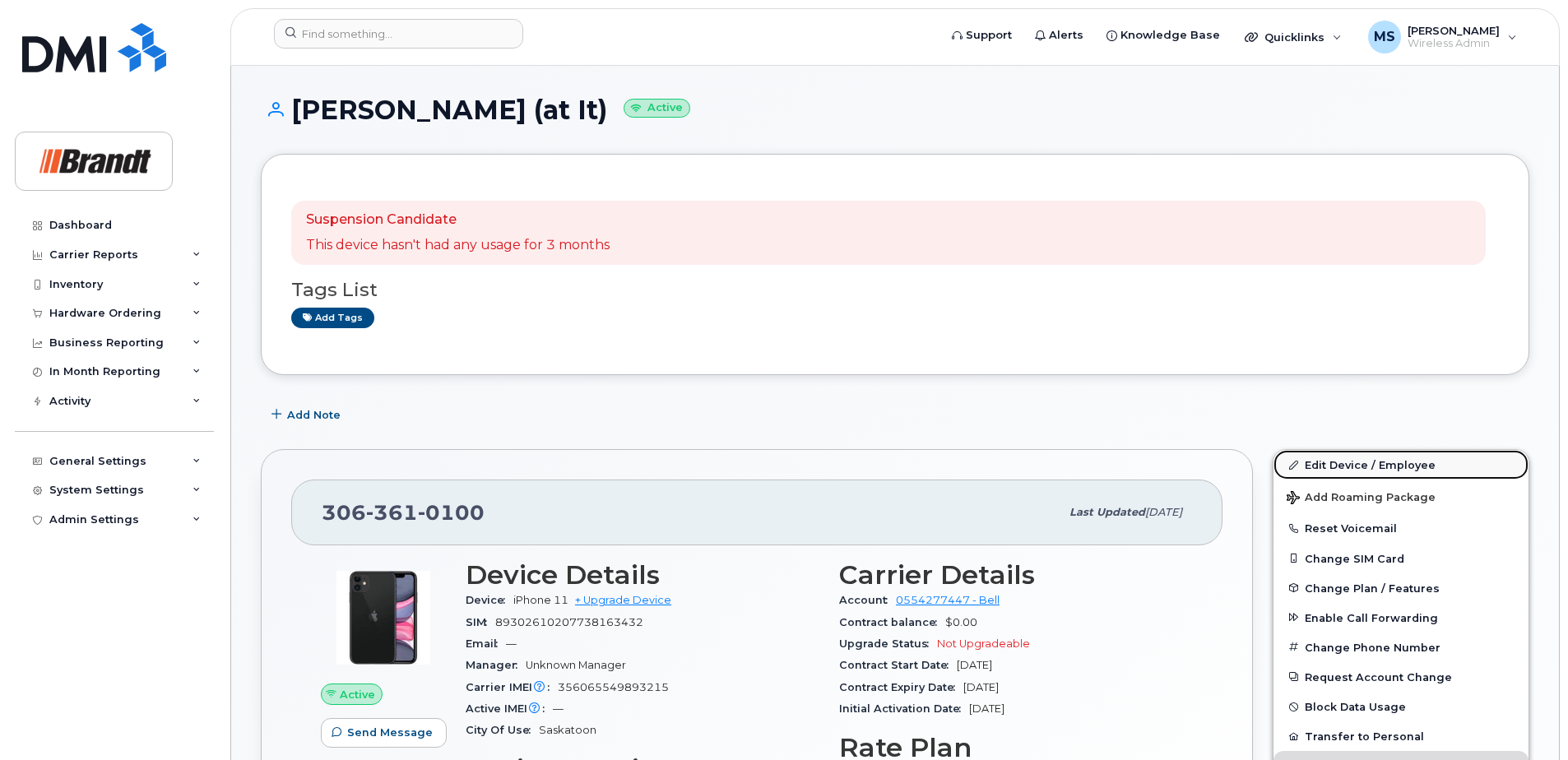
click at [1418, 473] on link "Edit Device / Employee" at bounding box center [1401, 465] width 255 height 30
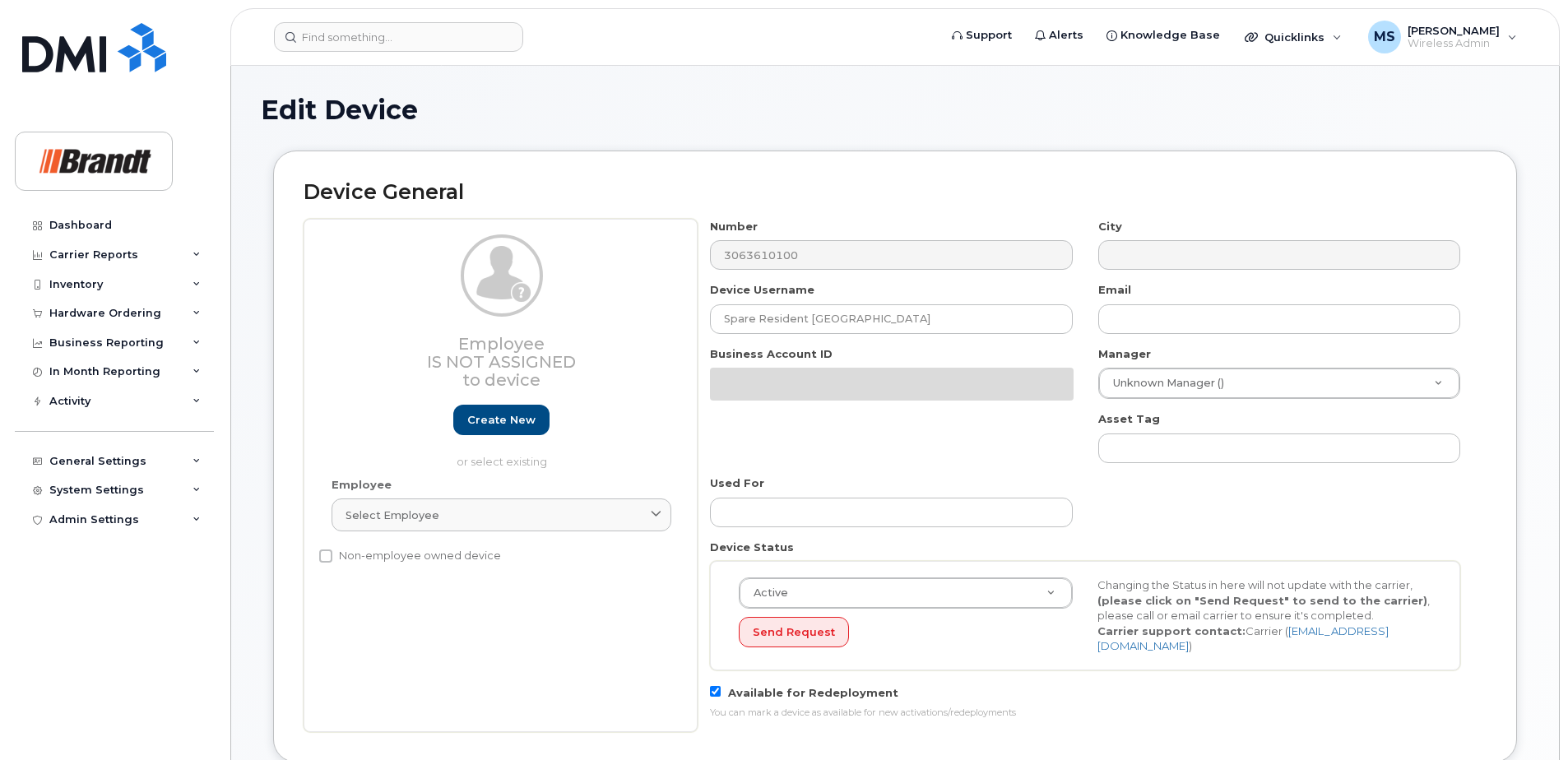
select select "33722384"
select select "34499151"
select select "35132258"
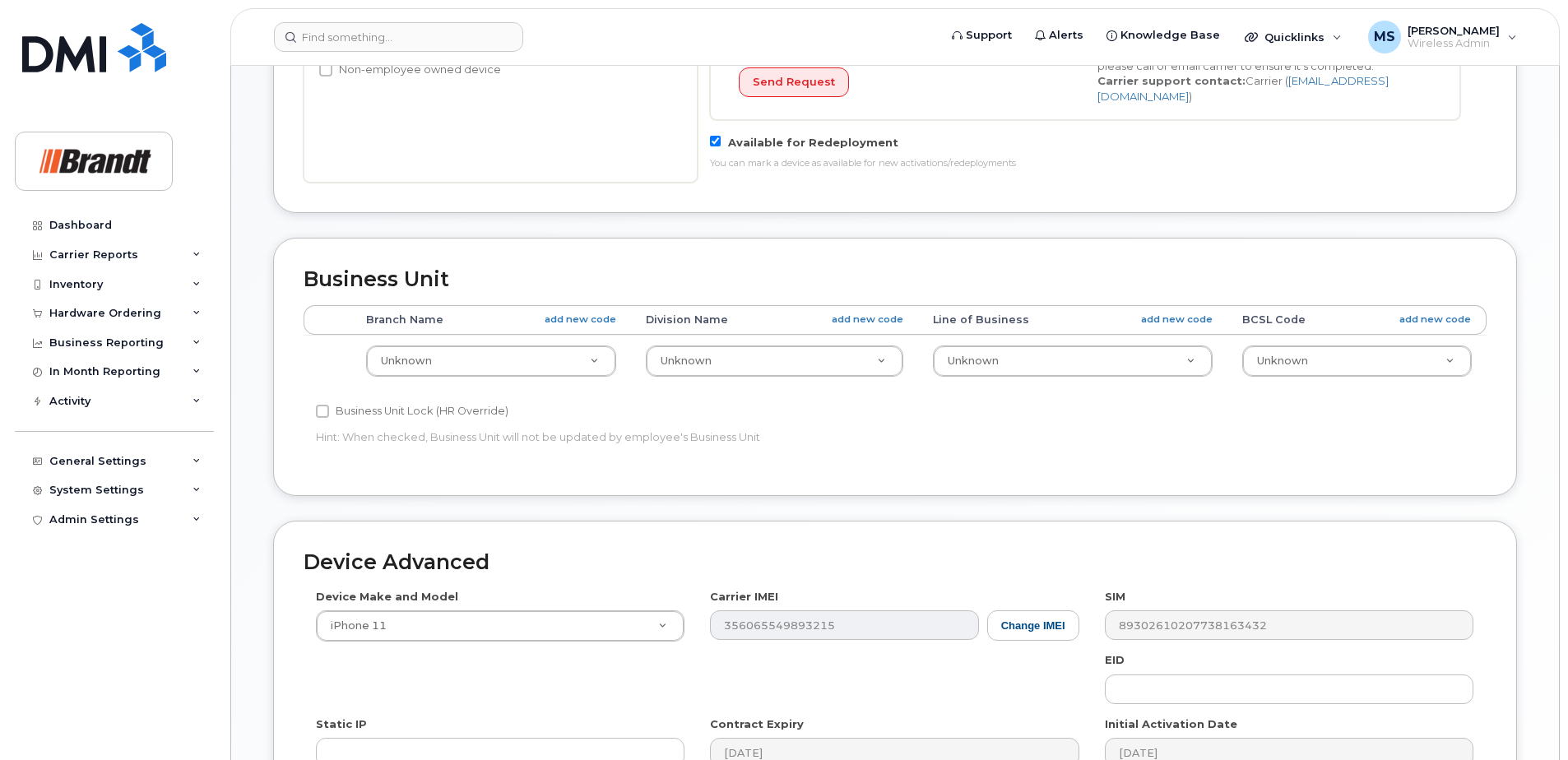
scroll to position [731, 0]
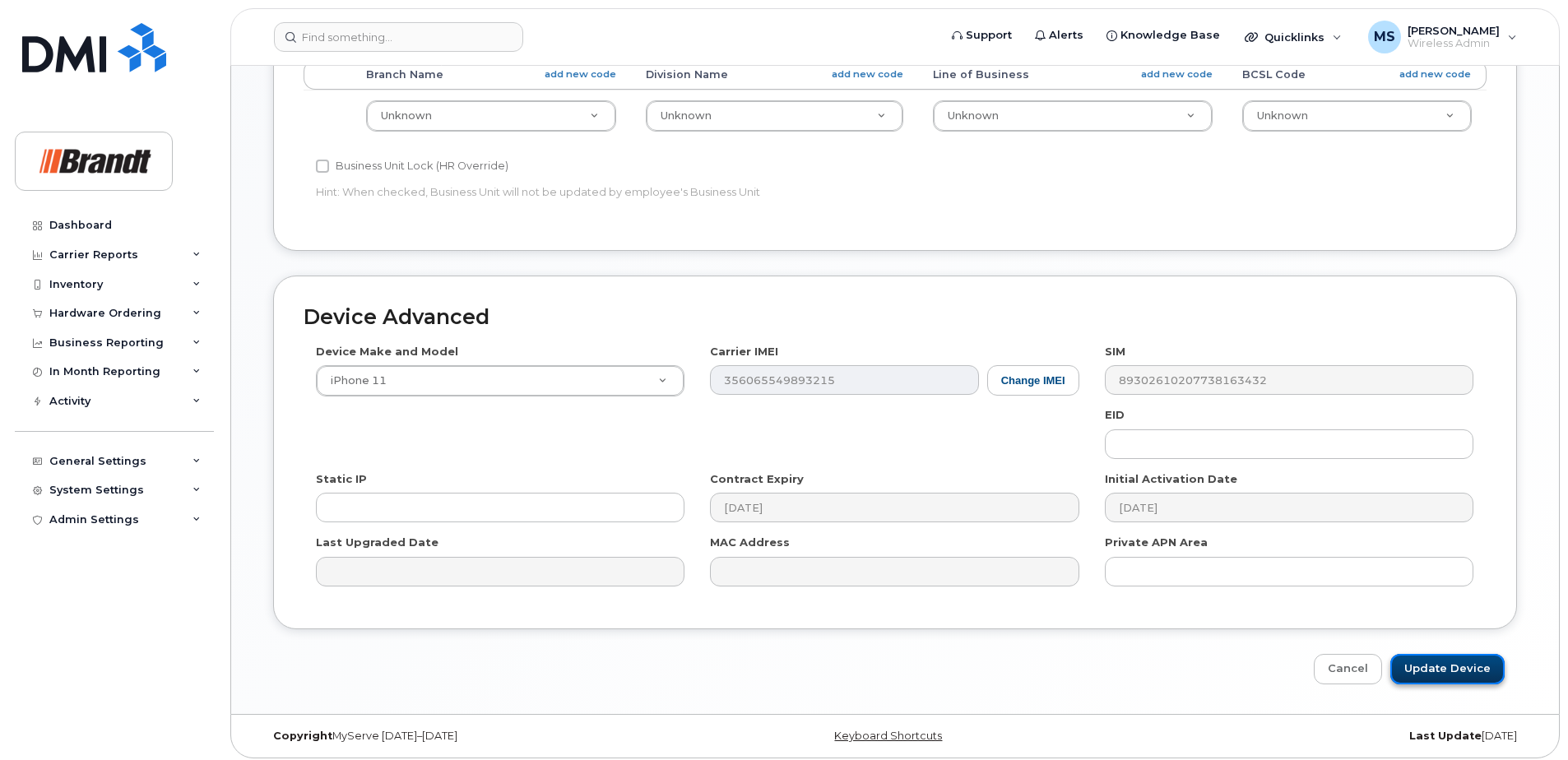
click at [1479, 664] on input "Update Device" at bounding box center [1447, 669] width 114 height 31
type input "Saving..."
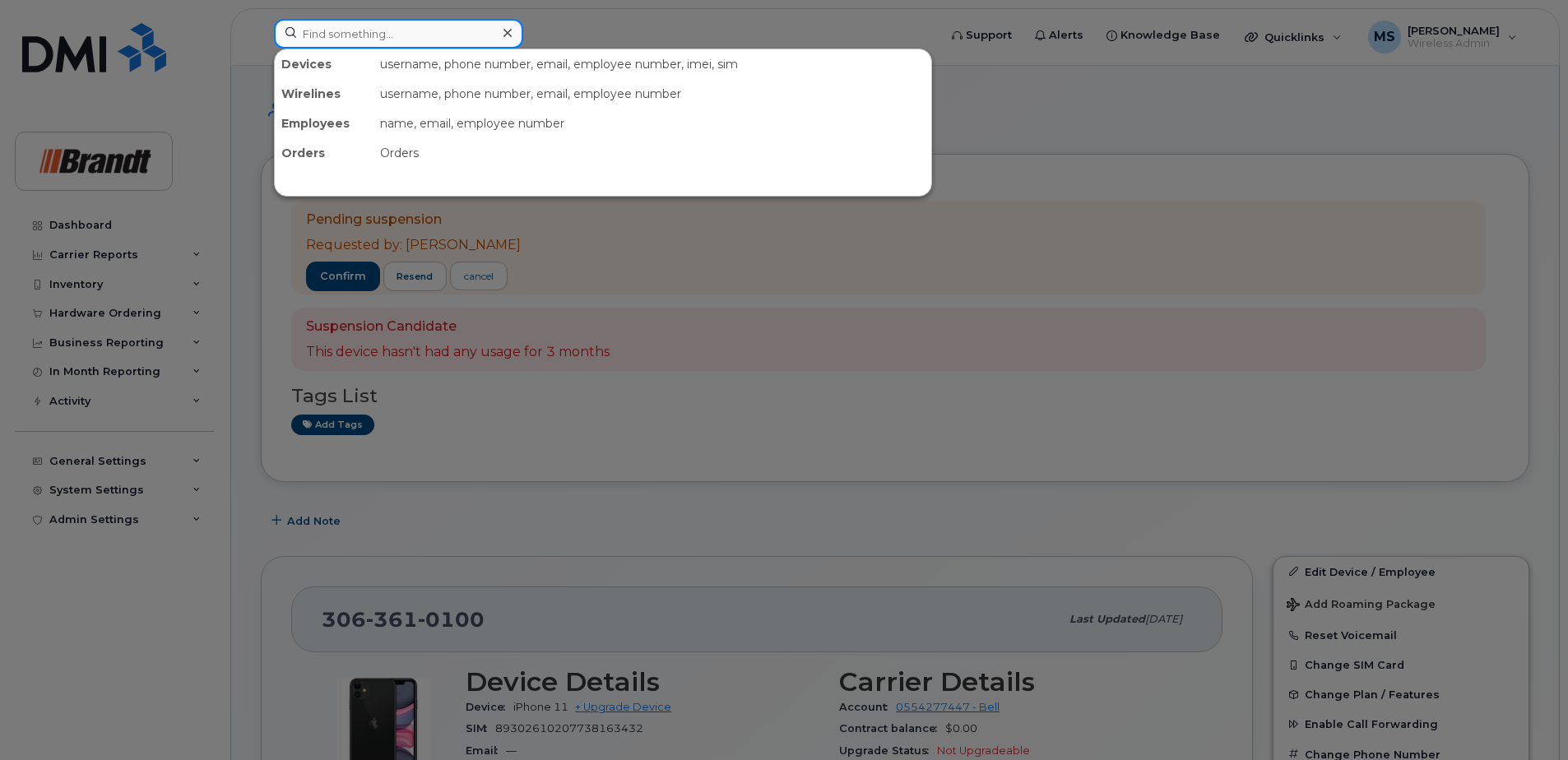
click at [388, 36] on input at bounding box center [398, 34] width 249 height 30
paste input "3065100785"
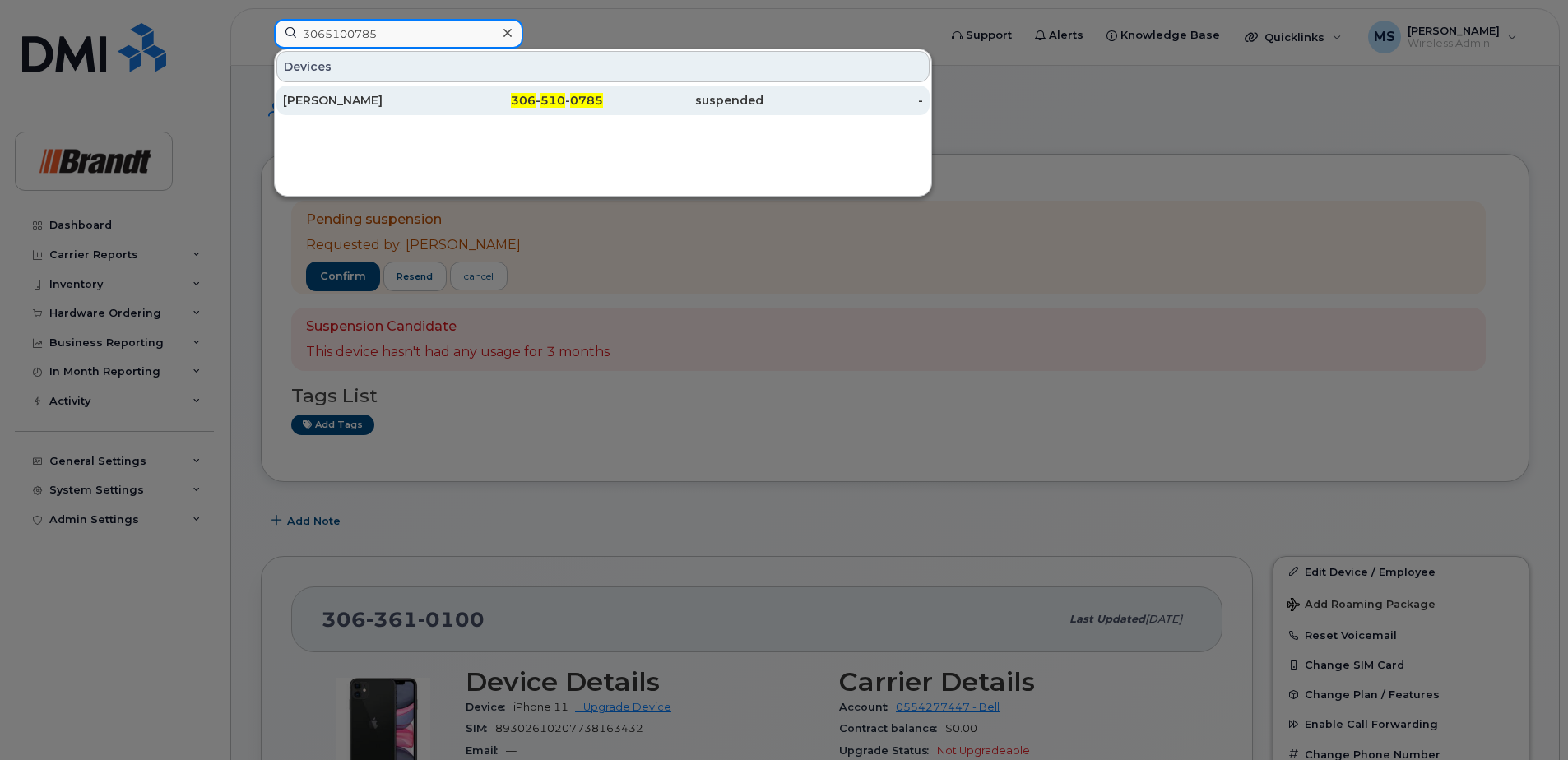
type input "3065100785"
click at [396, 107] on div "[PERSON_NAME]" at bounding box center [363, 100] width 161 height 17
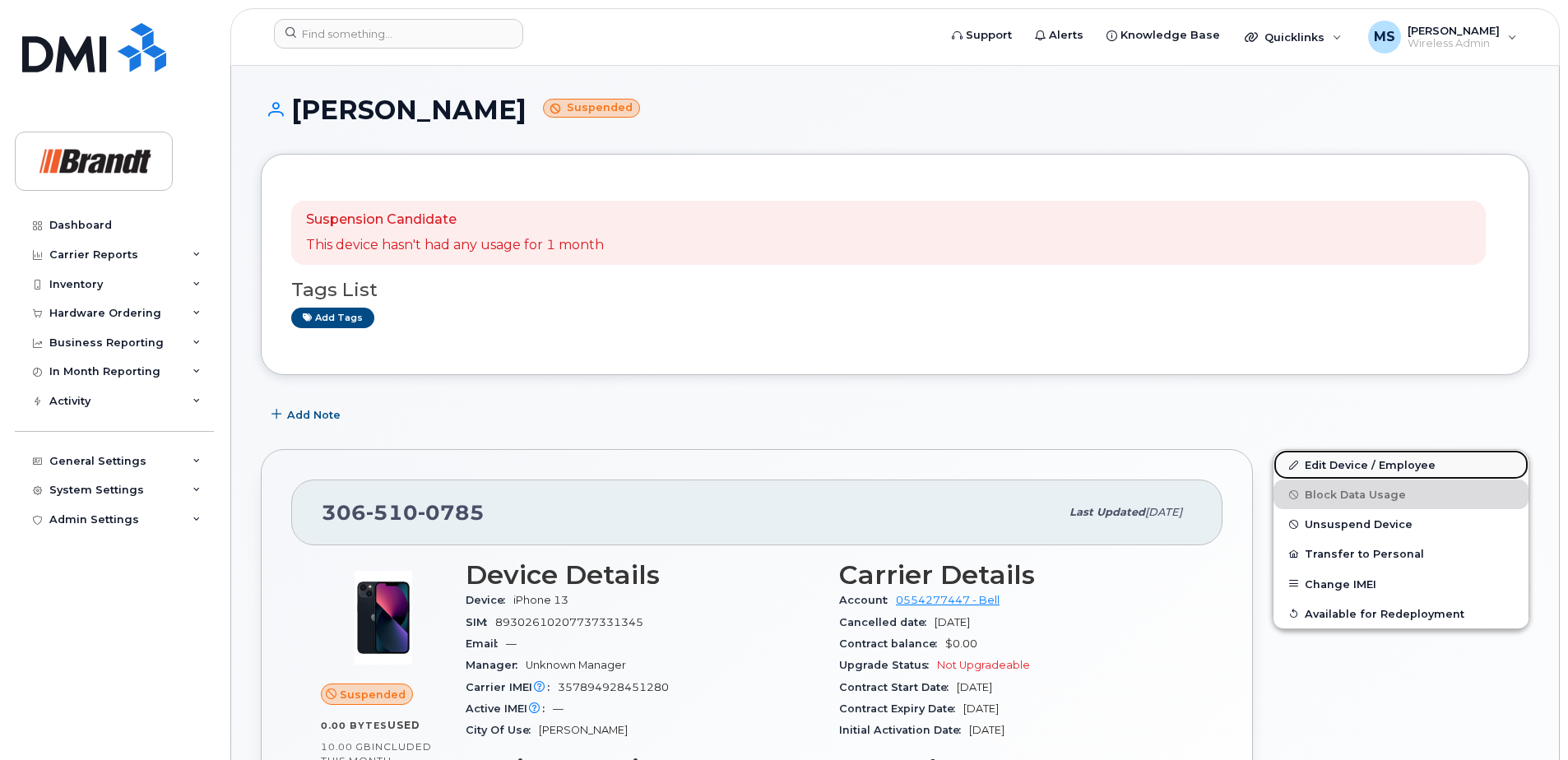
click at [1341, 470] on link "Edit Device / Employee" at bounding box center [1401, 465] width 255 height 30
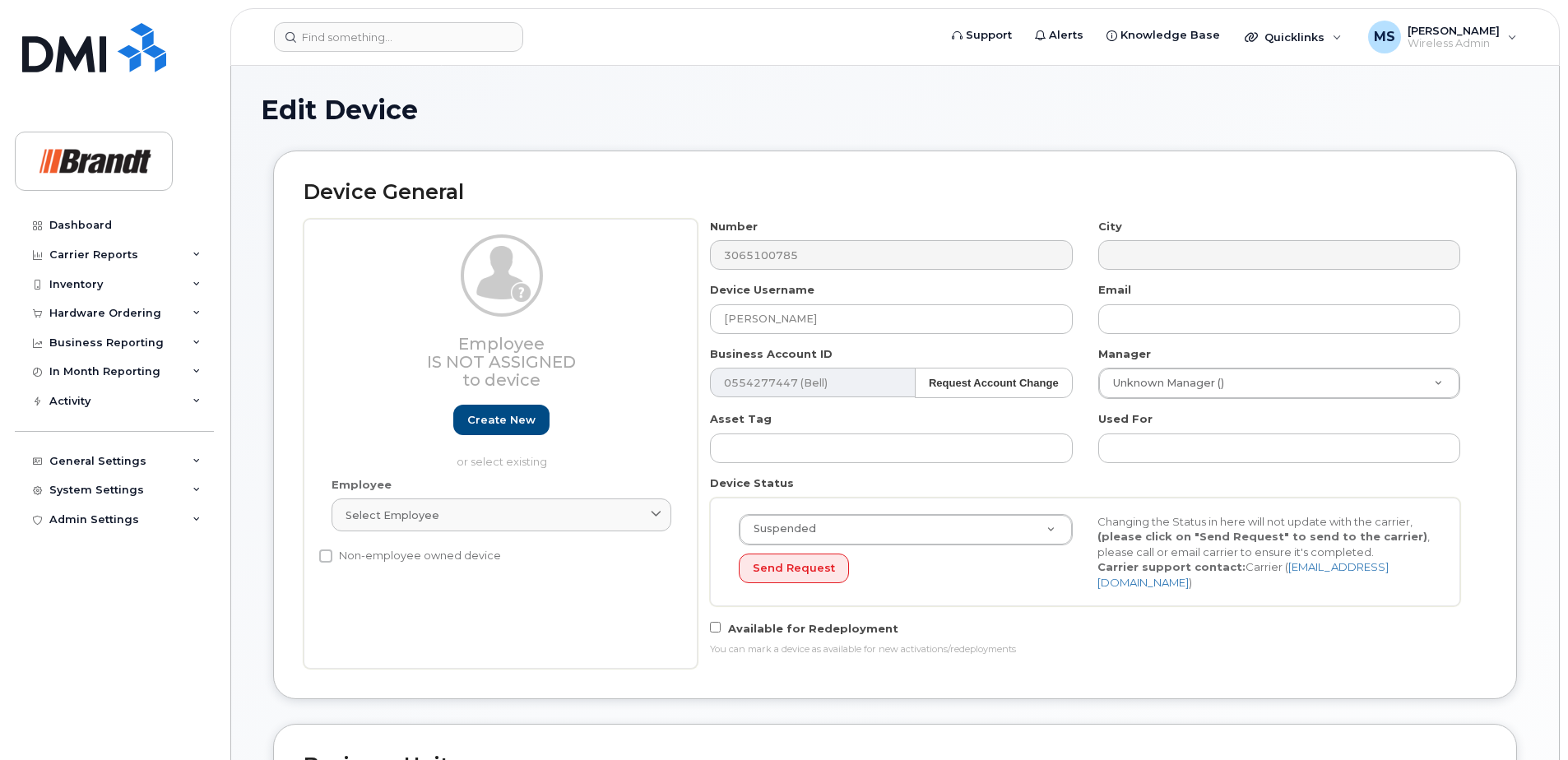
select select "33722384"
select select "34499151"
select select "35132258"
click at [887, 323] on input "[PERSON_NAME]" at bounding box center [891, 319] width 362 height 30
drag, startPoint x: 853, startPoint y: 325, endPoint x: 466, endPoint y: 352, distance: 387.9
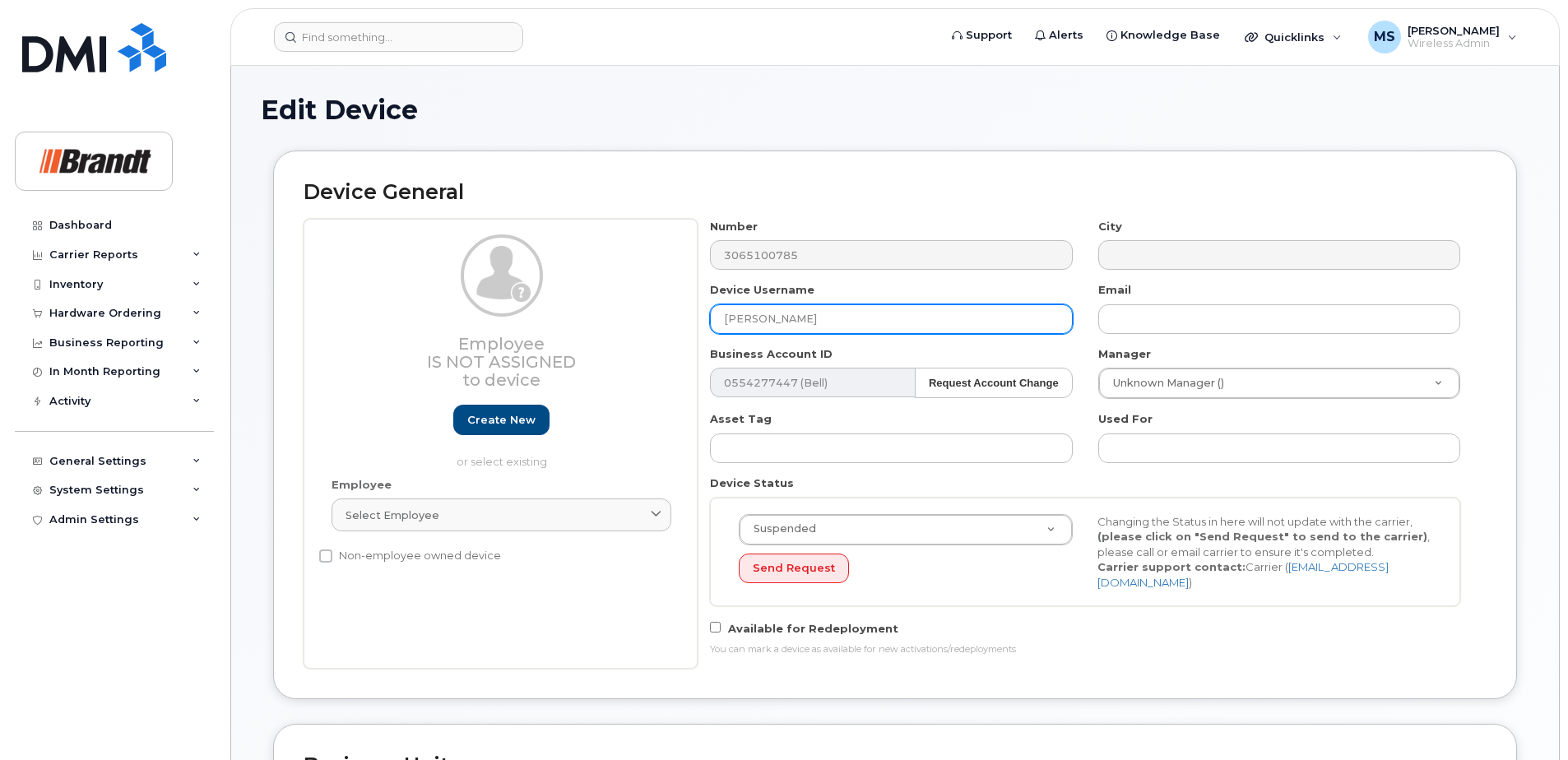
click at [473, 340] on div "Employee Is not assigned to device Create new or select existing Employee Selec…" at bounding box center [895, 443] width 1183 height 450
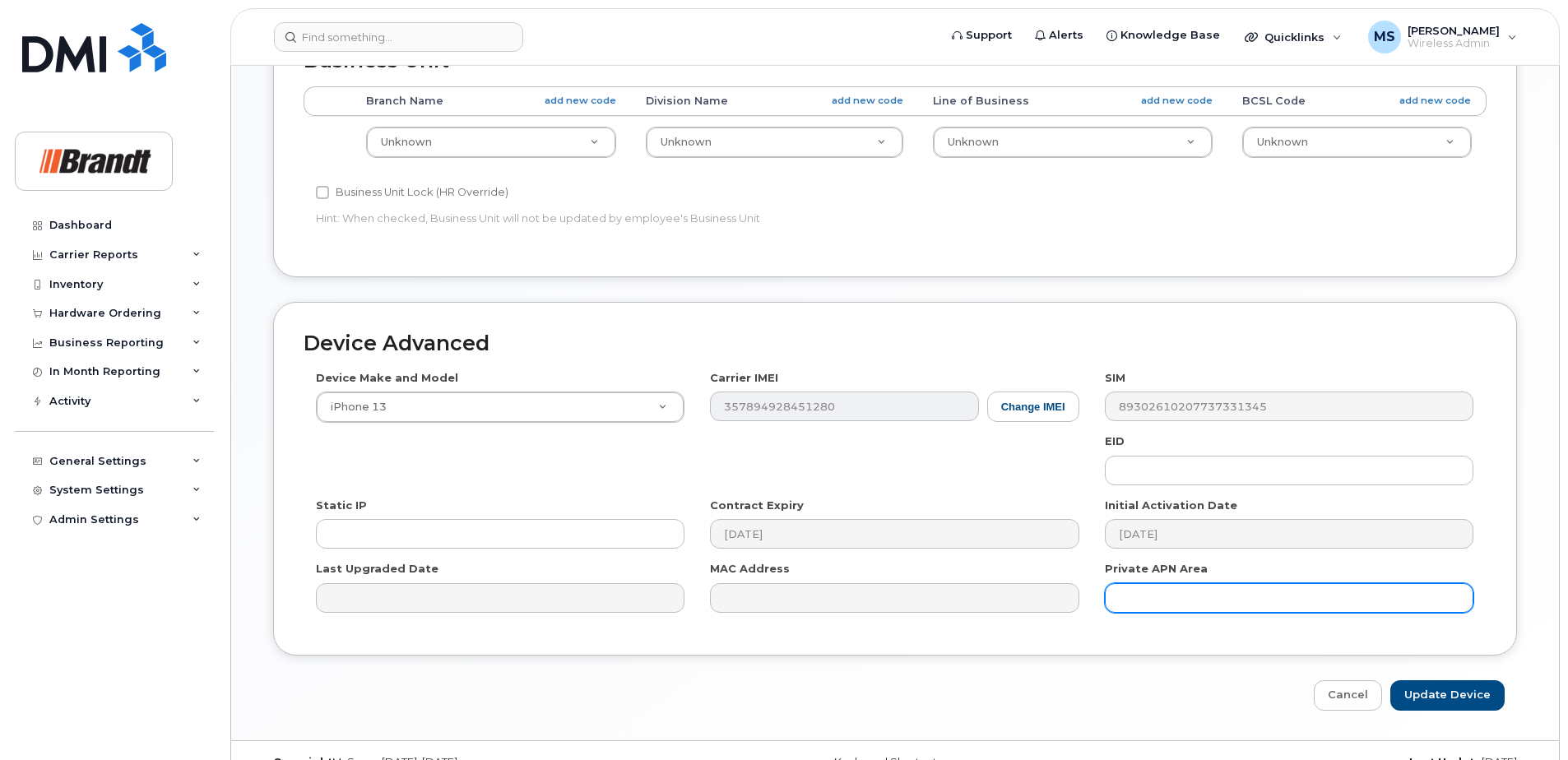
scroll to position [731, 0]
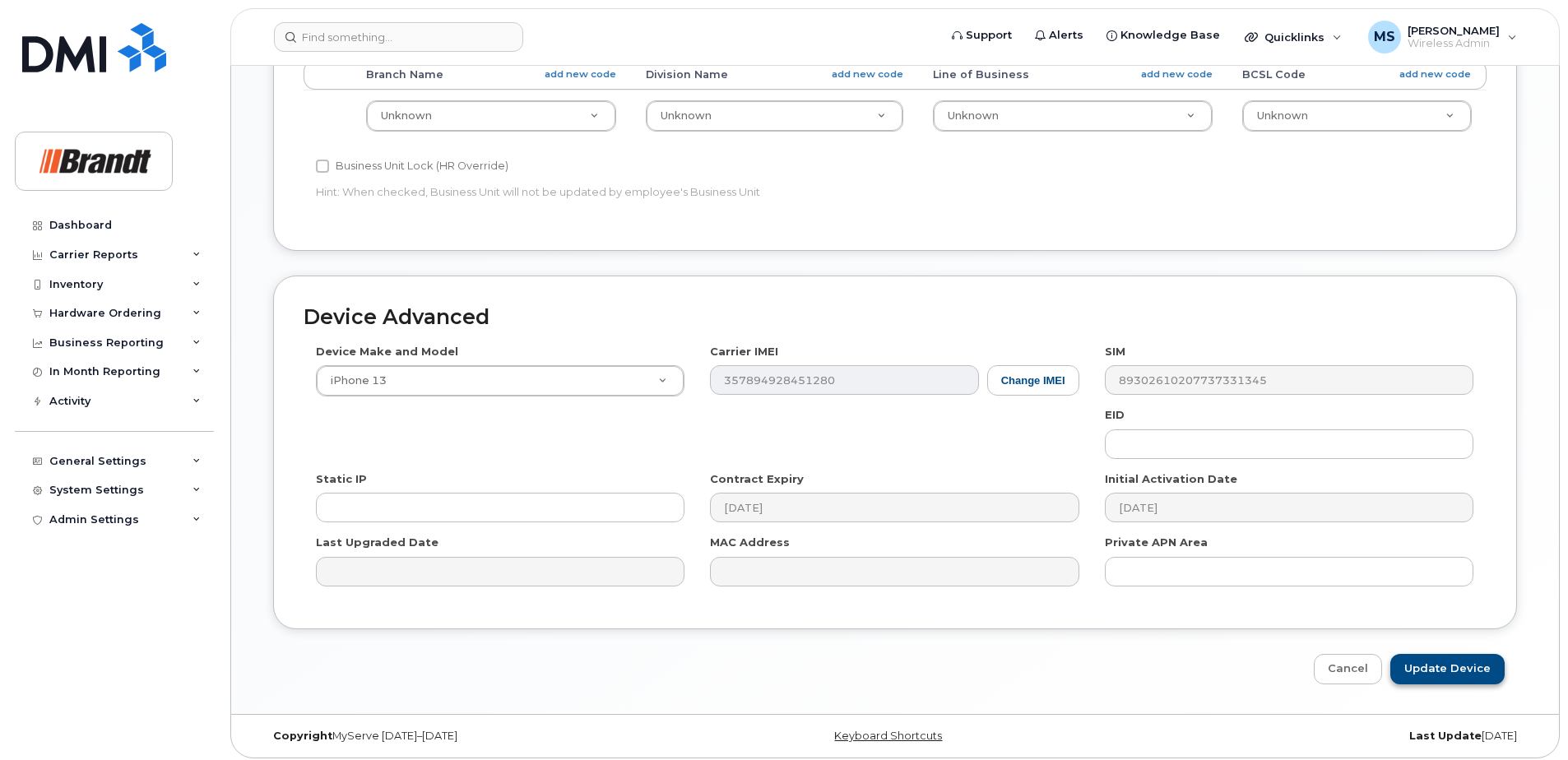
type input "Spare Project Coordinator [STREET_ADDRESS]"
click at [1480, 656] on input "Update Device" at bounding box center [1447, 669] width 114 height 31
type input "Saving..."
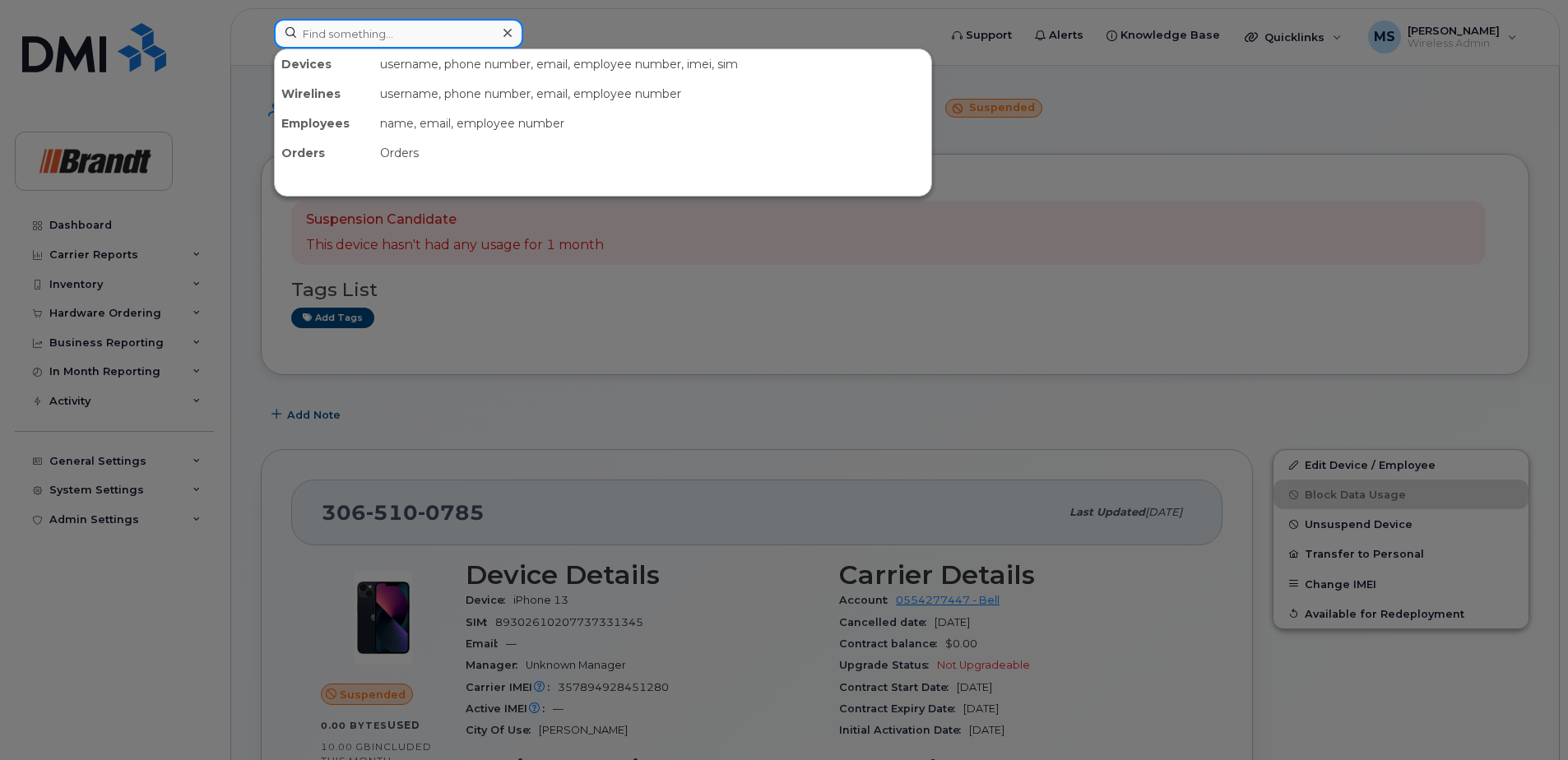
click at [360, 29] on input at bounding box center [398, 34] width 249 height 30
paste input "3065105185"
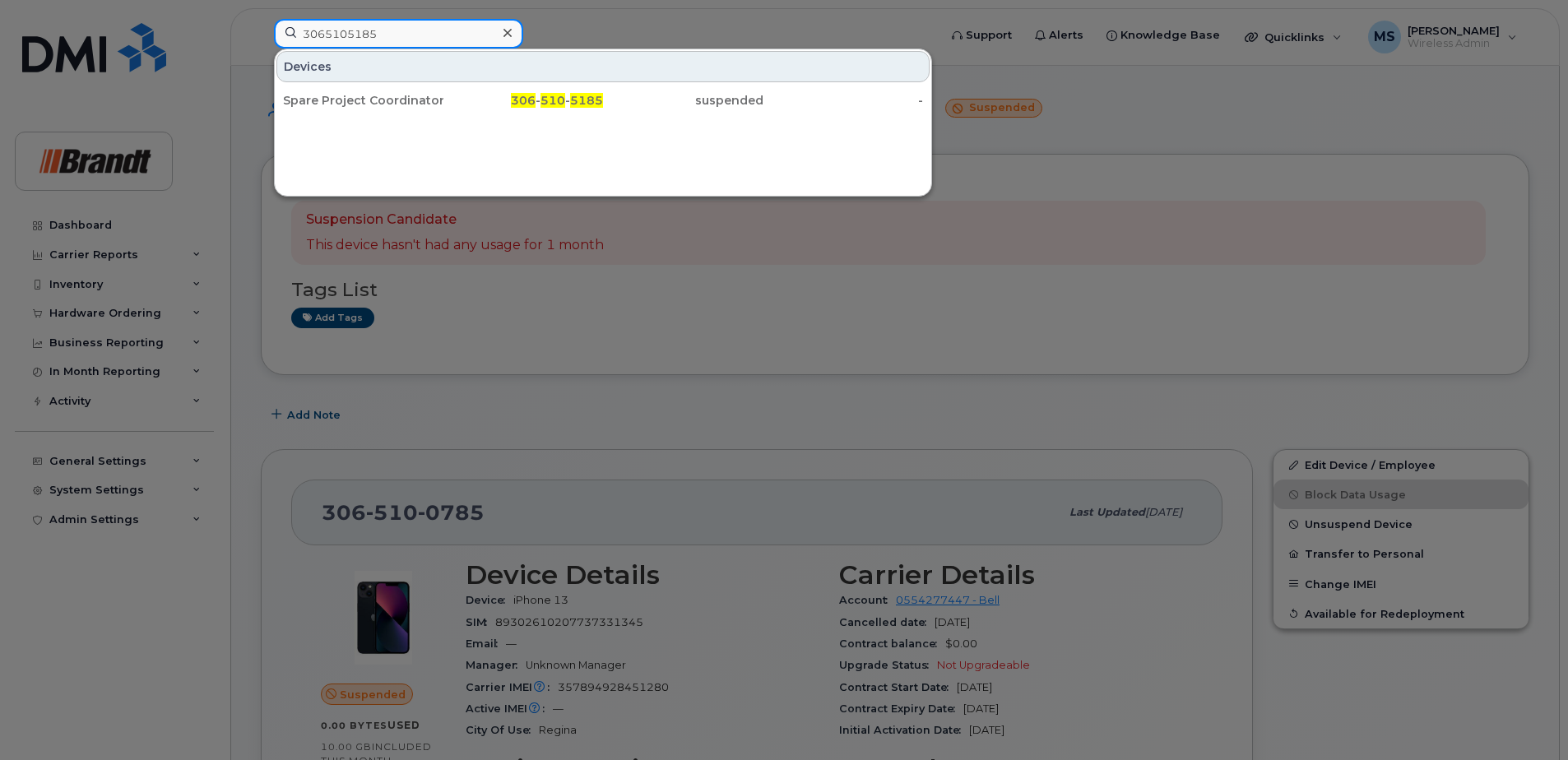
type input "3065105185"
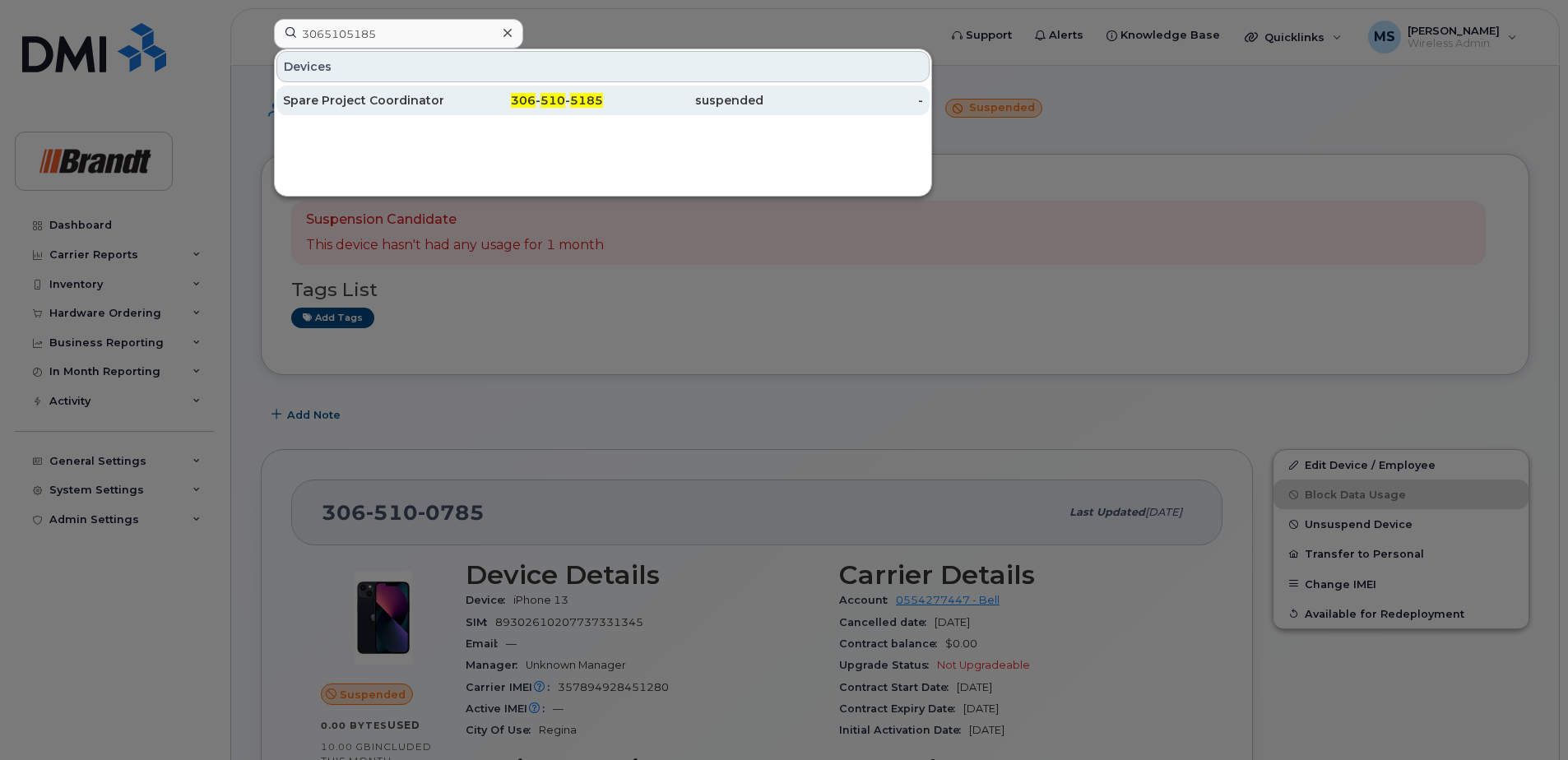
click span "5185"
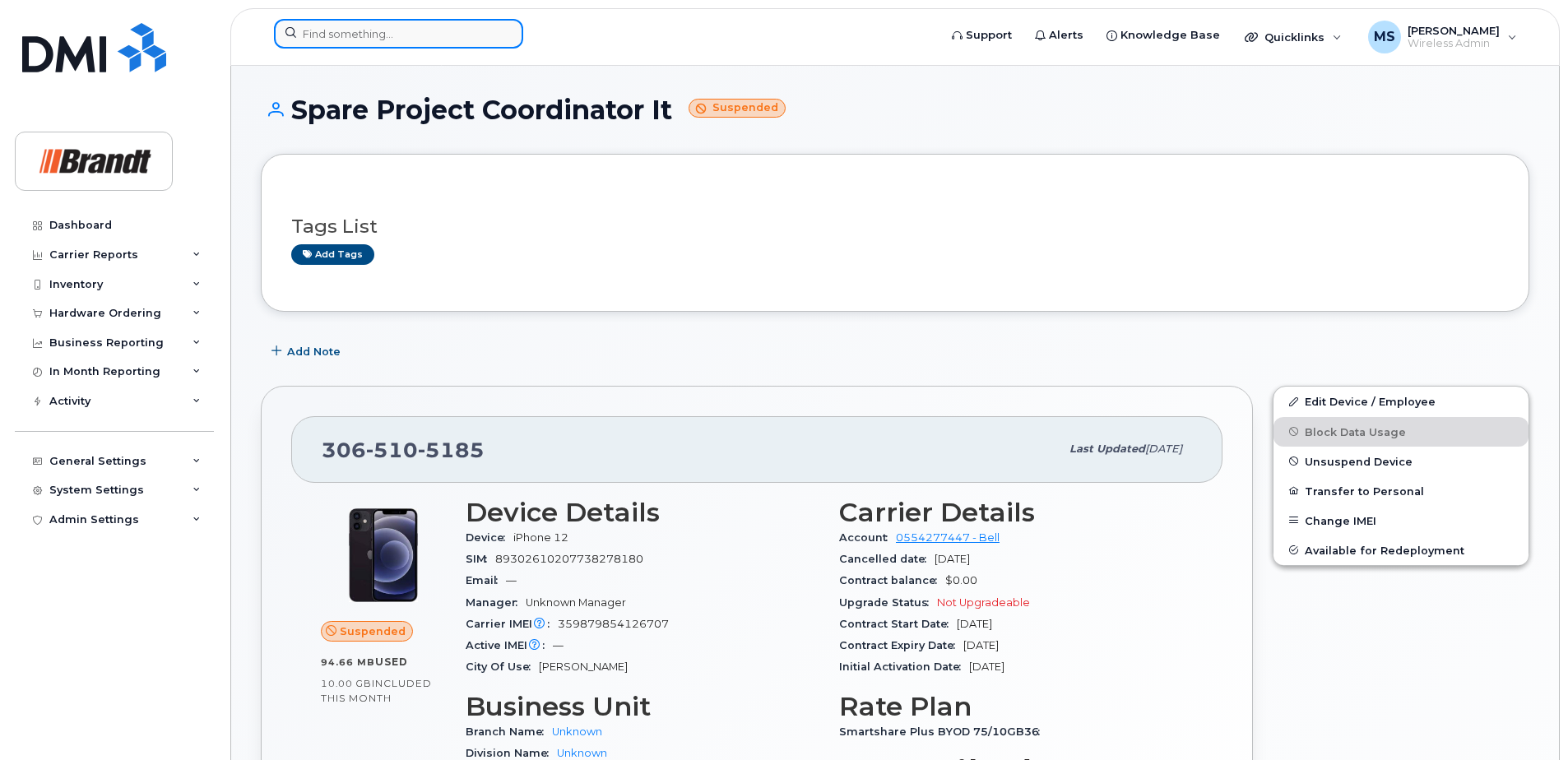
click at [430, 30] on input at bounding box center [398, 34] width 249 height 30
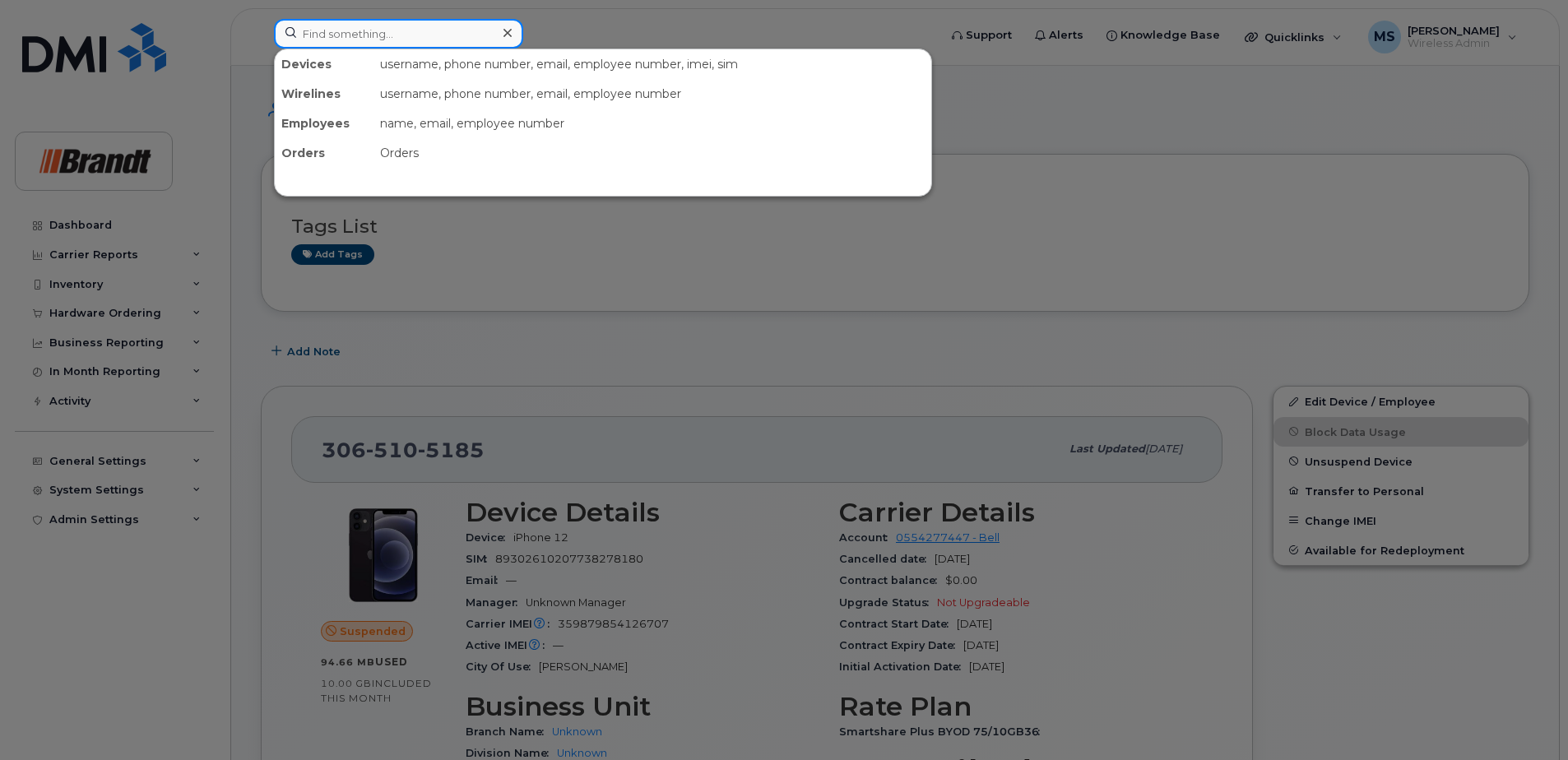
paste input "4033737356"
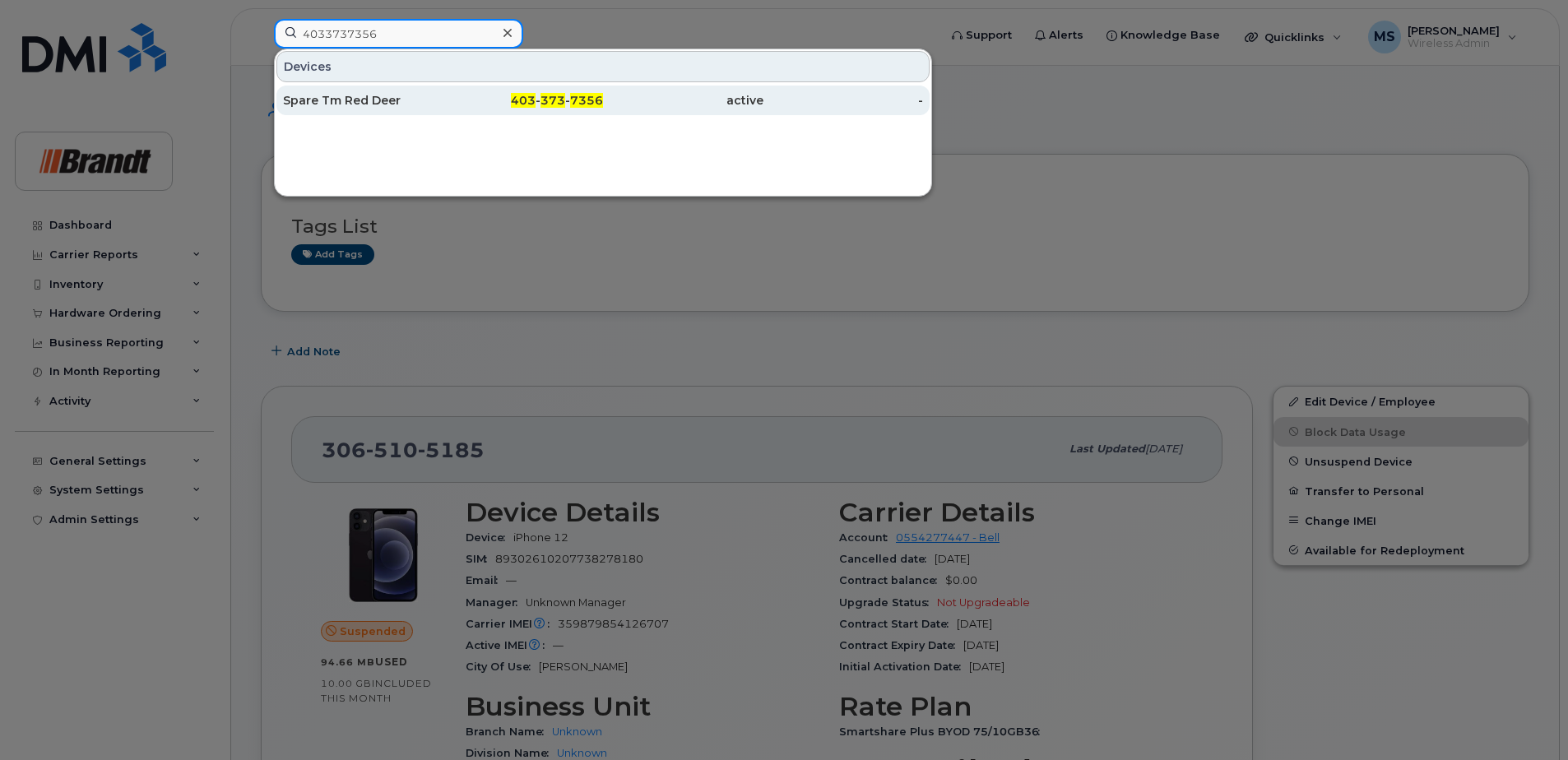
type input "4033737356"
click at [391, 99] on div "Spare Tm Red Deer" at bounding box center [363, 100] width 161 height 17
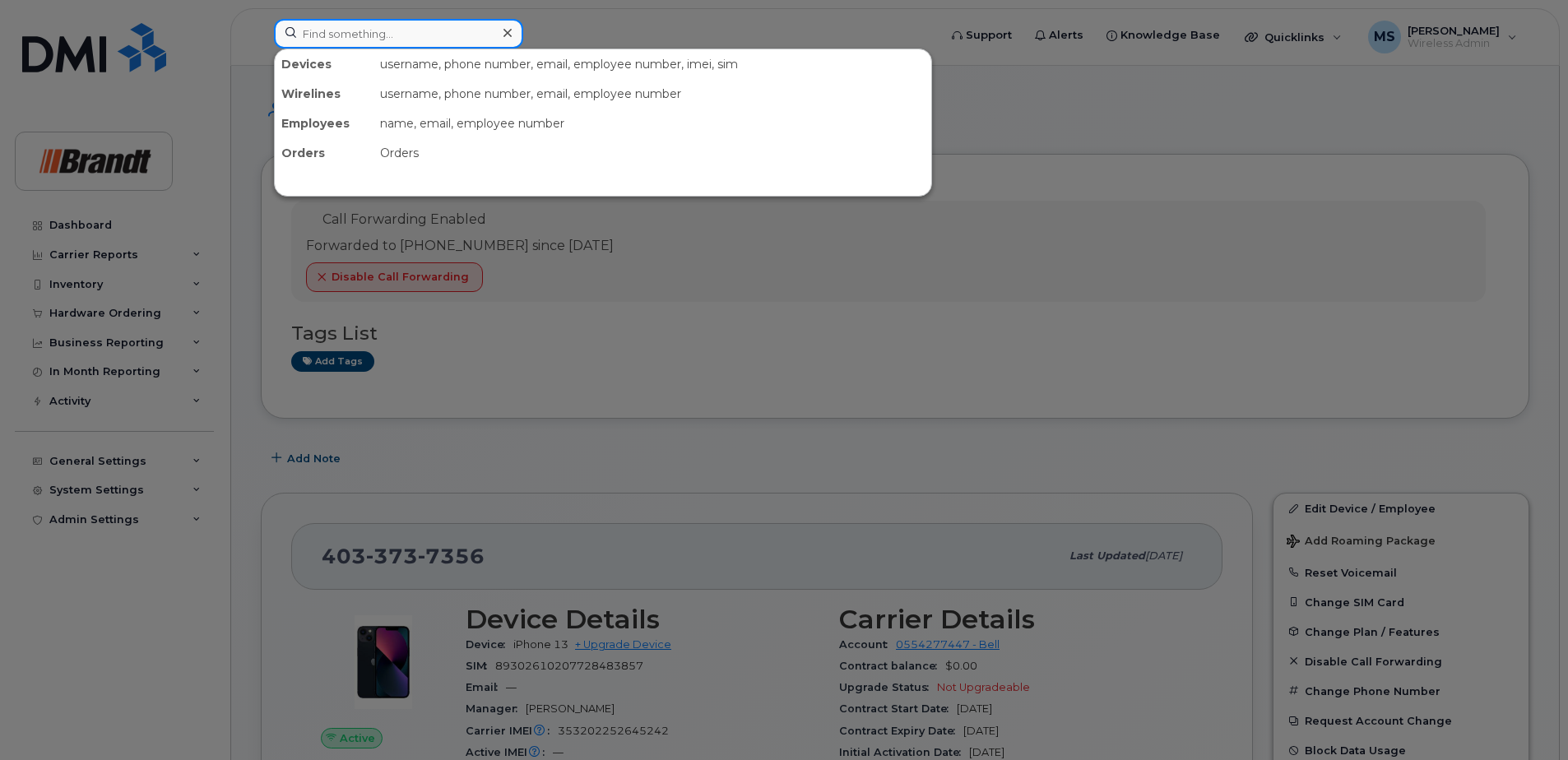
click at [425, 25] on input at bounding box center [398, 34] width 249 height 30
paste input "7802965197"
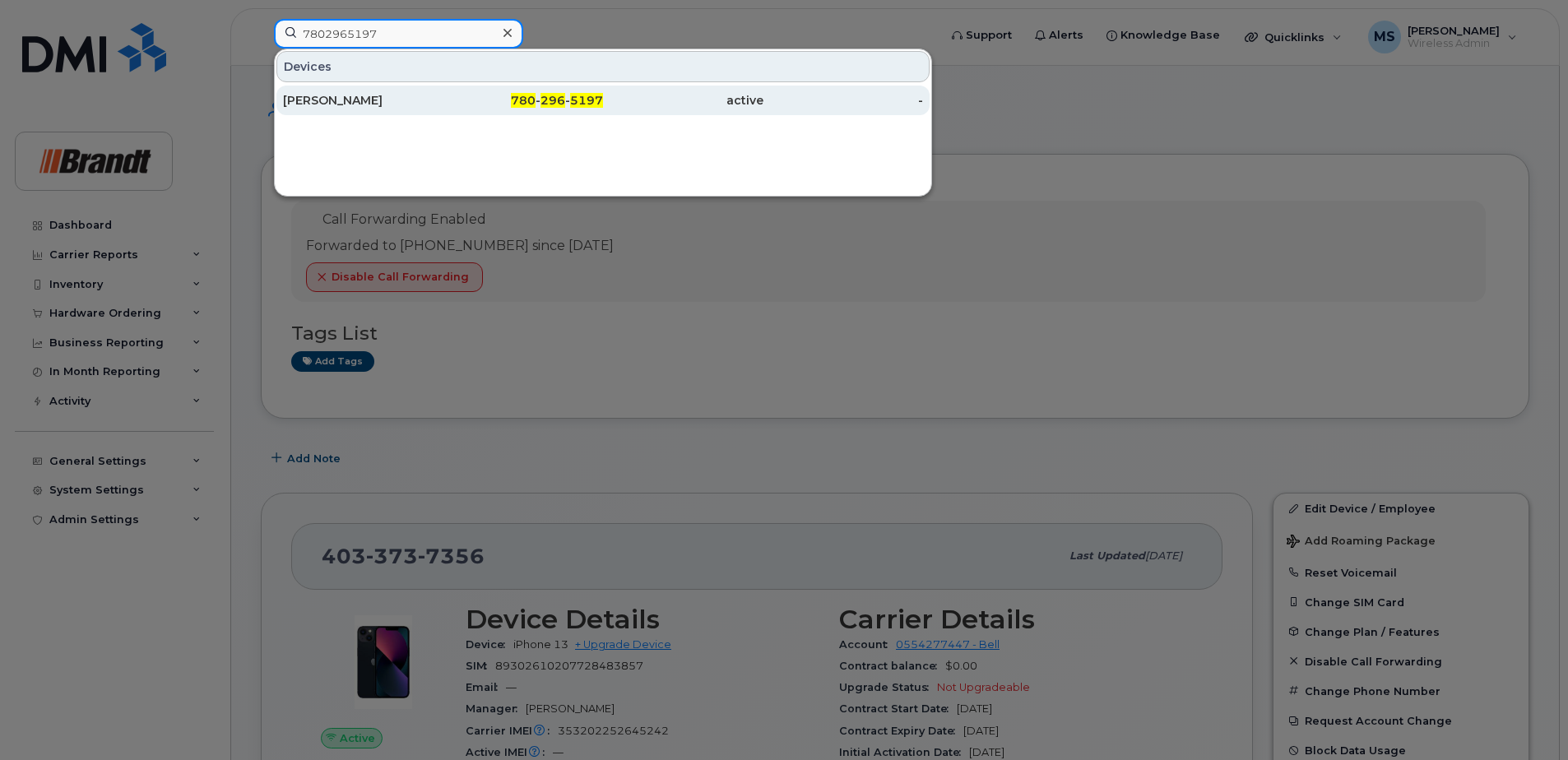
type input "7802965197"
click at [426, 98] on div "[PERSON_NAME]" at bounding box center [363, 100] width 161 height 17
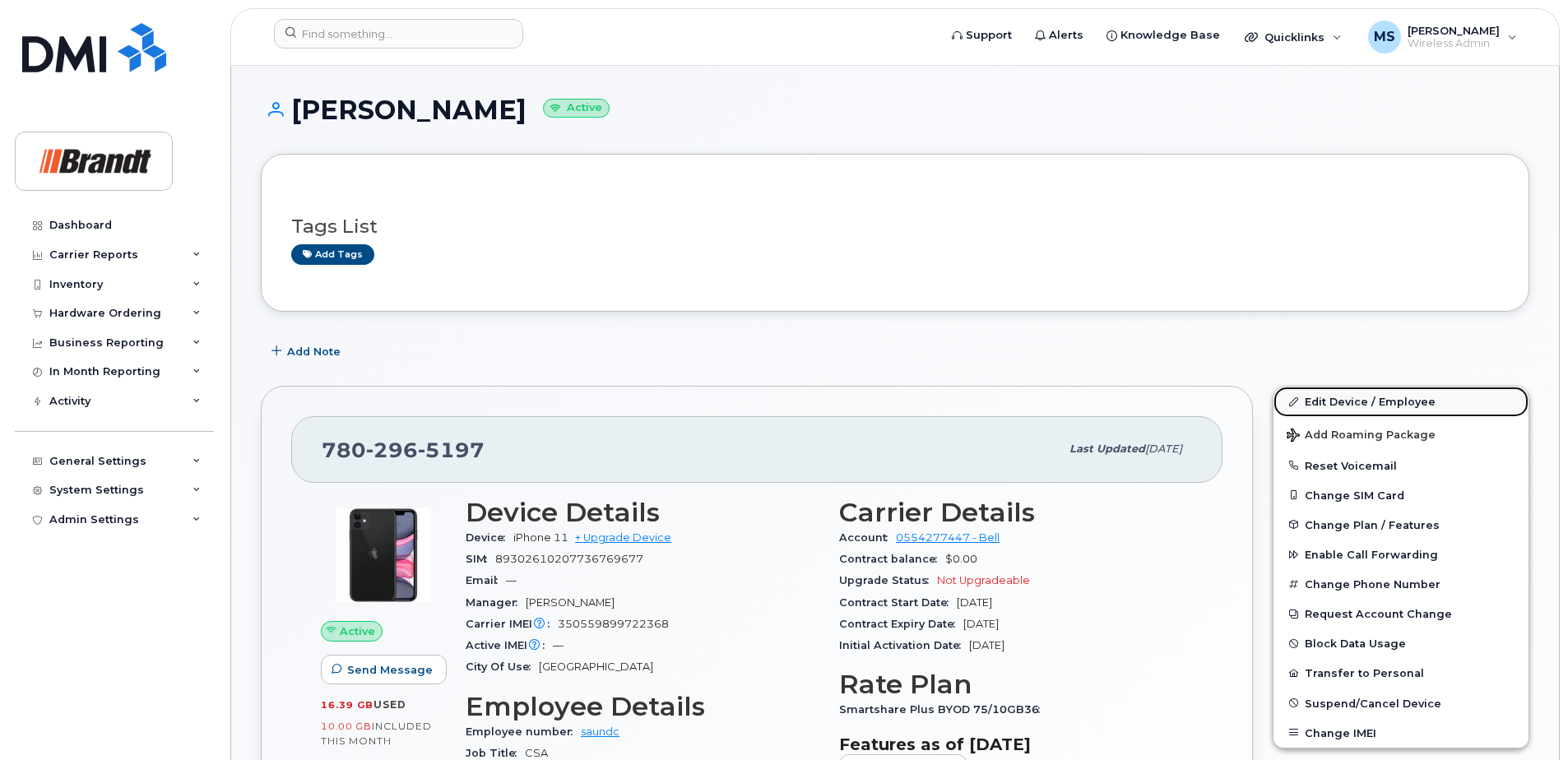
click at [1376, 403] on link "Edit Device / Employee" at bounding box center [1401, 402] width 255 height 30
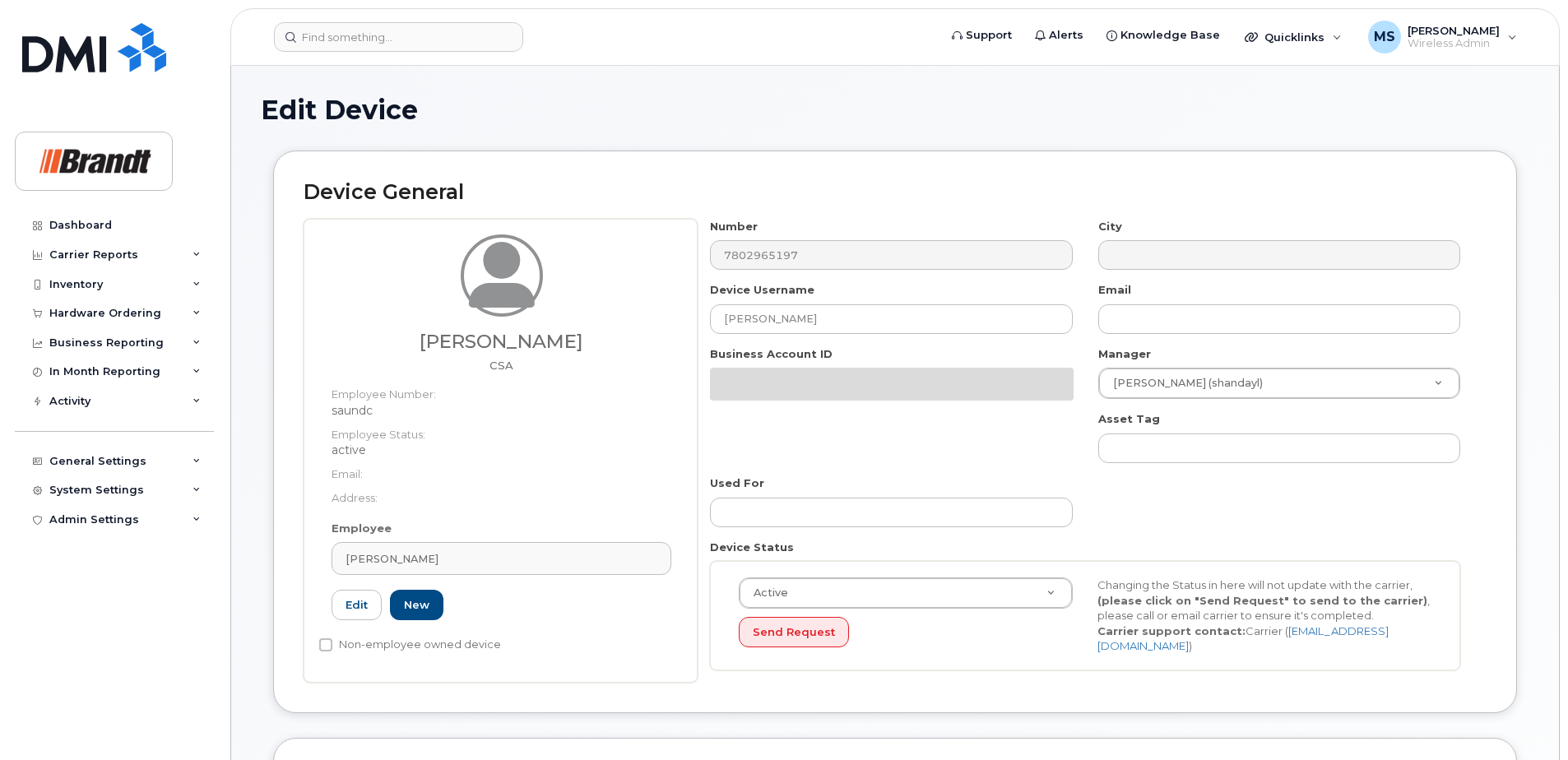
select select "34499223"
select select "34499245"
select select "35155013"
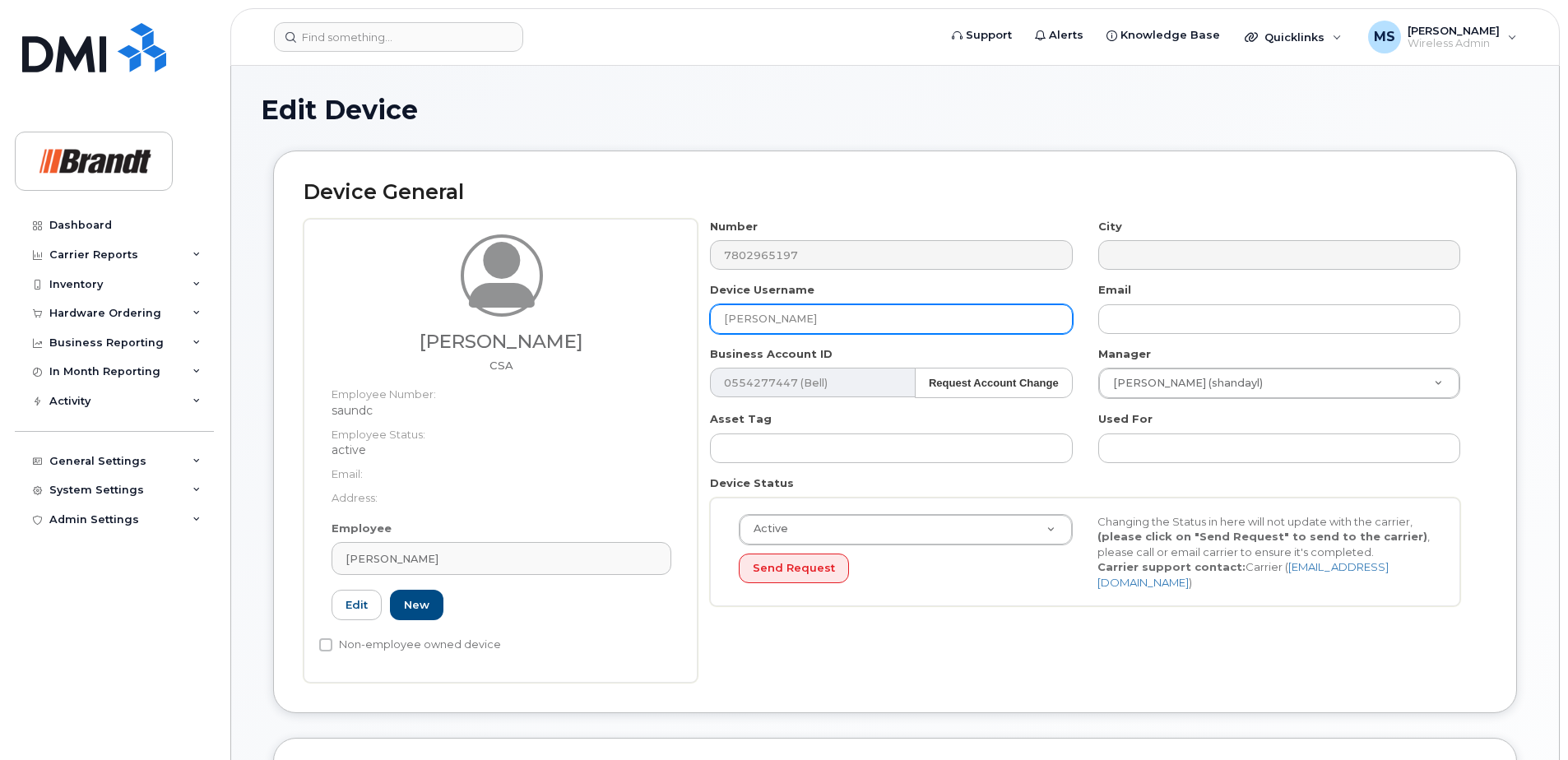
click at [919, 315] on input "Christopher Sanders" at bounding box center [891, 319] width 362 height 30
drag, startPoint x: 427, startPoint y: 317, endPoint x: 229, endPoint y: 324, distance: 198.1
click at [232, 324] on div "Edit Device Device General CHRISTOPHER SANDERS CSA Employee Number: saundc Empl…" at bounding box center [895, 762] width 1328 height 1393
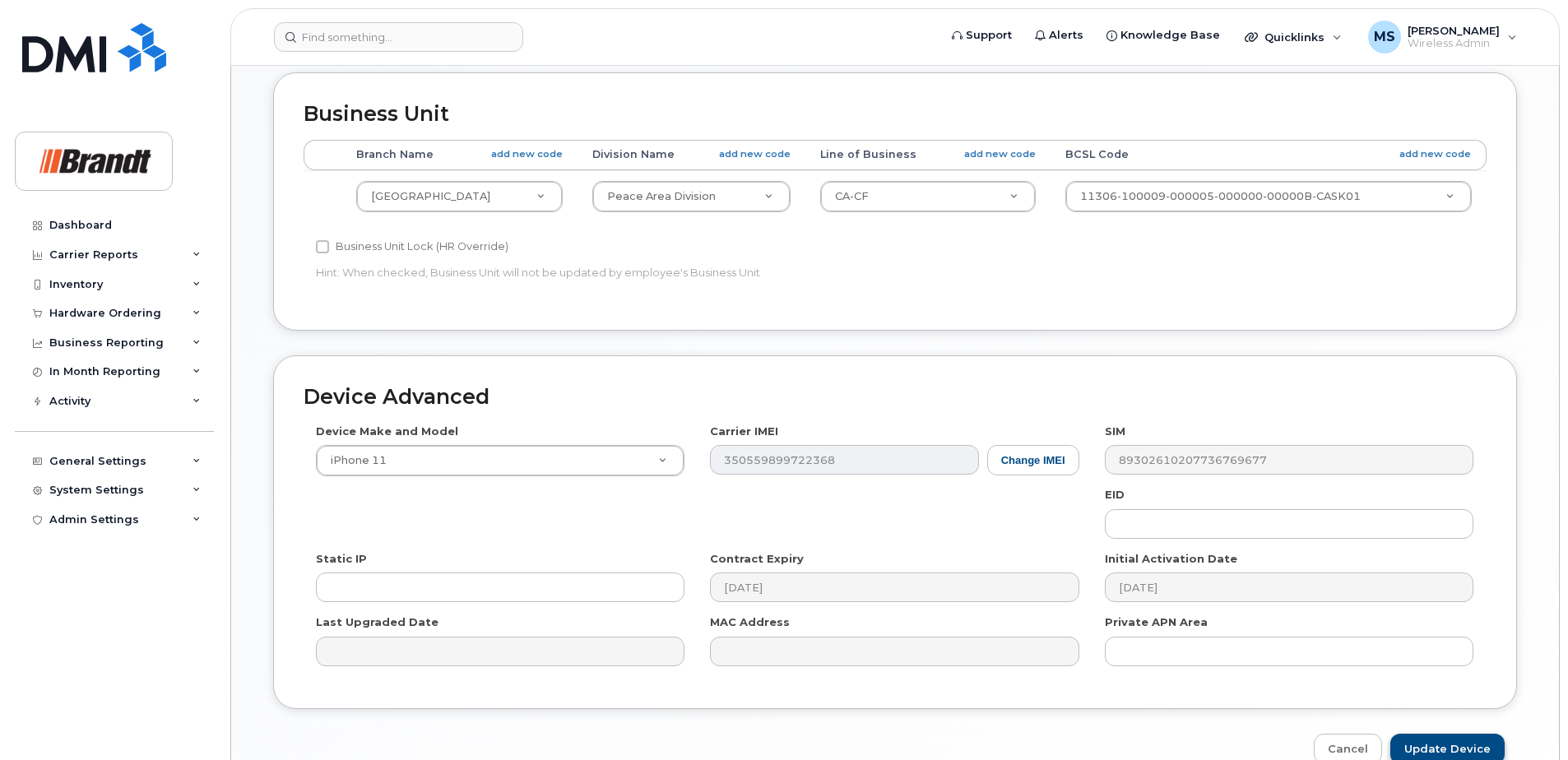
scroll to position [752, 0]
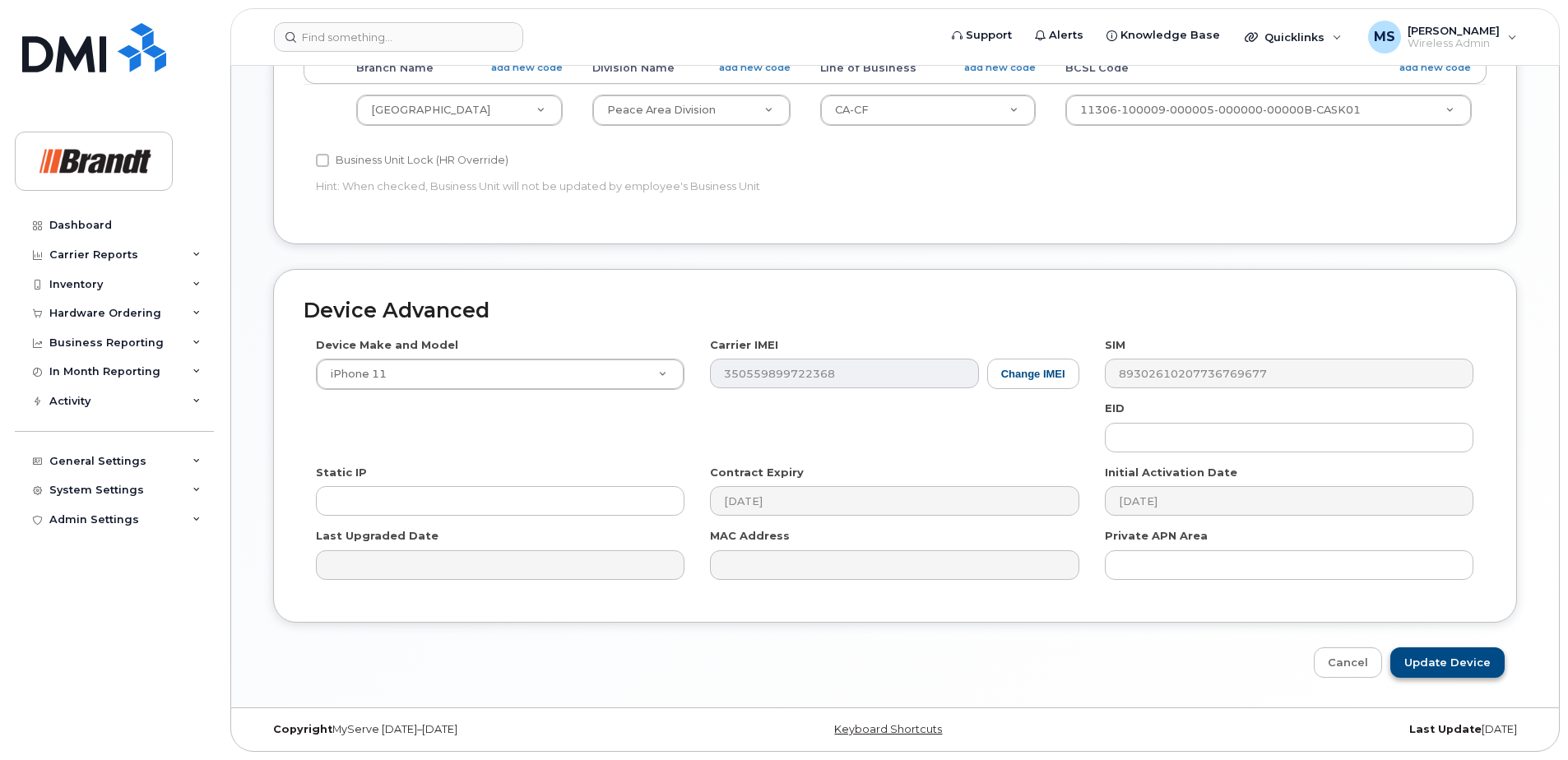
type input "Spare CSA Grande Prairie"
drag, startPoint x: 1448, startPoint y: 664, endPoint x: 1409, endPoint y: 667, distance: 39.1
click at [1448, 663] on input "Update Device" at bounding box center [1447, 662] width 114 height 31
type input "Saving..."
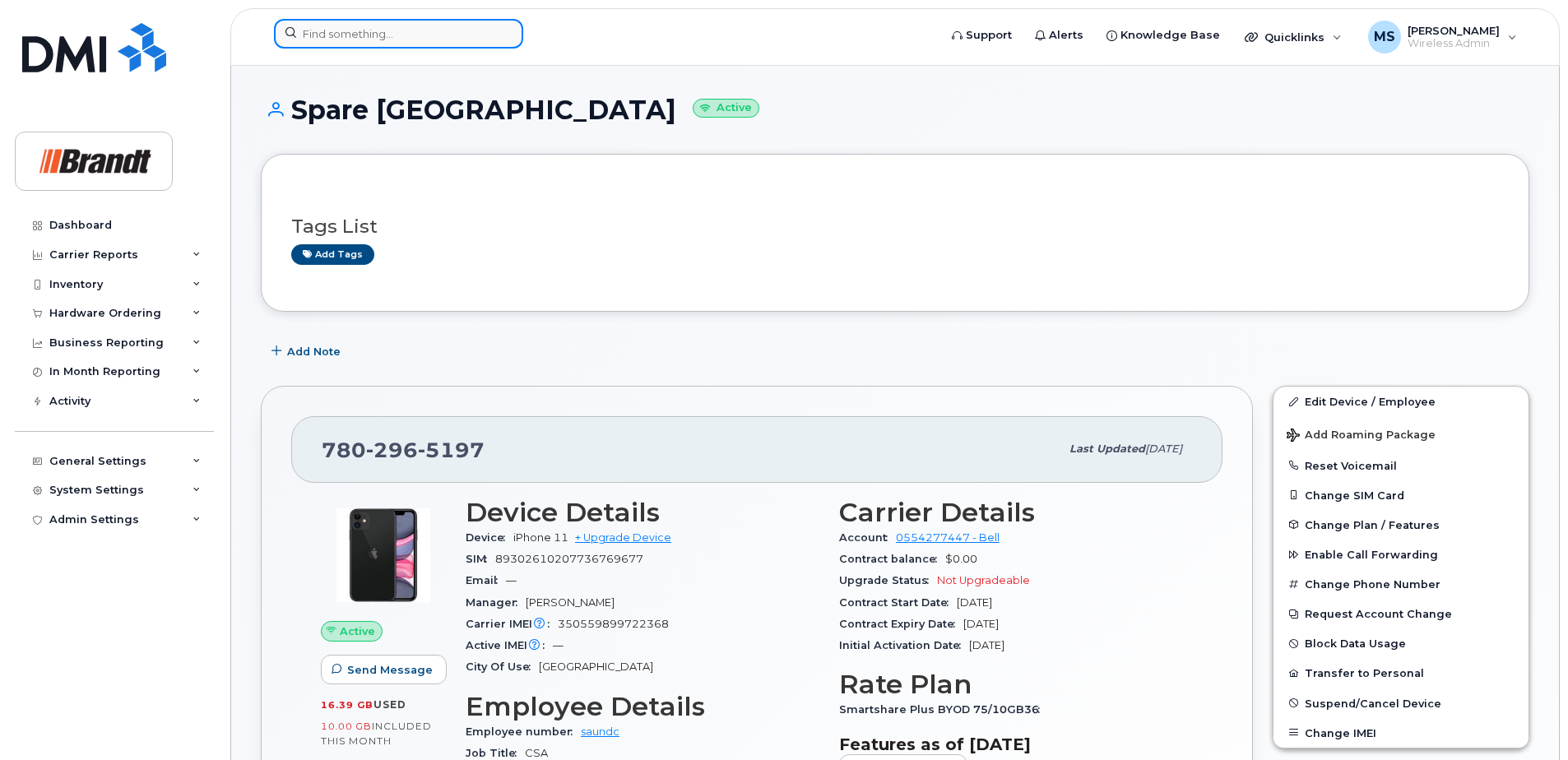
click at [363, 31] on input at bounding box center [398, 34] width 249 height 30
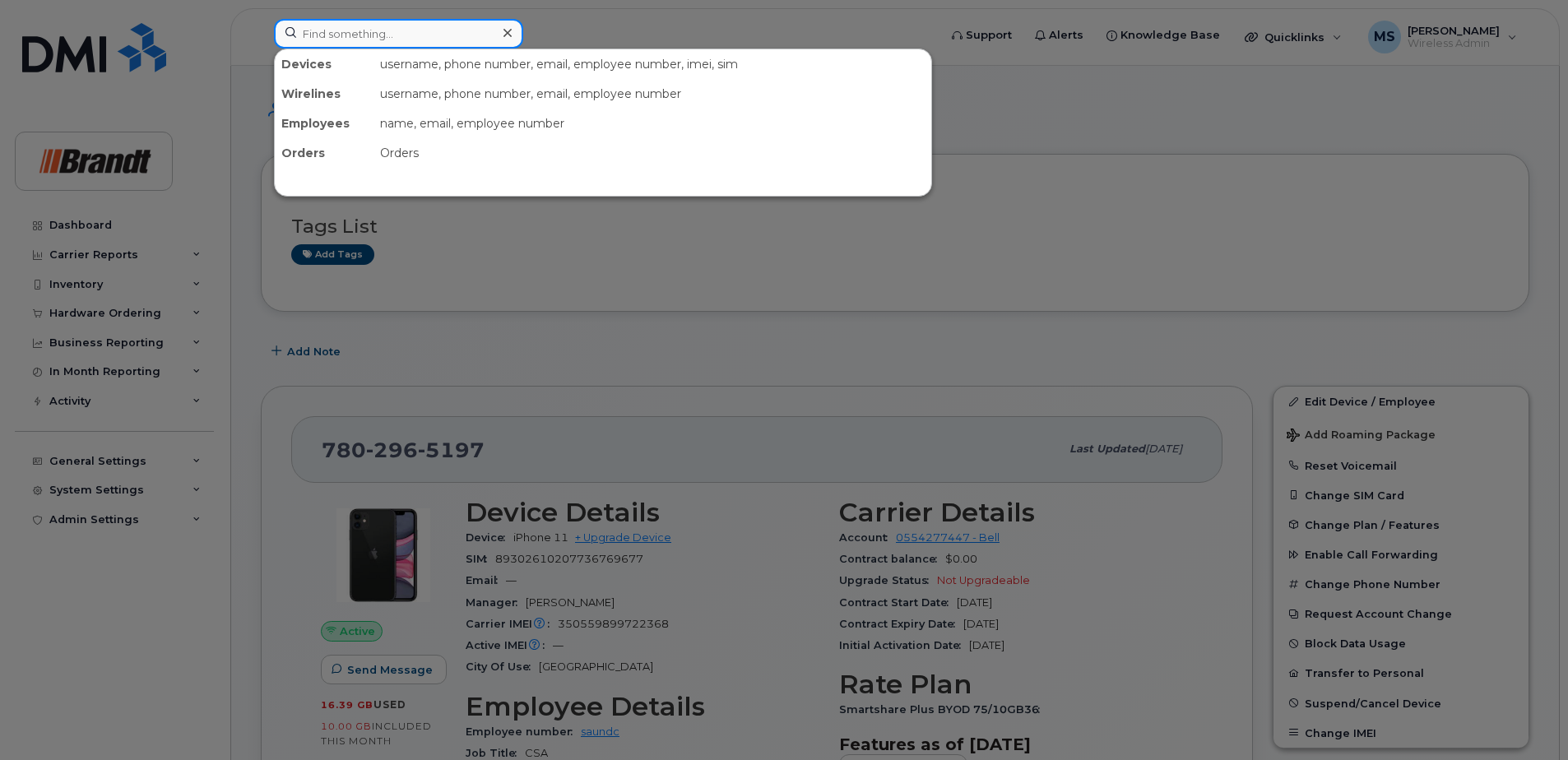
paste input "7808860552"
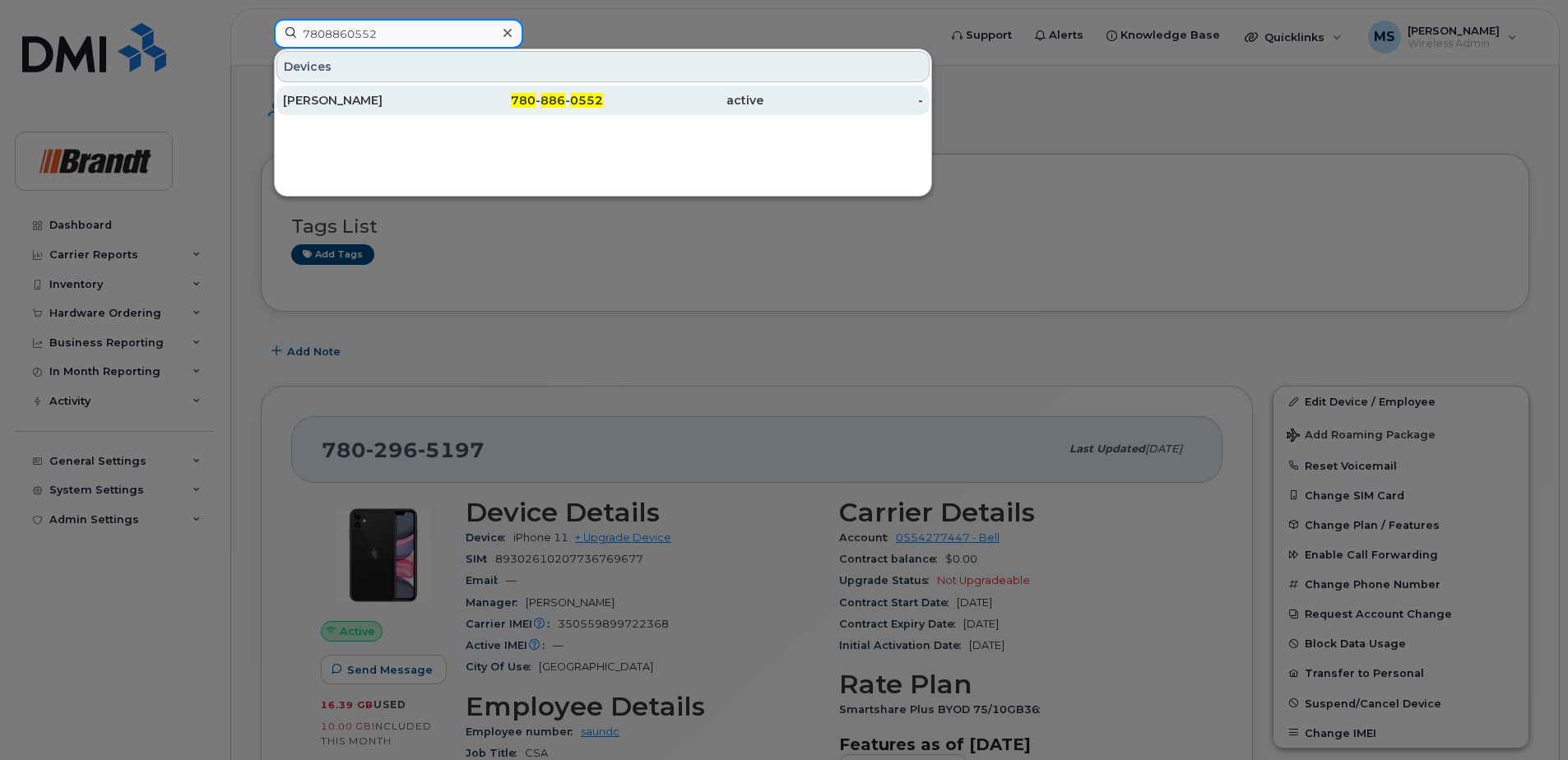
type input "7808860552"
click at [338, 100] on div "[PERSON_NAME]" at bounding box center [363, 100] width 161 height 17
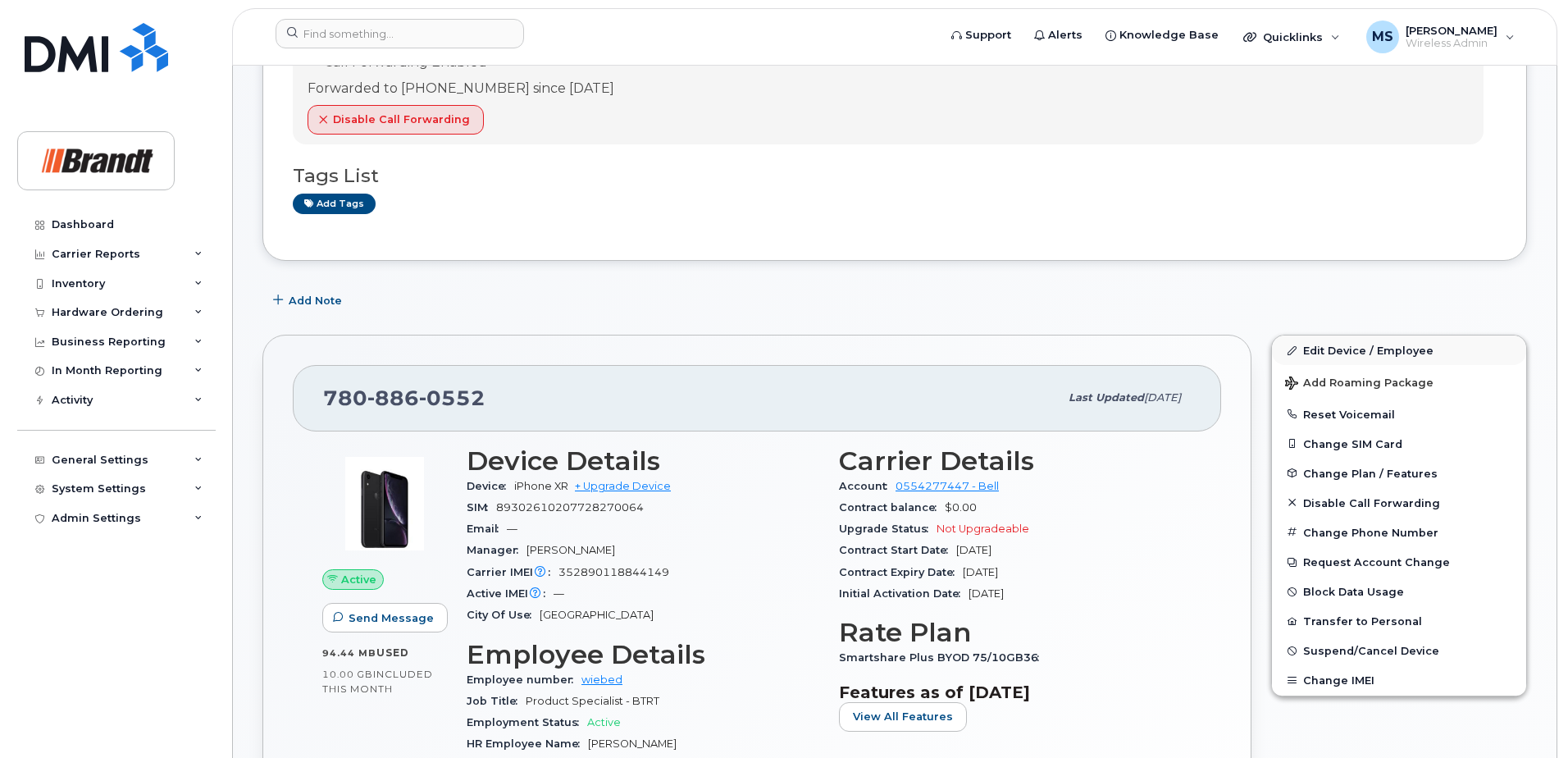
scroll to position [164, 0]
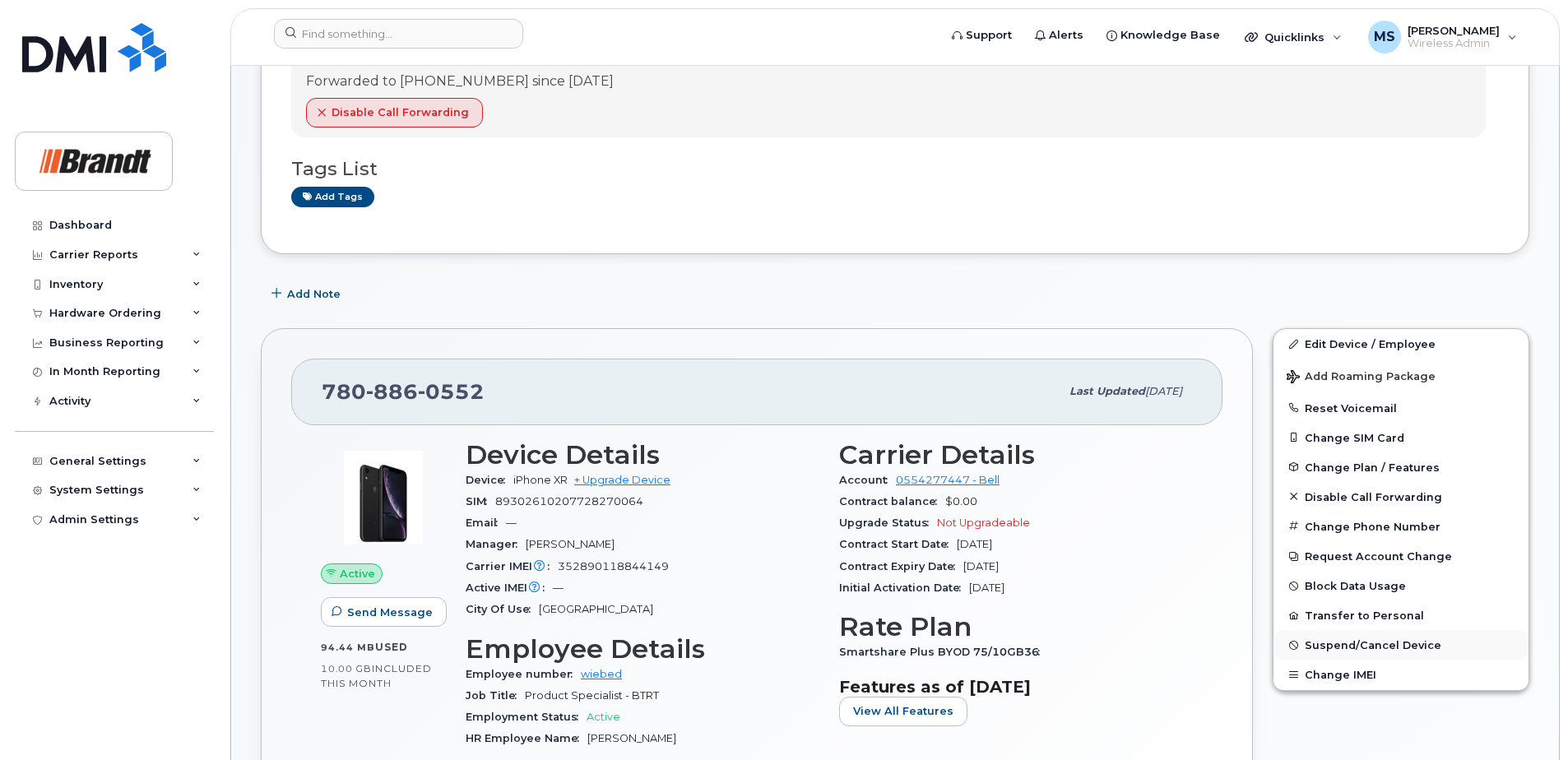
click at [1360, 641] on span "Suspend/Cancel Device" at bounding box center [1372, 646] width 136 height 12
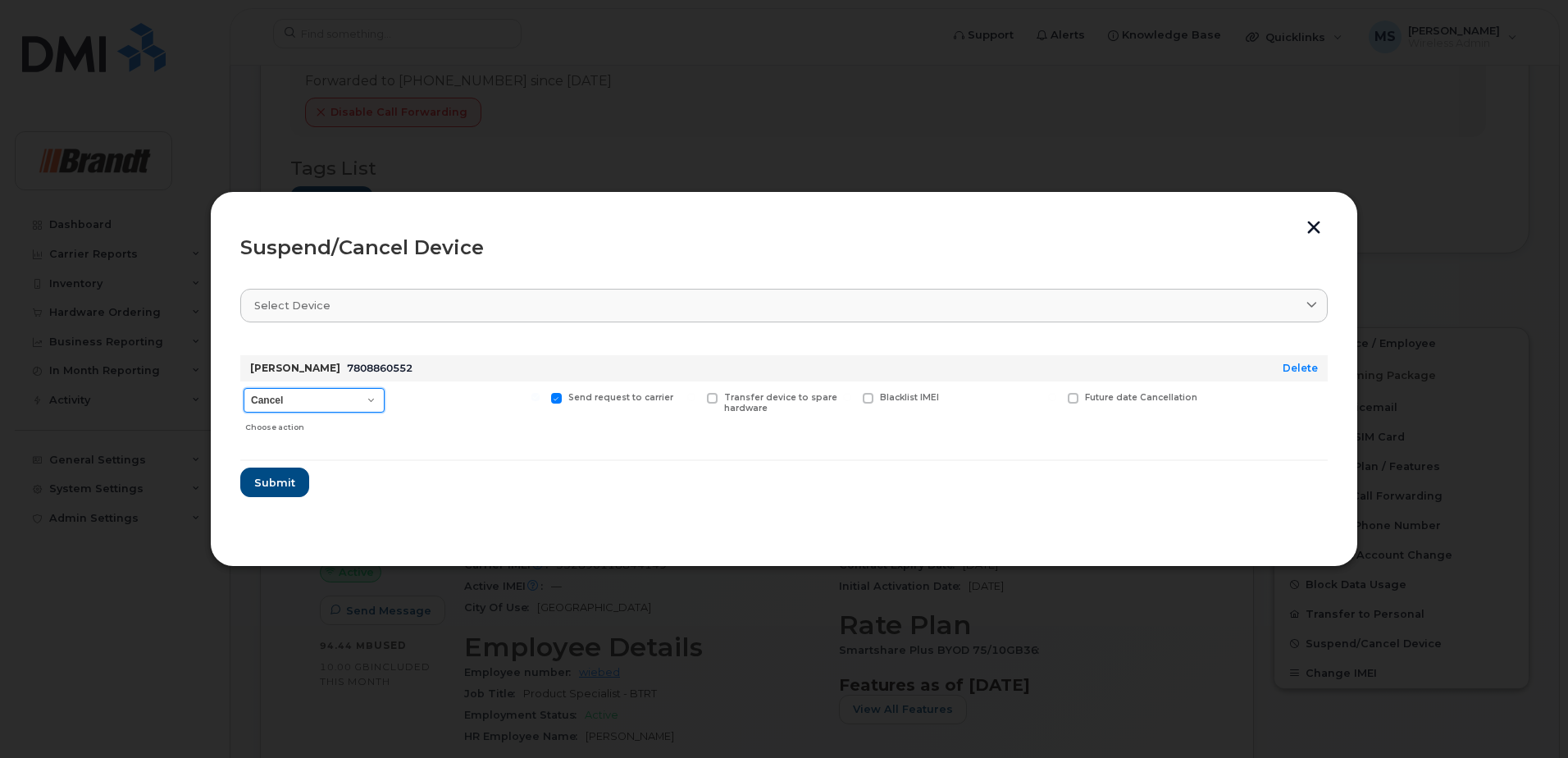
click at [364, 400] on select "Cancel Suspend - Extend Suspension Suspend - Reduced Rate Suspend - Full Rate S…" at bounding box center [314, 400] width 141 height 24
select select "[object Object]"
click at [244, 388] on select "Cancel Suspend - Extend Suspension Suspend - Reduced Rate Suspend - Full Rate S…" at bounding box center [314, 400] width 141 height 24
click at [440, 408] on span "Available for new activations/redeployments" at bounding box center [474, 403] width 123 height 21
click at [384, 401] on input "Available for new activations/redeployments" at bounding box center [379, 396] width 8 height 8
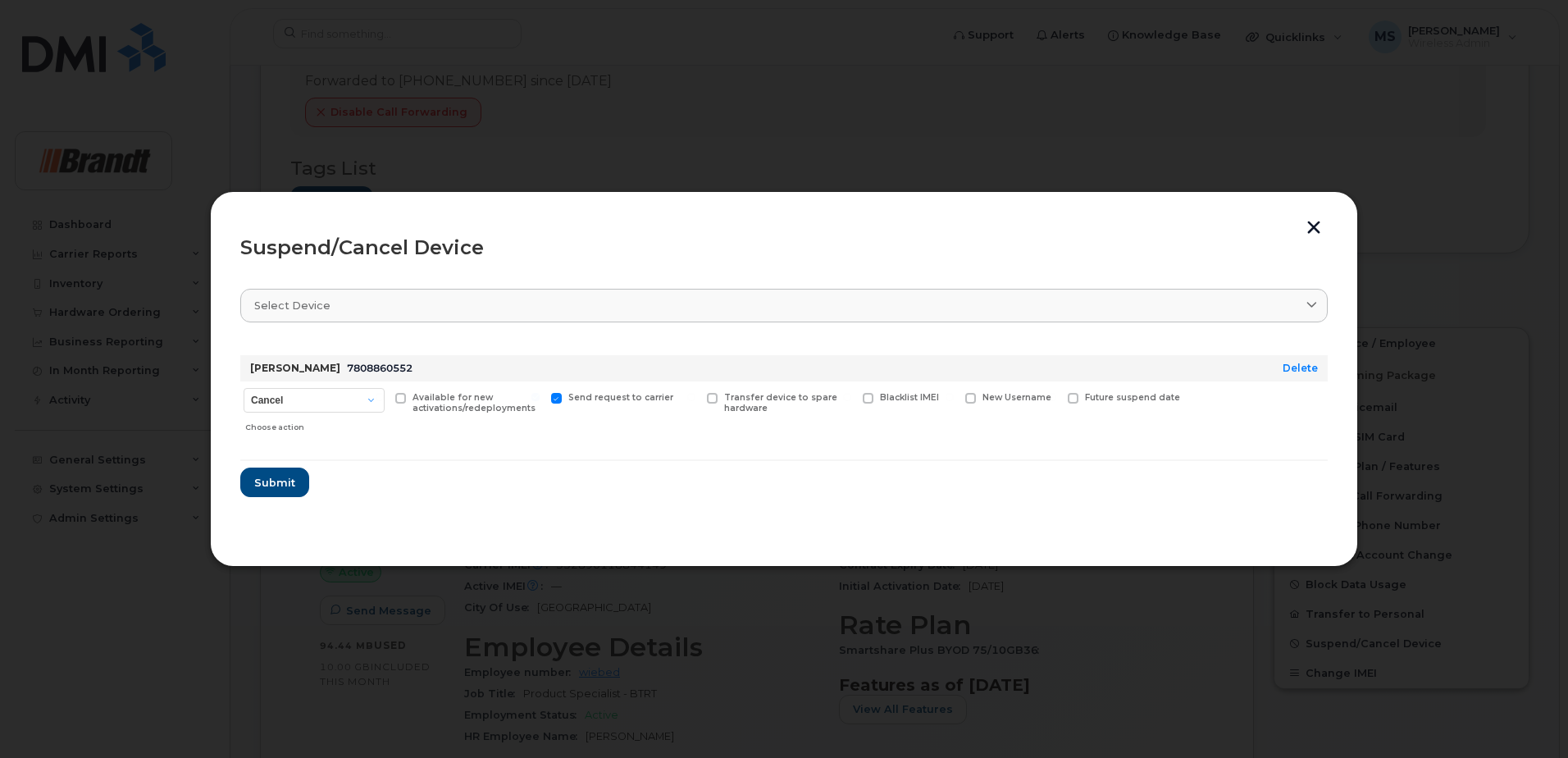
checkbox input "true"
click at [990, 389] on div "New Username" at bounding box center [1011, 410] width 98 height 58
click at [988, 393] on div "New Username" at bounding box center [1011, 410] width 98 height 58
drag, startPoint x: 988, startPoint y: 394, endPoint x: 991, endPoint y: 410, distance: 16.3
click at [991, 410] on div "New Username" at bounding box center [1011, 410] width 98 height 58
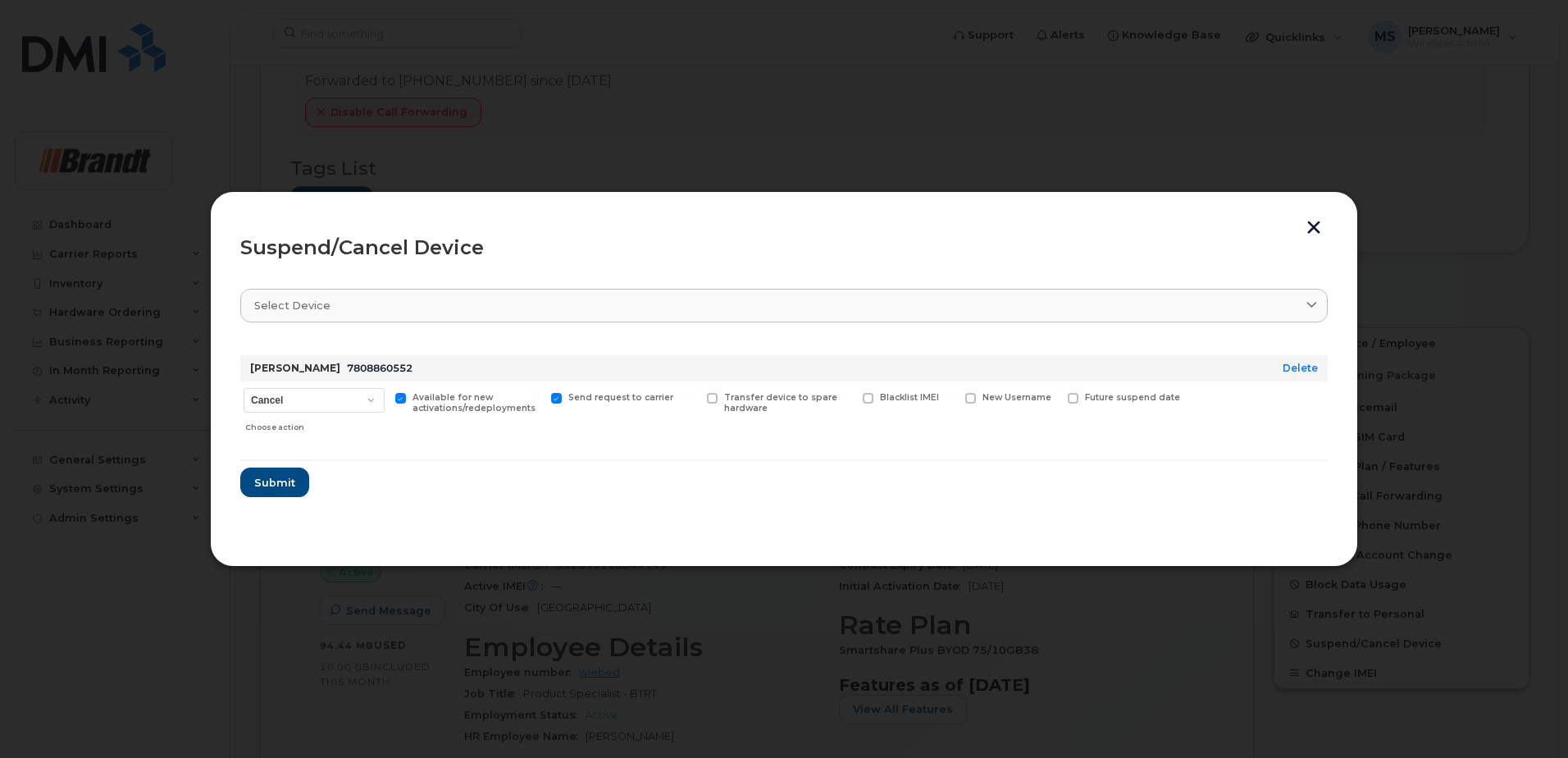
click at [974, 396] on span at bounding box center [970, 398] width 10 height 10
click at [954, 396] on input "New Username" at bounding box center [950, 396] width 8 height 8
checkbox input "true"
click at [995, 427] on input "text" at bounding box center [1010, 423] width 91 height 30
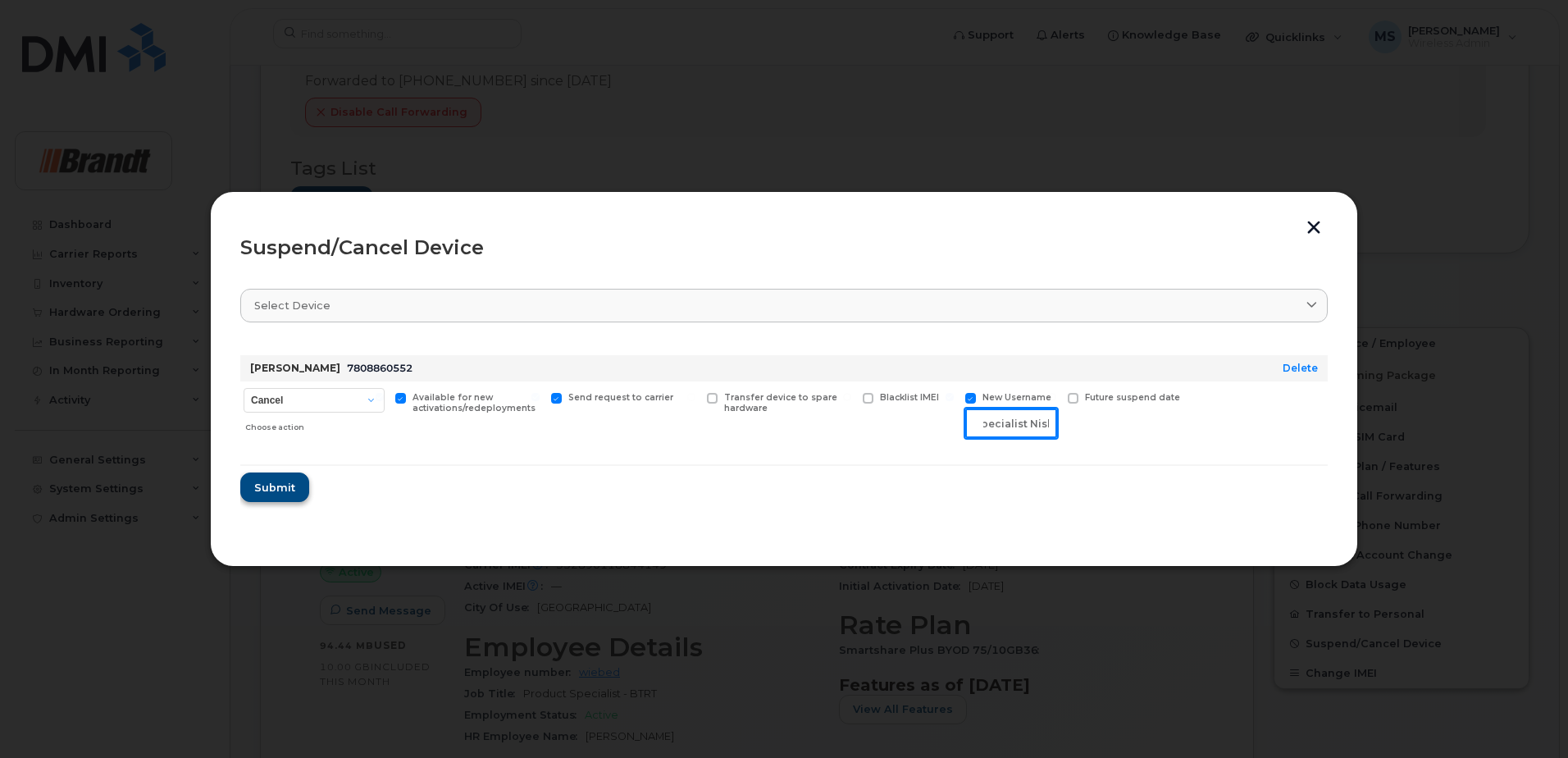
type input "Spare Product Specialist Nisku"
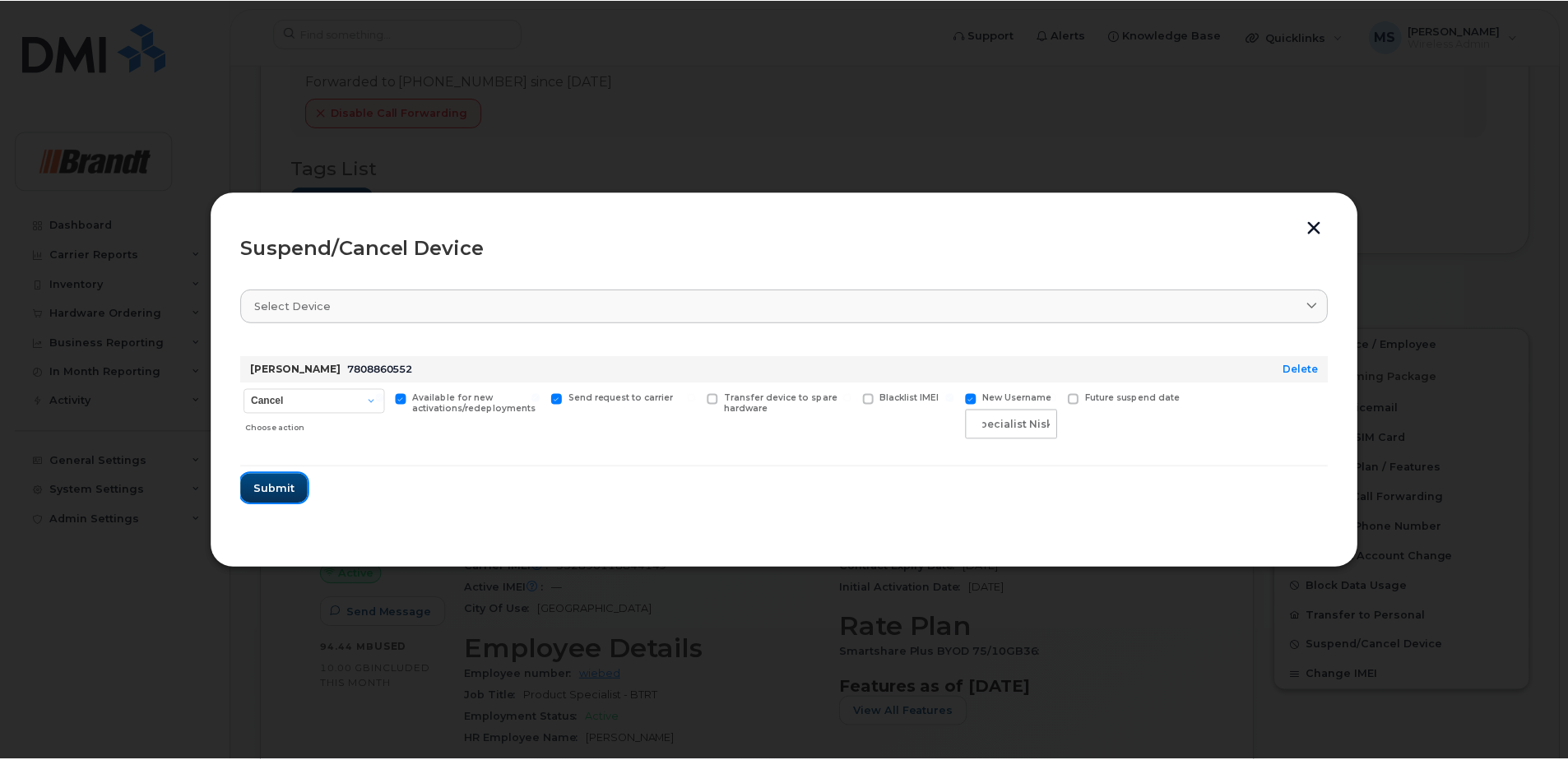
scroll to position [0, 0]
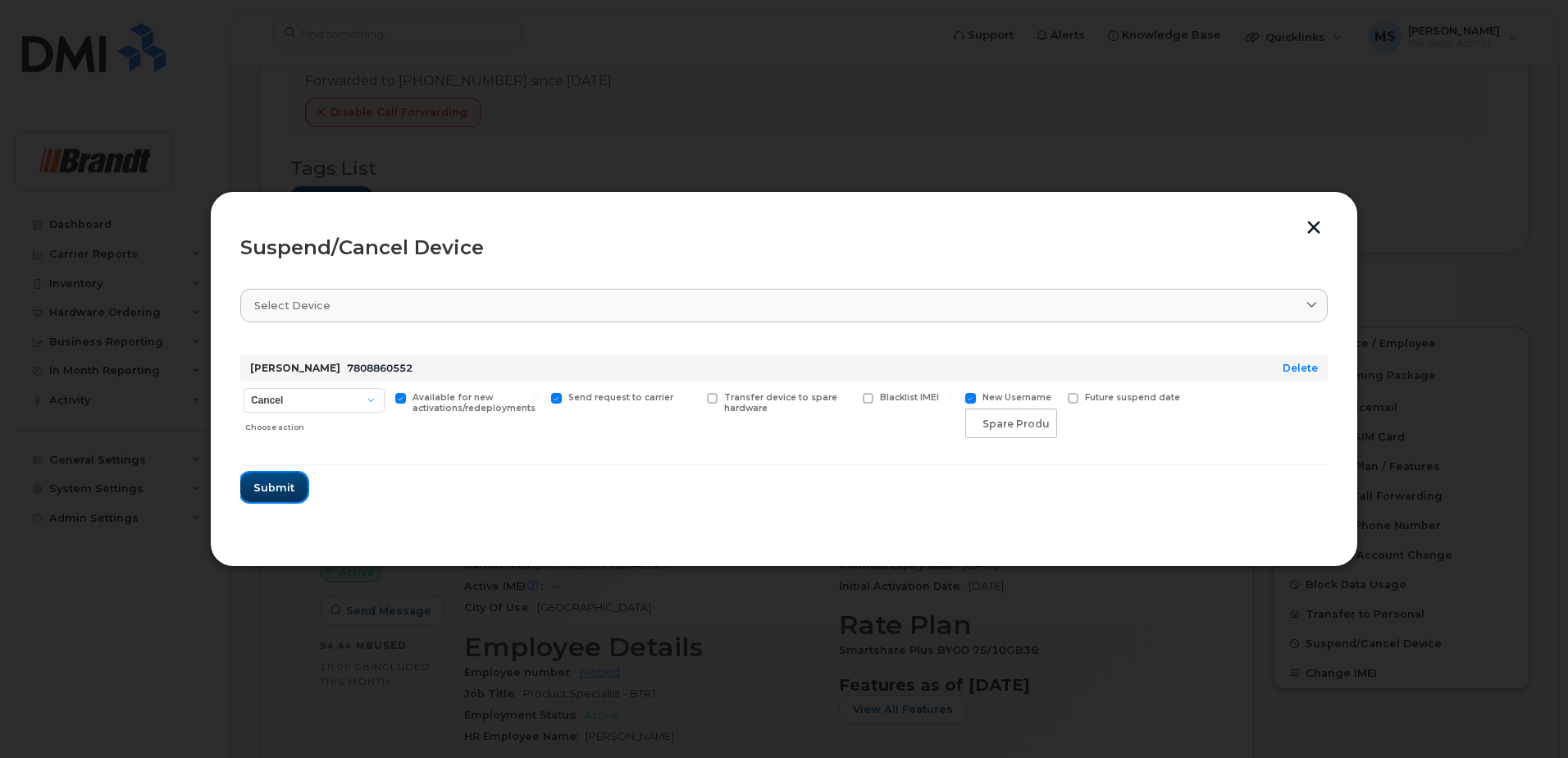
click at [285, 487] on span "Submit" at bounding box center [274, 488] width 41 height 16
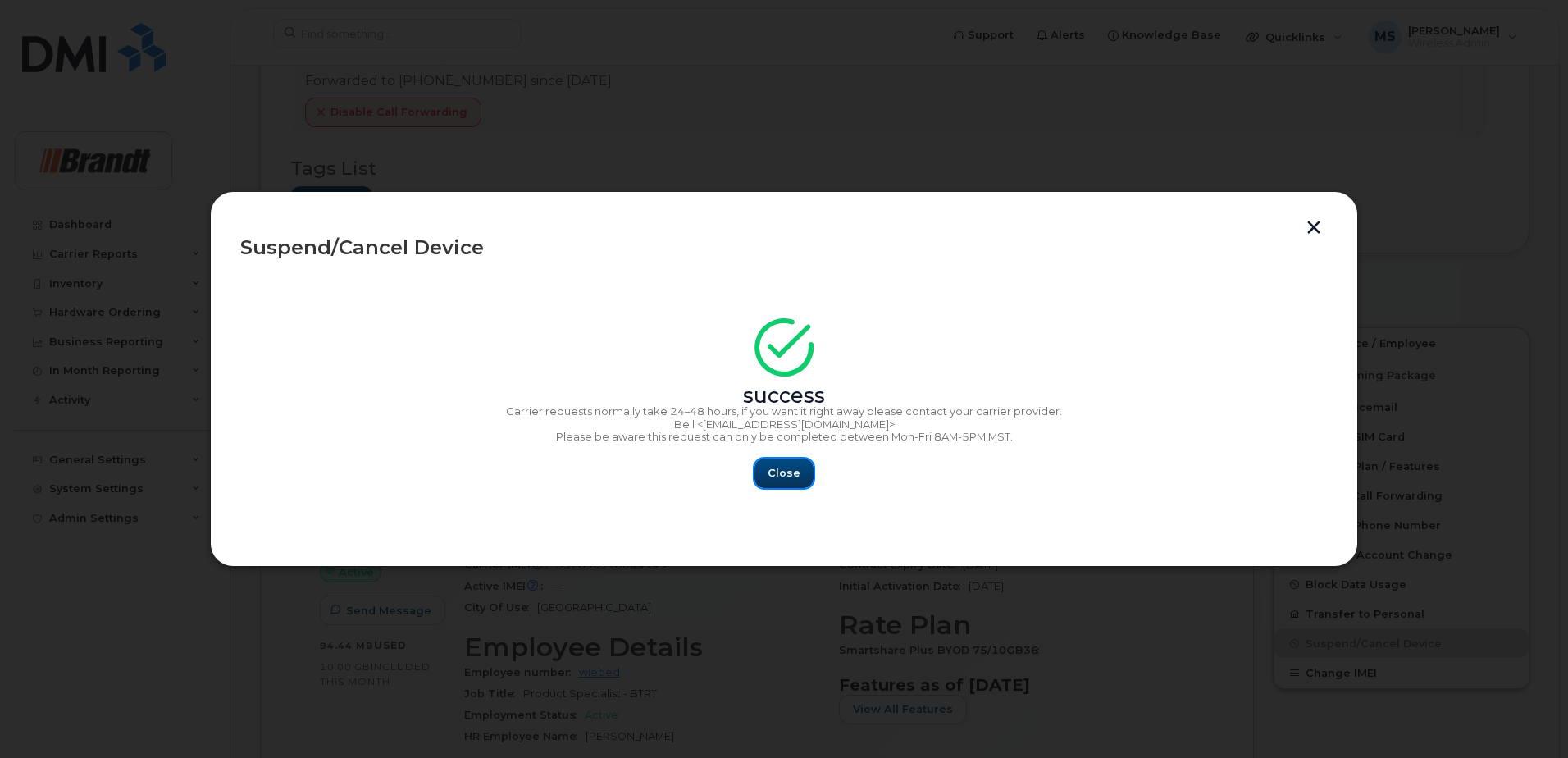
click at [786, 471] on span "Close" at bounding box center [784, 473] width 33 height 16
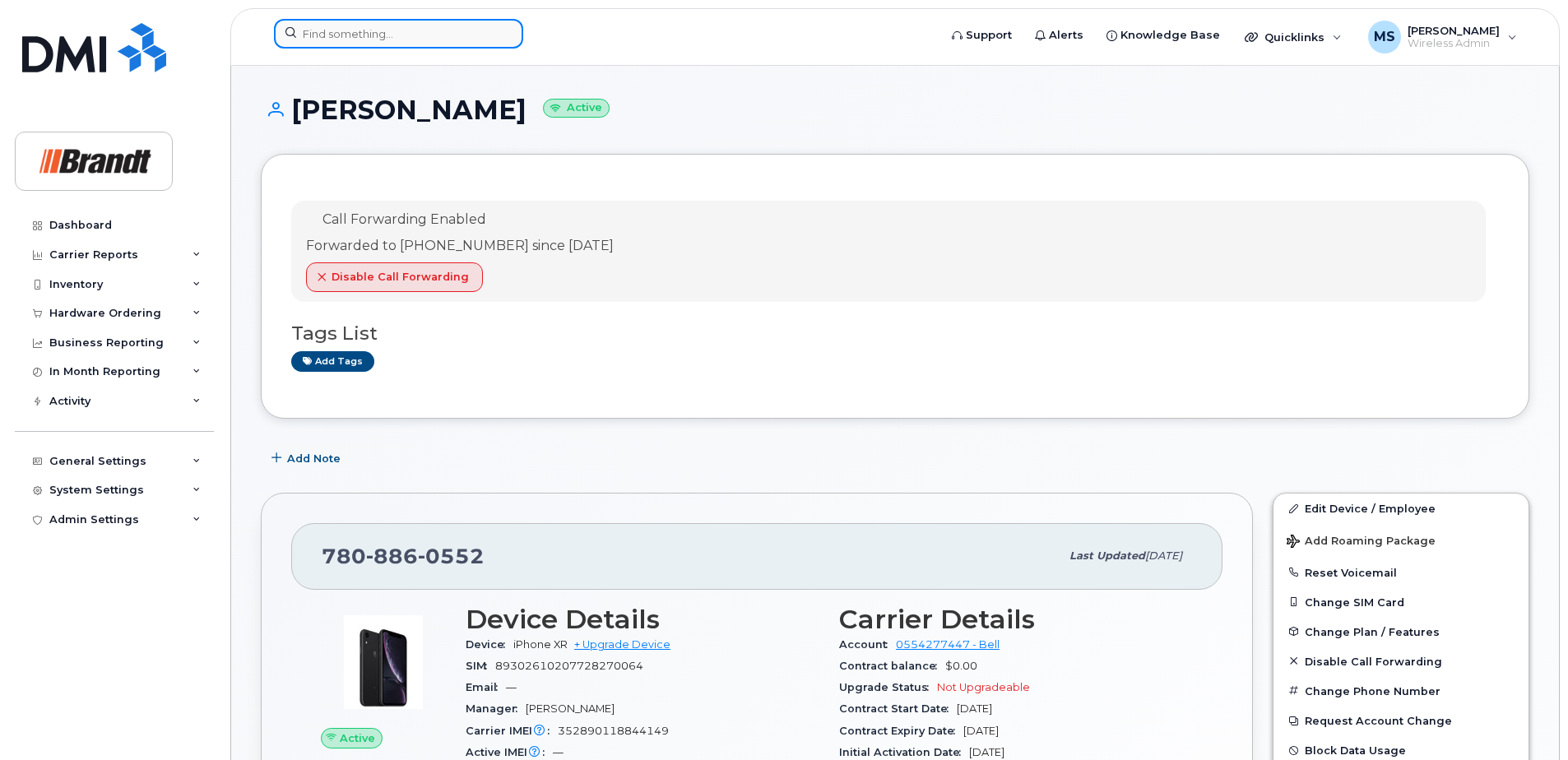
click at [469, 36] on input at bounding box center [398, 34] width 249 height 30
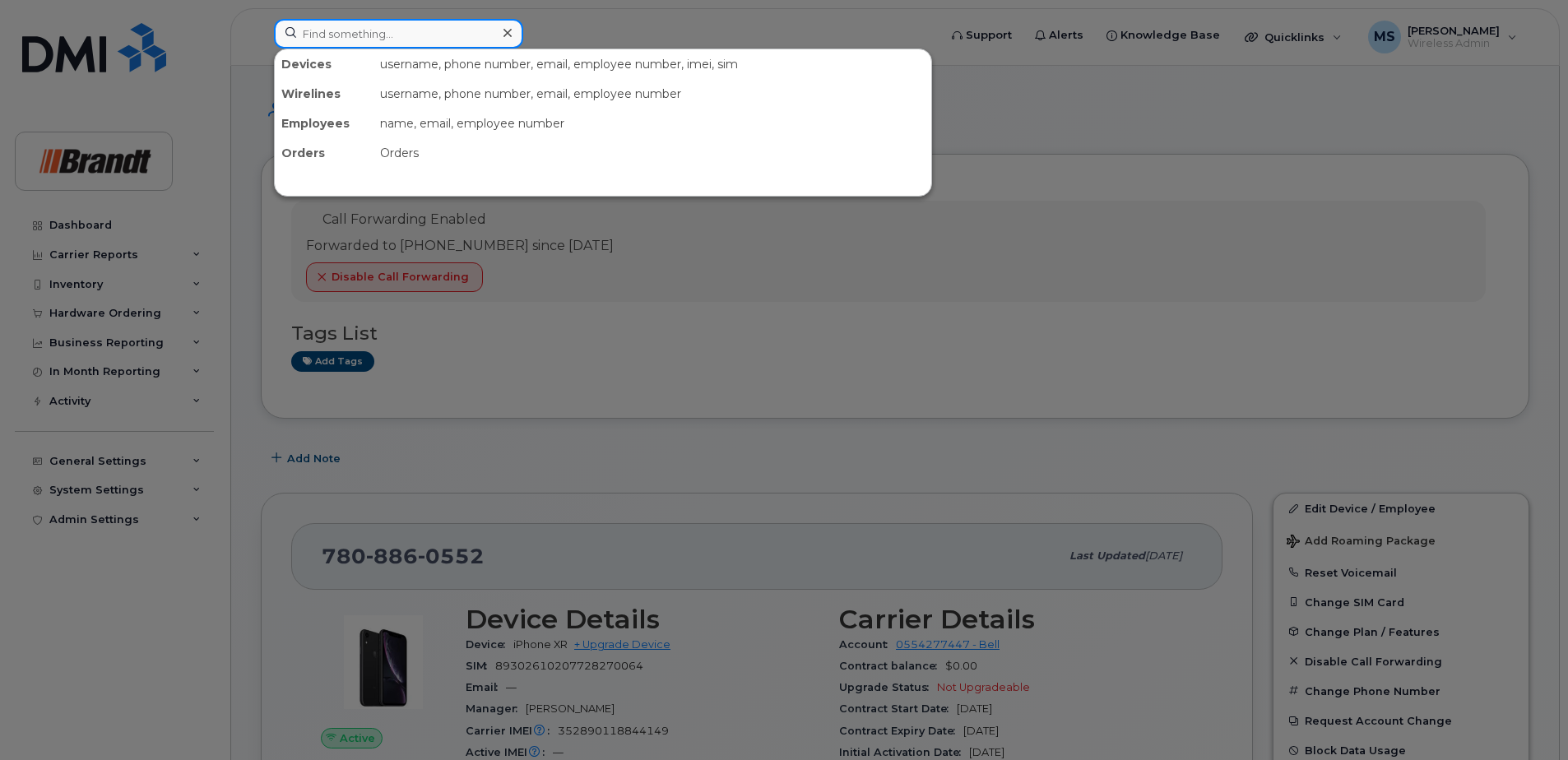
paste input "7804999840"
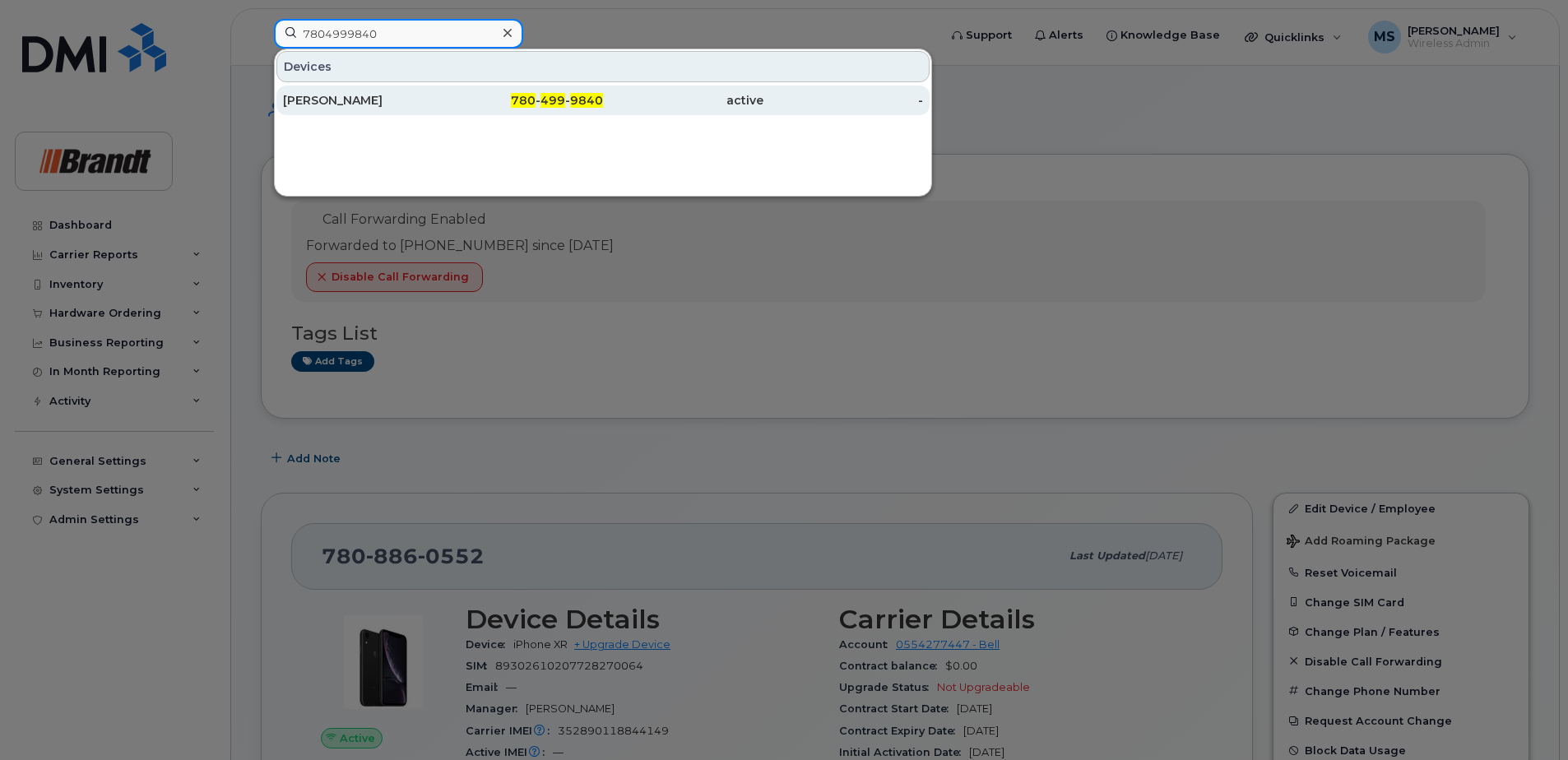
type input "7804999840"
click at [361, 99] on div "[PERSON_NAME]" at bounding box center [363, 100] width 161 height 17
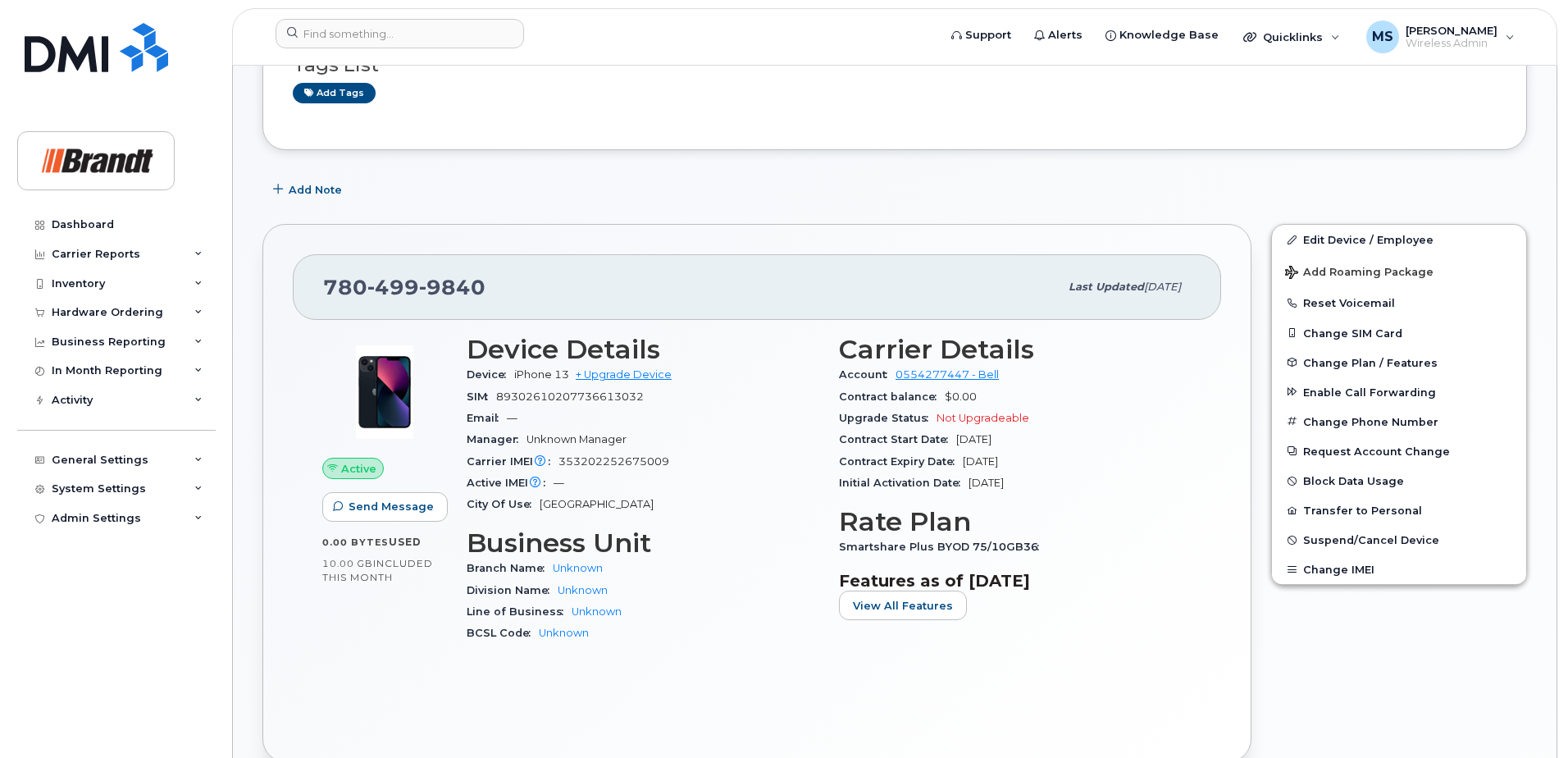
scroll to position [246, 0]
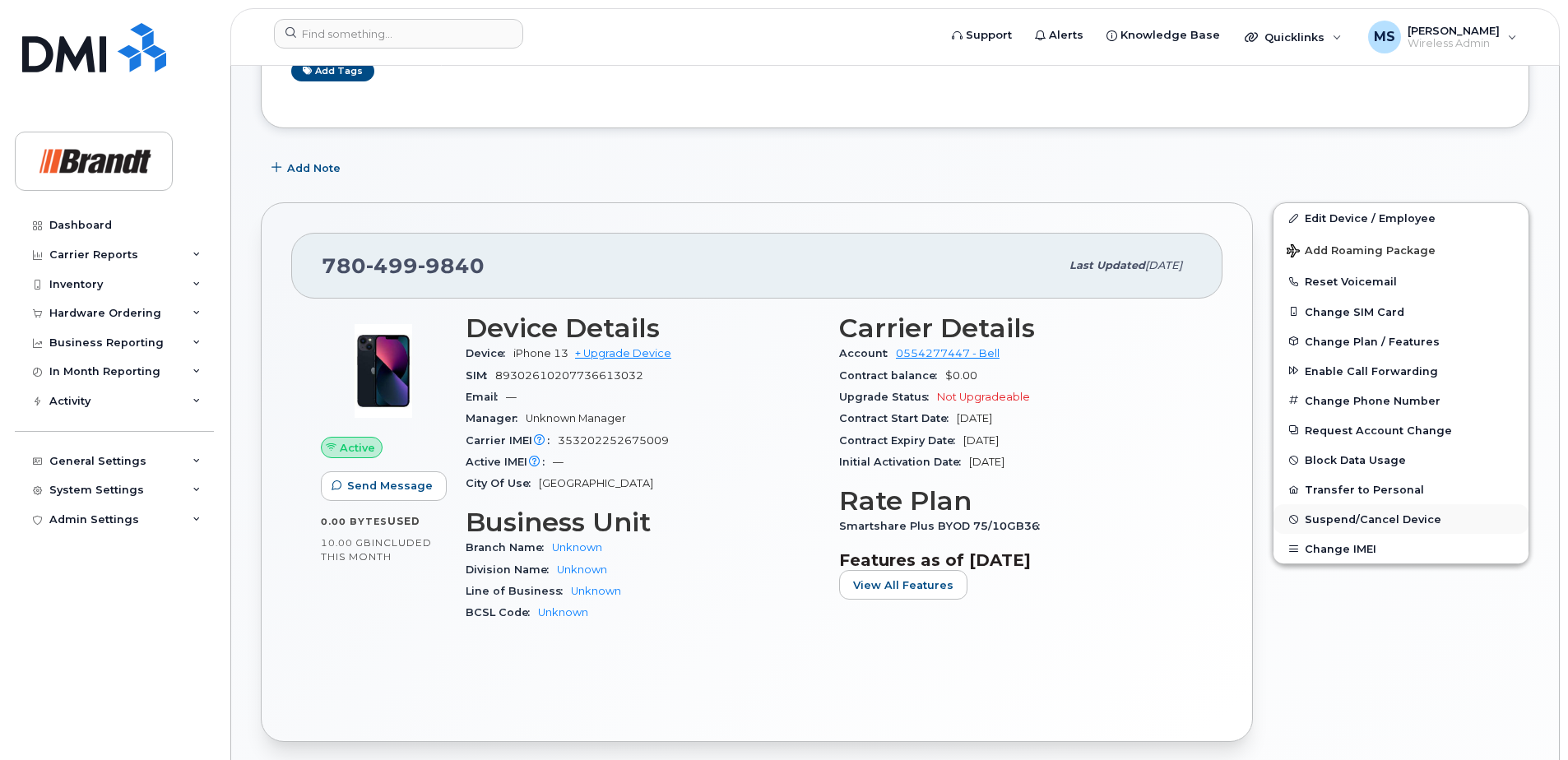
click at [1358, 524] on span "Suspend/Cancel Device" at bounding box center [1372, 520] width 136 height 12
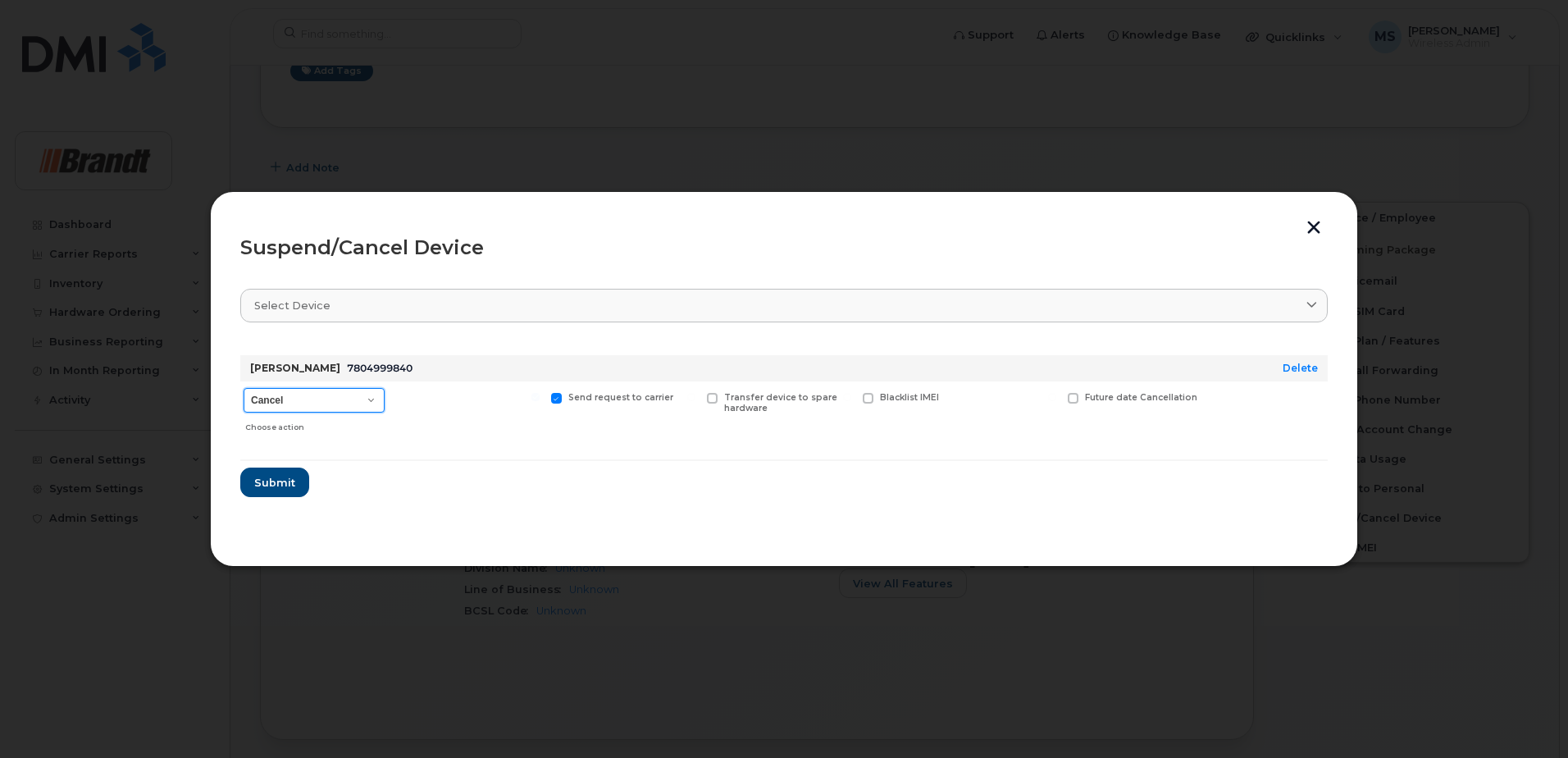
click at [311, 396] on select "Cancel Suspend - Extend Suspension Suspend - Reduced Rate Suspend - Full Rate S…" at bounding box center [314, 400] width 141 height 24
select select "[object Object]"
click at [244, 388] on select "Cancel Suspend - Extend Suspension Suspend - Reduced Rate Suspend - Full Rate S…" at bounding box center [314, 400] width 141 height 24
click at [453, 408] on span "Available for new activations/redeployments" at bounding box center [474, 403] width 123 height 21
click at [384, 401] on input "Available for new activations/redeployments" at bounding box center [379, 396] width 8 height 8
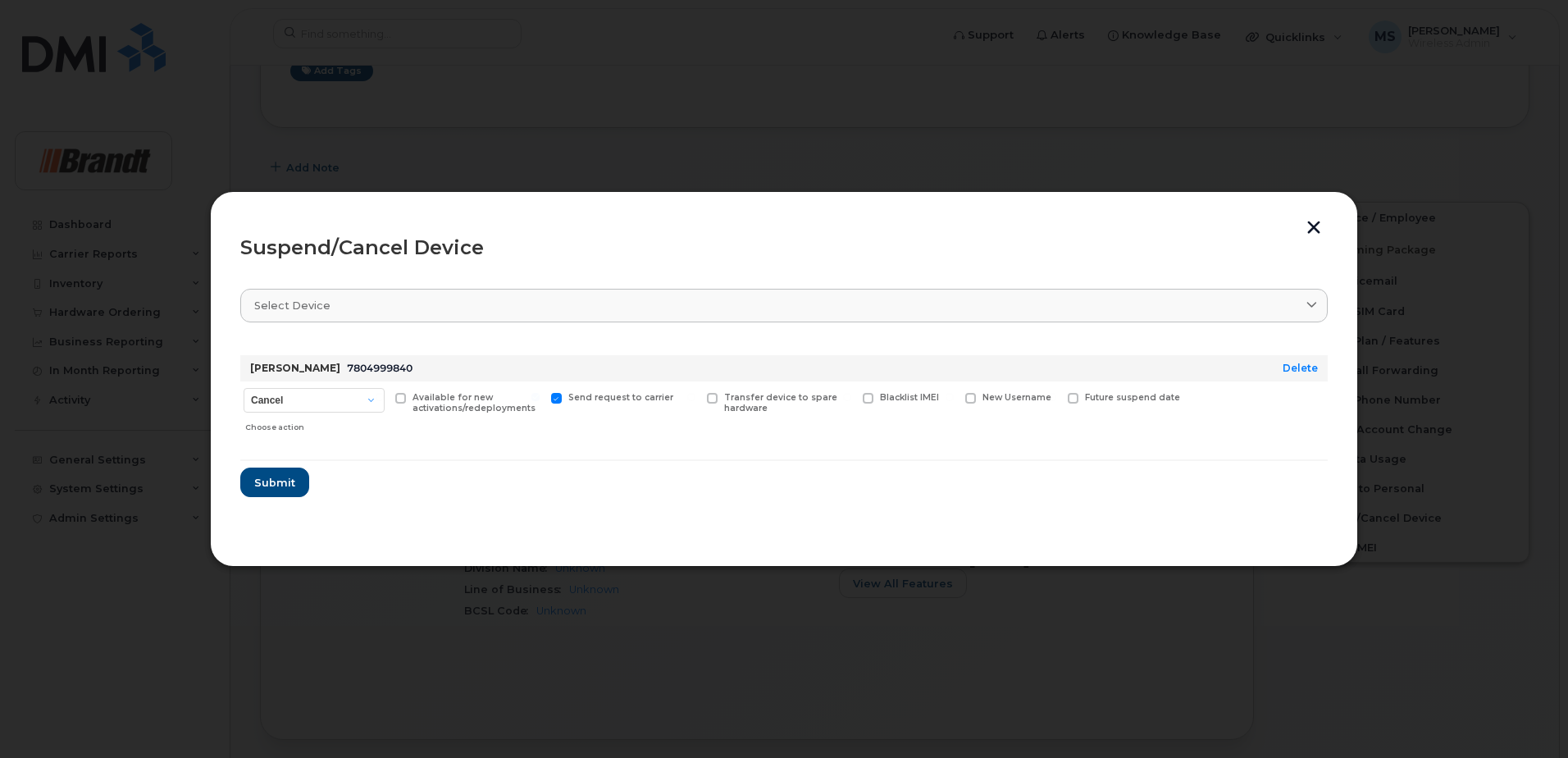
checkbox input "true"
click at [1000, 396] on span "New Username" at bounding box center [1017, 397] width 69 height 10
click at [954, 396] on input "New Username" at bounding box center [950, 396] width 8 height 8
checkbox input "true"
click at [995, 419] on input "text" at bounding box center [1010, 423] width 91 height 30
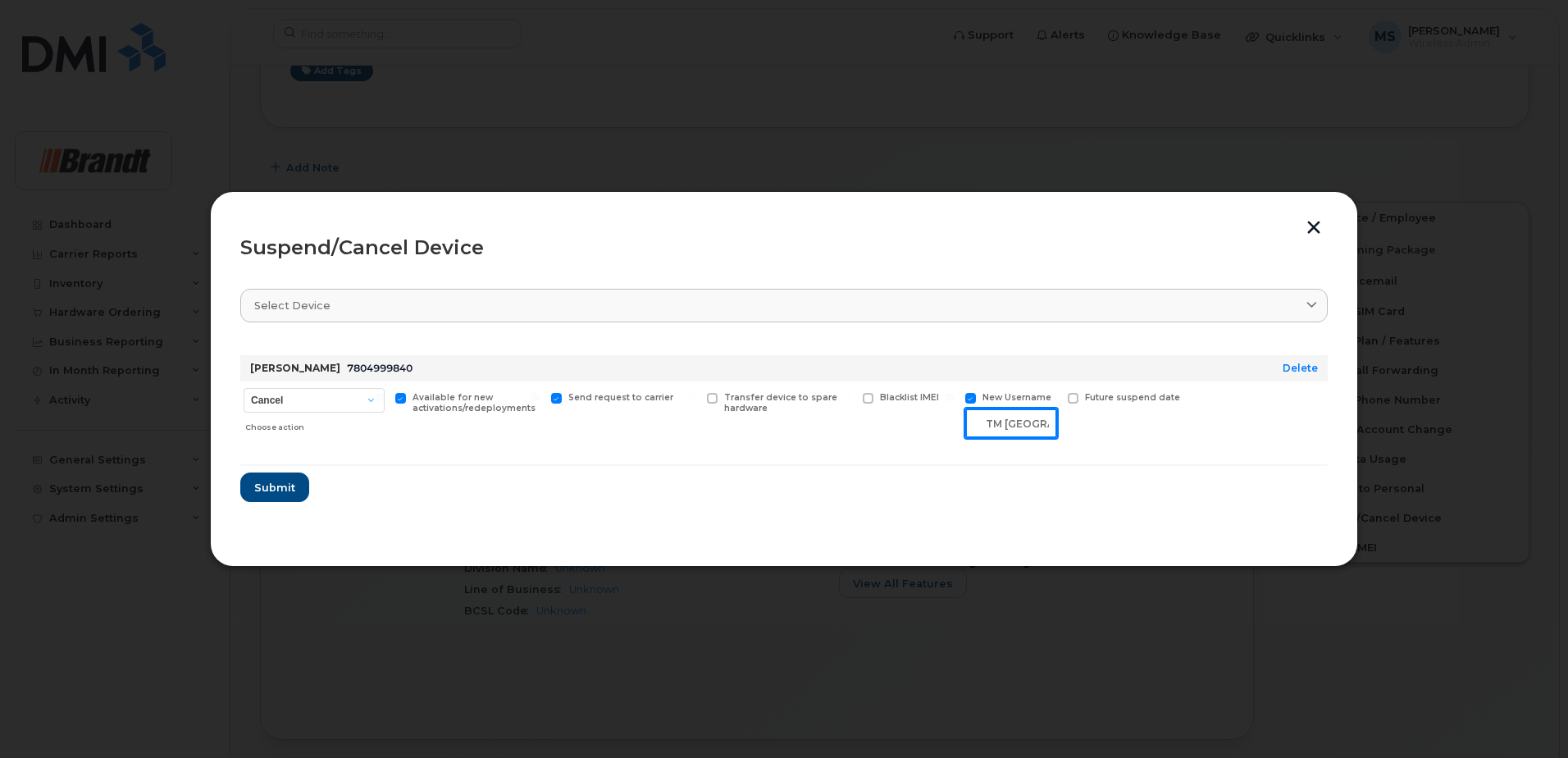
scroll to position [0, 37]
type input "Spare TM [GEOGRAPHIC_DATA]"
click at [288, 484] on span "Submit" at bounding box center [274, 488] width 41 height 16
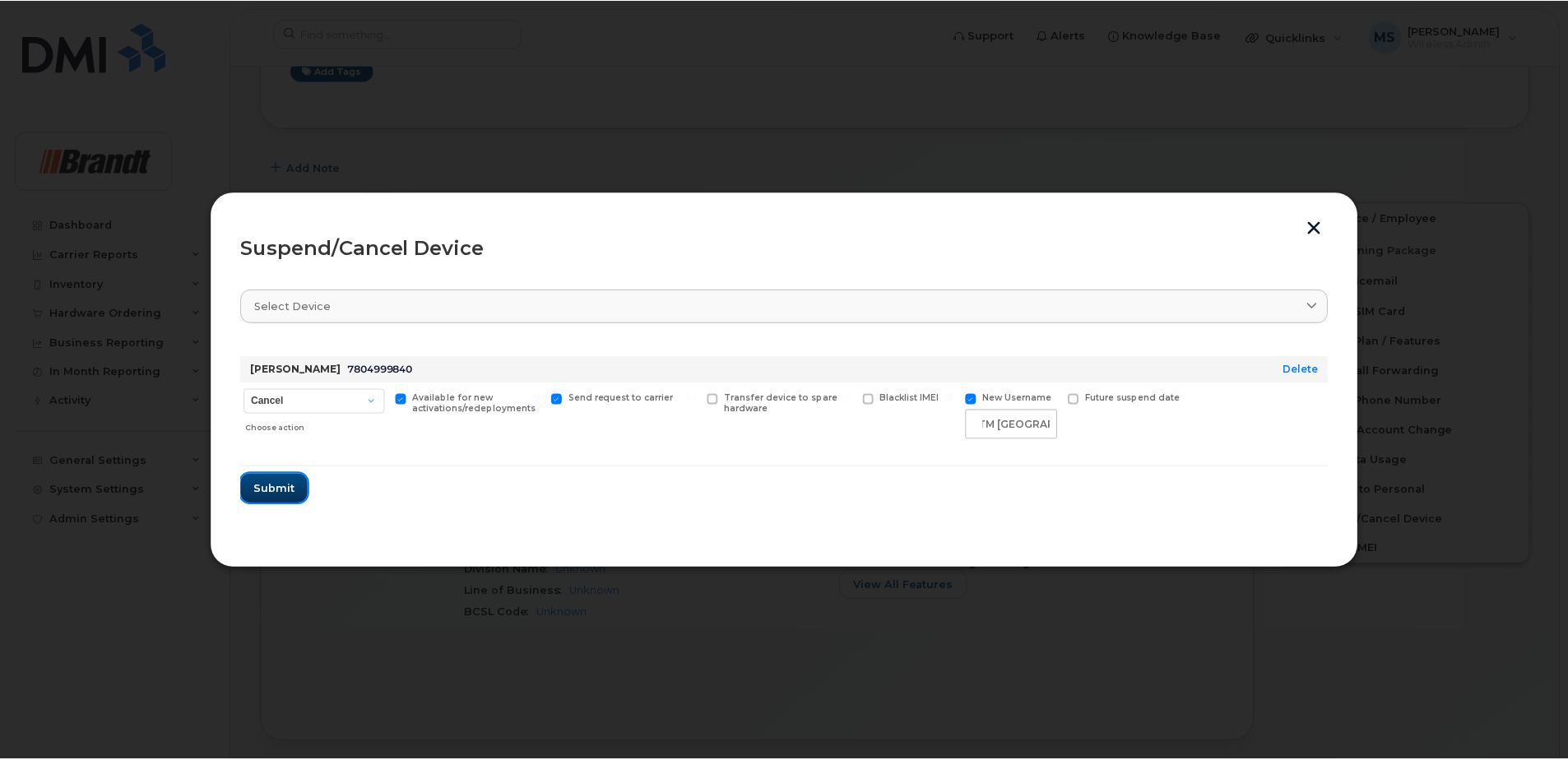
scroll to position [0, 0]
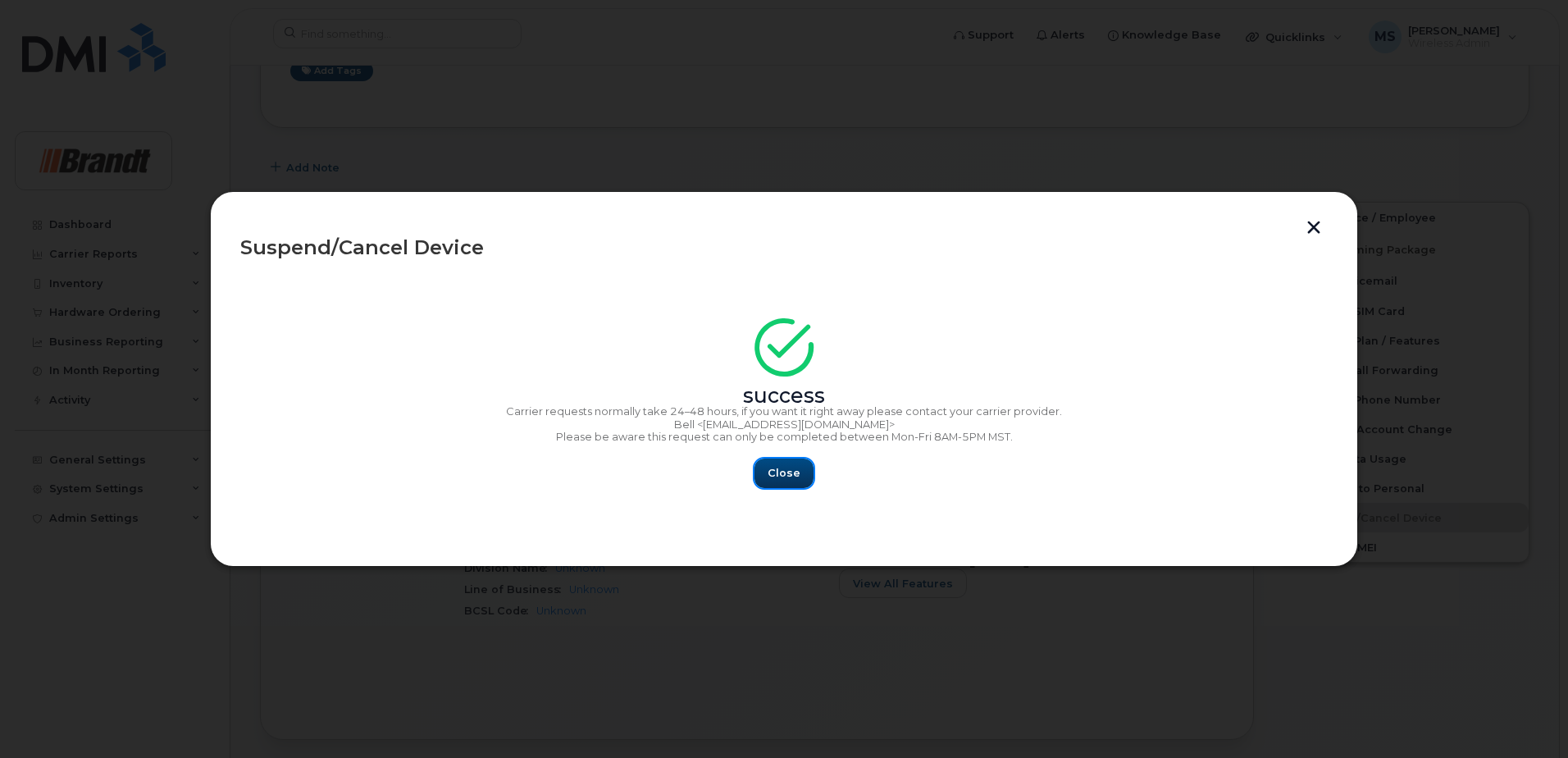
click at [790, 458] on button "Close" at bounding box center [784, 473] width 59 height 30
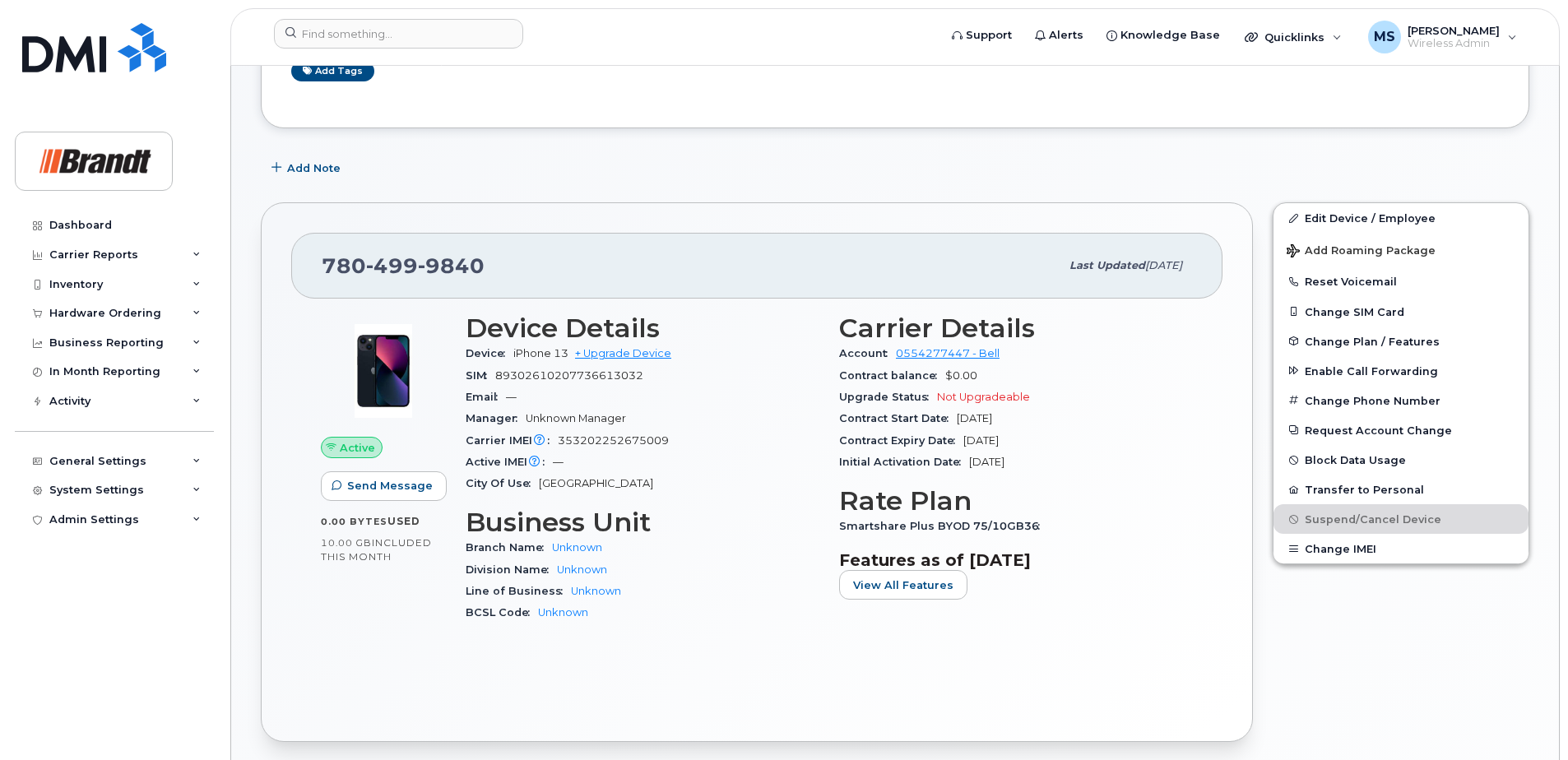
click at [405, 653] on div "Active Send Message 0.00 Bytes  used 10.00 GB  included this month Device Detai…" at bounding box center [756, 505] width 931 height 412
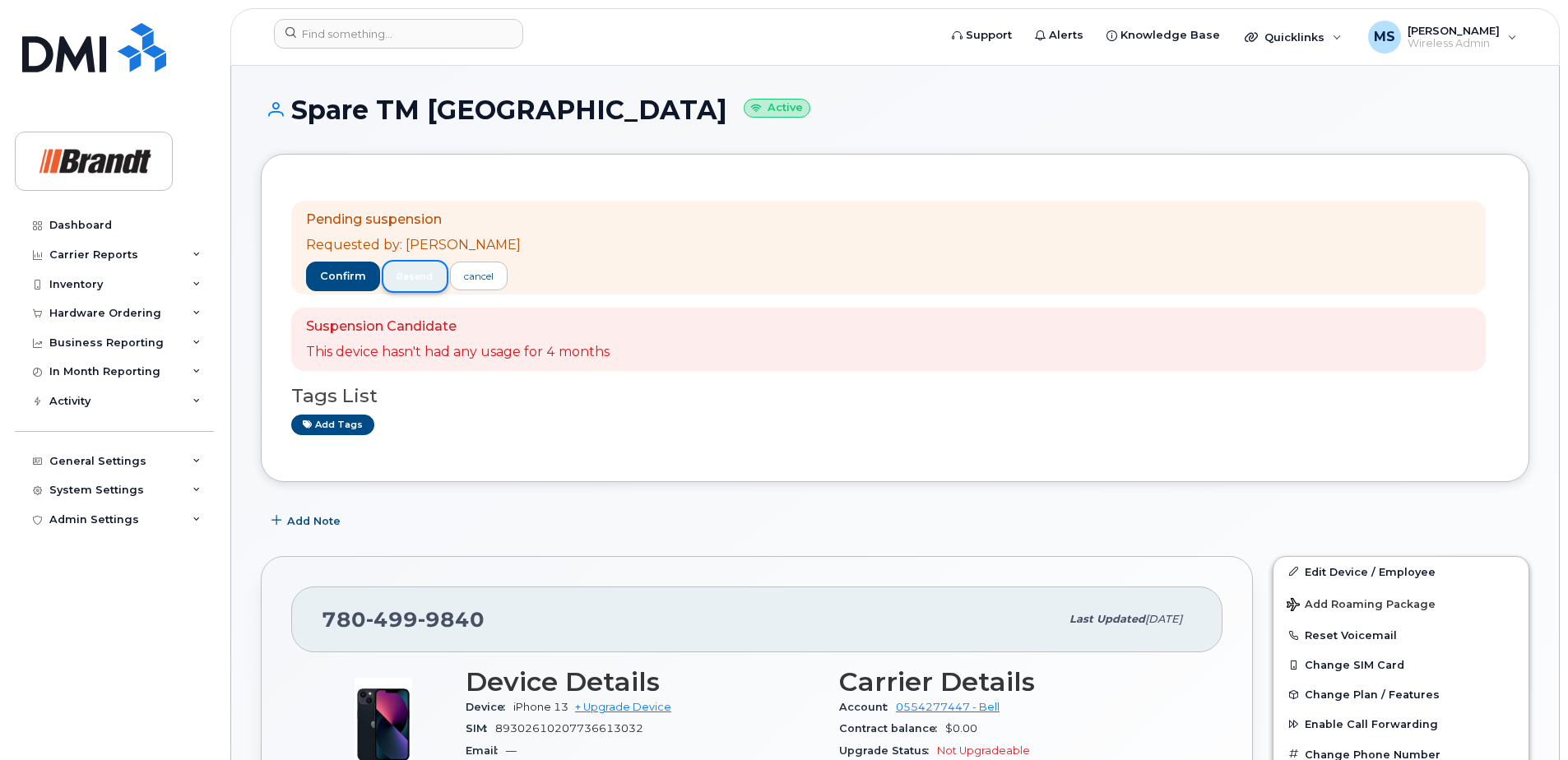
click at [431, 278] on button "resend" at bounding box center [415, 276] width 64 height 30
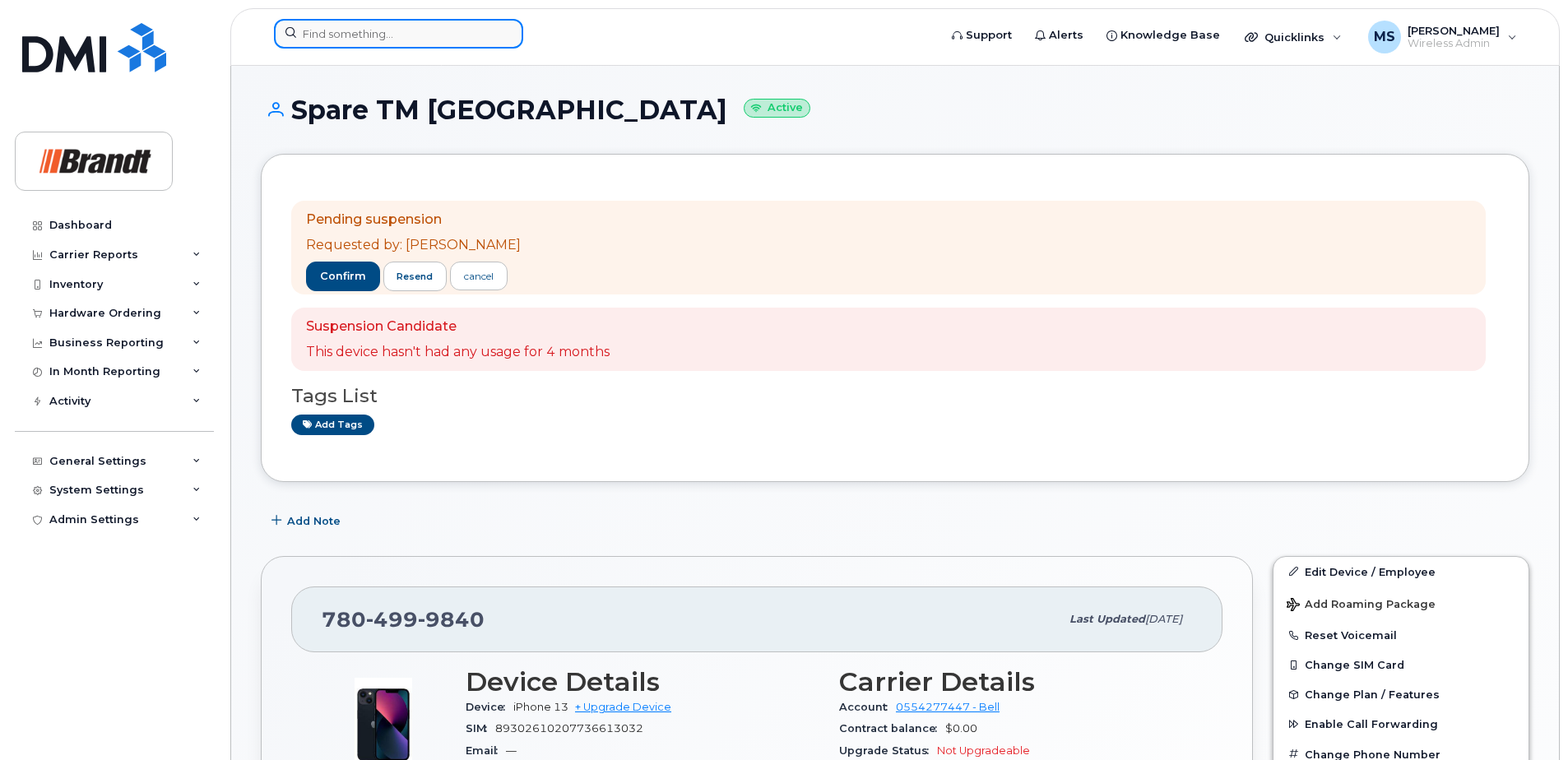
click at [435, 42] on input at bounding box center [398, 34] width 249 height 30
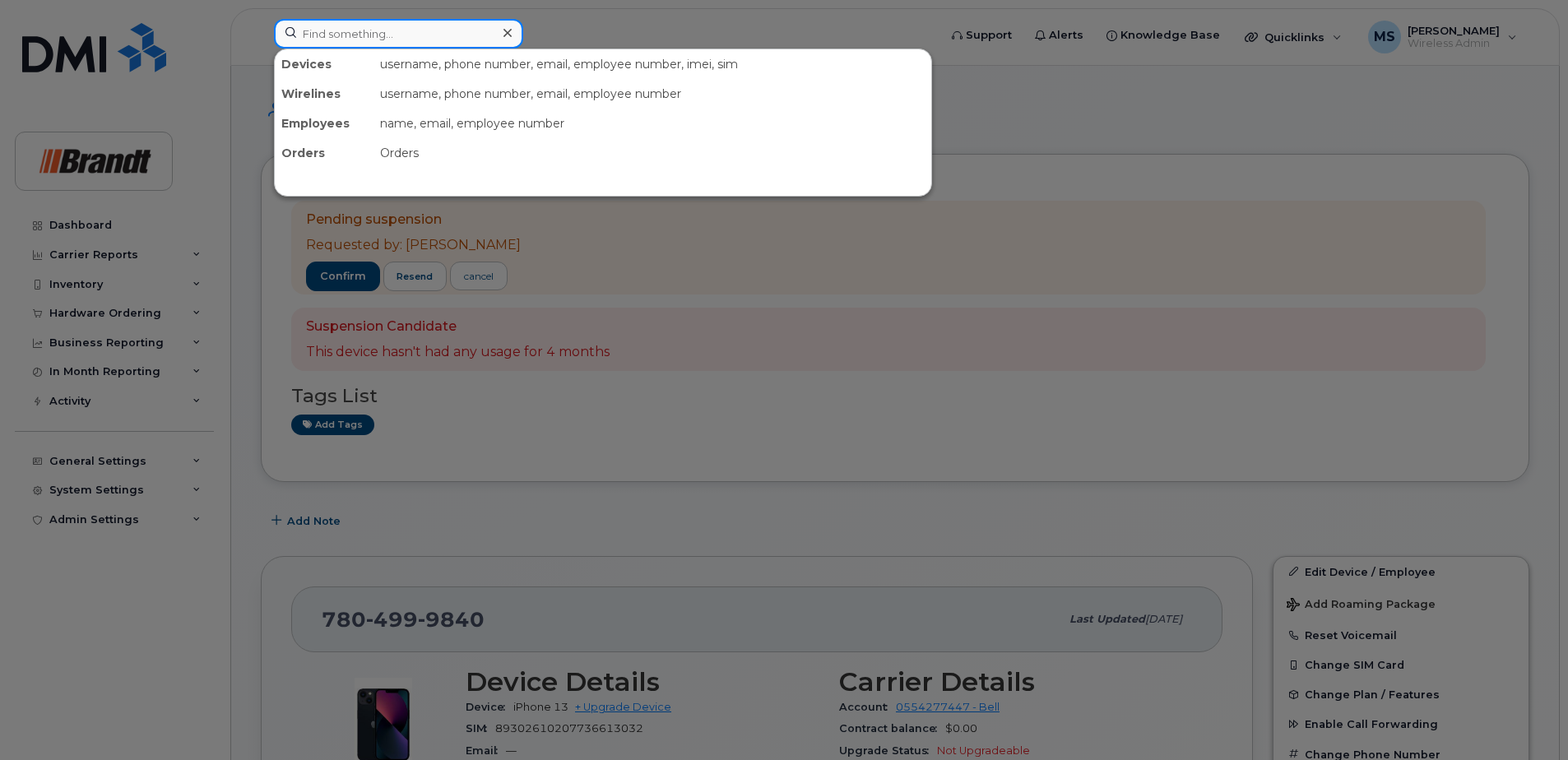
paste input "2894399472"
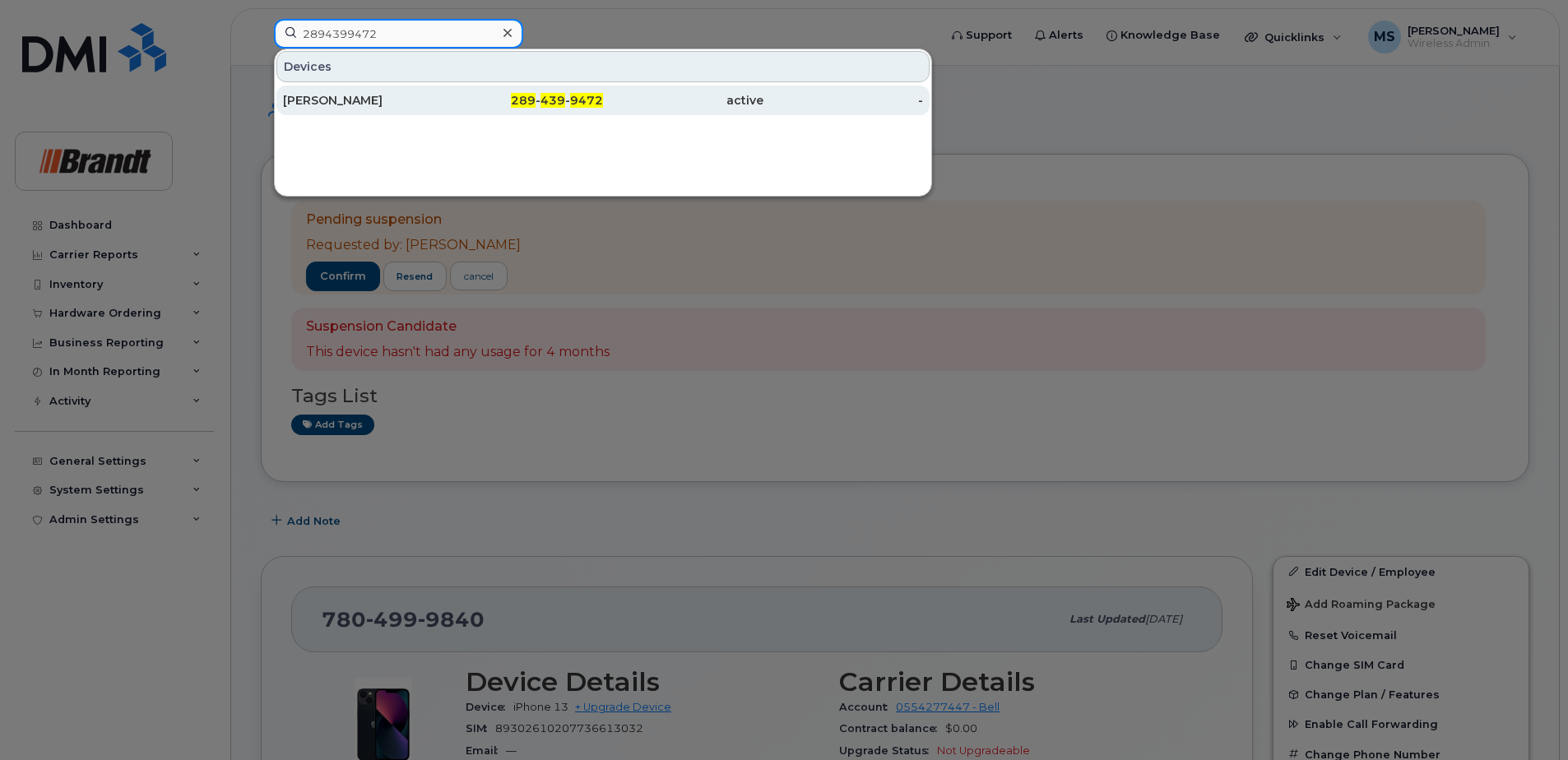
type input "2894399472"
click at [349, 97] on div "[PERSON_NAME]" at bounding box center [363, 100] width 161 height 17
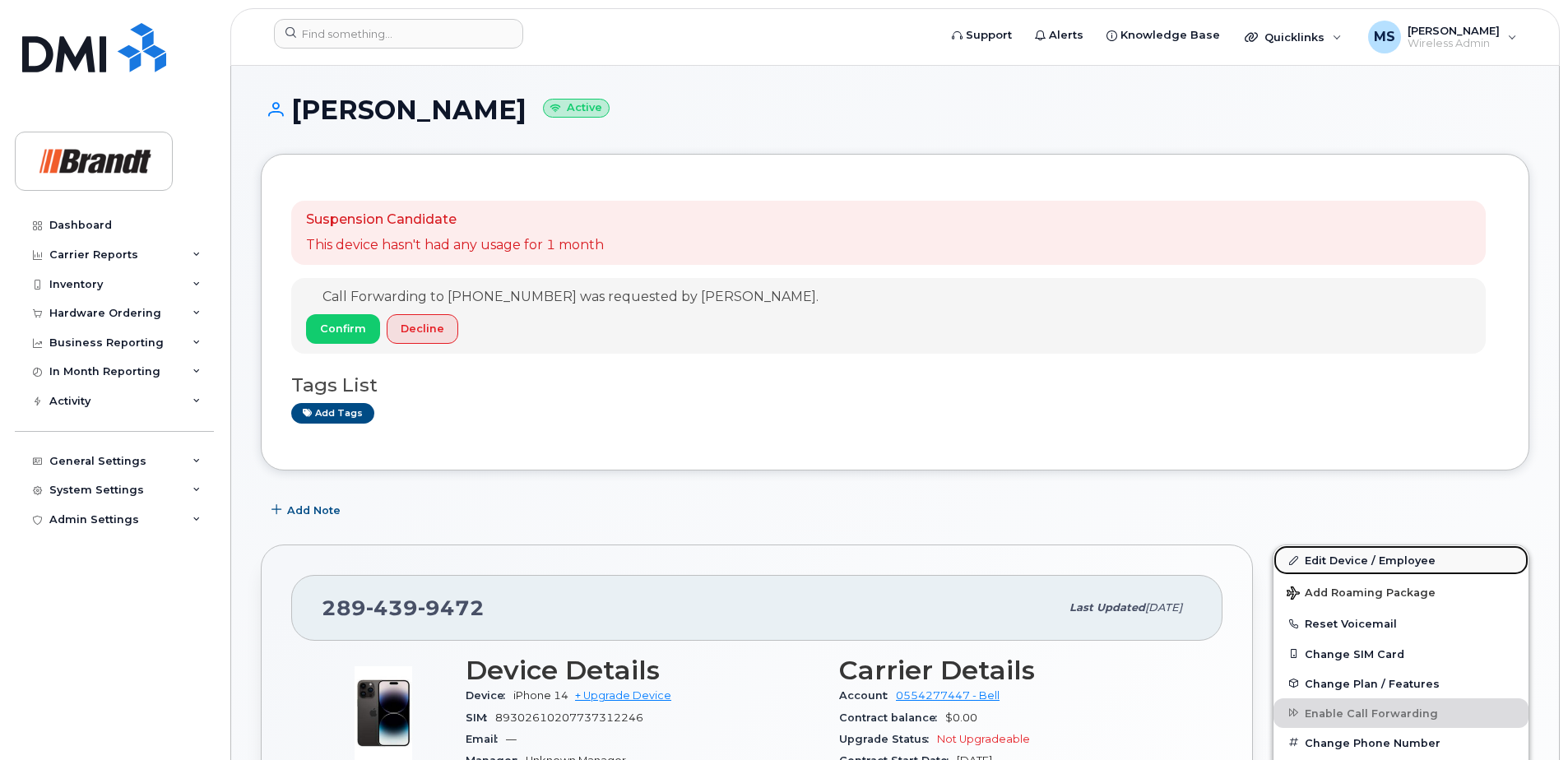
click at [1326, 570] on link "Edit Device / Employee" at bounding box center [1401, 560] width 255 height 30
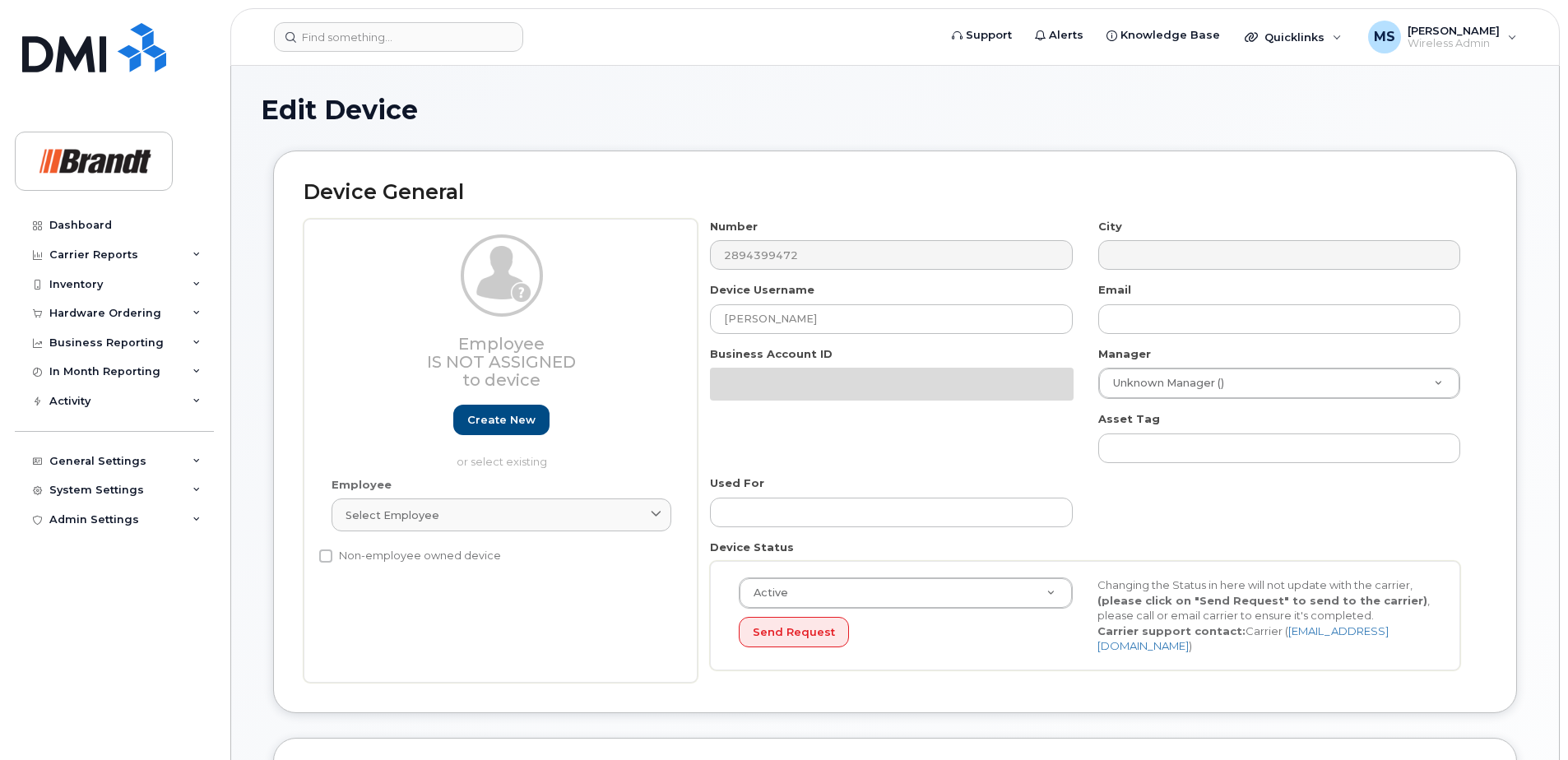
select select "33722384"
select select "34499151"
select select "35132258"
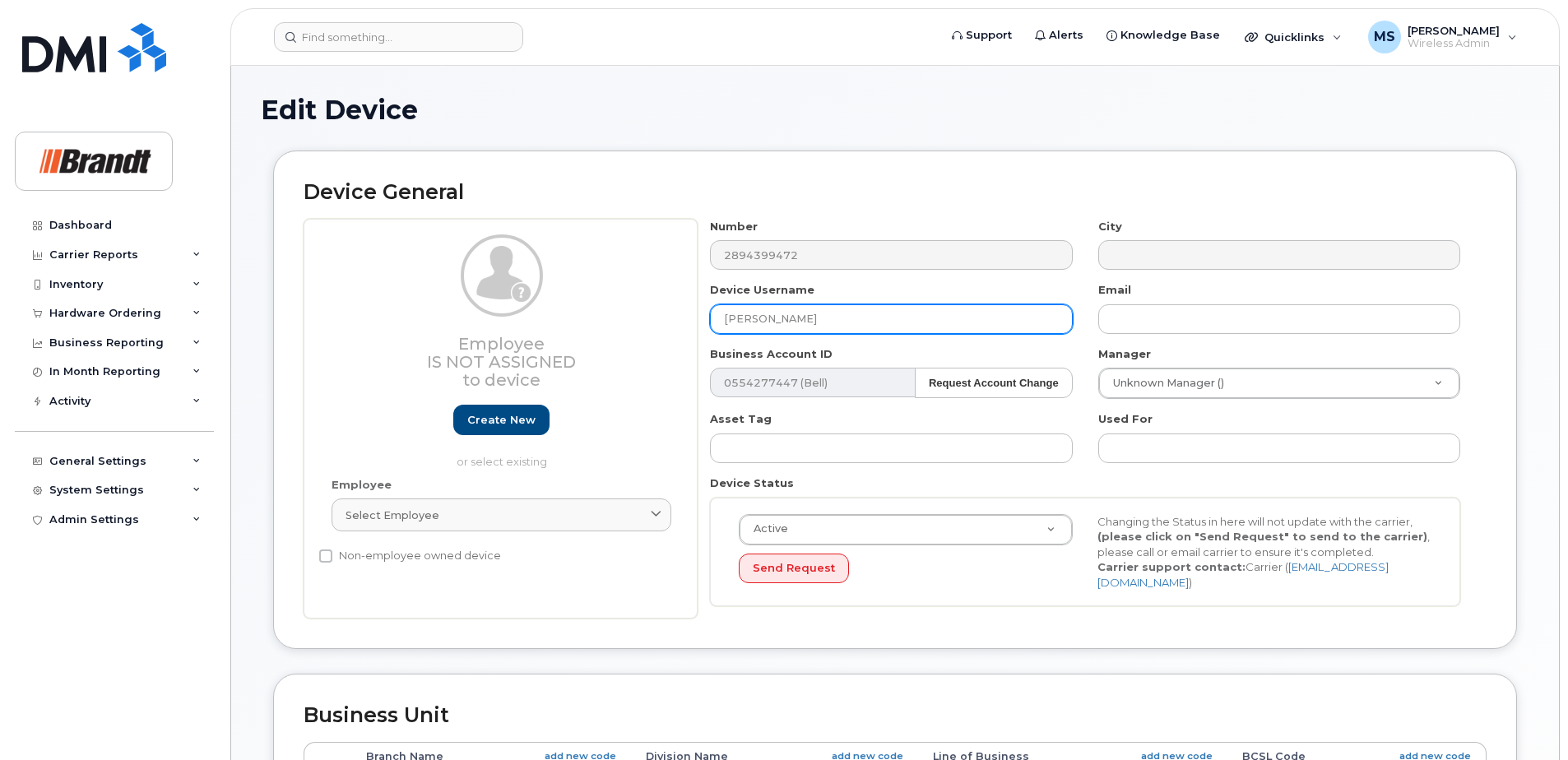
drag, startPoint x: 922, startPoint y: 316, endPoint x: 247, endPoint y: 361, distance: 676.5
click at [245, 353] on div "Edit Device Device General Employee Is not assigned to device Create new or sel…" at bounding box center [895, 730] width 1328 height 1330
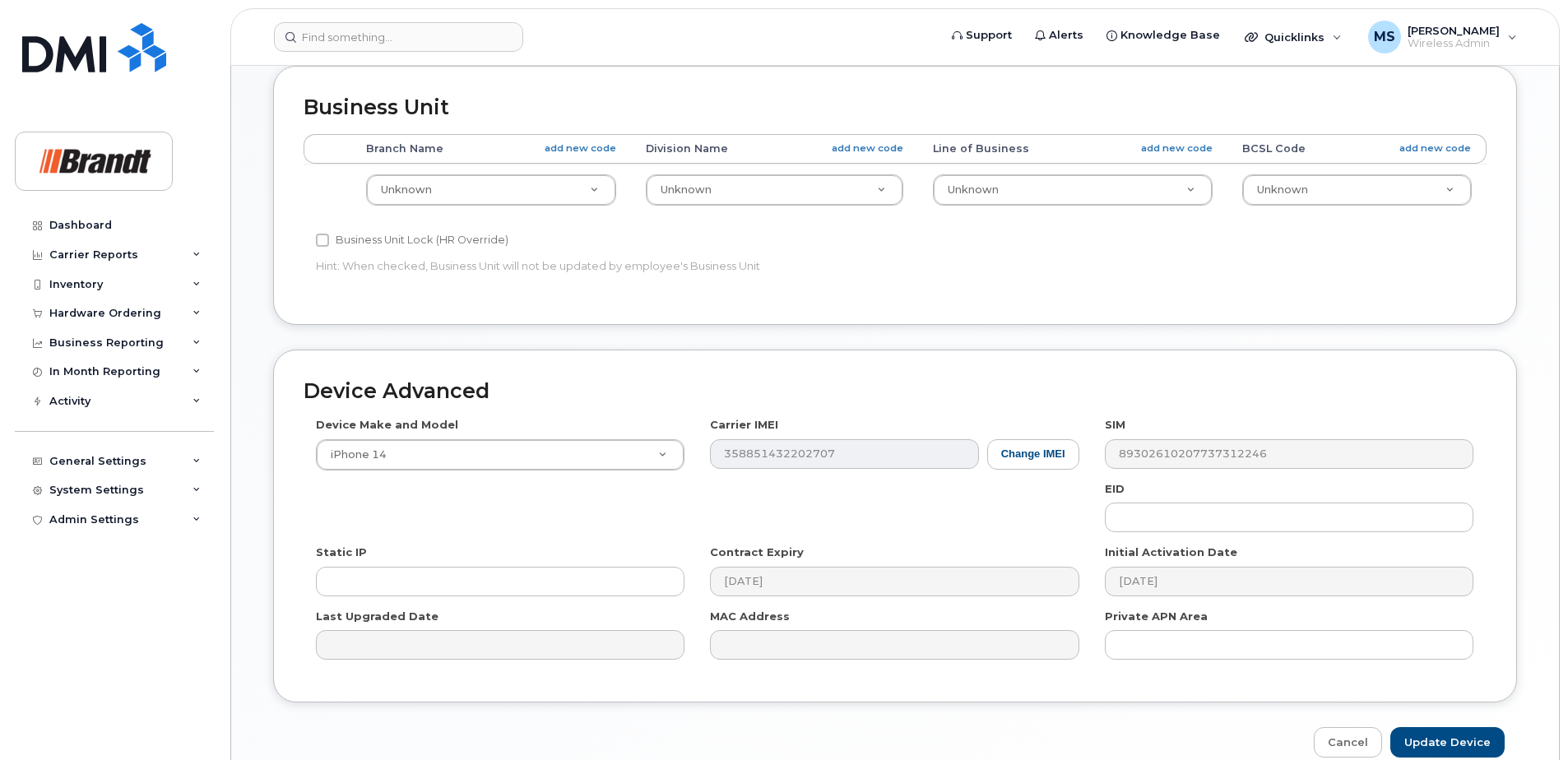
scroll to position [681, 0]
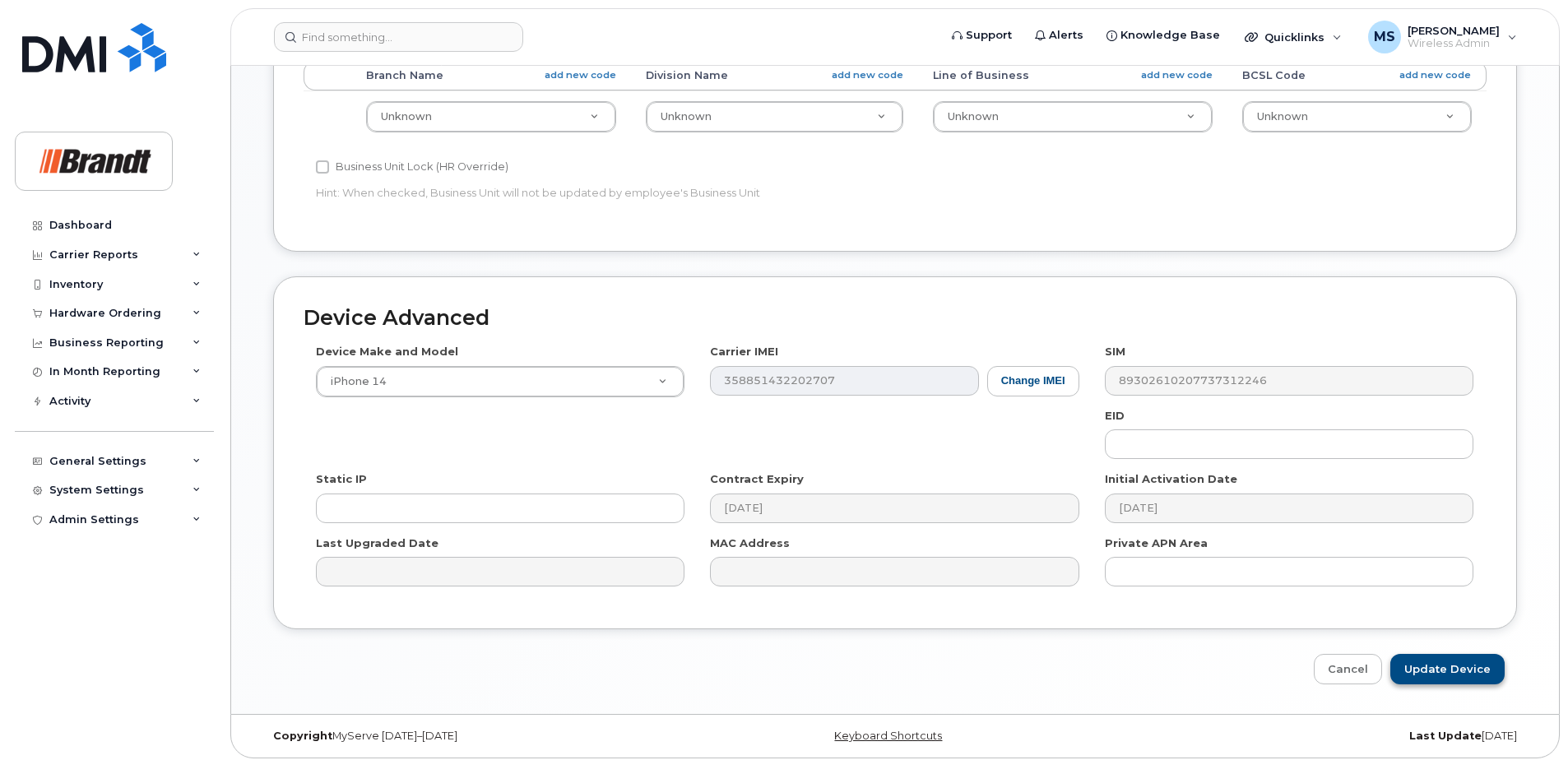
type input "Spare WPS-DW only [GEOGRAPHIC_DATA]"
click at [1443, 668] on input "Update Device" at bounding box center [1447, 669] width 114 height 31
type input "Saving..."
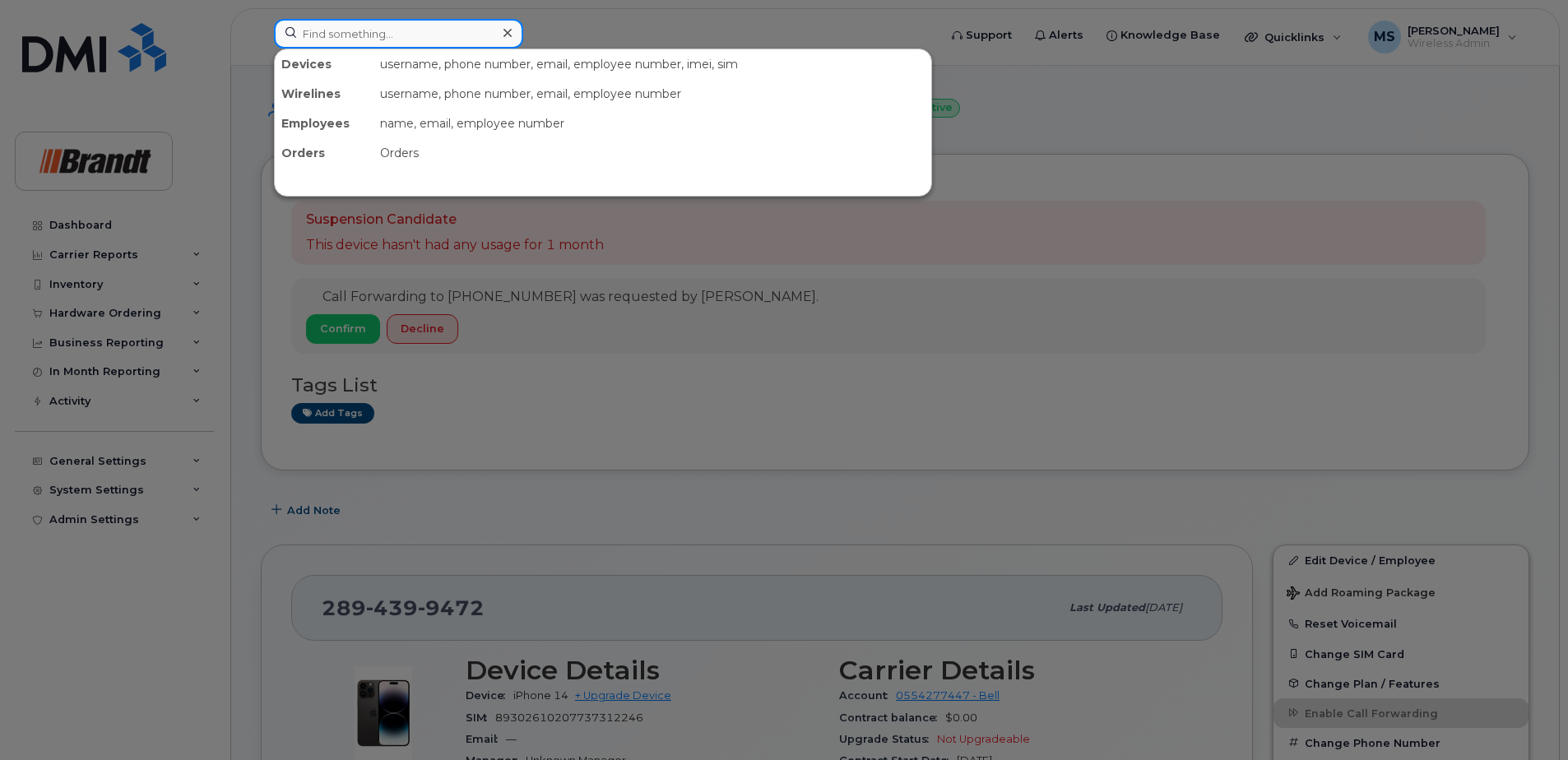
click at [447, 41] on input at bounding box center [398, 34] width 249 height 30
paste input "4382705097"
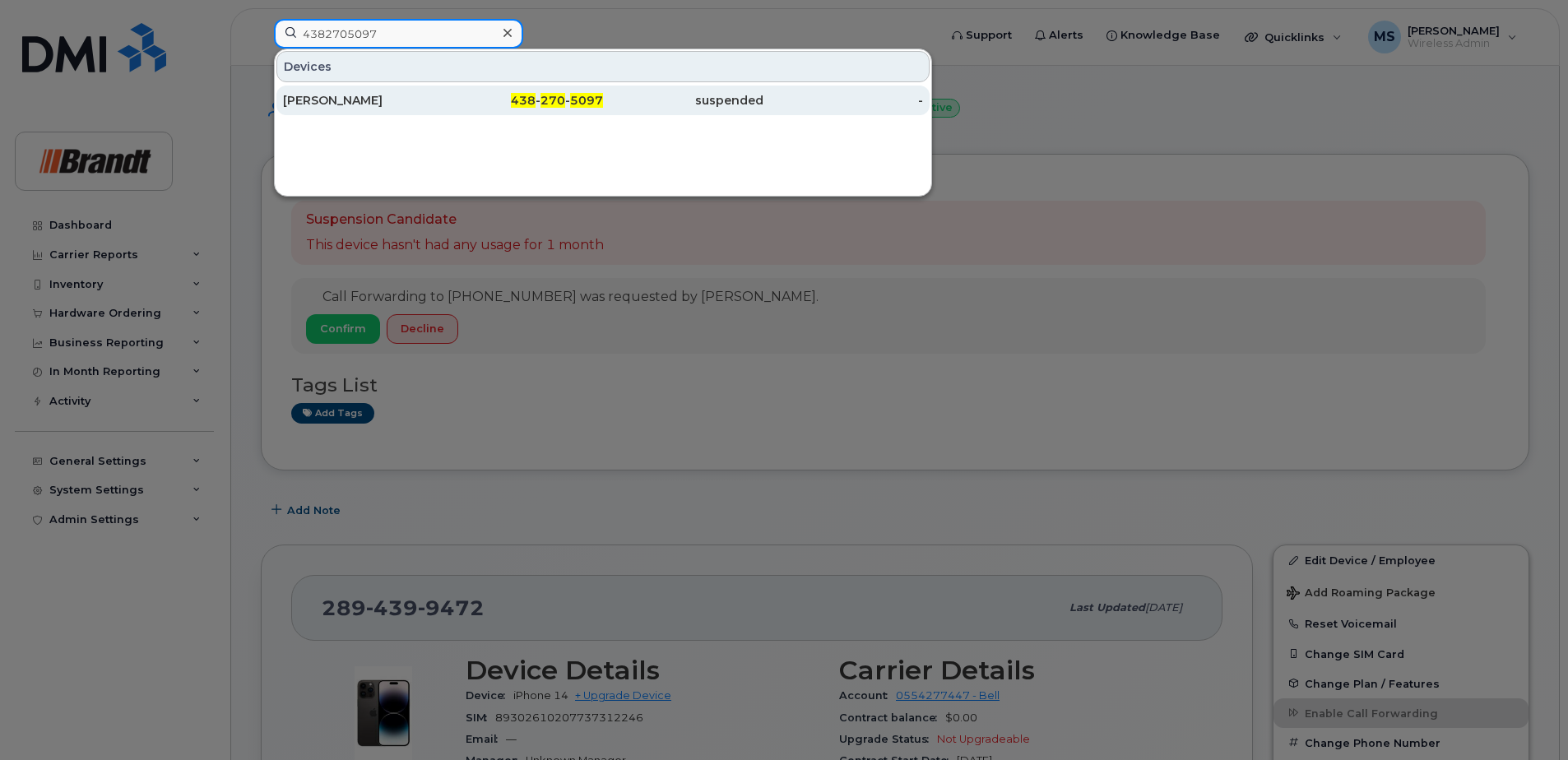
type input "4382705097"
click at [383, 106] on div "[PERSON_NAME]" at bounding box center [363, 100] width 161 height 17
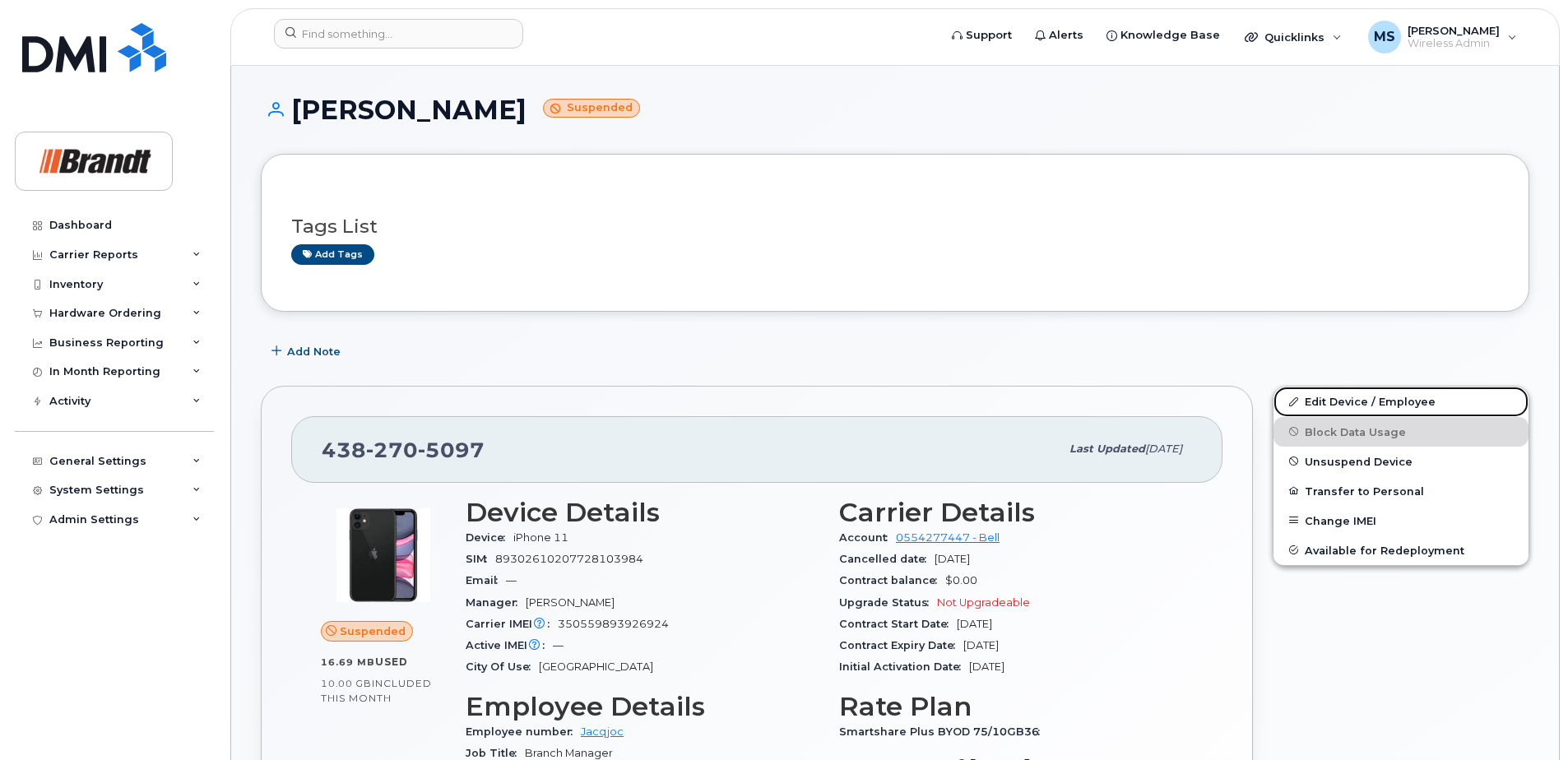
drag, startPoint x: 1357, startPoint y: 401, endPoint x: 1067, endPoint y: 360, distance: 292.9
click at [1357, 401] on link "Edit Device / Employee" at bounding box center [1401, 402] width 255 height 30
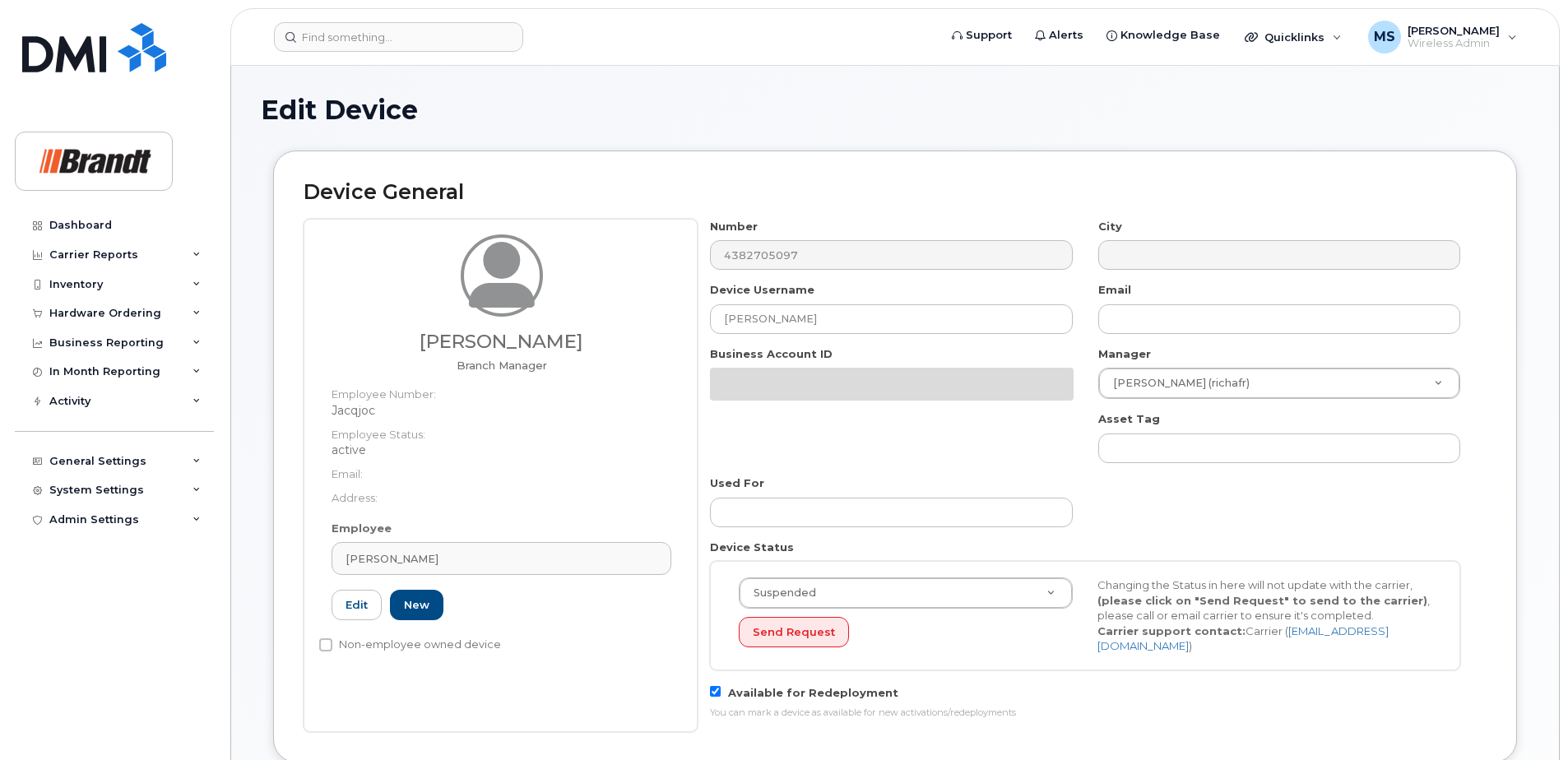
select select "34499237"
select select "34499245"
select select "35155013"
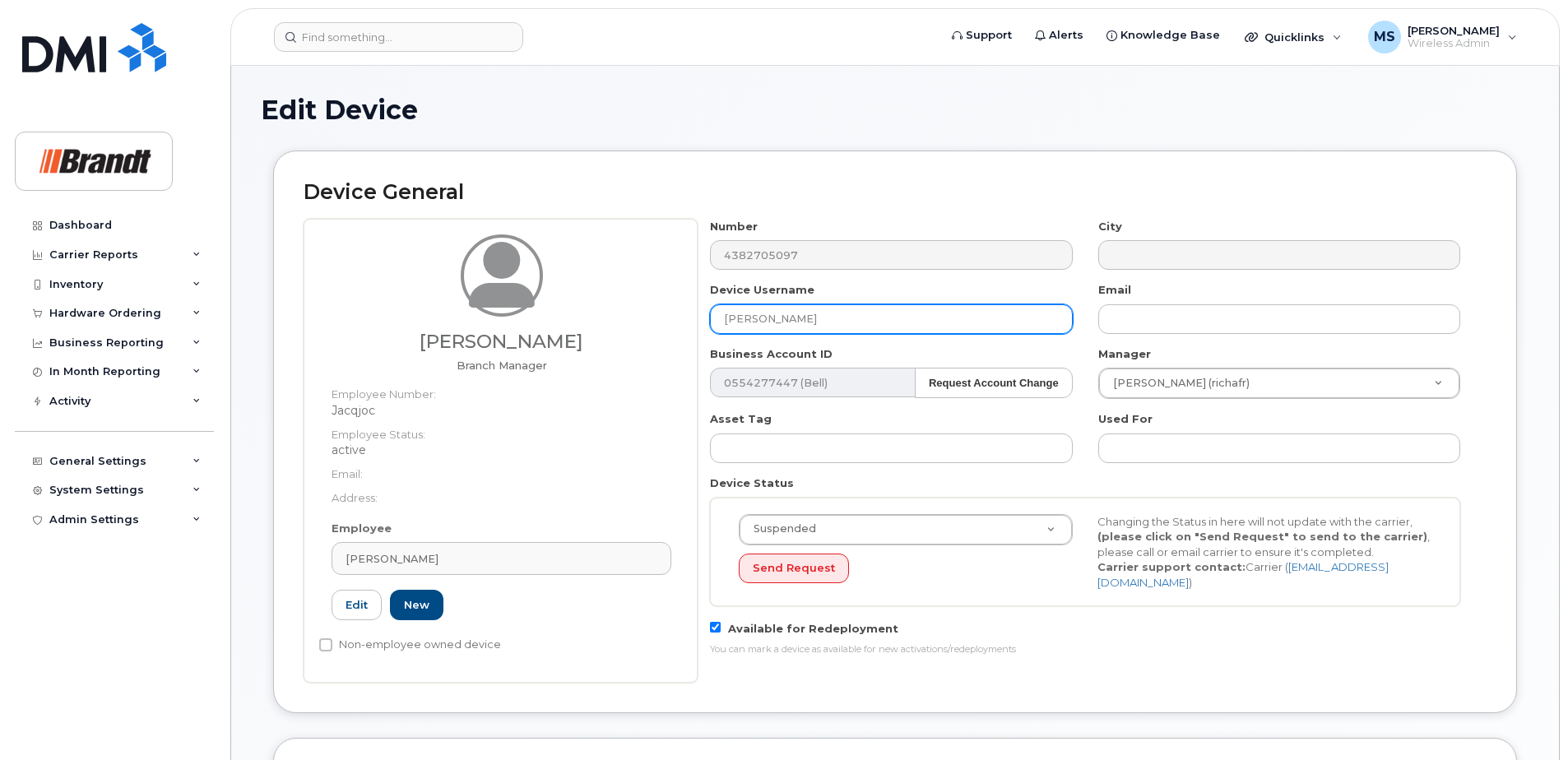
drag, startPoint x: 805, startPoint y: 321, endPoint x: 345, endPoint y: 315, distance: 460.0
click at [345, 315] on div "[PERSON_NAME] Manager Employee Number: Jacqjoc Employee Status: active Email: A…" at bounding box center [895, 450] width 1183 height 464
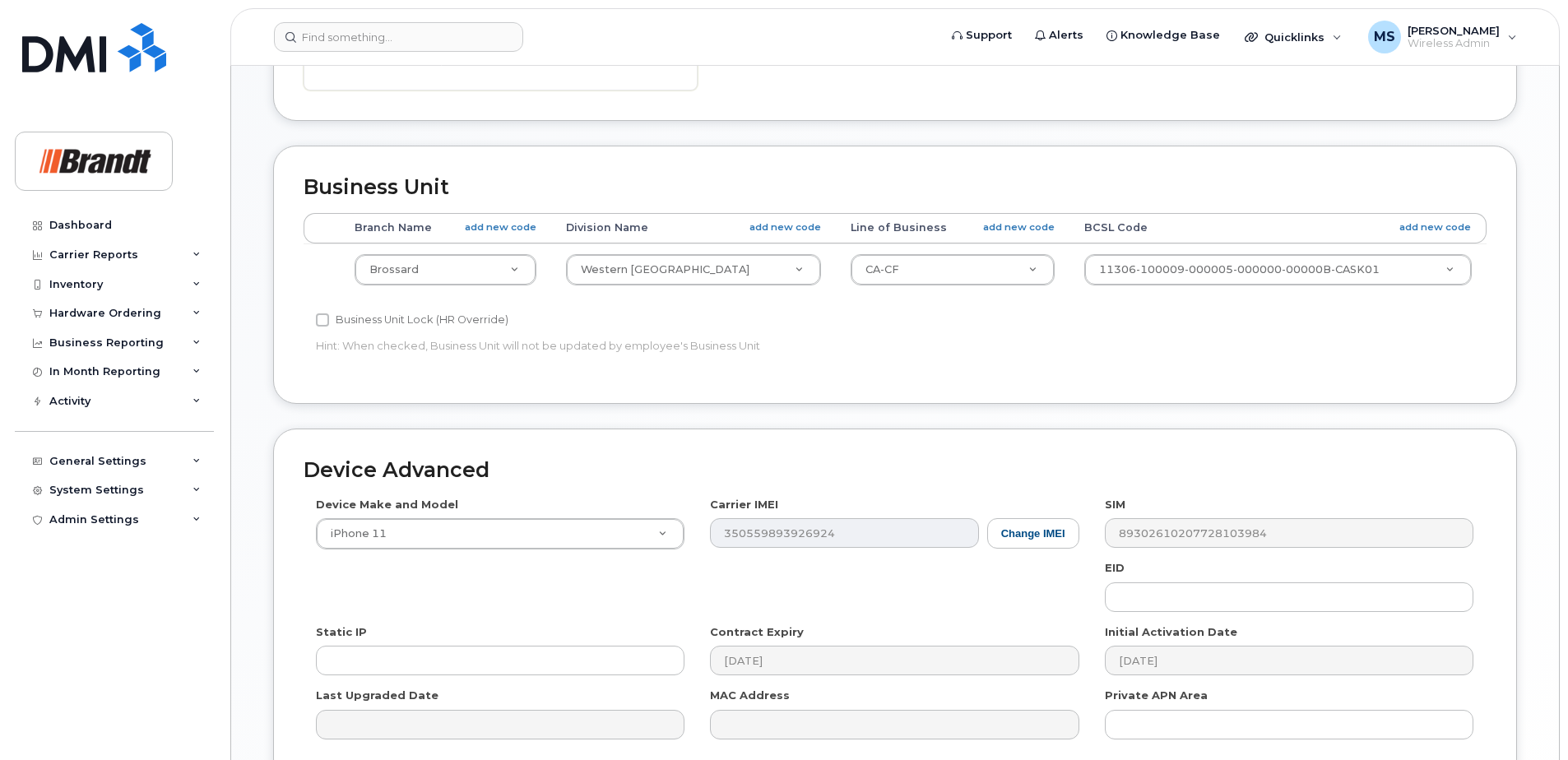
scroll to position [752, 0]
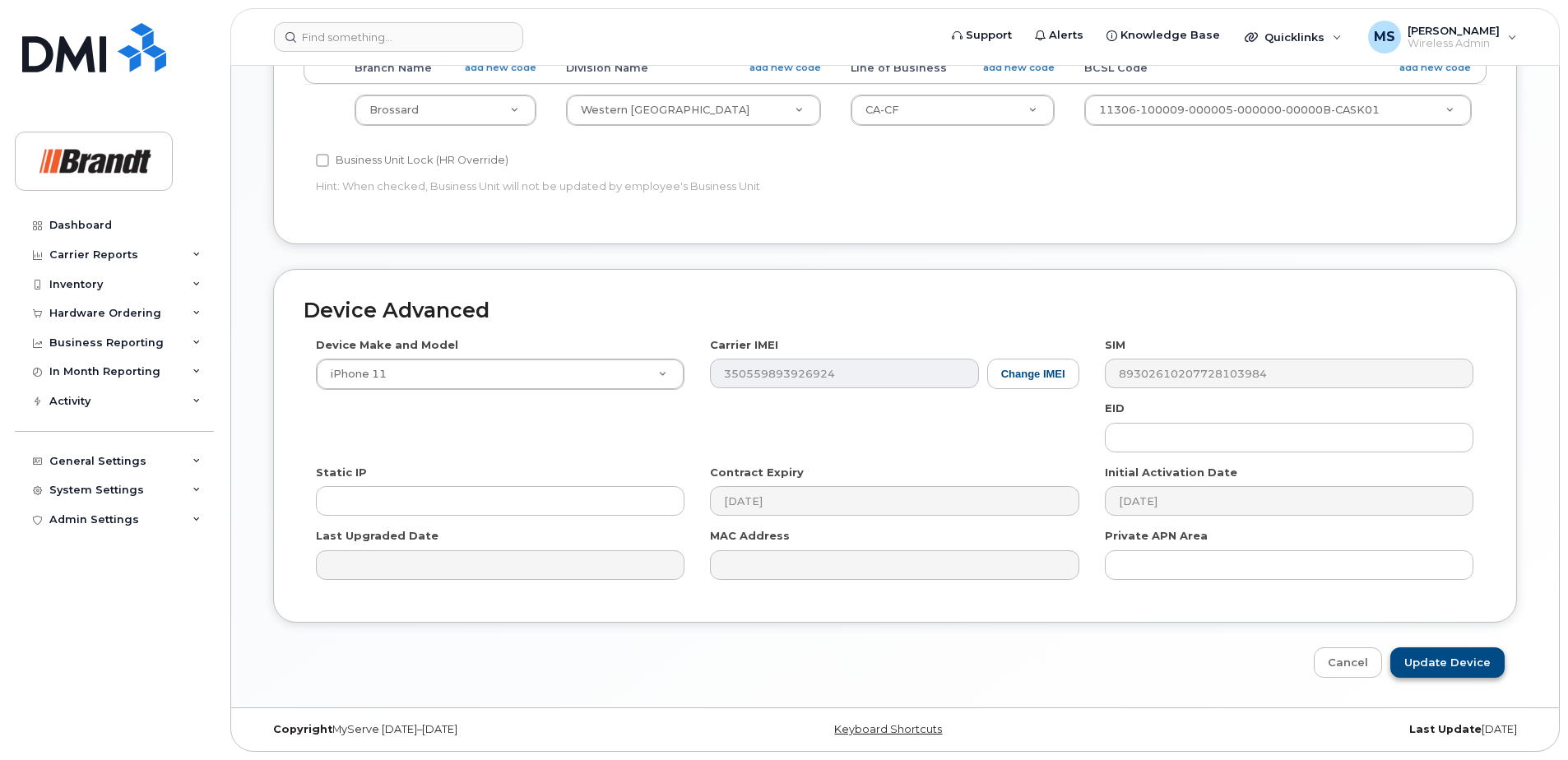
type input "Spare Branch Manager Brossard"
click at [1443, 670] on input "Update Device" at bounding box center [1447, 662] width 114 height 31
type input "Saving..."
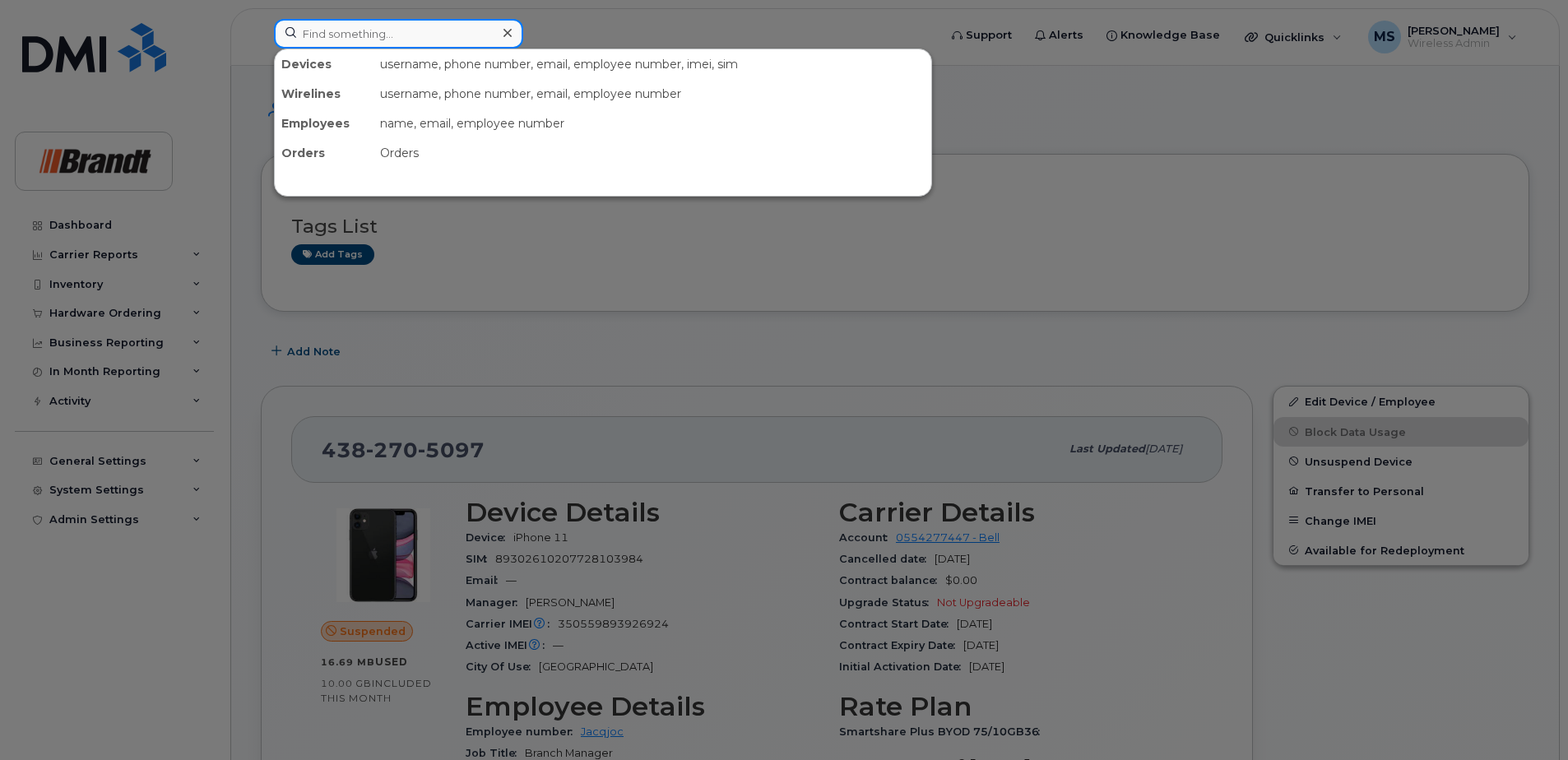
paste input "9052082783"
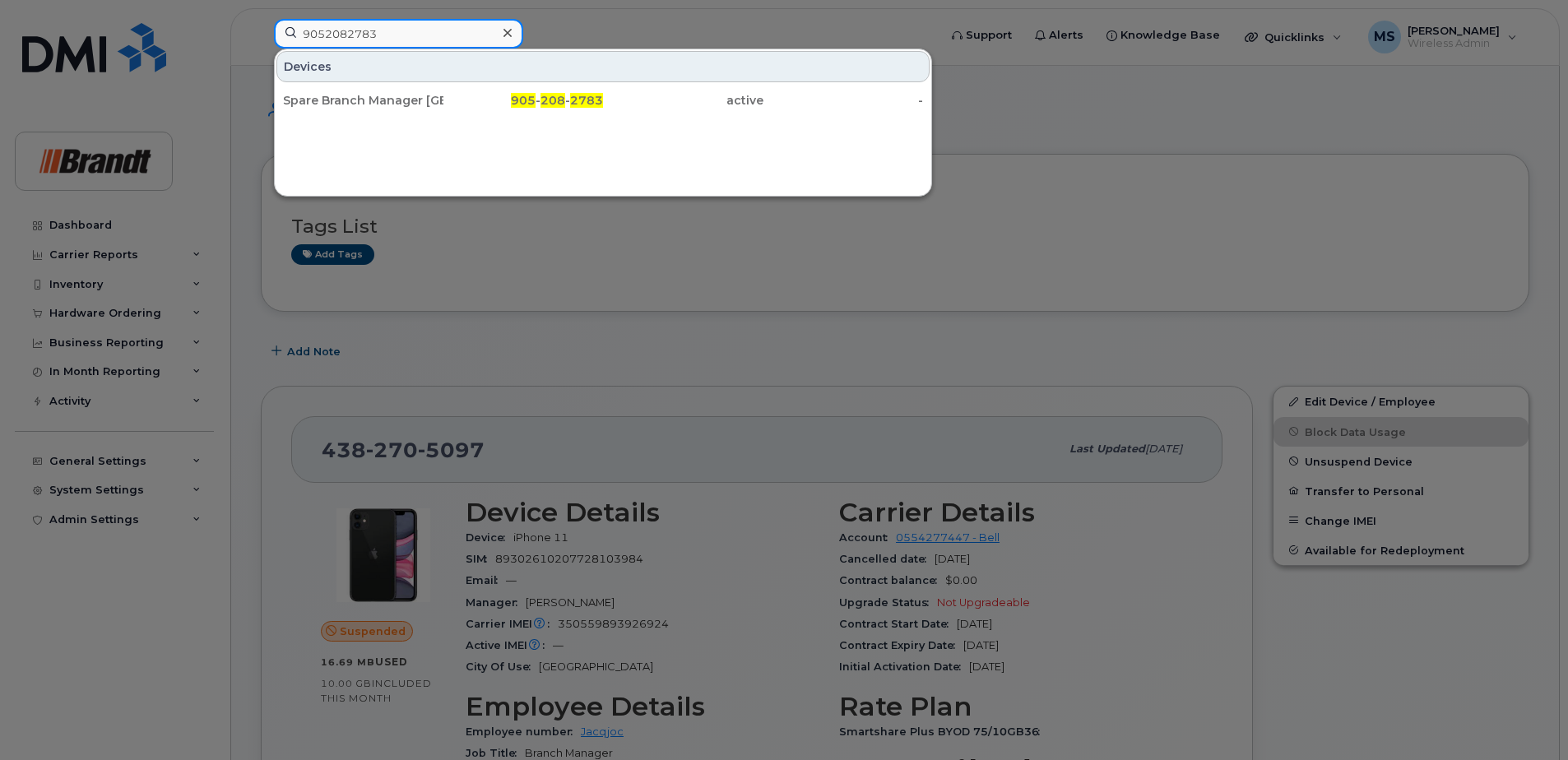
drag, startPoint x: 392, startPoint y: 33, endPoint x: 10, endPoint y: 38, distance: 382.0
click at [261, 38] on div "9052082783 Devices Spare Branch Manager [GEOGRAPHIC_DATA] 905 - 208 - 2783 acti…" at bounding box center [601, 37] width 680 height 36
paste input "6729831485"
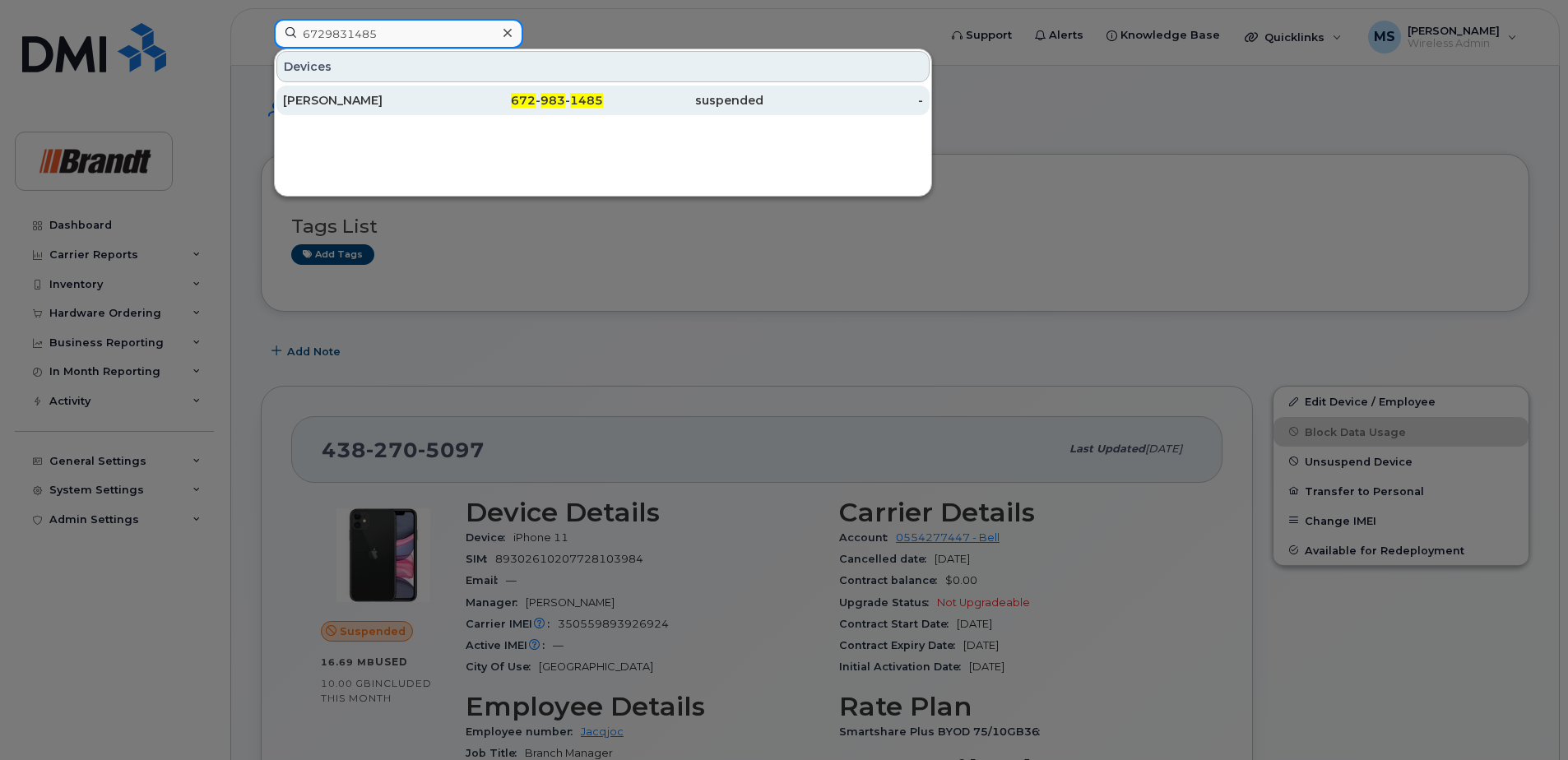
type input "6729831485"
click at [629, 107] on div "suspended" at bounding box center [683, 100] width 161 height 17
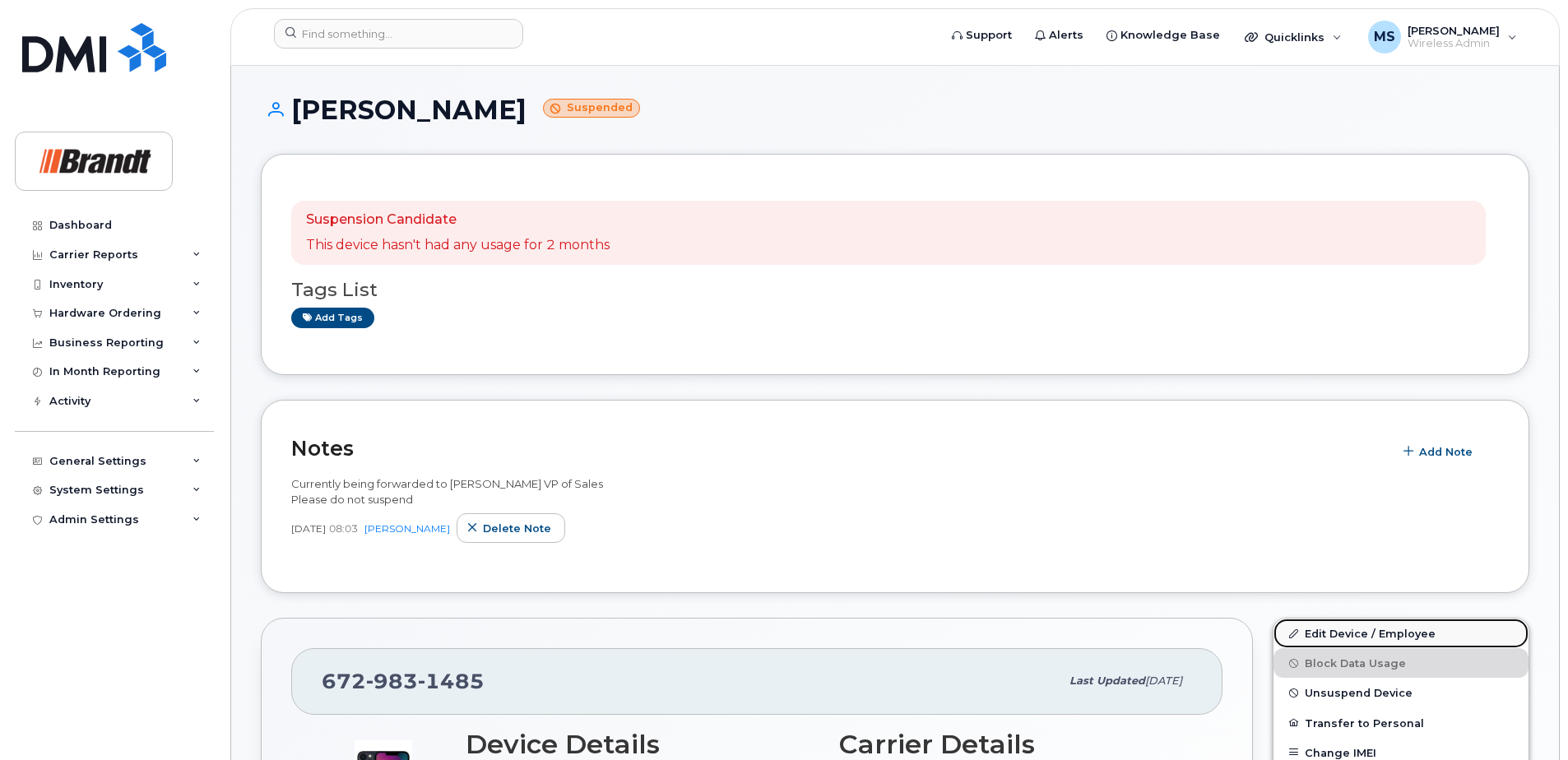
click at [1363, 628] on link "Edit Device / Employee" at bounding box center [1401, 633] width 255 height 30
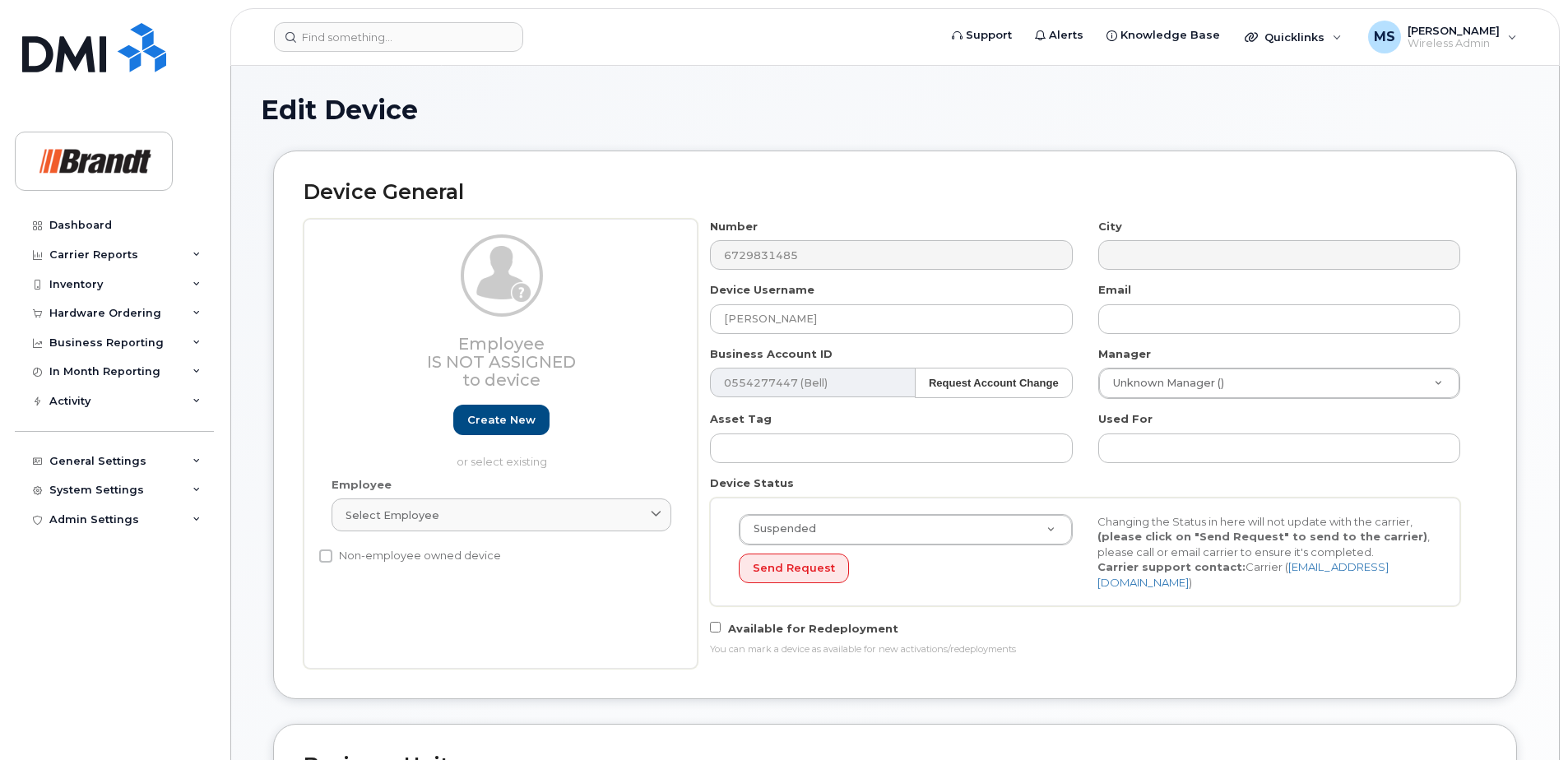
select select "33722384"
select select "34499151"
select select "35132258"
drag, startPoint x: 851, startPoint y: 323, endPoint x: 449, endPoint y: 313, distance: 402.1
click at [457, 317] on div "Employee Is not assigned to device Create new or select existing Employee Selec…" at bounding box center [895, 443] width 1183 height 450
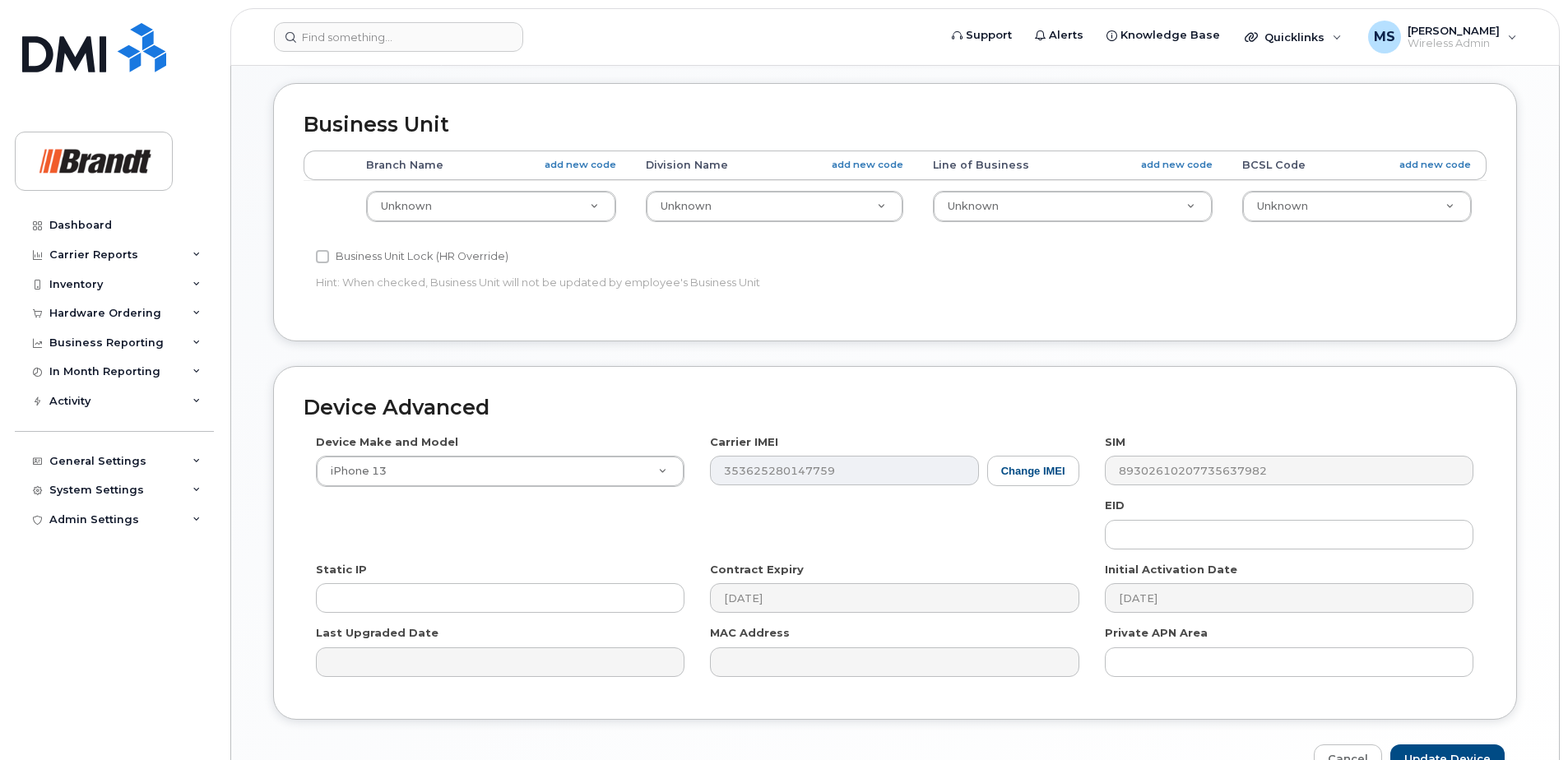
scroll to position [731, 0]
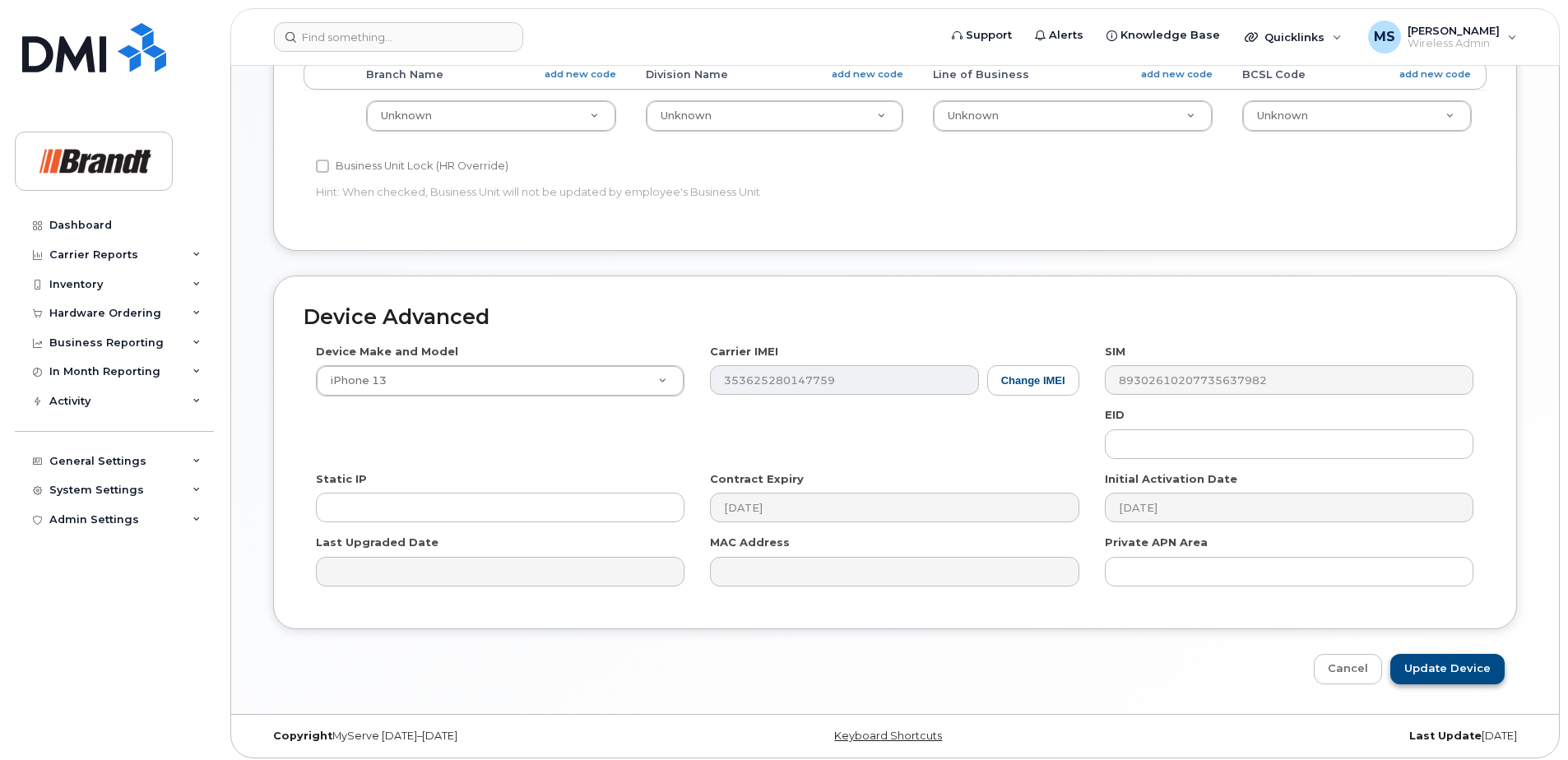
type input "Spare Prince George"
click at [1436, 670] on input "Update Device" at bounding box center [1447, 669] width 114 height 31
type input "Saving..."
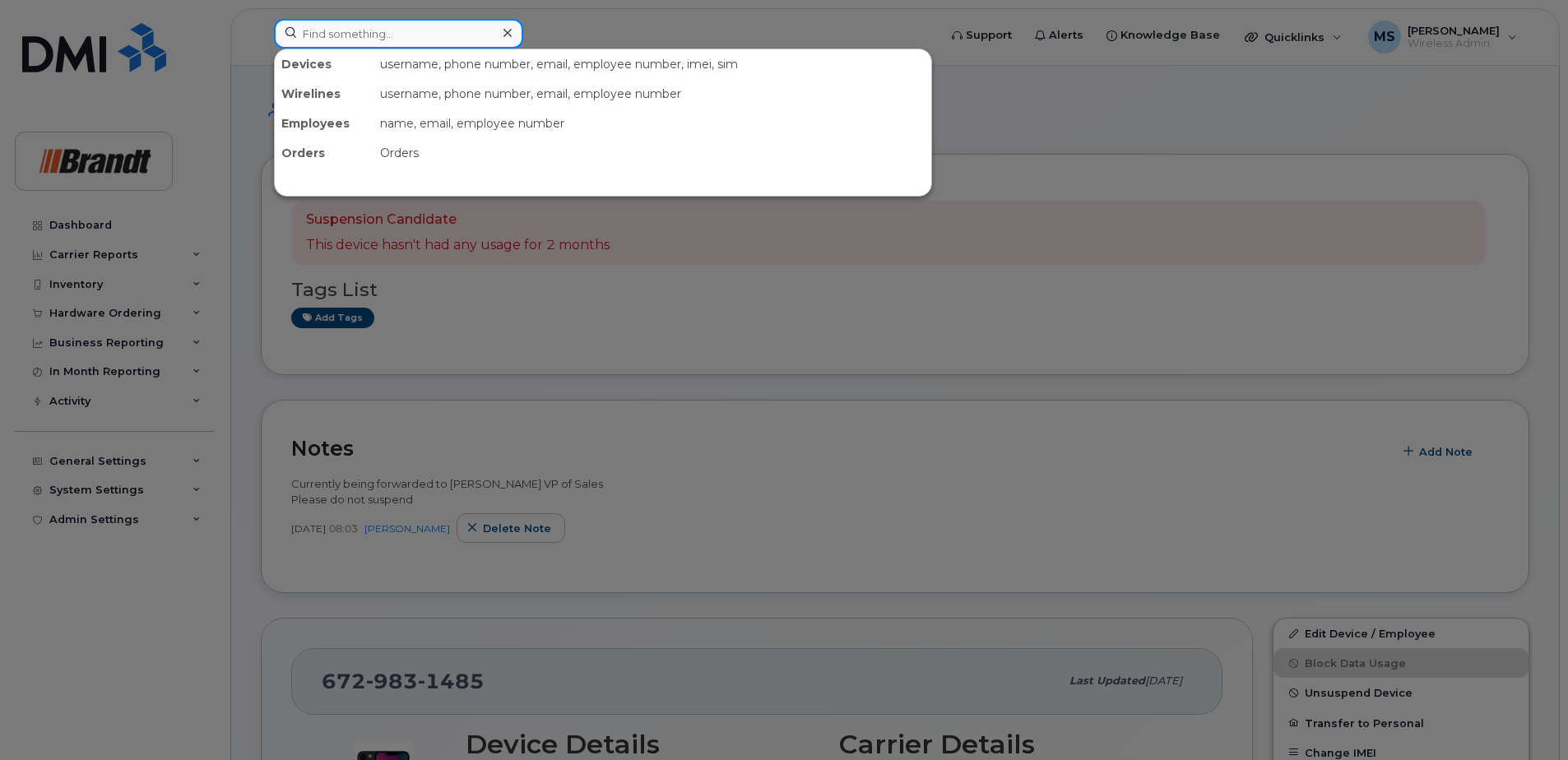
paste input "3069469590"
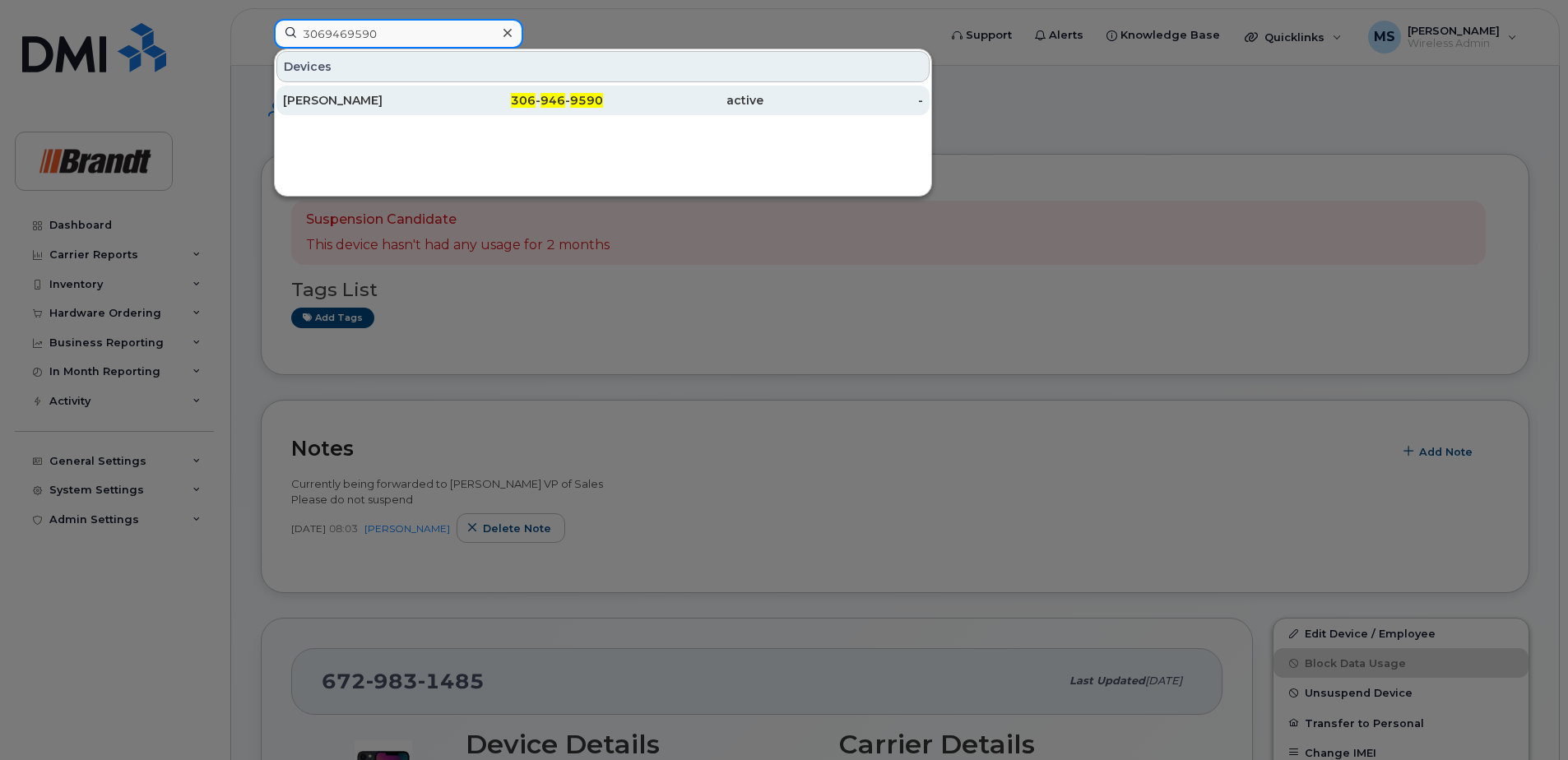
type input "3069469590"
click at [538, 107] on div "306 - 946 - 9590" at bounding box center [524, 100] width 161 height 17
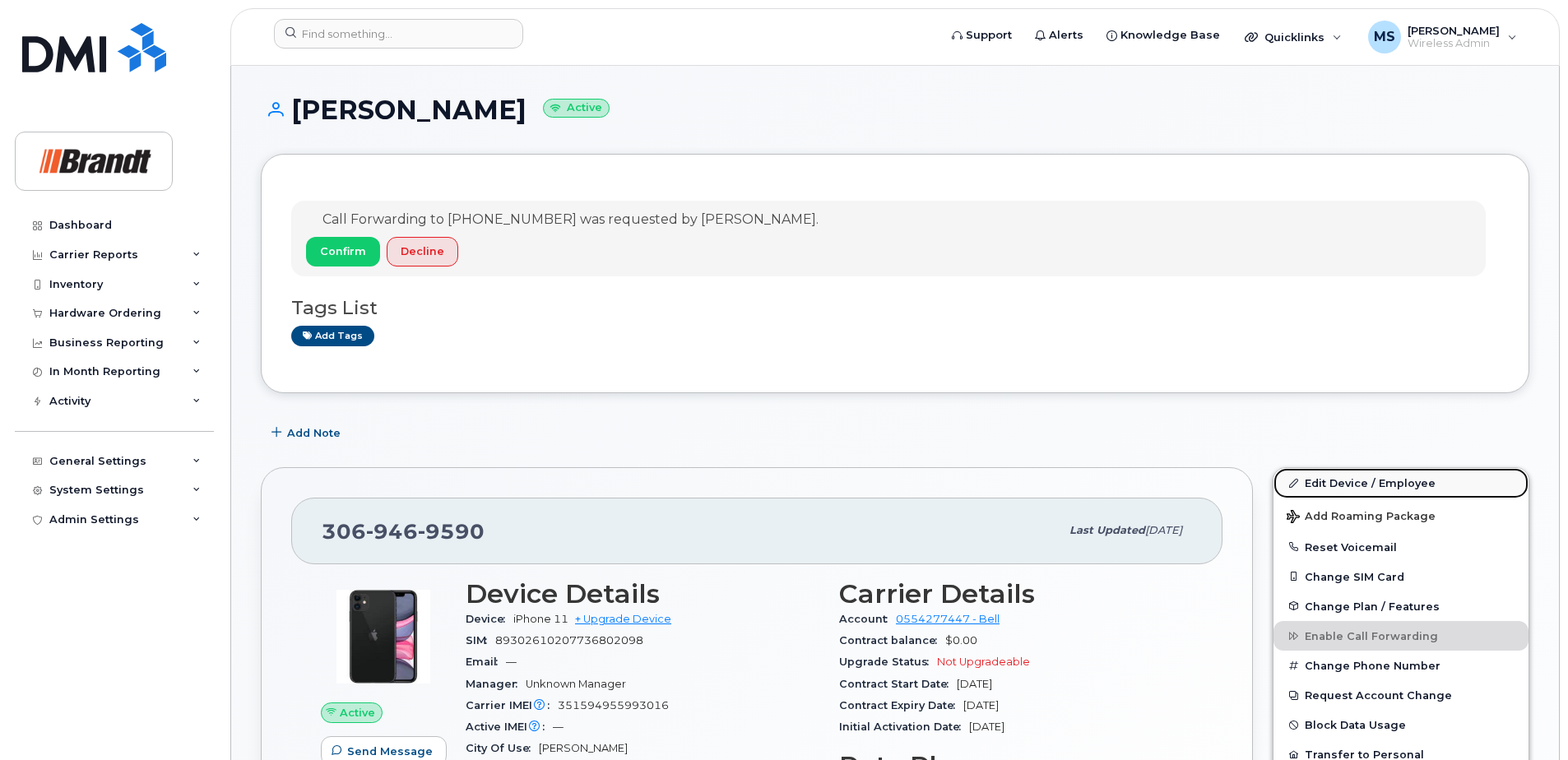
click at [1324, 481] on link "Edit Device / Employee" at bounding box center [1401, 483] width 255 height 30
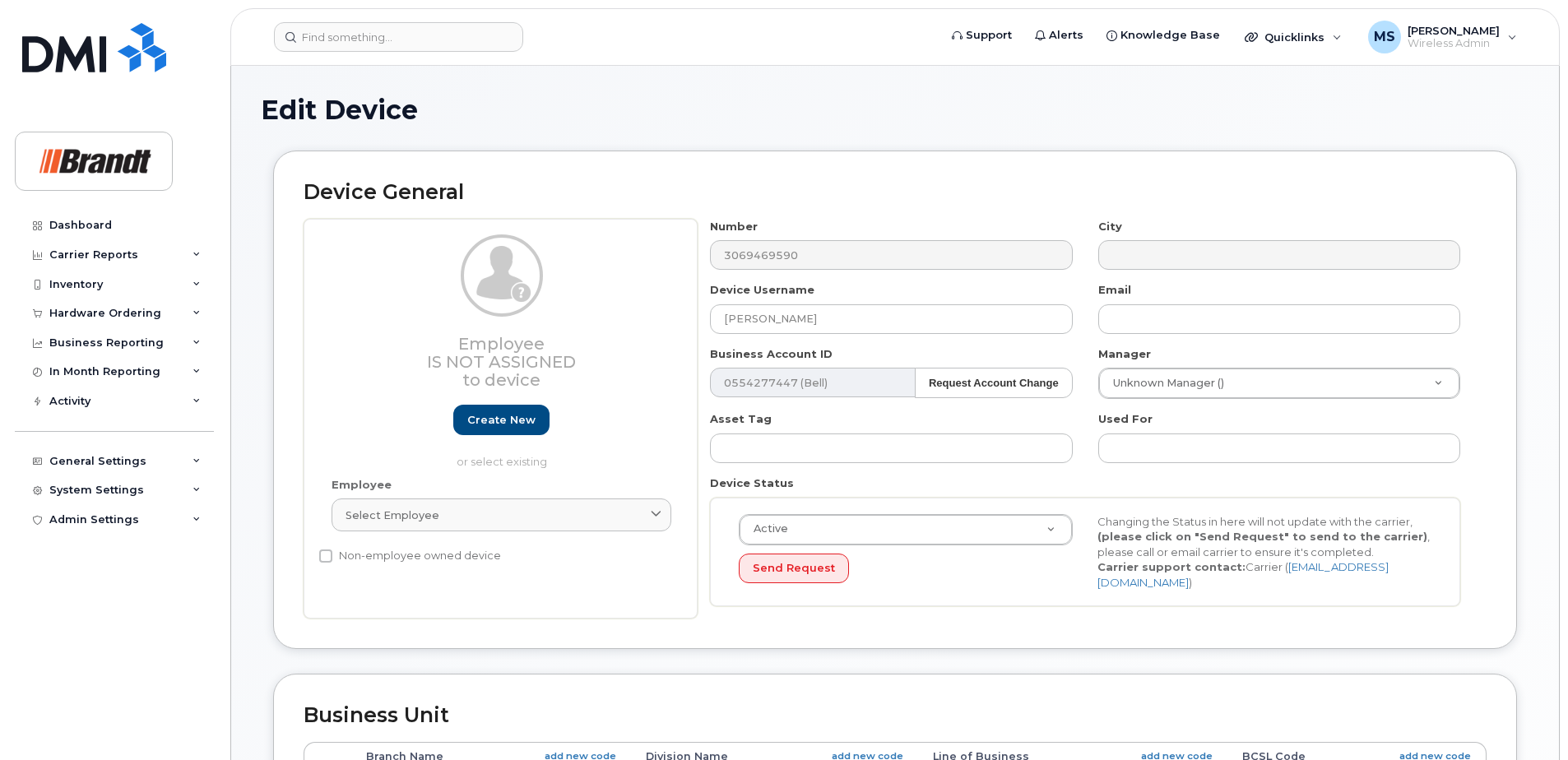
select select "33722384"
select select "34499151"
select select "35132258"
drag, startPoint x: 859, startPoint y: 327, endPoint x: 427, endPoint y: 328, distance: 432.0
click at [450, 327] on div "Employee Is not assigned to device Create new or select existing Employee Selec…" at bounding box center [895, 418] width 1183 height 401
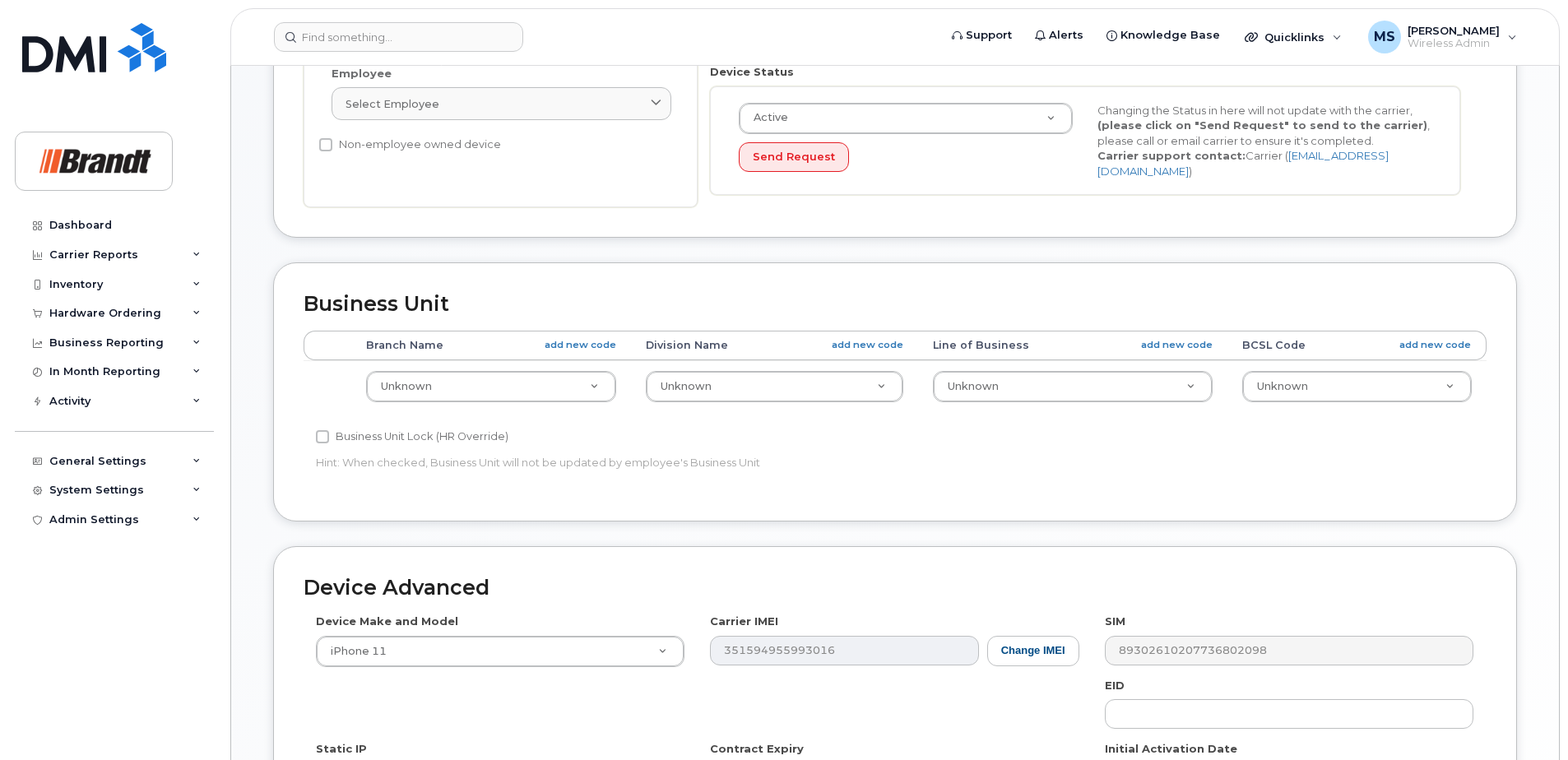
scroll to position [681, 0]
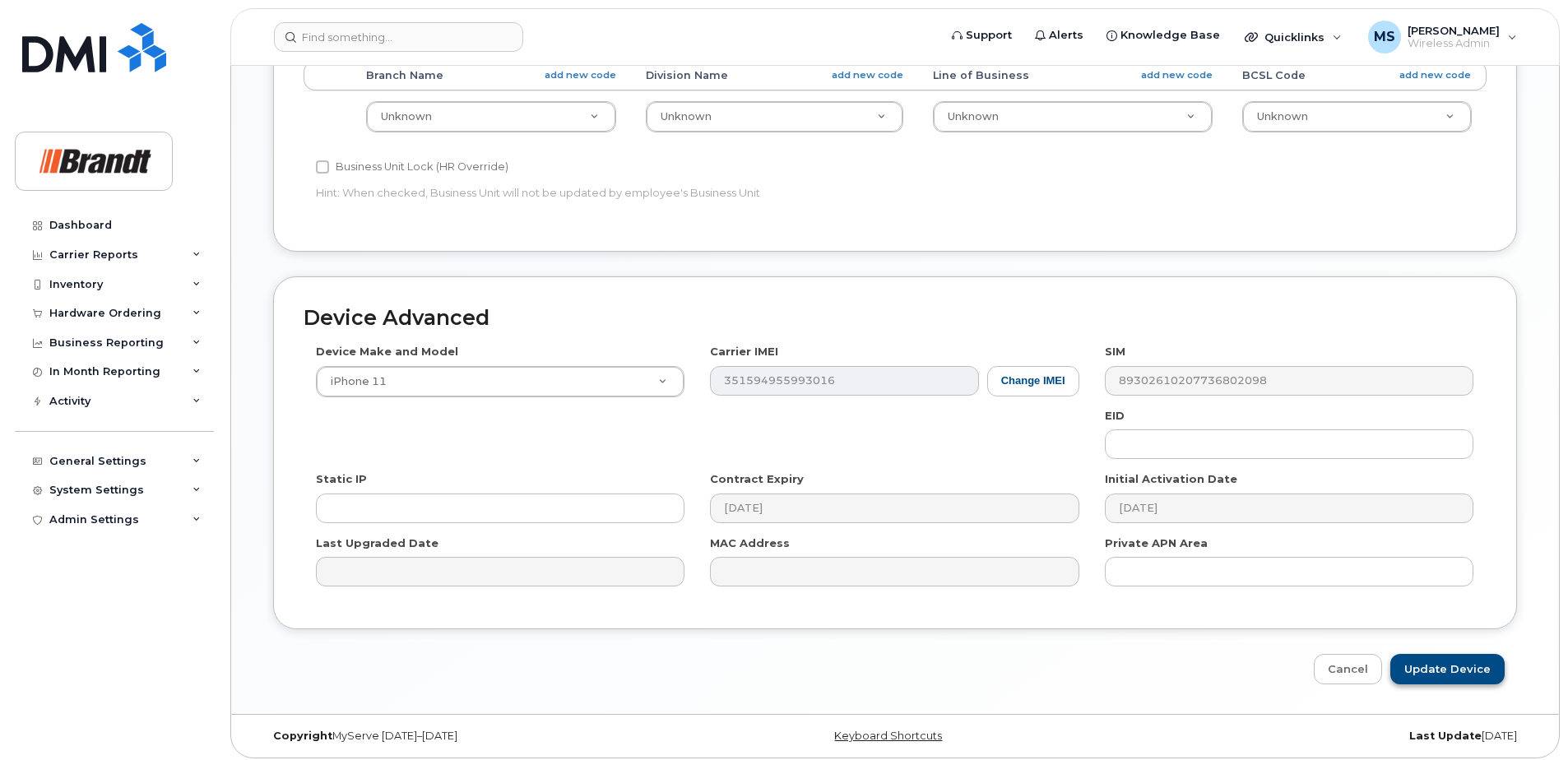
type input "Spare TM Watrous"
drag, startPoint x: 1459, startPoint y: 656, endPoint x: 1442, endPoint y: 621, distance: 38.9
click at [1459, 657] on input "Update Device" at bounding box center [1447, 669] width 114 height 31
type input "Saving..."
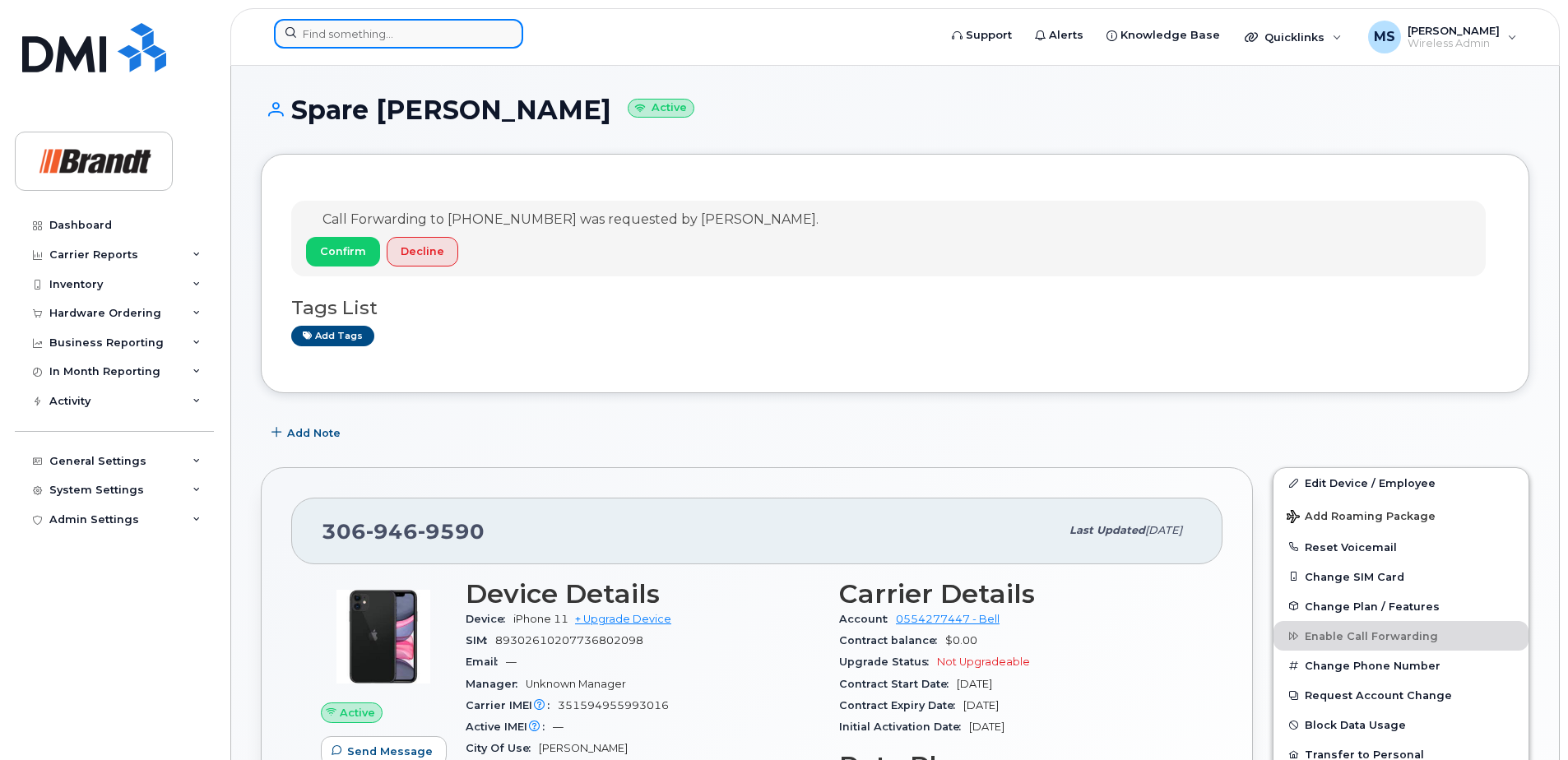
click at [365, 31] on input at bounding box center [398, 34] width 249 height 30
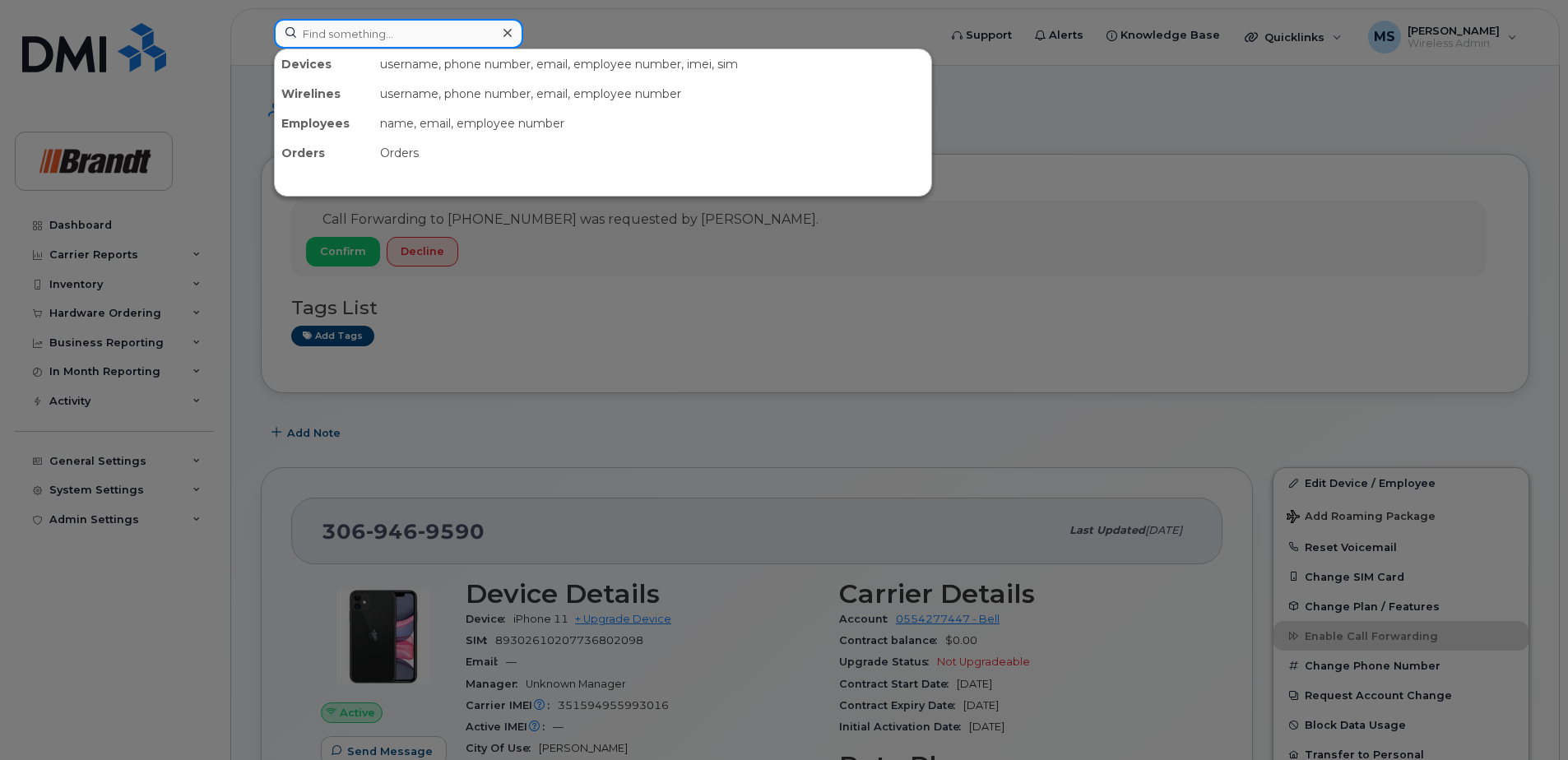
paste input "5194656755"
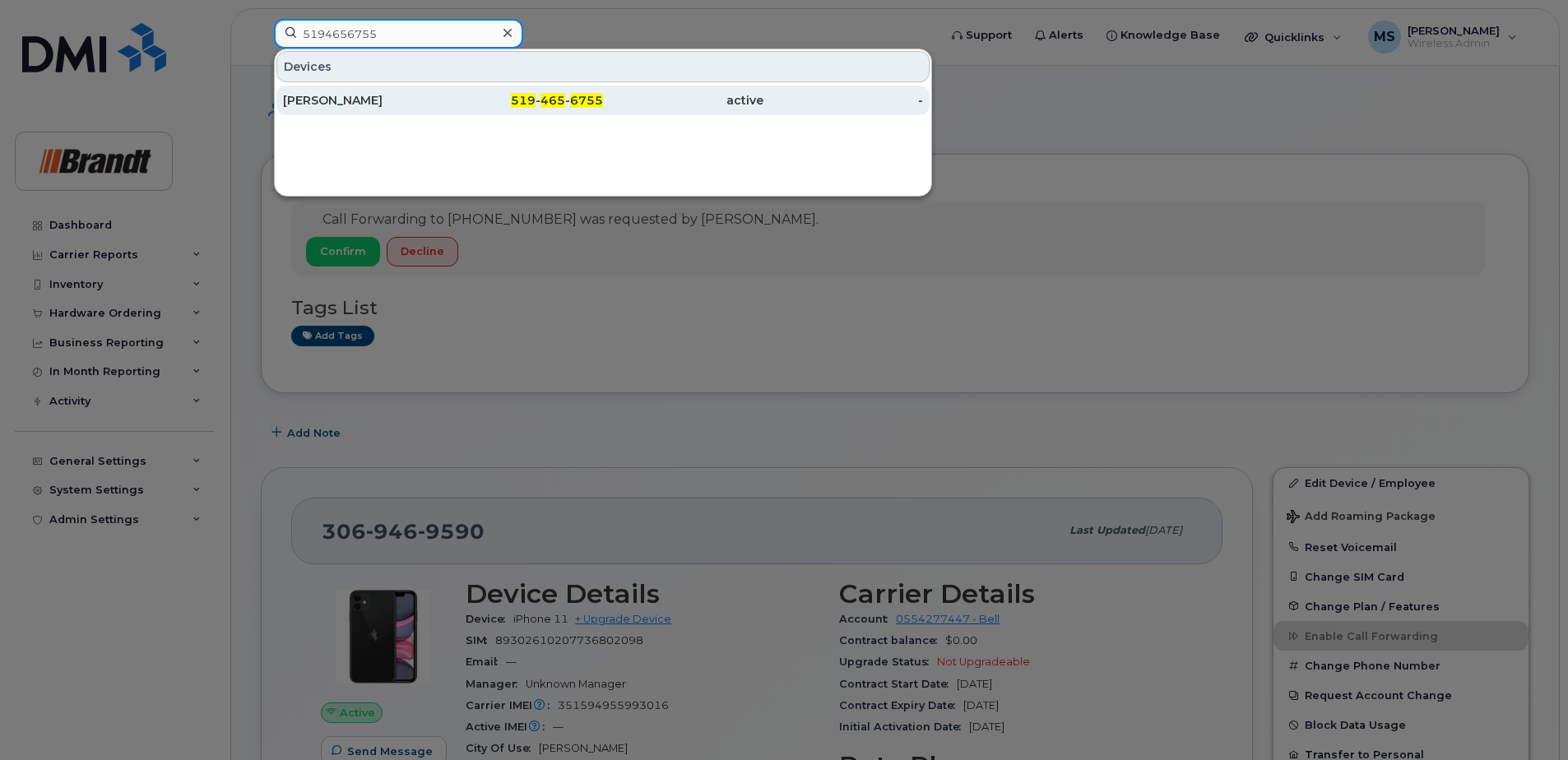
type input "5194656755"
click at [584, 101] on span "6755" at bounding box center [587, 100] width 33 height 15
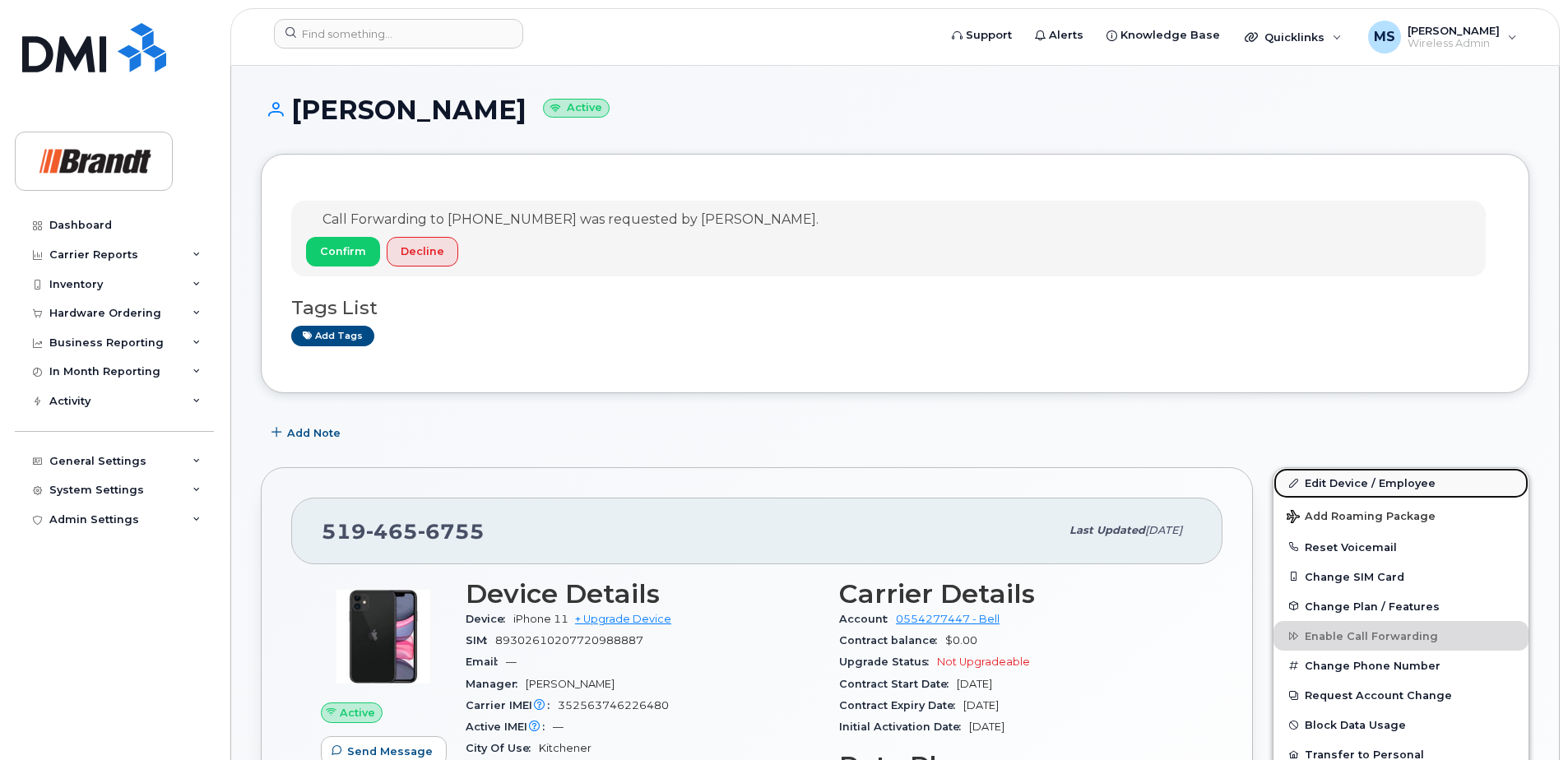
drag, startPoint x: 1385, startPoint y: 485, endPoint x: 1375, endPoint y: 485, distance: 10.0
click at [1385, 485] on link "Edit Device / Employee" at bounding box center [1401, 483] width 255 height 30
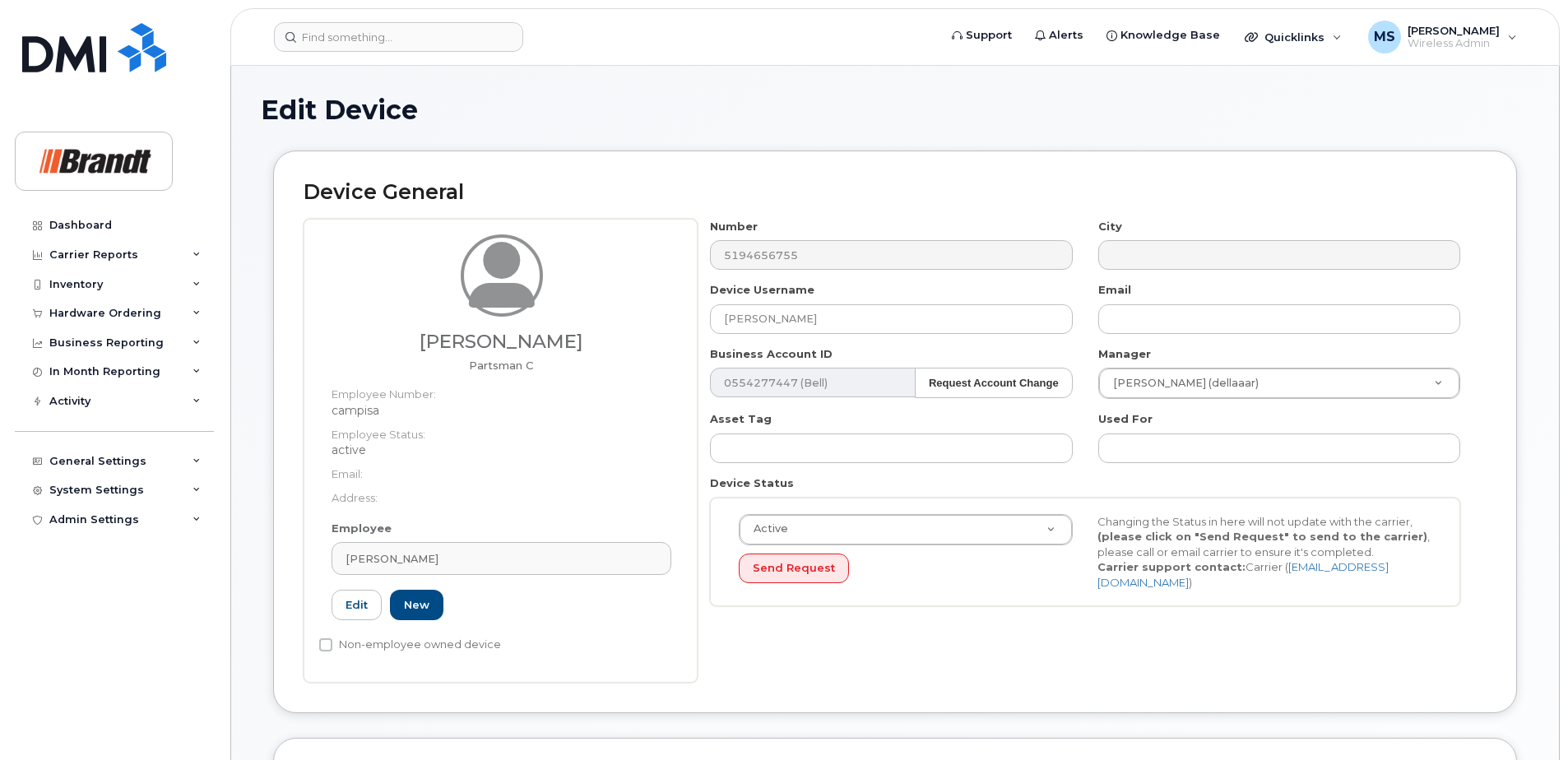
select select "34499225"
select select "34499244"
select select "35155016"
drag, startPoint x: 657, startPoint y: 328, endPoint x: 46, endPoint y: 359, distance: 611.8
click at [231, 354] on div "Support Alerts Knowledge Base Quicklinks Suspend / Cancel Device Change SIM Car…" at bounding box center [895, 762] width 1330 height 1393
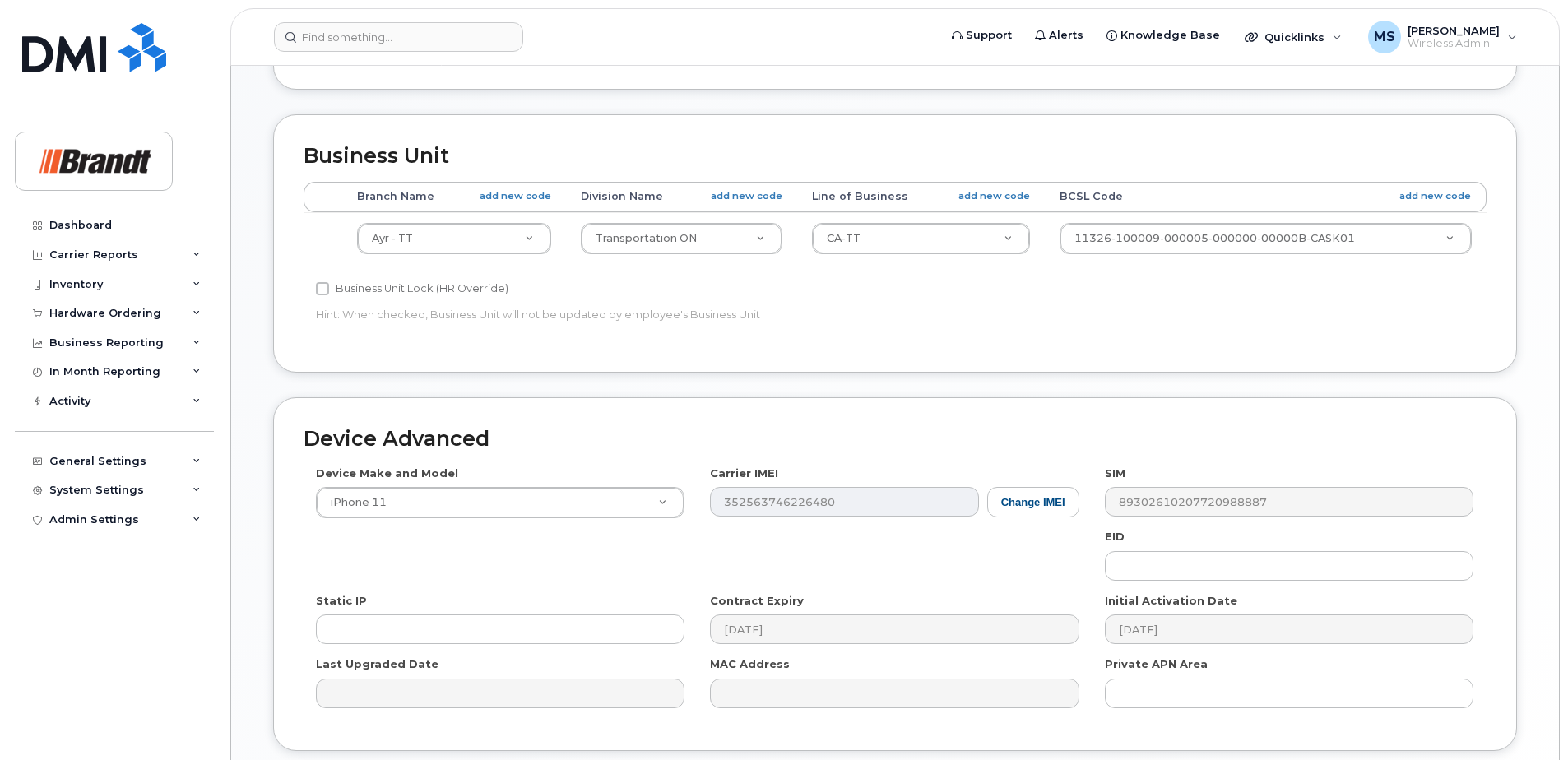
scroll to position [740, 0]
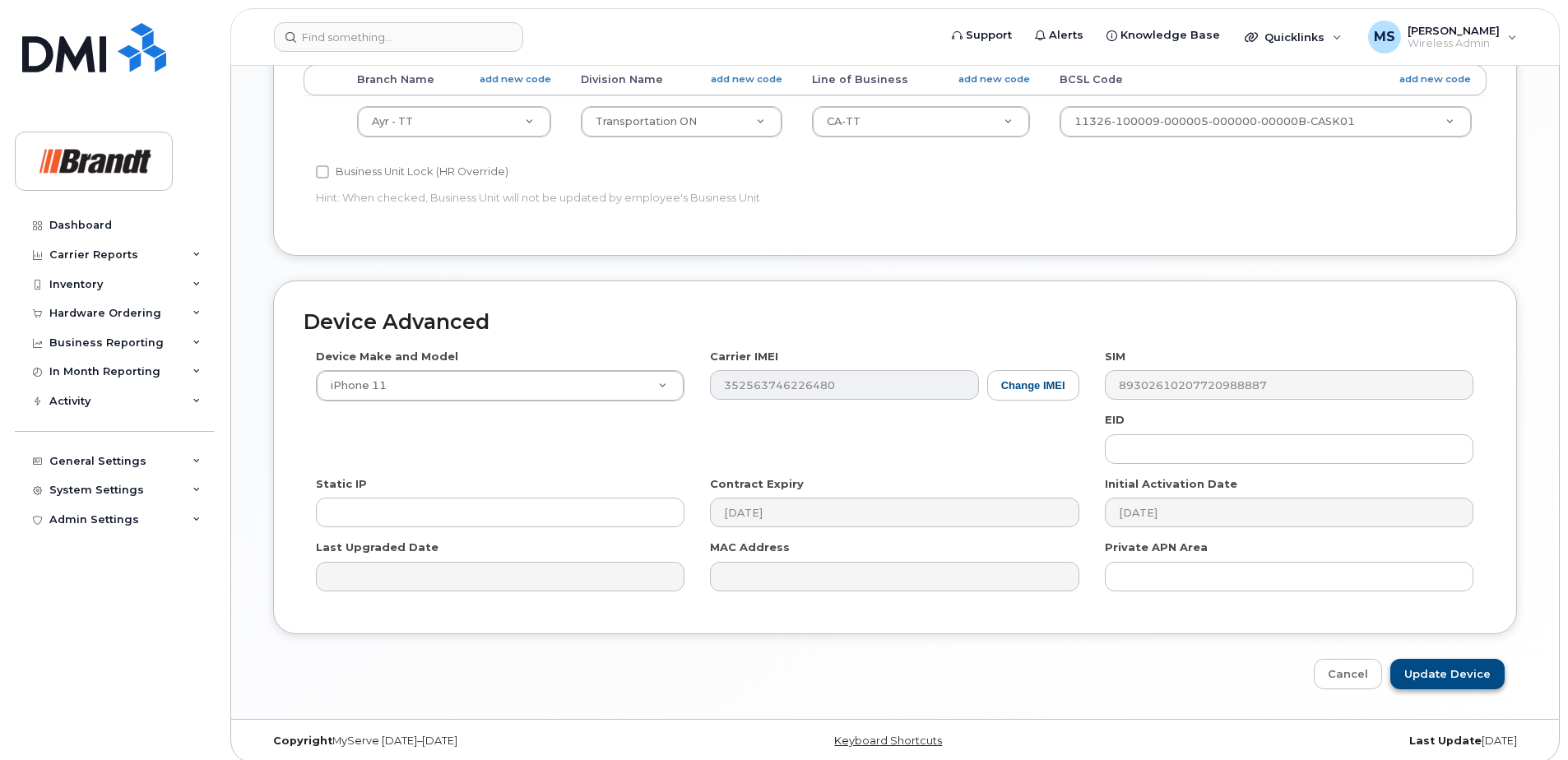
type input "Spare TM Ayr"
click at [1450, 675] on input "Update Device" at bounding box center [1447, 674] width 114 height 31
type input "Saving..."
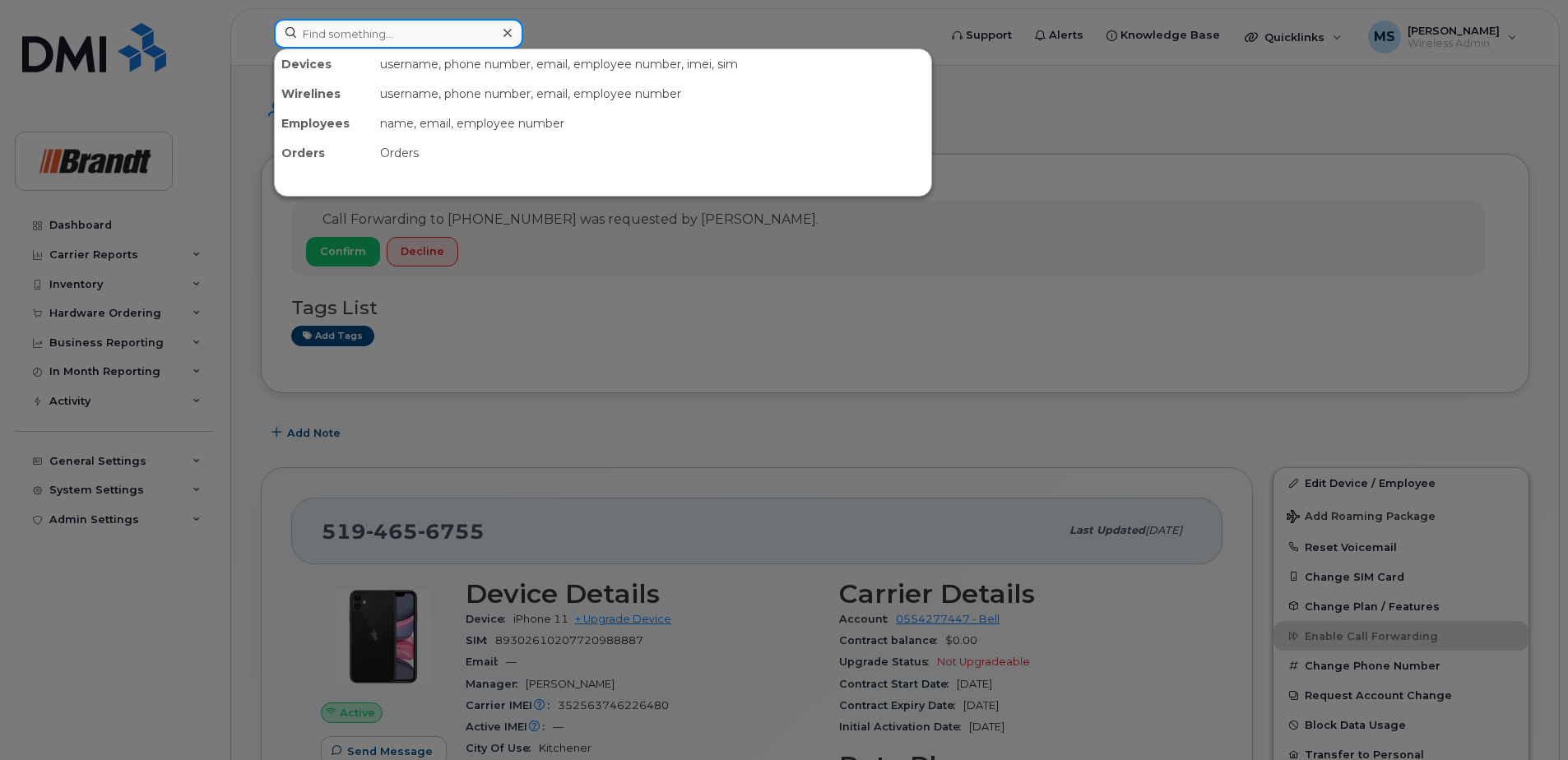
paste input "3065266904"
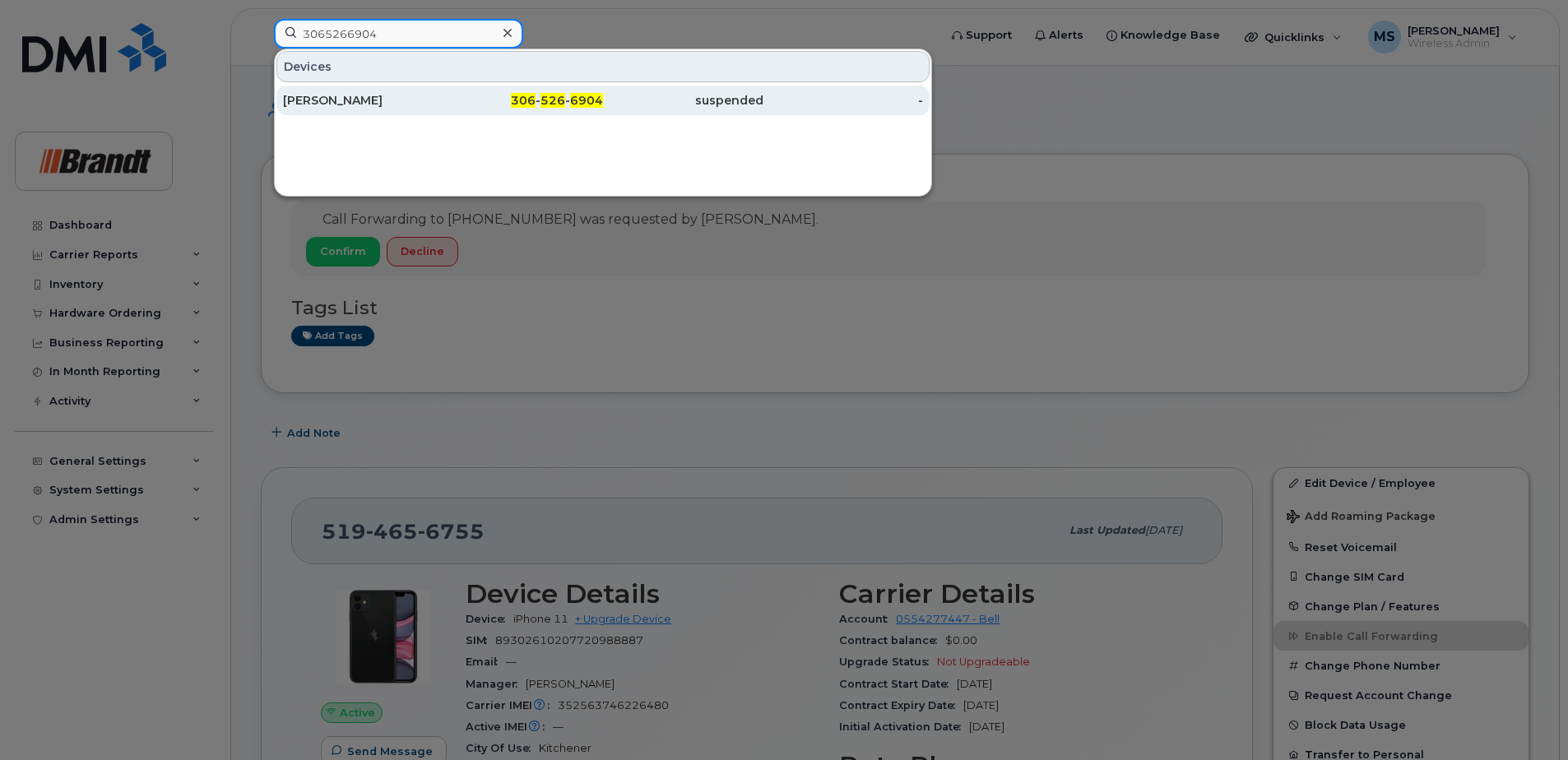
type input "3065266904"
click at [389, 93] on div "Jordan Erickson" at bounding box center [363, 100] width 161 height 17
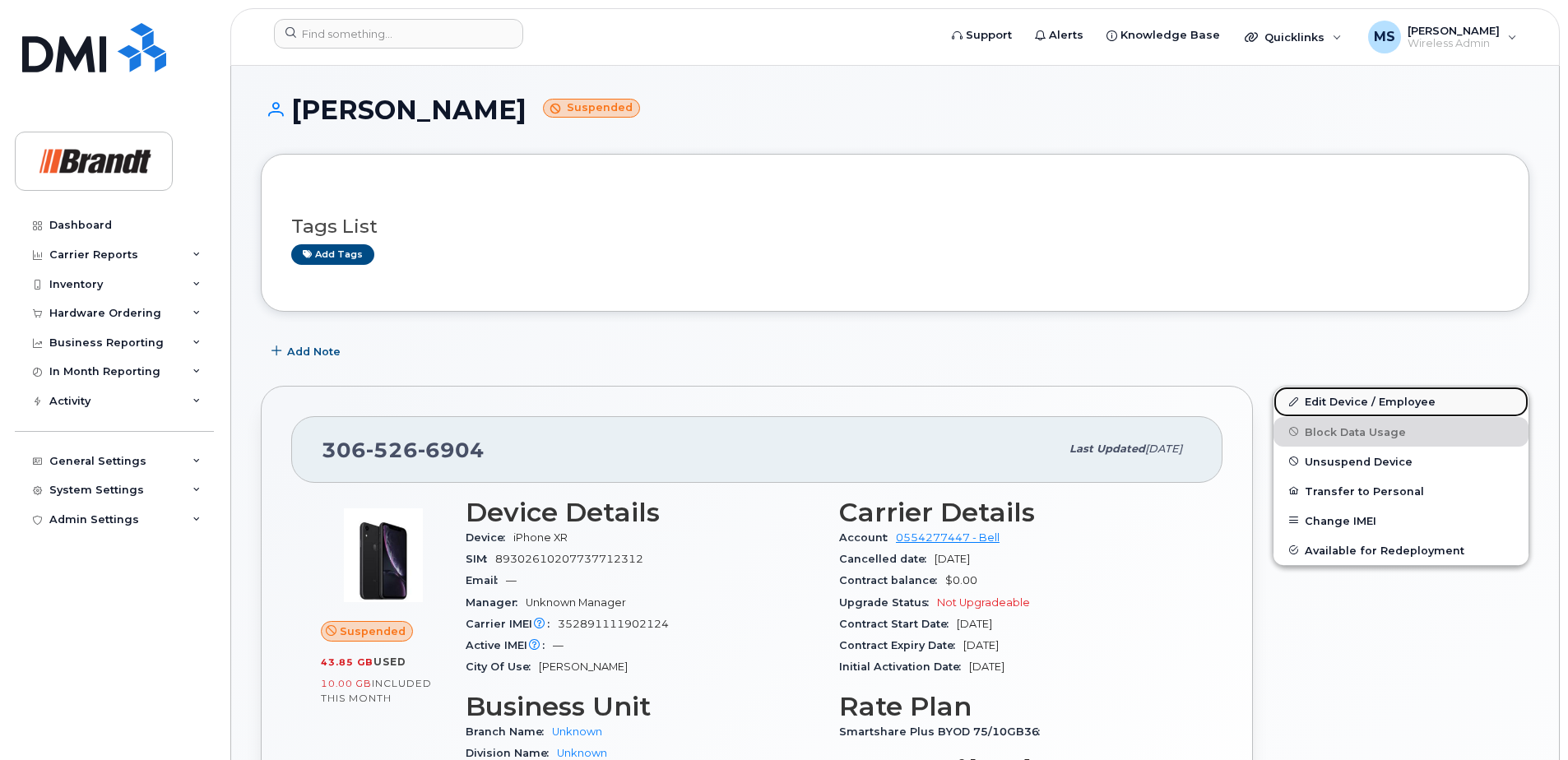
click at [1367, 401] on link "Edit Device / Employee" at bounding box center [1401, 402] width 255 height 30
click at [1329, 397] on link "Edit Device / Employee" at bounding box center [1401, 402] width 255 height 30
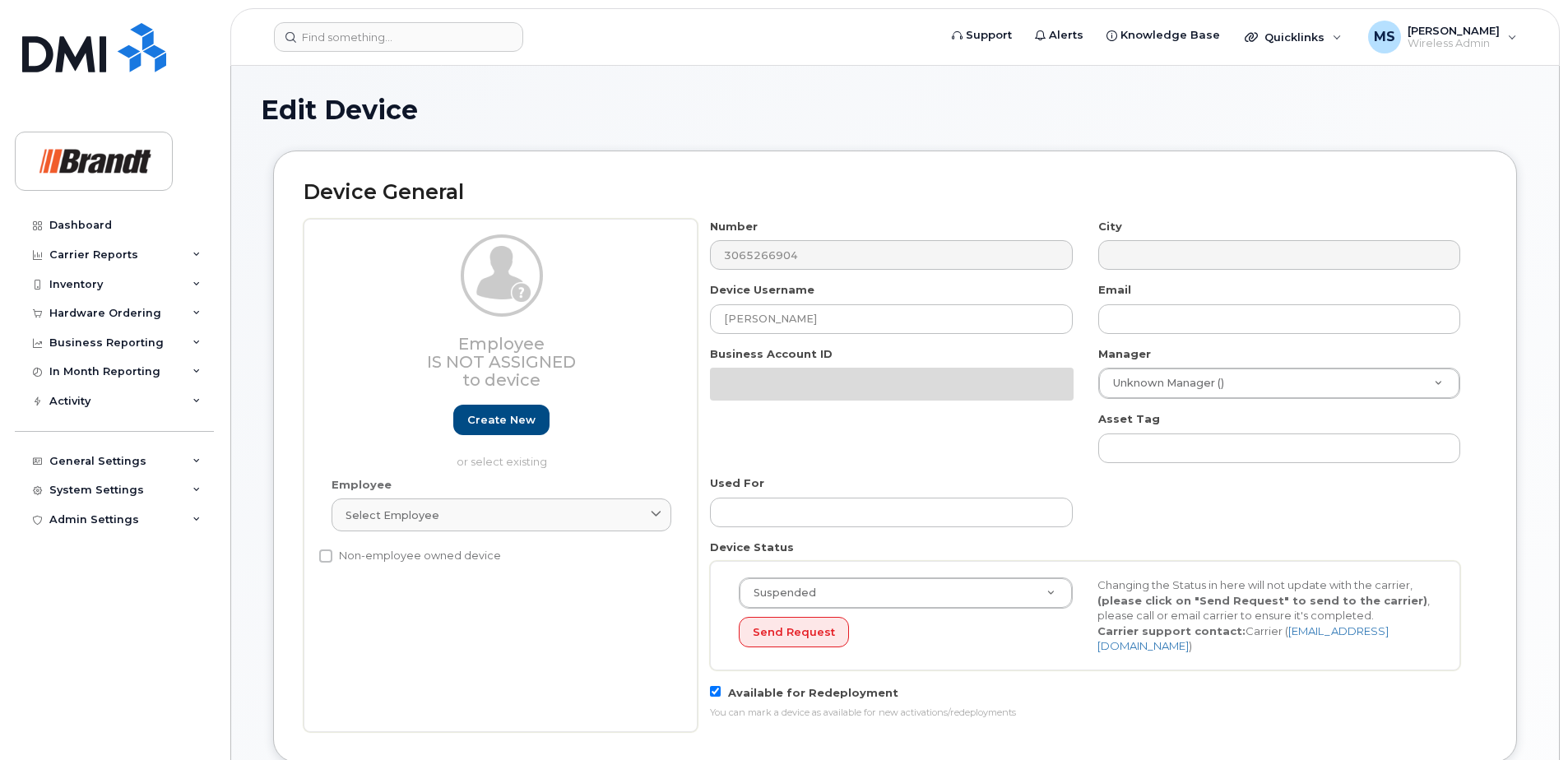
select select "33722384"
select select "34499151"
select select "35132258"
drag, startPoint x: 634, startPoint y: 327, endPoint x: 486, endPoint y: 327, distance: 148.0
click at [490, 327] on div "Employee Is not assigned to device Create new or select existing Employee Selec…" at bounding box center [895, 475] width 1183 height 515
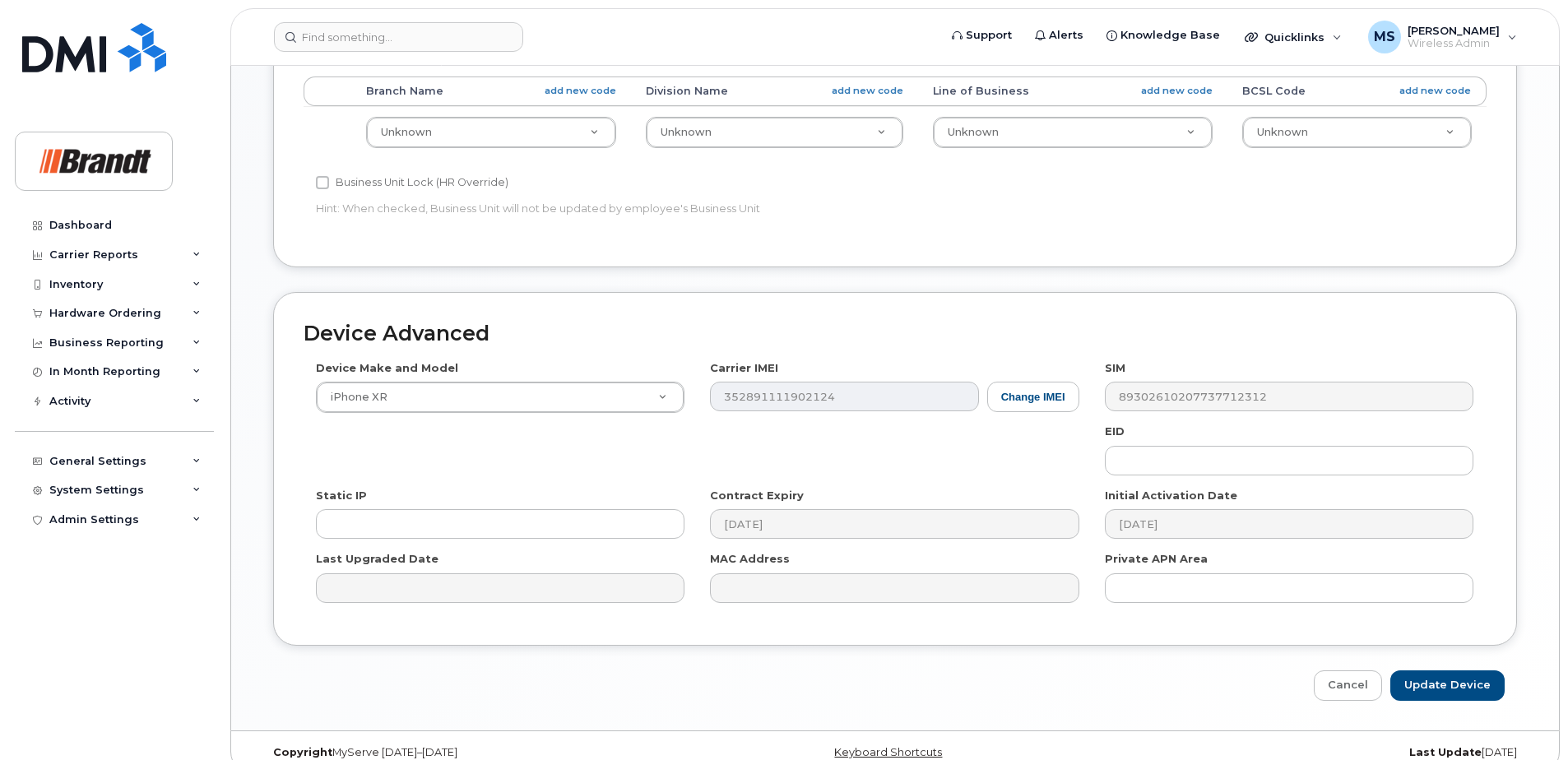
scroll to position [731, 0]
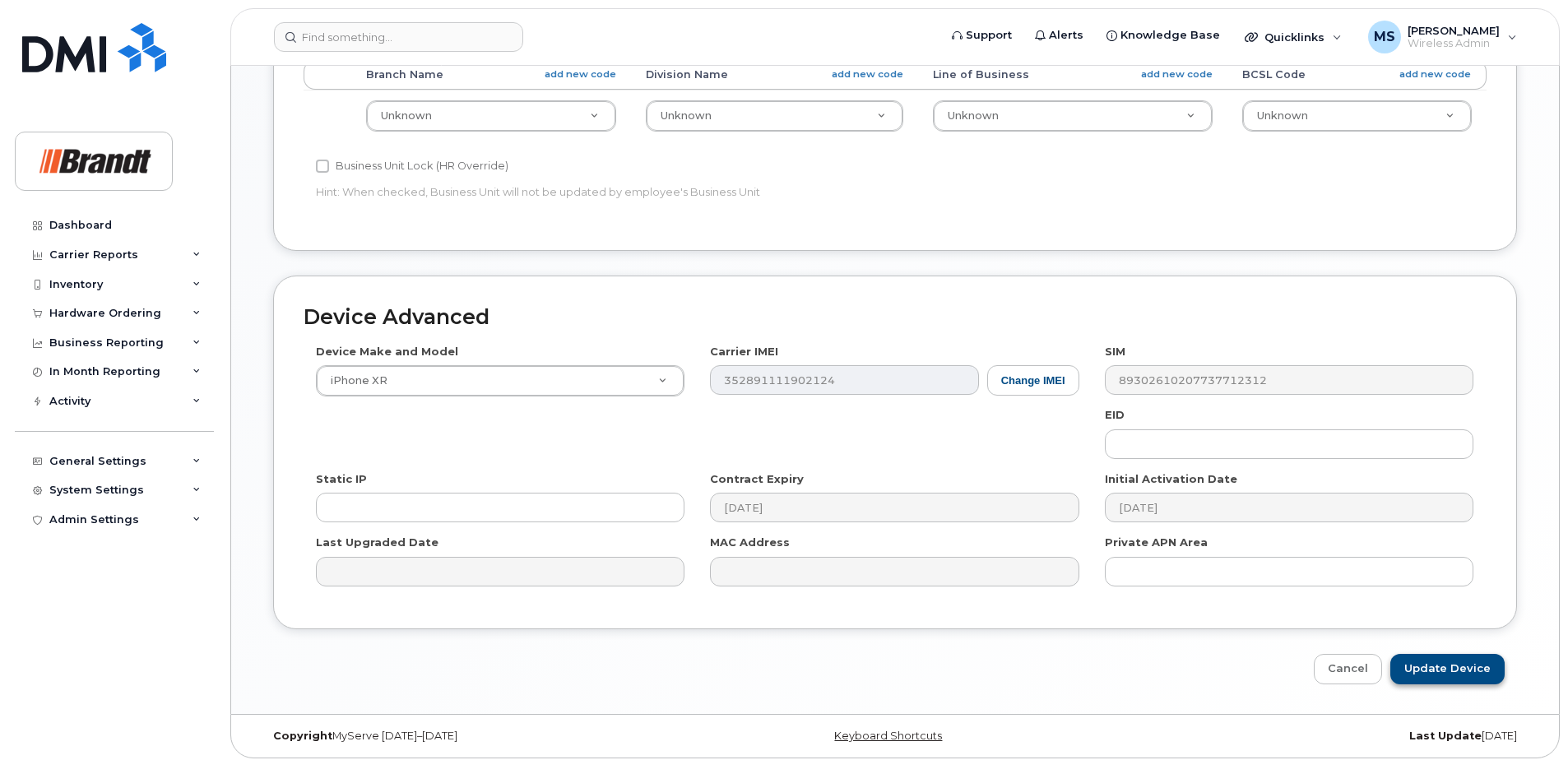
type input "Spare Design Engineer [STREET_ADDRESS]"
click at [1442, 669] on input "Update Device" at bounding box center [1447, 669] width 114 height 31
type input "Saving..."
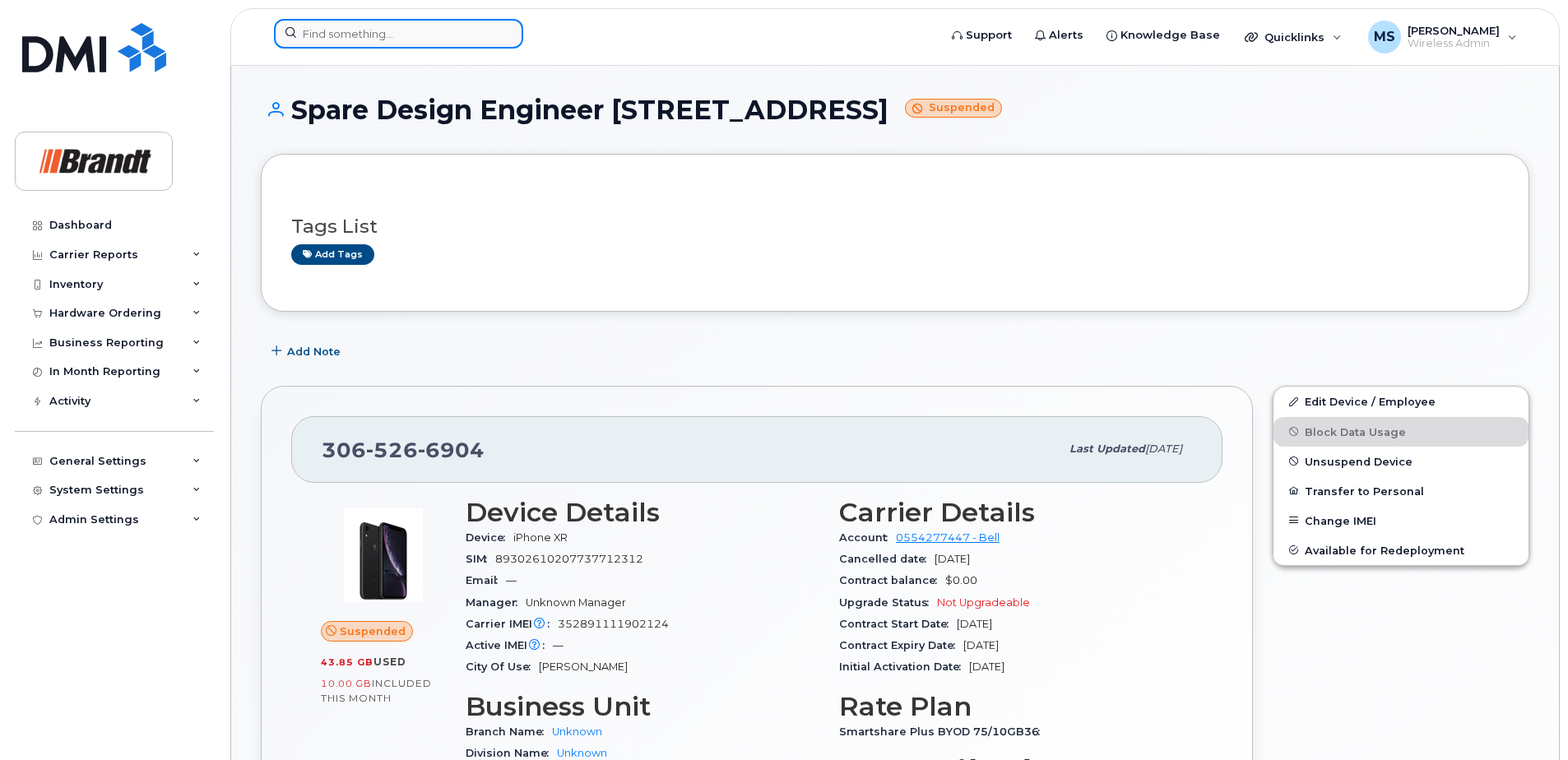
click at [390, 37] on input at bounding box center [398, 34] width 249 height 30
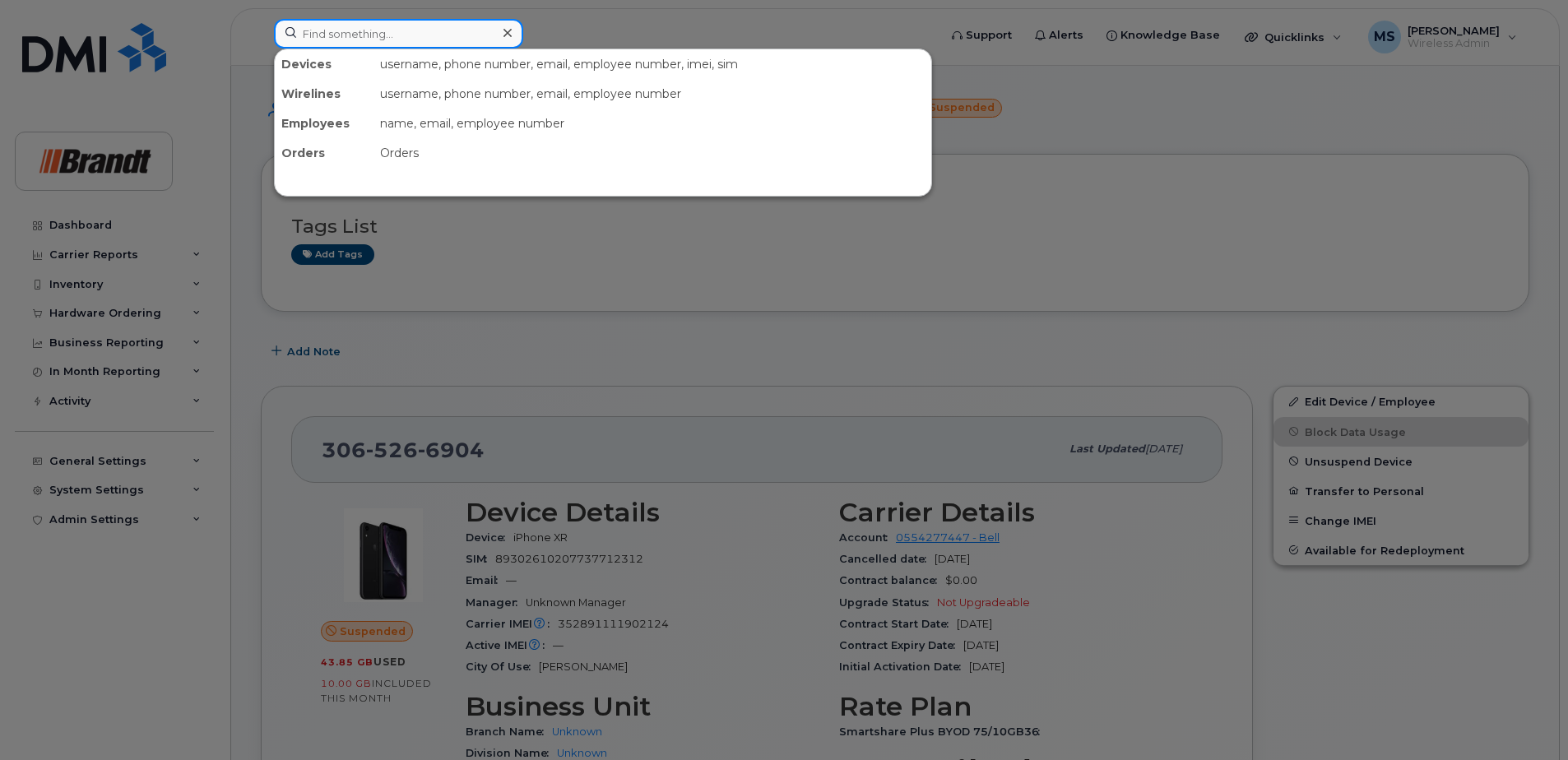
paste input "2505714162"
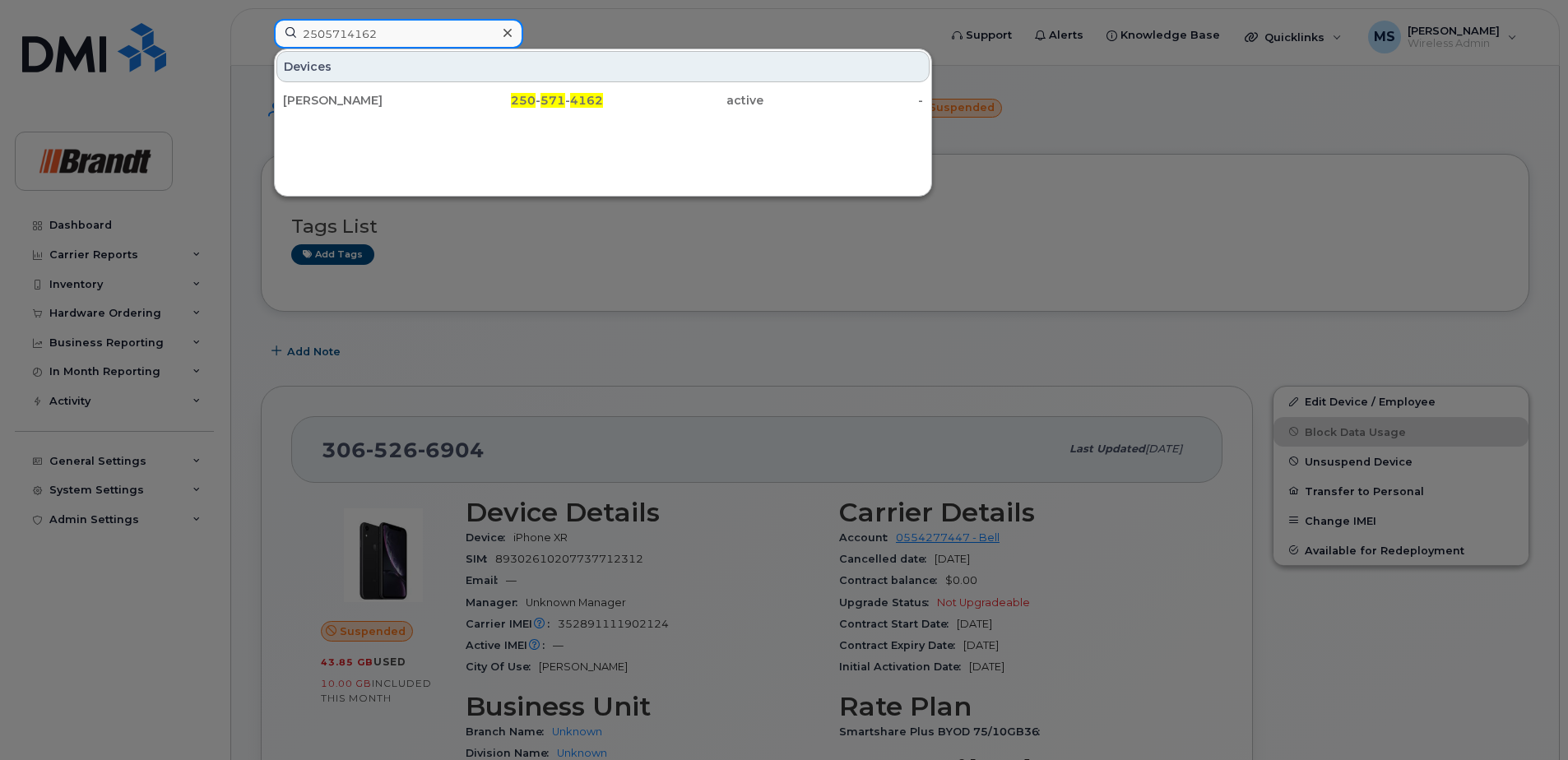
type input "2505714162"
click at [361, 100] on div "[PERSON_NAME]" at bounding box center [363, 100] width 161 height 17
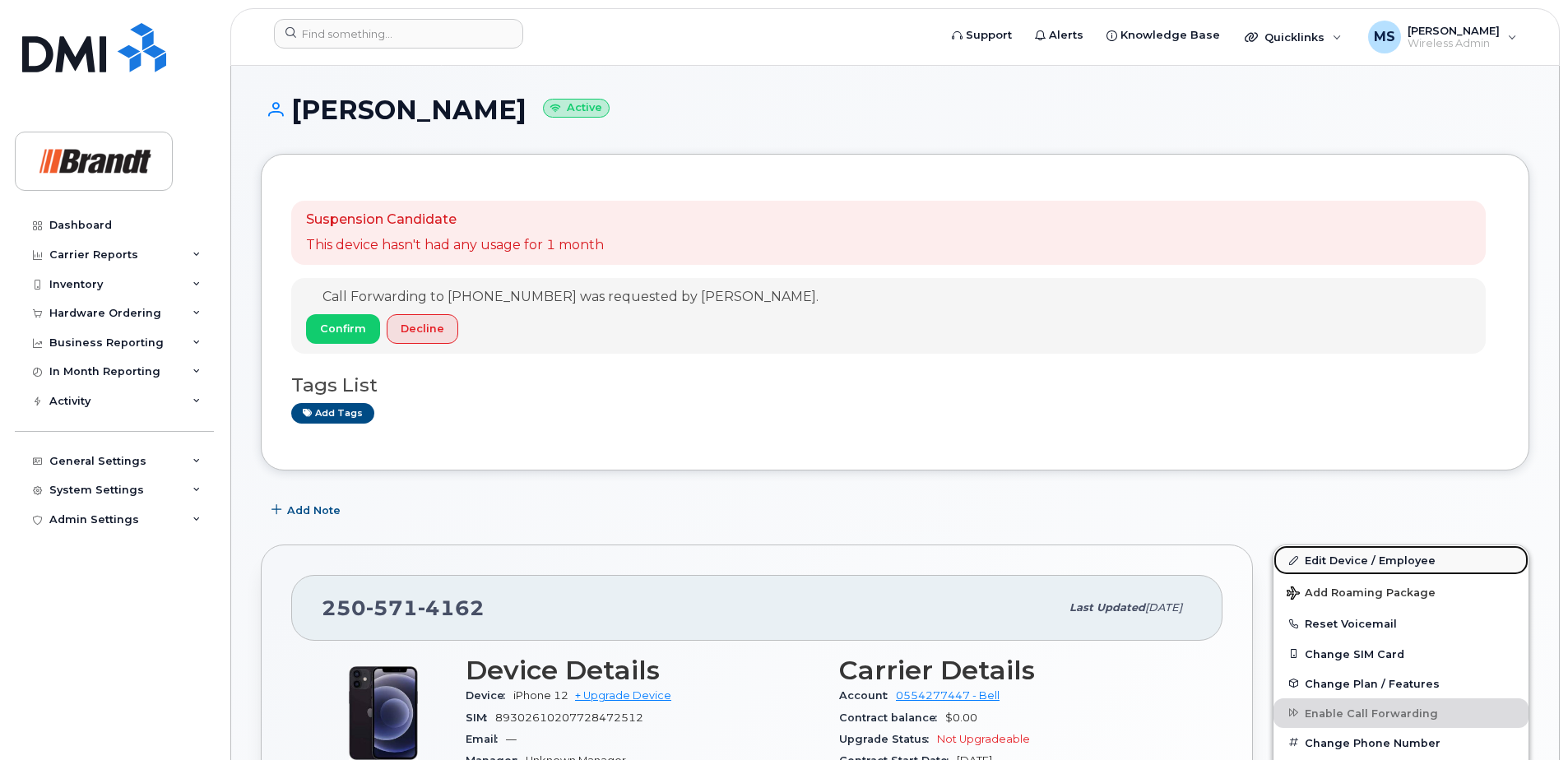
click at [1369, 560] on link "Edit Device / Employee" at bounding box center [1401, 560] width 255 height 30
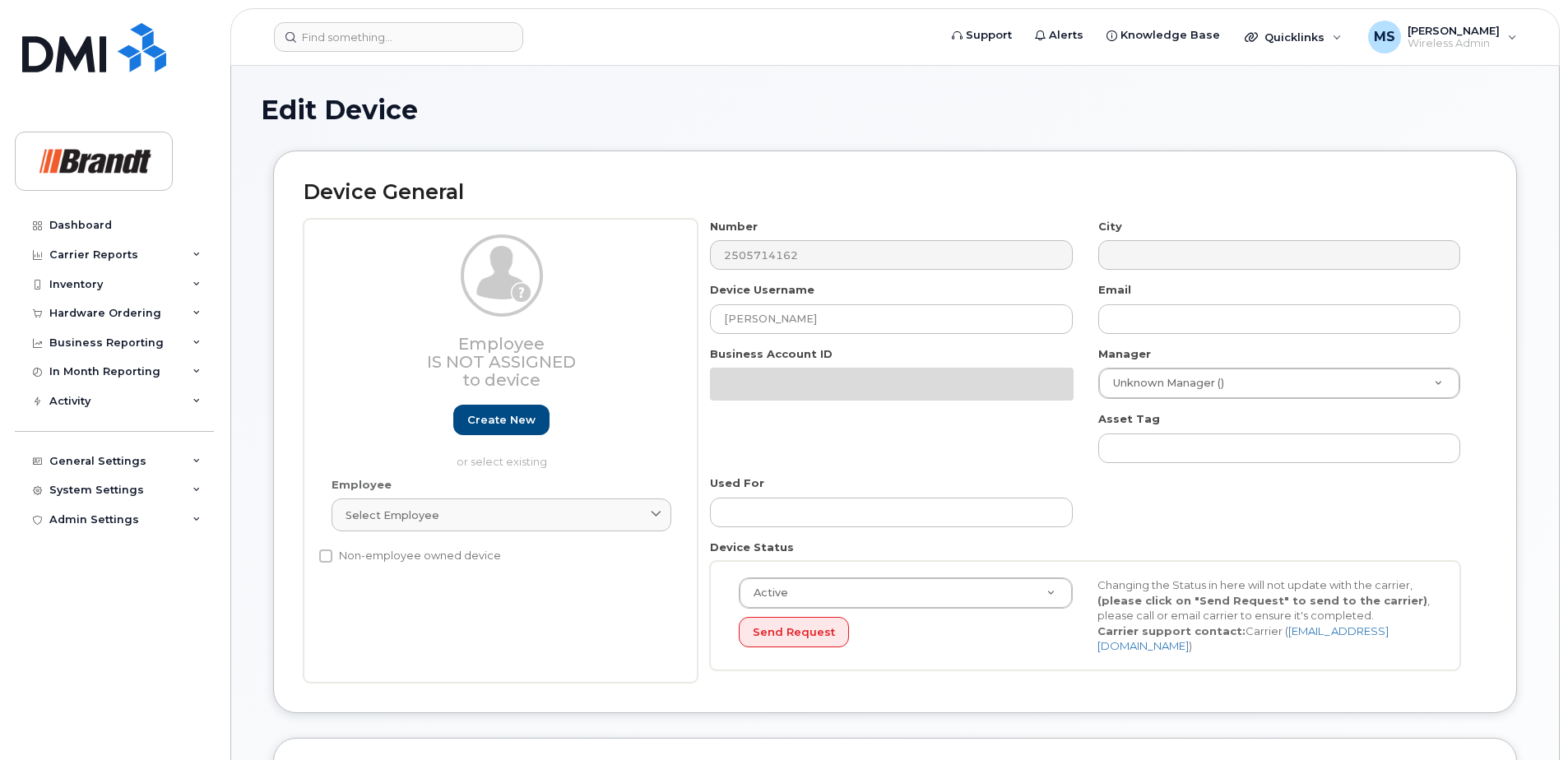
select select "33722384"
select select "34499151"
select select "35132258"
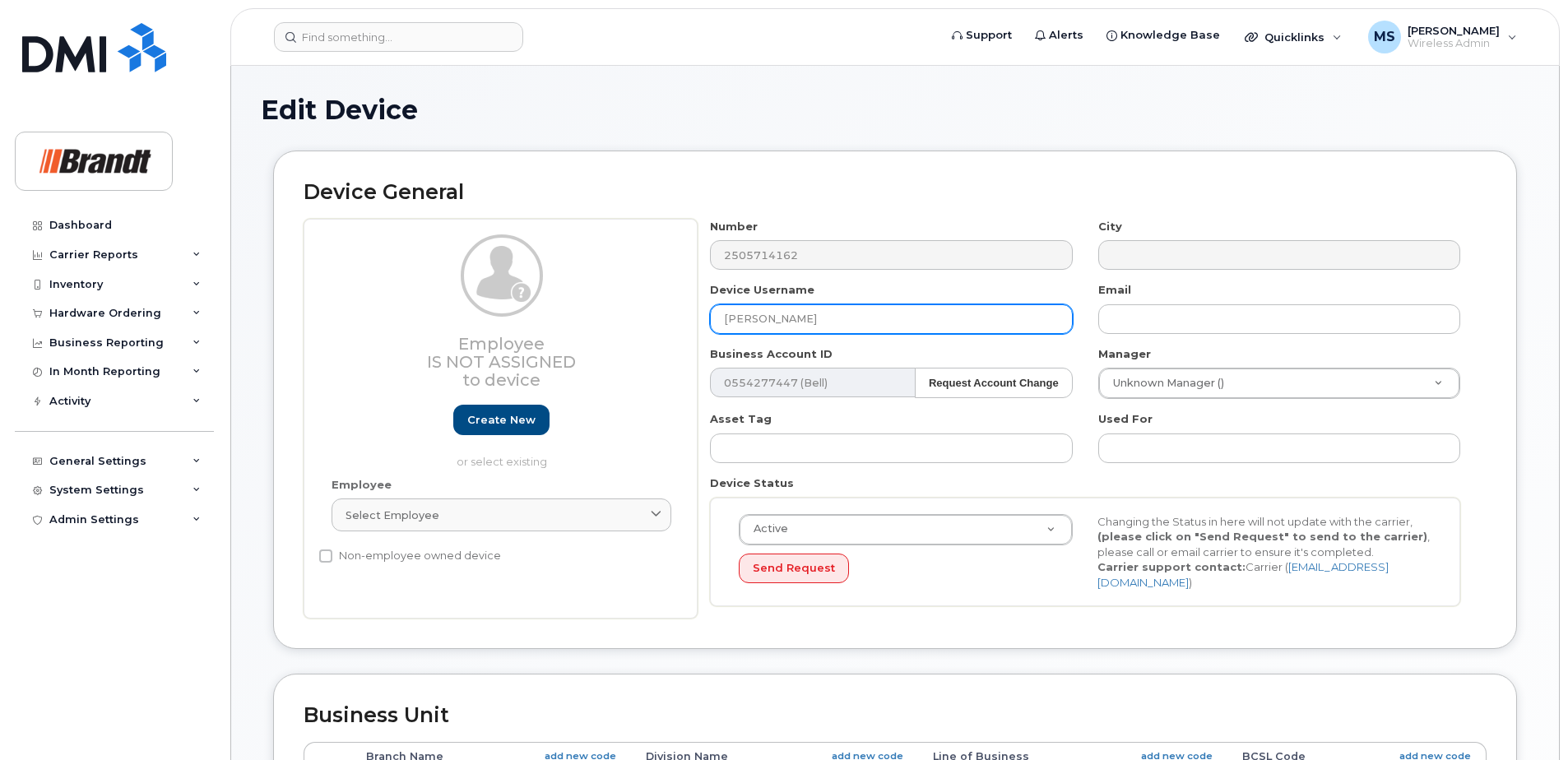
drag, startPoint x: 311, startPoint y: 333, endPoint x: 218, endPoint y: 330, distance: 93.0
click at [231, 330] on div "Support Alerts Knowledge Base Quicklinks Suspend / Cancel Device Change SIM Car…" at bounding box center [895, 730] width 1330 height 1330
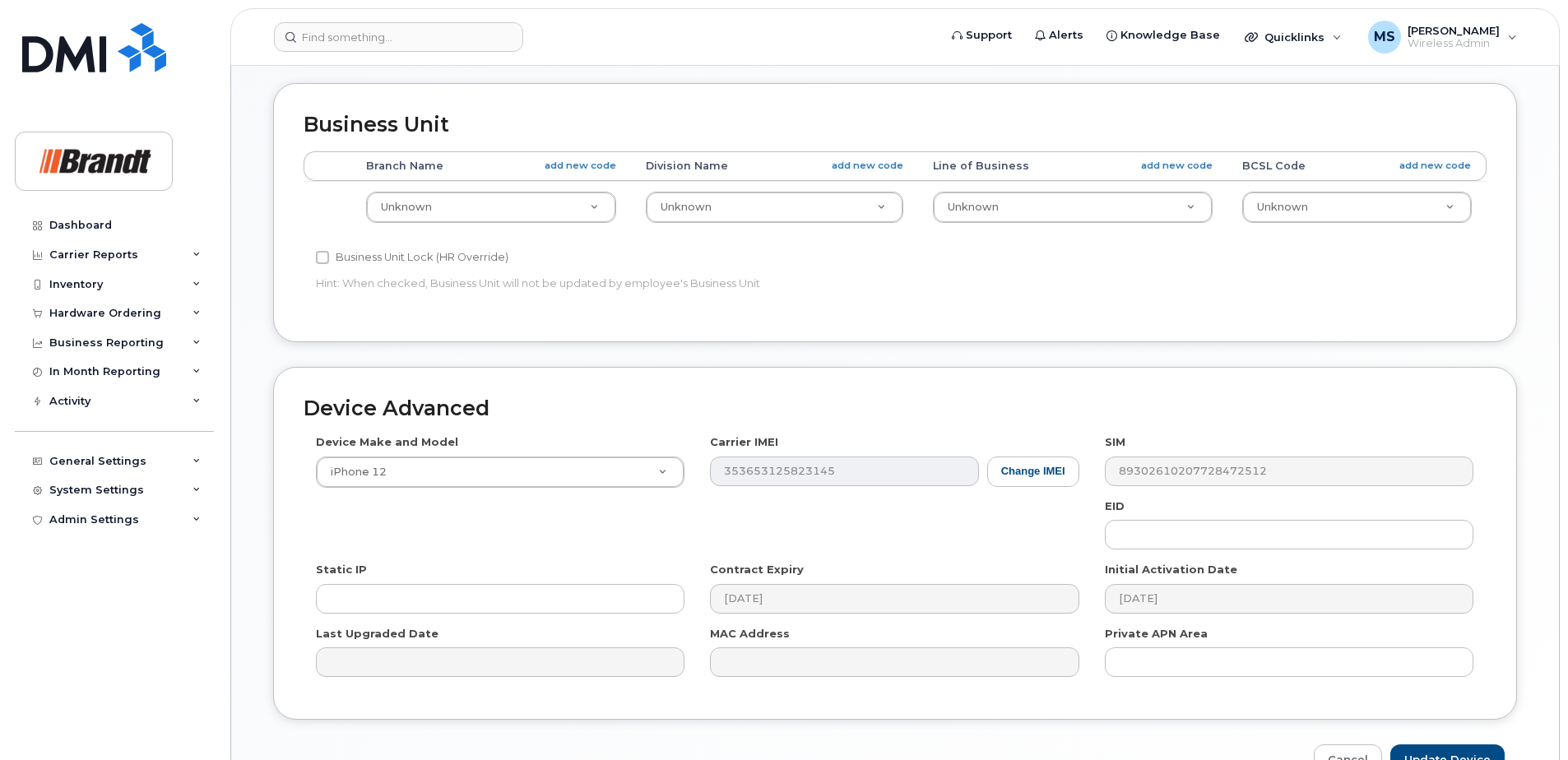
scroll to position [681, 0]
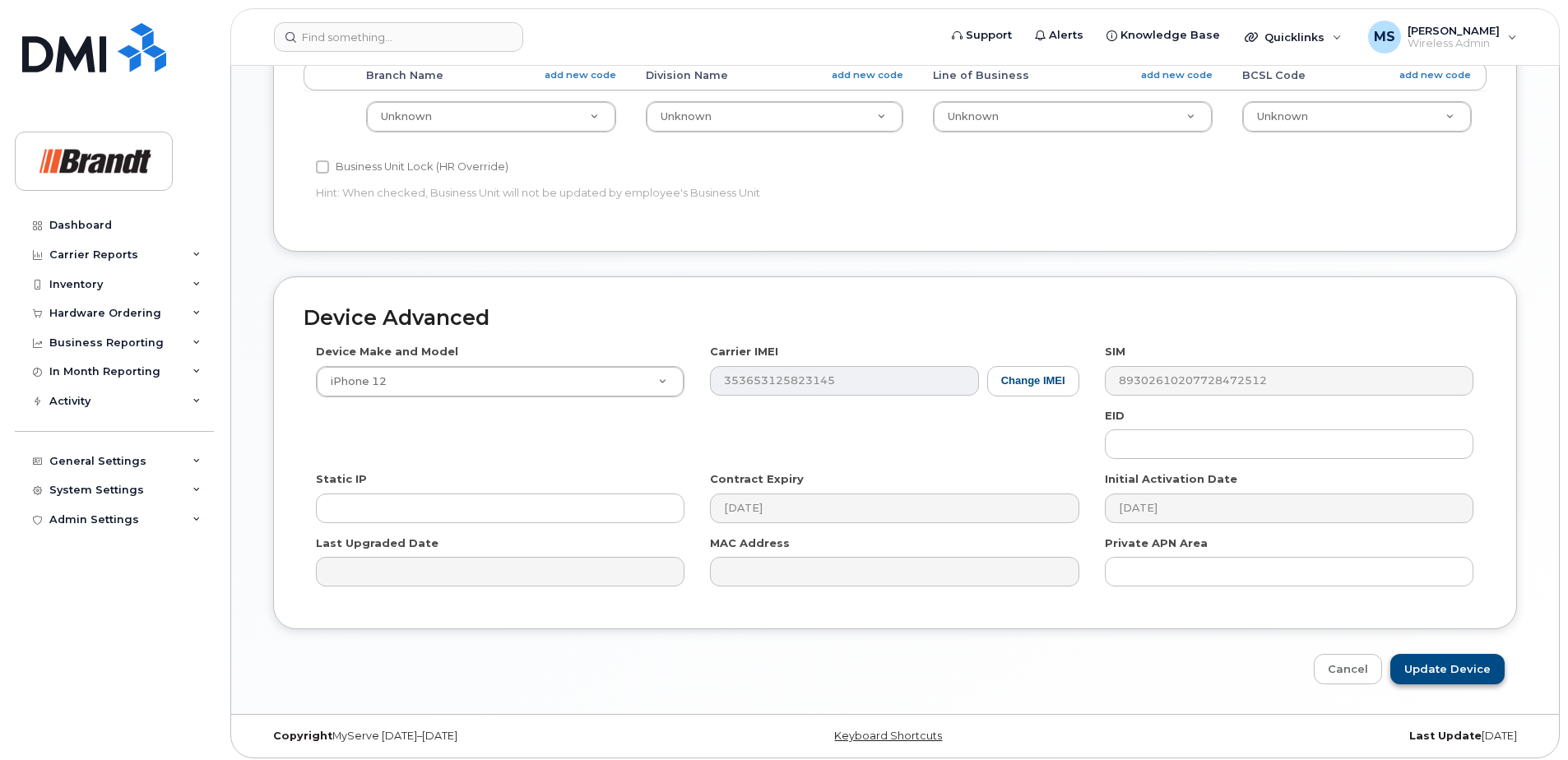
type input "Spare CSA Kamloops"
click at [1453, 658] on input "Update Device" at bounding box center [1447, 669] width 114 height 31
type input "Saving..."
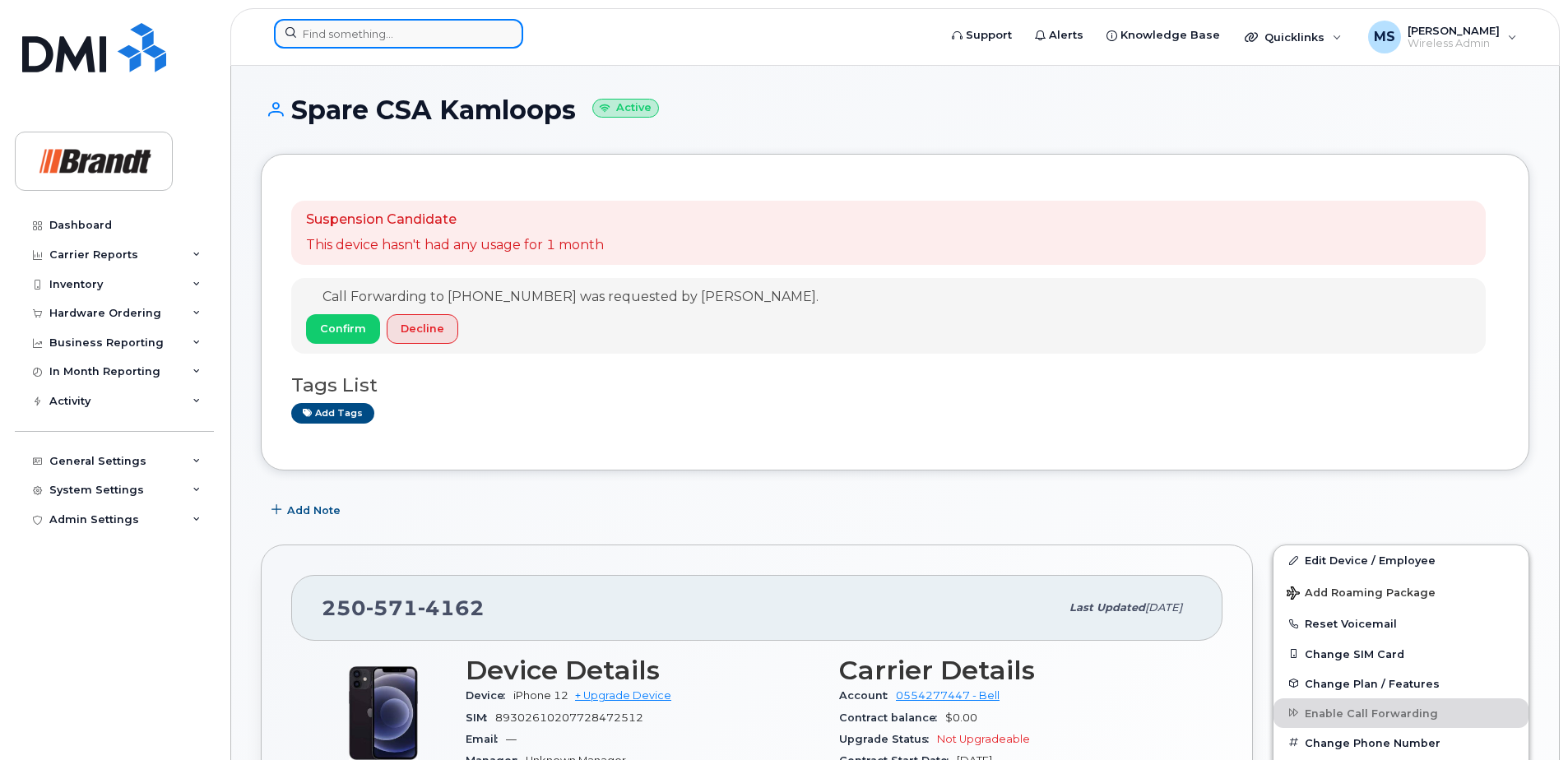
click at [442, 38] on input at bounding box center [398, 34] width 249 height 30
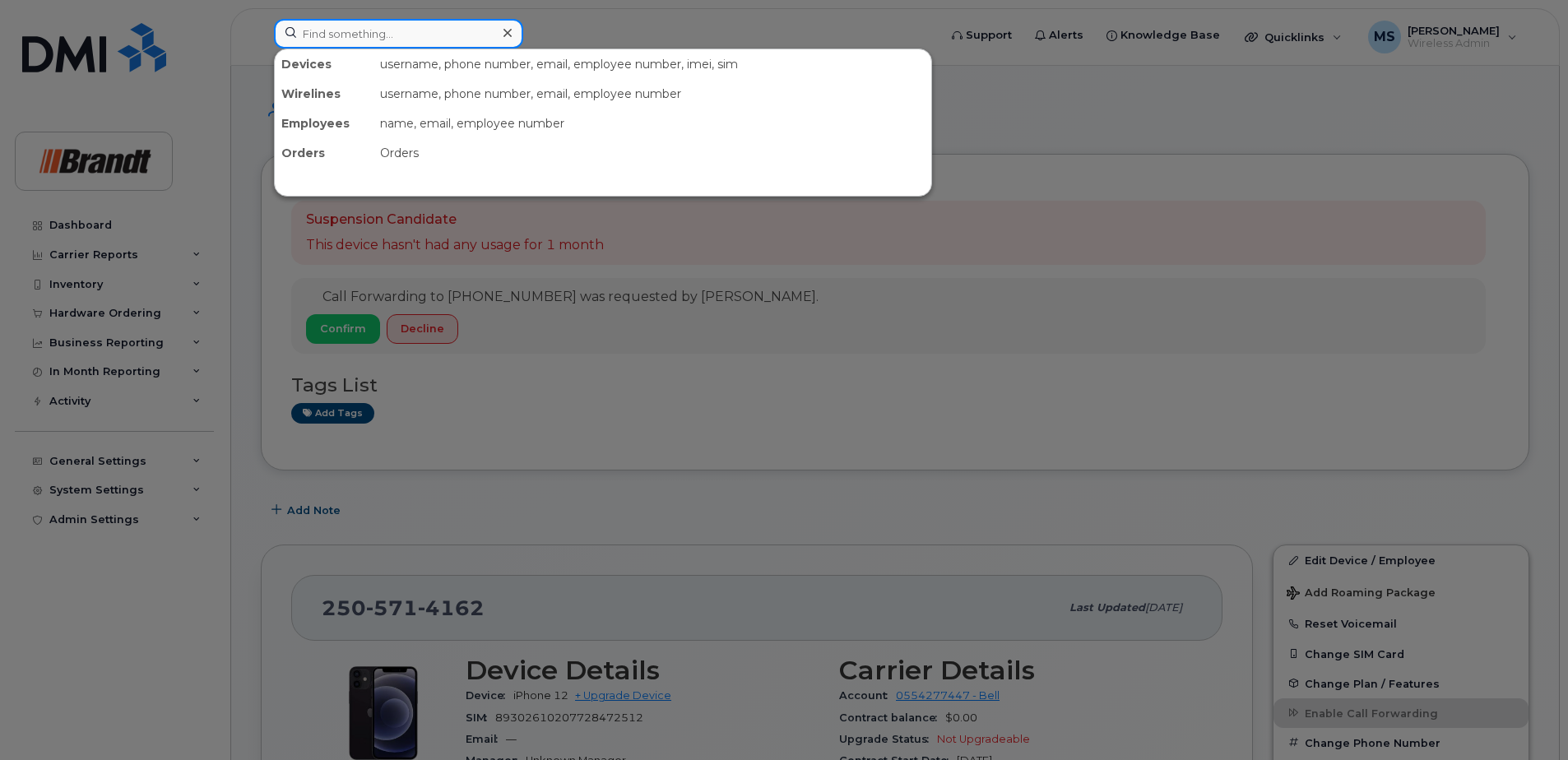
paste input "4503687276"
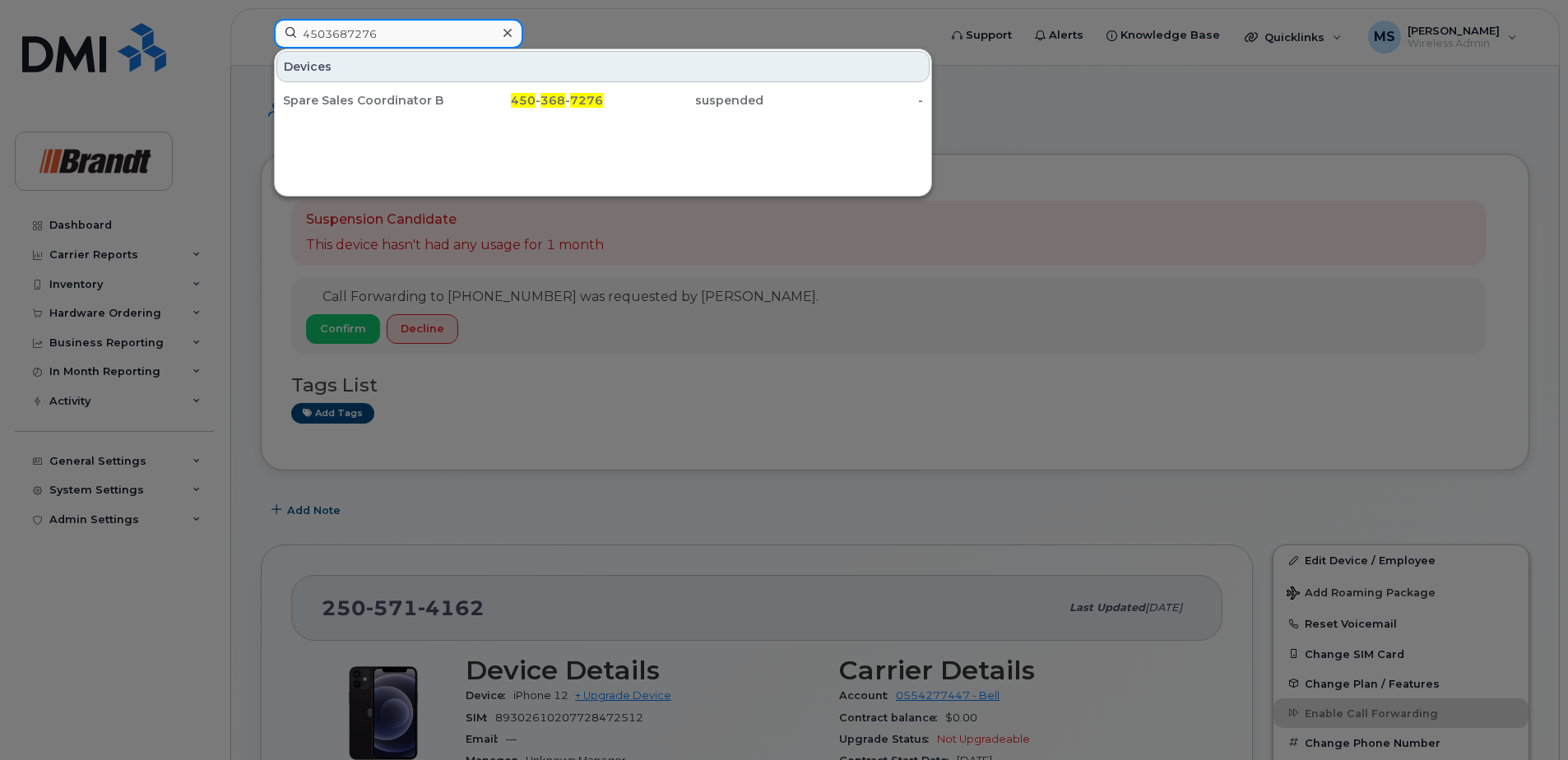
drag, startPoint x: 408, startPoint y: 38, endPoint x: -16, endPoint y: 37, distance: 424.0
paste input "3062302360"
drag, startPoint x: 434, startPoint y: 35, endPoint x: 173, endPoint y: 31, distance: 261.0
click at [261, 35] on div "3062302360 Devices Spare Director Of Sales Saskatoon 306 - 230 - 2360 suspended…" at bounding box center [601, 37] width 680 height 36
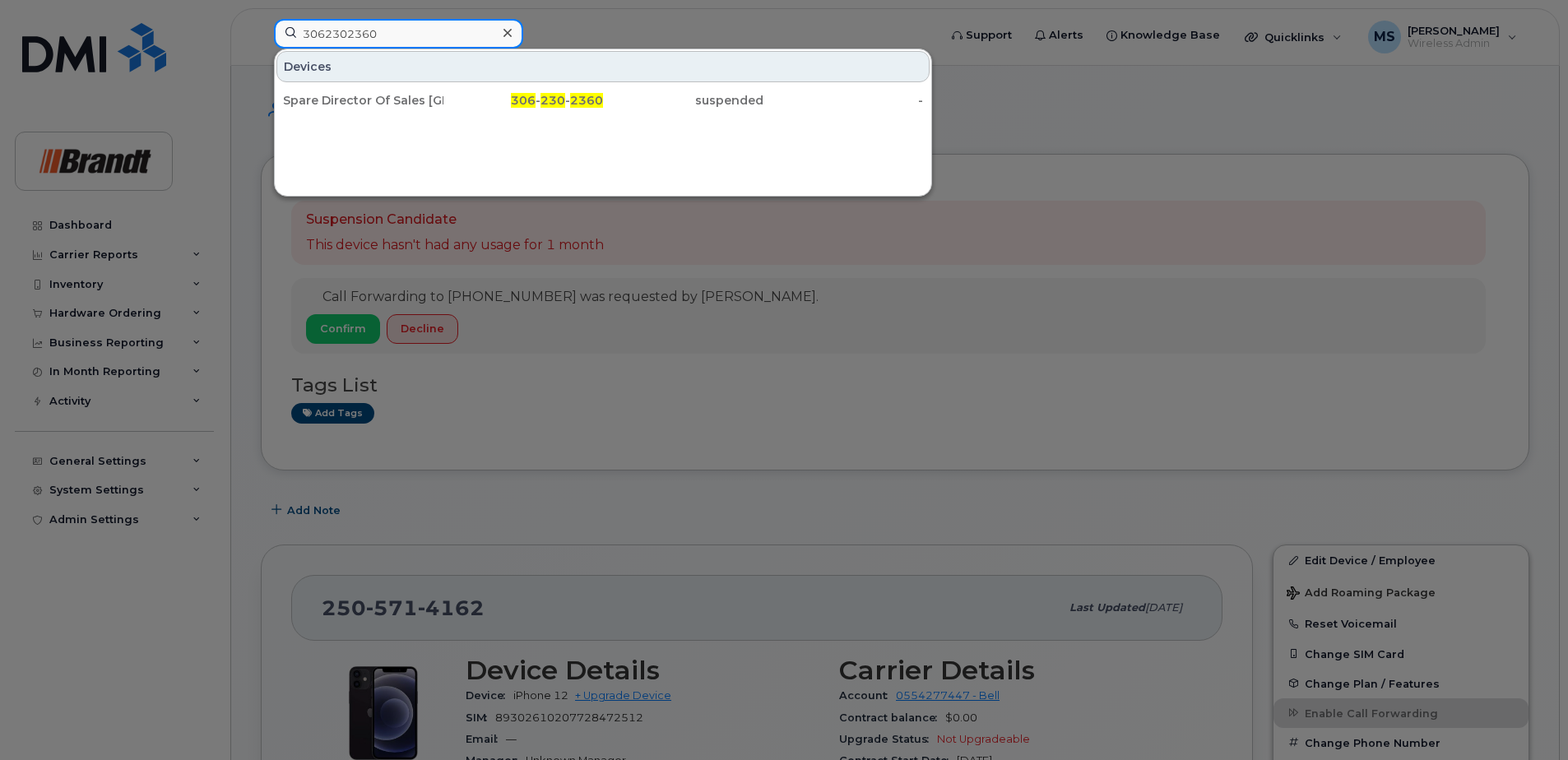
paste input "5198279"
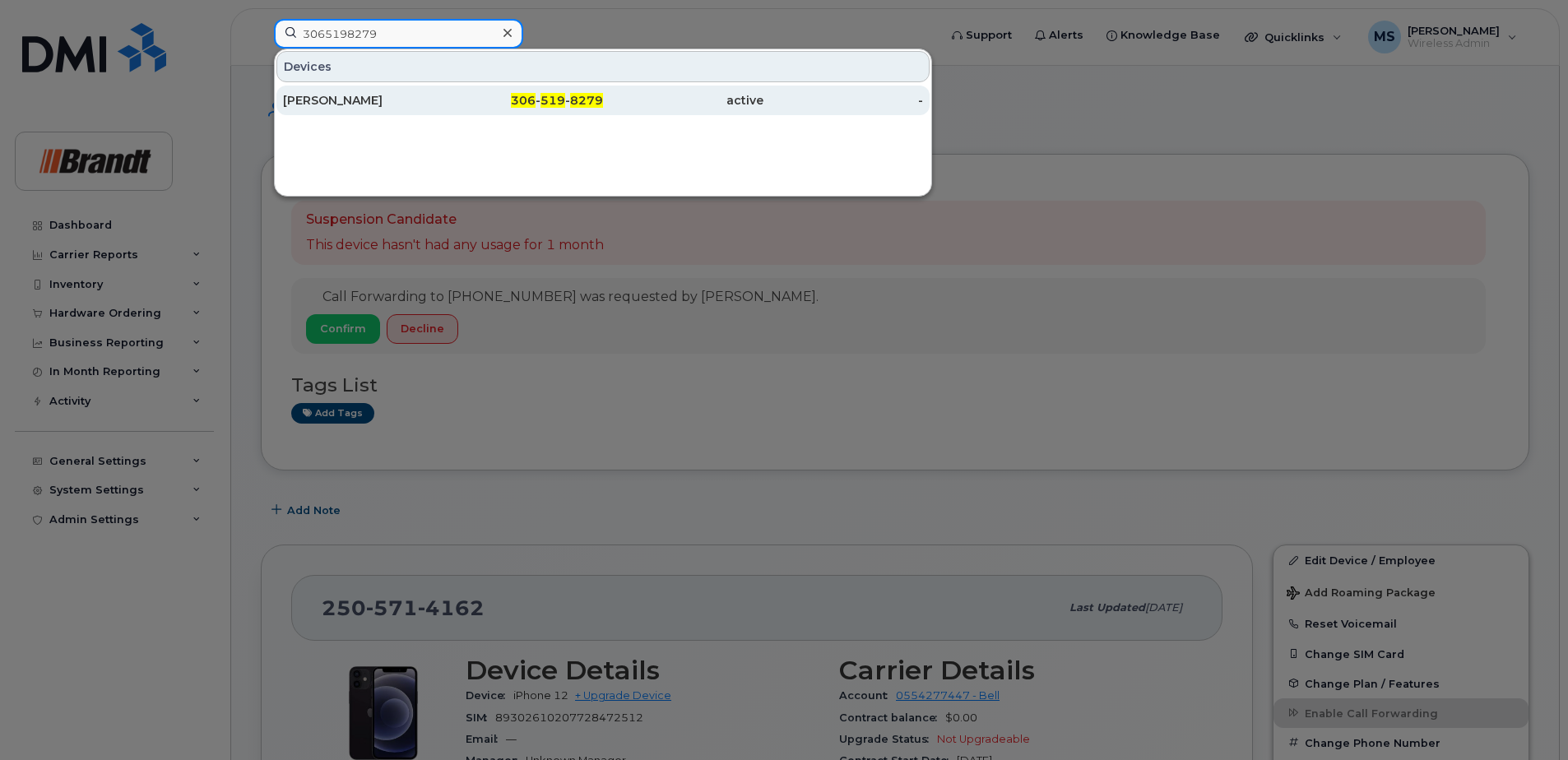
type input "3065198279"
click at [438, 93] on div "[PERSON_NAME]" at bounding box center [363, 100] width 161 height 17
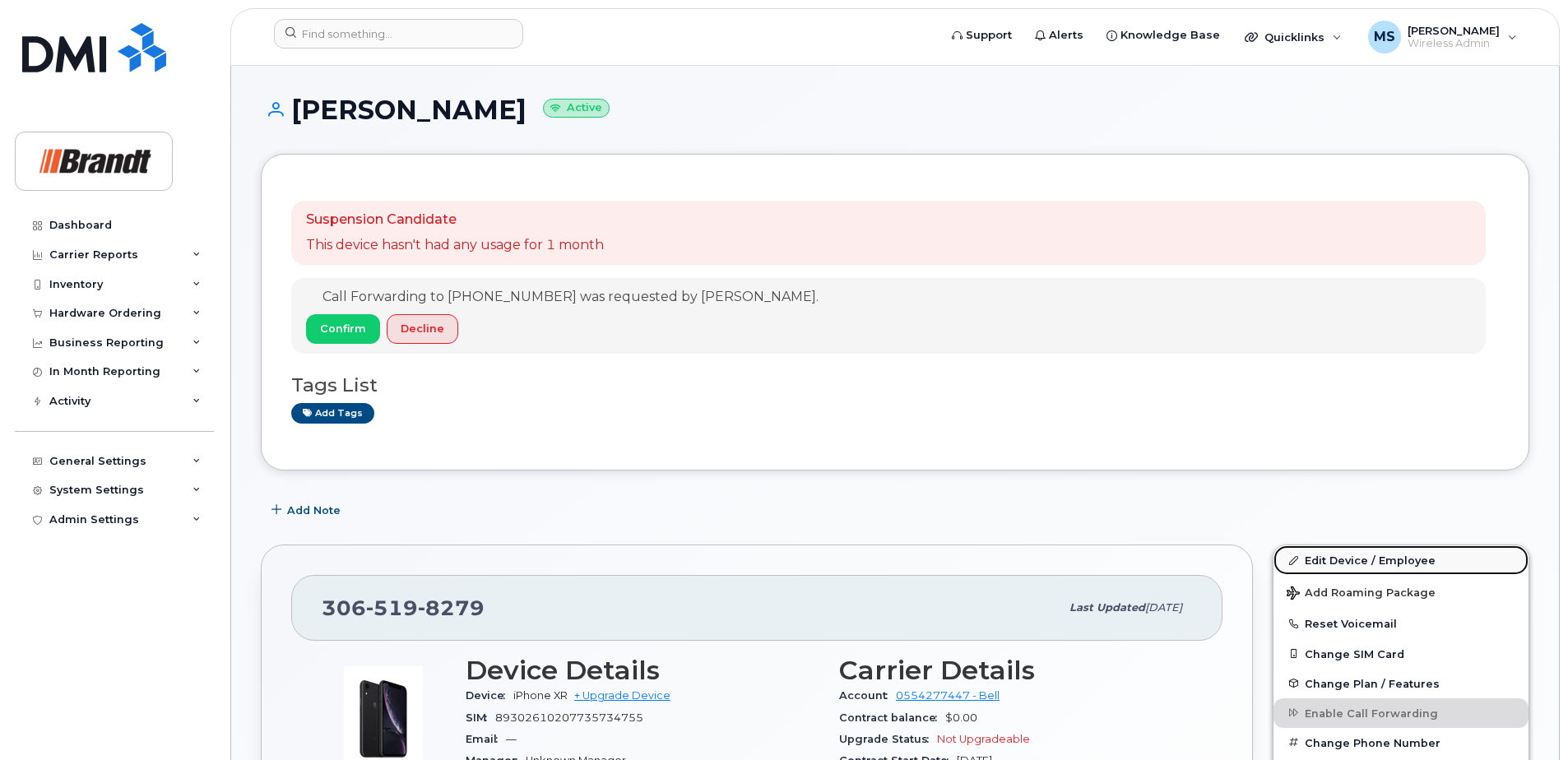
click at [1346, 563] on link "Edit Device / Employee" at bounding box center [1401, 560] width 255 height 30
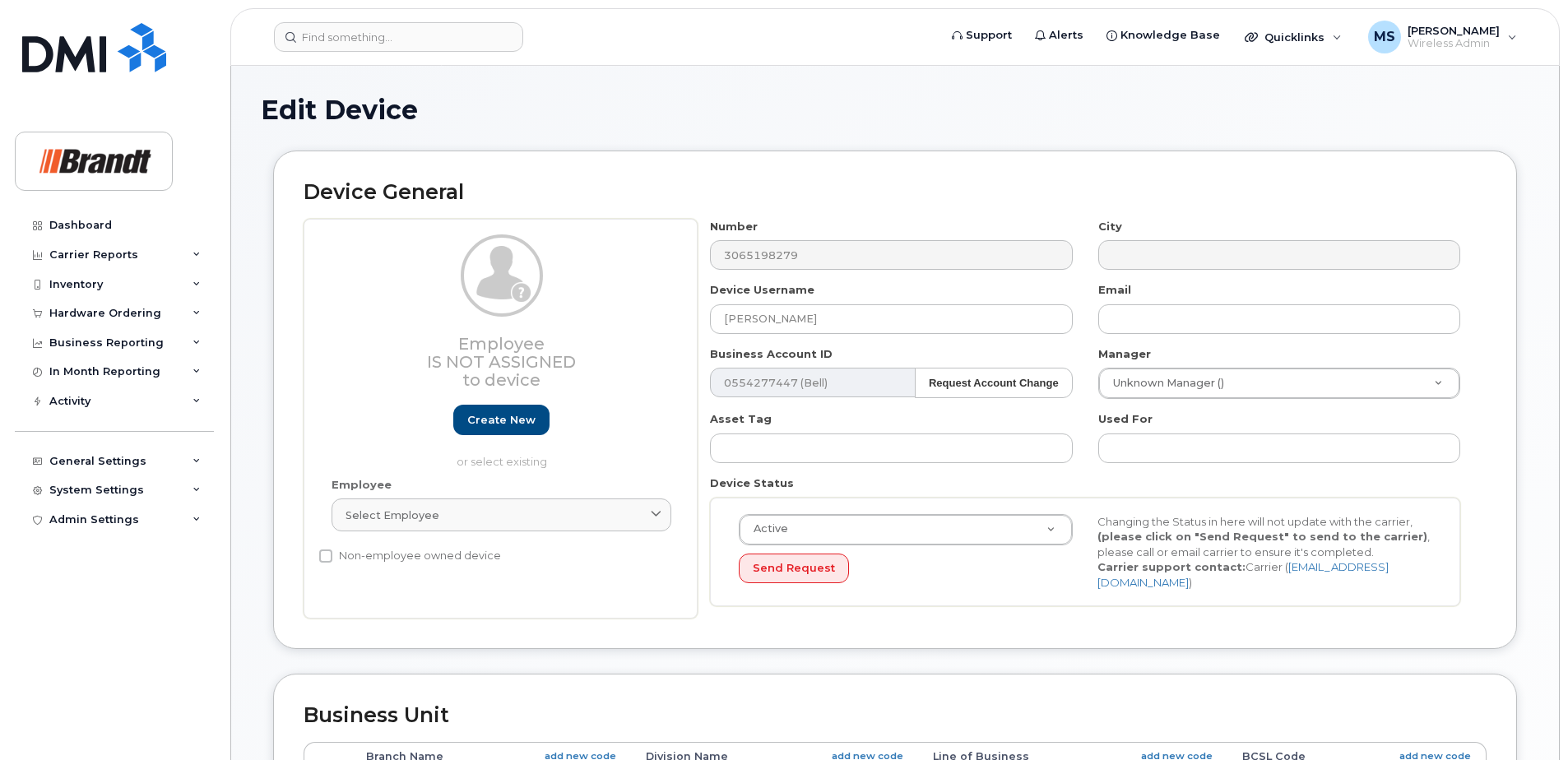
select select "33722384"
select select "34499151"
select select "35132258"
drag, startPoint x: 858, startPoint y: 320, endPoint x: 179, endPoint y: 300, distance: 679.3
click at [231, 305] on div "Support Alerts Knowledge Base Quicklinks Suspend / Cancel Device Change SIM Car…" at bounding box center [895, 730] width 1330 height 1330
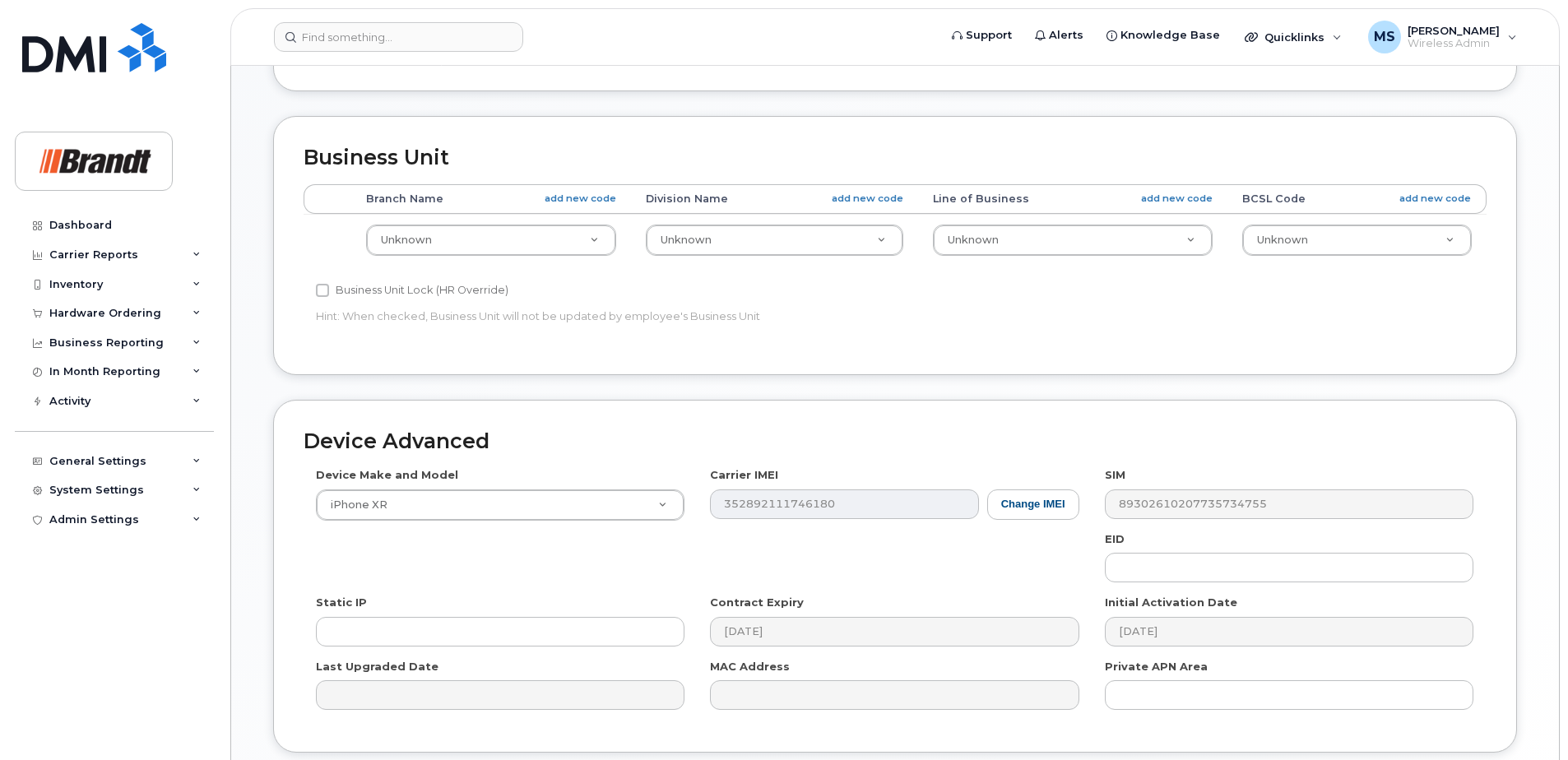
scroll to position [681, 0]
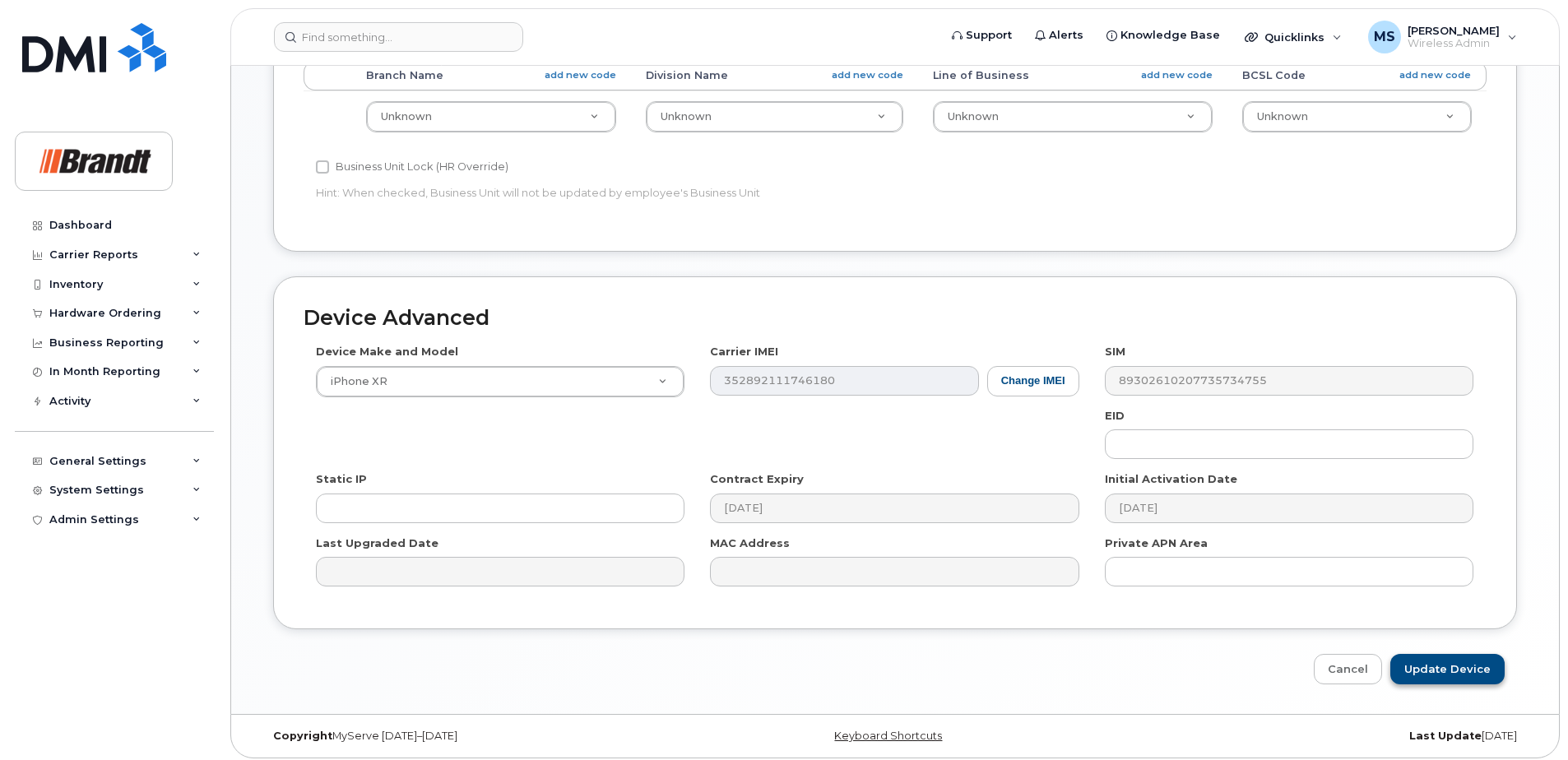
type input "Spare Director of Product Planning [STREET_ADDRESS]"
click at [1440, 654] on input "Update Device" at bounding box center [1447, 669] width 114 height 31
type input "Saving..."
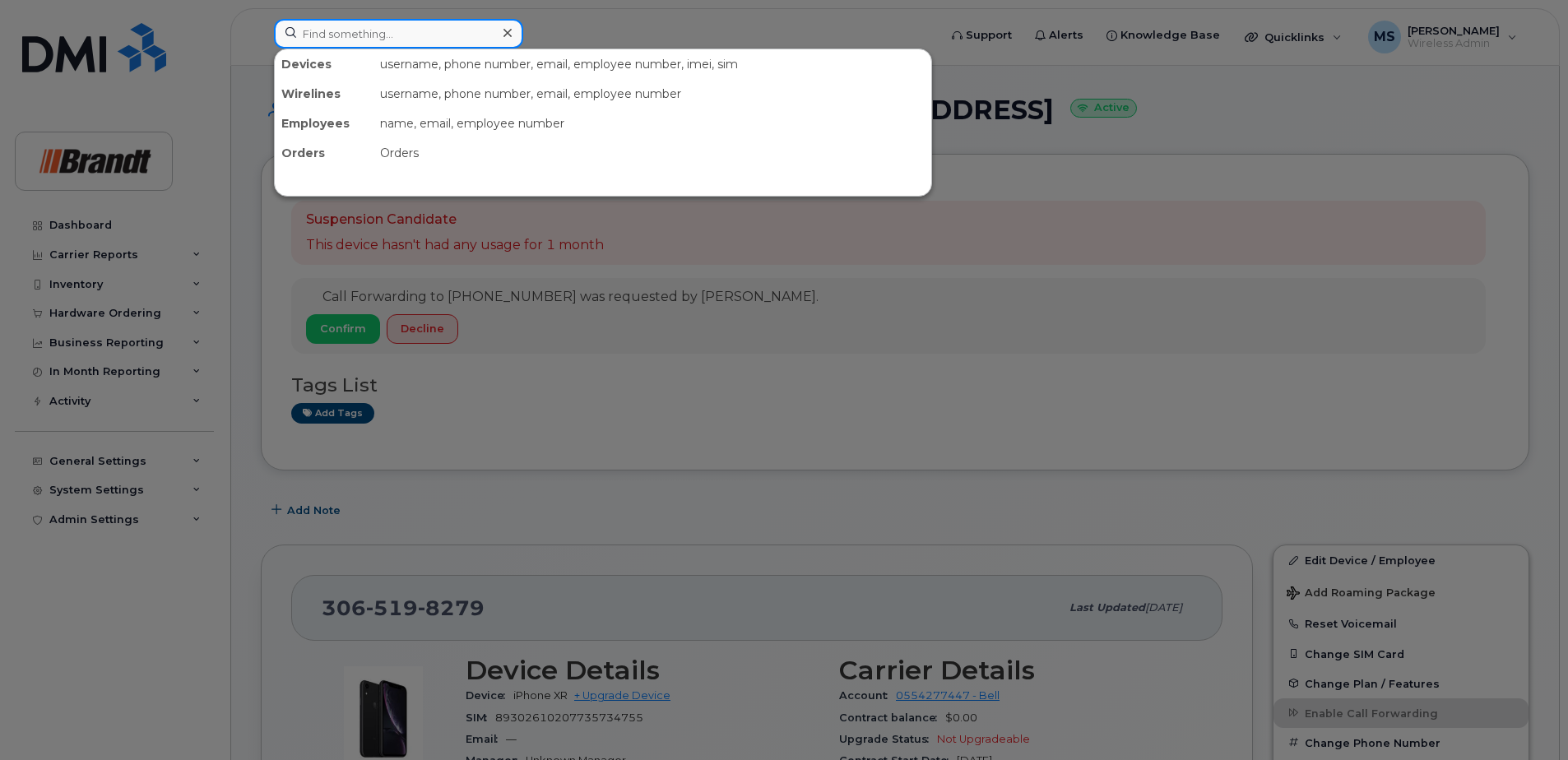
paste input "2503199201"
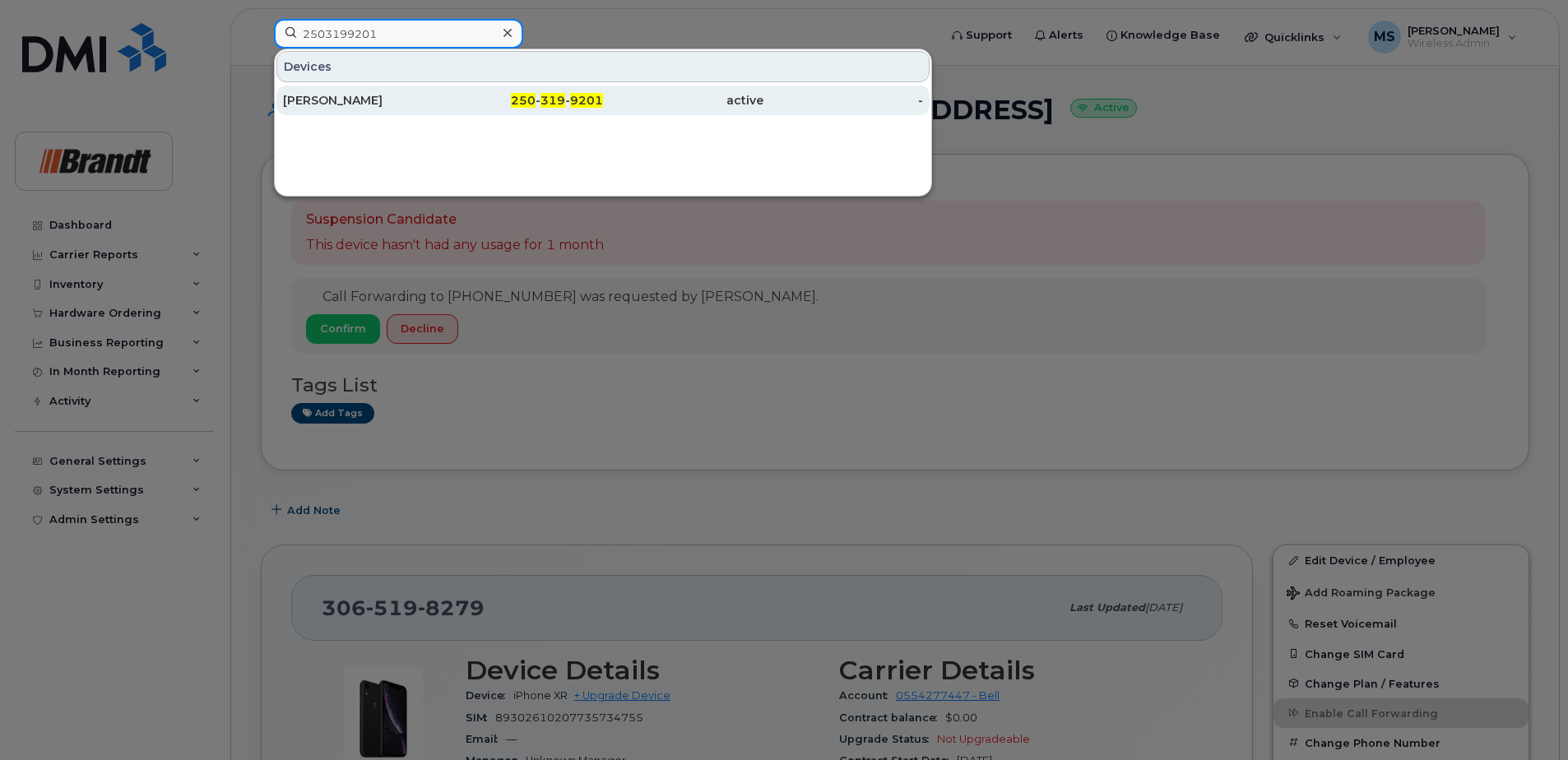
type input "2503199201"
click at [377, 102] on div "Michael Collins" at bounding box center [363, 100] width 161 height 17
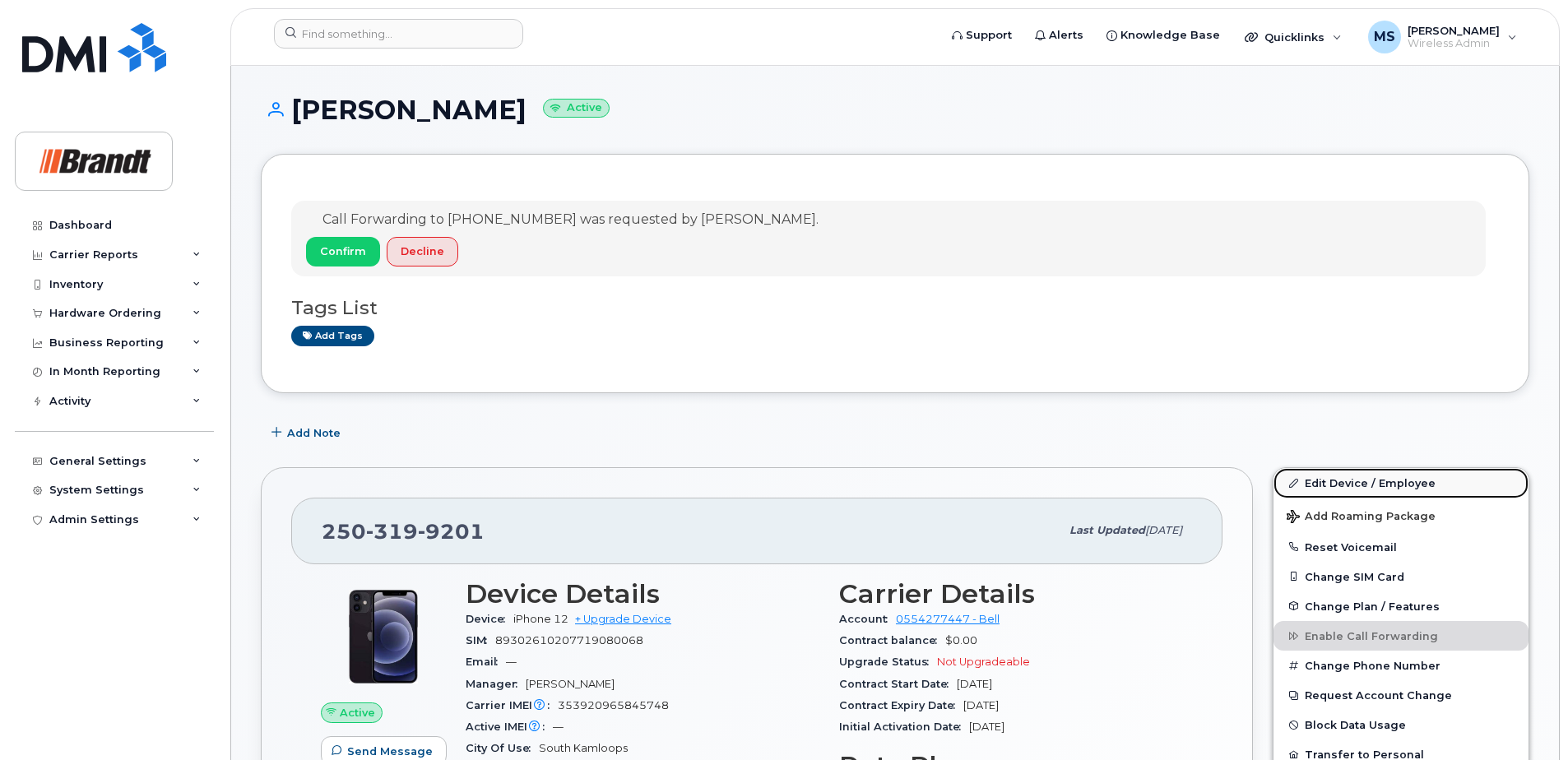
click at [1316, 485] on link "Edit Device / Employee" at bounding box center [1401, 483] width 255 height 30
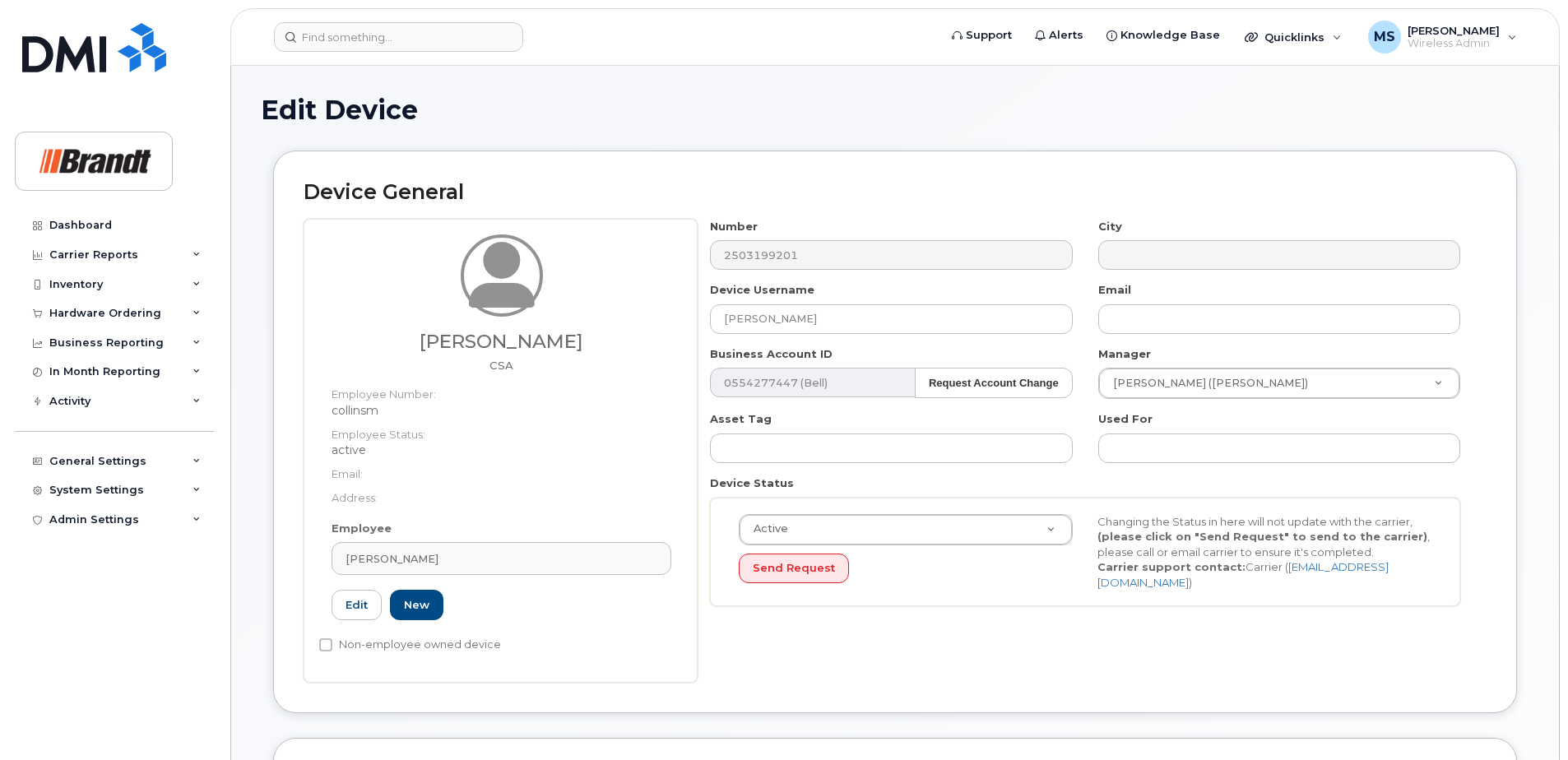
select select "34499241"
select select "34499245"
select select "35155013"
drag, startPoint x: 735, startPoint y: 330, endPoint x: 396, endPoint y: 351, distance: 339.6
click at [399, 350] on div "Michael Collins CSA Employee Number: collinsm Employee Status: active Email: Ad…" at bounding box center [895, 450] width 1183 height 464
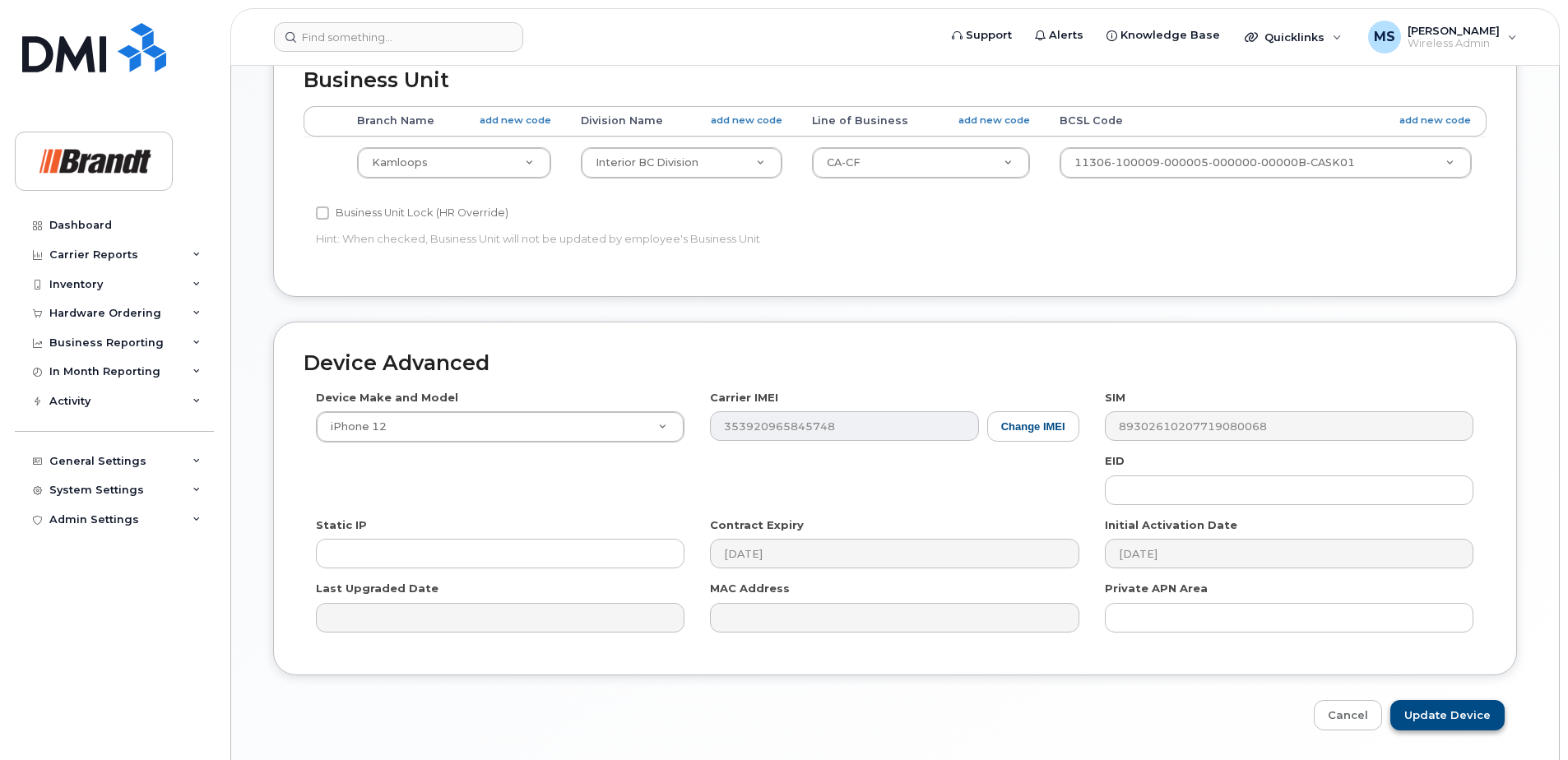
scroll to position [752, 0]
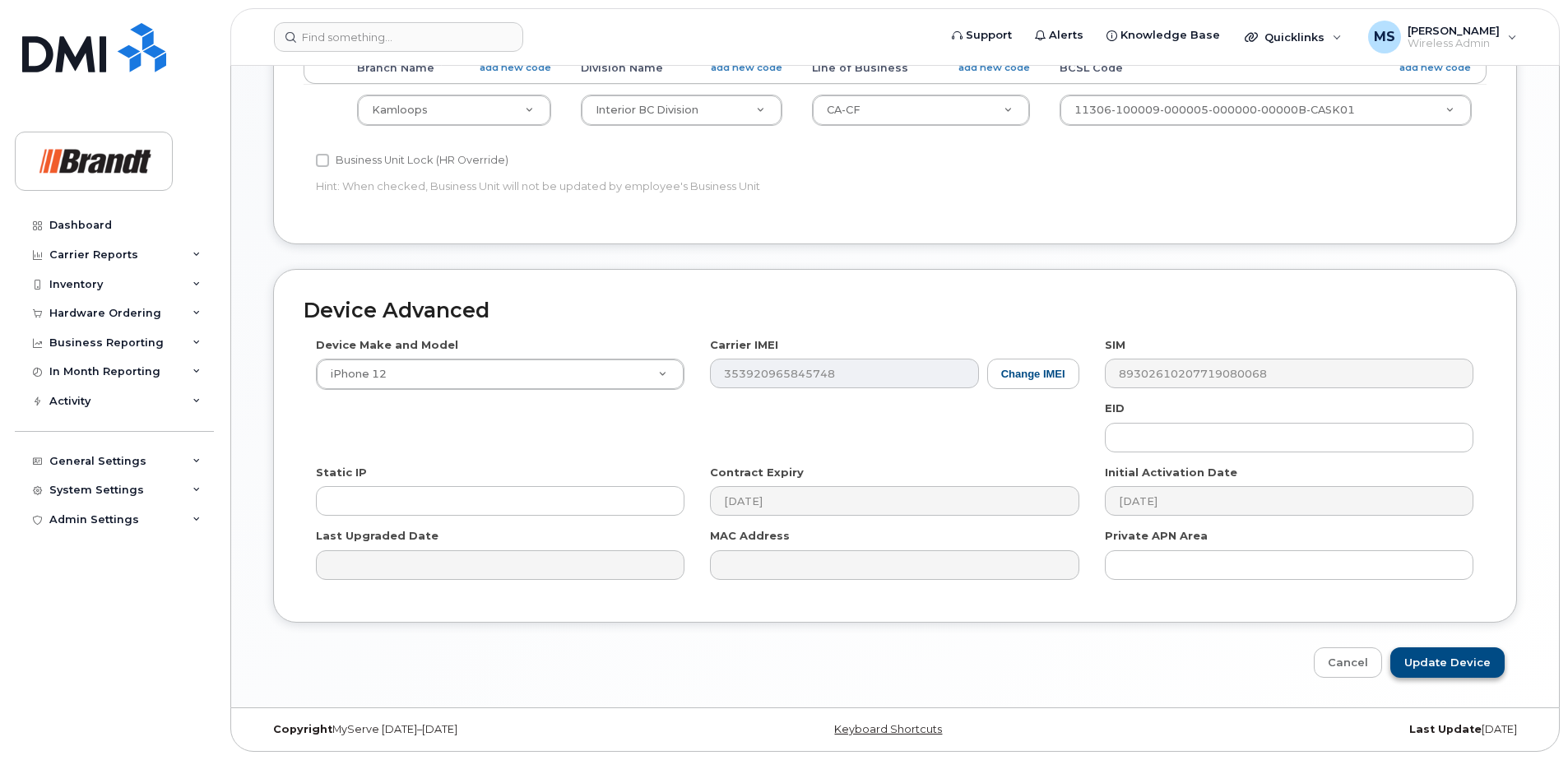
type input "Spare CSA Kamloops"
click at [1471, 667] on input "Update Device" at bounding box center [1447, 662] width 114 height 31
type input "Saving..."
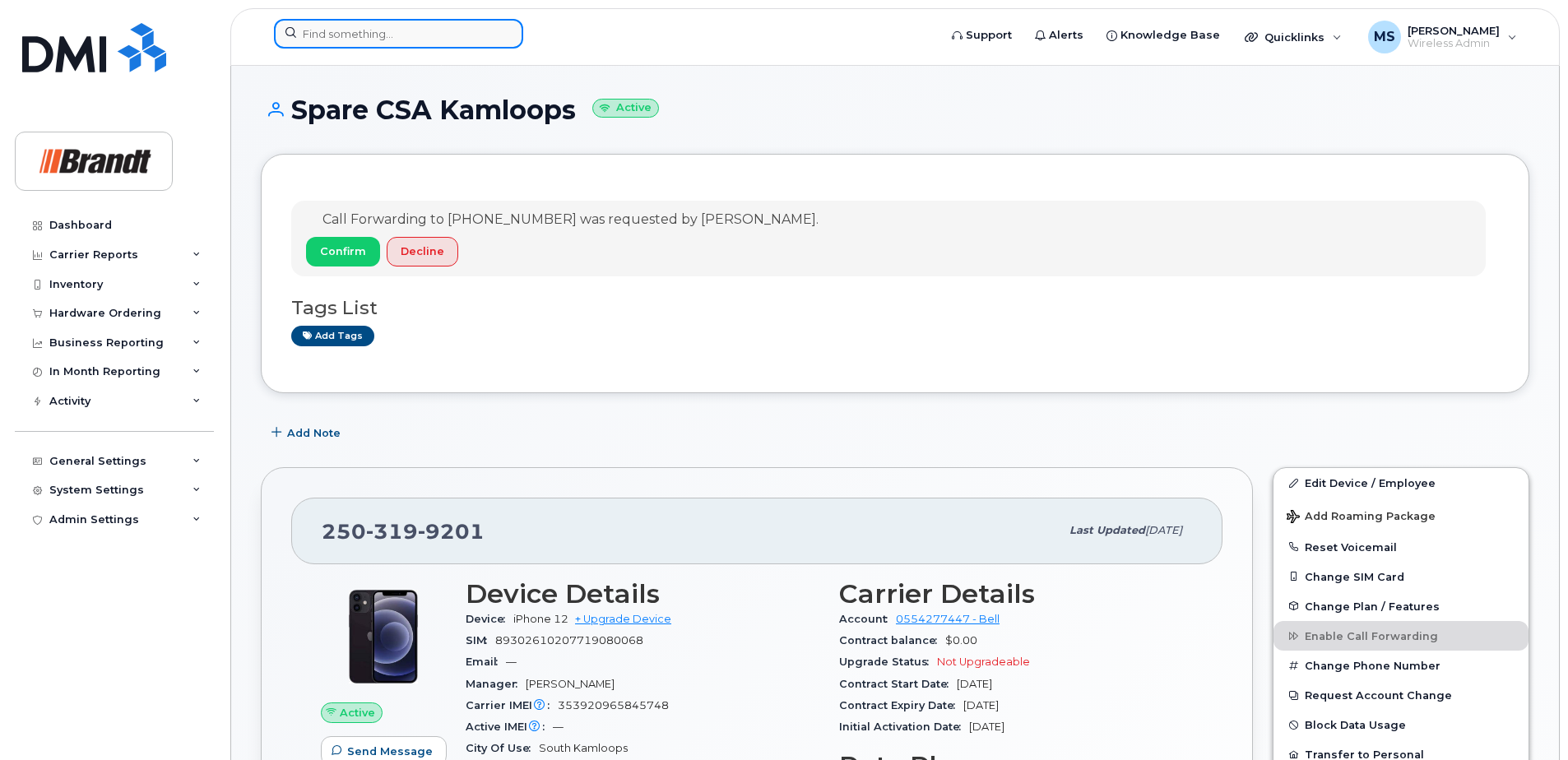
click at [393, 38] on input at bounding box center [398, 34] width 249 height 30
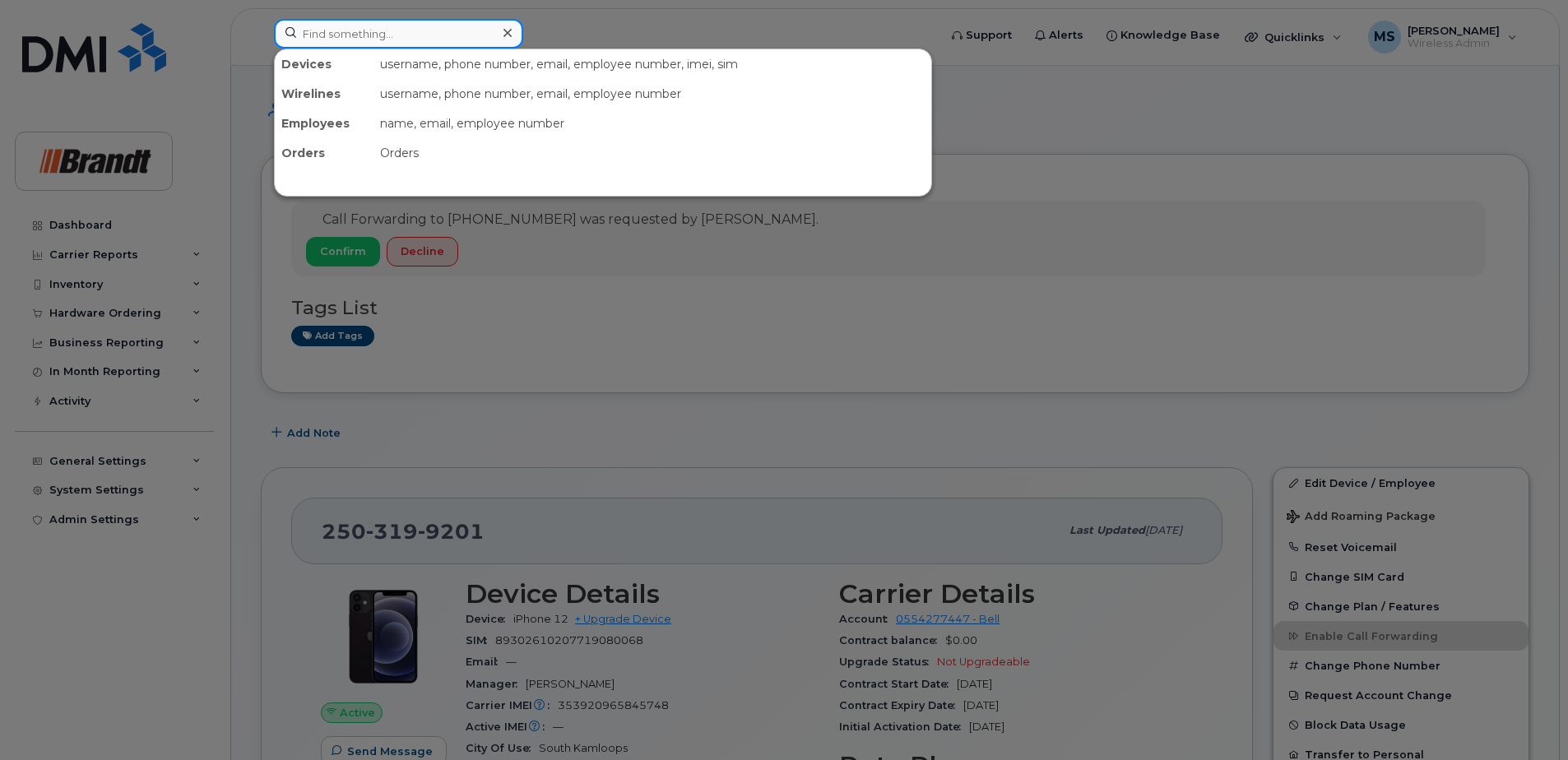
paste input "7052212344"
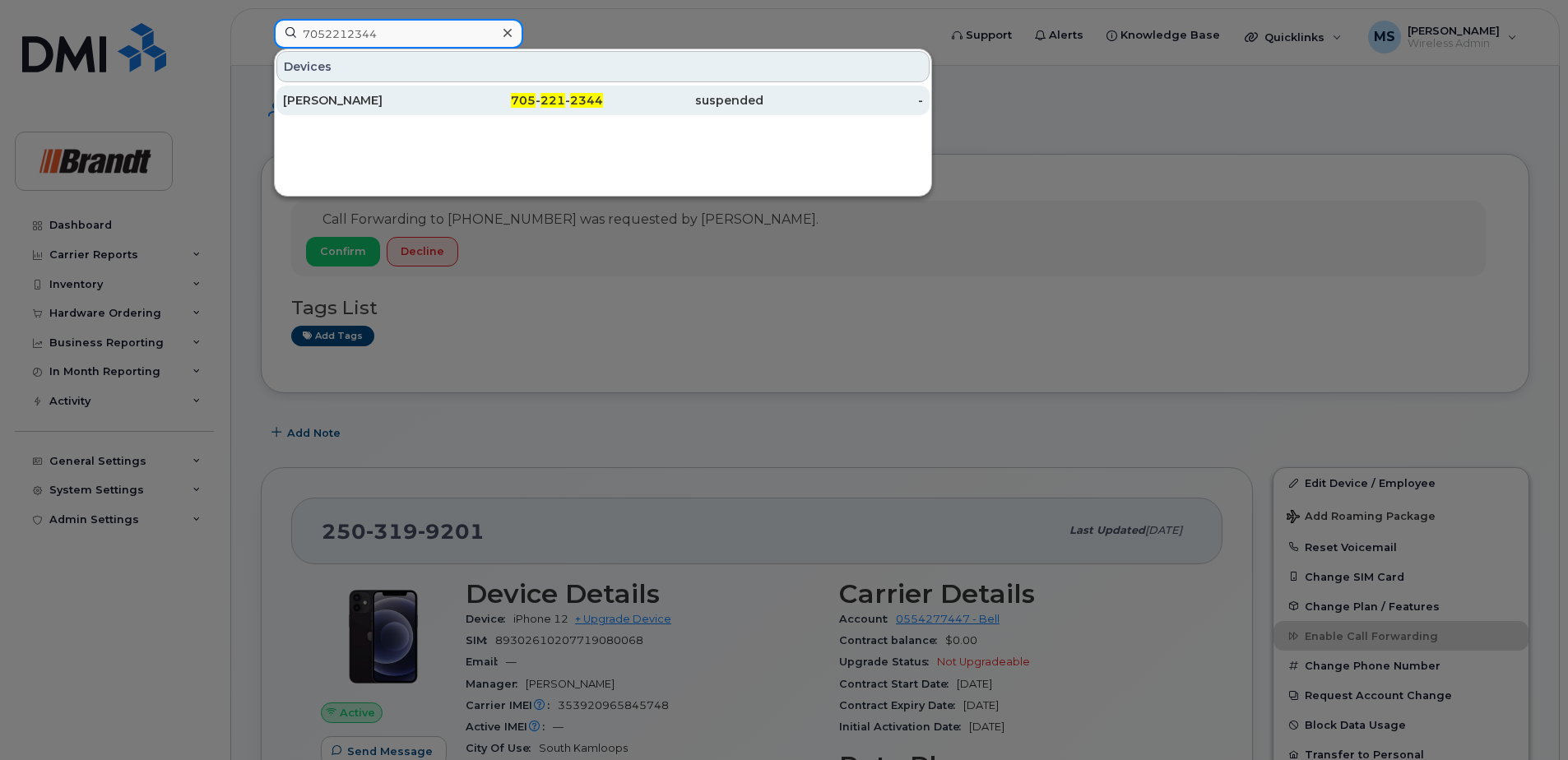
type input "7052212344"
click at [367, 92] on div "[PERSON_NAME]" at bounding box center [363, 100] width 161 height 30
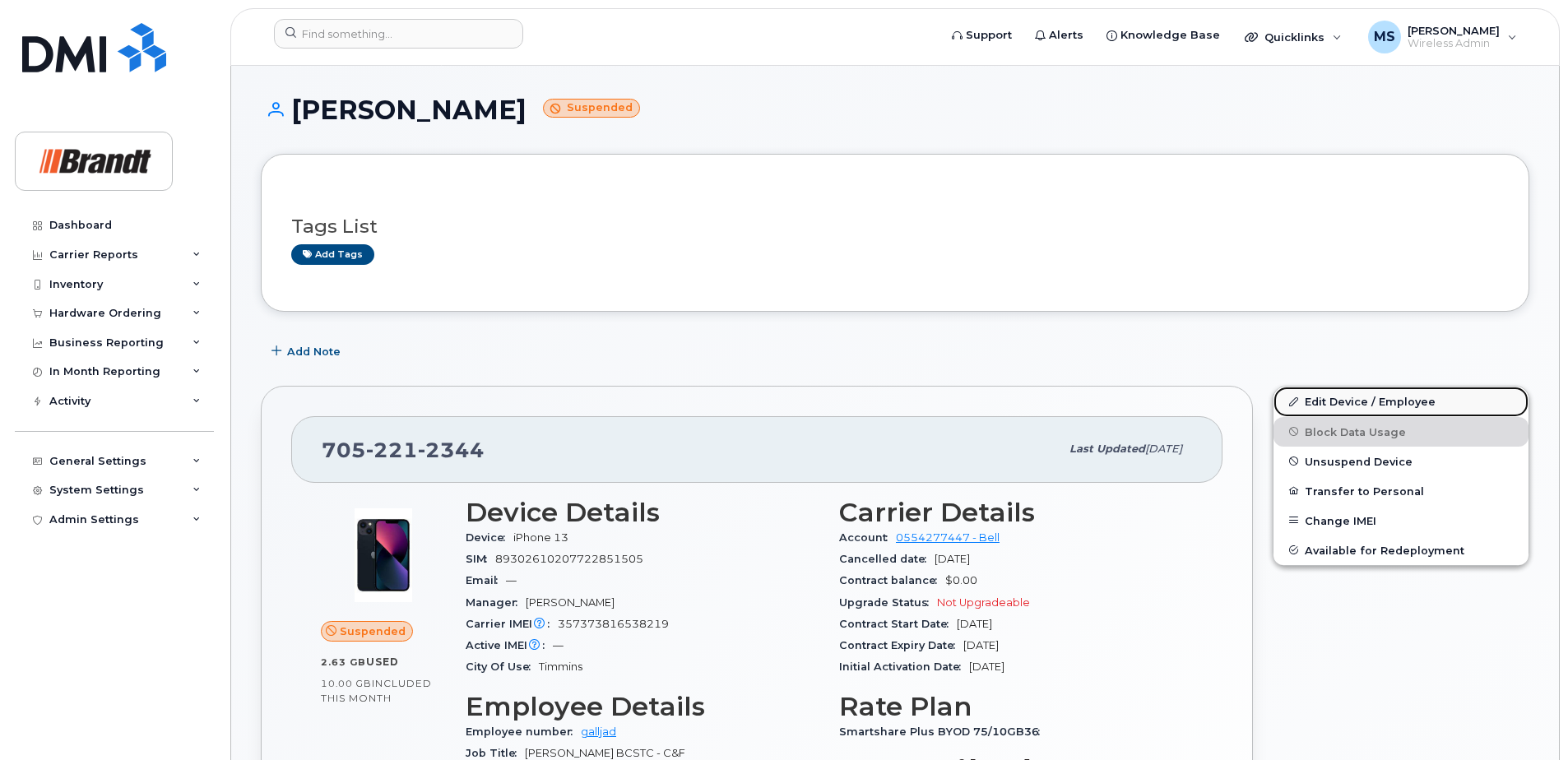
click at [1365, 403] on link "Edit Device / Employee" at bounding box center [1401, 402] width 255 height 30
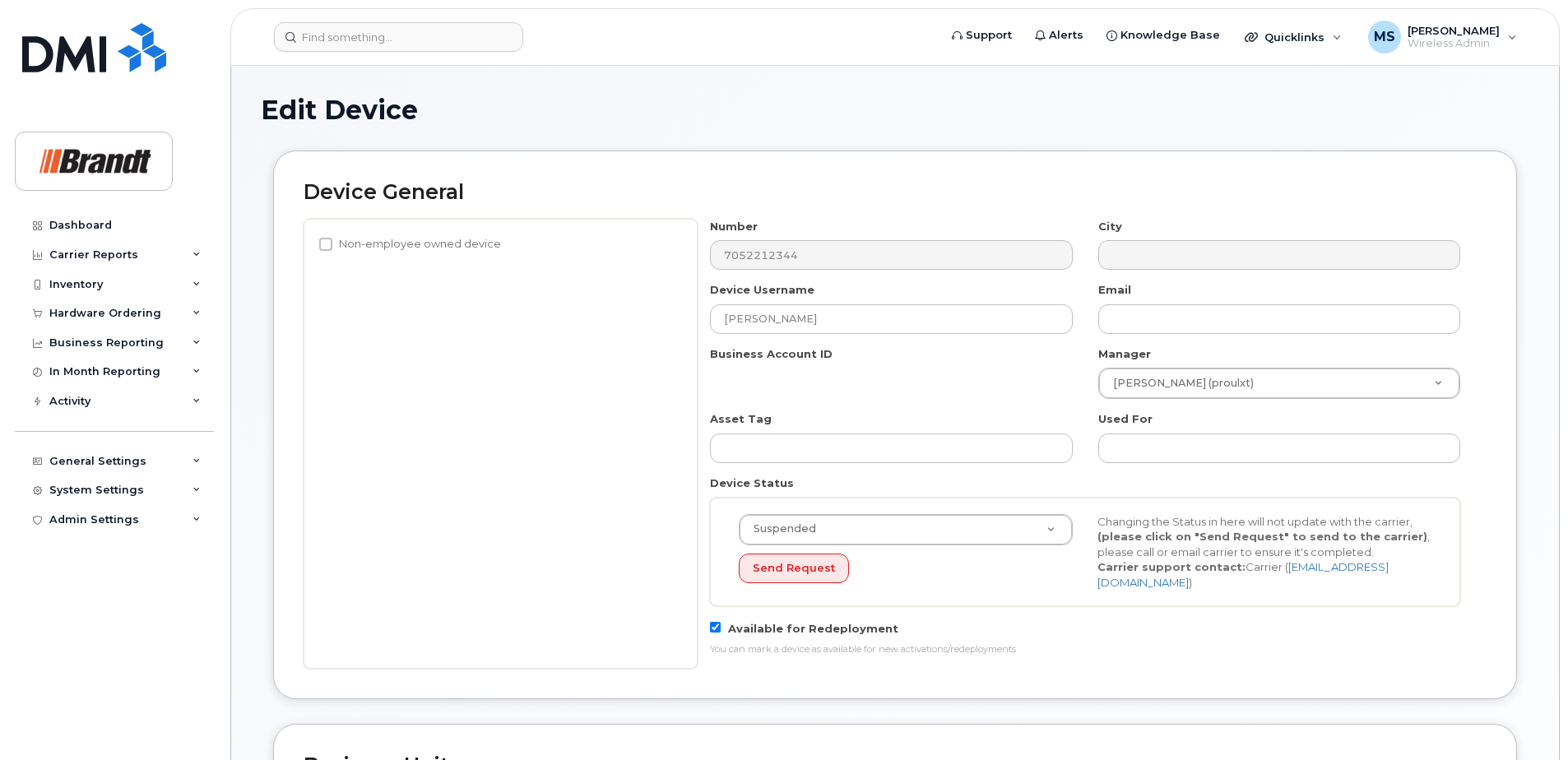
select select "34499224"
select select "34499245"
select select "35155013"
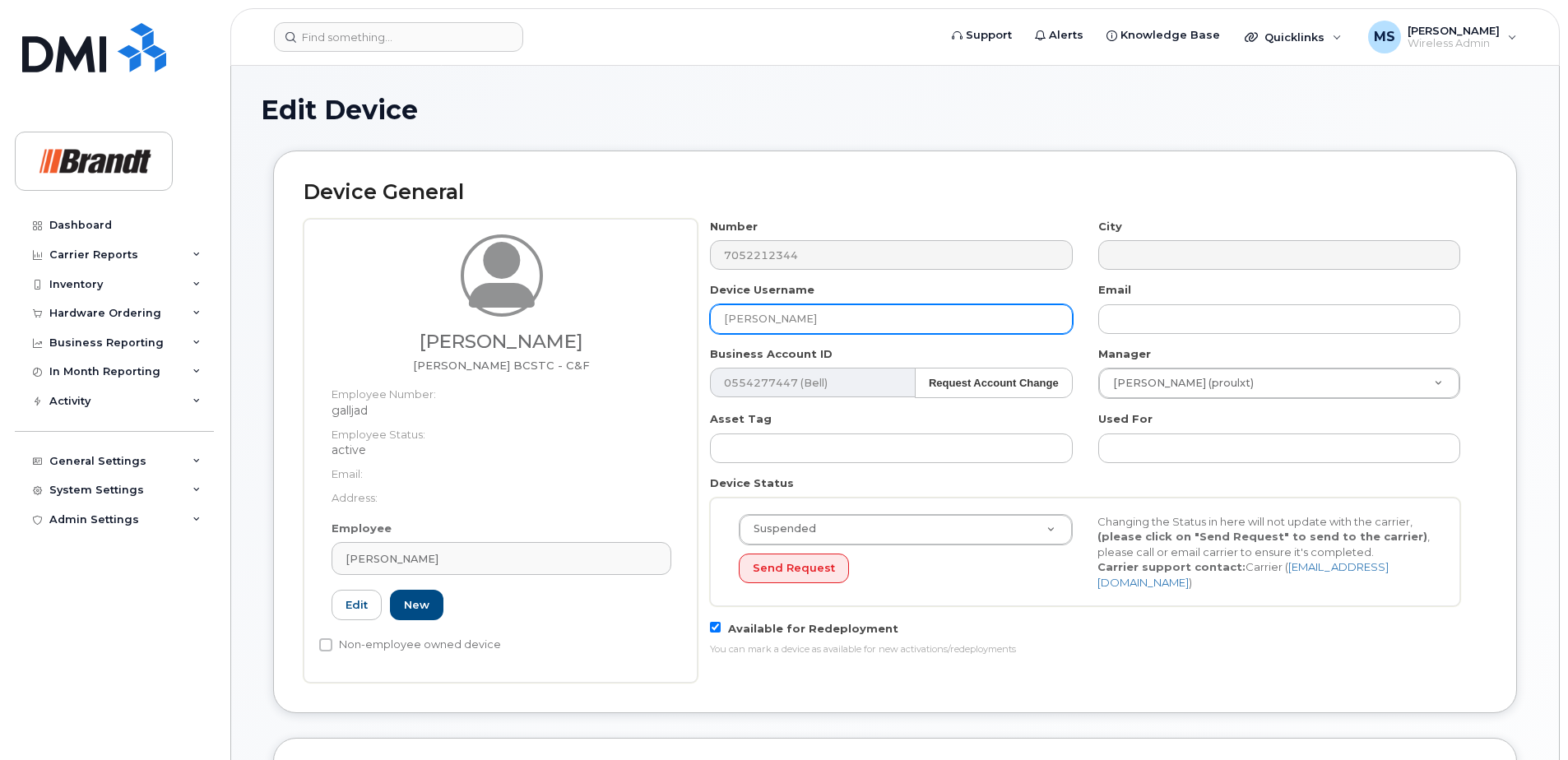
click at [839, 322] on input "[PERSON_NAME]" at bounding box center [891, 319] width 362 height 30
drag, startPoint x: 523, startPoint y: 322, endPoint x: 480, endPoint y: 324, distance: 43.0
click at [482, 322] on div "Jaden Gallant Fieldman BCSTC - C&F Employee Number: galljad Employee Status: ac…" at bounding box center [895, 450] width 1183 height 464
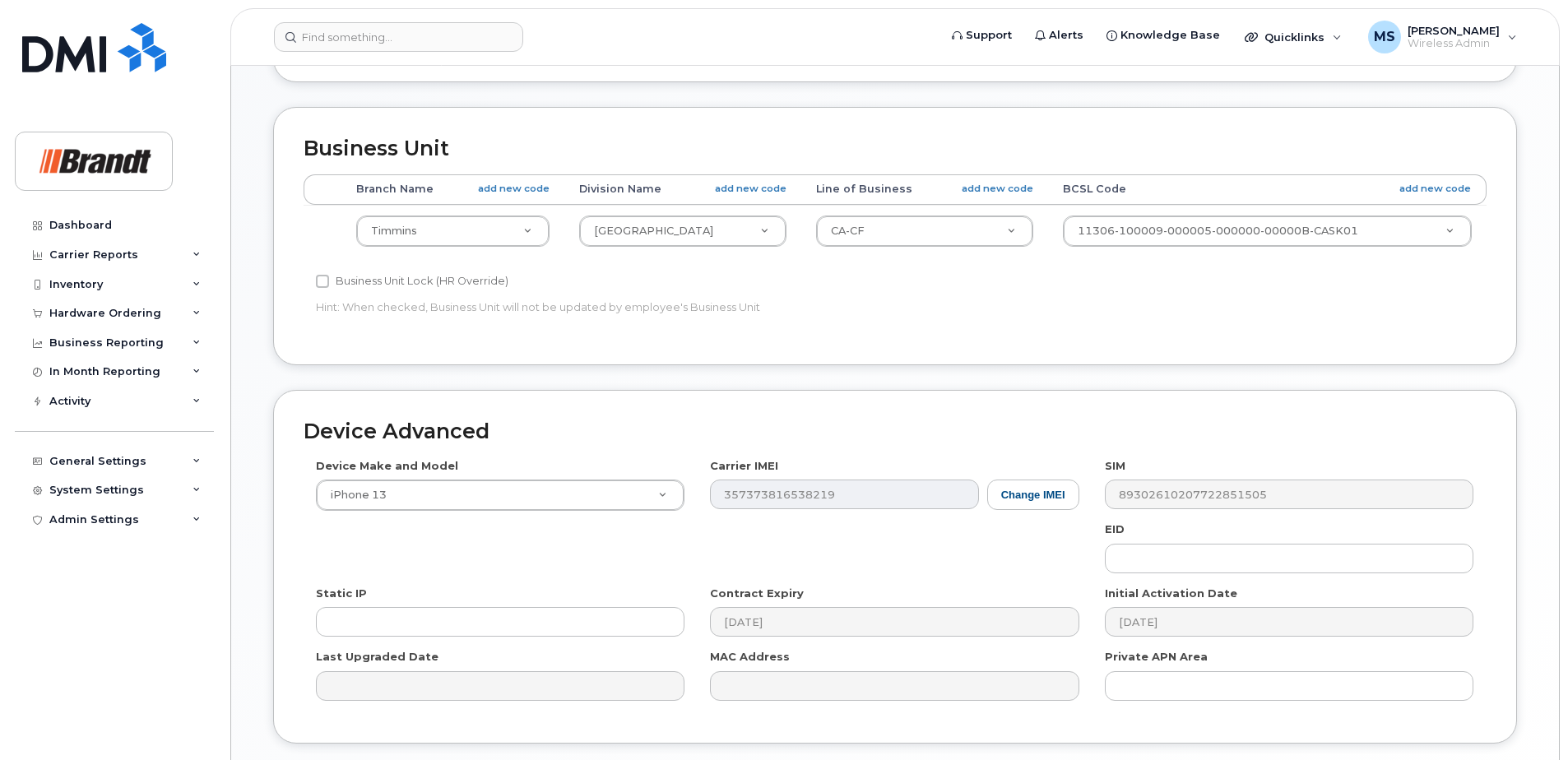
scroll to position [752, 0]
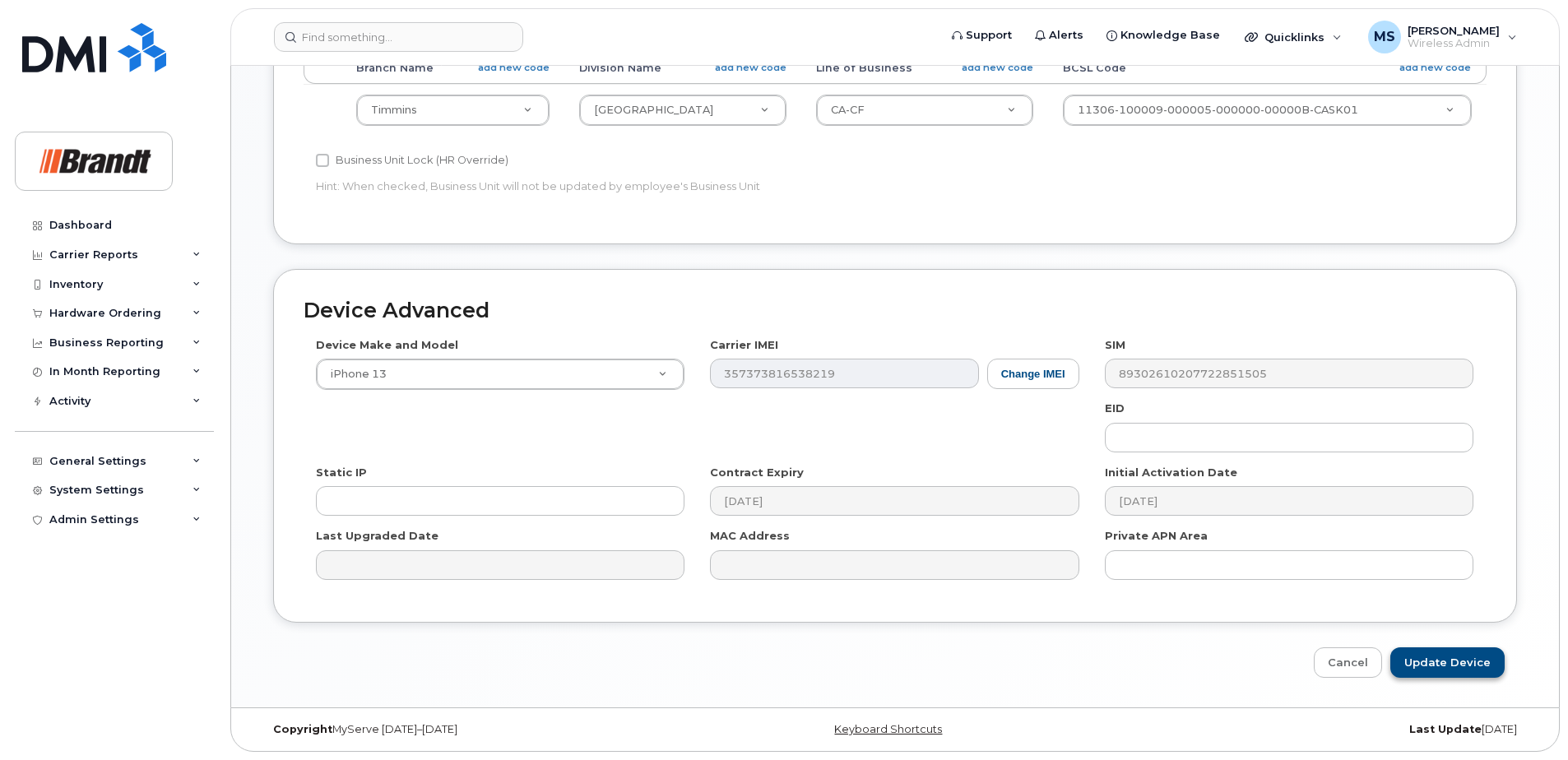
type input "Spare [PERSON_NAME] [PERSON_NAME]"
click at [1426, 660] on input "Update Device" at bounding box center [1447, 662] width 114 height 31
type input "Saving..."
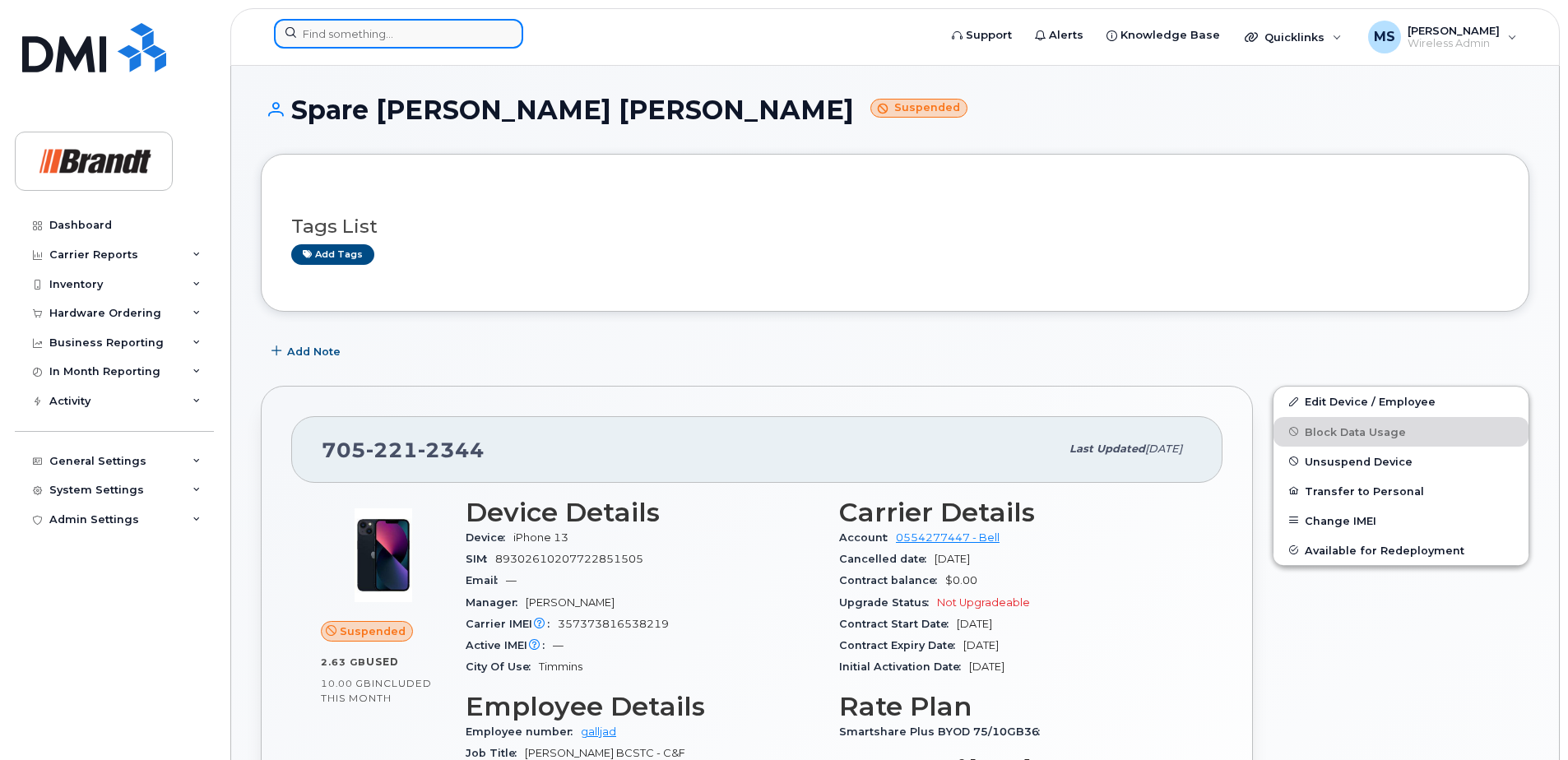
click at [364, 45] on input at bounding box center [398, 34] width 249 height 30
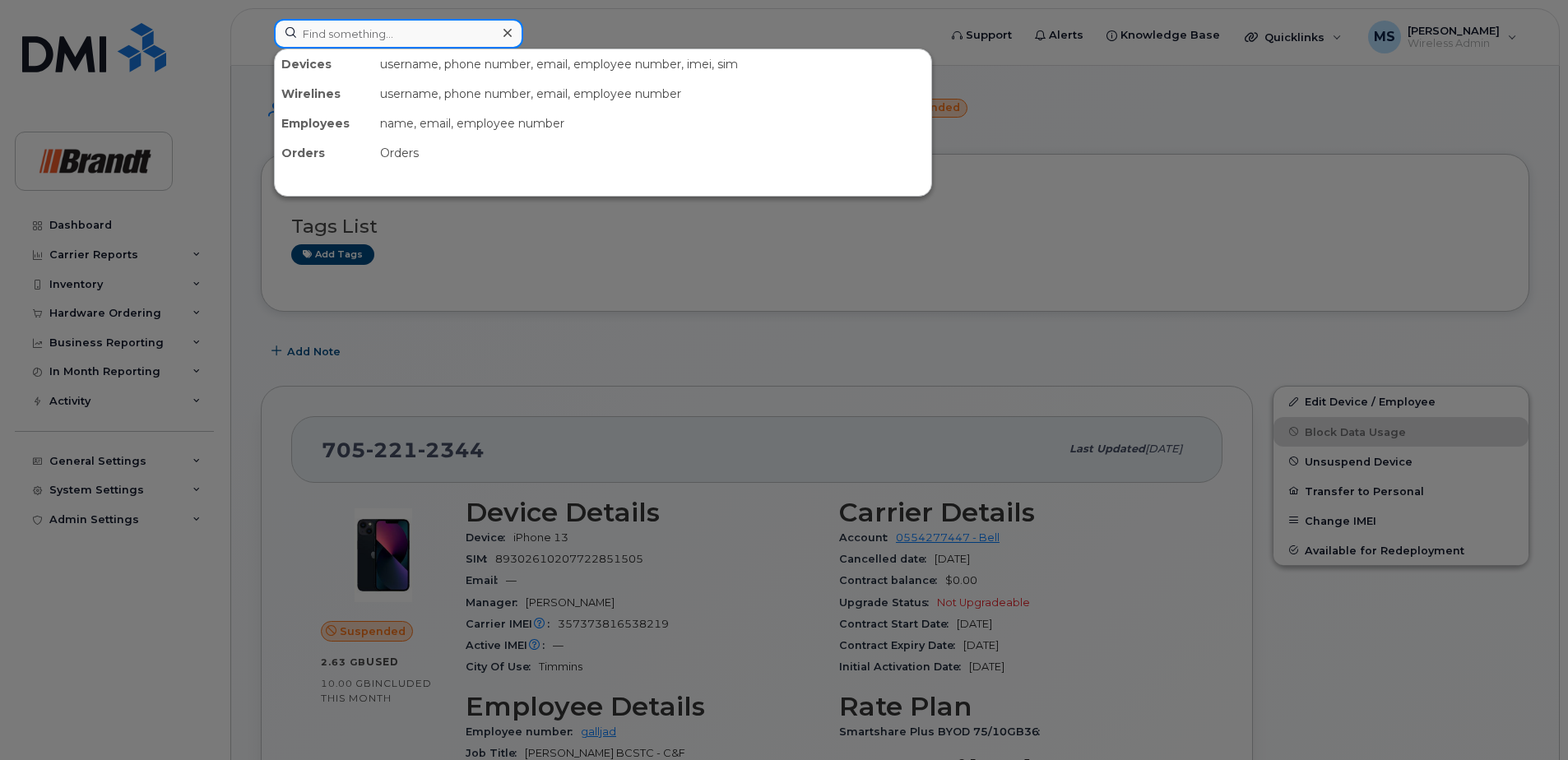
paste input "3065102793"
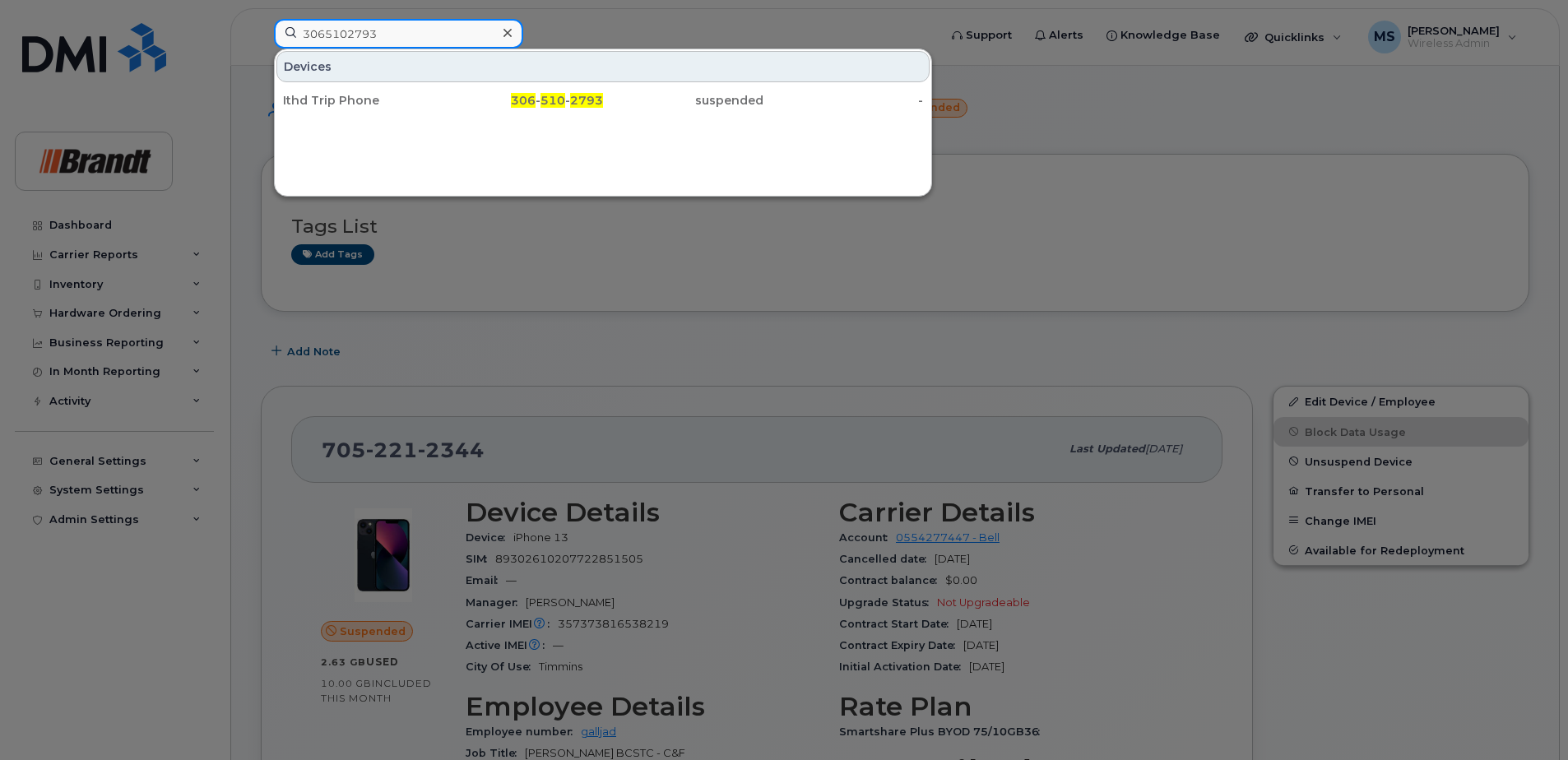
drag, startPoint x: 432, startPoint y: 31, endPoint x: 246, endPoint y: 31, distance: 186.0
click at [261, 31] on div "3065102793 Devices Ithd Trip Phone 306 - 510 - 2793 suspended -" at bounding box center [601, 37] width 680 height 36
paste input "4034155145"
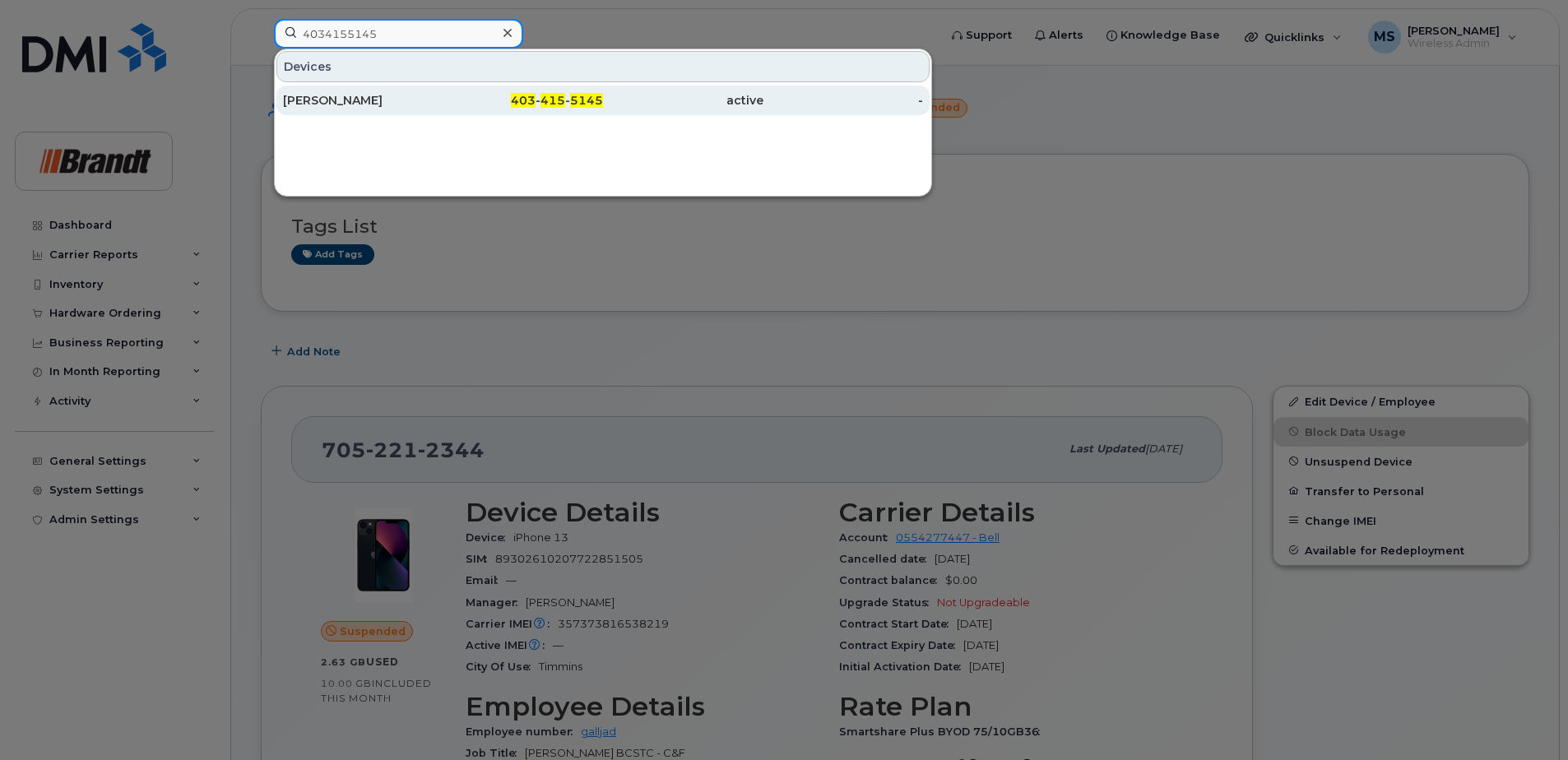
type input "4034155145"
click at [552, 100] on span "415" at bounding box center [553, 100] width 24 height 15
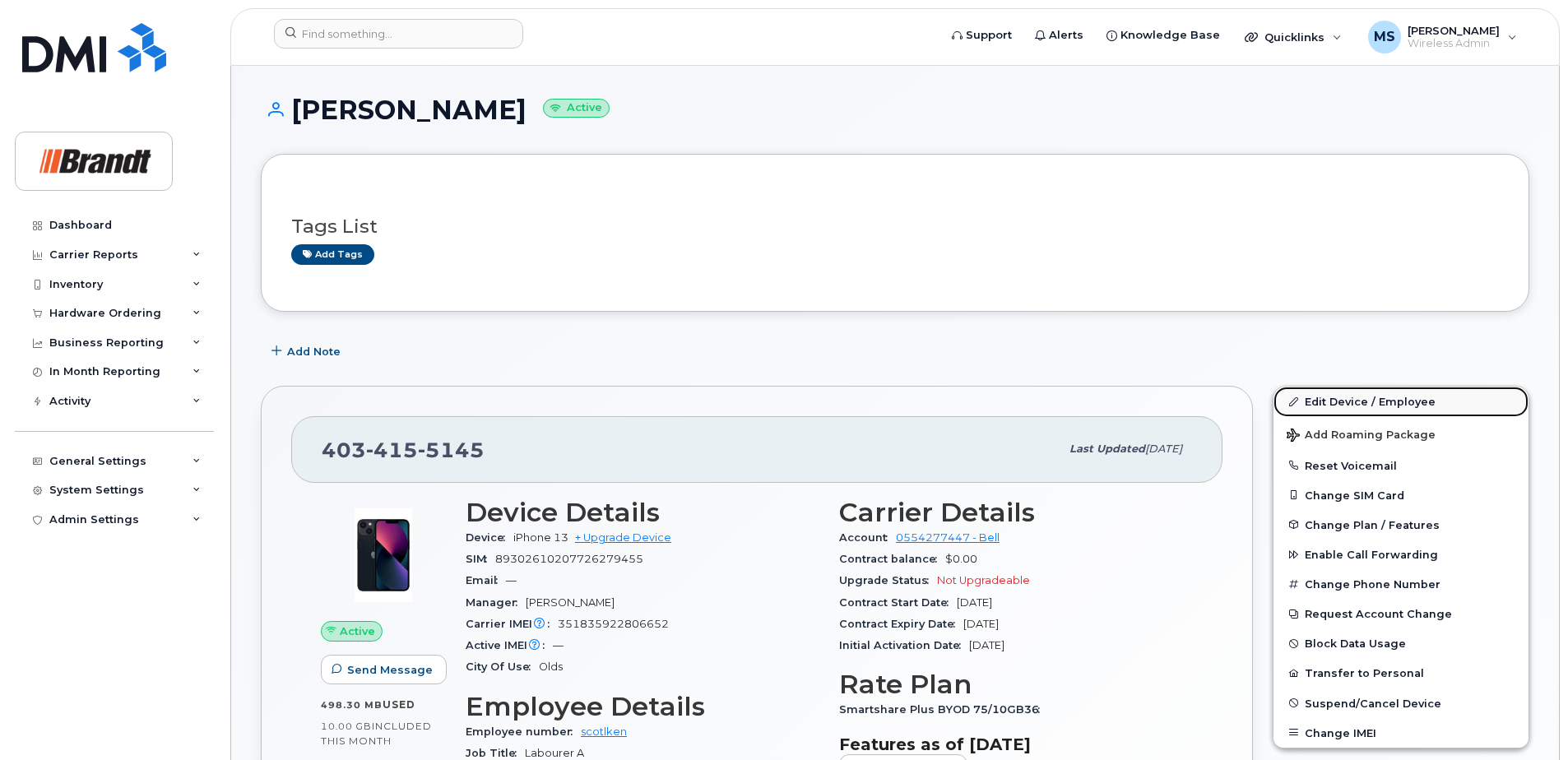
click at [1340, 397] on link "Edit Device / Employee" at bounding box center [1401, 402] width 255 height 30
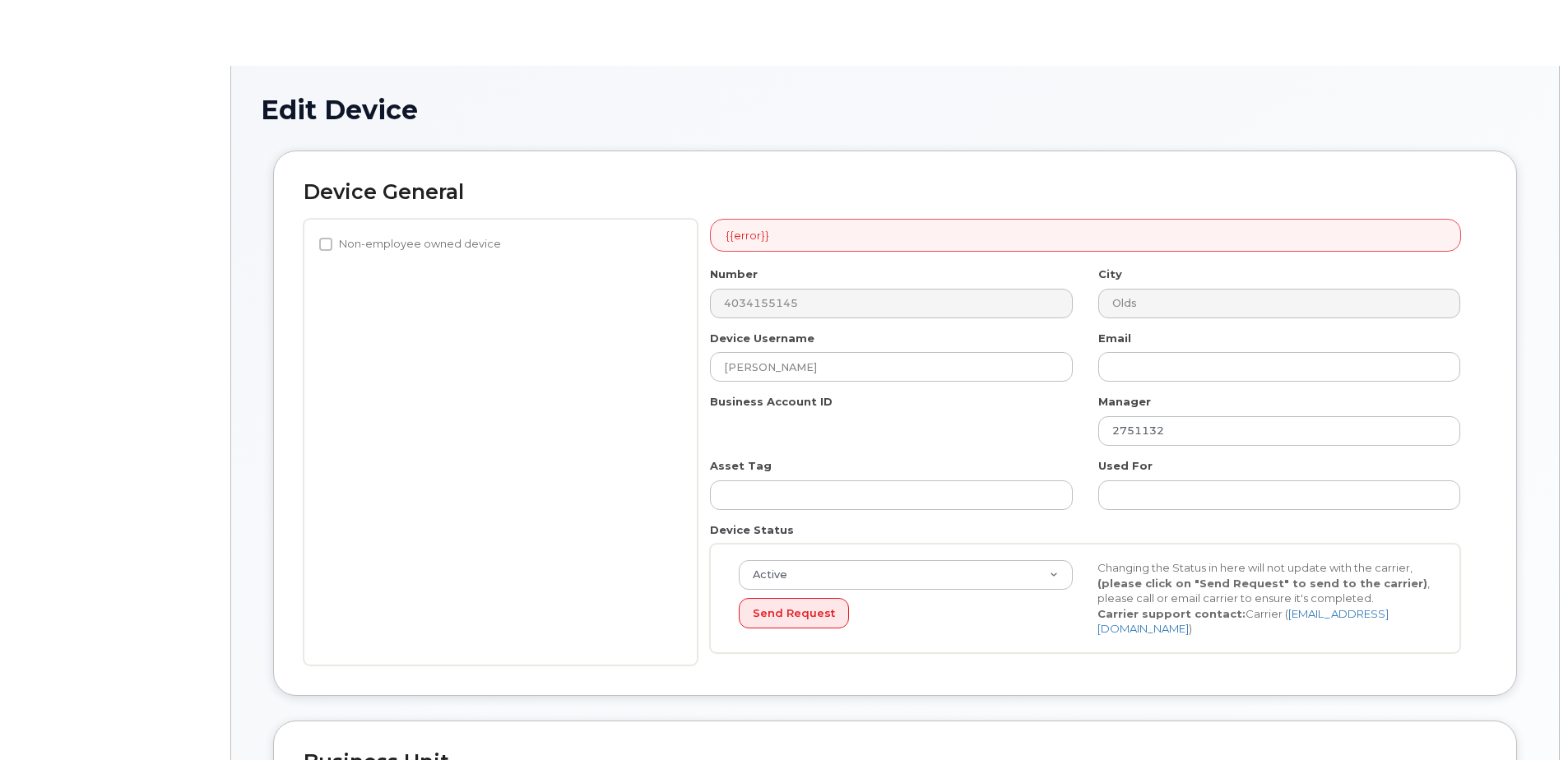
select select "34499228"
select select "35155014"
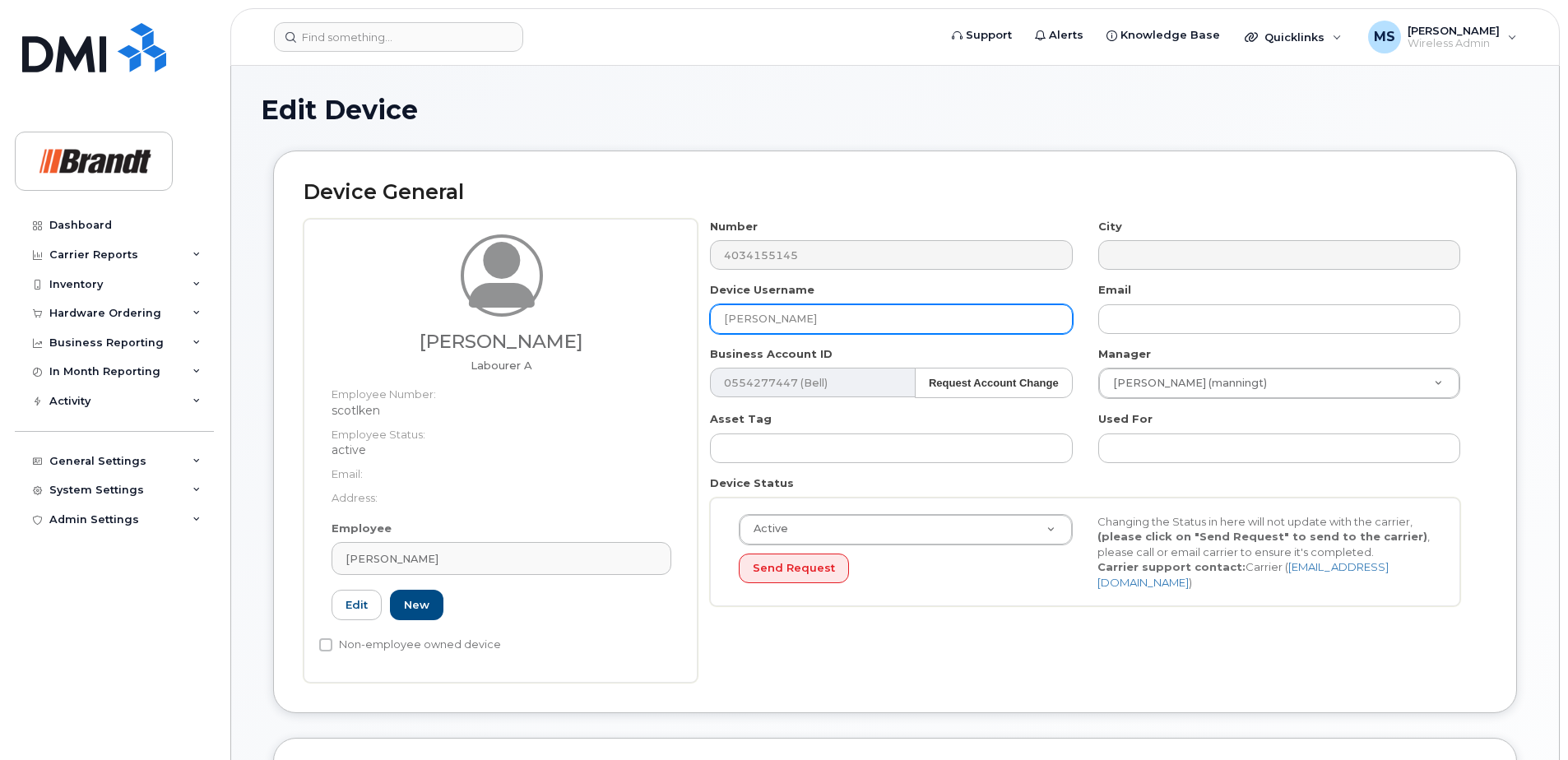
click at [872, 314] on input "Kenneth Scotland" at bounding box center [891, 319] width 362 height 30
drag, startPoint x: 936, startPoint y: 324, endPoint x: 391, endPoint y: 350, distance: 545.6
click at [397, 348] on div "Kenneth Scotland Labourer A Employee Number: scotlken Employee Status: active E…" at bounding box center [895, 450] width 1183 height 464
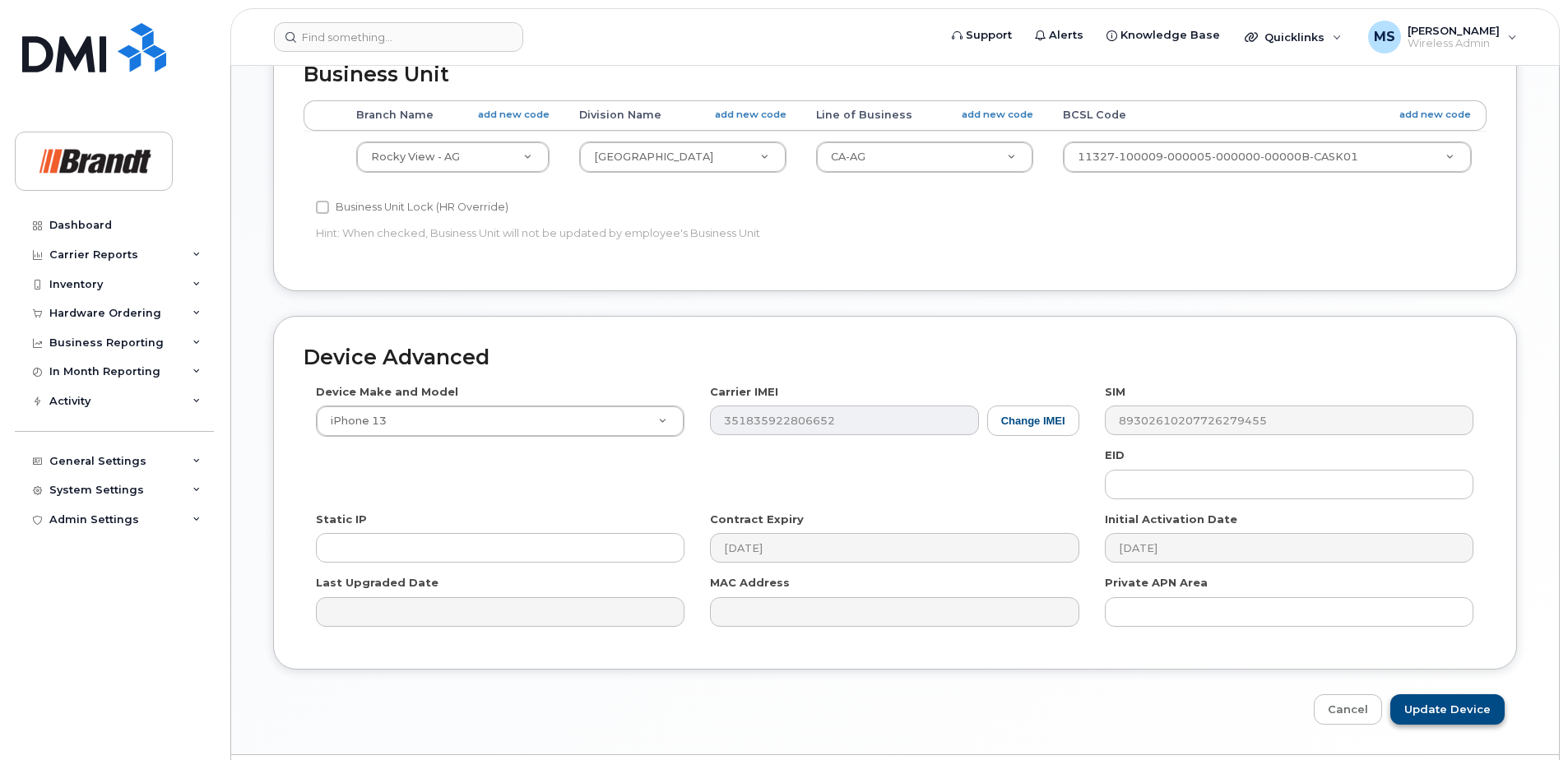
scroll to position [752, 0]
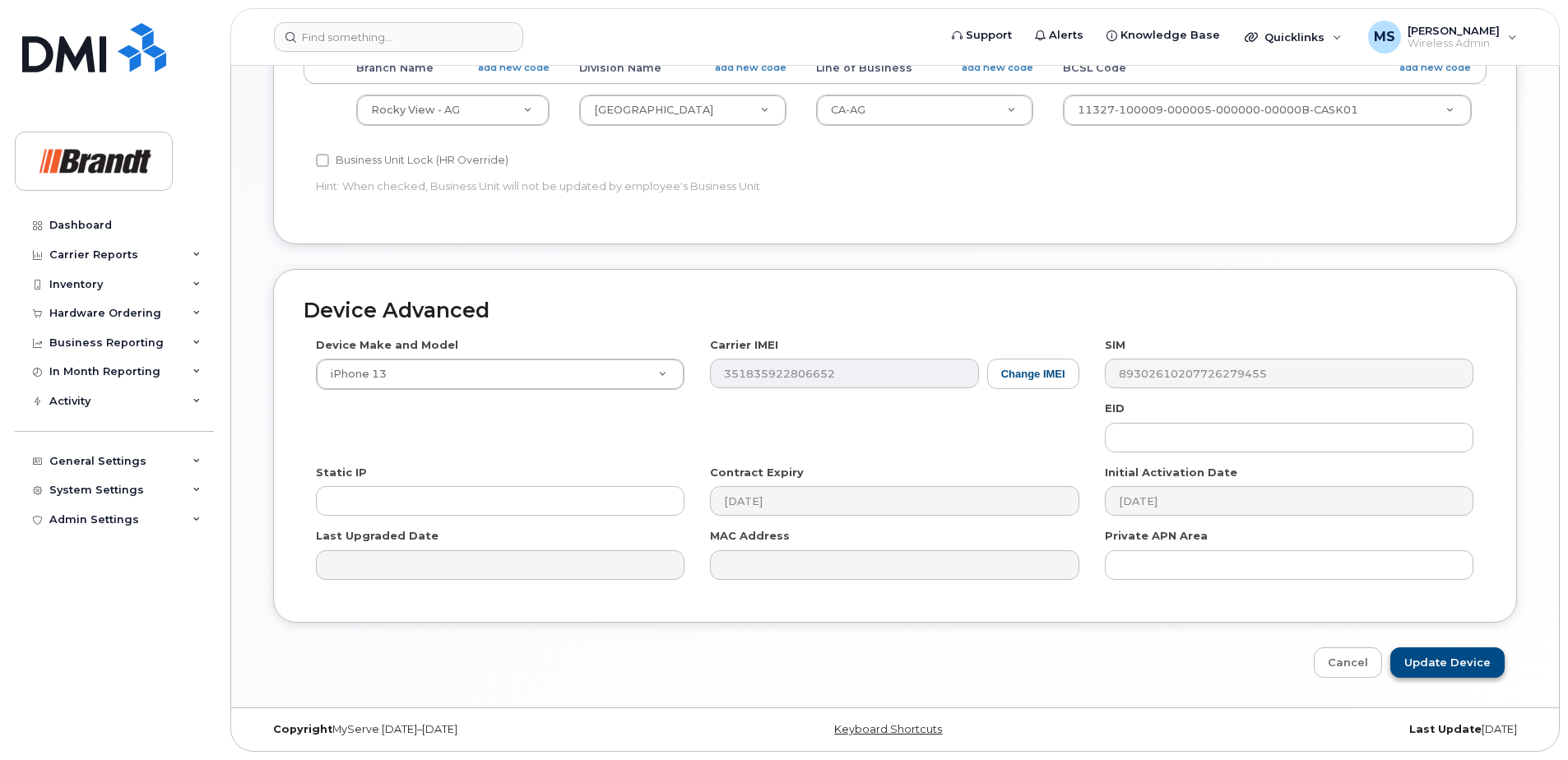
type input "Spare Rocky view"
click at [1485, 670] on input "Update Device" at bounding box center [1447, 662] width 114 height 31
type input "Saving..."
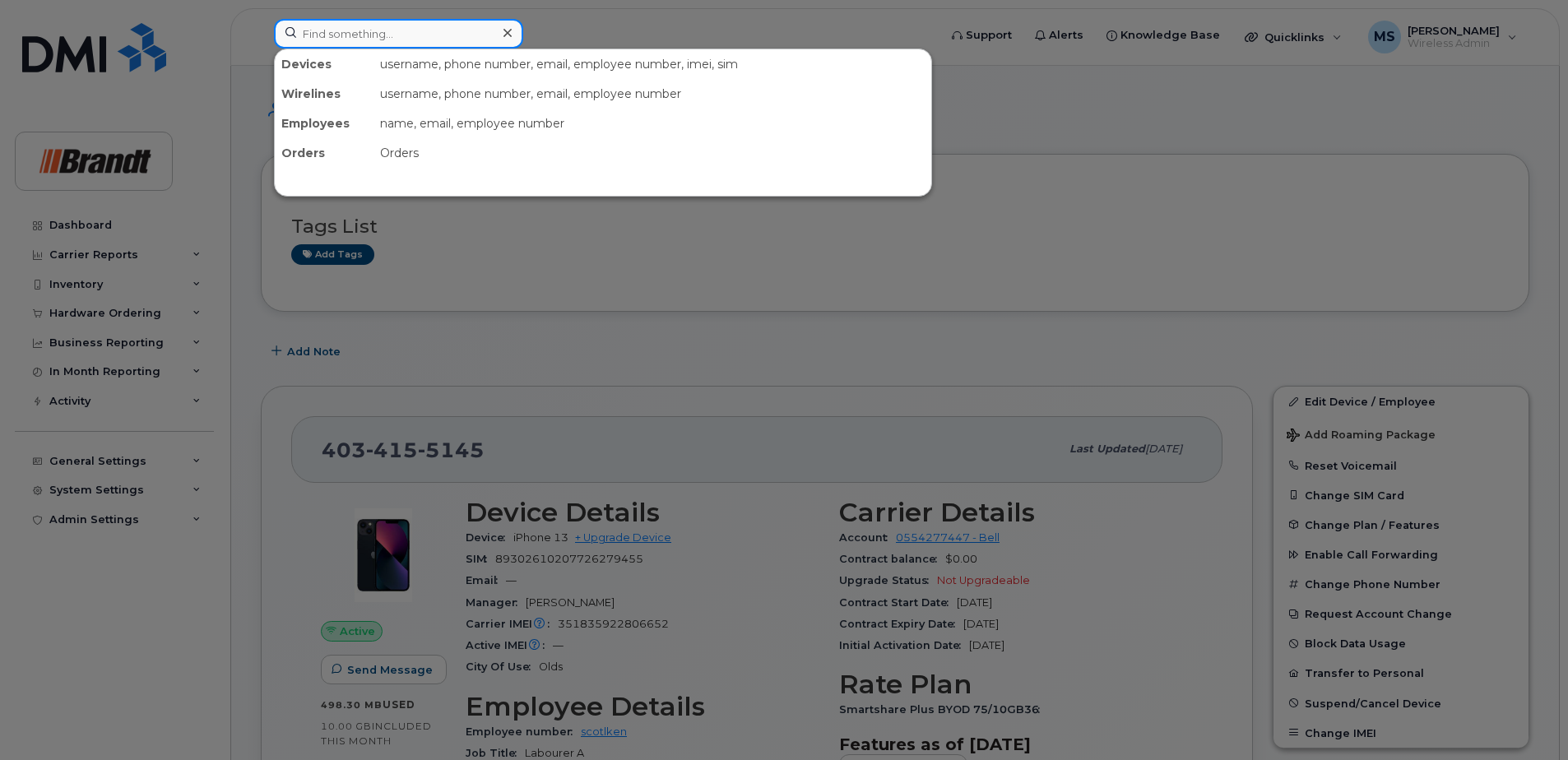
click at [419, 30] on input at bounding box center [398, 34] width 249 height 30
paste input "4033308859"
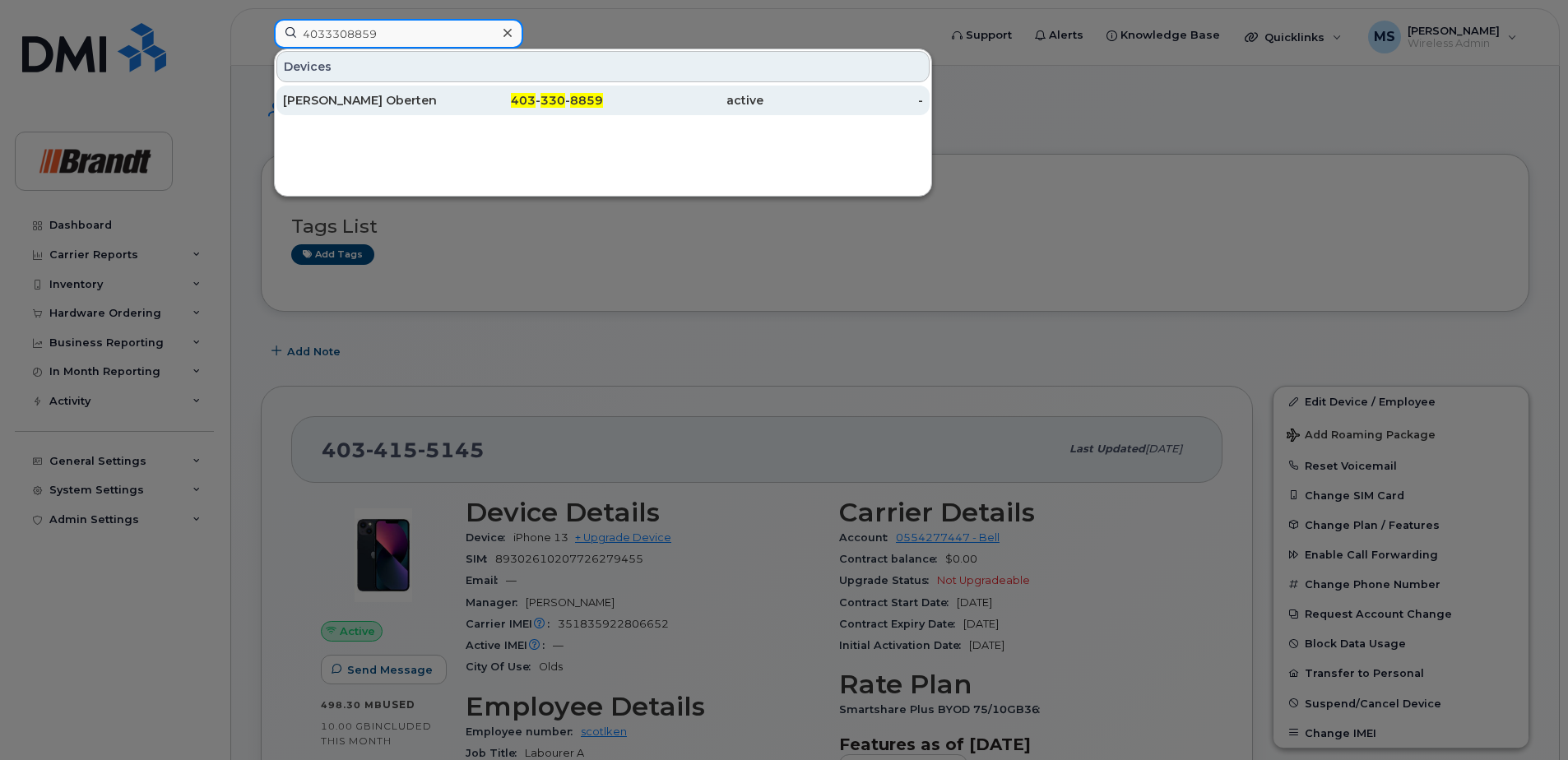
type input "4033308859"
click at [532, 94] on span "403" at bounding box center [523, 100] width 24 height 15
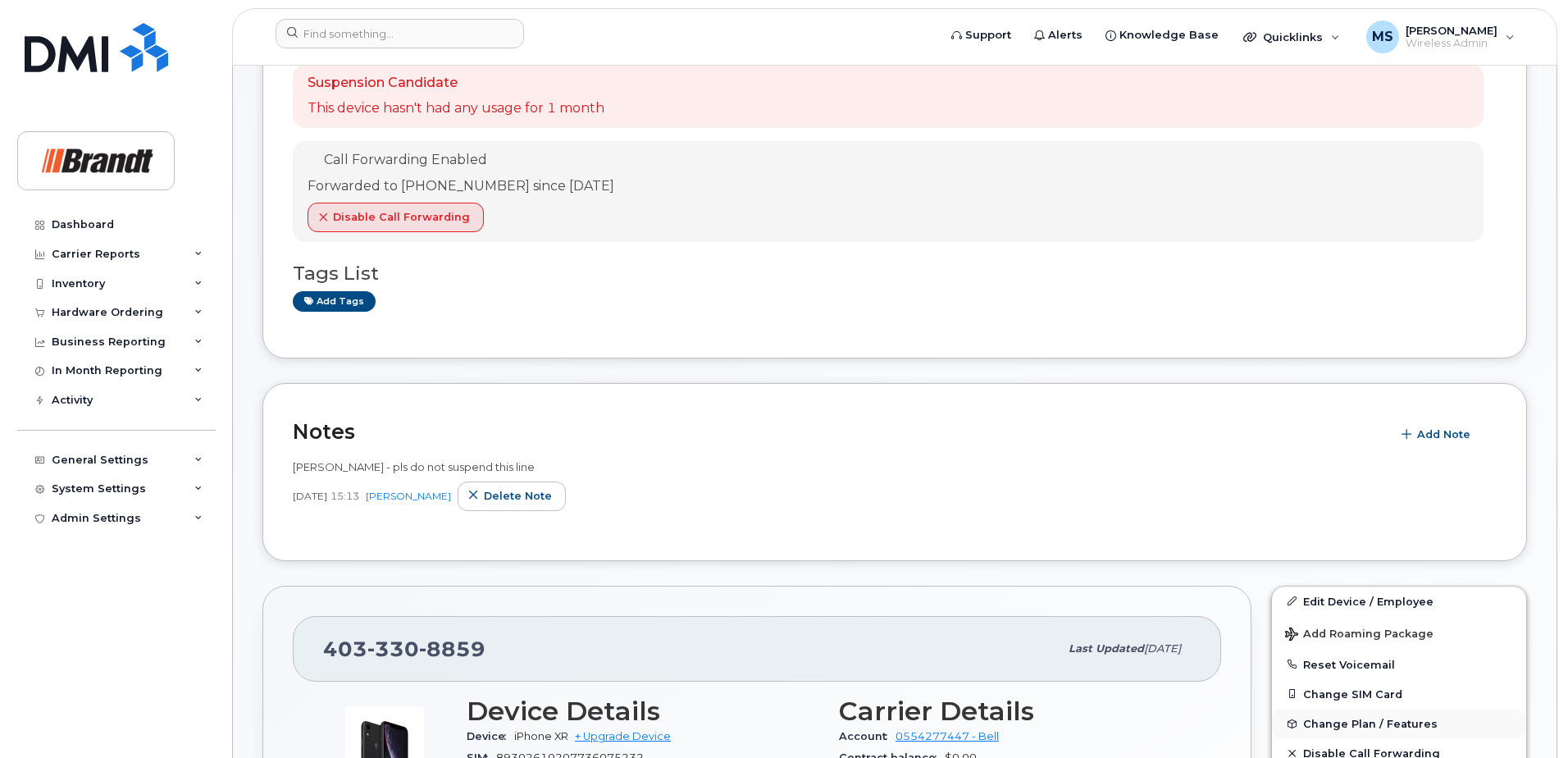
scroll to position [574, 0]
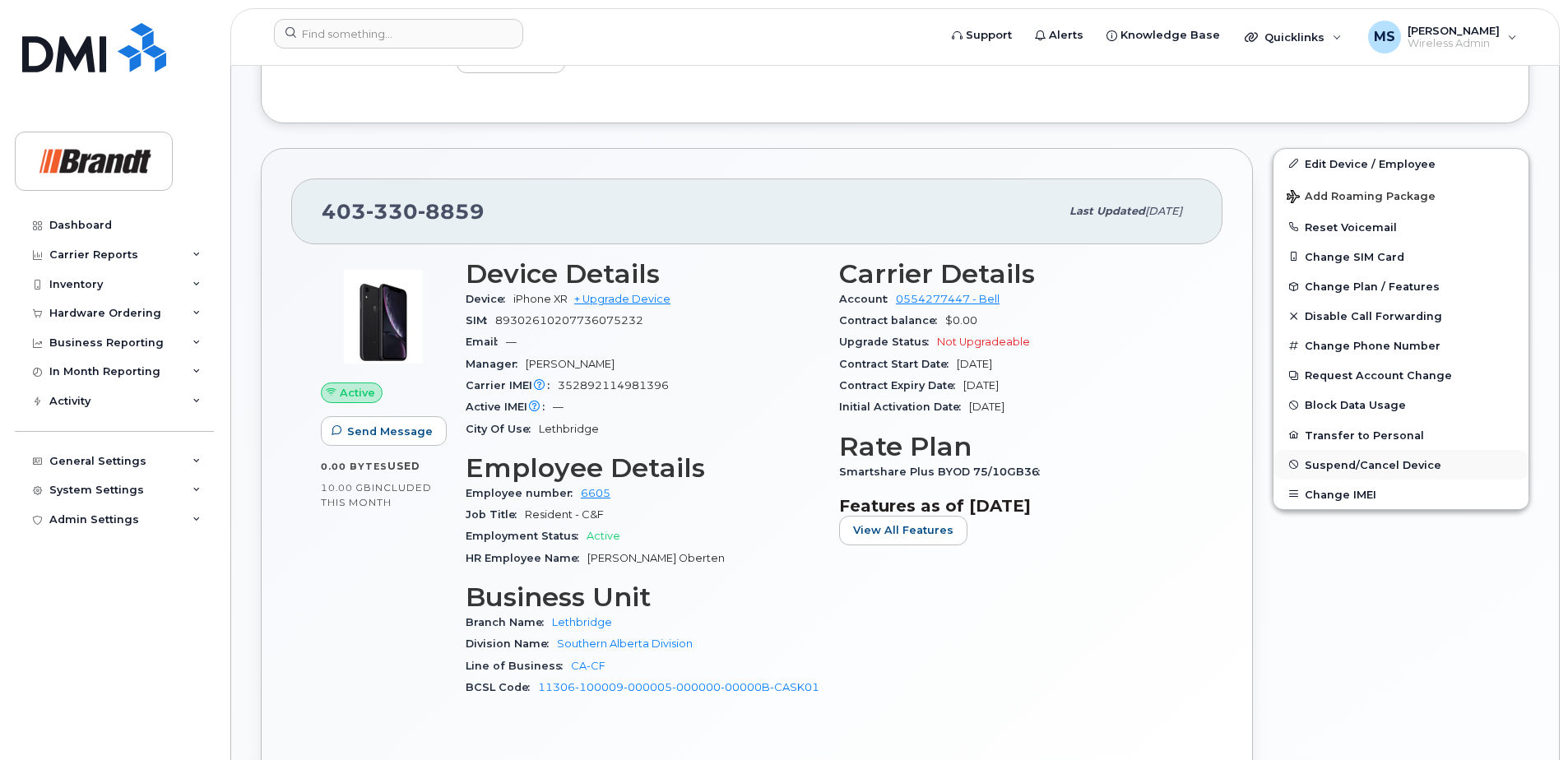
click at [1337, 458] on span "Suspend/Cancel Device" at bounding box center [1372, 464] width 136 height 12
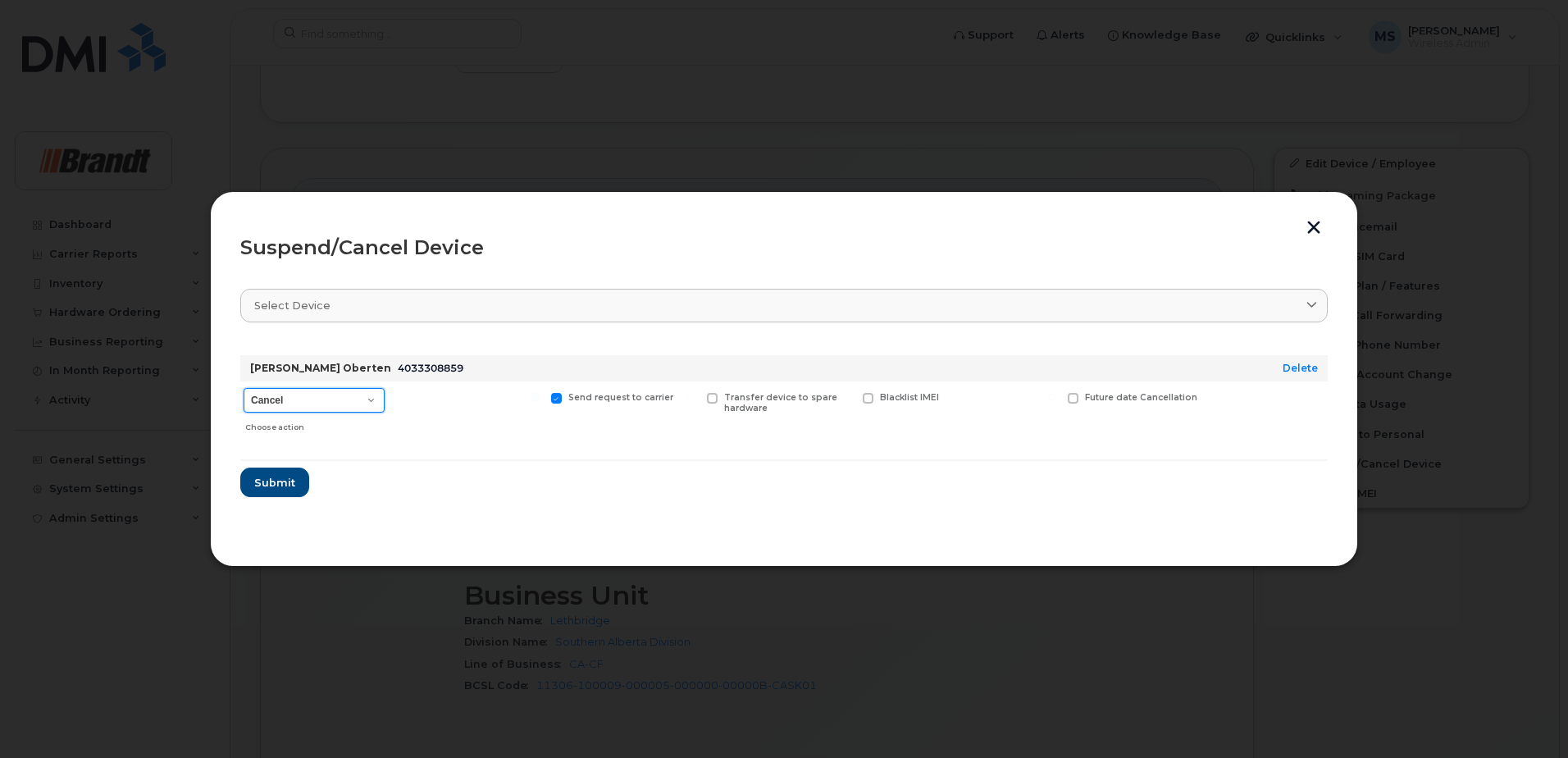
drag, startPoint x: 306, startPoint y: 395, endPoint x: 306, endPoint y: 409, distance: 14.0
click at [306, 395] on select "Cancel Suspend - Extend Suspension Suspend - Reduced Rate Suspend - Full Rate S…" at bounding box center [314, 400] width 141 height 24
select select "[object Object]"
click at [244, 388] on select "Cancel Suspend - Extend Suspension Suspend - Reduced Rate Suspend - Full Rate S…" at bounding box center [314, 400] width 141 height 24
click at [469, 394] on span "Available for new activations/redeployments" at bounding box center [474, 403] width 123 height 21
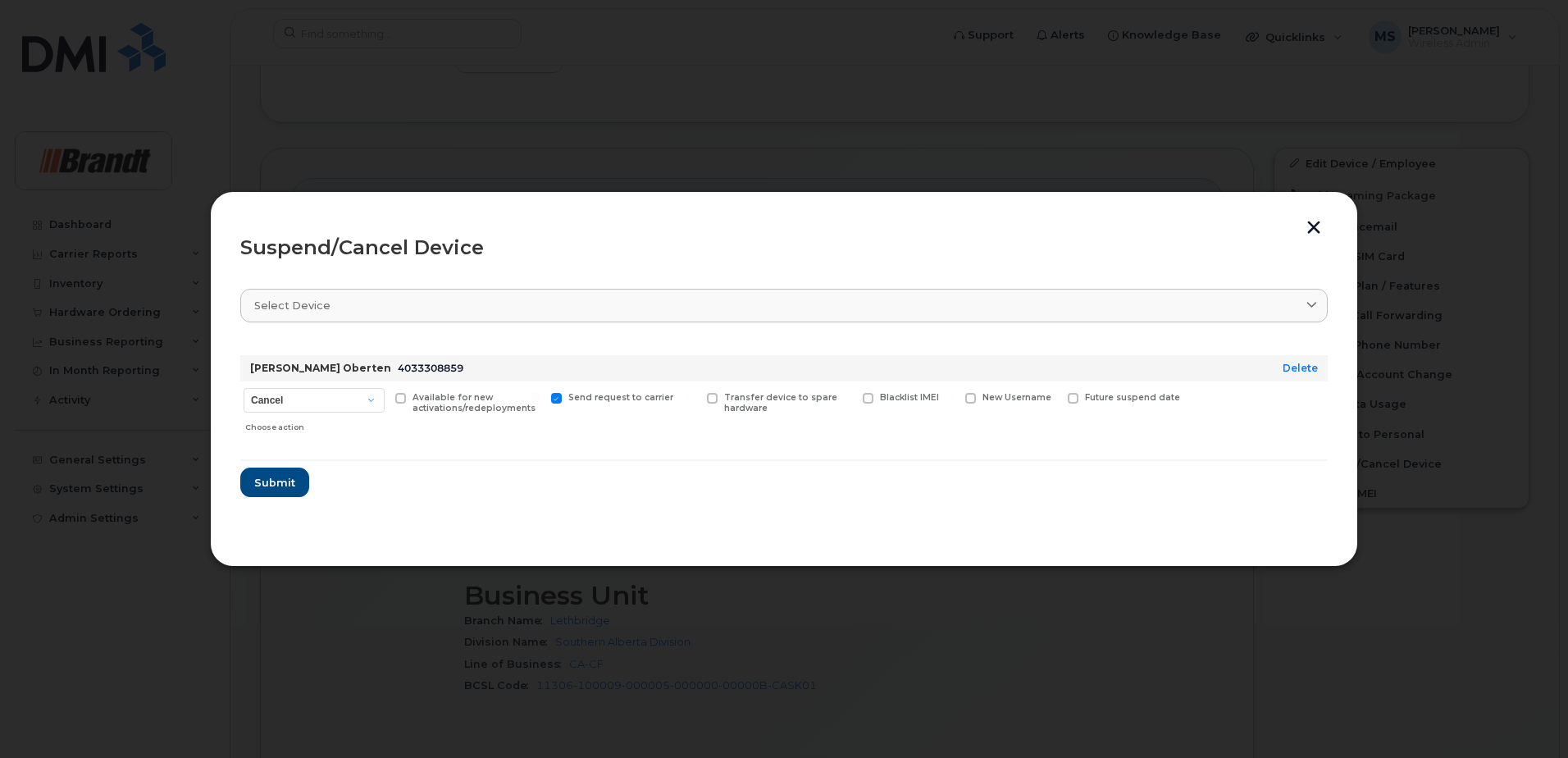
click at [384, 394] on input "Available for new activations/redeployments" at bounding box center [379, 396] width 8 height 8
checkbox input "true"
click at [1015, 396] on span "New Username" at bounding box center [1017, 397] width 69 height 10
click at [954, 396] on input "New Username" at bounding box center [950, 396] width 8 height 8
checkbox input "true"
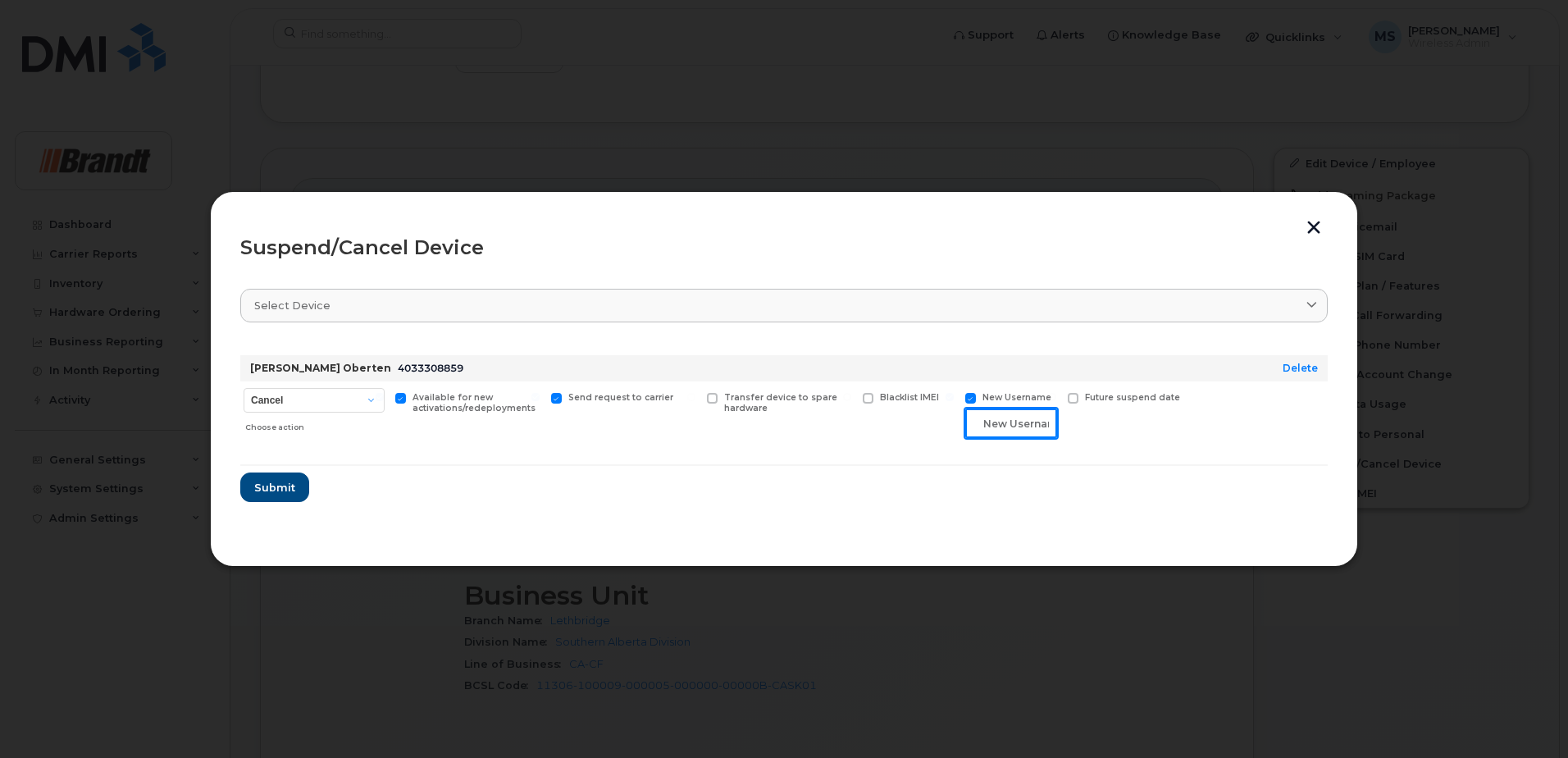
click at [990, 417] on input "text" at bounding box center [1010, 423] width 91 height 30
type input "Spare Resident Lethbridge"
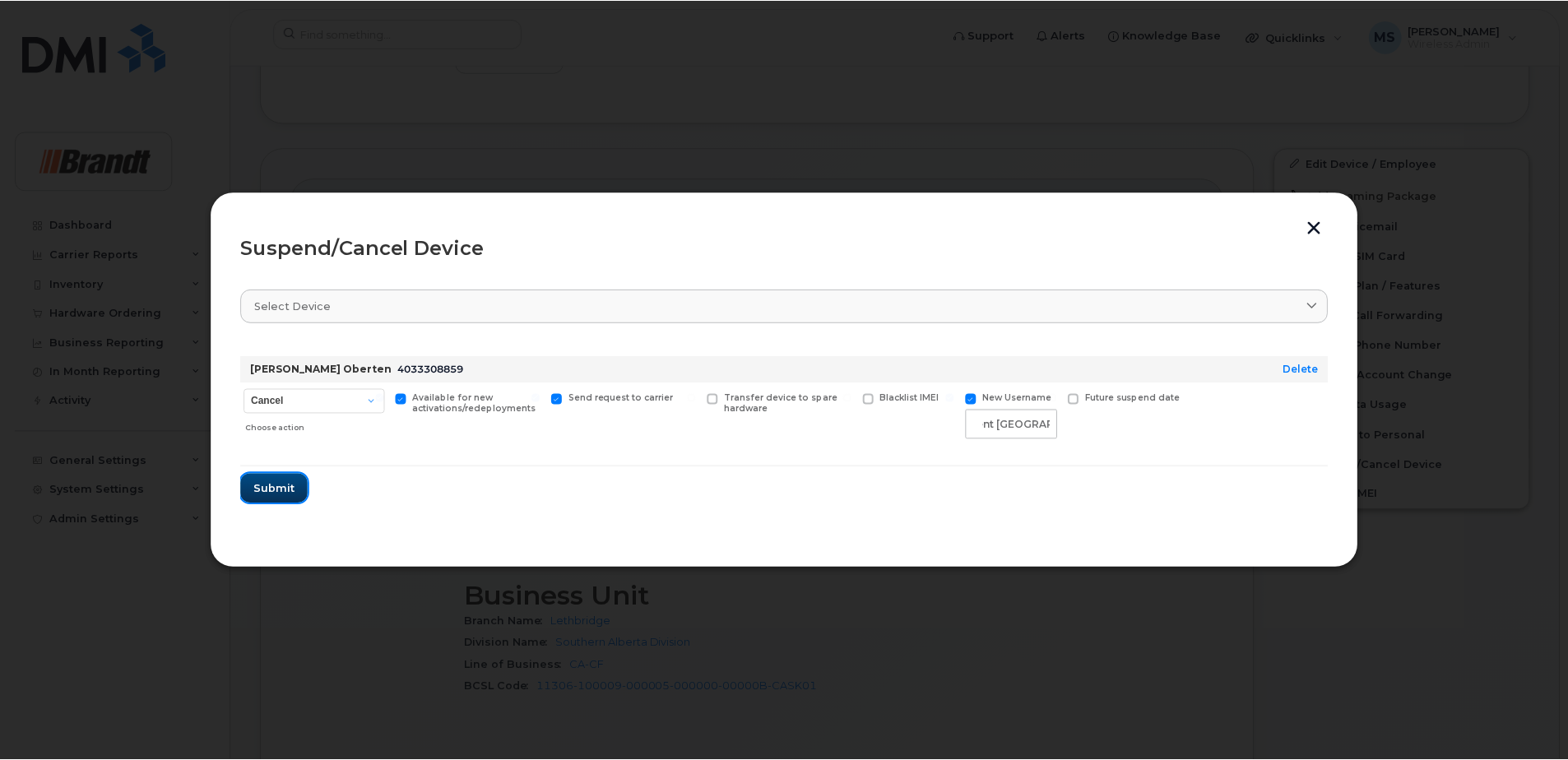
scroll to position [0, 0]
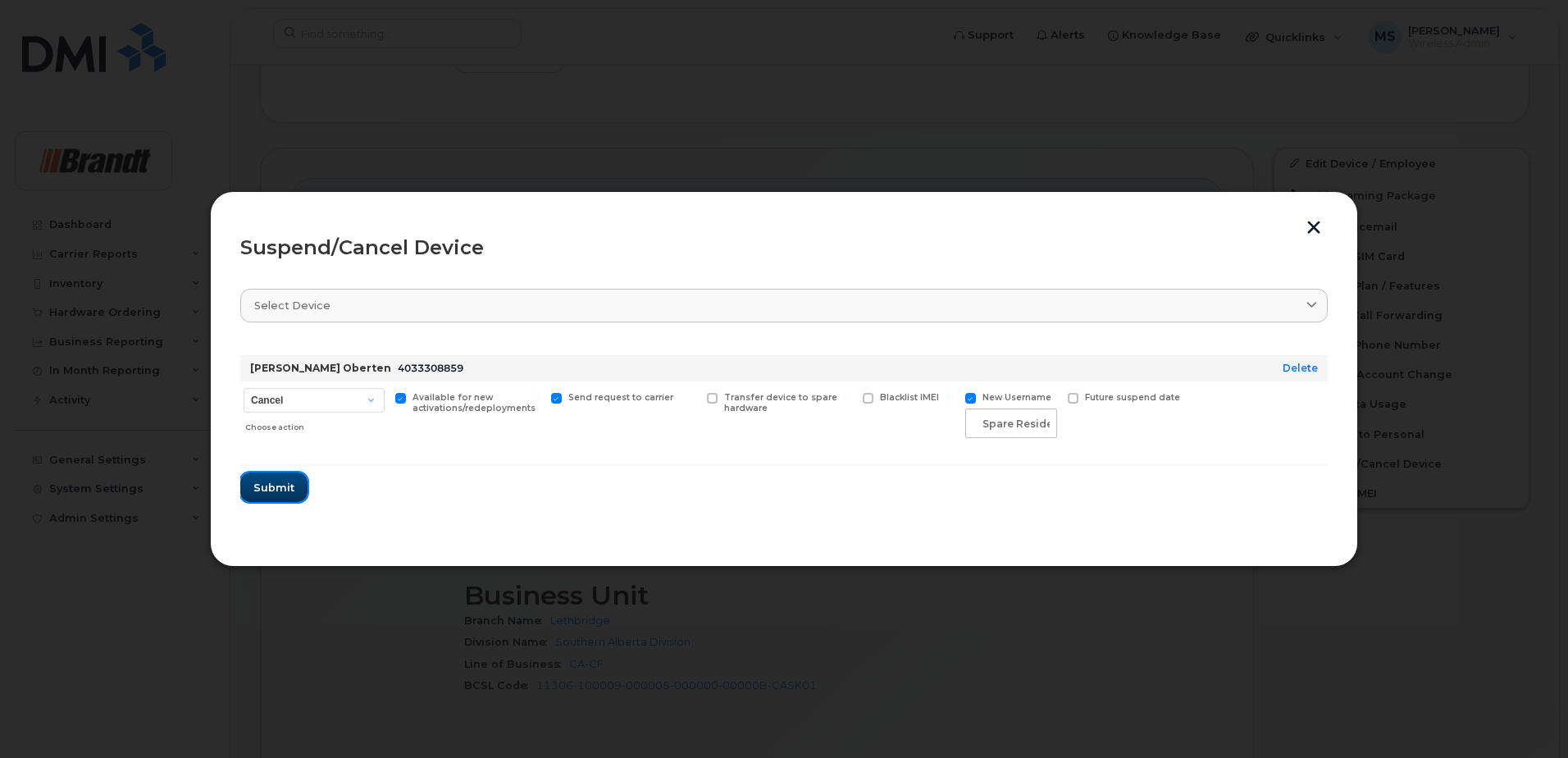
click at [260, 488] on span "Submit" at bounding box center [274, 488] width 41 height 16
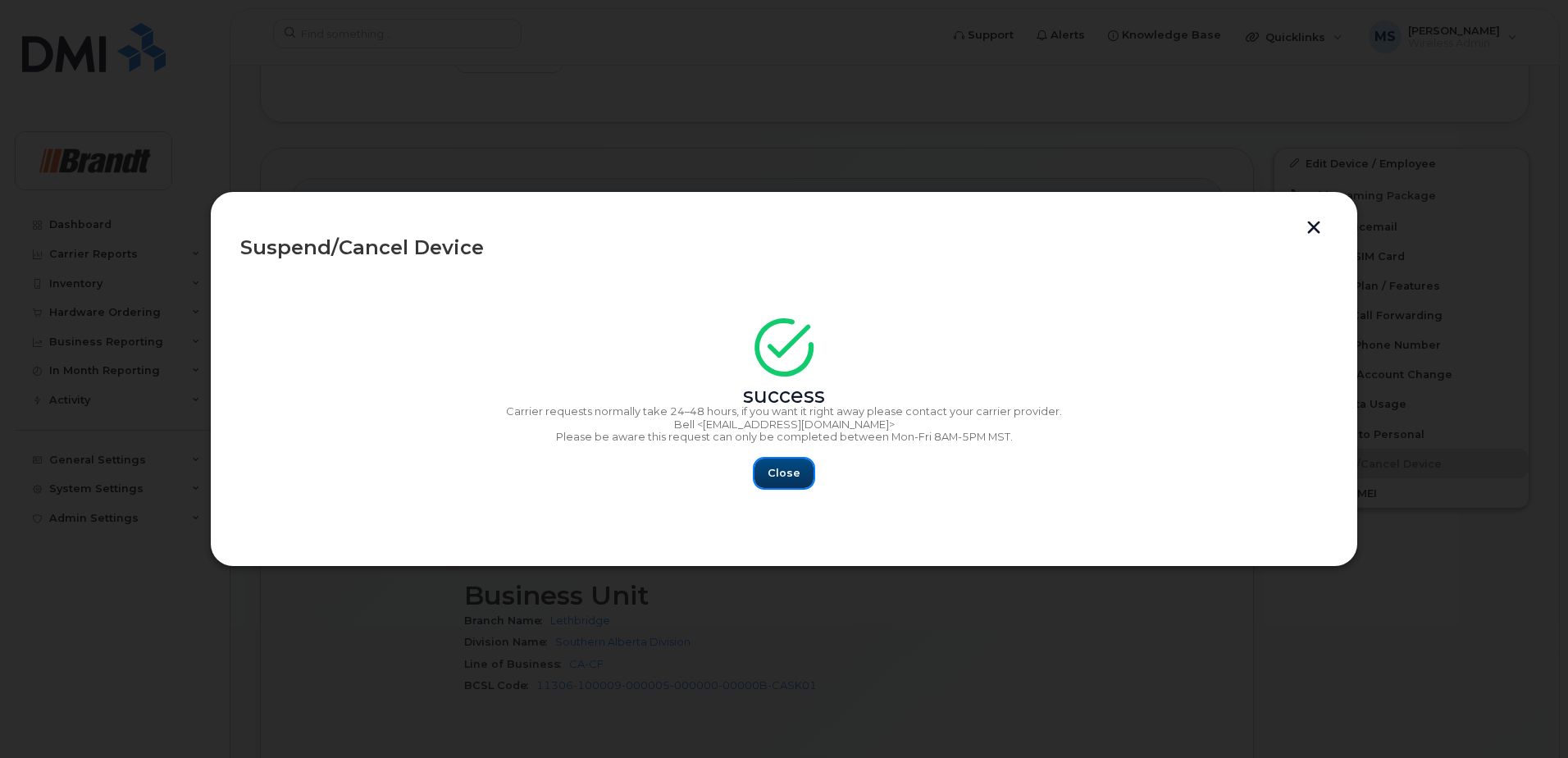
click at [770, 479] on span "Close" at bounding box center [784, 473] width 33 height 16
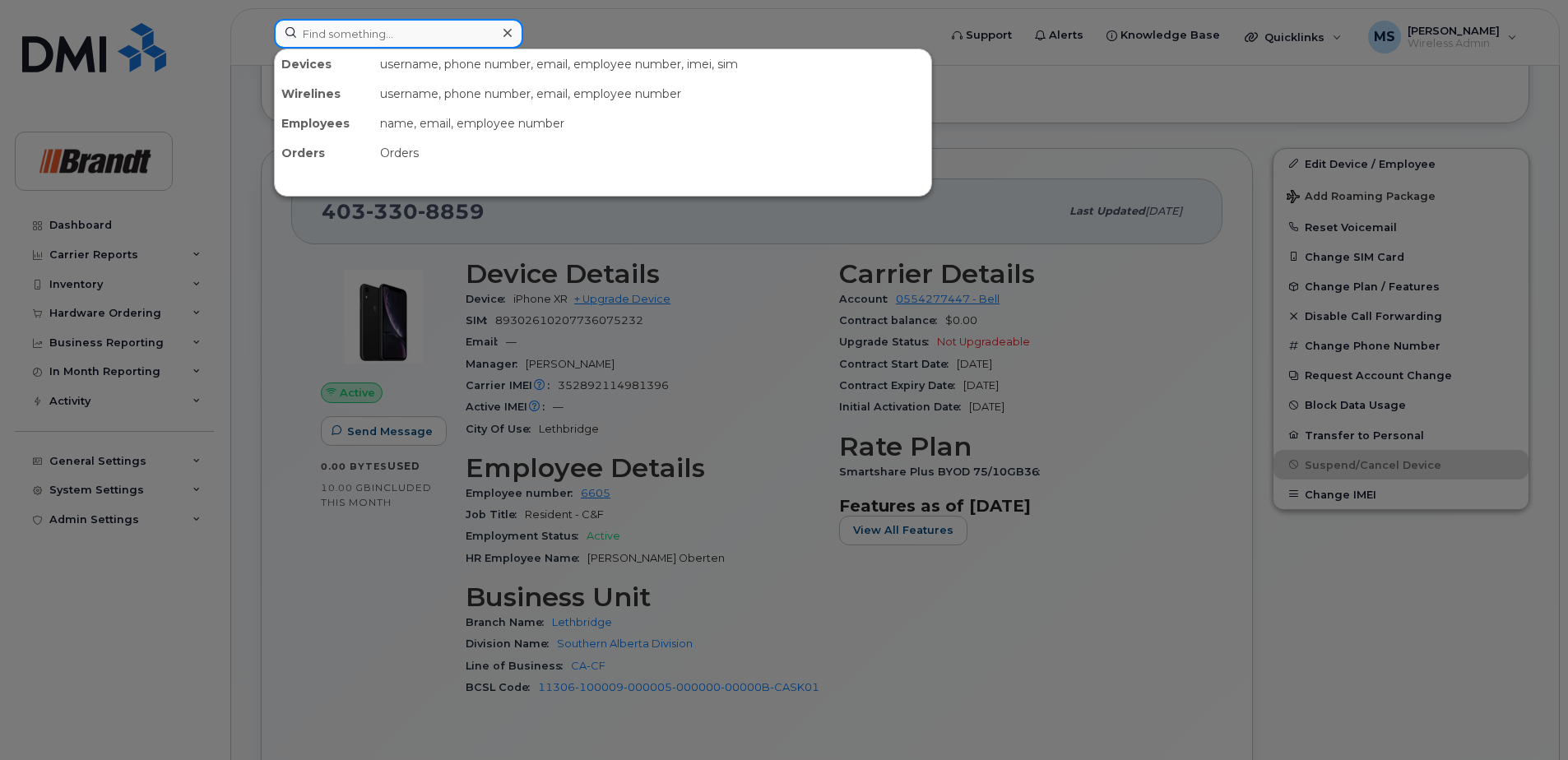
click at [420, 31] on input at bounding box center [398, 34] width 249 height 30
paste input "2504177819"
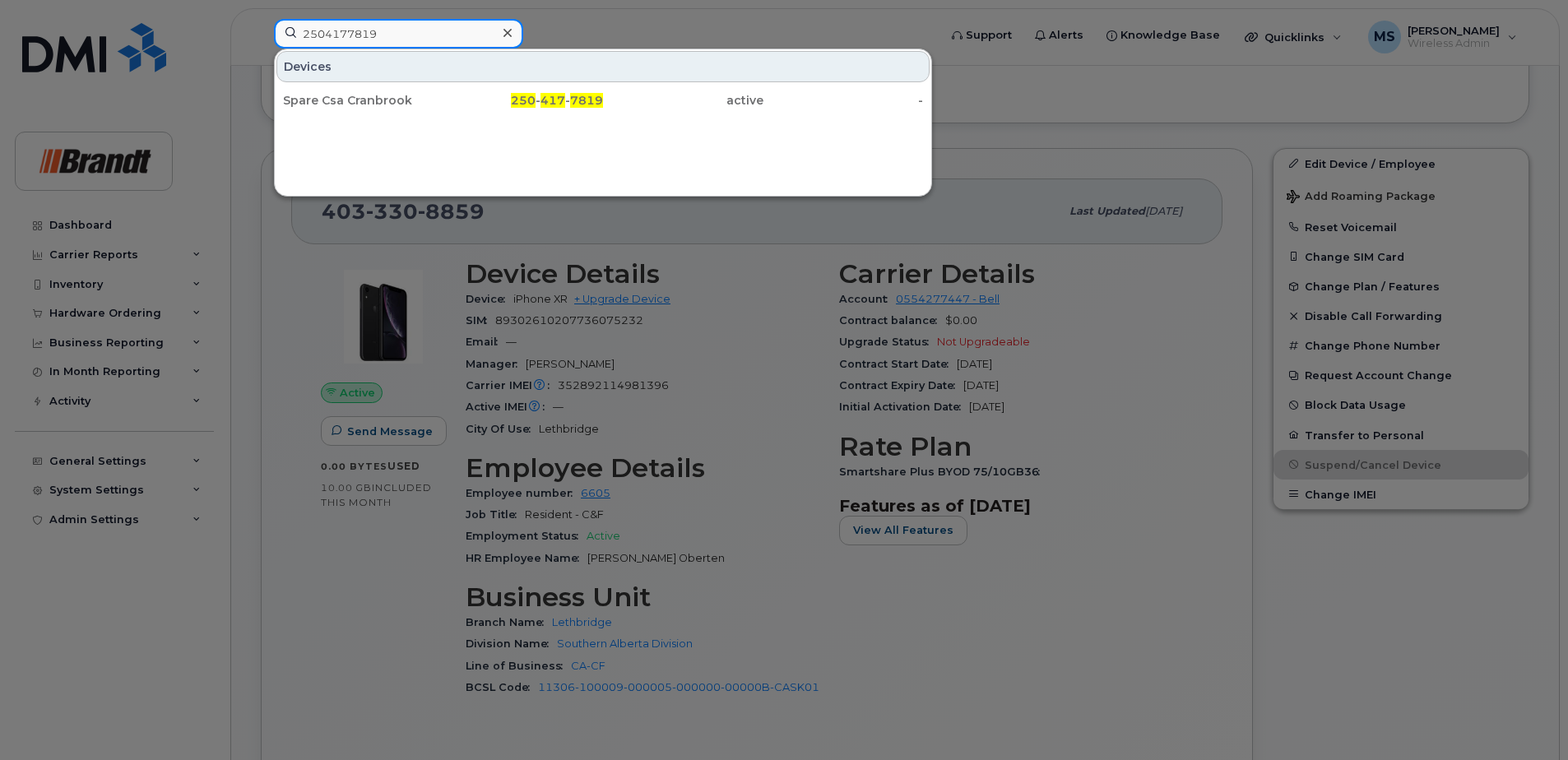
drag, startPoint x: 352, startPoint y: 35, endPoint x: 64, endPoint y: 40, distance: 288.0
click at [261, 40] on div "2504177819 Devices Spare Csa Cranbrook 250 - 417 - 7819 active -" at bounding box center [601, 37] width 680 height 36
paste input "044414412"
drag, startPoint x: 254, startPoint y: 37, endPoint x: 257, endPoint y: 22, distance: 15.3
click at [261, 37] on div "2044414412 Devices Spare Tm Winnipeg 204 - 441 - 4412 active -" at bounding box center [601, 37] width 680 height 36
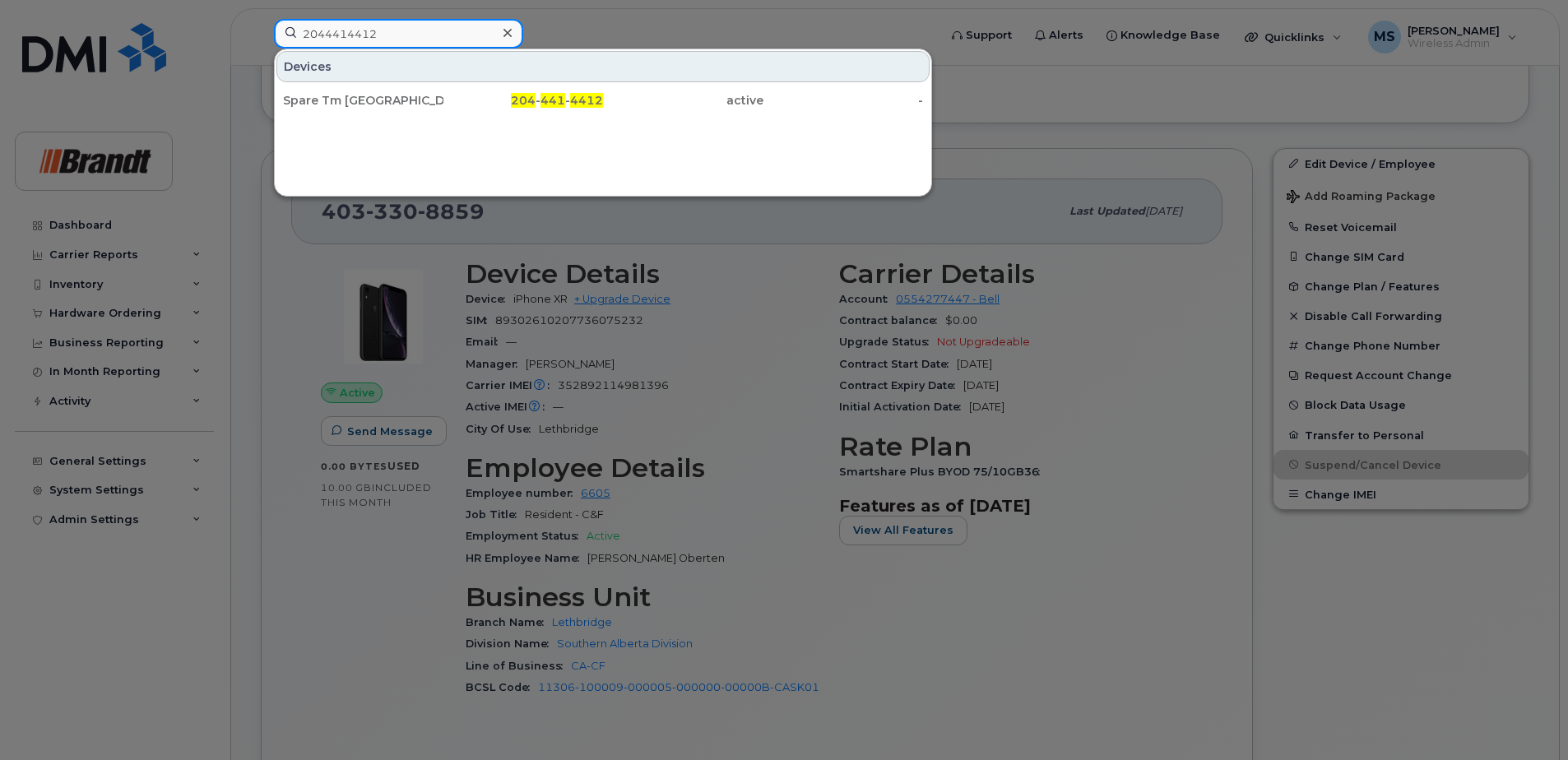
paste input "9023043725"
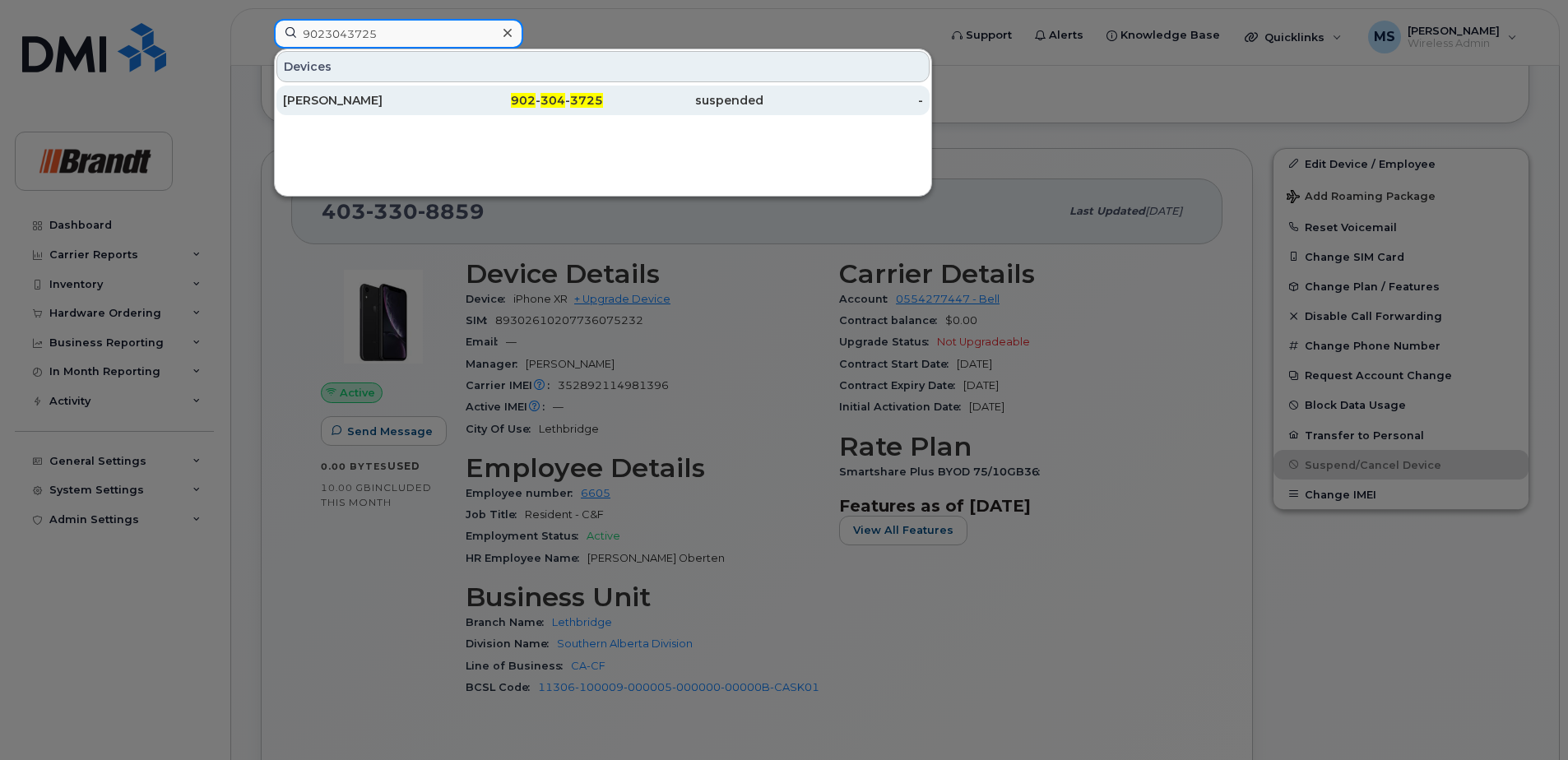
type input "9023043725"
click at [376, 107] on div "Howard Macleod" at bounding box center [363, 100] width 161 height 17
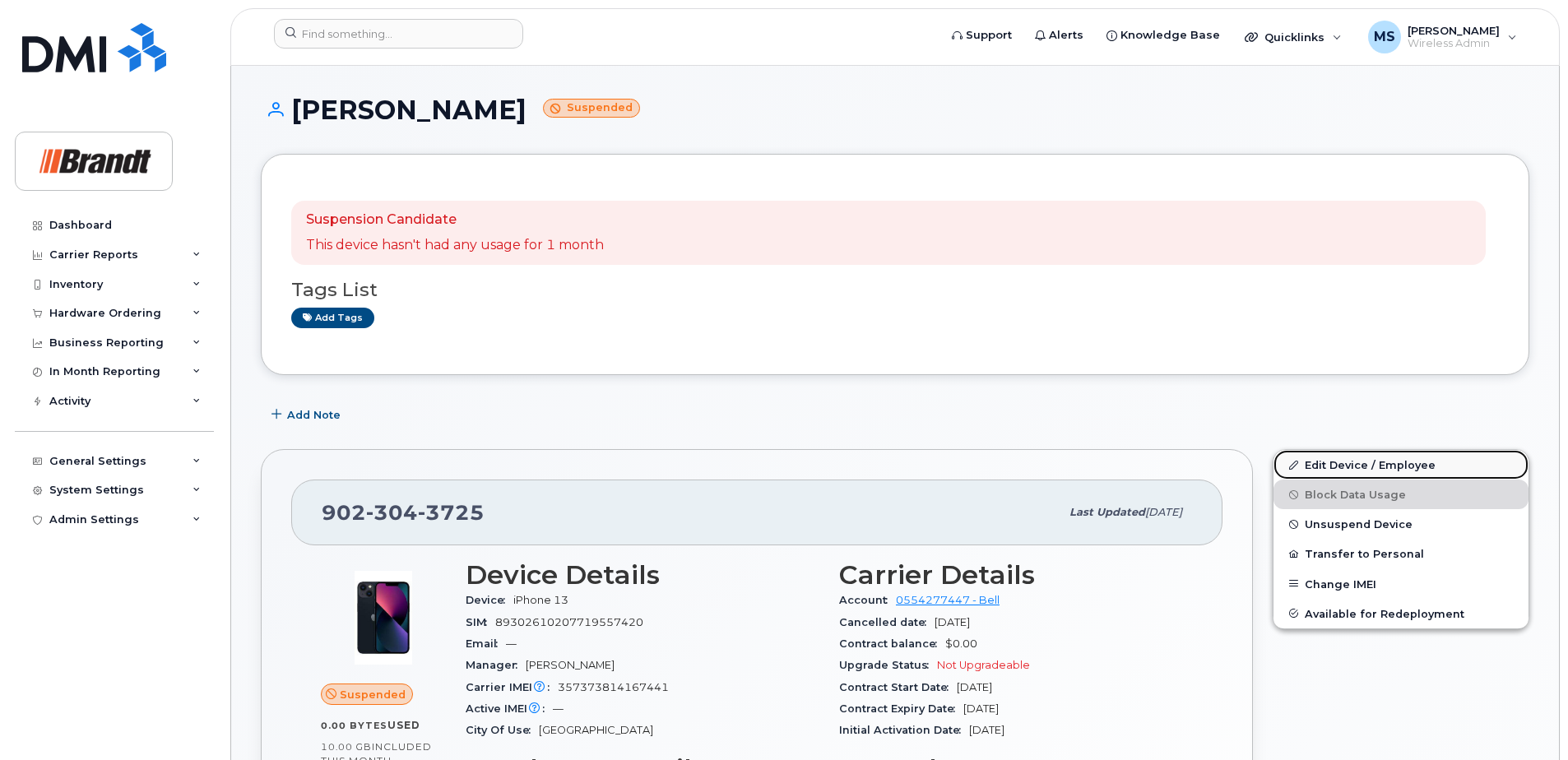
click at [1365, 472] on link "Edit Device / Employee" at bounding box center [1401, 465] width 255 height 30
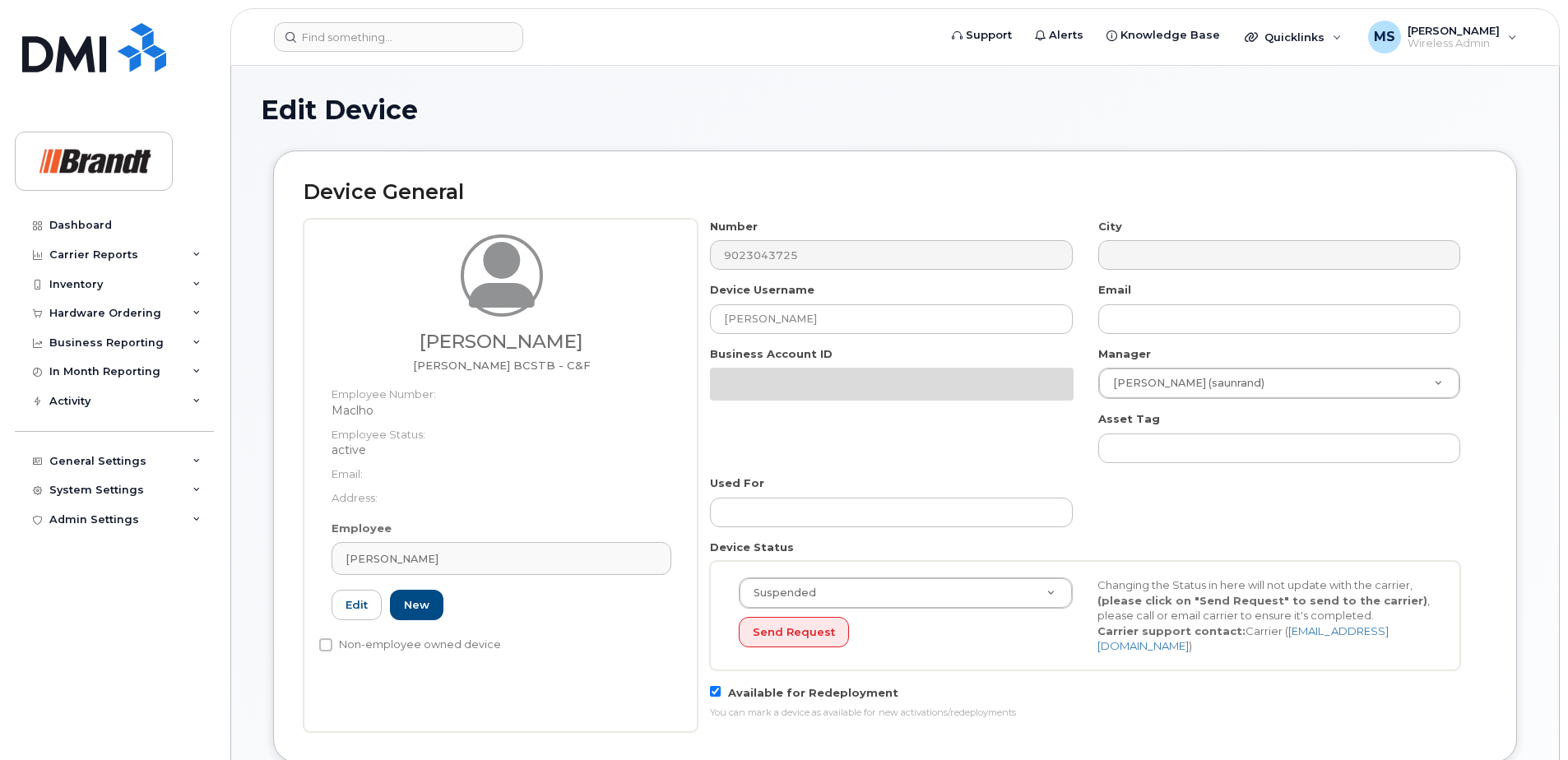
select select "34499232"
select select "34499245"
select select "35155013"
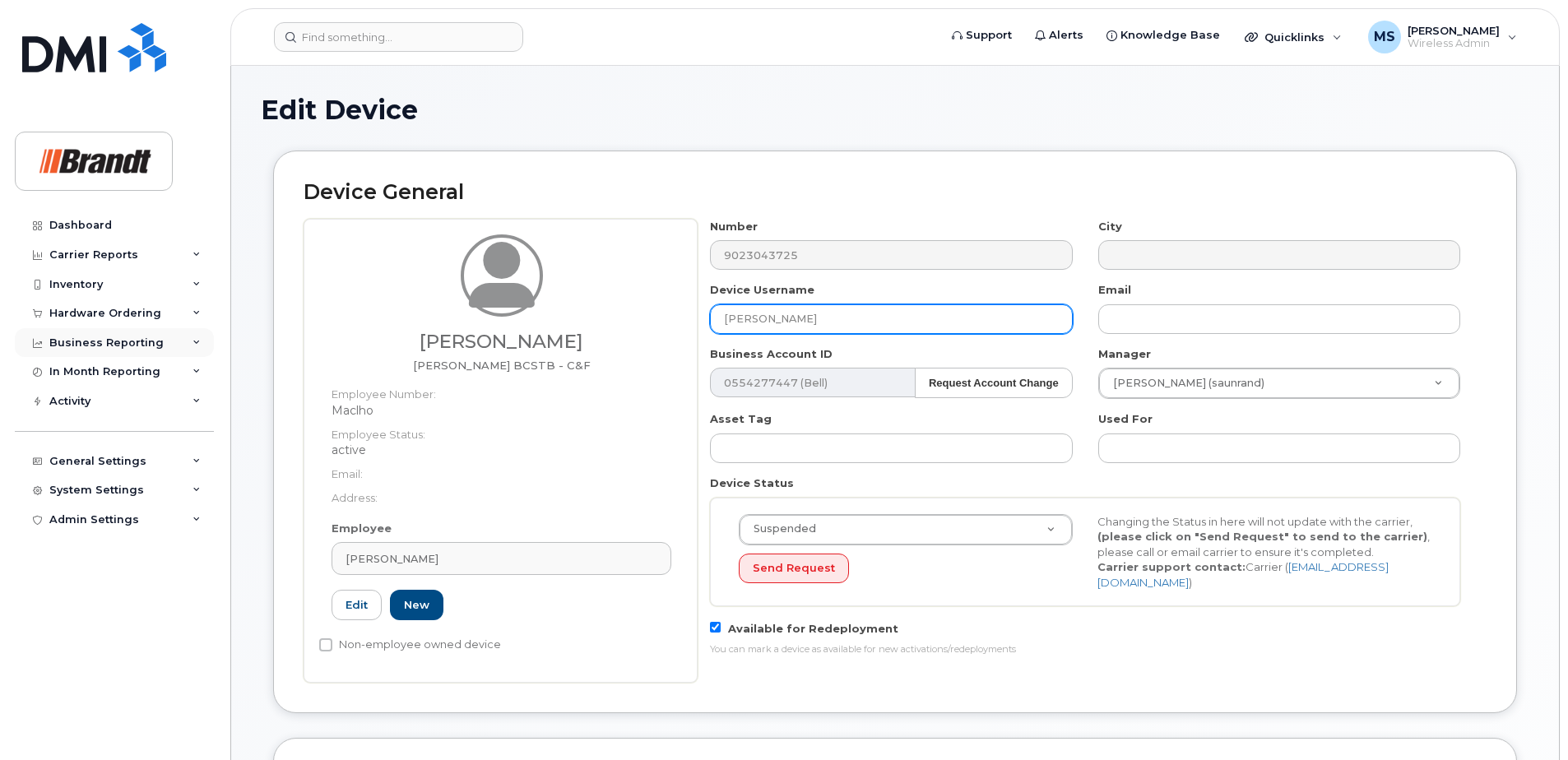
drag, startPoint x: 402, startPoint y: 326, endPoint x: 53, endPoint y: 345, distance: 349.5
click at [231, 342] on div "Support Alerts Knowledge Base Quicklinks Suspend / Cancel Device Change SIM Car…" at bounding box center [895, 762] width 1330 height 1393
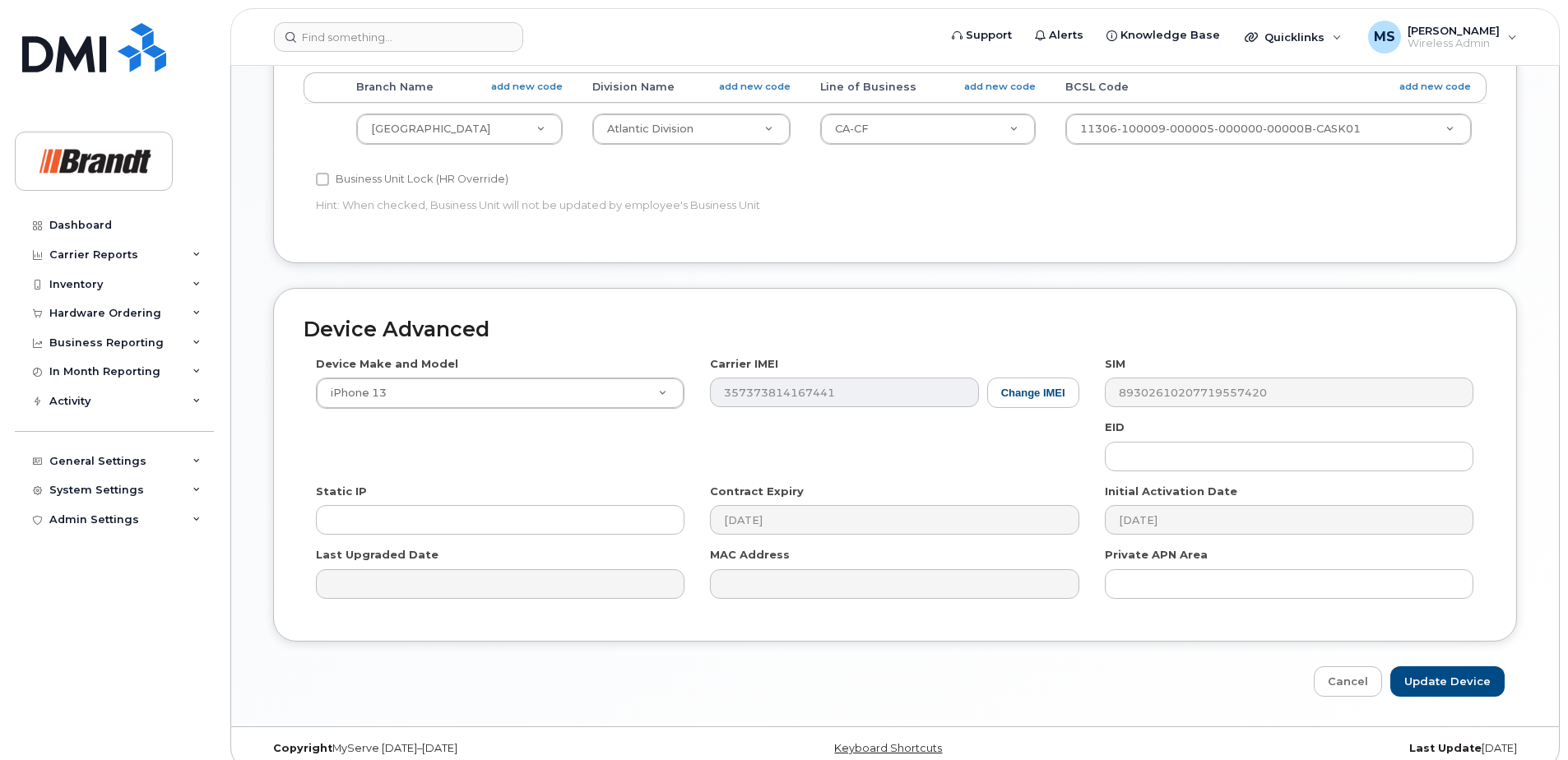
scroll to position [740, 0]
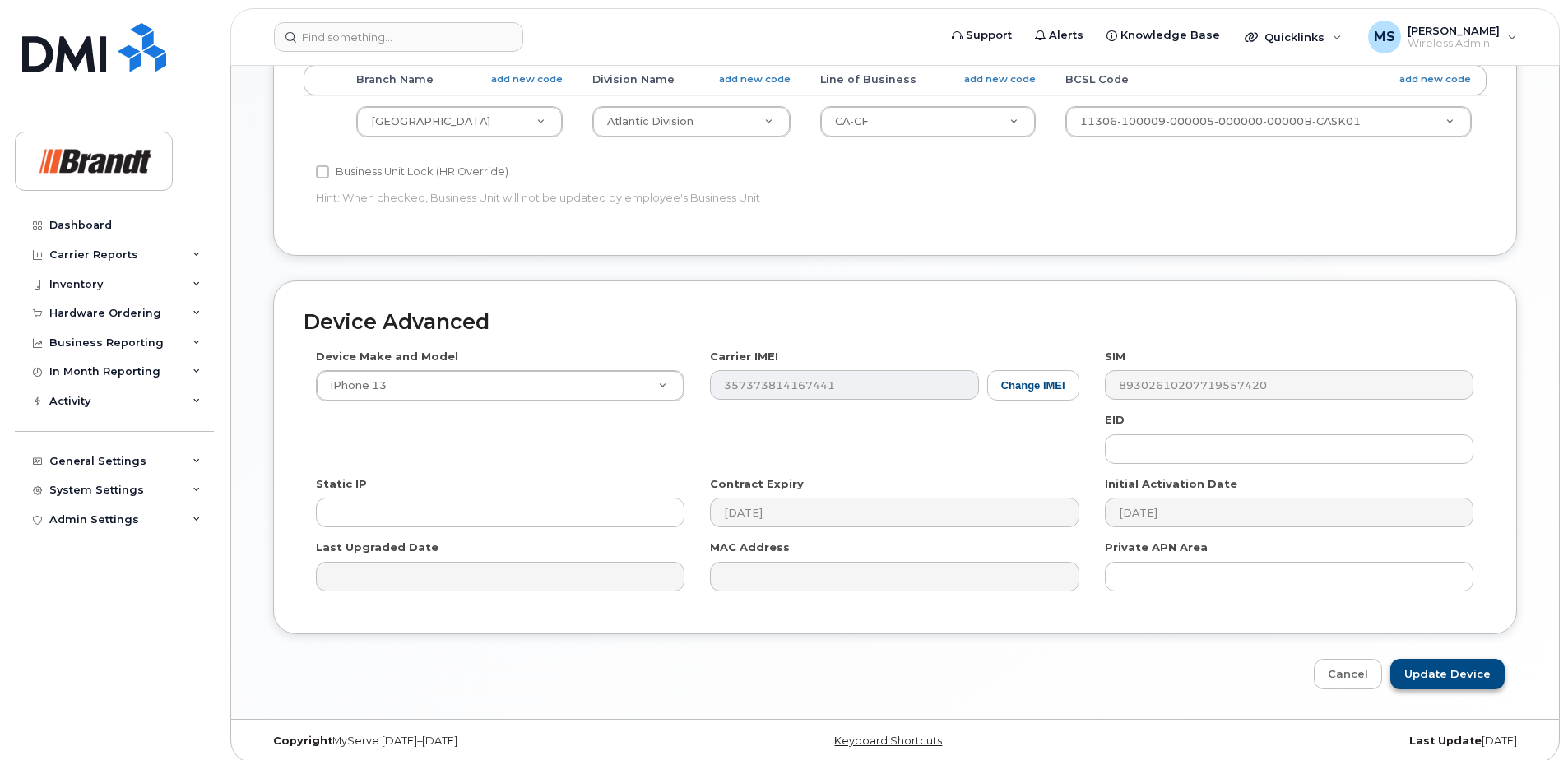
type input "Spare Fieldman Sydney"
click at [1454, 681] on input "Update Device" at bounding box center [1447, 674] width 114 height 31
type input "Saving..."
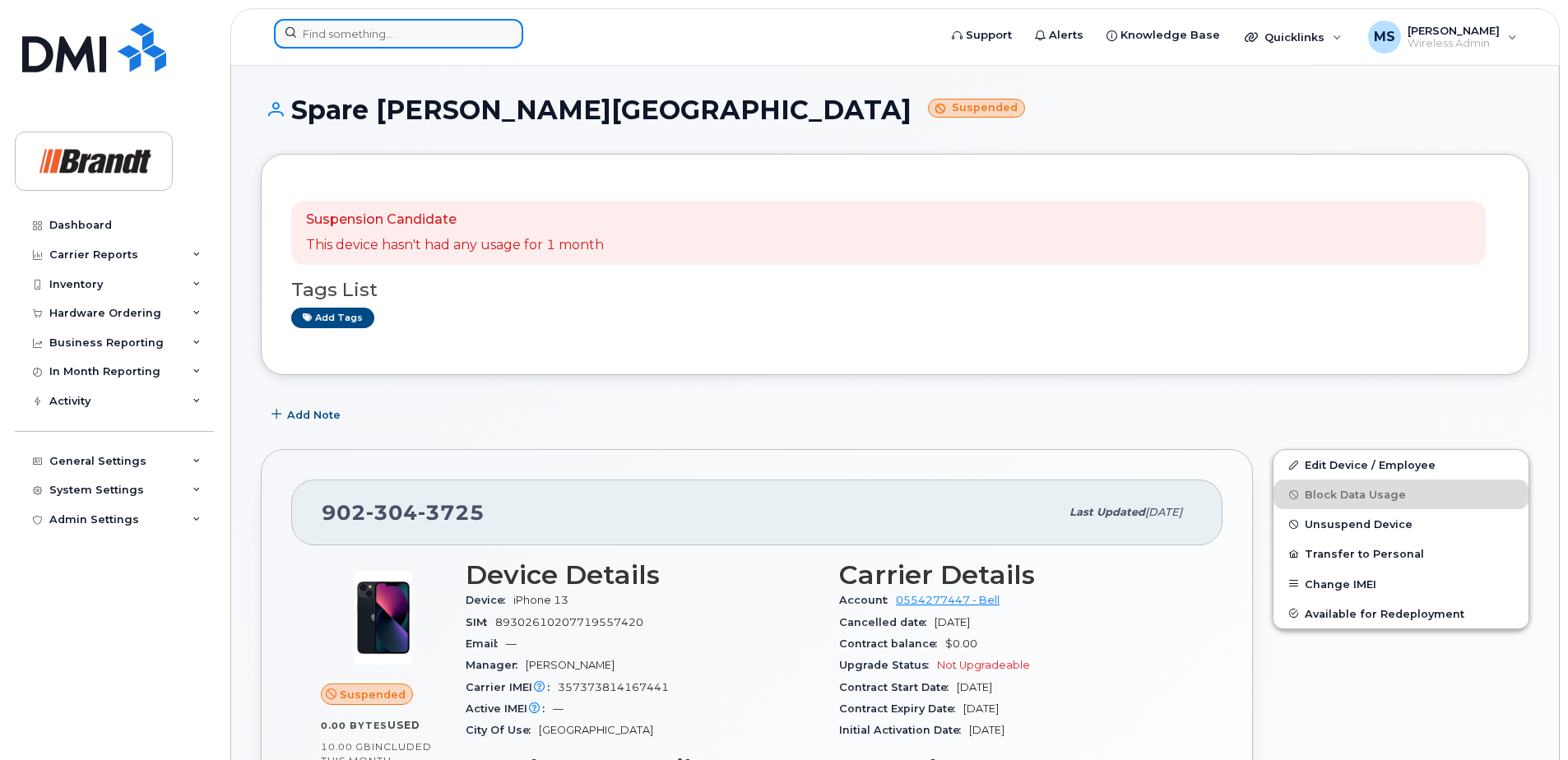
click at [424, 30] on input at bounding box center [398, 34] width 249 height 30
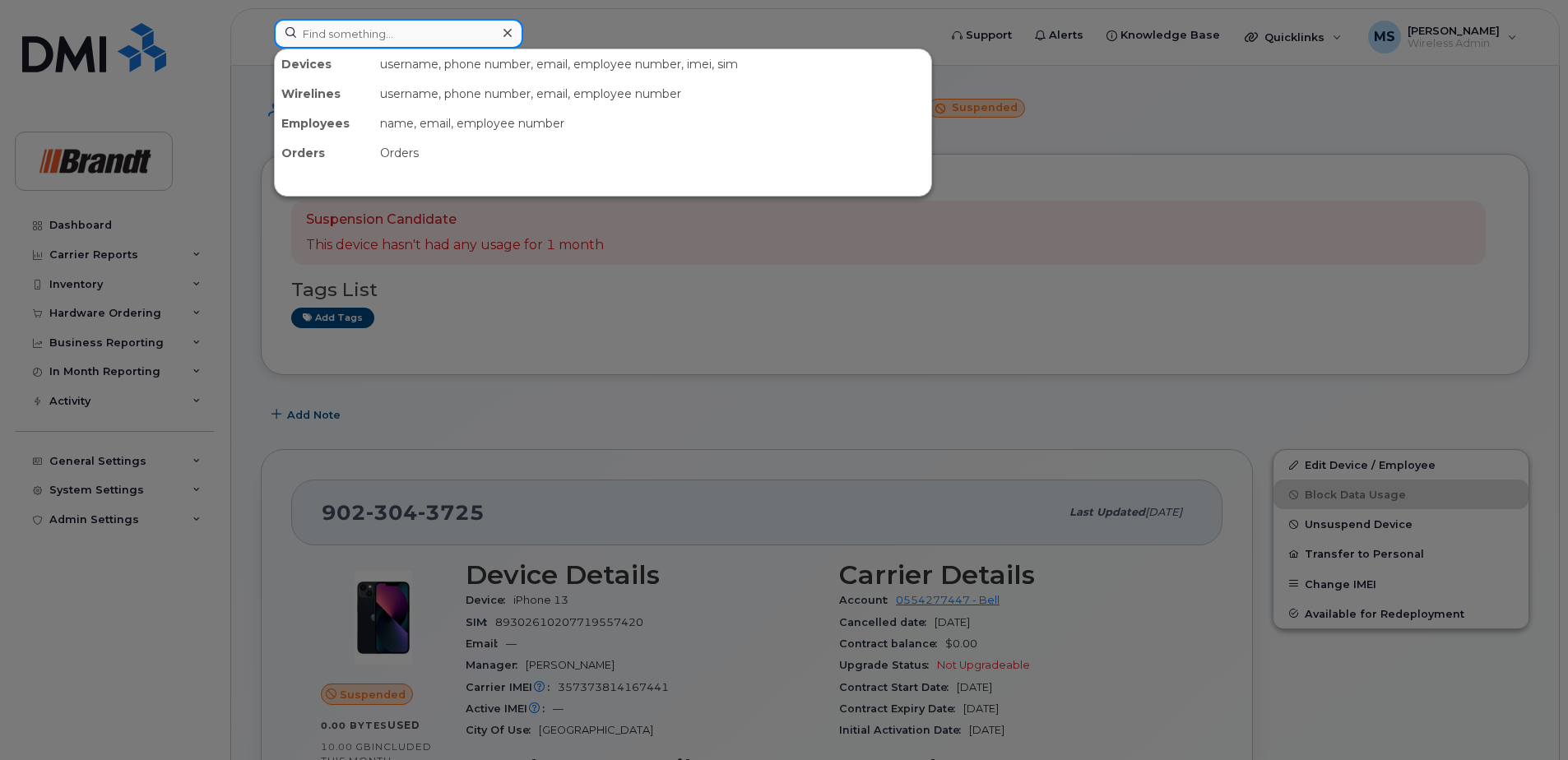
paste input "4037040111"
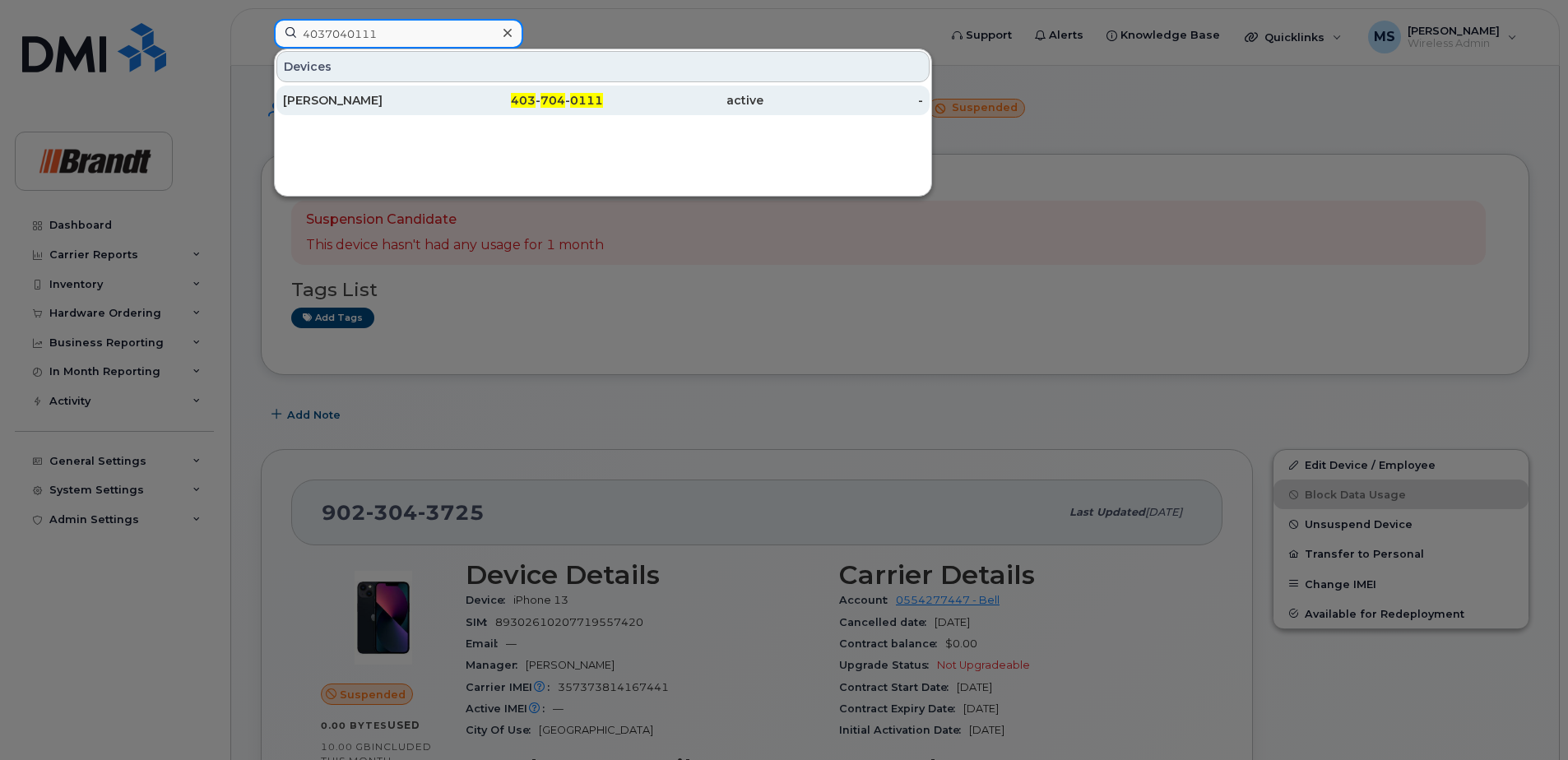
type input "4037040111"
click at [413, 106] on div "[PERSON_NAME]" at bounding box center [363, 100] width 161 height 17
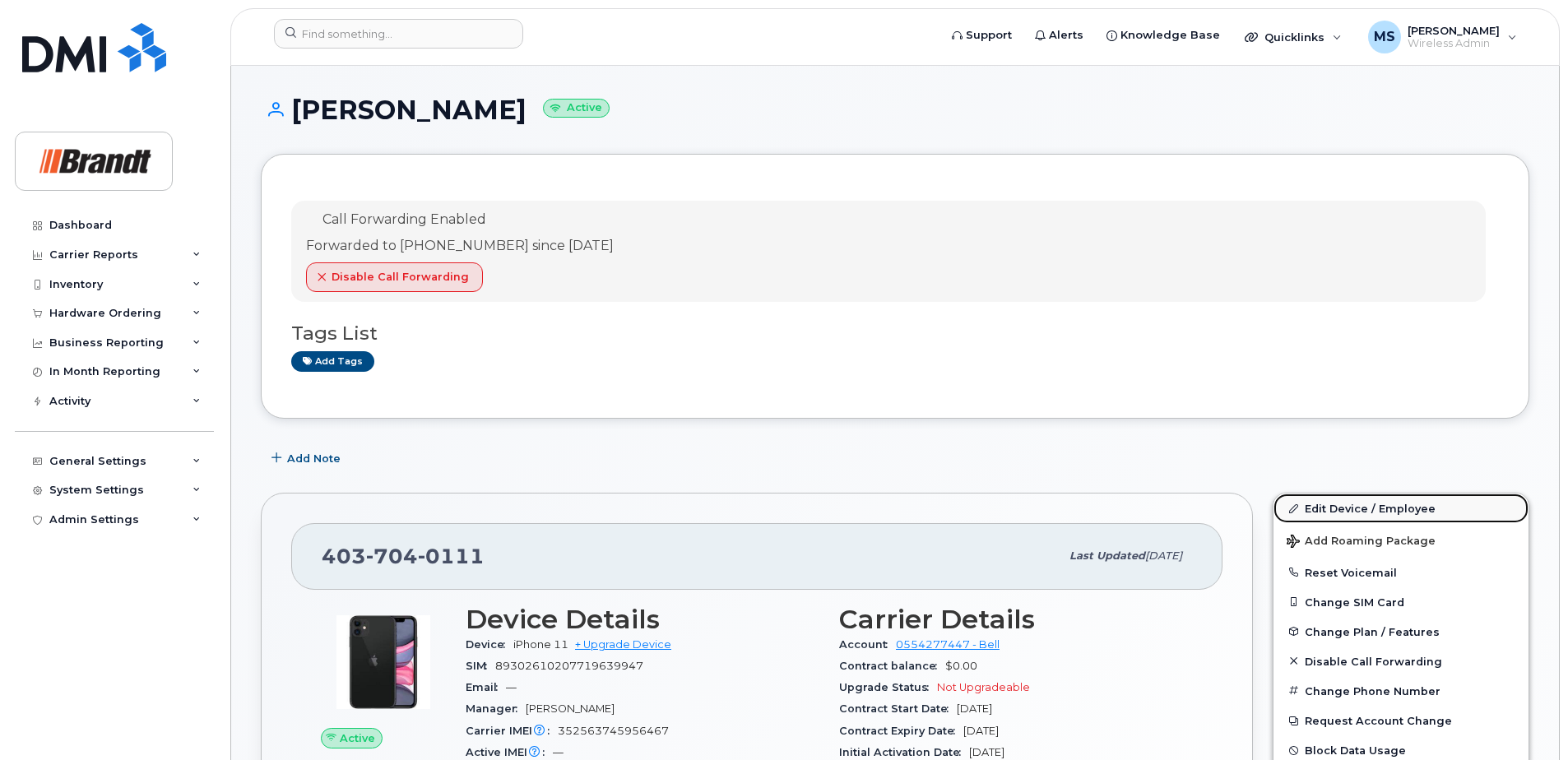
click at [1392, 515] on link "Edit Device / Employee" at bounding box center [1401, 508] width 255 height 30
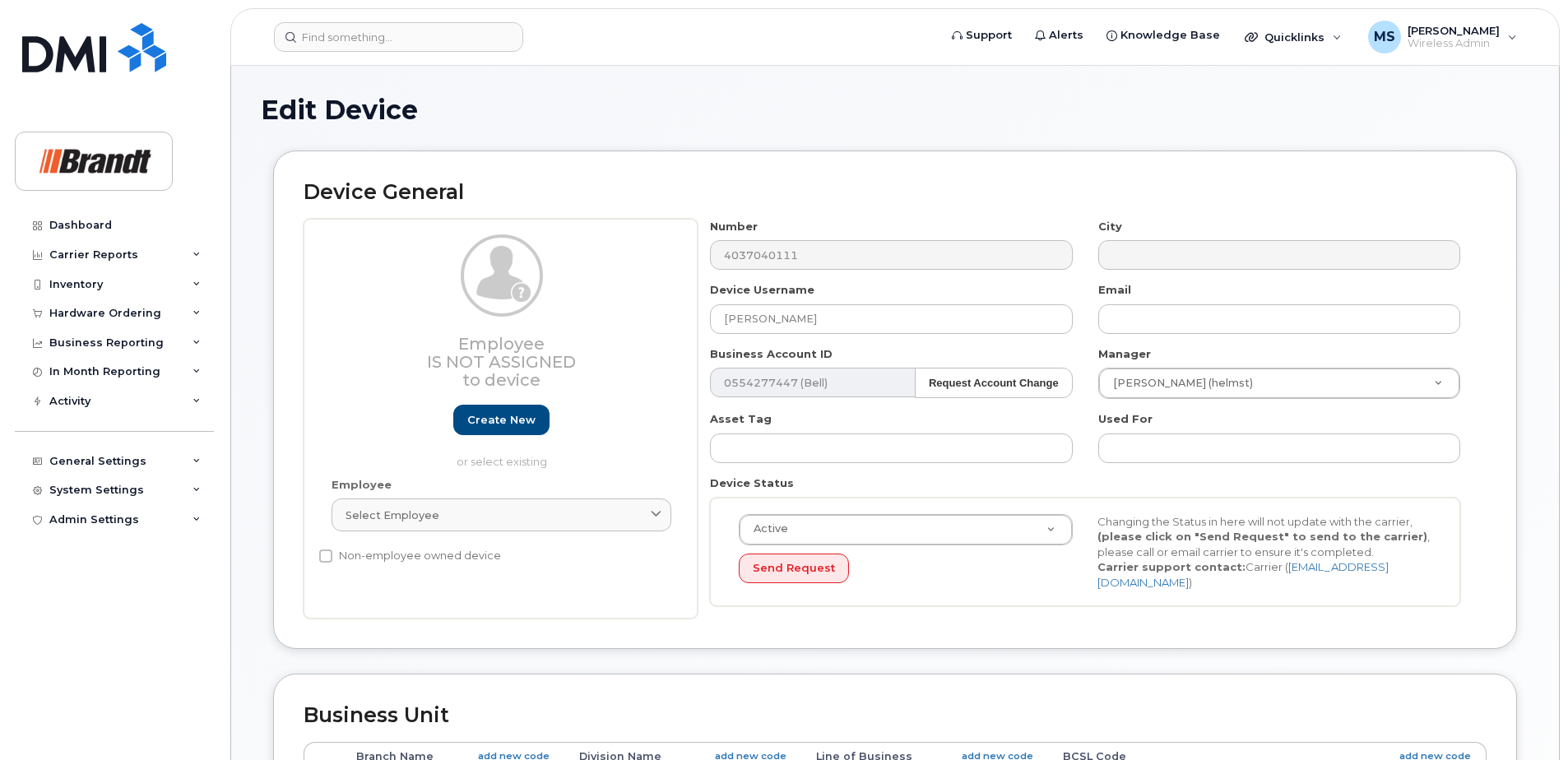
select select "34499227"
select select "35155014"
drag, startPoint x: 571, startPoint y: 314, endPoint x: 504, endPoint y: 314, distance: 67.0
click at [504, 314] on div "Employee Is not assigned to device Create new or select existing Employee Selec…" at bounding box center [895, 418] width 1183 height 401
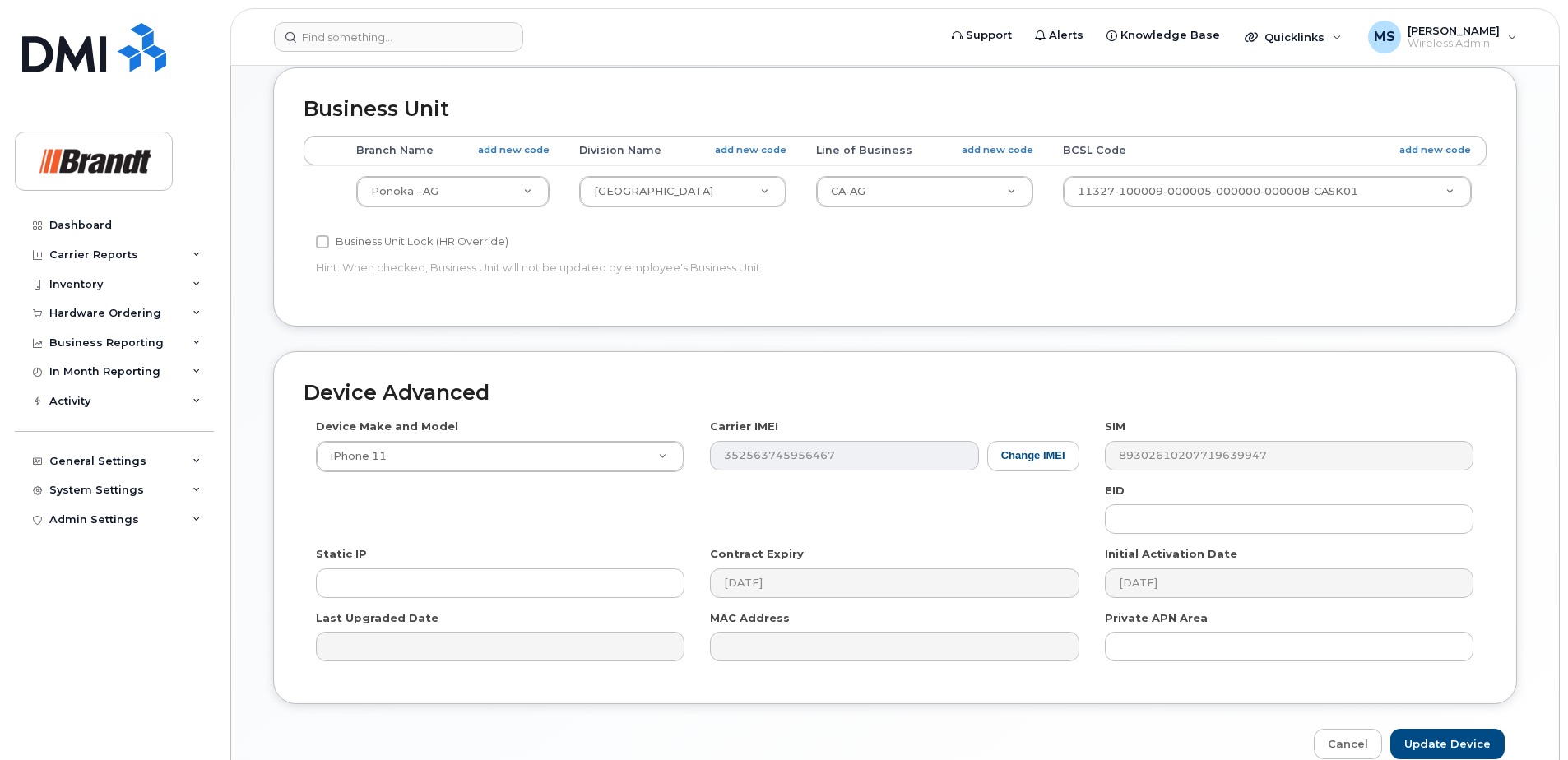
scroll to position [681, 0]
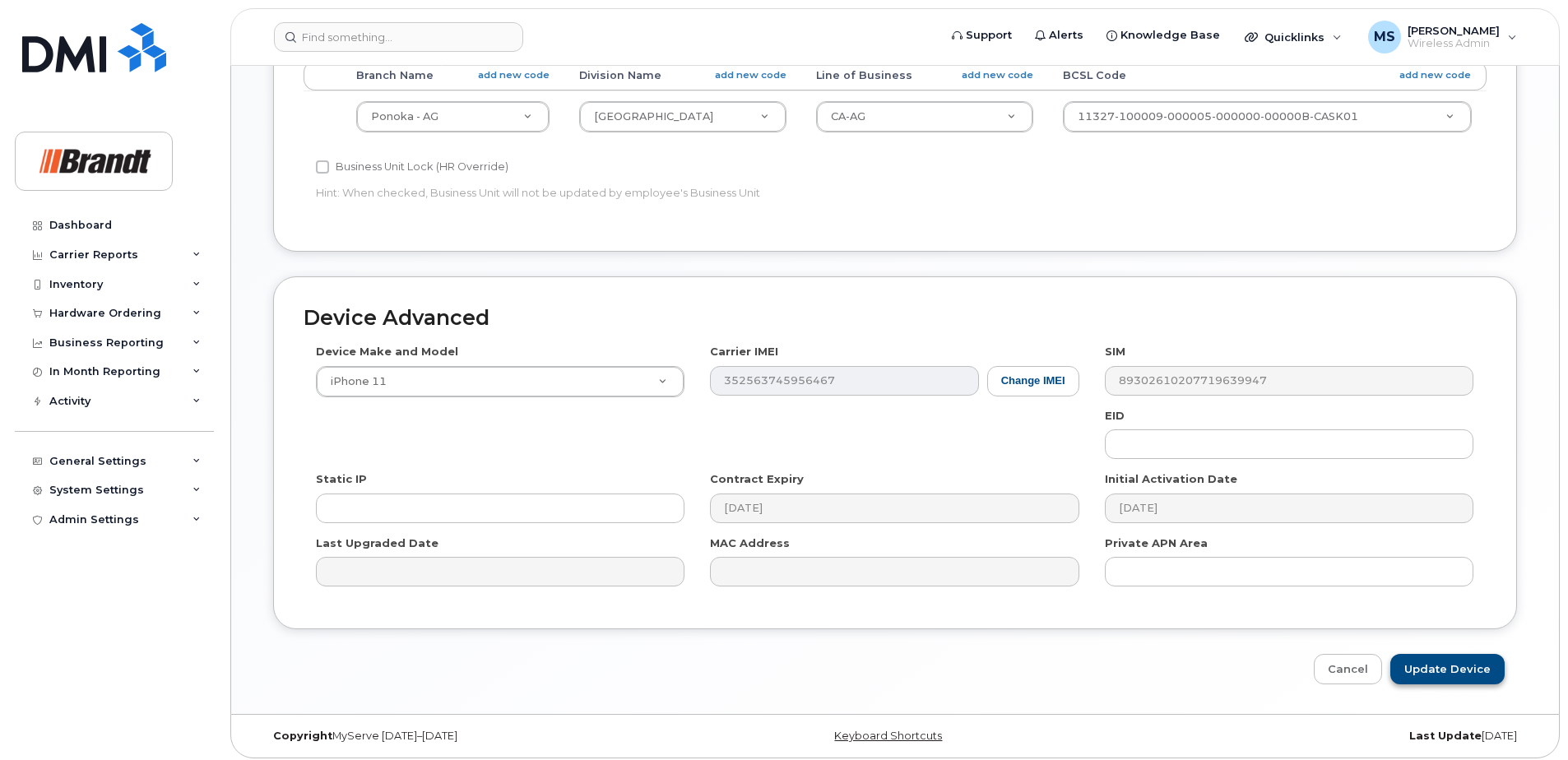
type input "Spare [PERSON_NAME] Ponoka"
click at [1473, 659] on input "Update Device" at bounding box center [1447, 669] width 114 height 31
type input "Saving..."
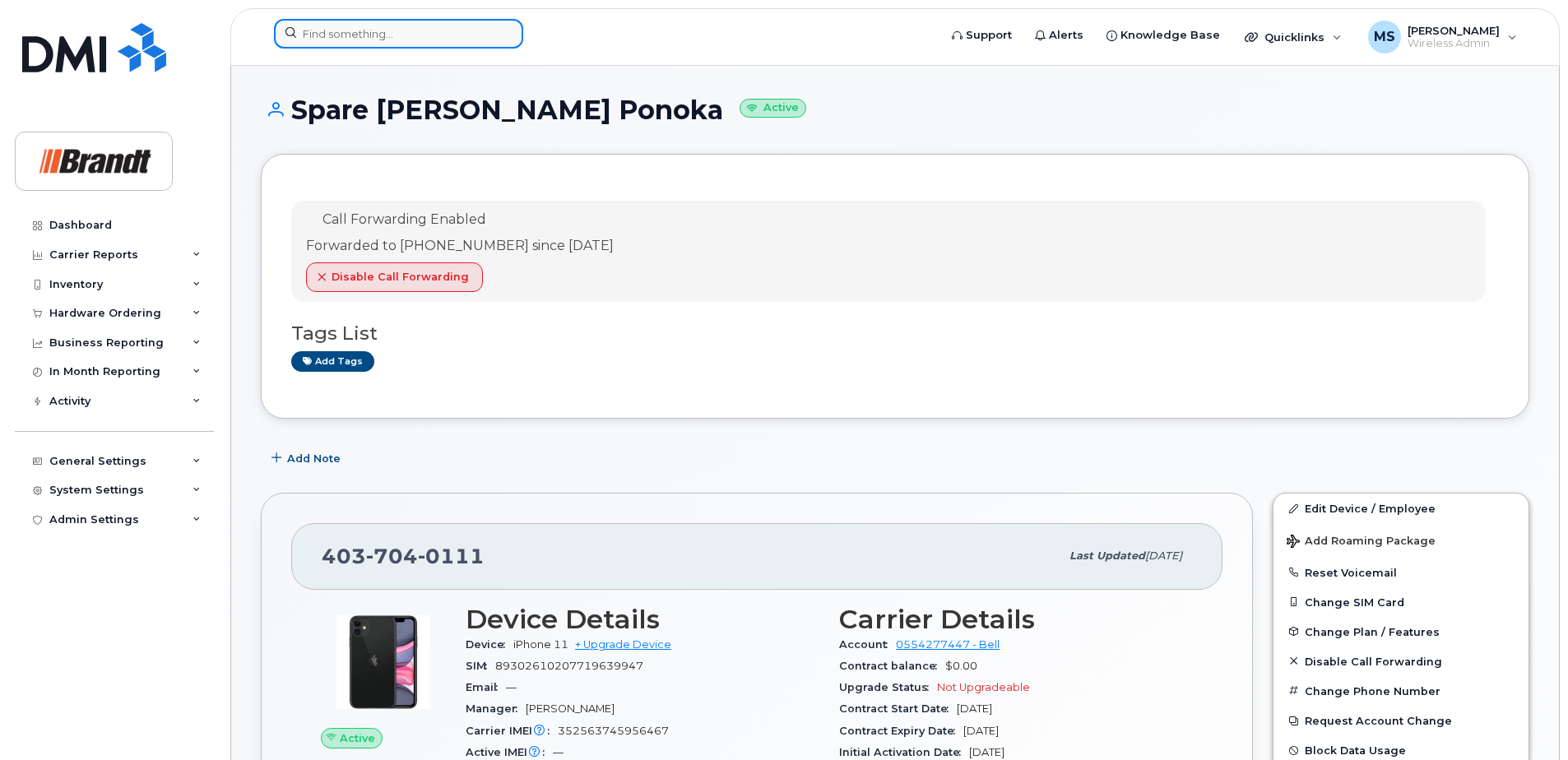
drag, startPoint x: 366, startPoint y: 24, endPoint x: 374, endPoint y: 27, distance: 8.5
click at [366, 24] on input at bounding box center [398, 34] width 249 height 30
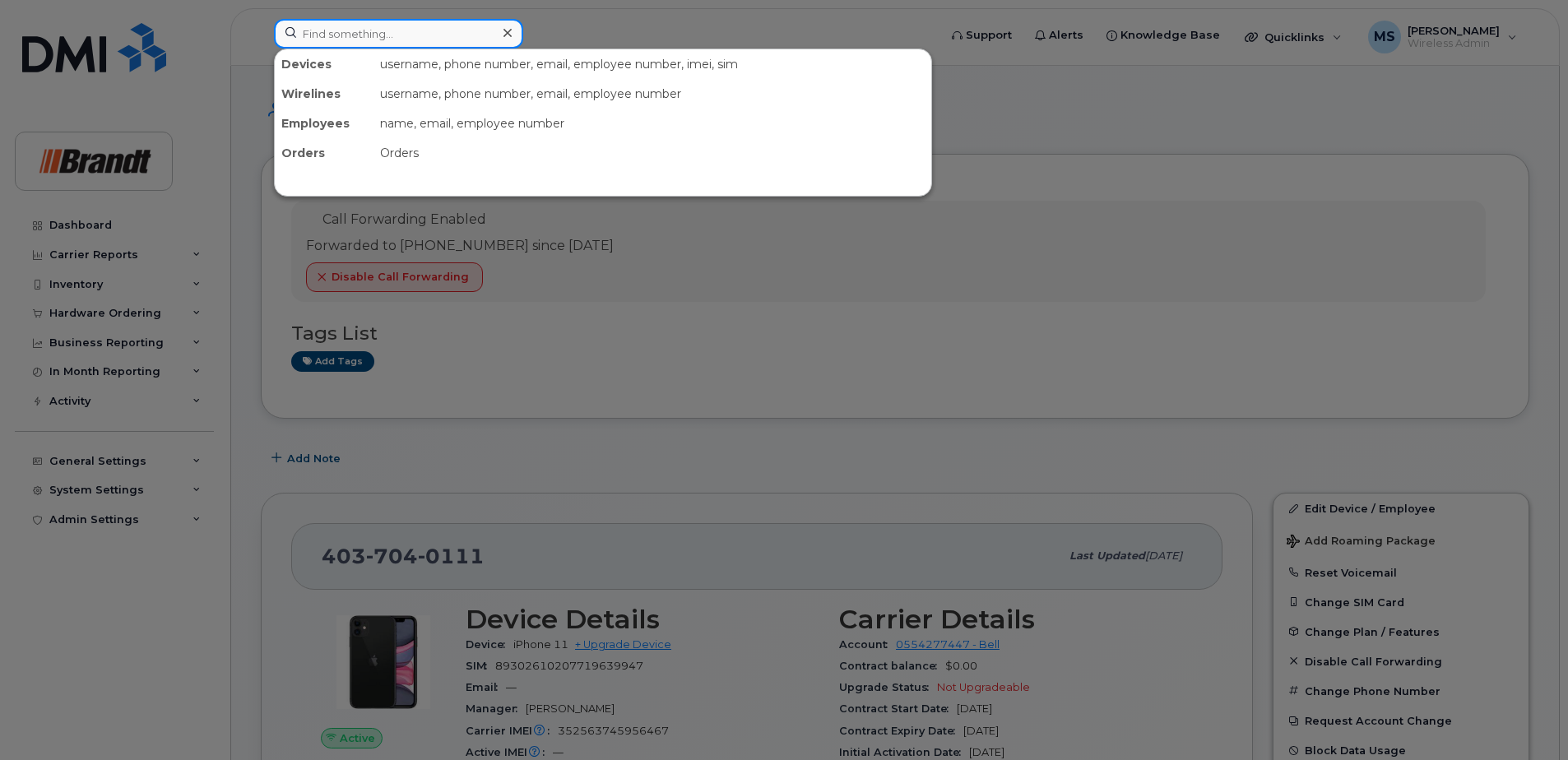
paste input "Matthew Pronchuck"
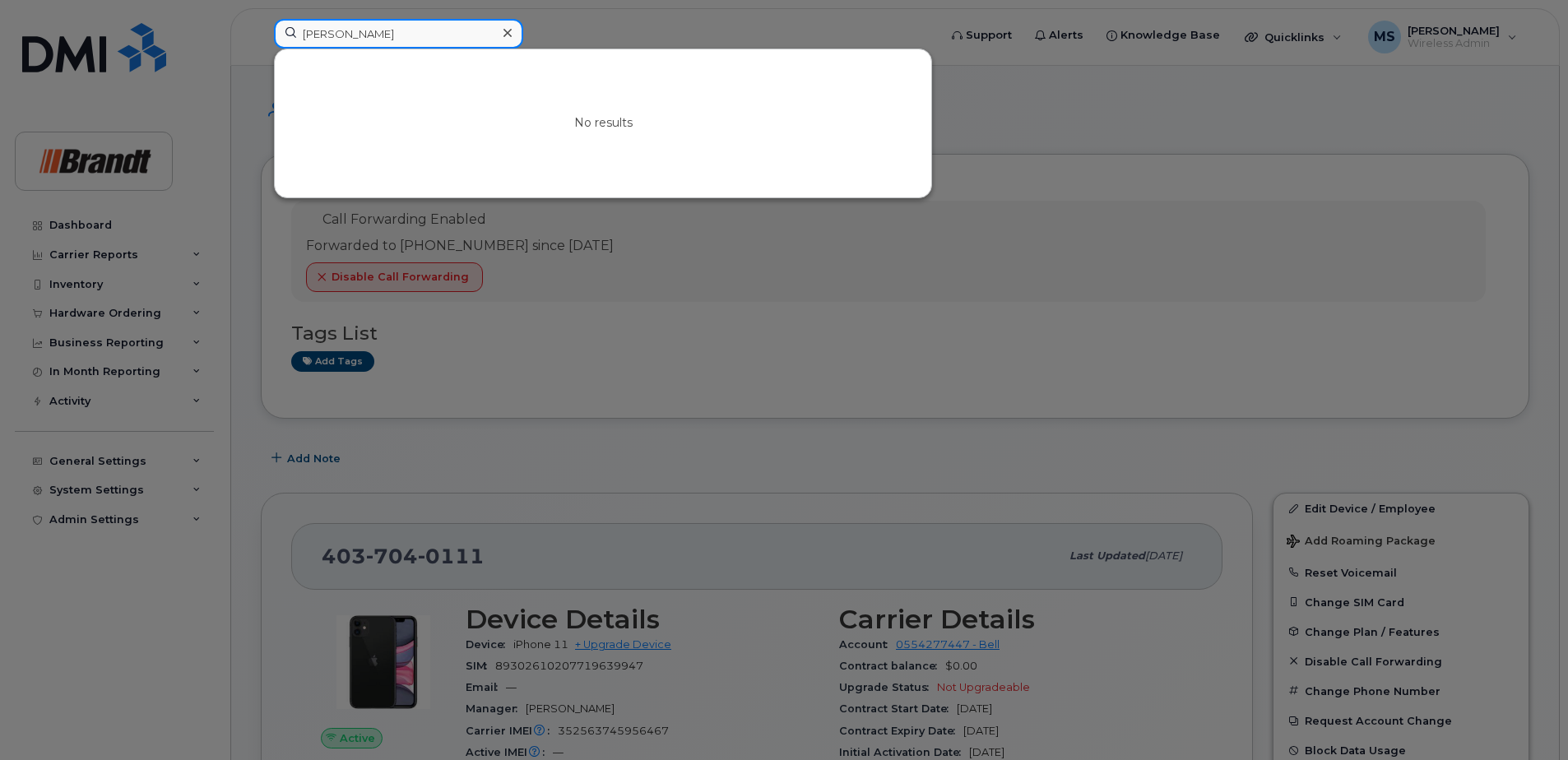
drag, startPoint x: 350, startPoint y: 34, endPoint x: 321, endPoint y: 34, distance: 29.0
click at [321, 34] on input "Matthew Pronchuck" at bounding box center [398, 34] width 249 height 30
drag, startPoint x: 448, startPoint y: 21, endPoint x: 420, endPoint y: 30, distance: 29.4
click at [425, 27] on input "Pronchuck" at bounding box center [398, 34] width 249 height 30
drag, startPoint x: 80, startPoint y: 42, endPoint x: -149, endPoint y: 76, distance: 231.5
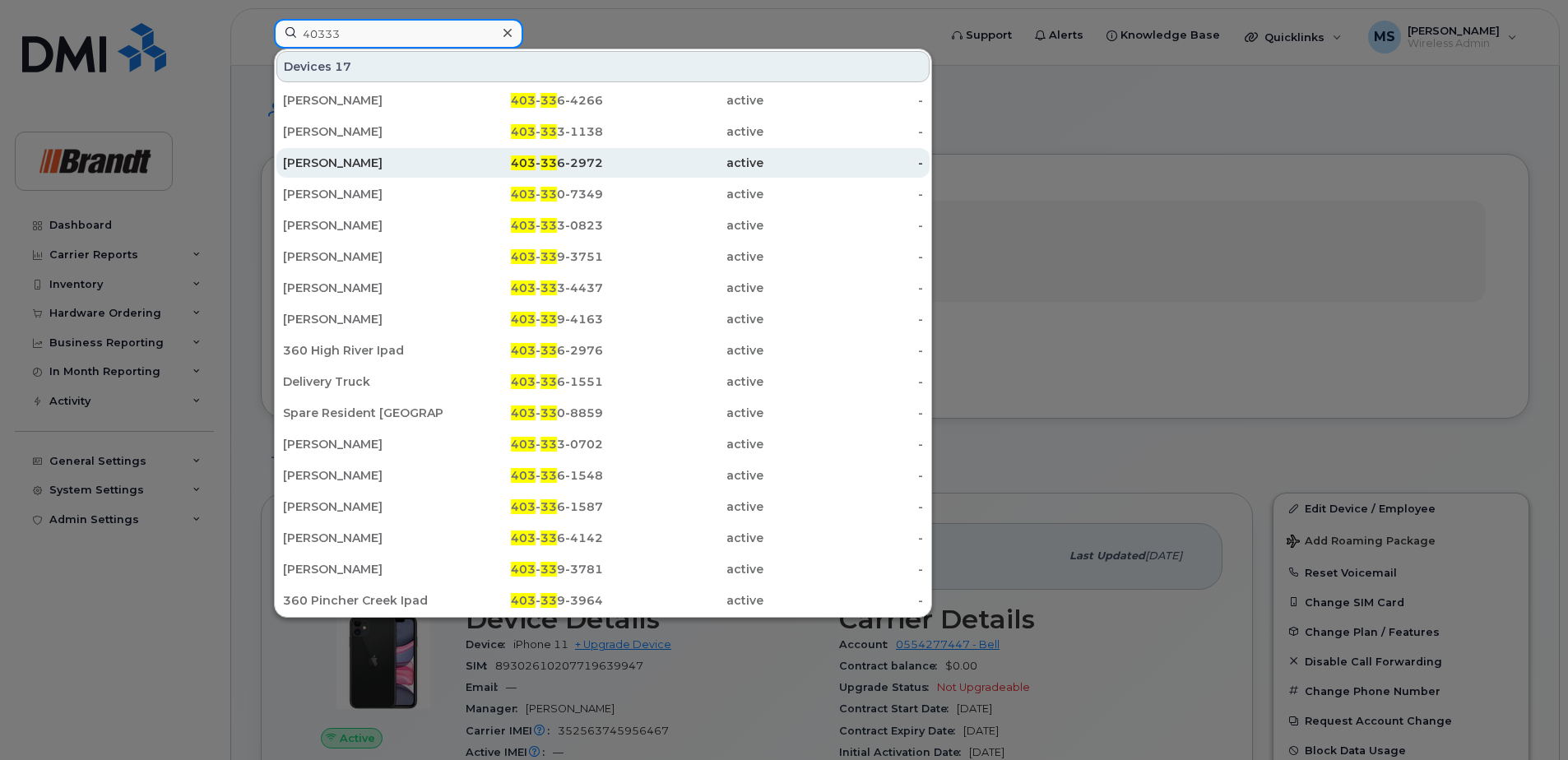
type input "40333"
click at [366, 155] on div "[PERSON_NAME]" at bounding box center [363, 162] width 161 height 17
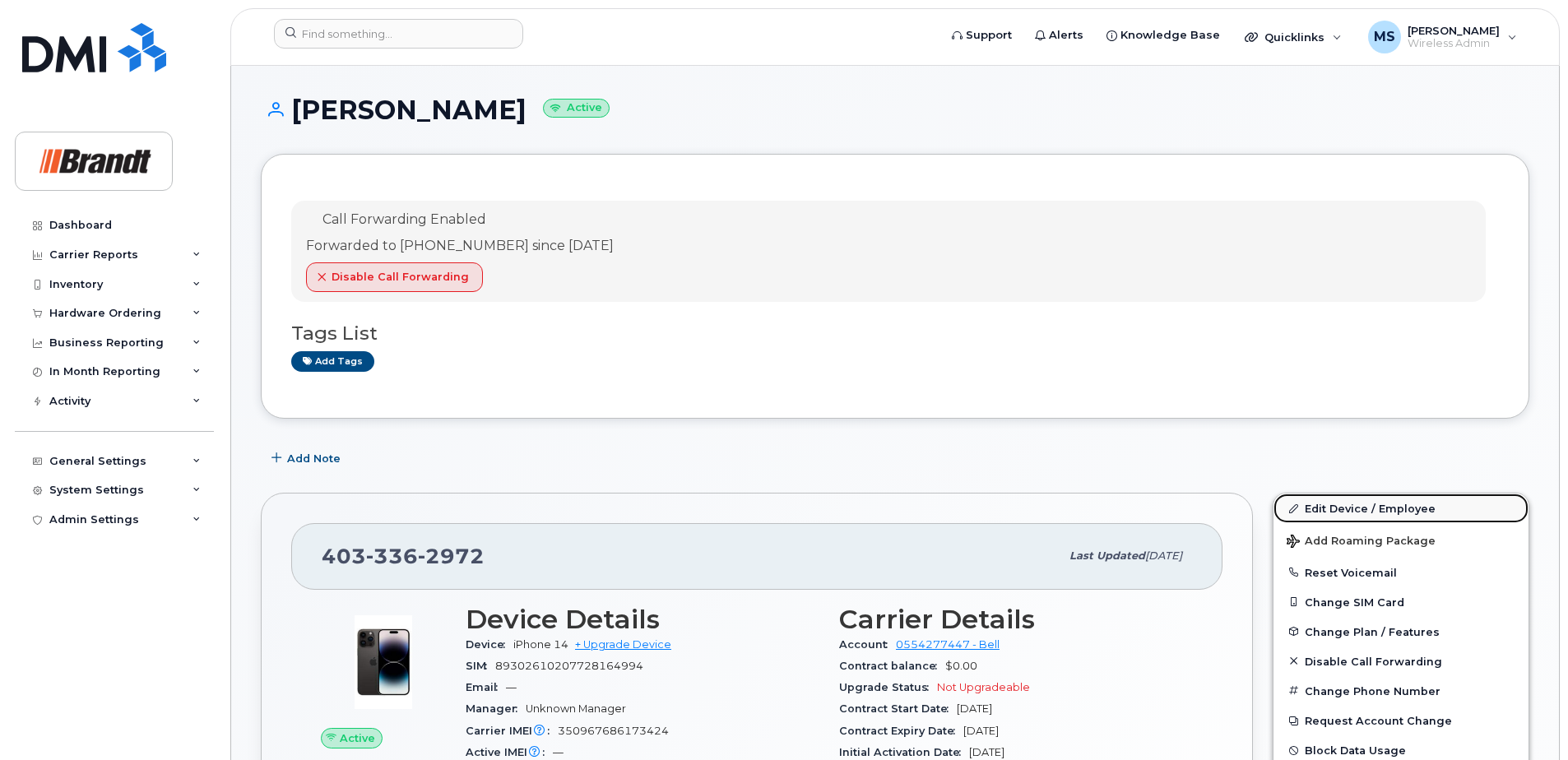
click at [1330, 507] on link "Edit Device / Employee" at bounding box center [1401, 508] width 255 height 30
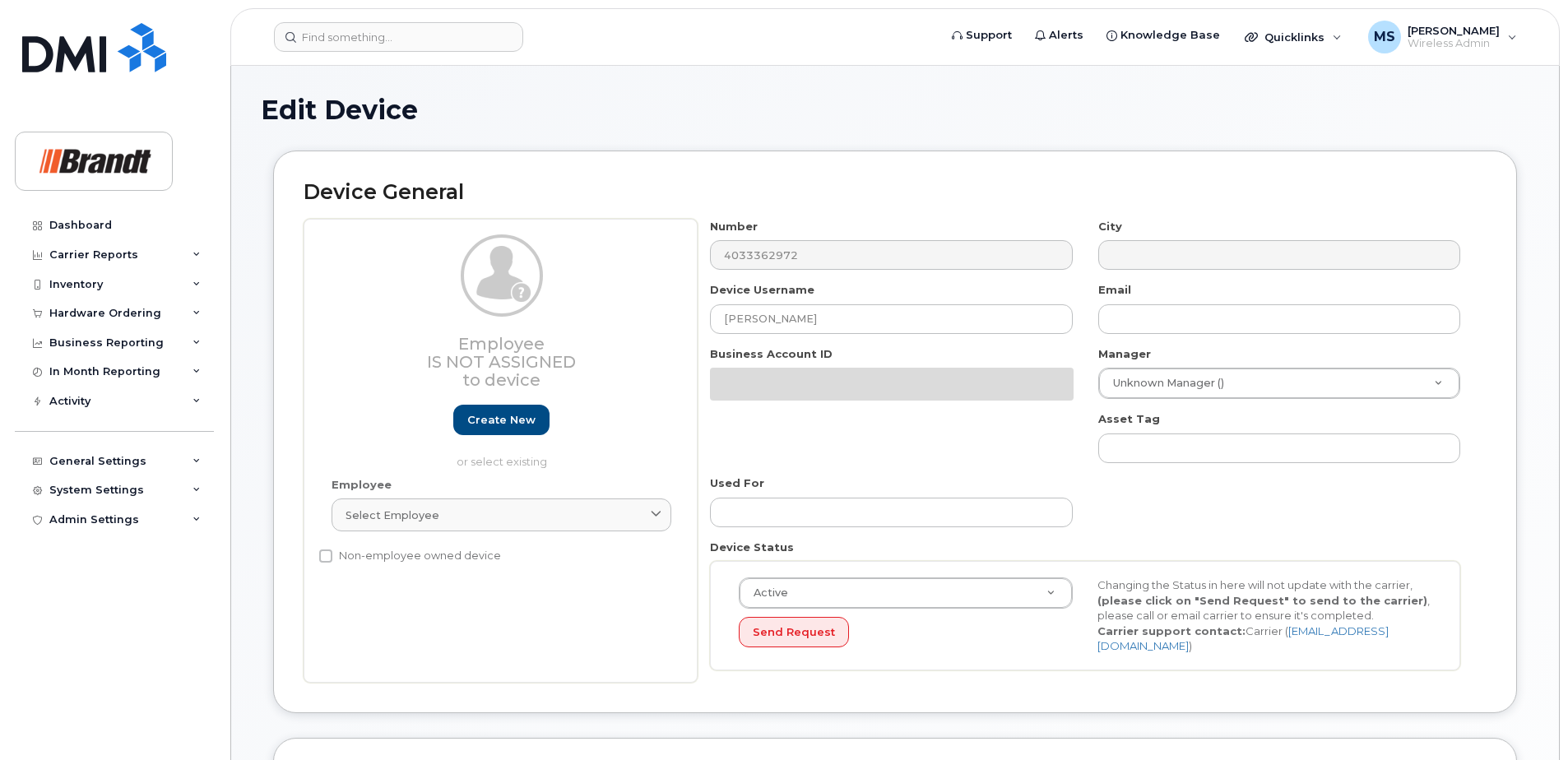
select select "33722384"
select select "34499151"
select select "35132258"
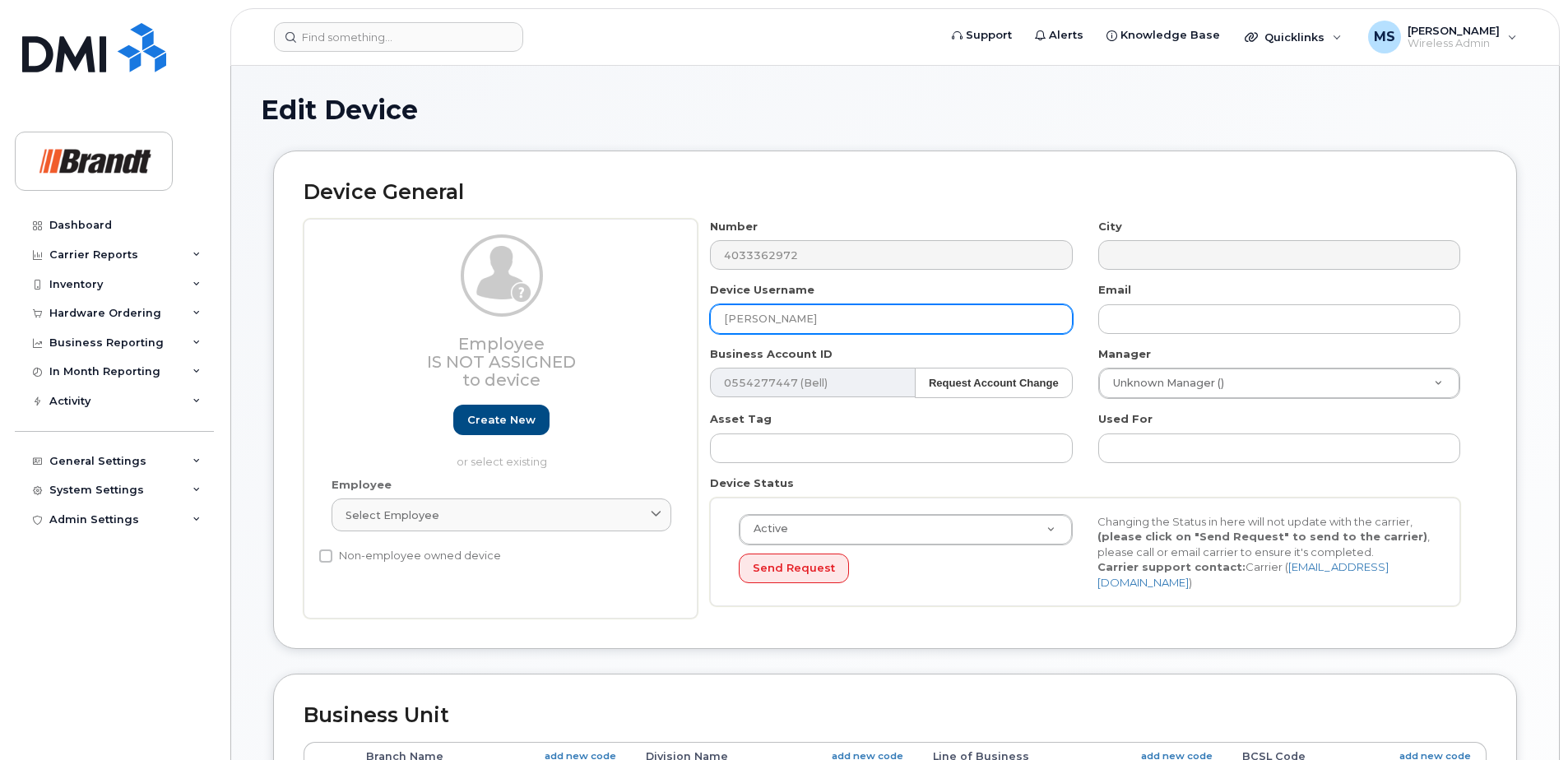
drag, startPoint x: 877, startPoint y: 325, endPoint x: 318, endPoint y: 335, distance: 559.1
click at [318, 335] on div "Employee Is not assigned to device Create new or select existing Employee Selec…" at bounding box center [895, 418] width 1183 height 401
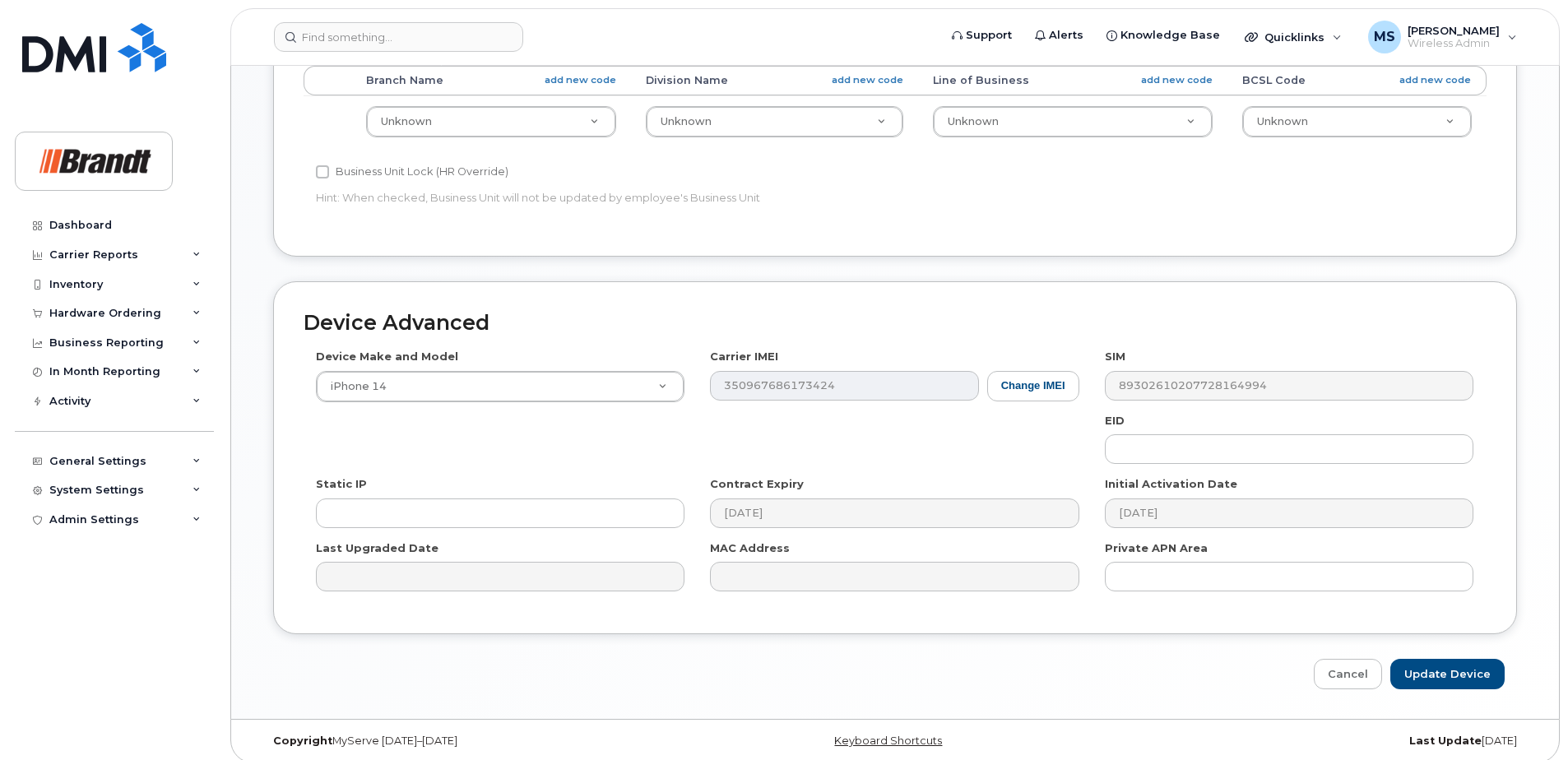
scroll to position [681, 0]
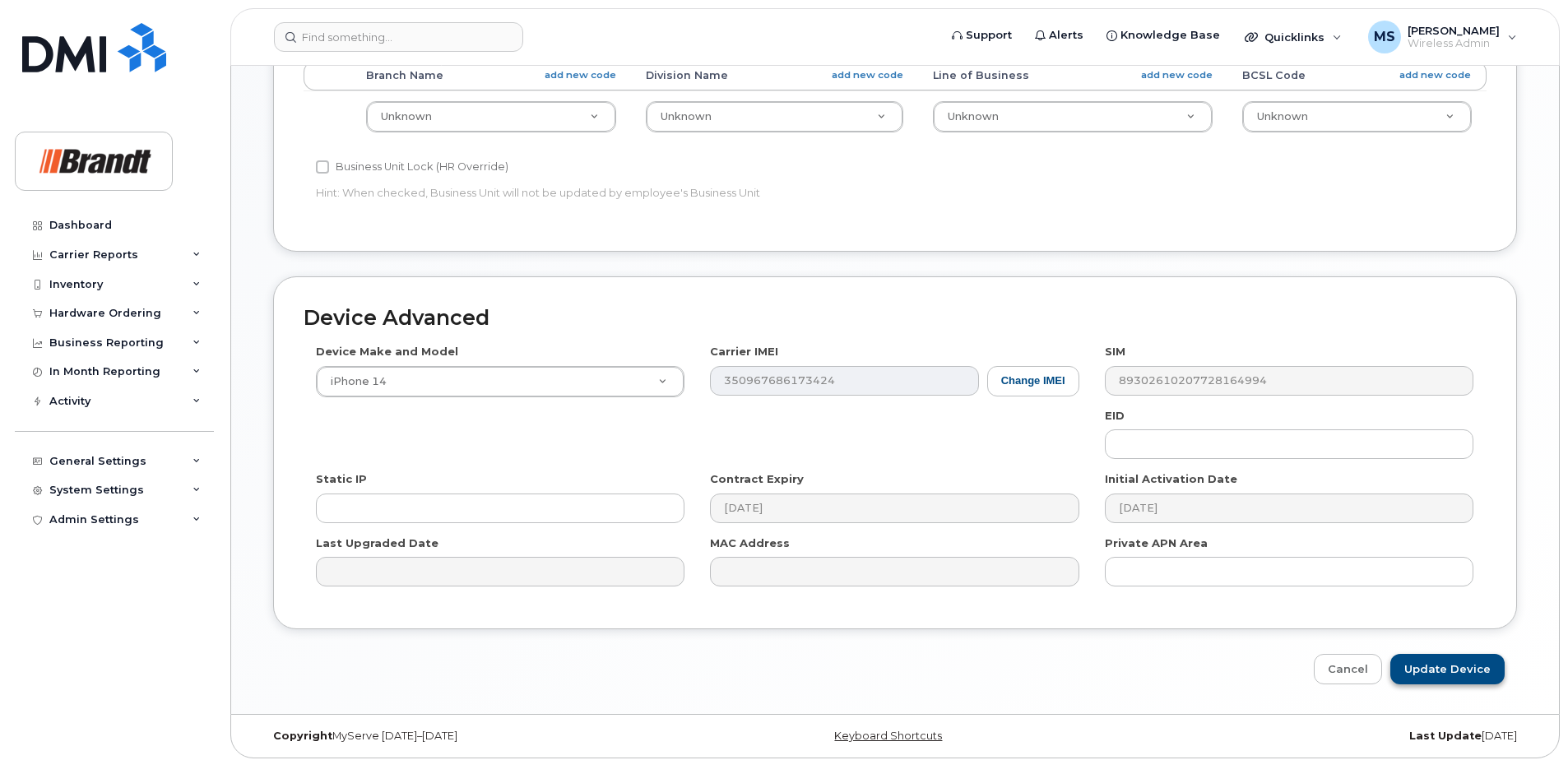
type input "Spare TM High River"
click at [1468, 659] on input "Update Device" at bounding box center [1447, 669] width 114 height 31
type input "Saving..."
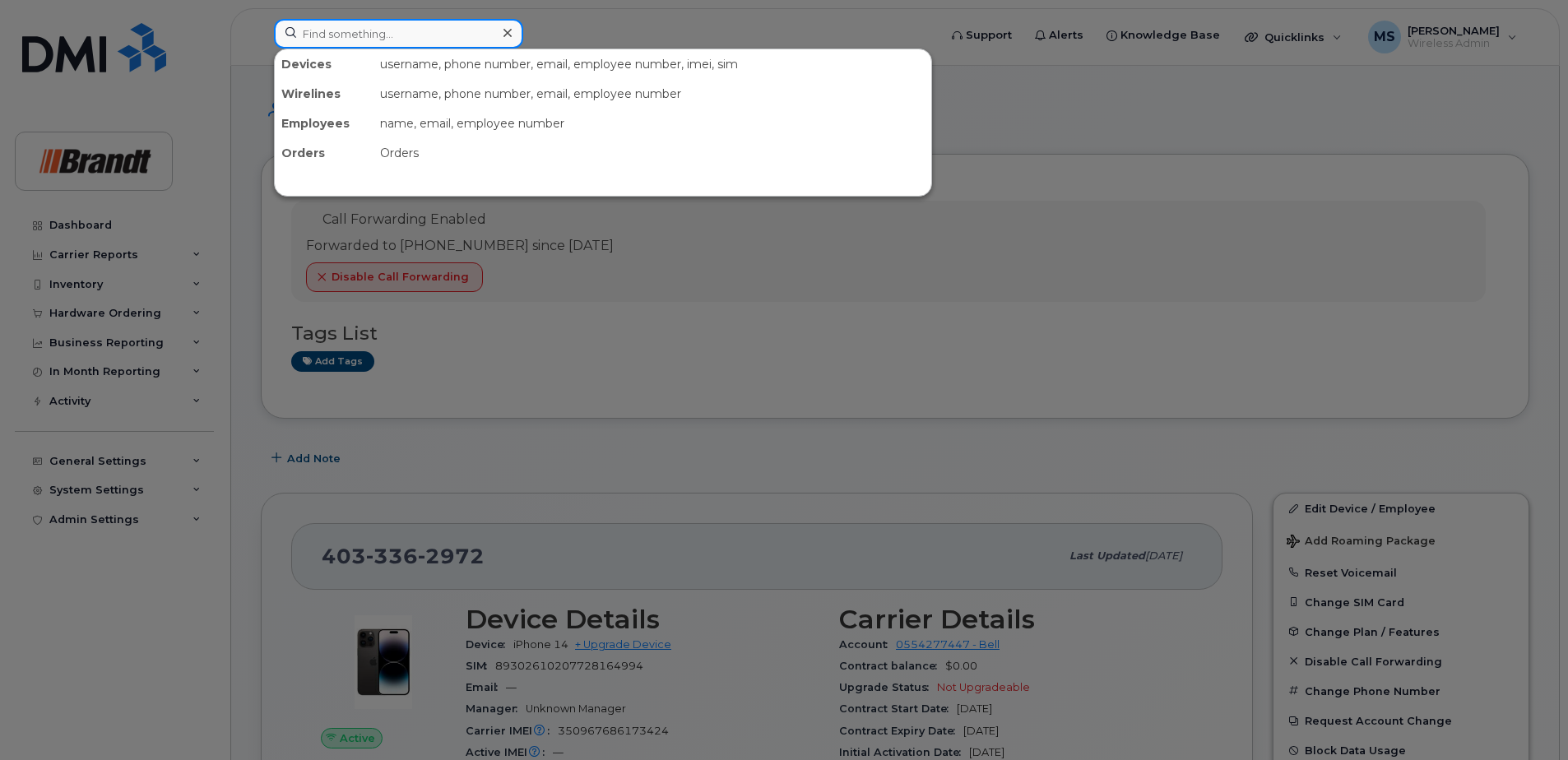
paste input "3065331754"
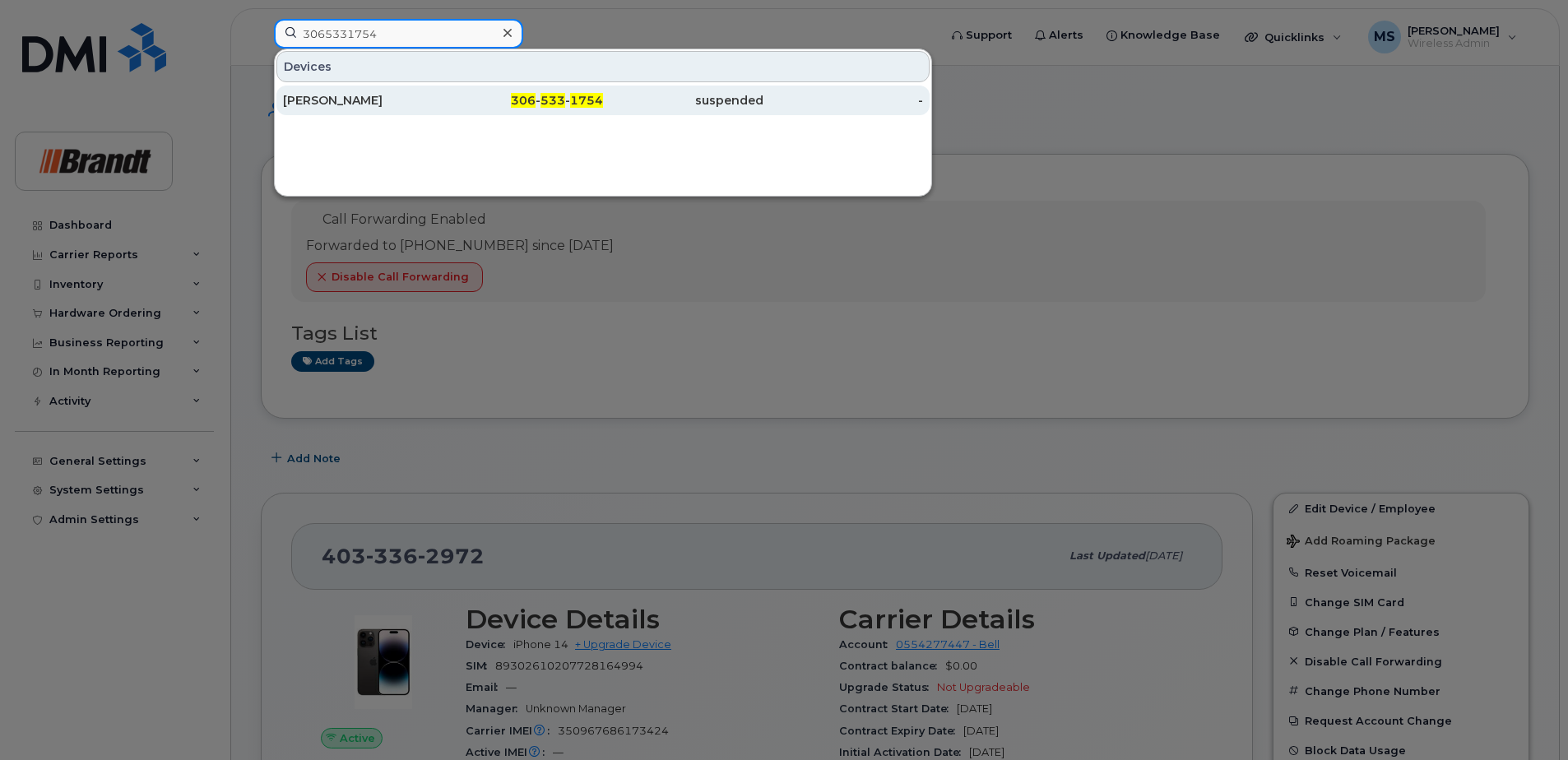
type input "3065331754"
click at [543, 107] on div "306 - 533 - 1754" at bounding box center [524, 100] width 161 height 17
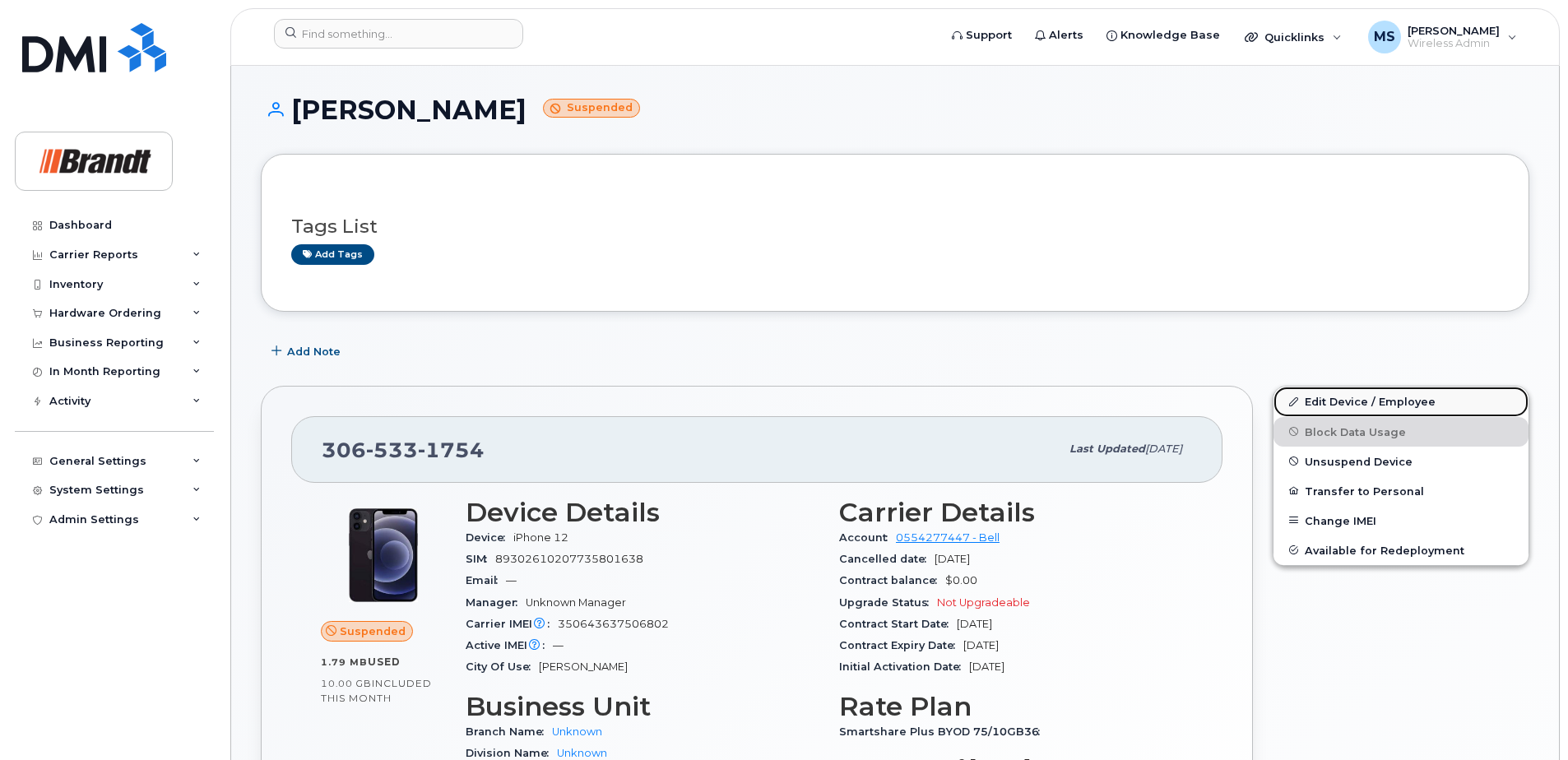
click at [1356, 399] on link "Edit Device / Employee" at bounding box center [1401, 402] width 255 height 30
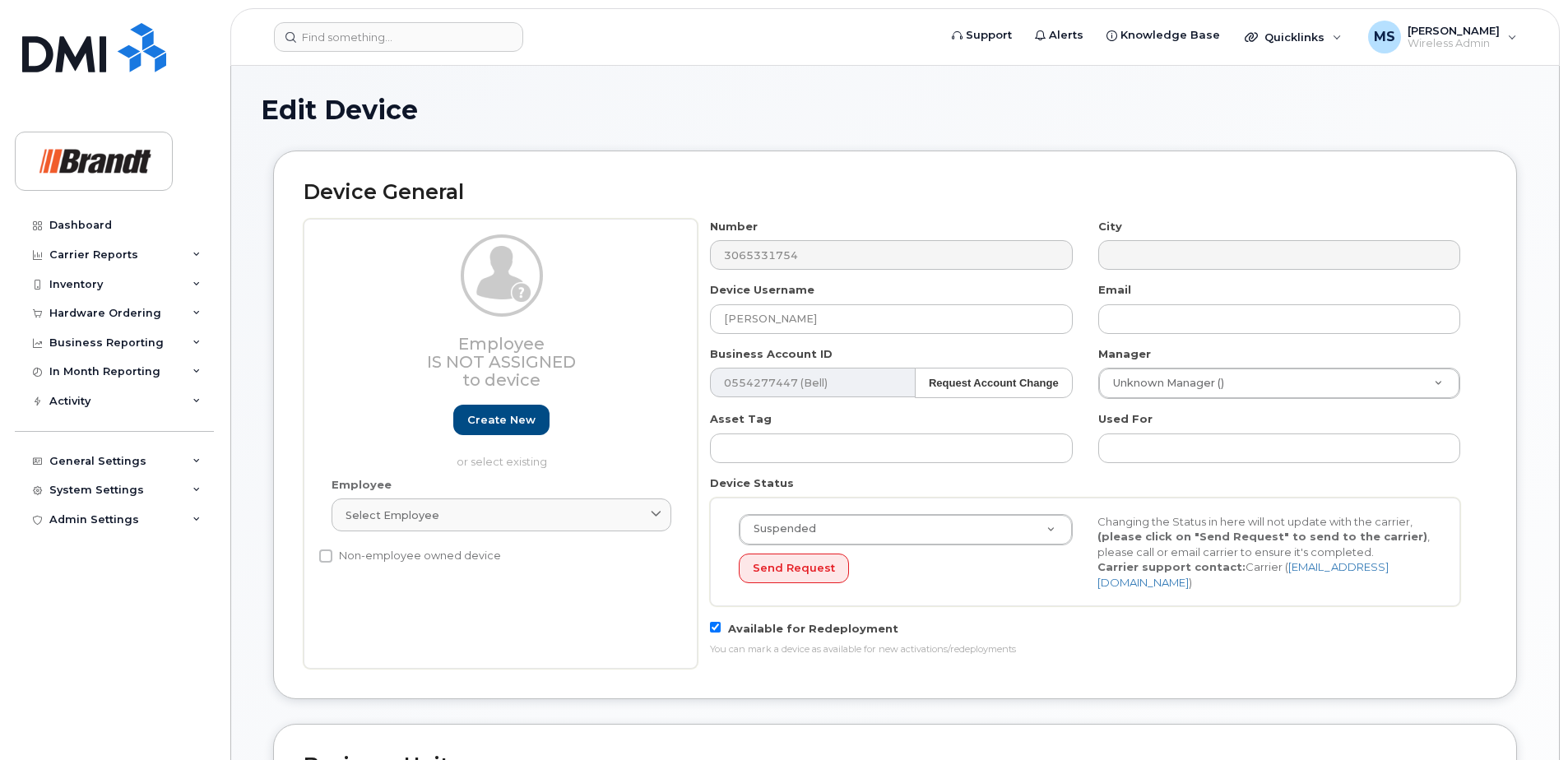
select select "33722384"
select select "34499151"
select select "35132258"
drag, startPoint x: 898, startPoint y: 314, endPoint x: 432, endPoint y: 335, distance: 466.5
click at [490, 339] on div "Employee Is not assigned to device Create new or select existing Employee Selec…" at bounding box center [895, 443] width 1183 height 450
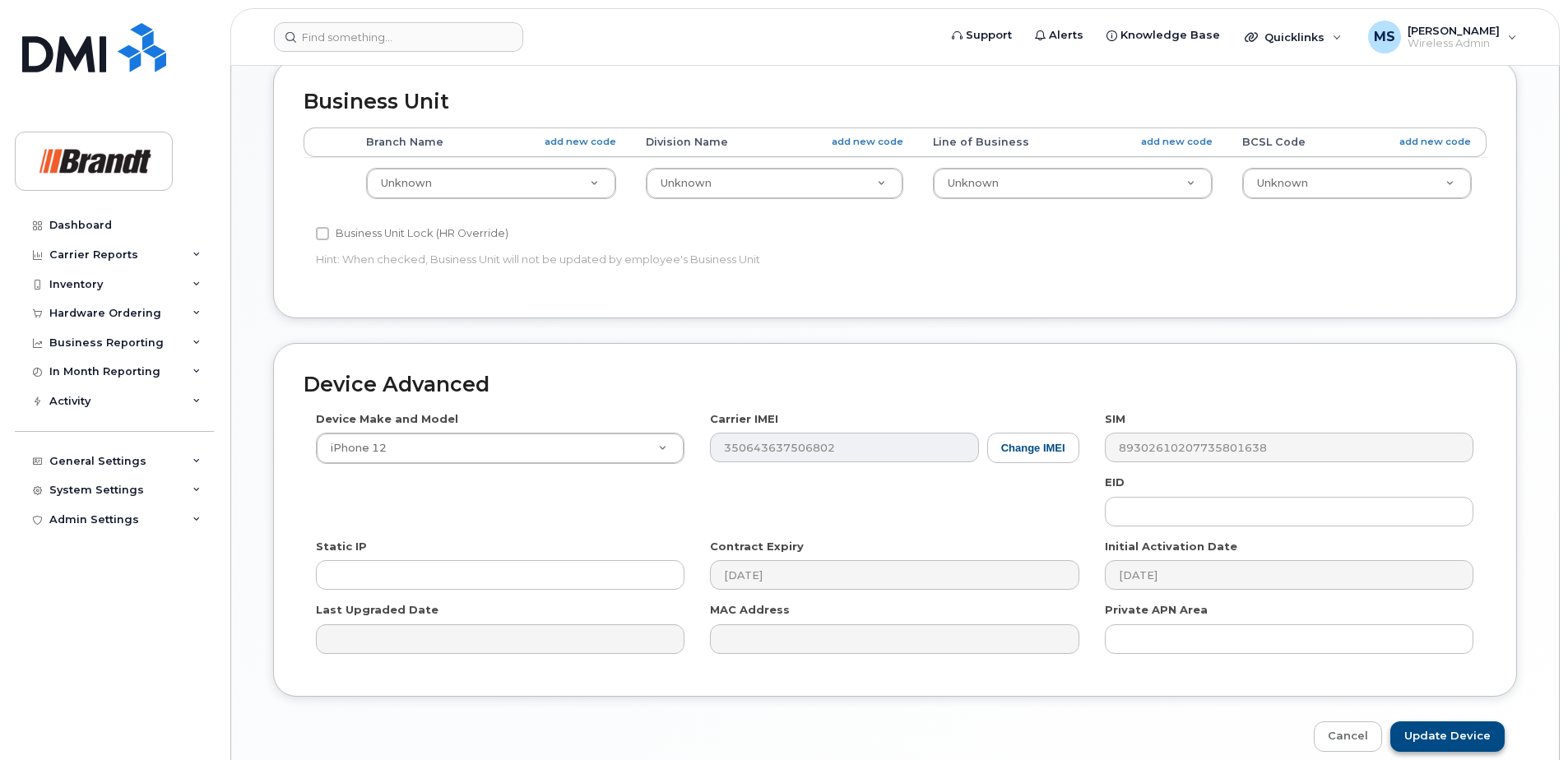
scroll to position [731, 0]
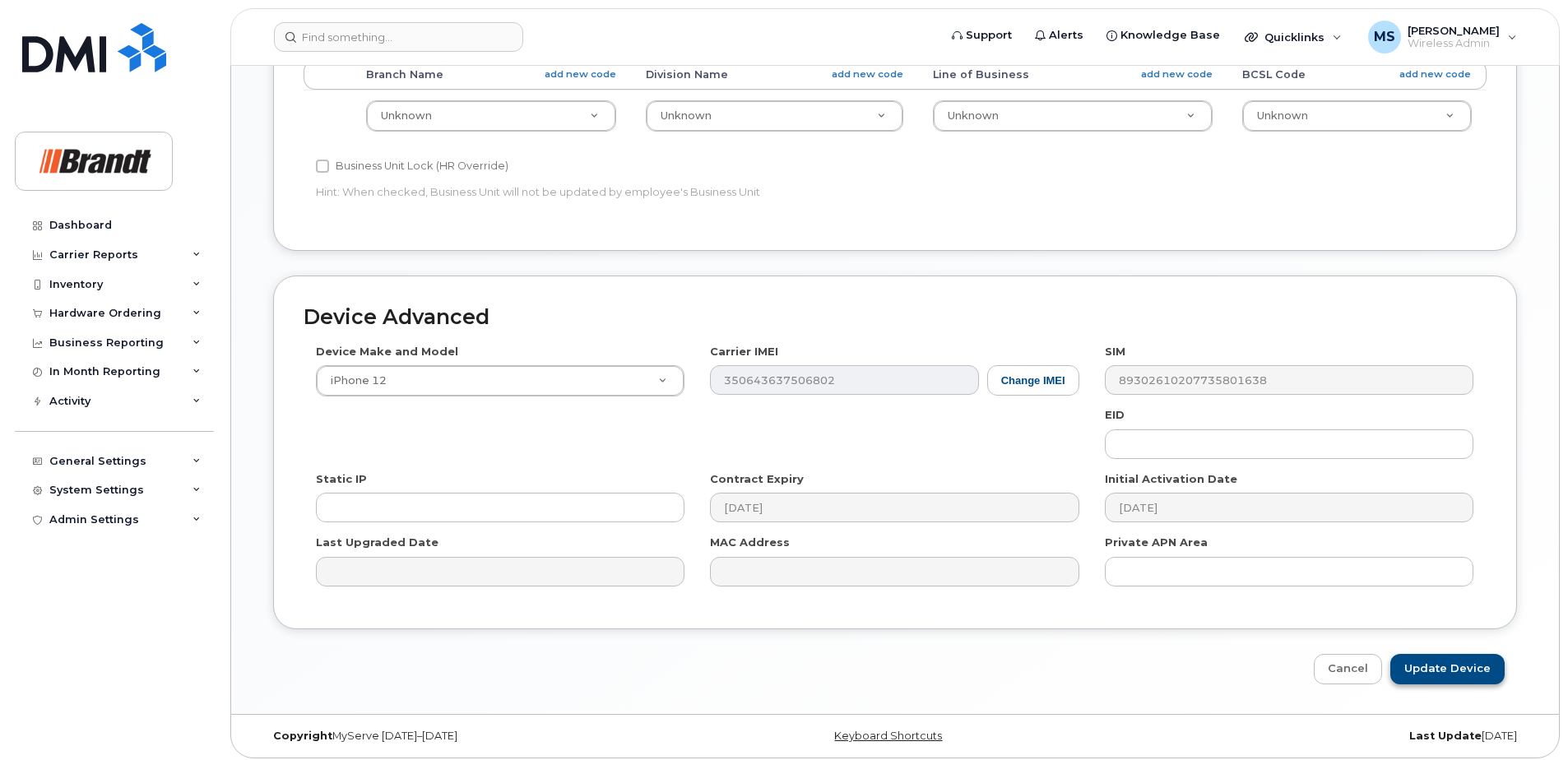
type input "Spare CSC"
click at [1455, 663] on input "Update Device" at bounding box center [1447, 669] width 114 height 31
type input "Saving..."
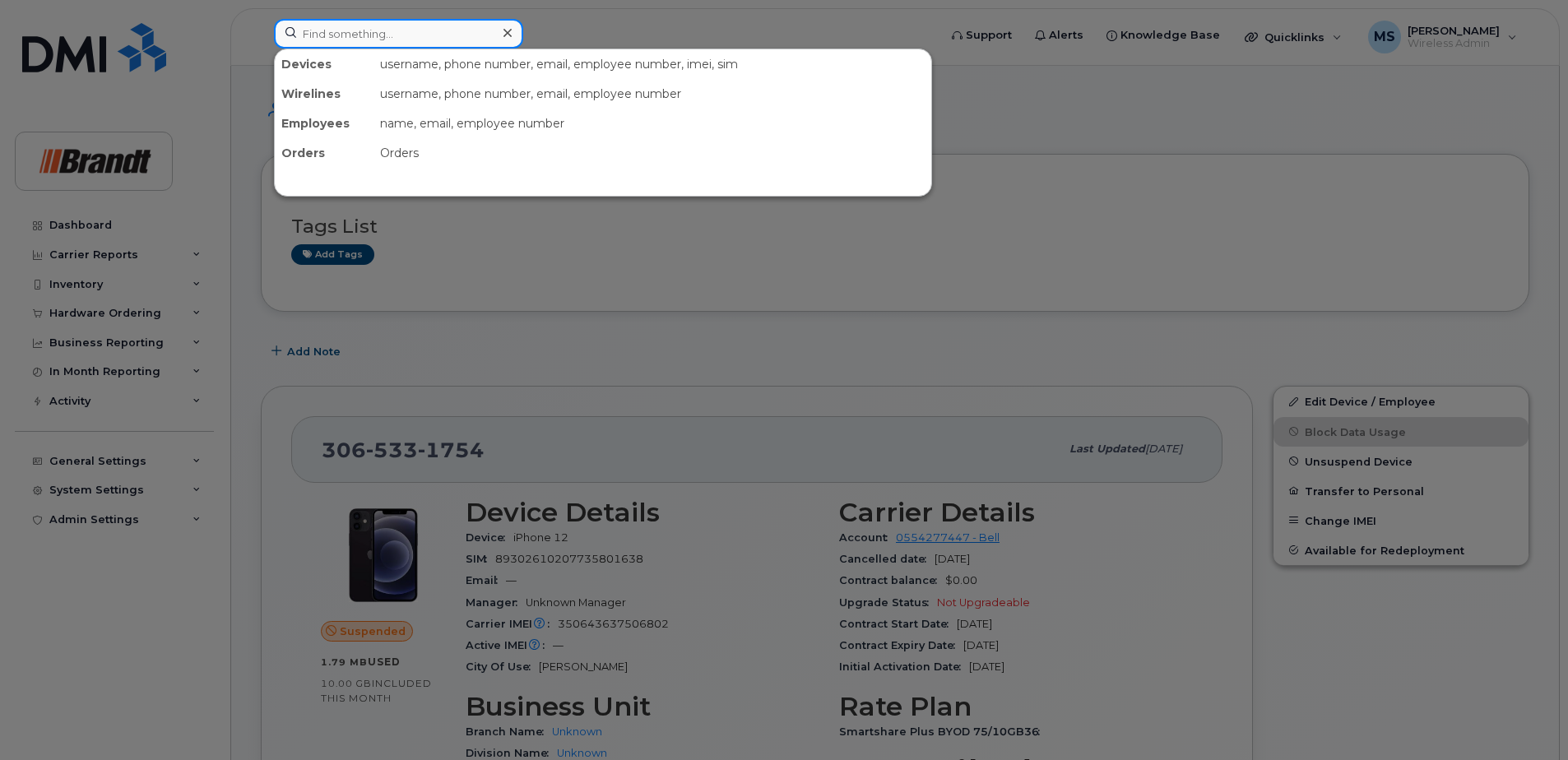
paste input "4183277606"
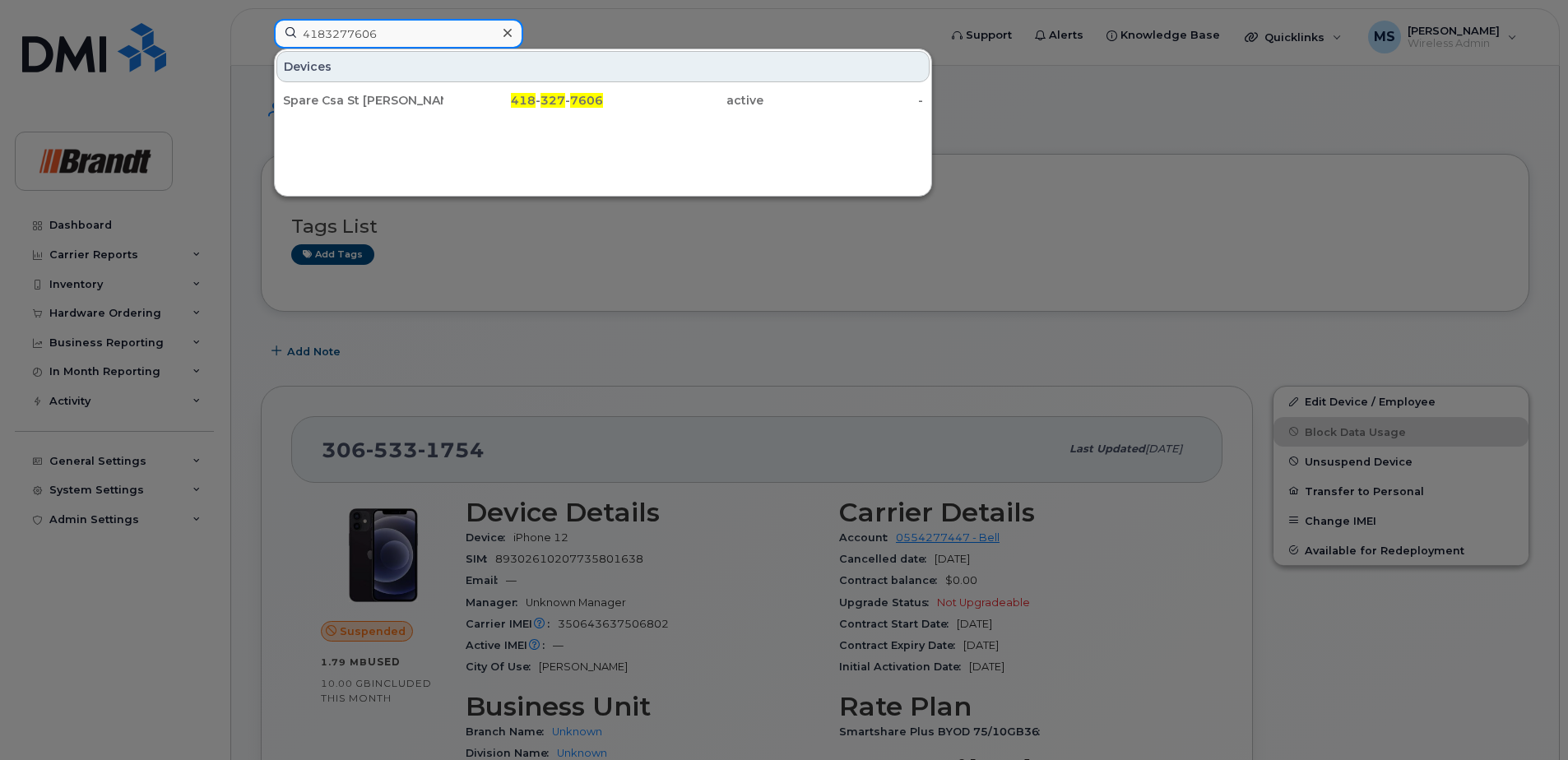
click at [261, 33] on div "4183277606 Devices Spare Csa St Augustin 418 - 327 - 7606 active -" at bounding box center [601, 37] width 680 height 36
paste input "8194408580"
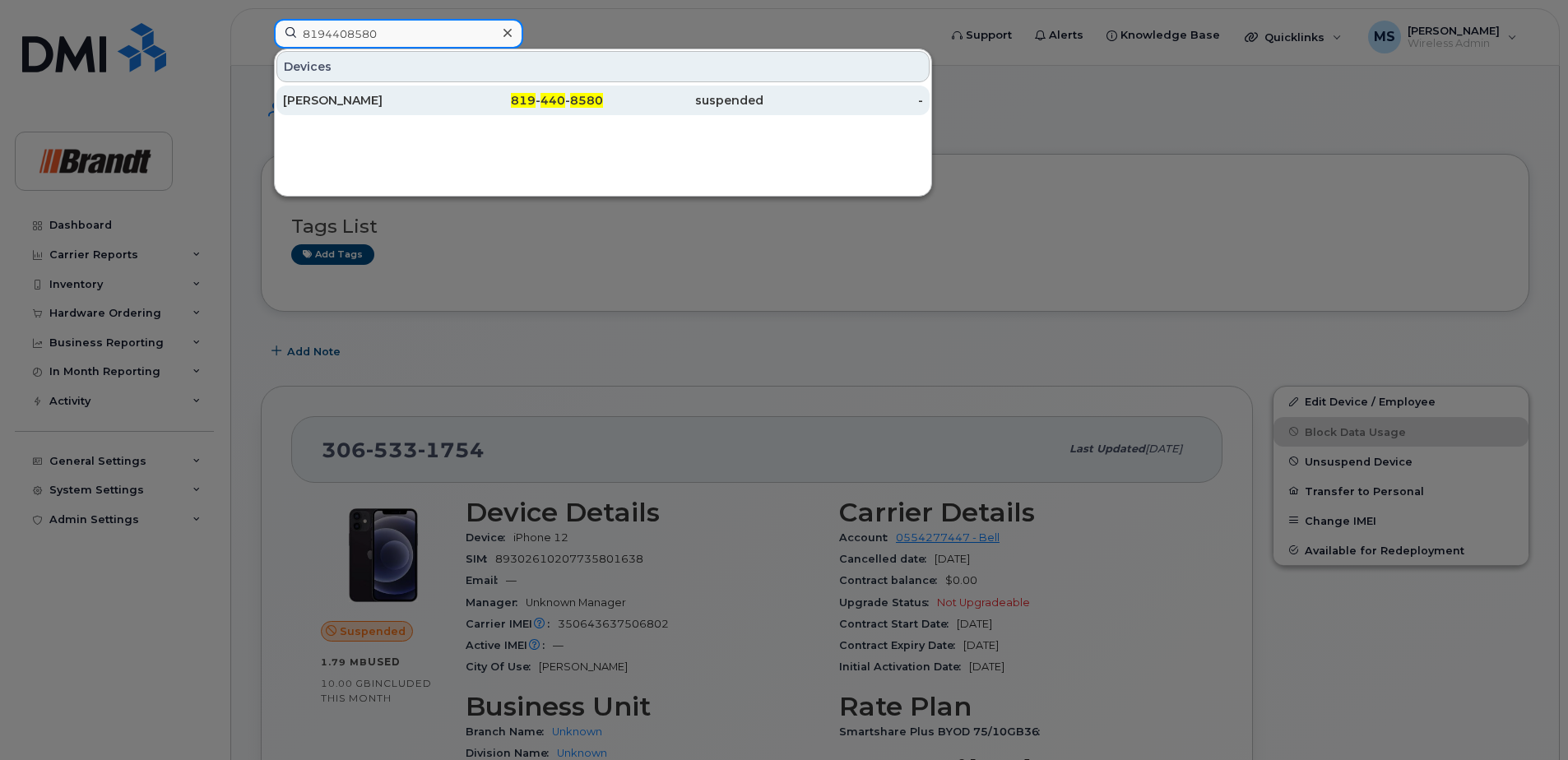
type input "8194408580"
click at [585, 109] on div "819 - 440 - 8580" at bounding box center [524, 100] width 161 height 30
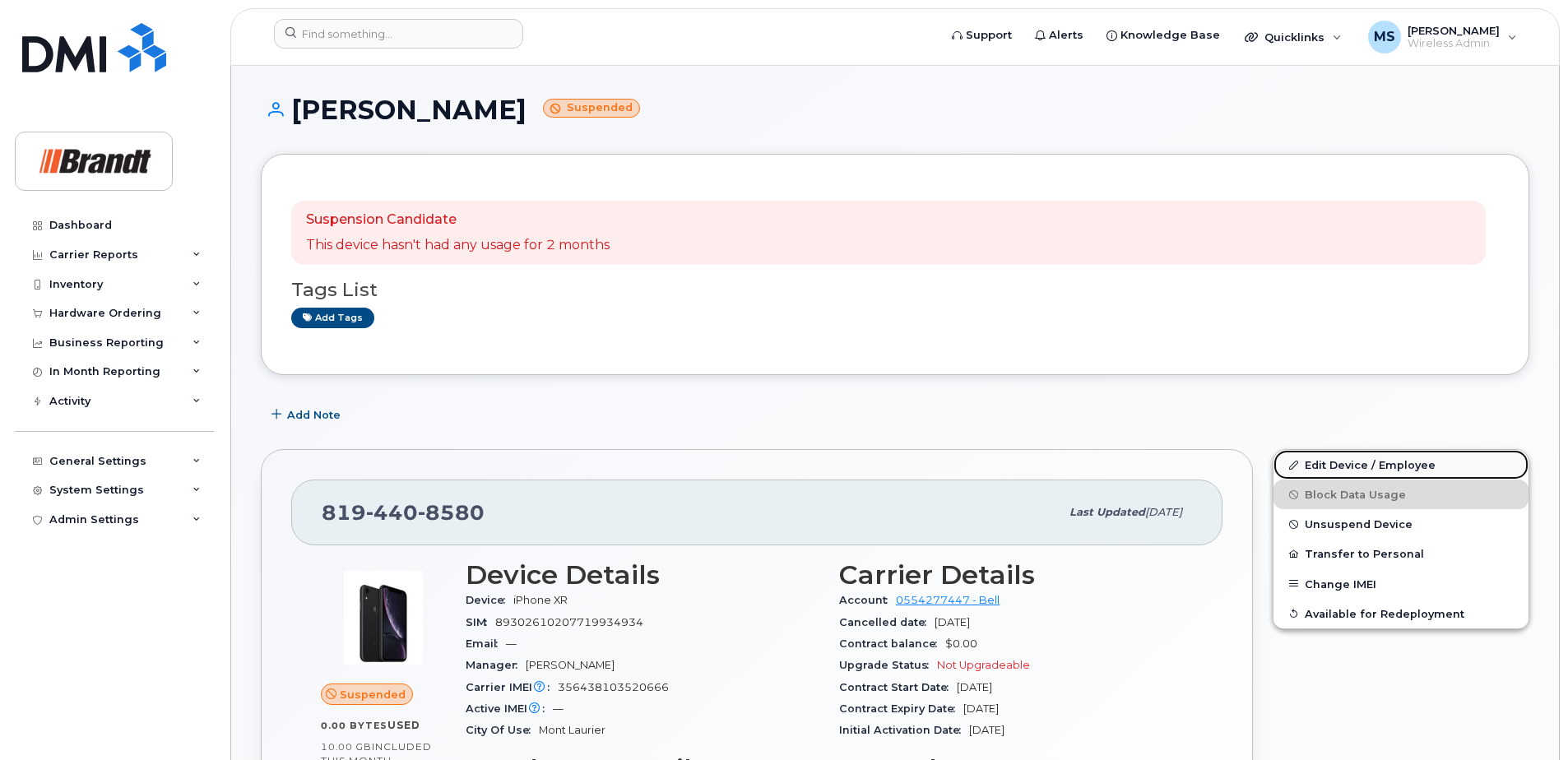
click at [1347, 467] on link "Edit Device / Employee" at bounding box center [1401, 465] width 255 height 30
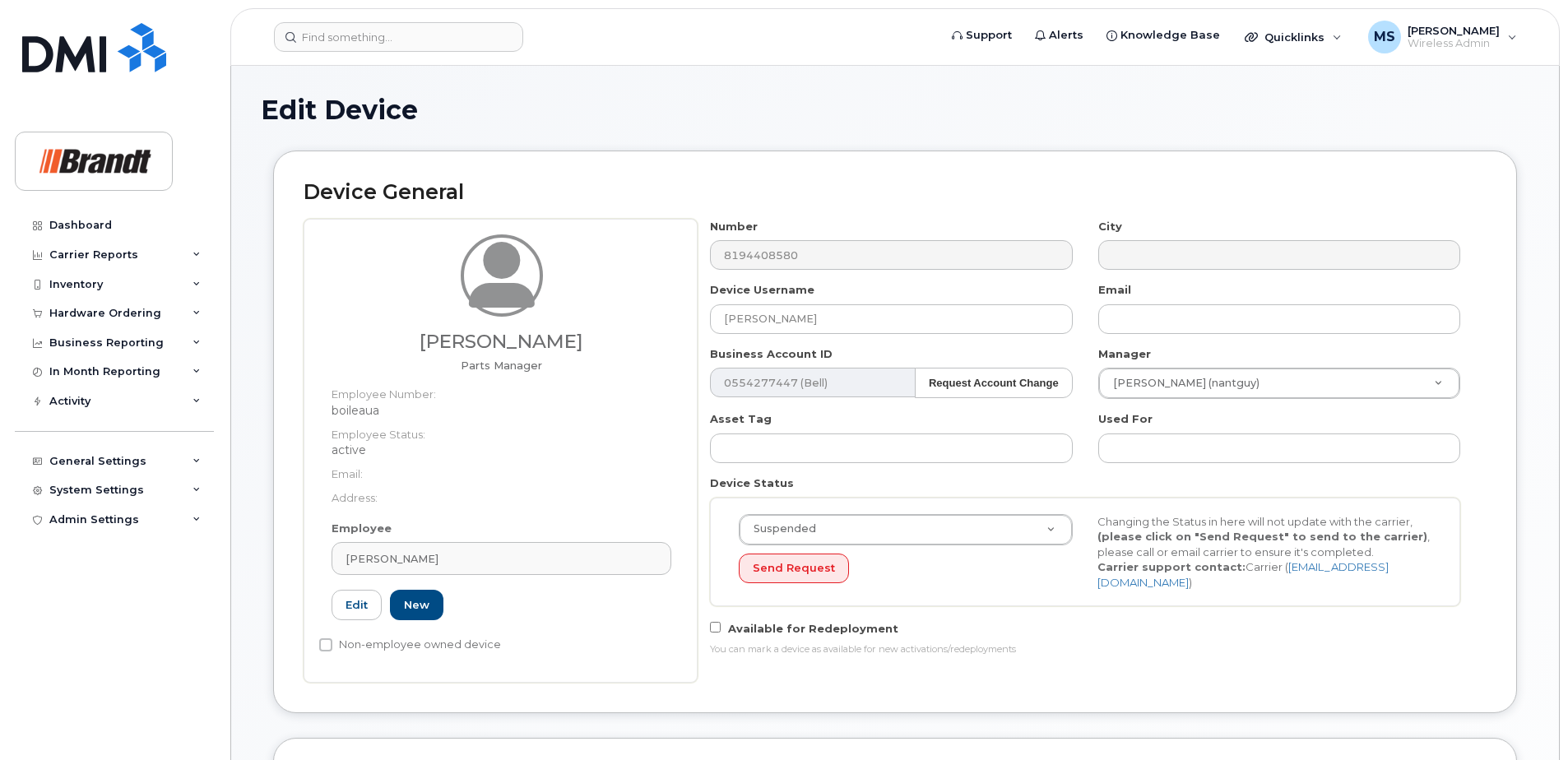
select select "34499237"
select select "34499245"
select select "35155013"
drag, startPoint x: 847, startPoint y: 317, endPoint x: 443, endPoint y: 337, distance: 404.5
click at [459, 334] on div "[PERSON_NAME] Parts Manager Employee Number: boileaua Employee Status: active E…" at bounding box center [895, 450] width 1183 height 464
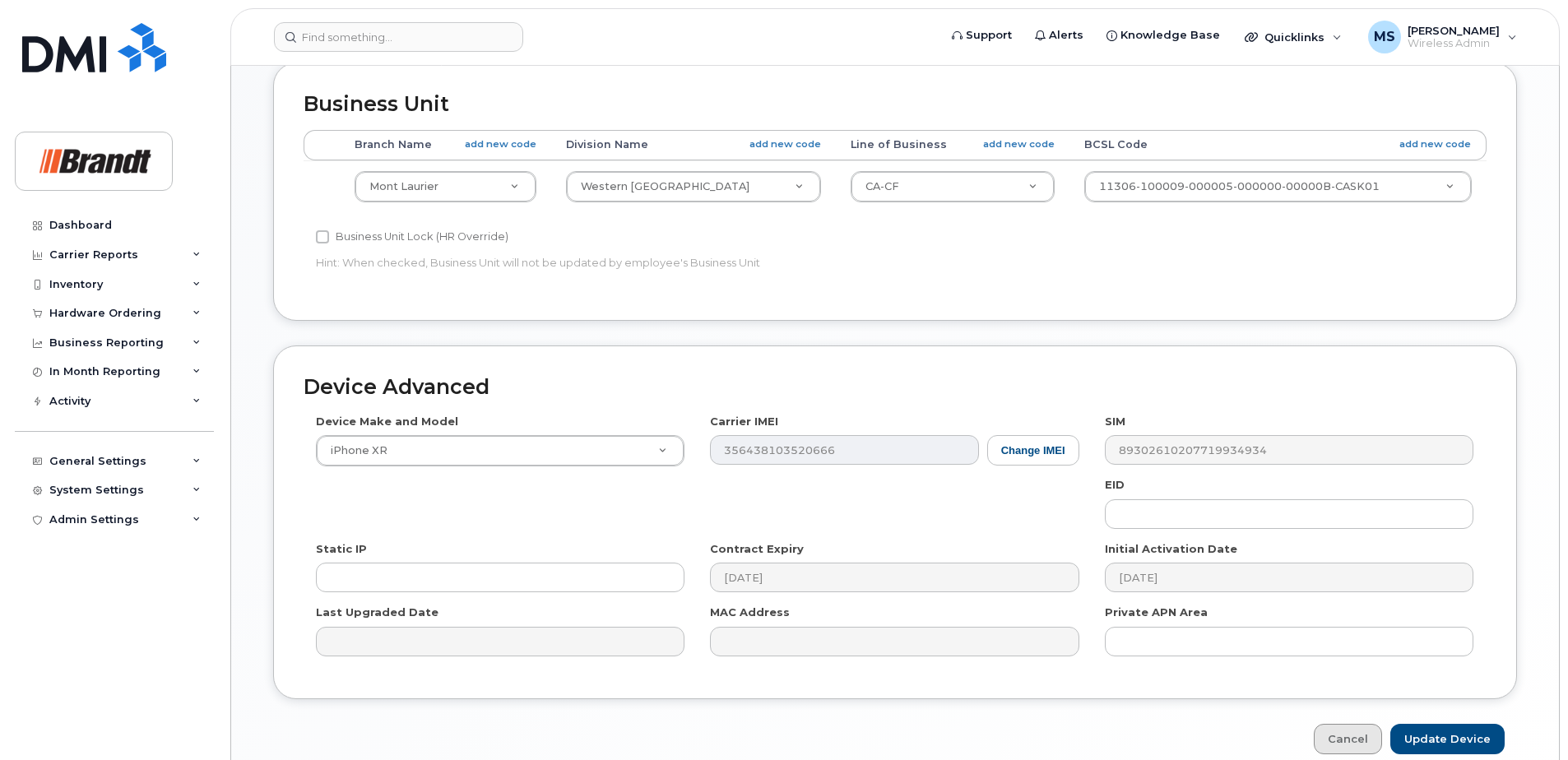
scroll to position [752, 0]
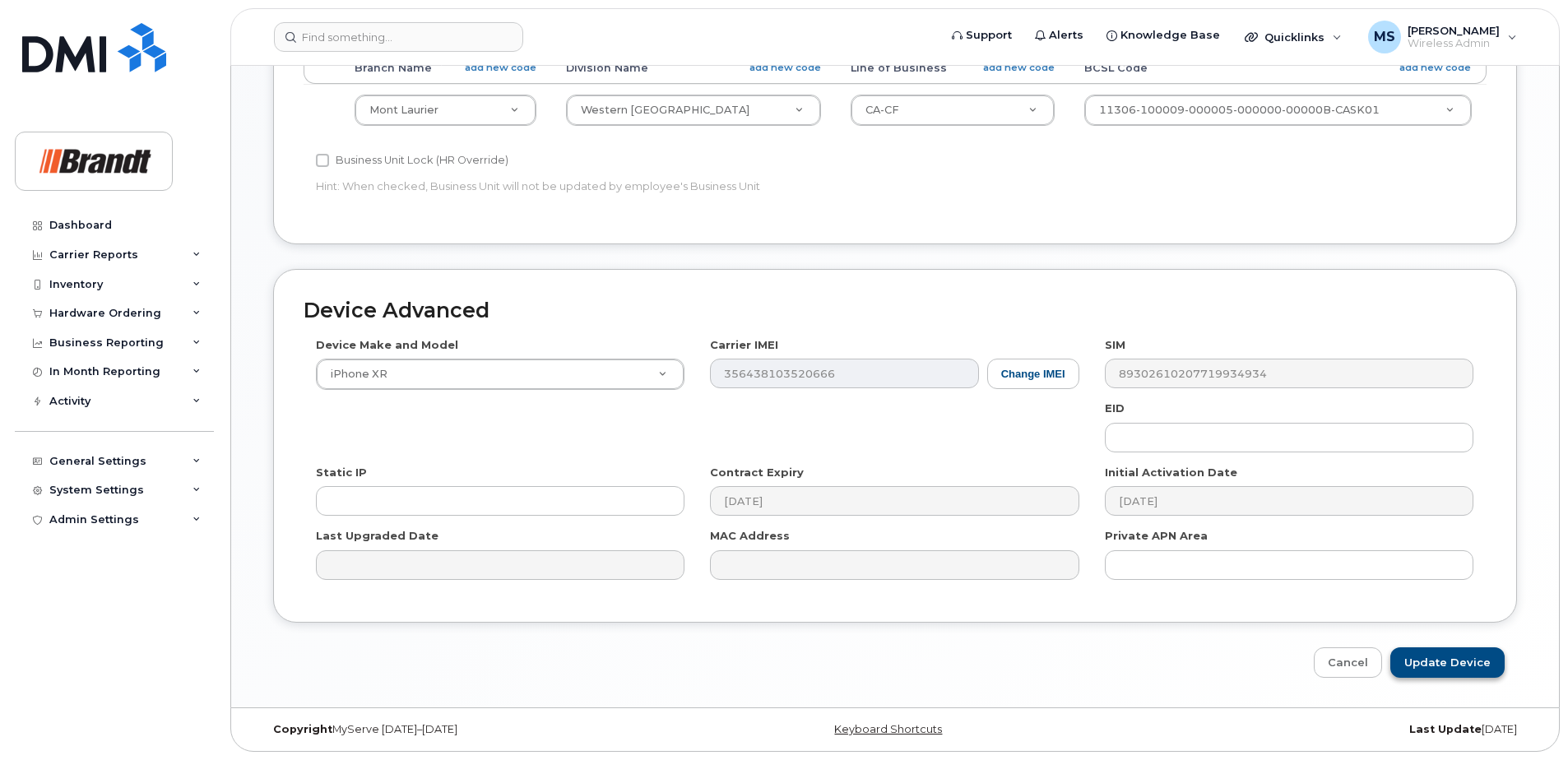
type input "Spare Parts Manager [GEOGRAPHIC_DATA]"
click at [1457, 658] on input "Update Device" at bounding box center [1447, 662] width 114 height 31
type input "Saving..."
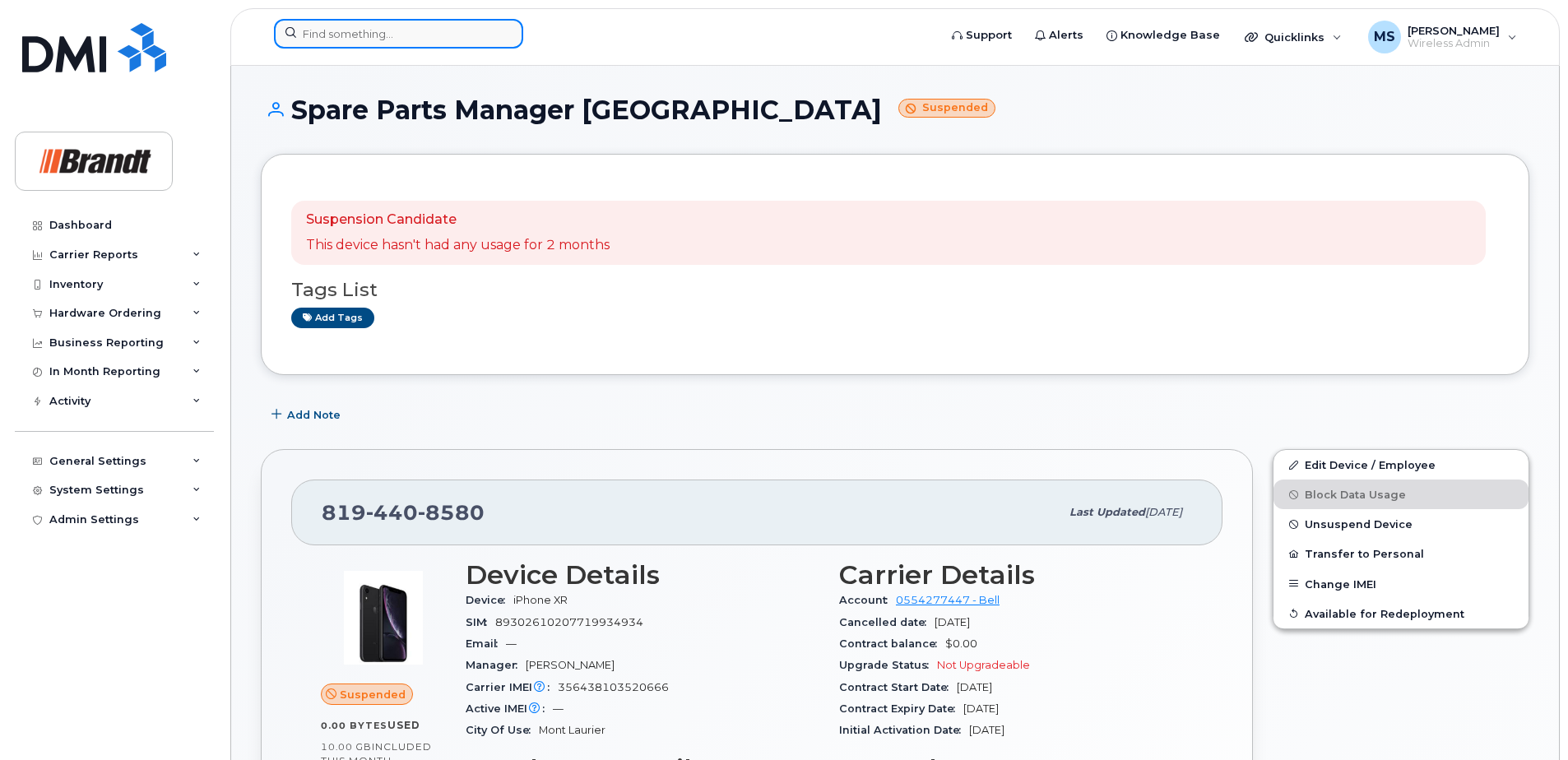
click at [434, 30] on input at bounding box center [398, 34] width 249 height 30
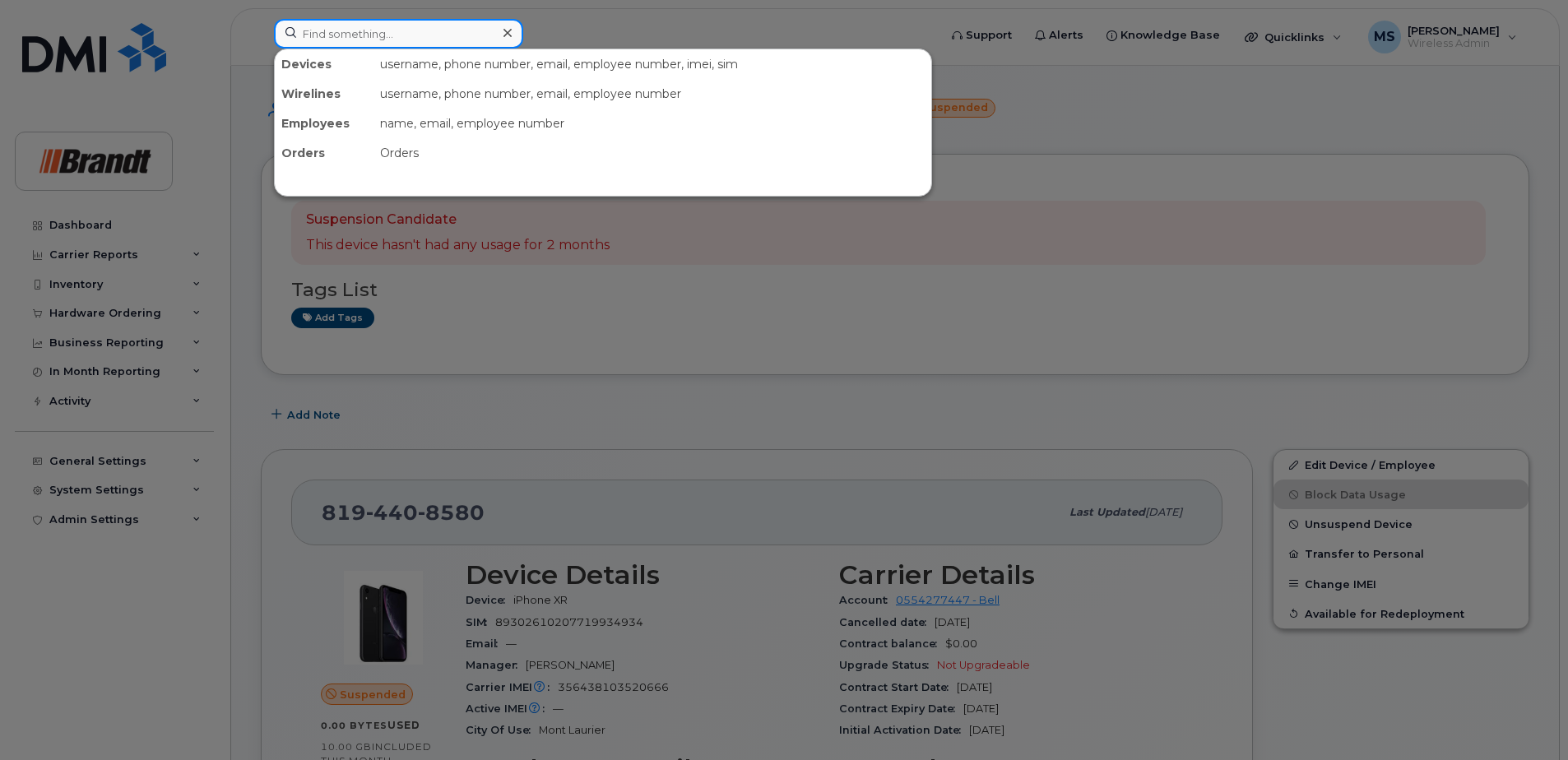
paste input "4033122481"
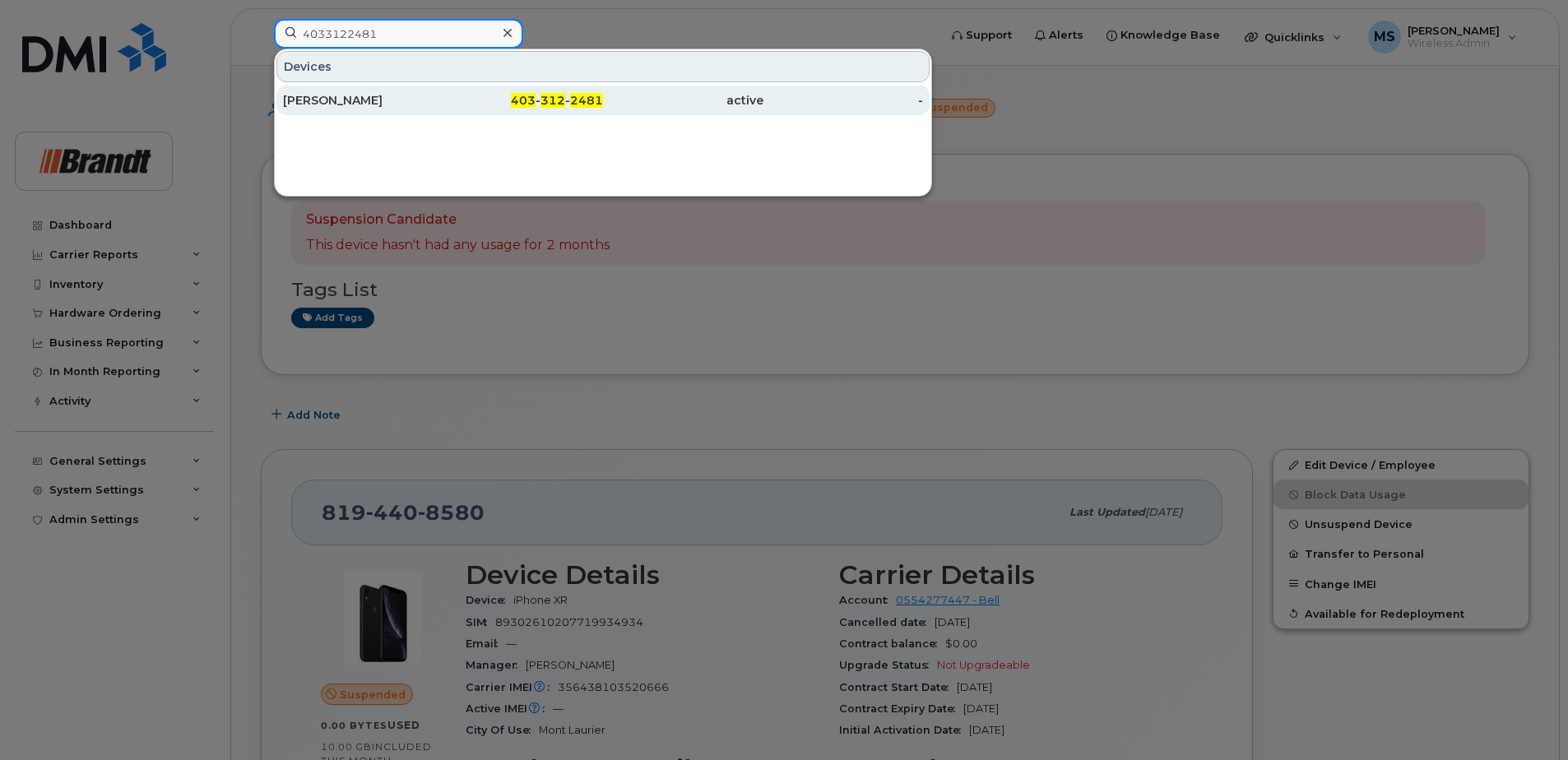
type input "4033122481"
click at [431, 93] on div "Brent Nicol" at bounding box center [363, 100] width 161 height 17
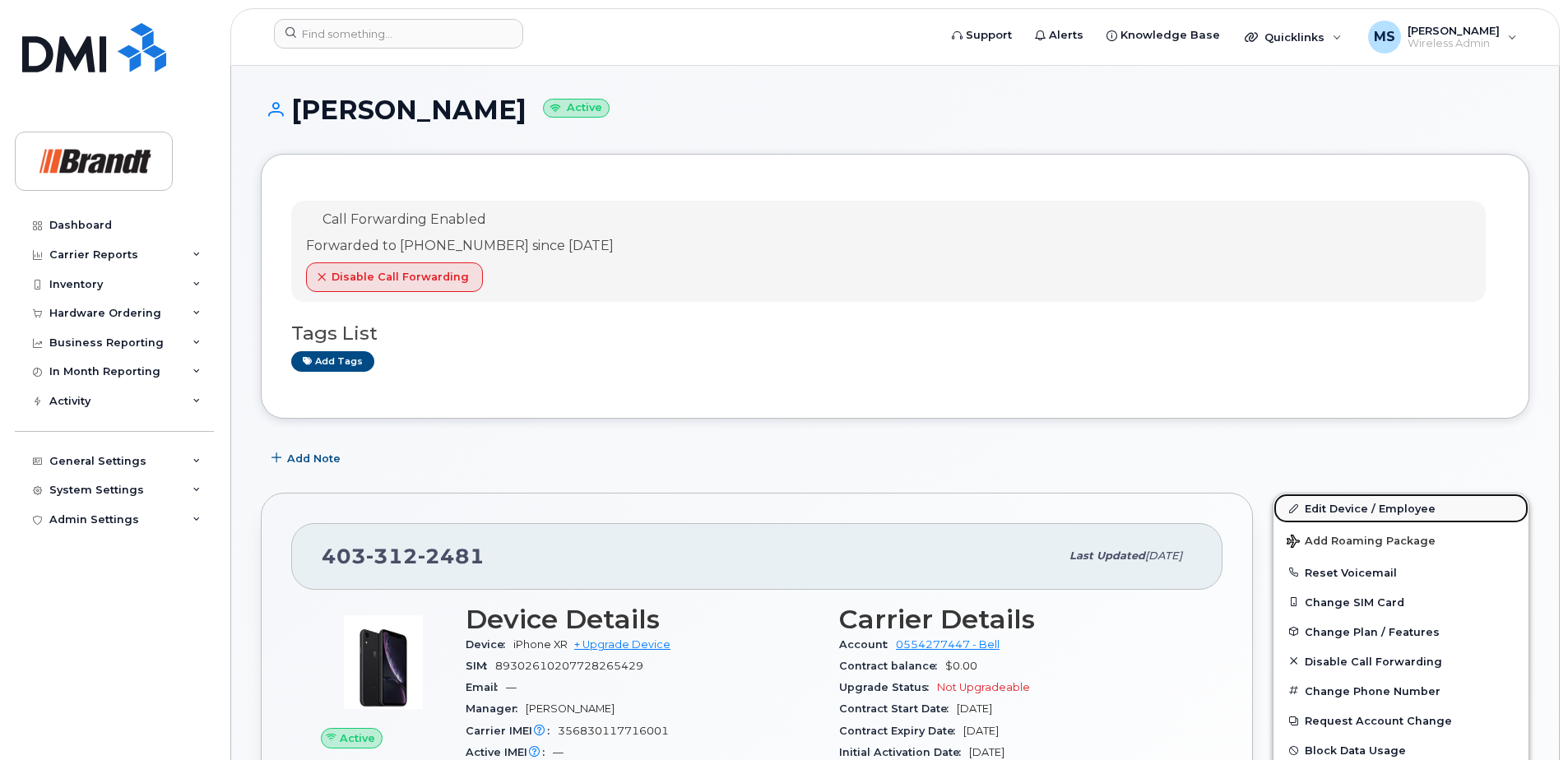
click at [1322, 507] on link "Edit Device / Employee" at bounding box center [1401, 508] width 255 height 30
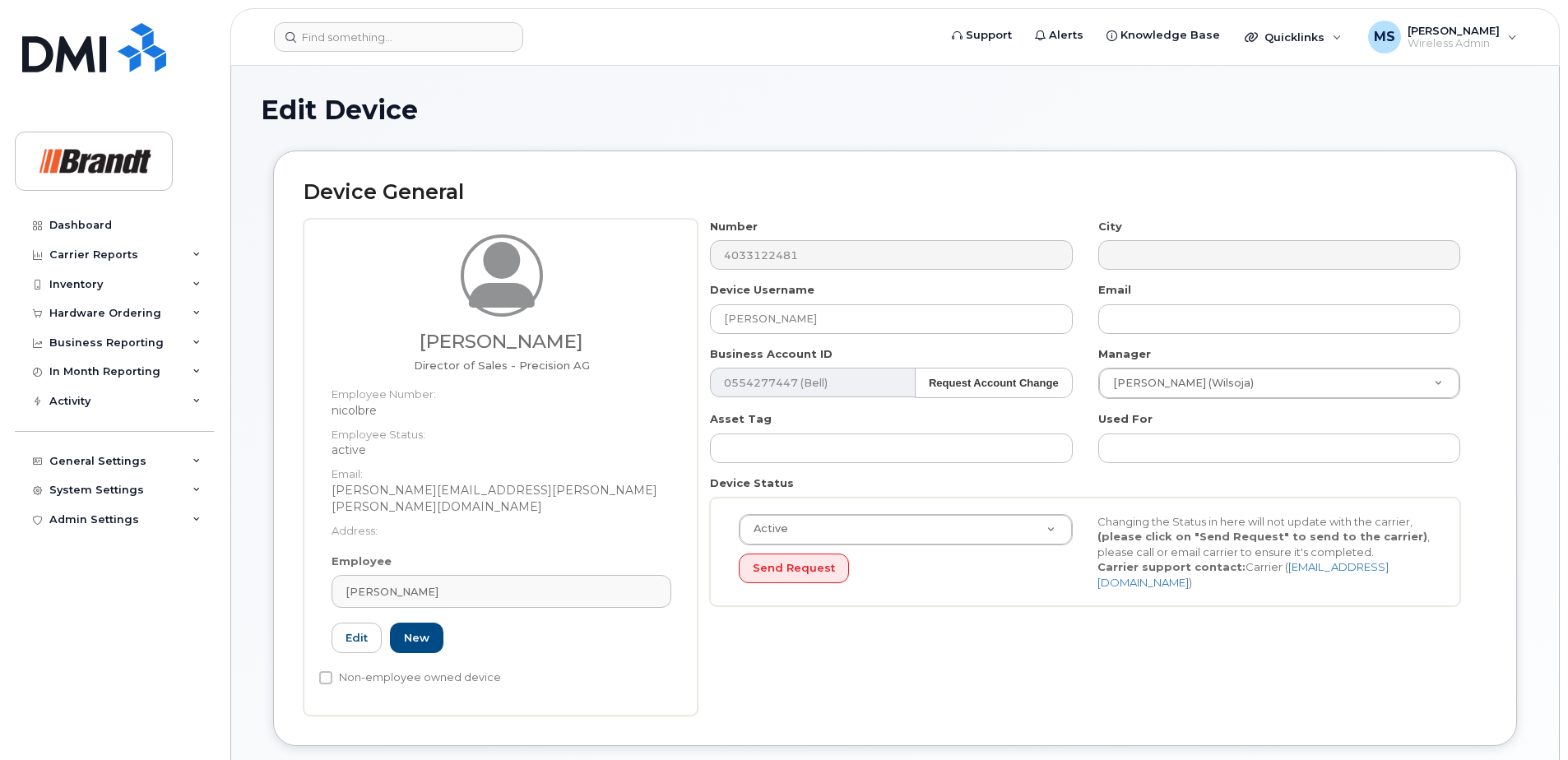
select select "34499228"
select select "35155014"
drag, startPoint x: 795, startPoint y: 323, endPoint x: 346, endPoint y: 323, distance: 449.0
click at [354, 323] on div "Brent Nicol Director of Sales - Precision AG Employee Number: nicolbre Employee…" at bounding box center [895, 466] width 1183 height 497
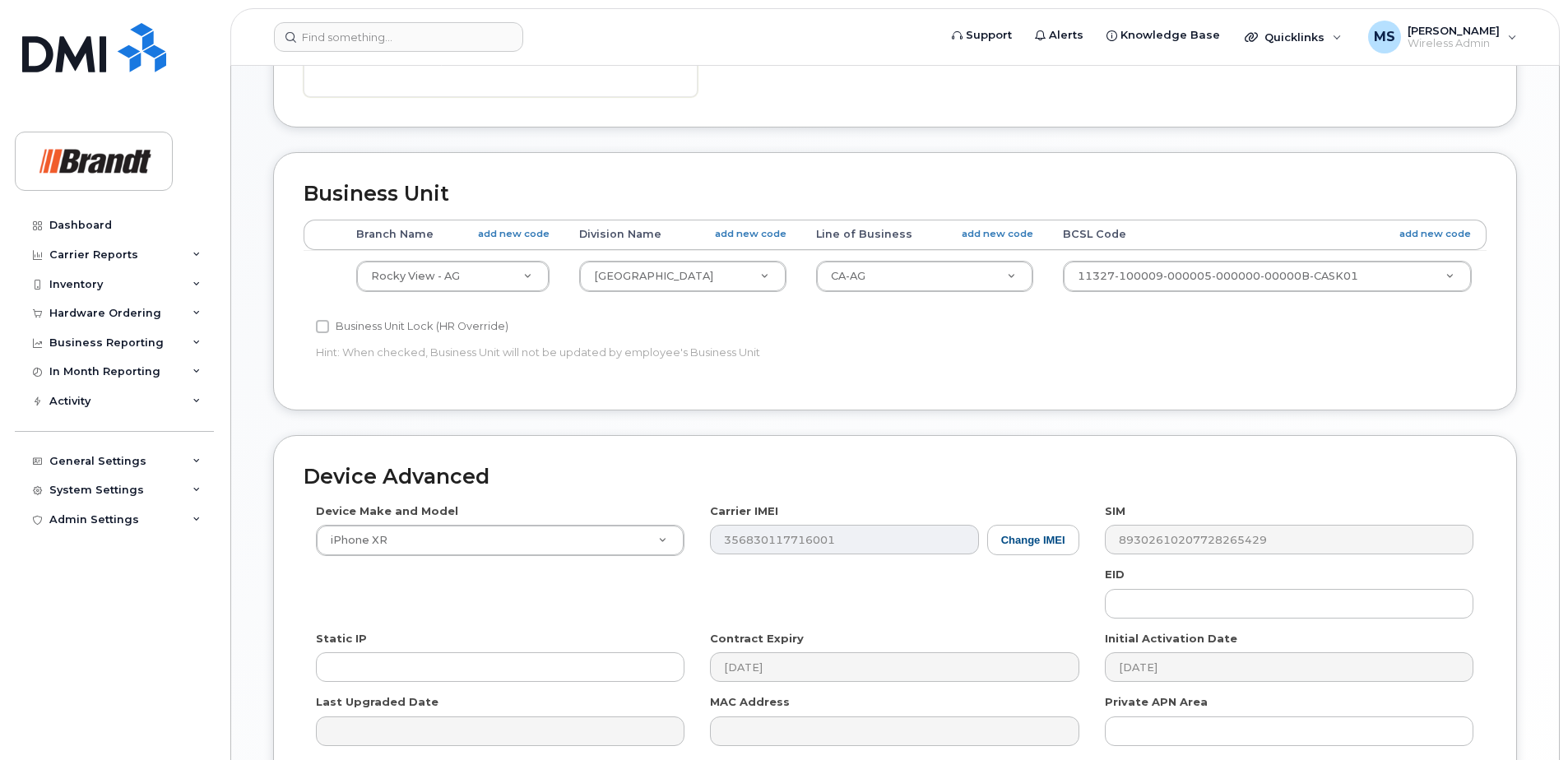
scroll to position [768, 0]
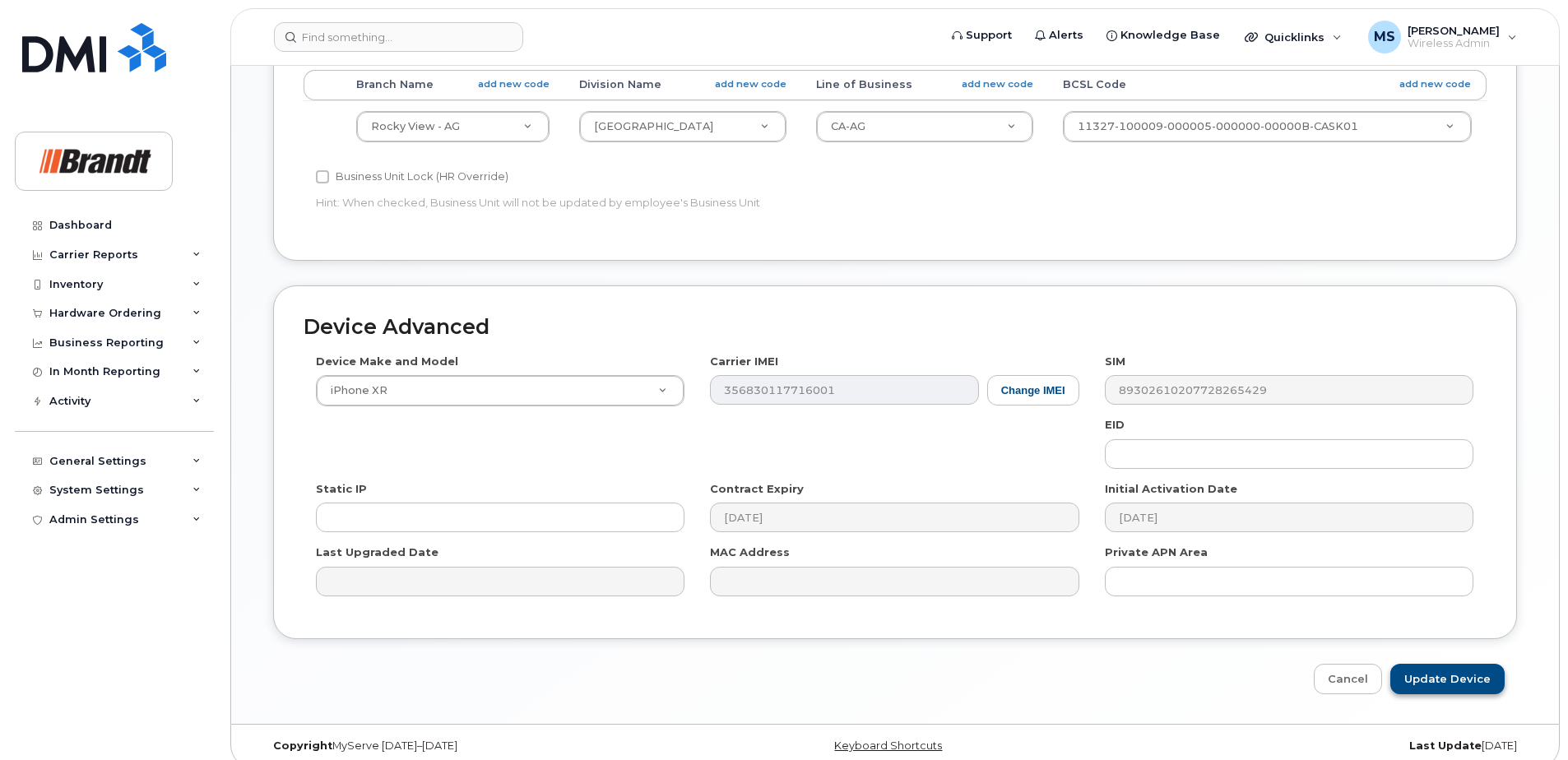
type input "Spare Director of Sales Rockyview"
click at [1453, 671] on input "Update Device" at bounding box center [1447, 679] width 114 height 31
type input "Saving..."
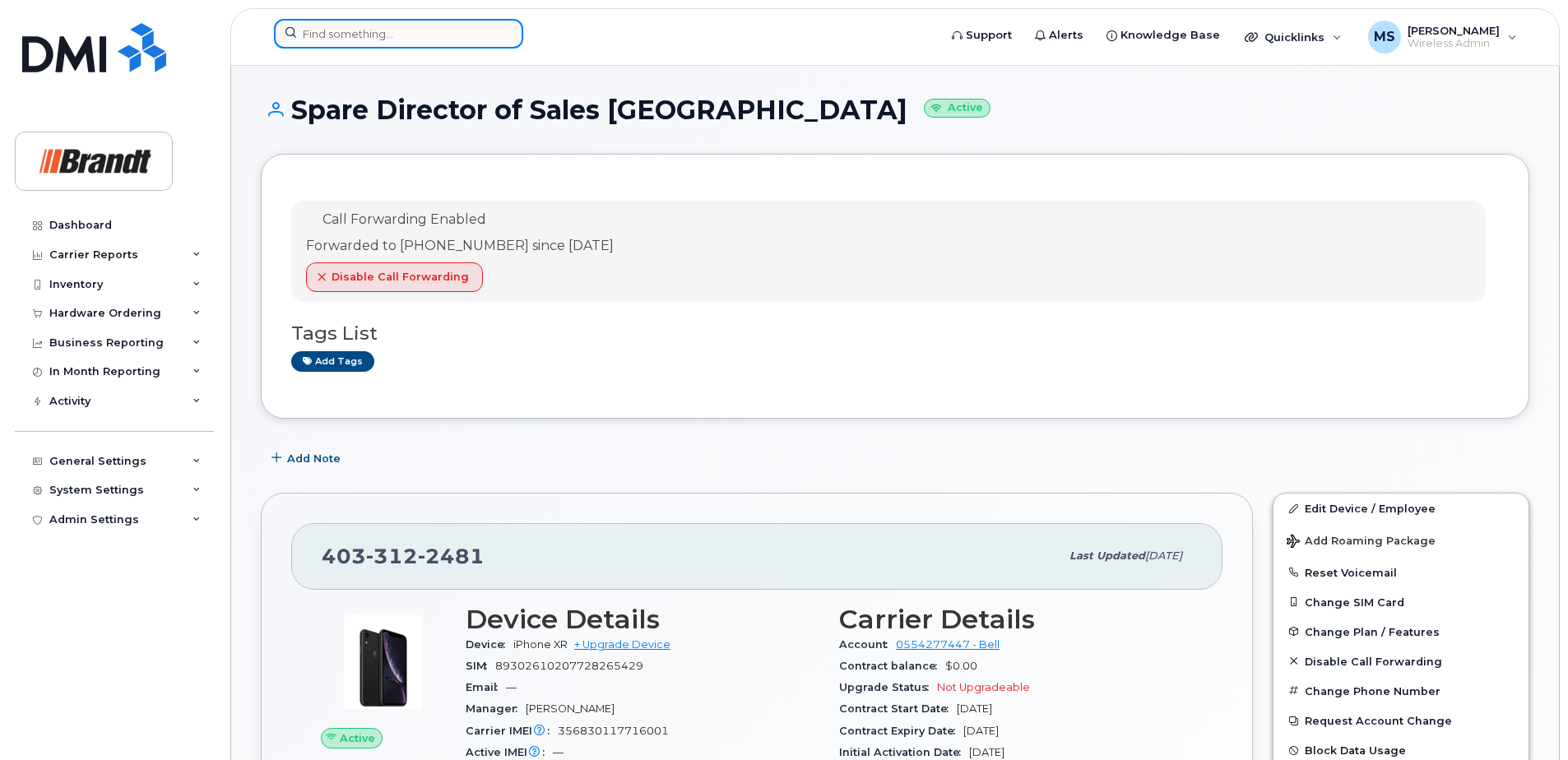
click at [395, 21] on input at bounding box center [398, 34] width 249 height 30
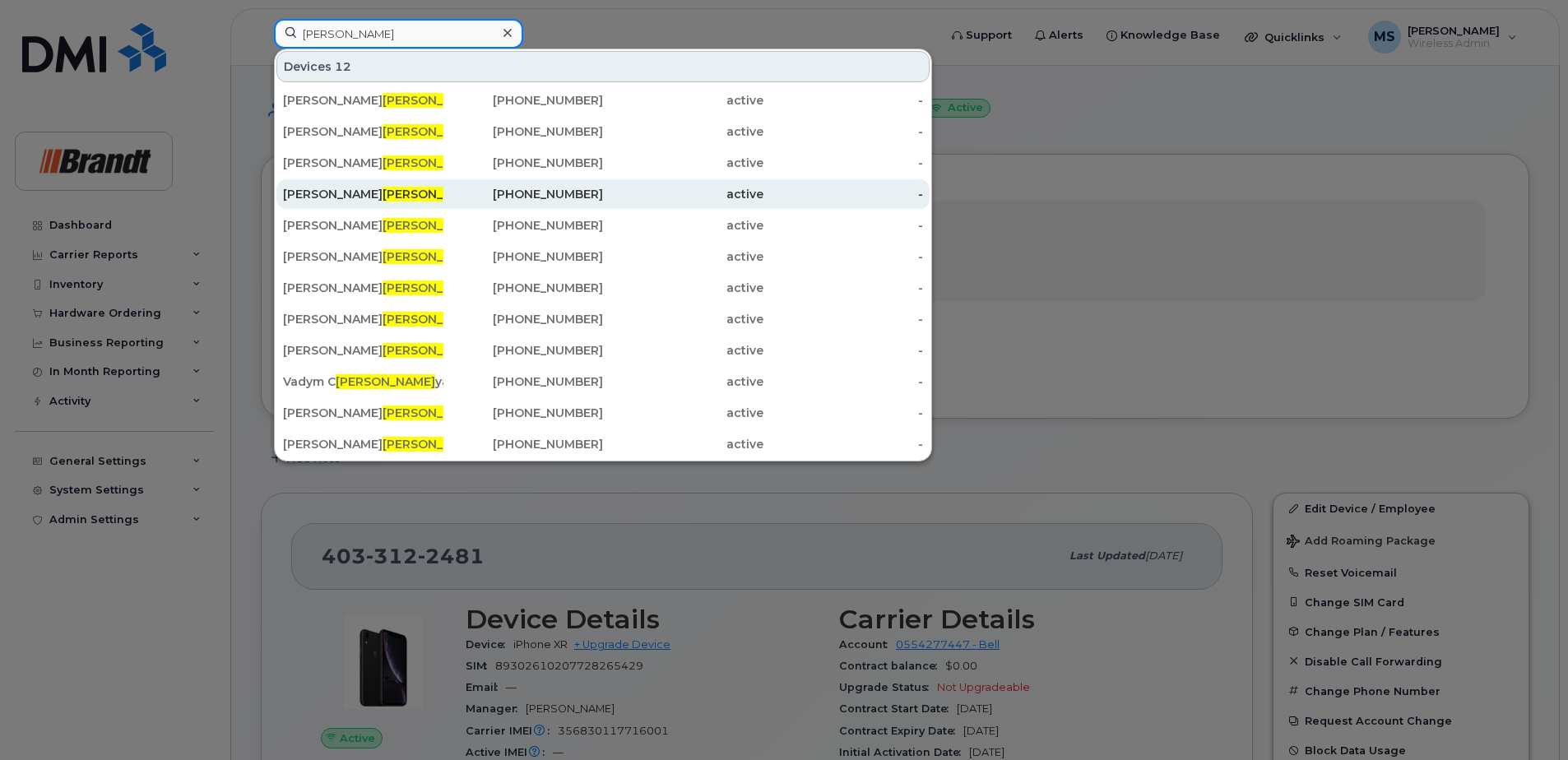
type input "[PERSON_NAME]"
click at [570, 188] on div "[PHONE_NUMBER]" at bounding box center [524, 194] width 161 height 17
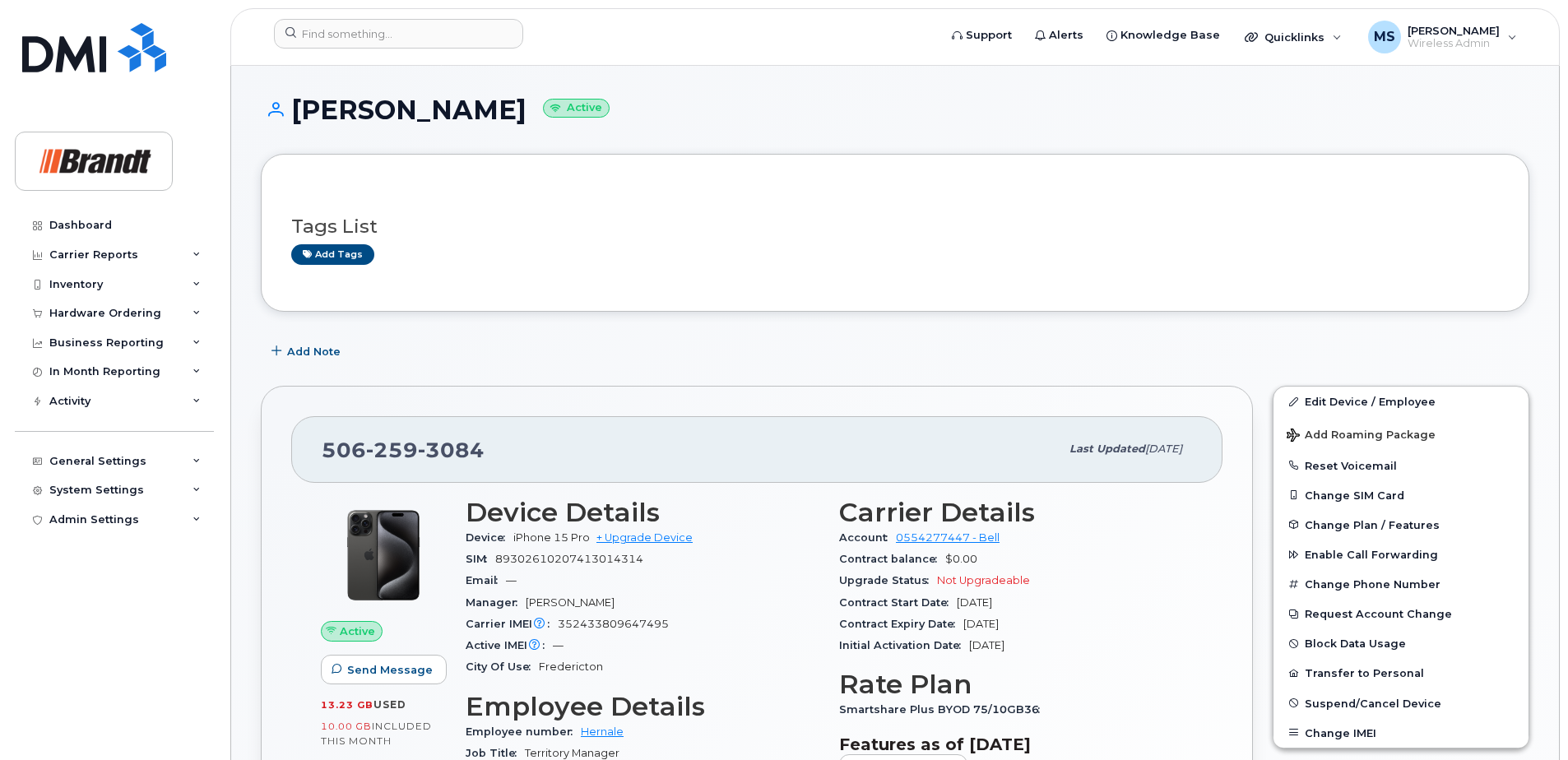
click at [722, 698] on h3 "Employee Details" at bounding box center [642, 707] width 354 height 30
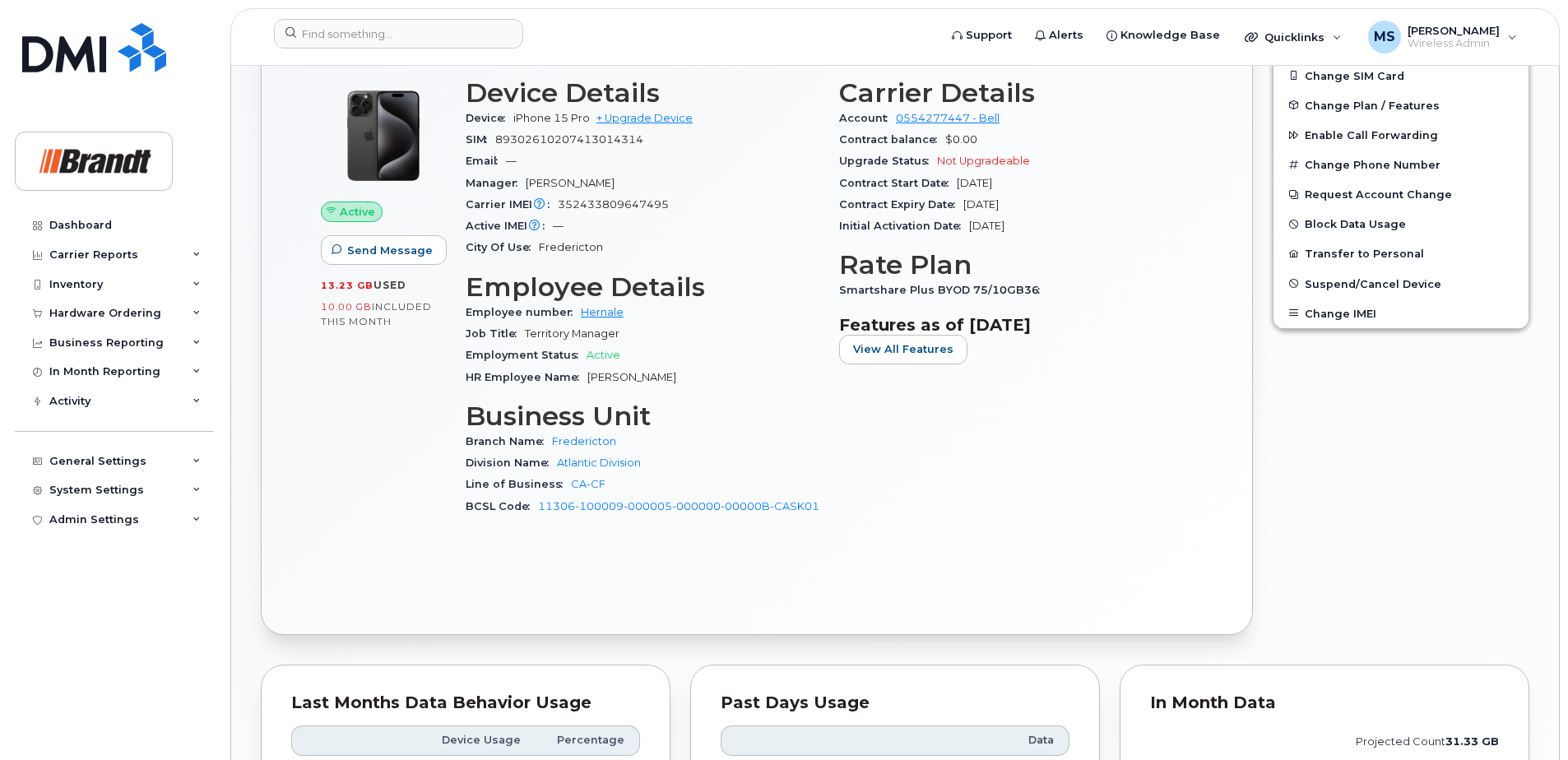
scroll to position [494, 0]
